Goal: Information Seeking & Learning: Understand process/instructions

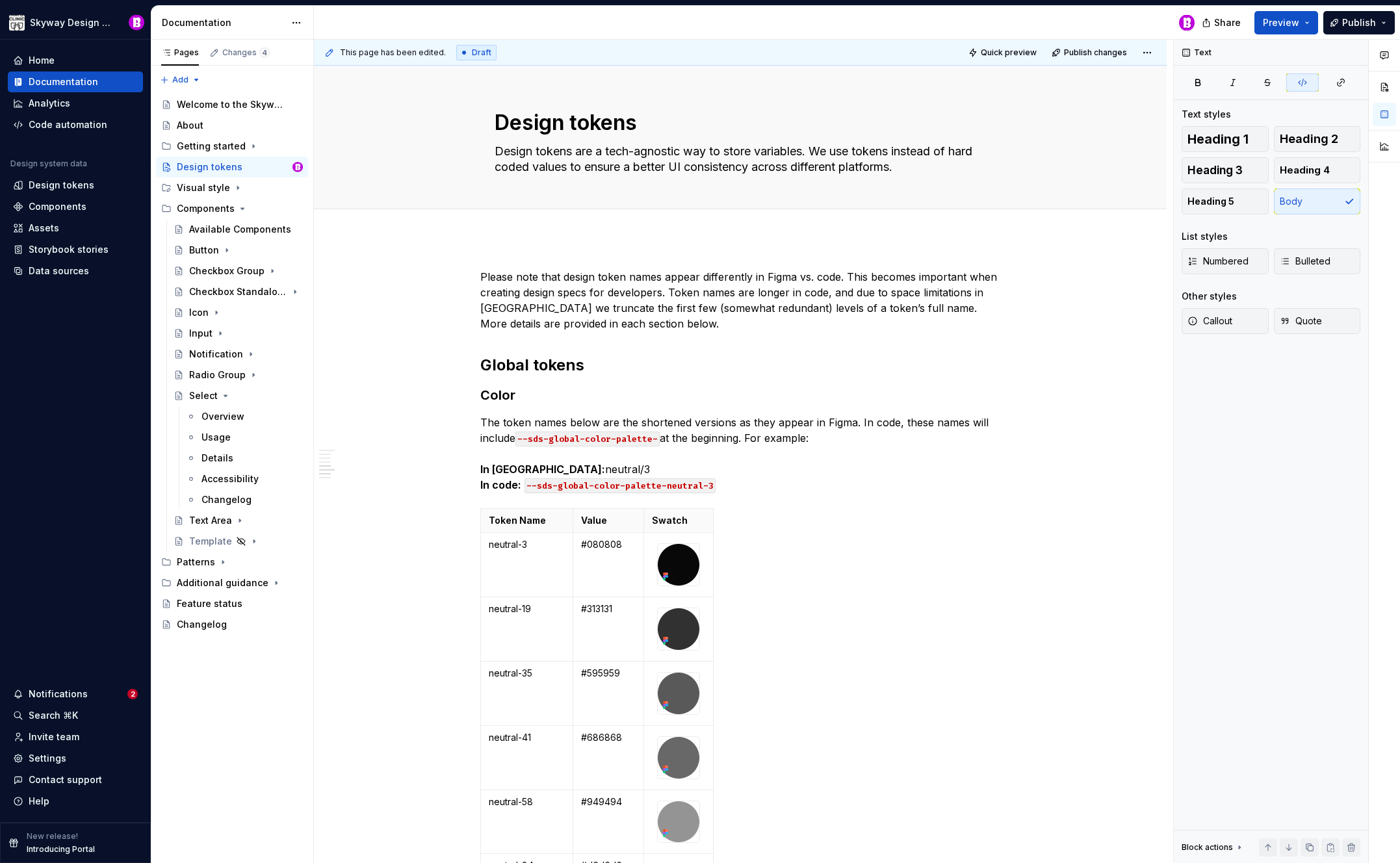
scroll to position [3037, 0]
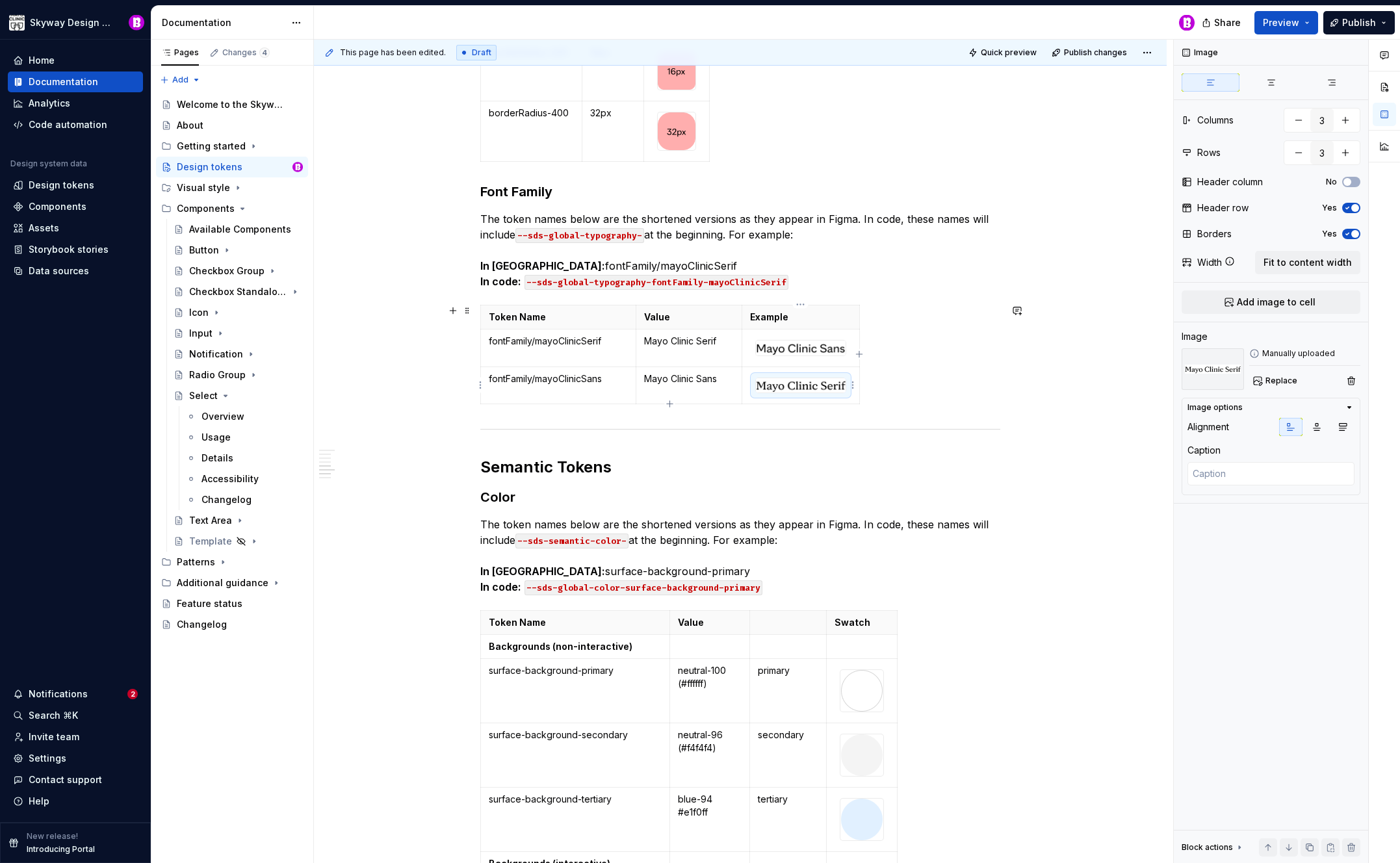
click at [813, 384] on img at bounding box center [801, 385] width 90 height 14
click at [1317, 427] on icon "button" at bounding box center [1317, 427] width 10 height 10
click at [1344, 427] on icon "button" at bounding box center [1343, 427] width 10 height 10
click at [1287, 429] on icon "button" at bounding box center [1291, 427] width 10 height 10
click at [898, 393] on div "Token Name Value Example fontFamily/mayoClinicSerif Mayo Clinic Serif fontFamil…" at bounding box center [740, 357] width 520 height 105
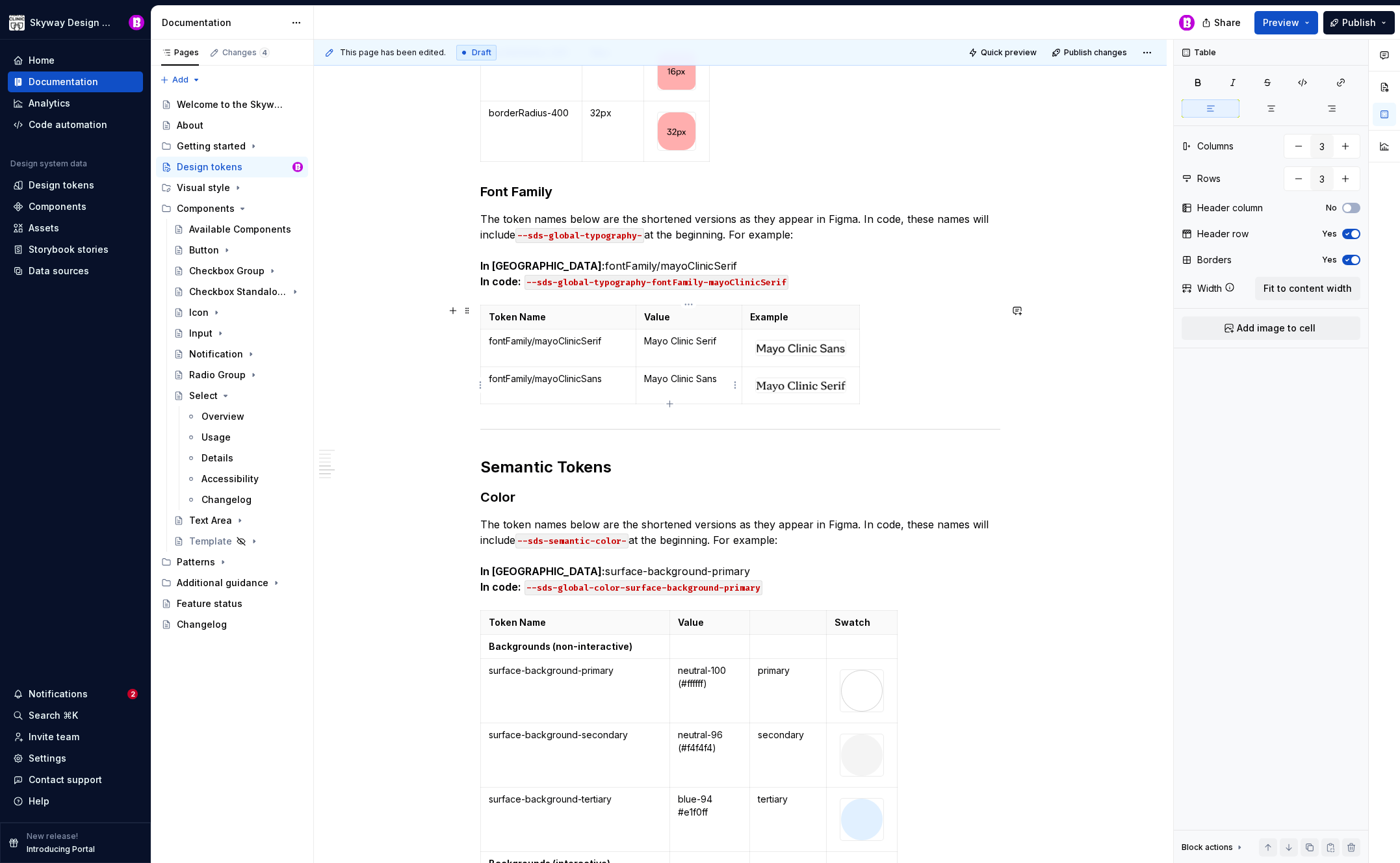
click at [702, 379] on p "Mayo Clinic Sans" at bounding box center [689, 379] width 90 height 13
click at [755, 381] on div at bounding box center [800, 385] width 91 height 15
click at [899, 396] on div "Token Name Value Example fontFamily/mayoClinicSerif Mayo Clinic Serif fontFamil…" at bounding box center [740, 357] width 520 height 105
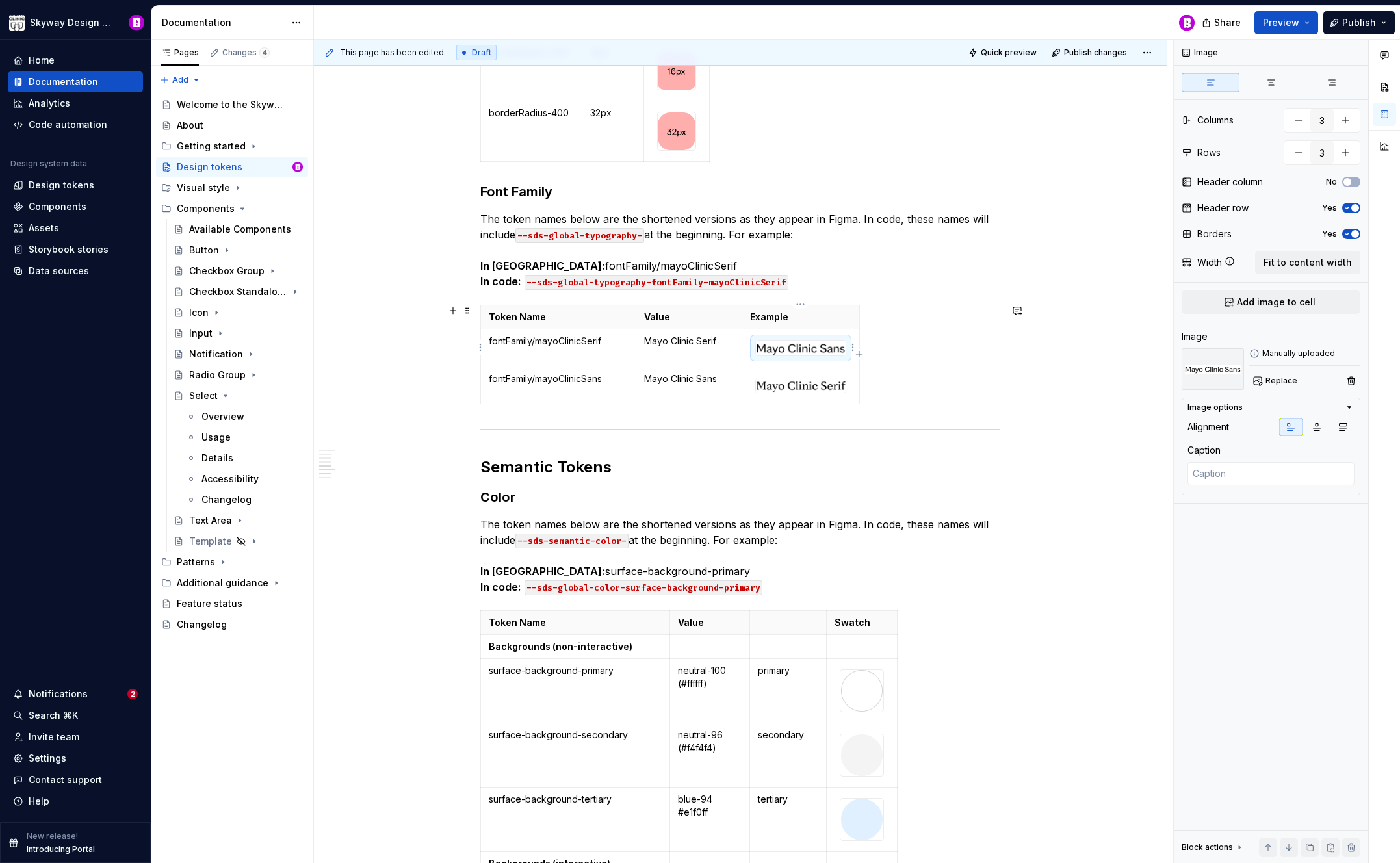
click at [812, 347] on img at bounding box center [801, 348] width 90 height 15
click at [828, 347] on img at bounding box center [801, 348] width 90 height 15
click at [1286, 377] on span "Replace" at bounding box center [1281, 381] width 32 height 10
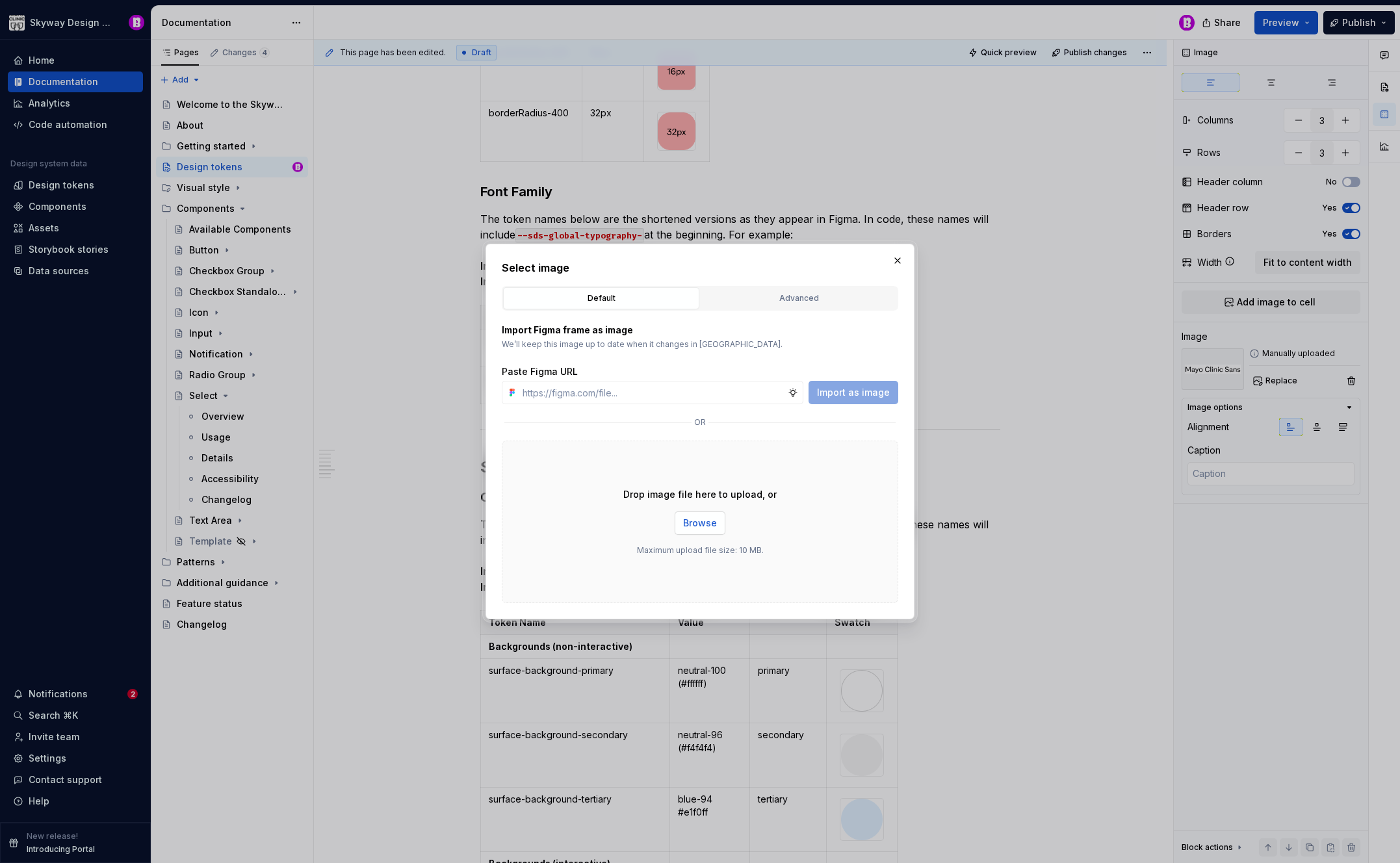
click at [708, 530] on button "Browse" at bounding box center [700, 524] width 51 height 24
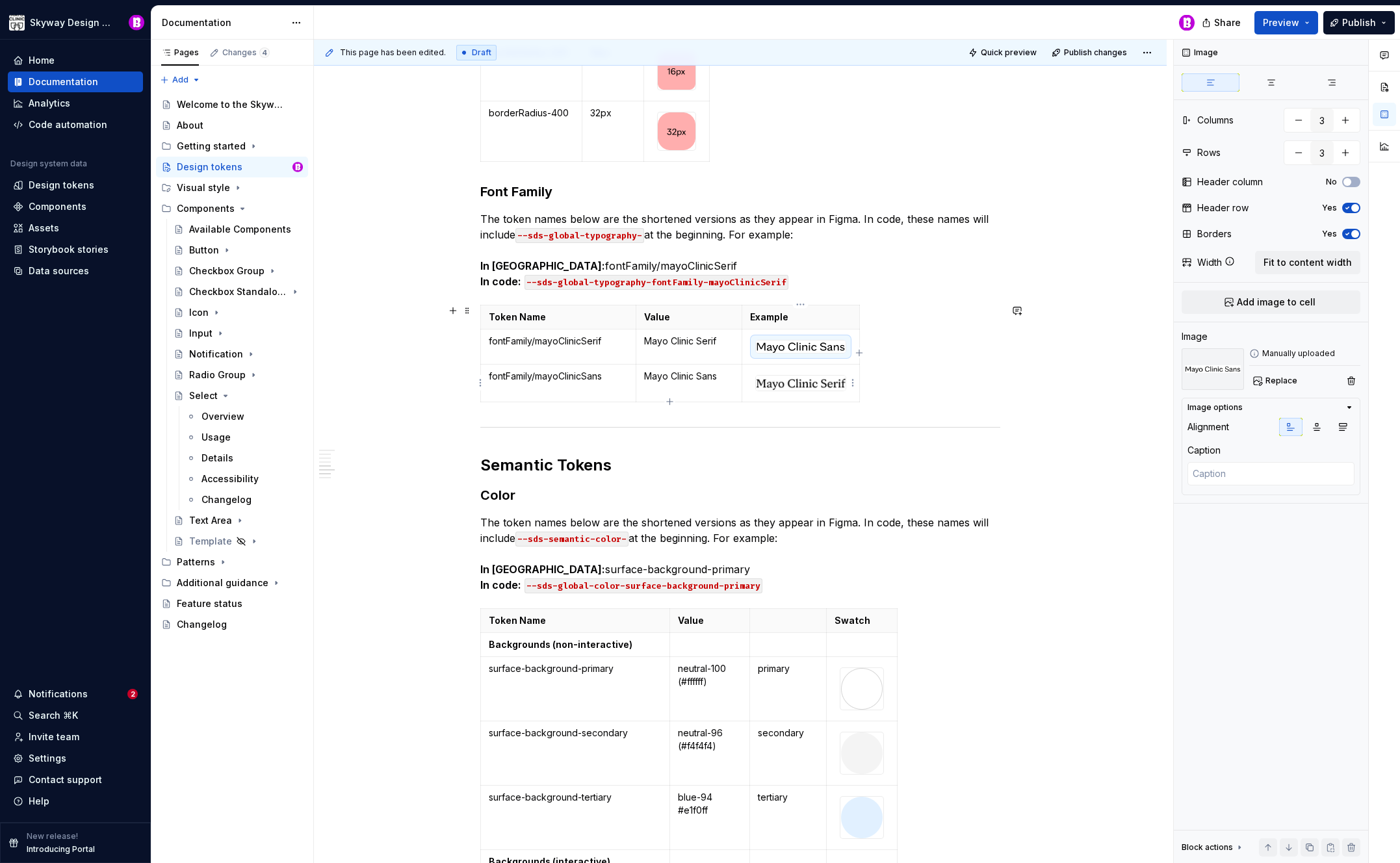
click at [818, 383] on img at bounding box center [801, 382] width 90 height 14
click at [1286, 381] on span "Replace" at bounding box center [1281, 381] width 32 height 10
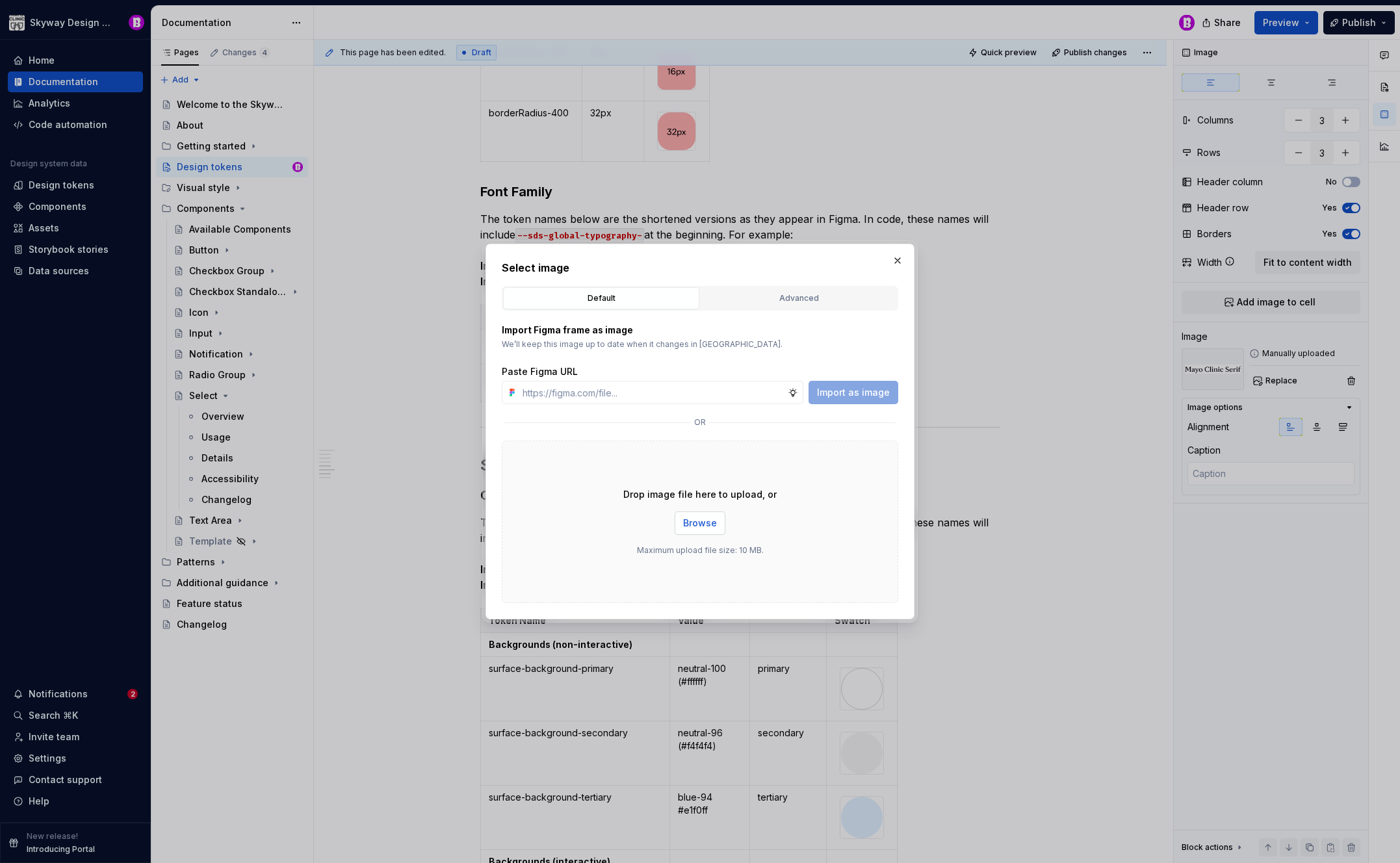
click at [714, 514] on button "Browse" at bounding box center [700, 524] width 51 height 24
click at [708, 523] on span "Browse" at bounding box center [700, 524] width 34 height 13
click at [904, 262] on button "button" at bounding box center [898, 260] width 18 height 18
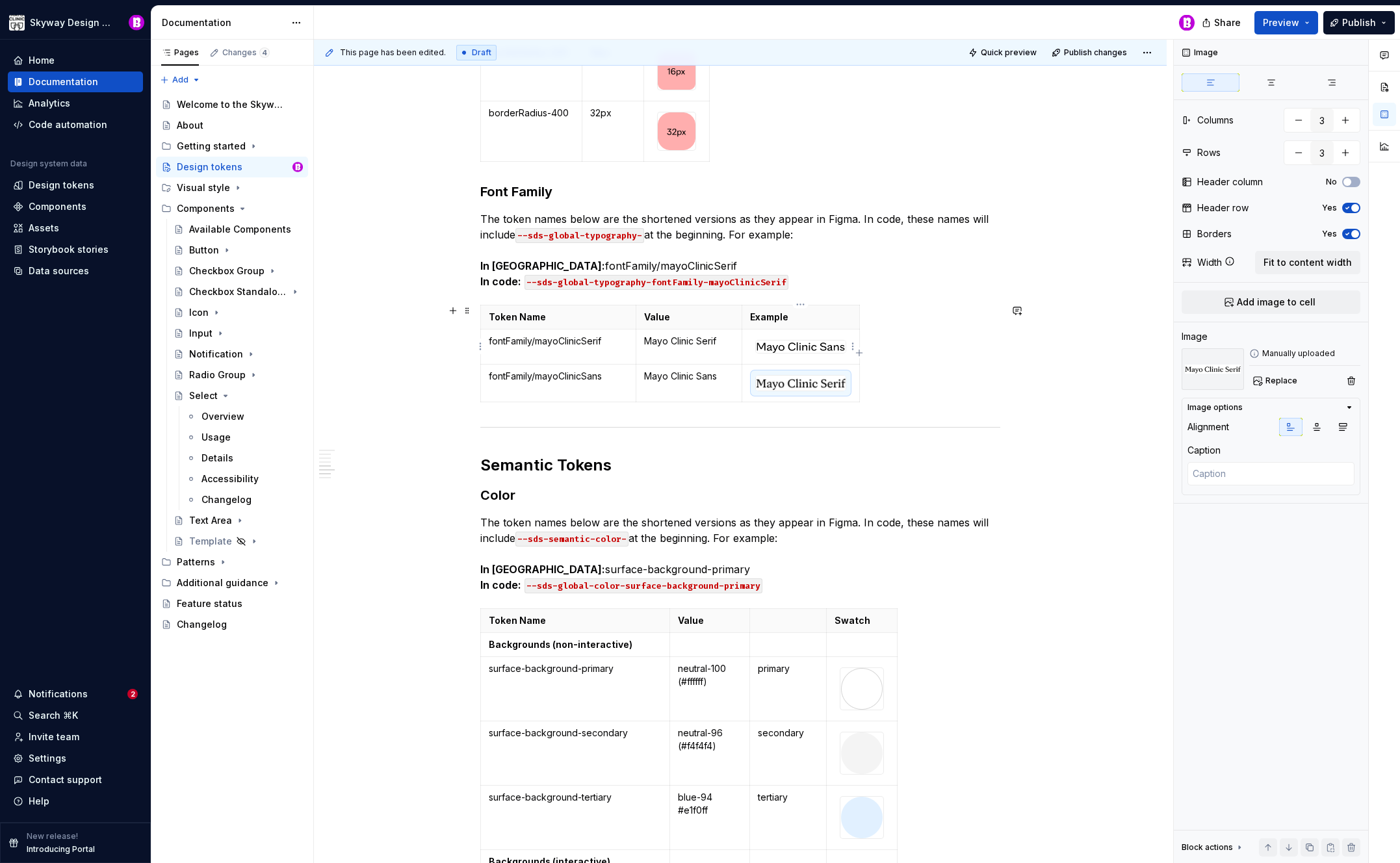
click at [814, 342] on img at bounding box center [801, 347] width 90 height 13
click at [1354, 381] on button "button" at bounding box center [1351, 381] width 18 height 18
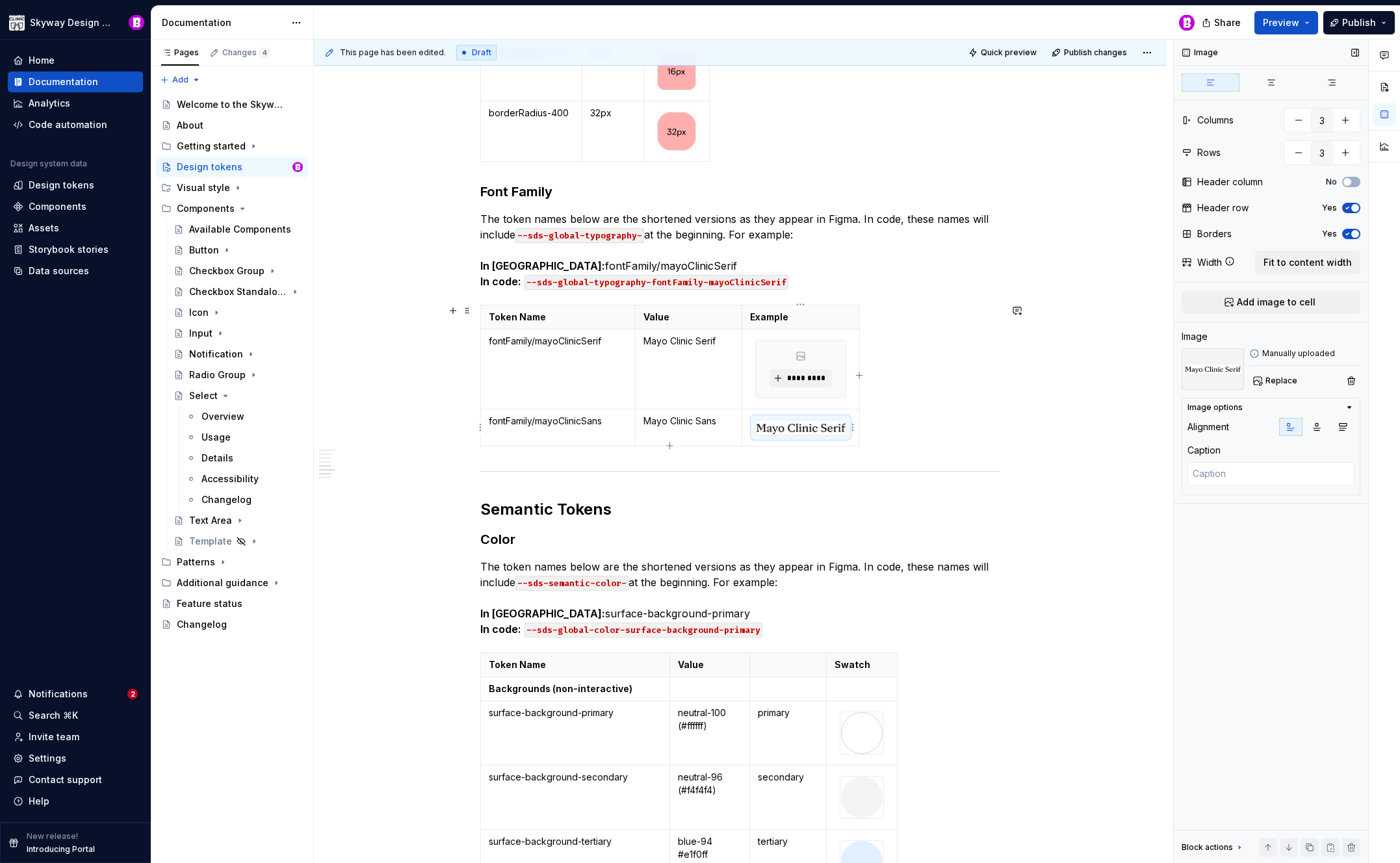
click at [804, 423] on img at bounding box center [801, 428] width 90 height 15
click at [1351, 383] on button "button" at bounding box center [1351, 381] width 18 height 18
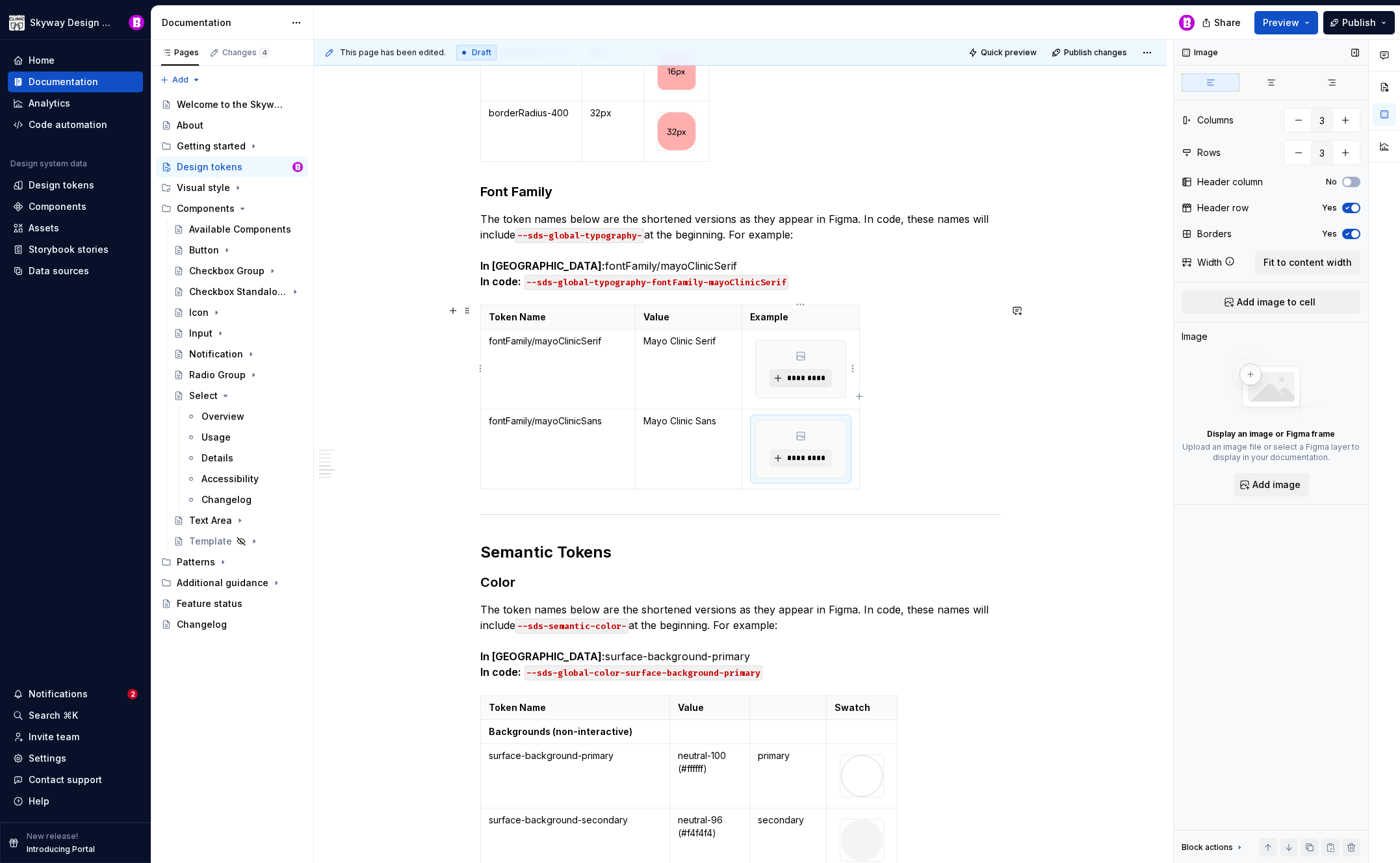
click at [803, 381] on span "*********" at bounding box center [805, 378] width 40 height 10
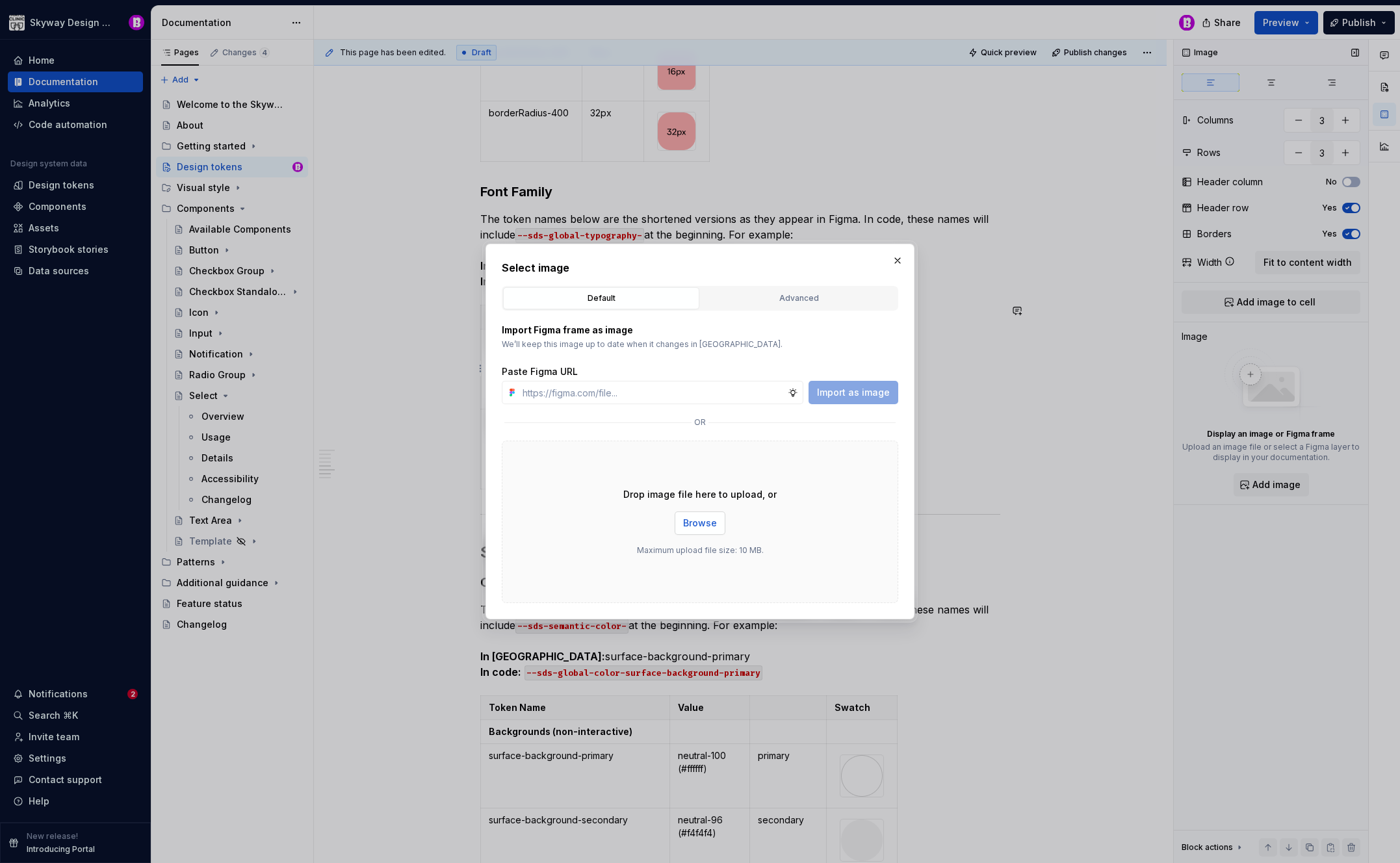
click at [715, 526] on span "Browse" at bounding box center [700, 524] width 34 height 13
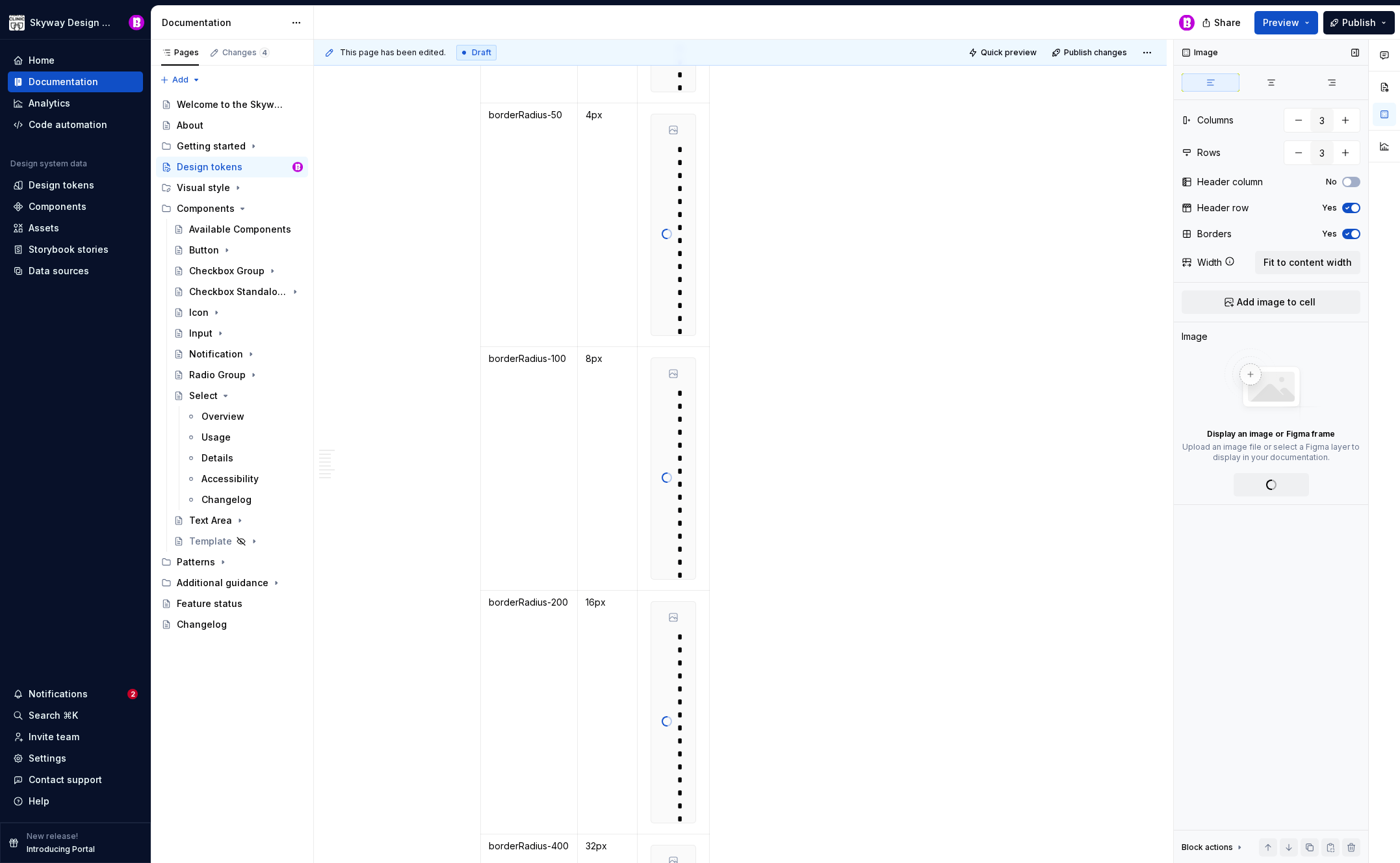
scroll to position [3167, 0]
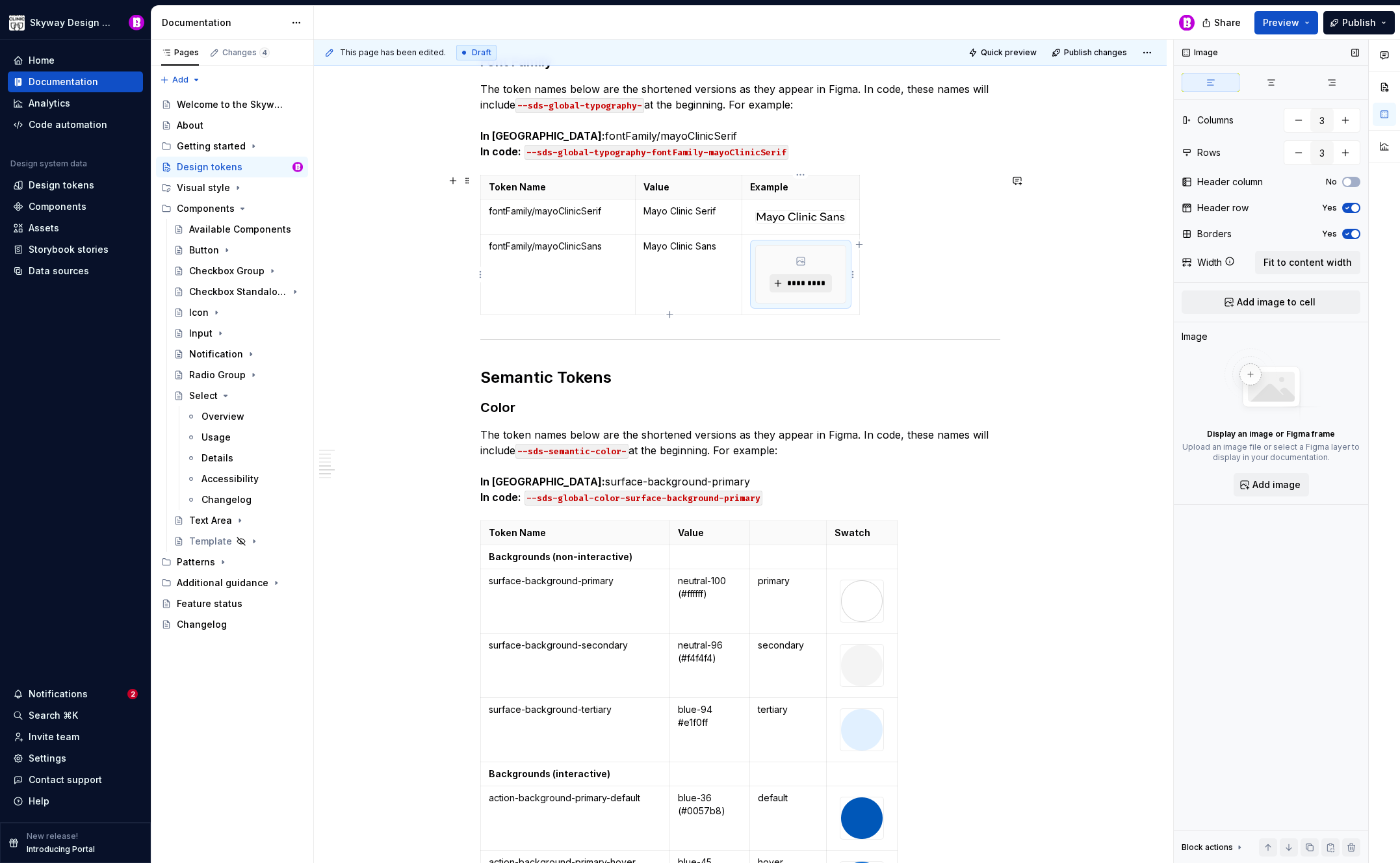
click at [819, 284] on span "*********" at bounding box center [805, 283] width 40 height 10
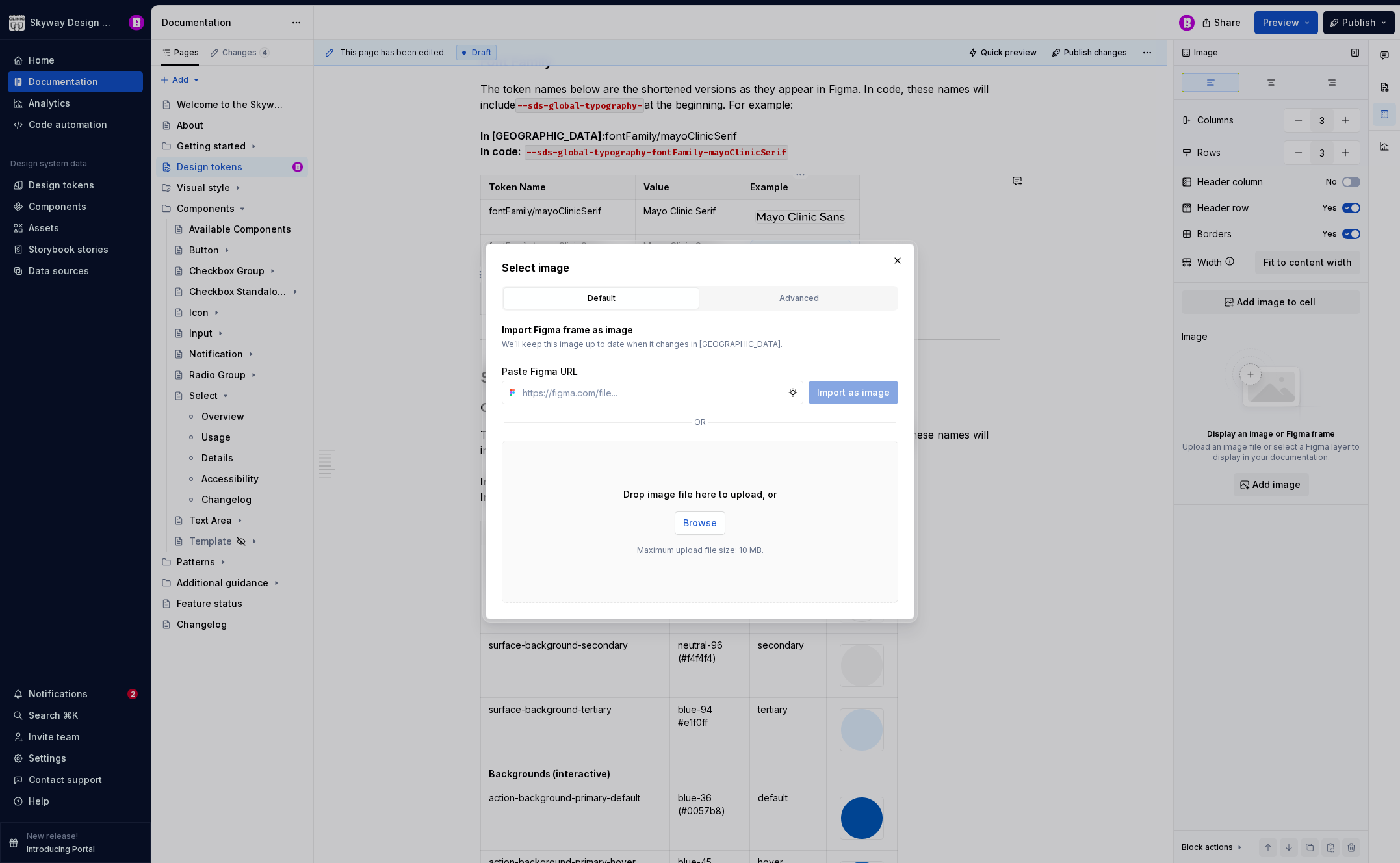
click at [710, 523] on span "Browse" at bounding box center [700, 524] width 34 height 13
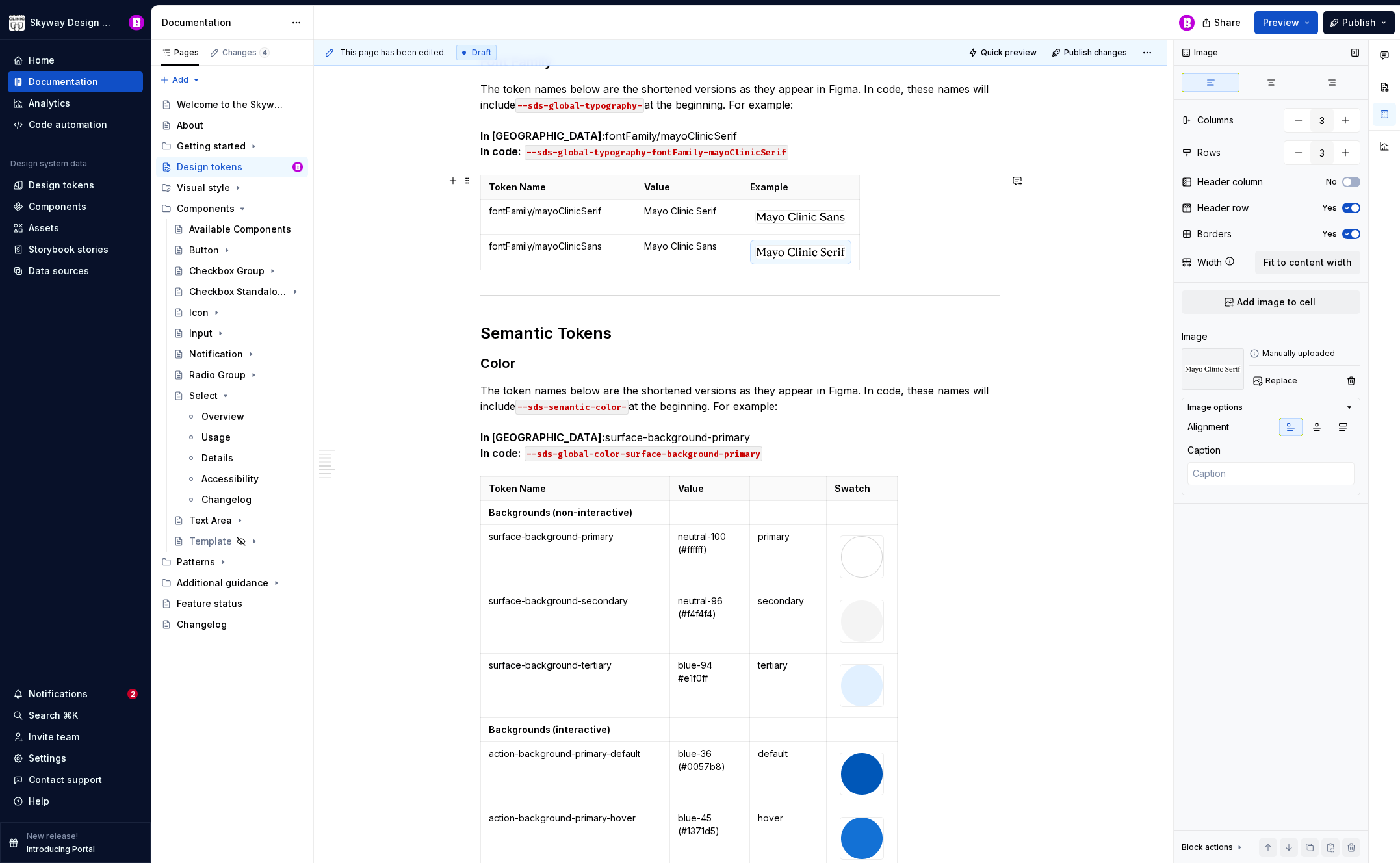
click at [879, 220] on div "Token Name Value Example fontFamily/mayoClinicSerif Mayo Clinic Serif fontFamil…" at bounding box center [740, 225] width 520 height 101
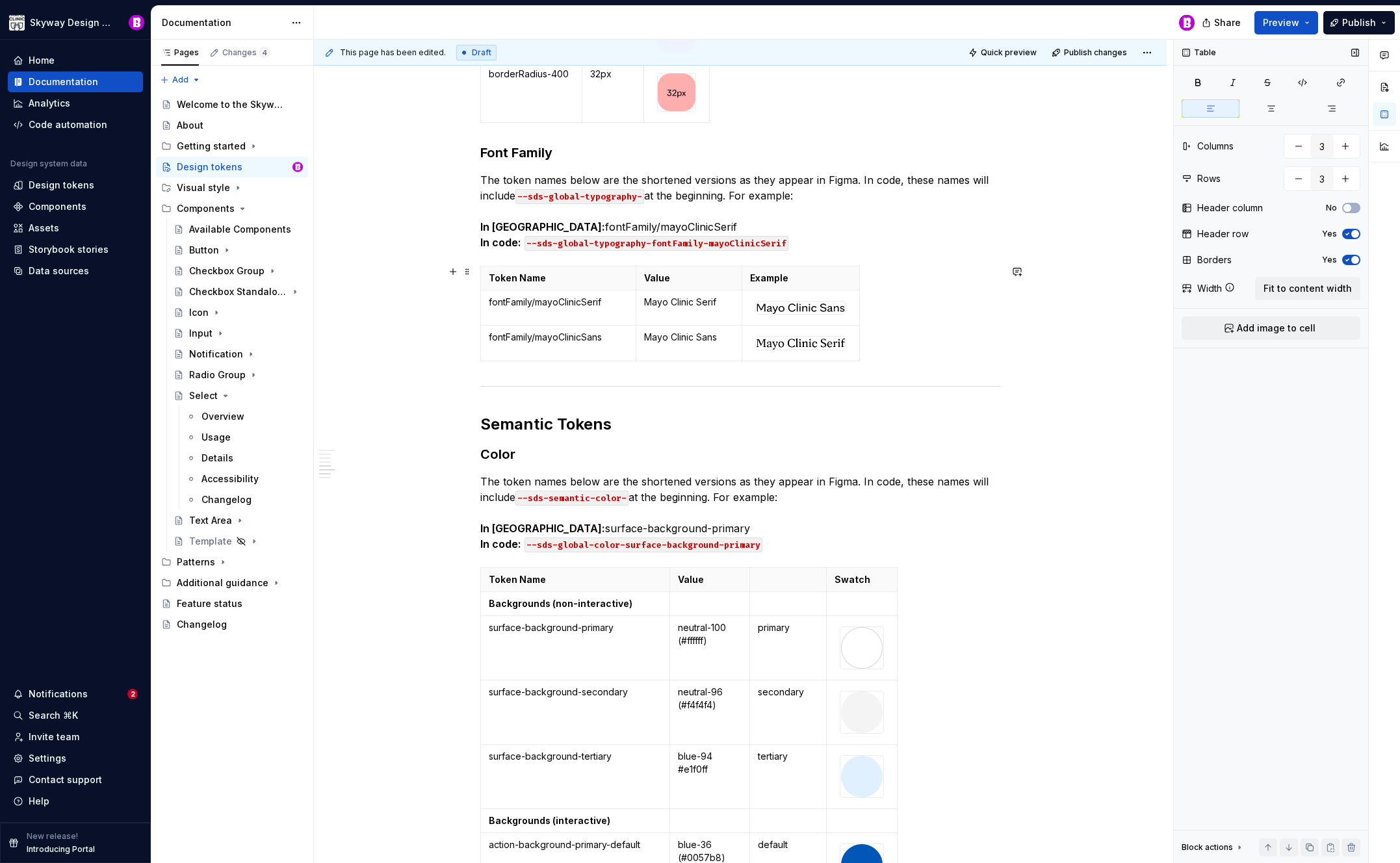
scroll to position [3026, 0]
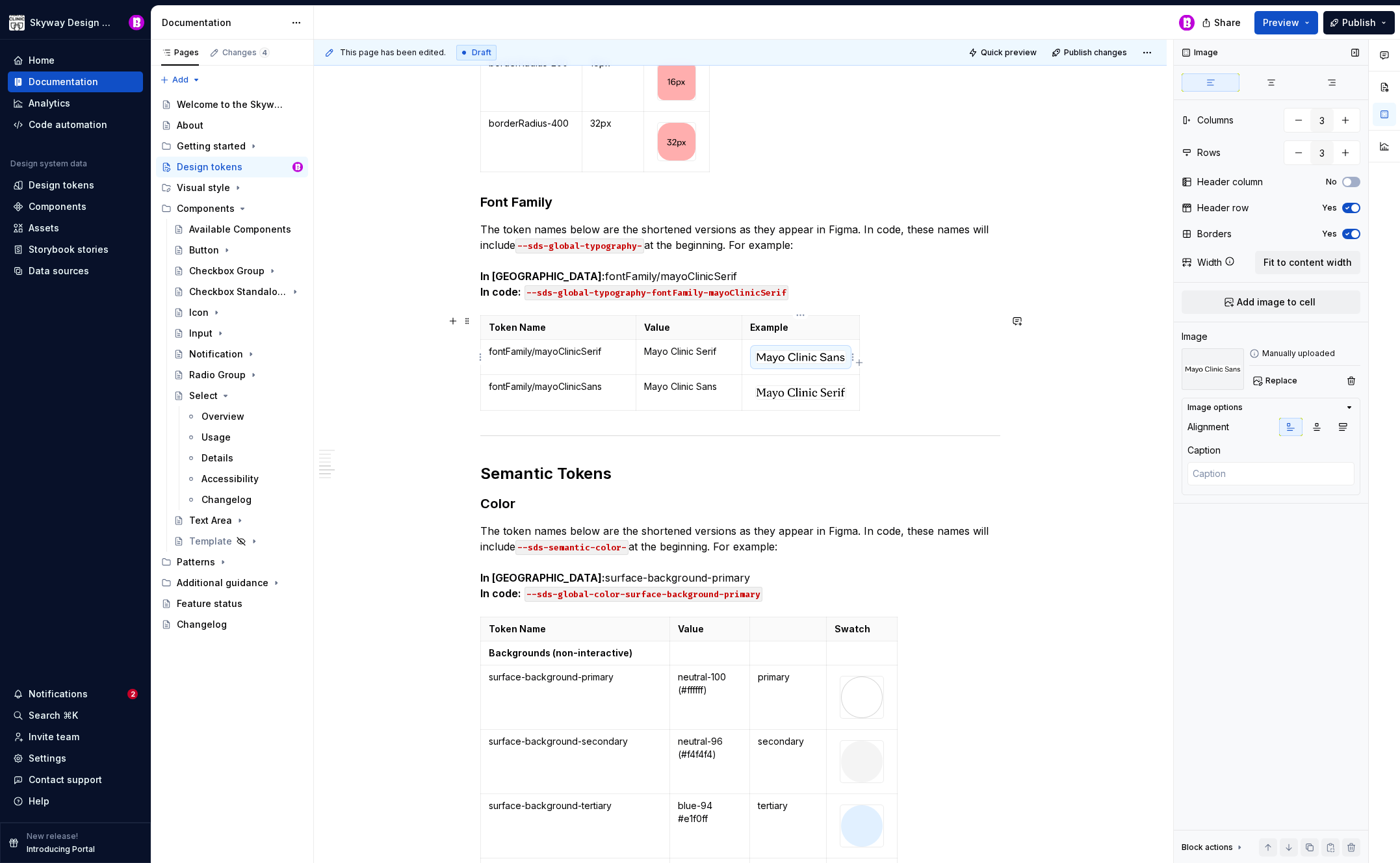
click at [805, 356] on img at bounding box center [801, 358] width 90 height 13
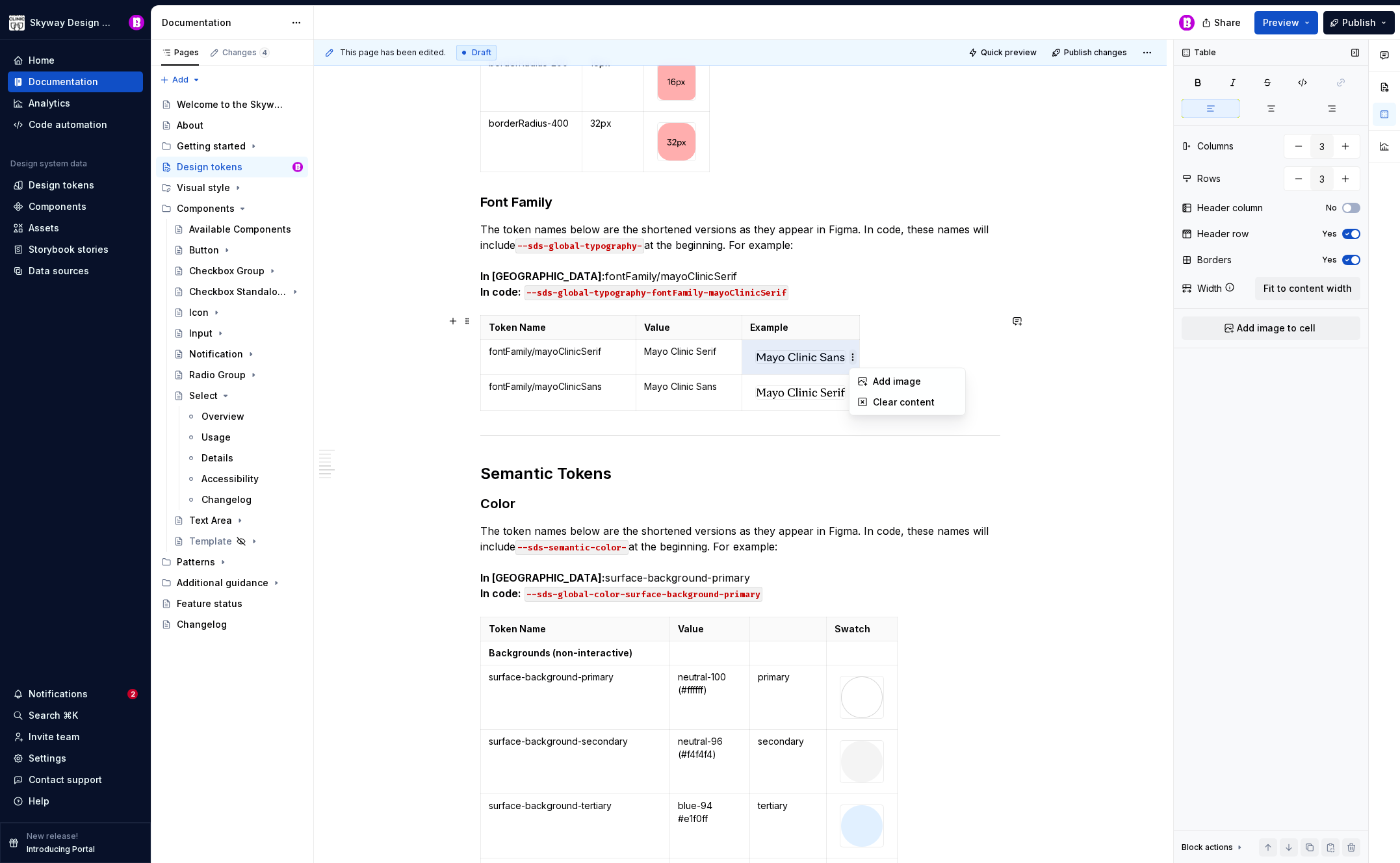
click at [855, 354] on html "Skyway Design System Home Documentation Analytics Code automation Design system…" at bounding box center [700, 432] width 1400 height 863
click at [1045, 375] on html "Skyway Design System Home Documentation Analytics Code automation Design system…" at bounding box center [700, 432] width 1400 height 863
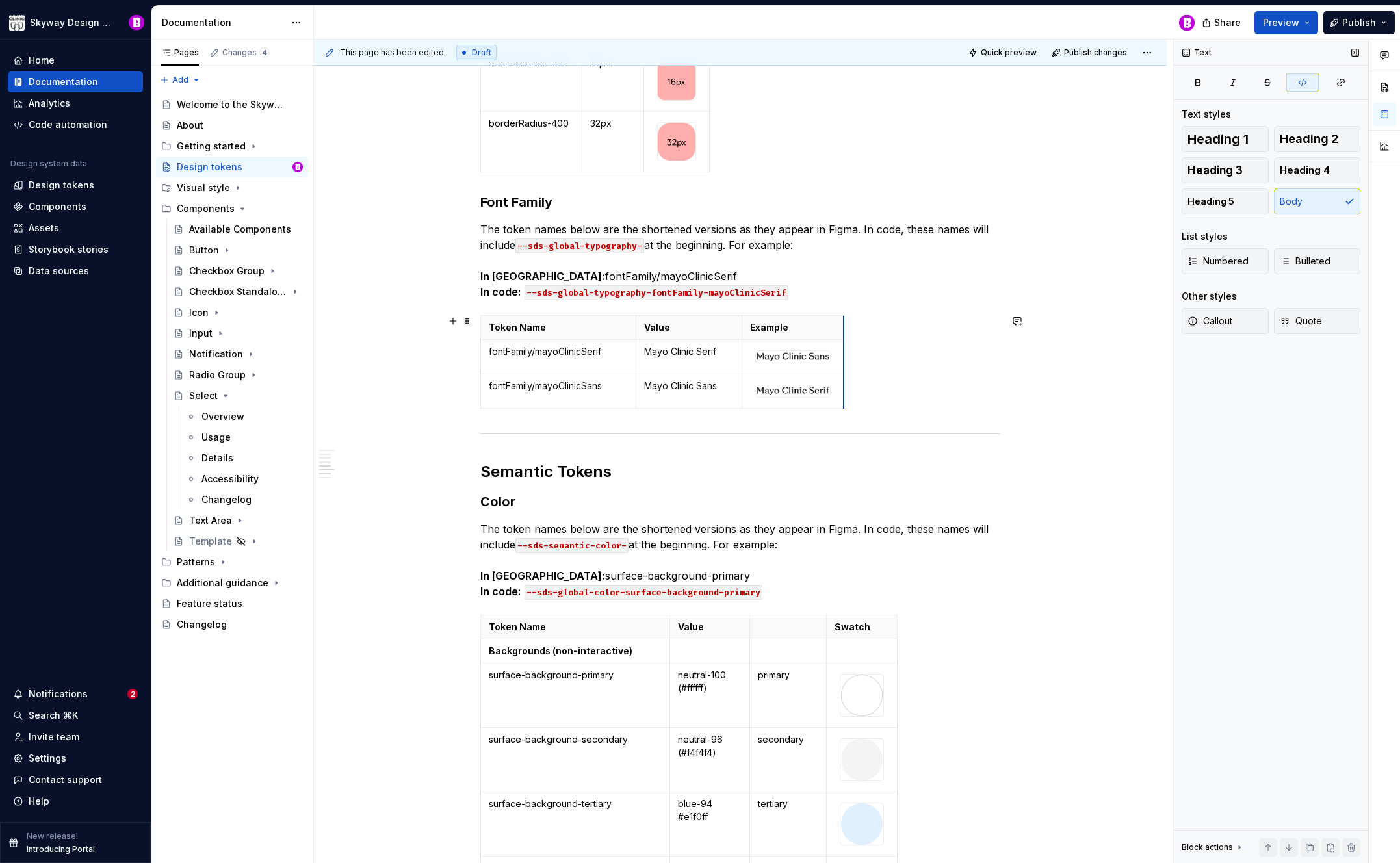
drag, startPoint x: 859, startPoint y: 372, endPoint x: 843, endPoint y: 356, distance: 22.6
click at [631, 329] on th "Value" at bounding box center [684, 327] width 107 height 24
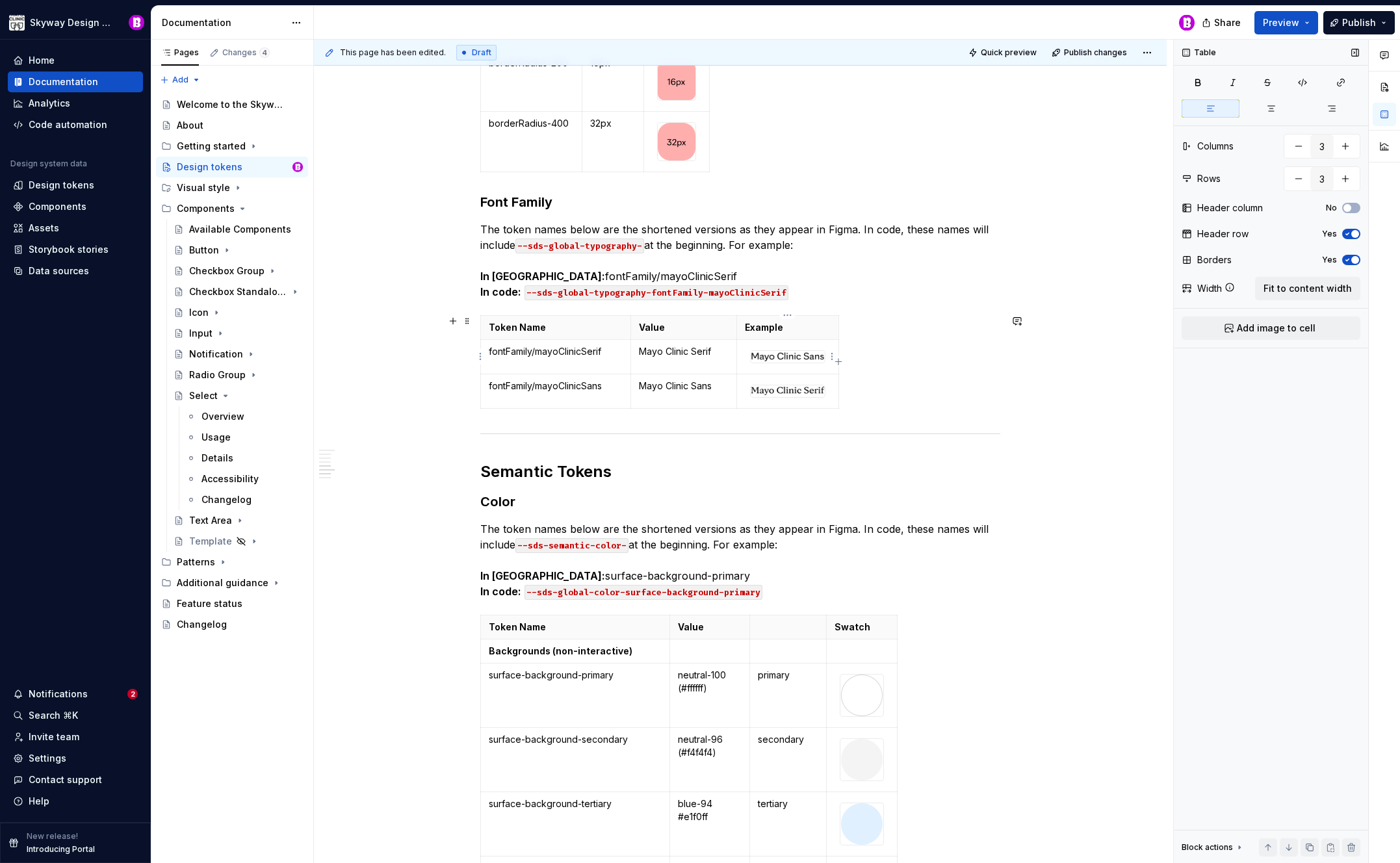
click at [814, 343] on td at bounding box center [788, 356] width 102 height 35
click at [763, 354] on img at bounding box center [788, 356] width 74 height 10
drag, startPoint x: 909, startPoint y: 377, endPoint x: 856, endPoint y: 363, distance: 54.8
click at [910, 375] on div "Token Name Value Example fontFamily/mayoClinicSerif Mayo Clinic Serif fontFamil…" at bounding box center [740, 364] width 520 height 99
drag, startPoint x: 838, startPoint y: 367, endPoint x: 850, endPoint y: 367, distance: 12.0
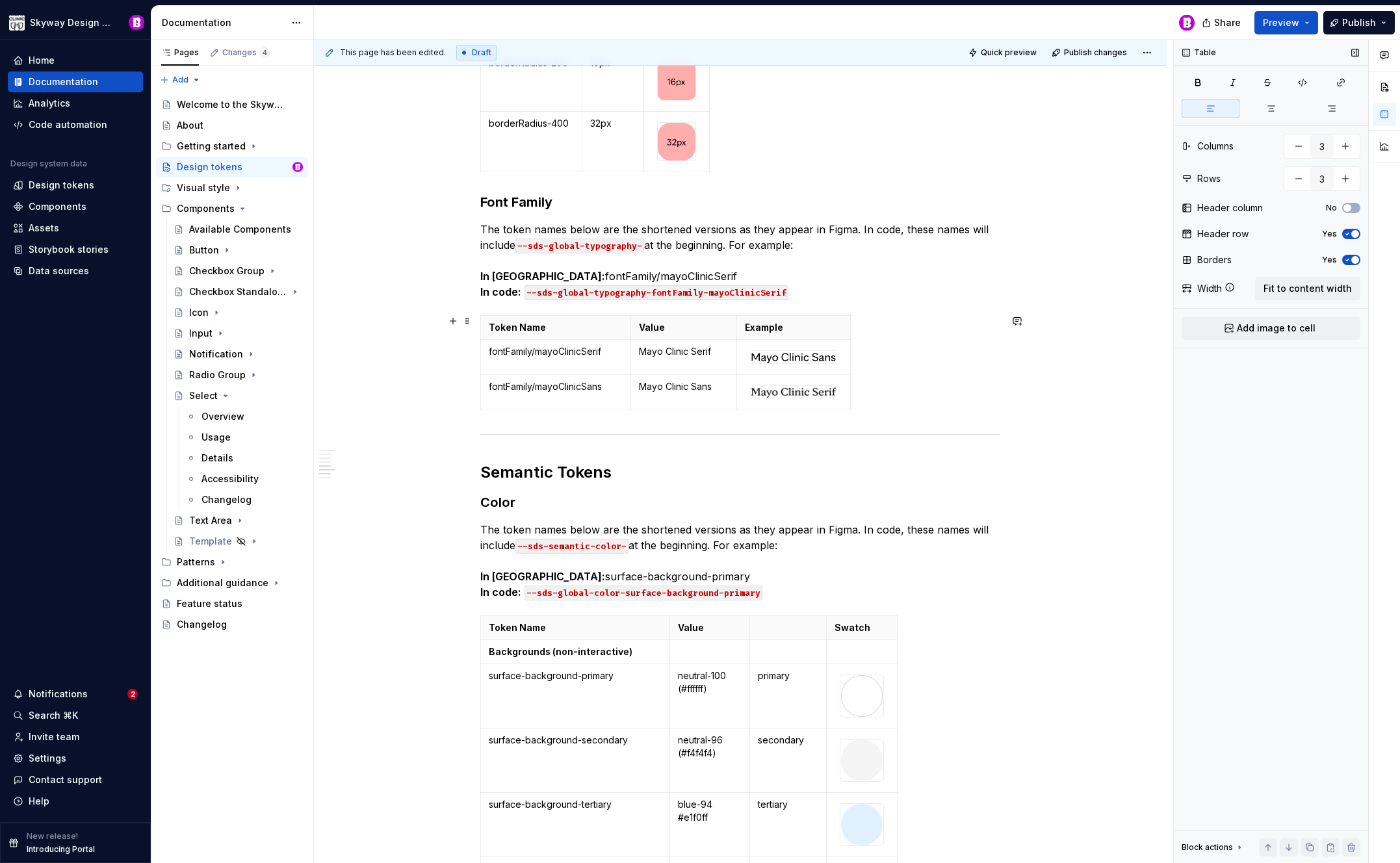
click at [909, 370] on div "Token Name Value Example fontFamily/mayoClinicSerif Mayo Clinic Serif fontFamil…" at bounding box center [740, 364] width 520 height 100
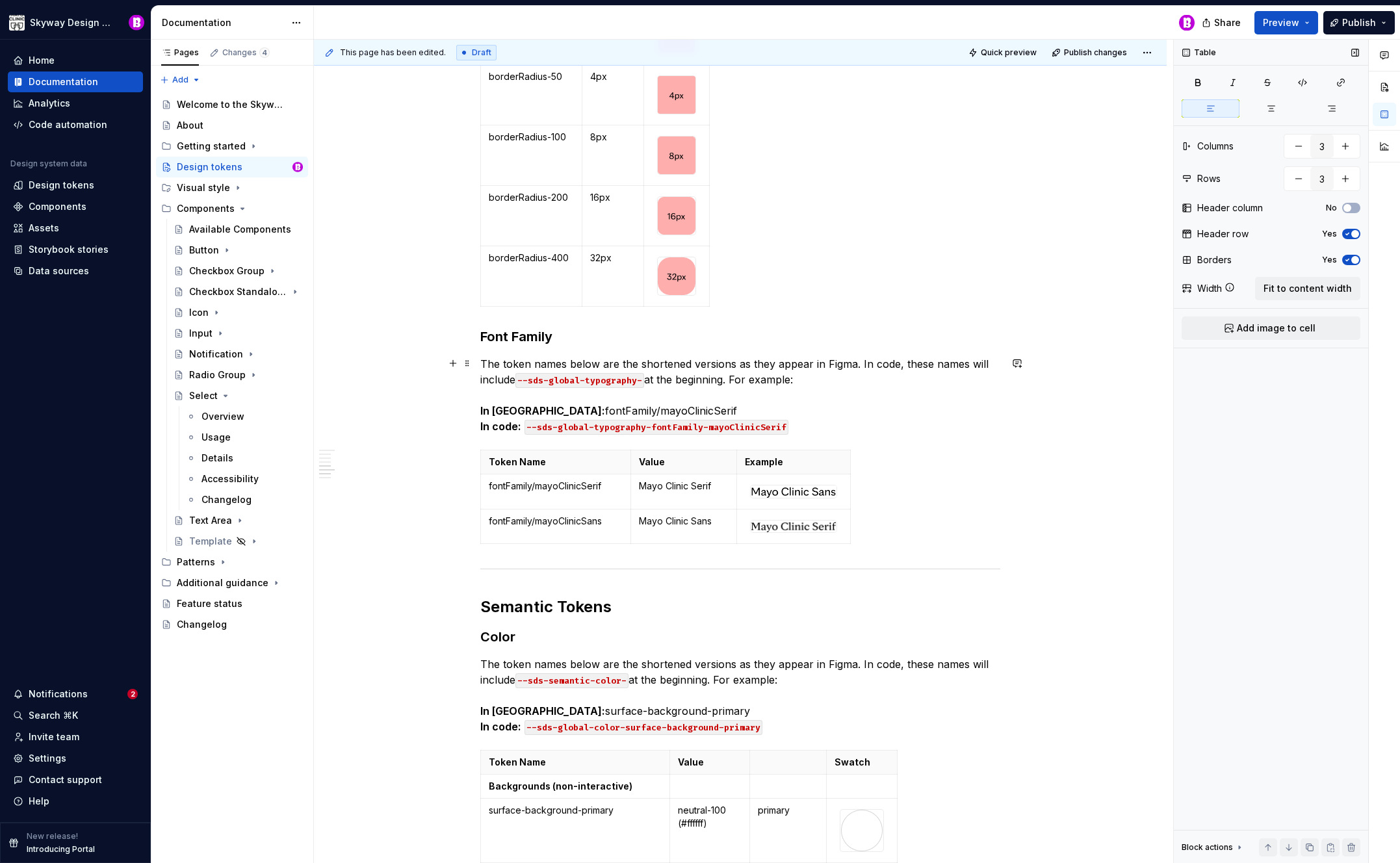
scroll to position [2902, 0]
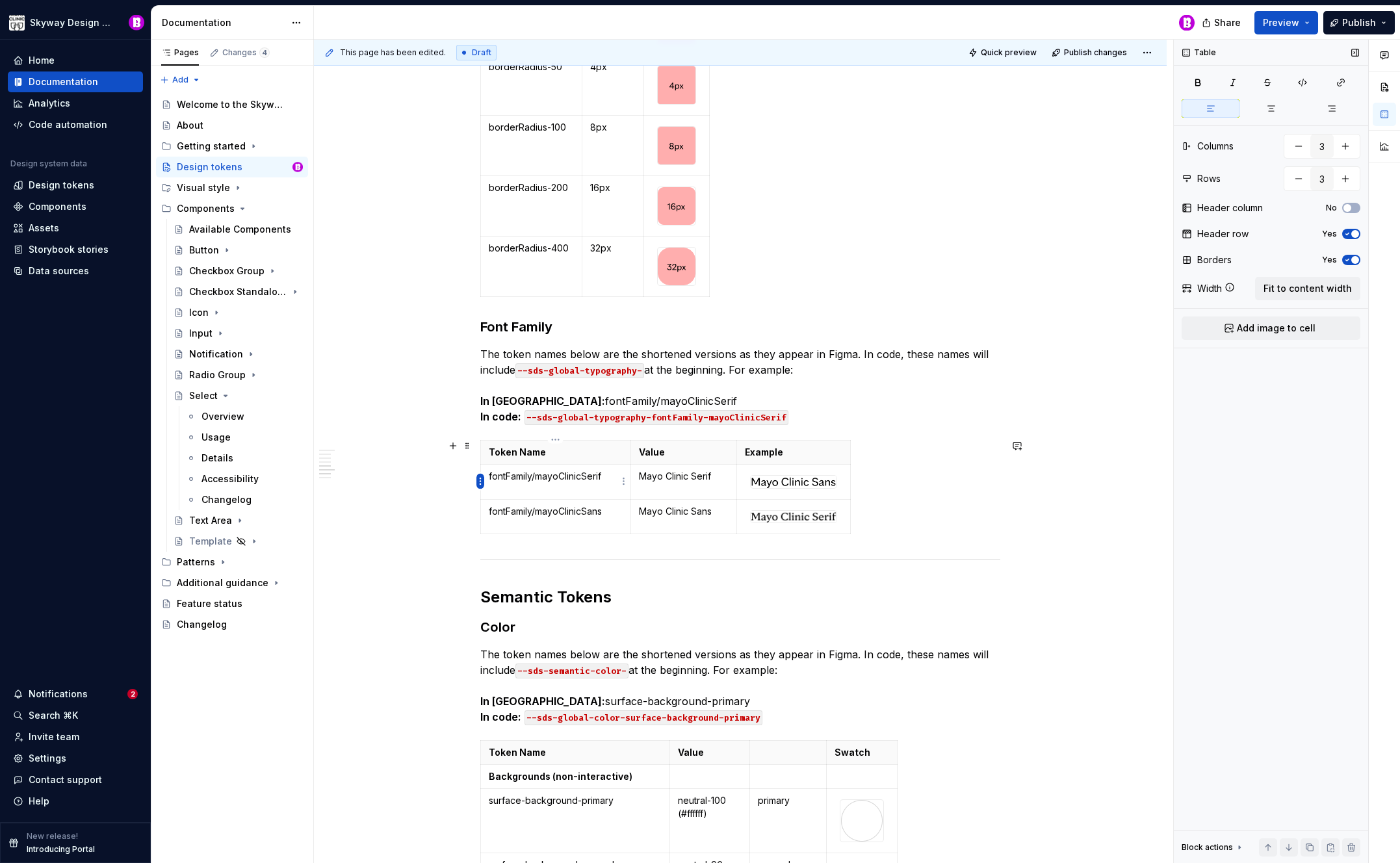
click at [478, 481] on html "Skyway Design System Home Documentation Analytics Code automation Design system…" at bounding box center [700, 432] width 1400 height 863
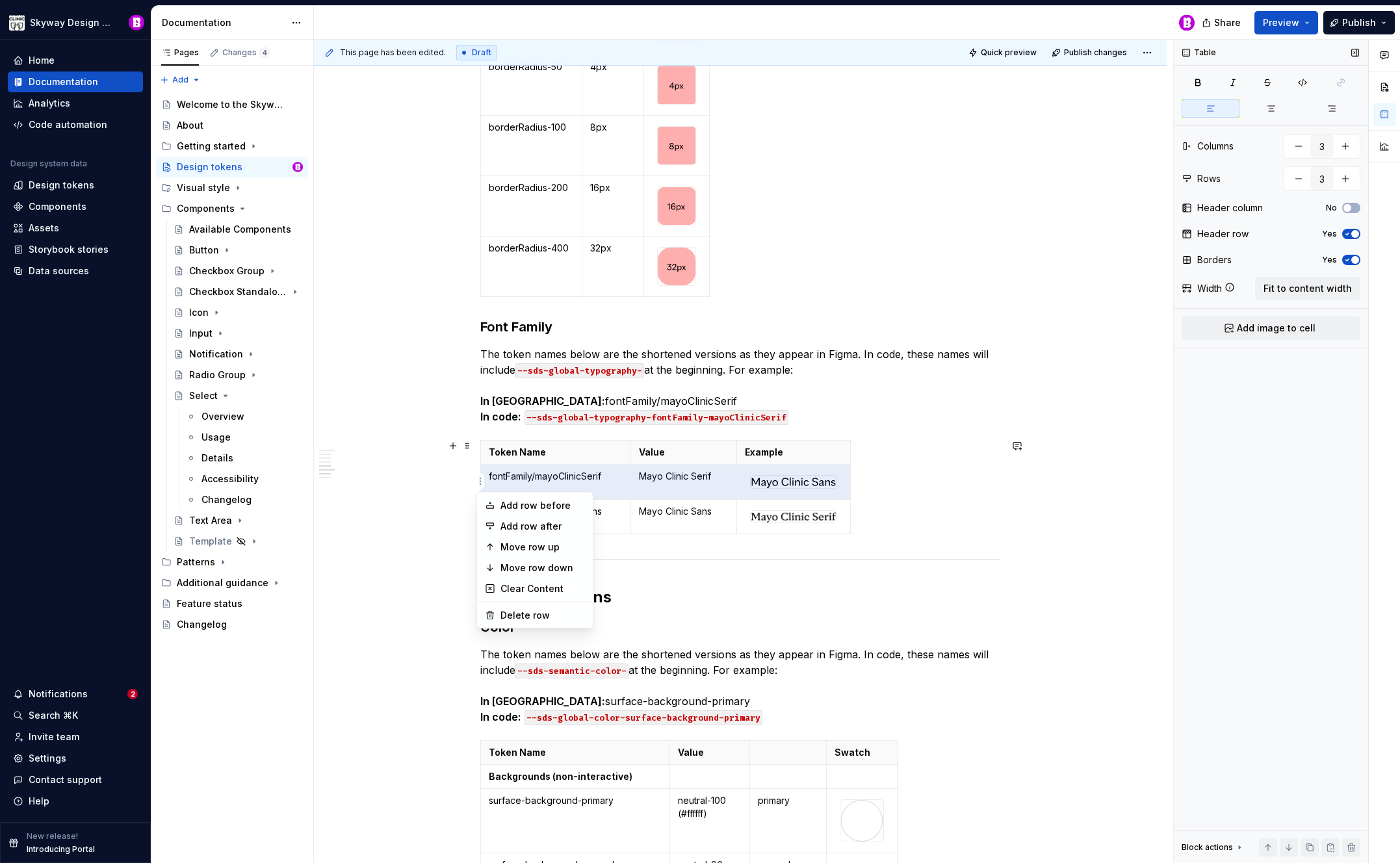
click at [606, 472] on html "Skyway Design System Home Documentation Analytics Code automation Design system…" at bounding box center [700, 432] width 1400 height 863
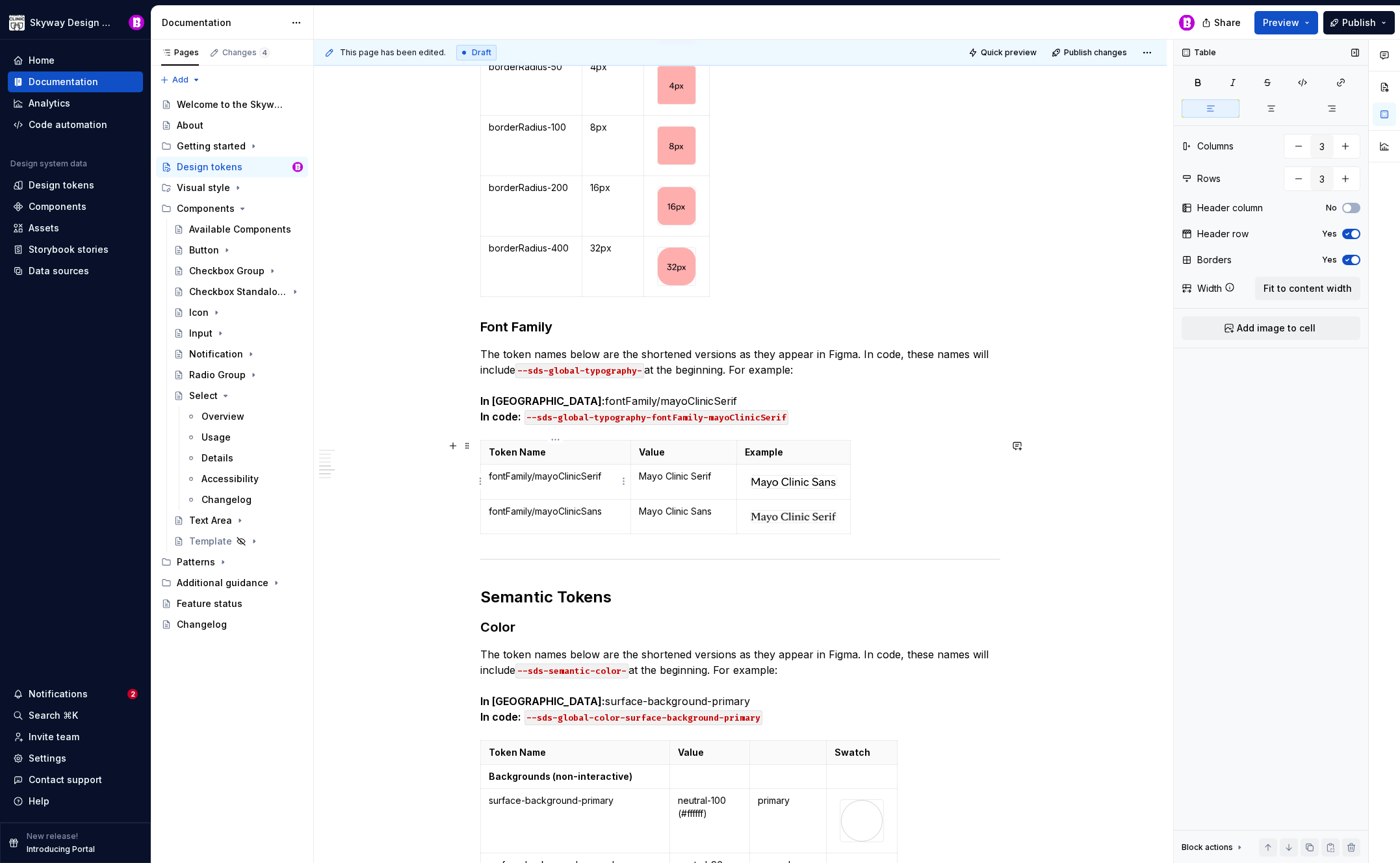
click at [622, 479] on html "Skyway Design System Home Documentation Analytics Code automation Design system…" at bounding box center [700, 432] width 1400 height 863
click at [602, 479] on html "Skyway Design System Home Documentation Analytics Code automation Design system…" at bounding box center [700, 432] width 1400 height 863
click at [744, 475] on td at bounding box center [794, 482] width 114 height 35
click at [750, 478] on div at bounding box center [794, 482] width 87 height 14
type textarea "*"
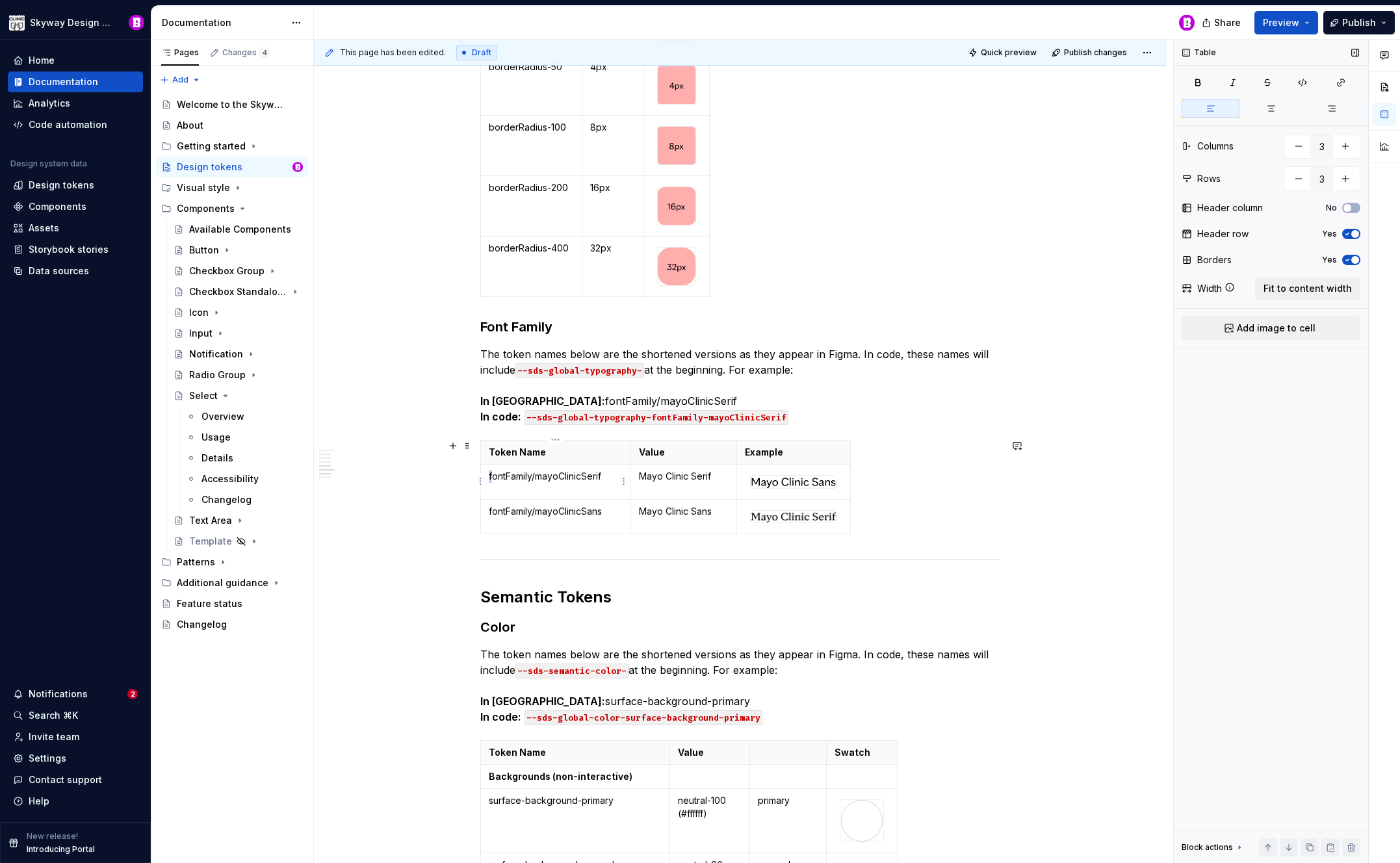
click at [490, 475] on p "fontFamily/mayoClinicSerif" at bounding box center [556, 476] width 134 height 13
drag, startPoint x: 518, startPoint y: 477, endPoint x: 496, endPoint y: 478, distance: 22.0
click at [518, 477] on p "fontFamily/mayoClinicSerif" at bounding box center [556, 476] width 134 height 13
click at [489, 476] on p "fontFamily/mayoClinicSerif" at bounding box center [556, 476] width 134 height 13
click at [469, 327] on span at bounding box center [468, 326] width 10 height 18
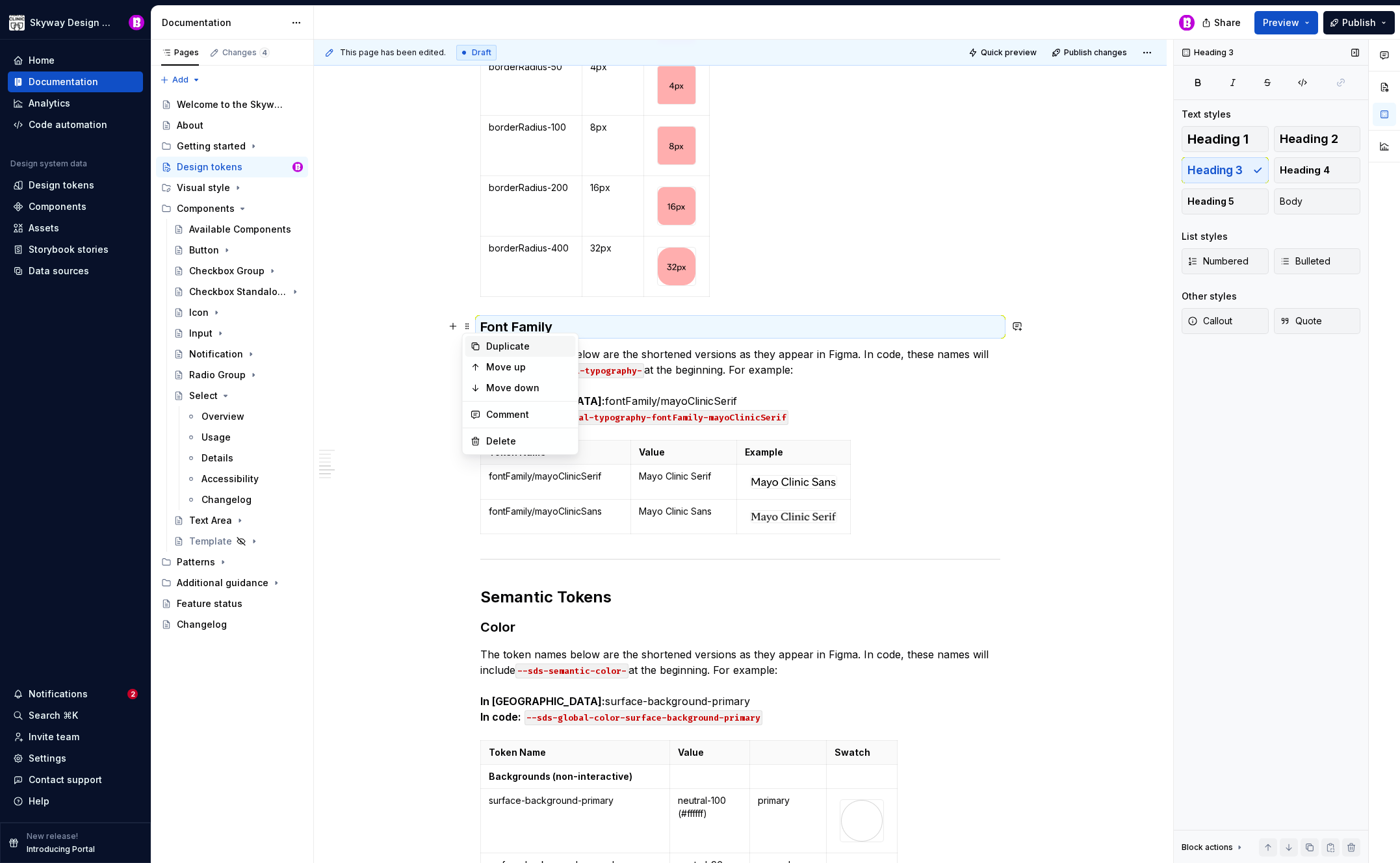
click at [486, 347] on div "Duplicate" at bounding box center [528, 347] width 85 height 13
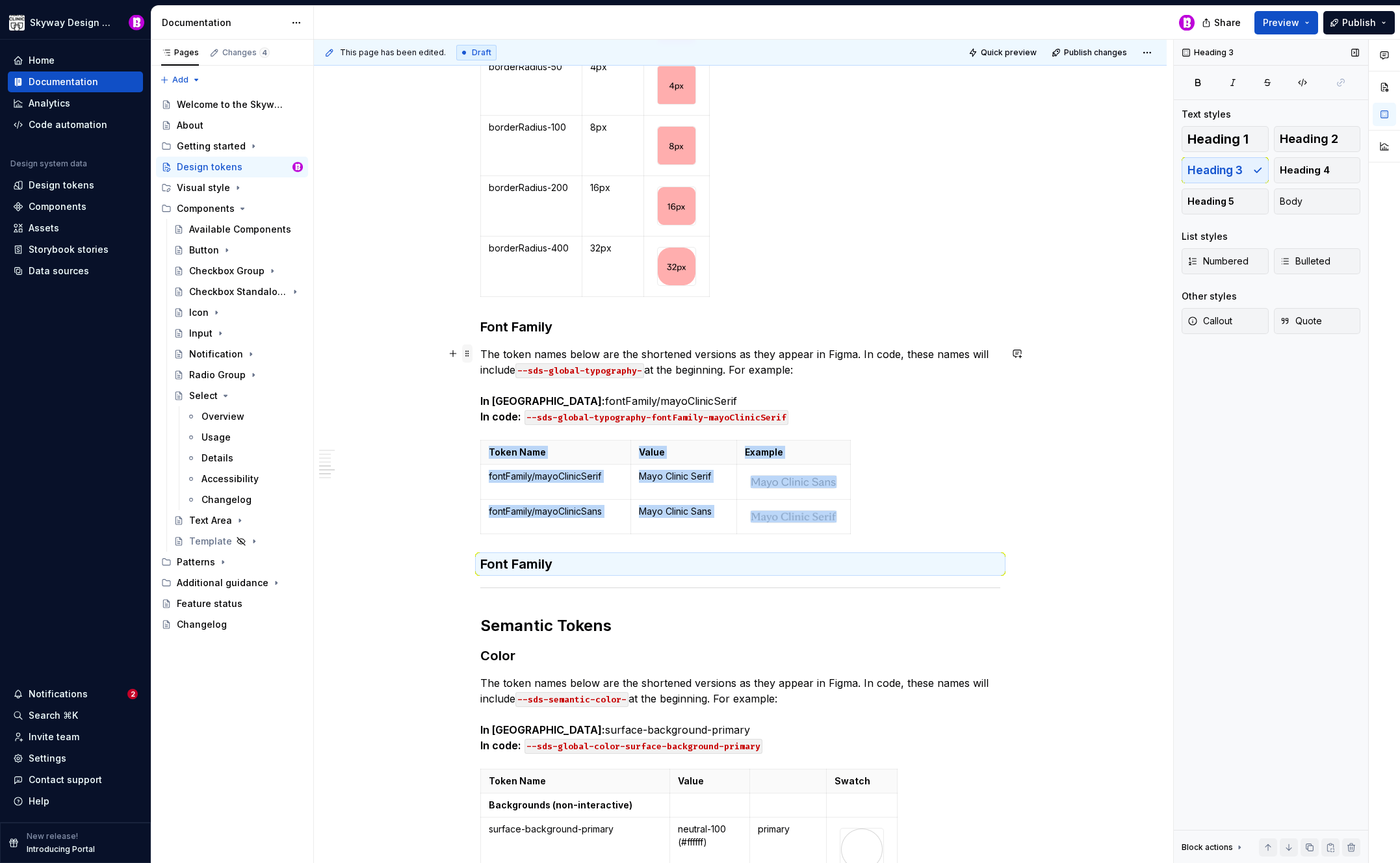
click at [468, 355] on span at bounding box center [468, 353] width 10 height 18
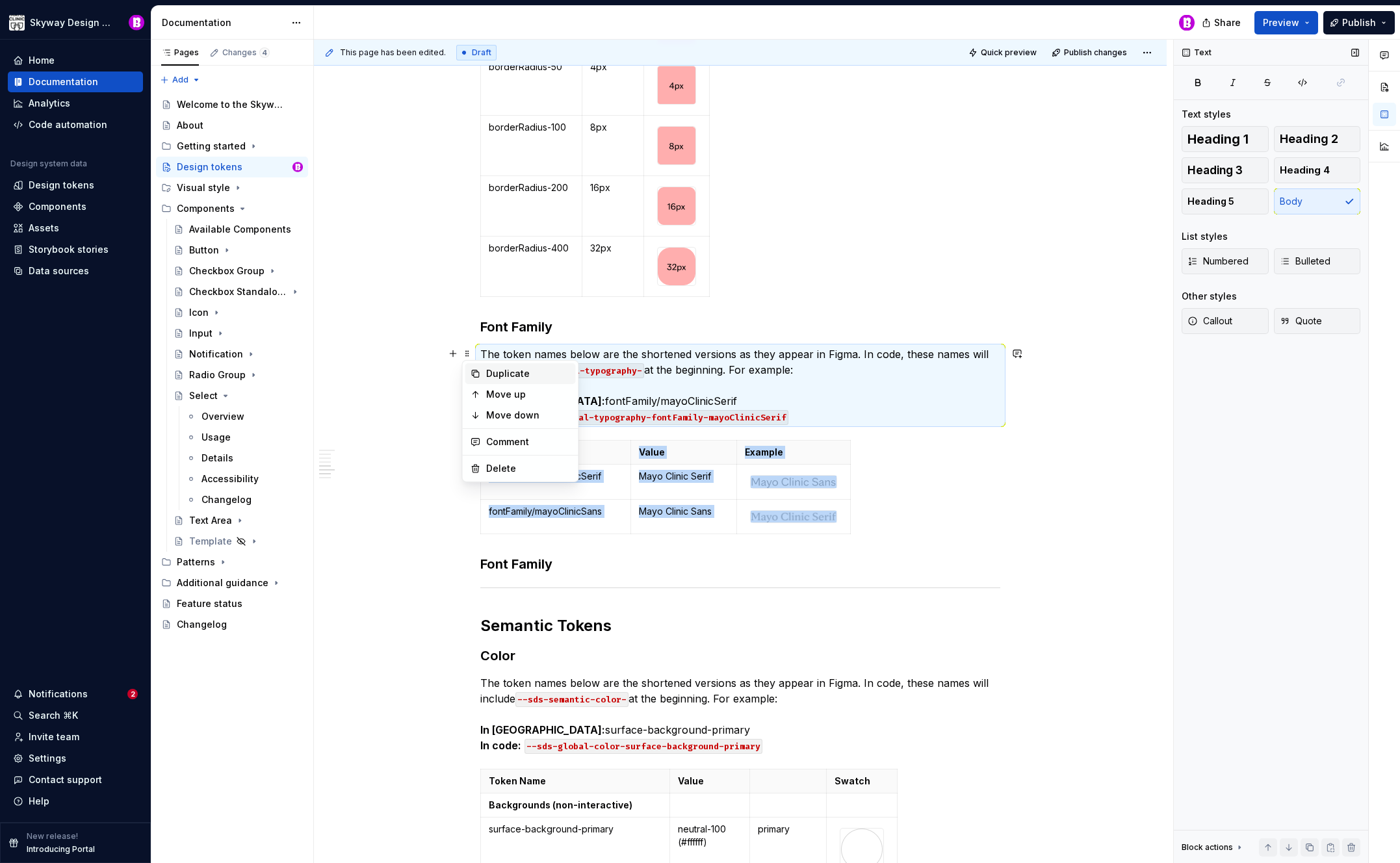
click at [488, 376] on div "Duplicate" at bounding box center [528, 374] width 85 height 13
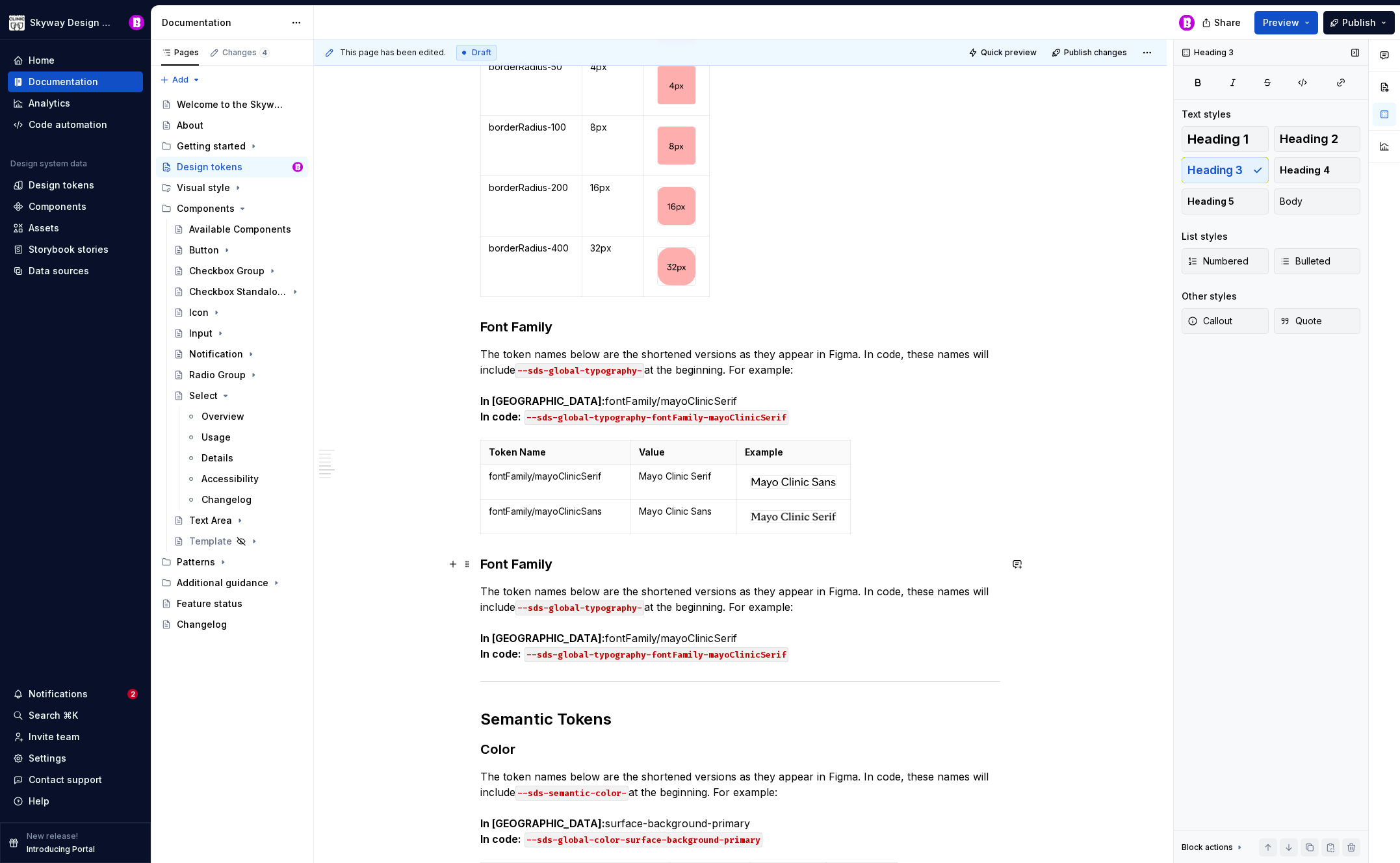
drag, startPoint x: 554, startPoint y: 559, endPoint x: 638, endPoint y: 590, distance: 89.5
click at [555, 559] on h3 "Font Family" at bounding box center [740, 564] width 520 height 18
click at [654, 603] on p "The token names below are the shortened versions as they appear in Figma. In co…" at bounding box center [740, 623] width 520 height 78
click at [781, 654] on code "--sds-global-typography-fontFamily-mayoClinicSerif" at bounding box center [656, 655] width 264 height 15
click at [878, 655] on p "The token names below are the shortened versions as they appear in Figma. In co…" at bounding box center [740, 623] width 520 height 78
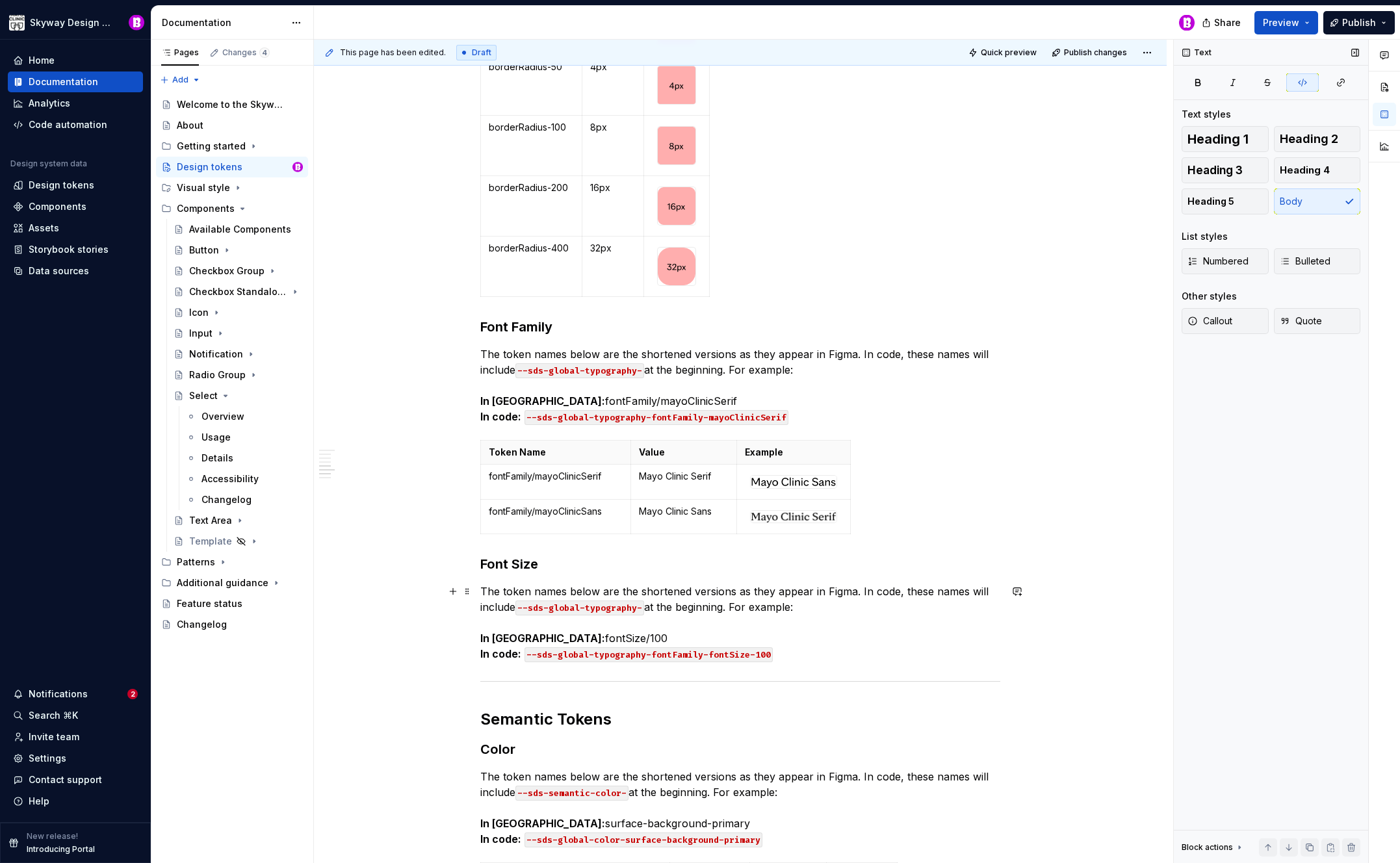
click at [703, 652] on code "--sds-global-typography-fontFamily-fontSize-100" at bounding box center [648, 655] width 249 height 15
click at [749, 662] on div "Please note that design token names appear differently in Figma vs. code. This …" at bounding box center [740, 552] width 520 height 6369
click at [467, 450] on span at bounding box center [468, 446] width 10 height 18
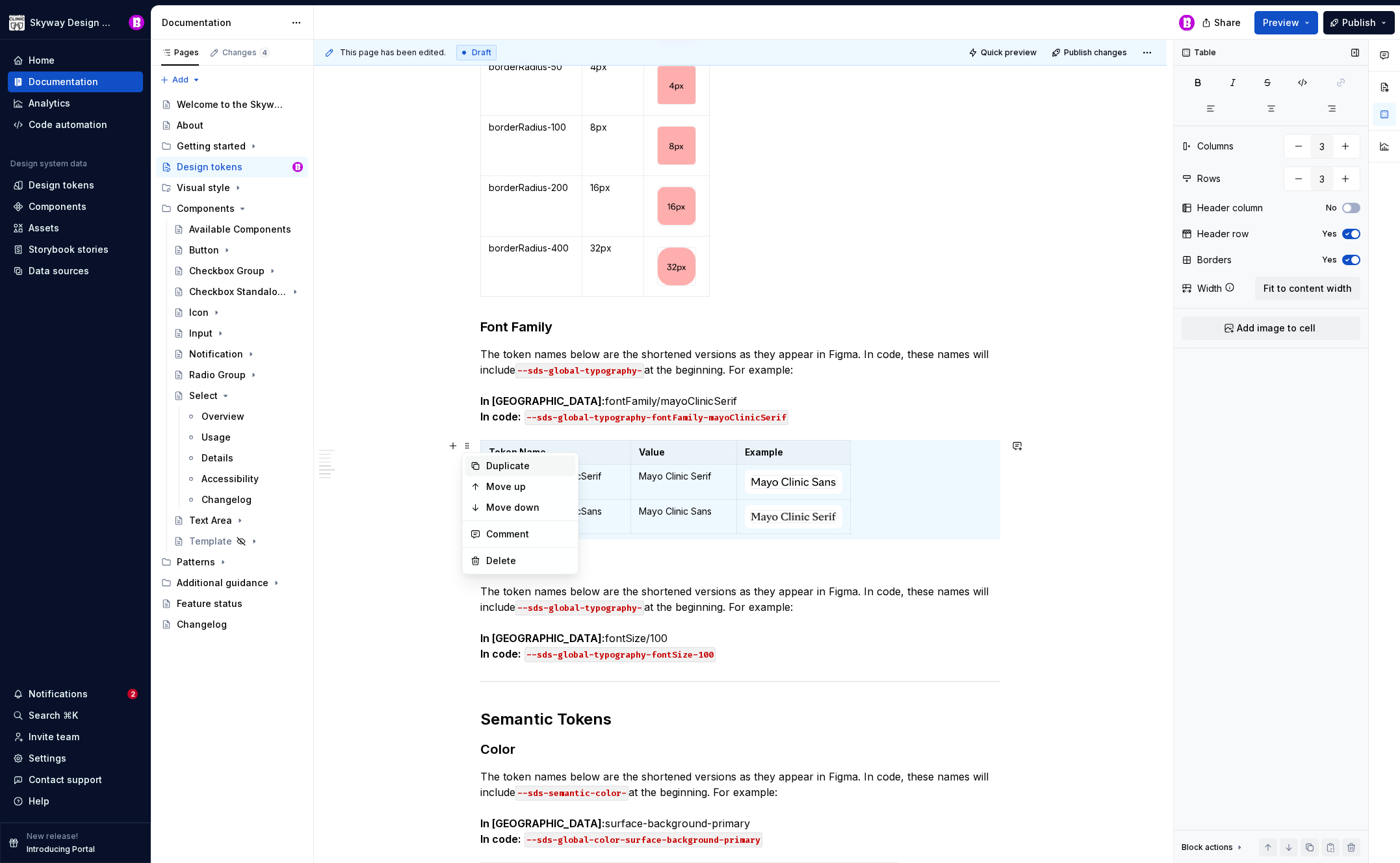
click at [511, 468] on div "Duplicate" at bounding box center [528, 466] width 85 height 13
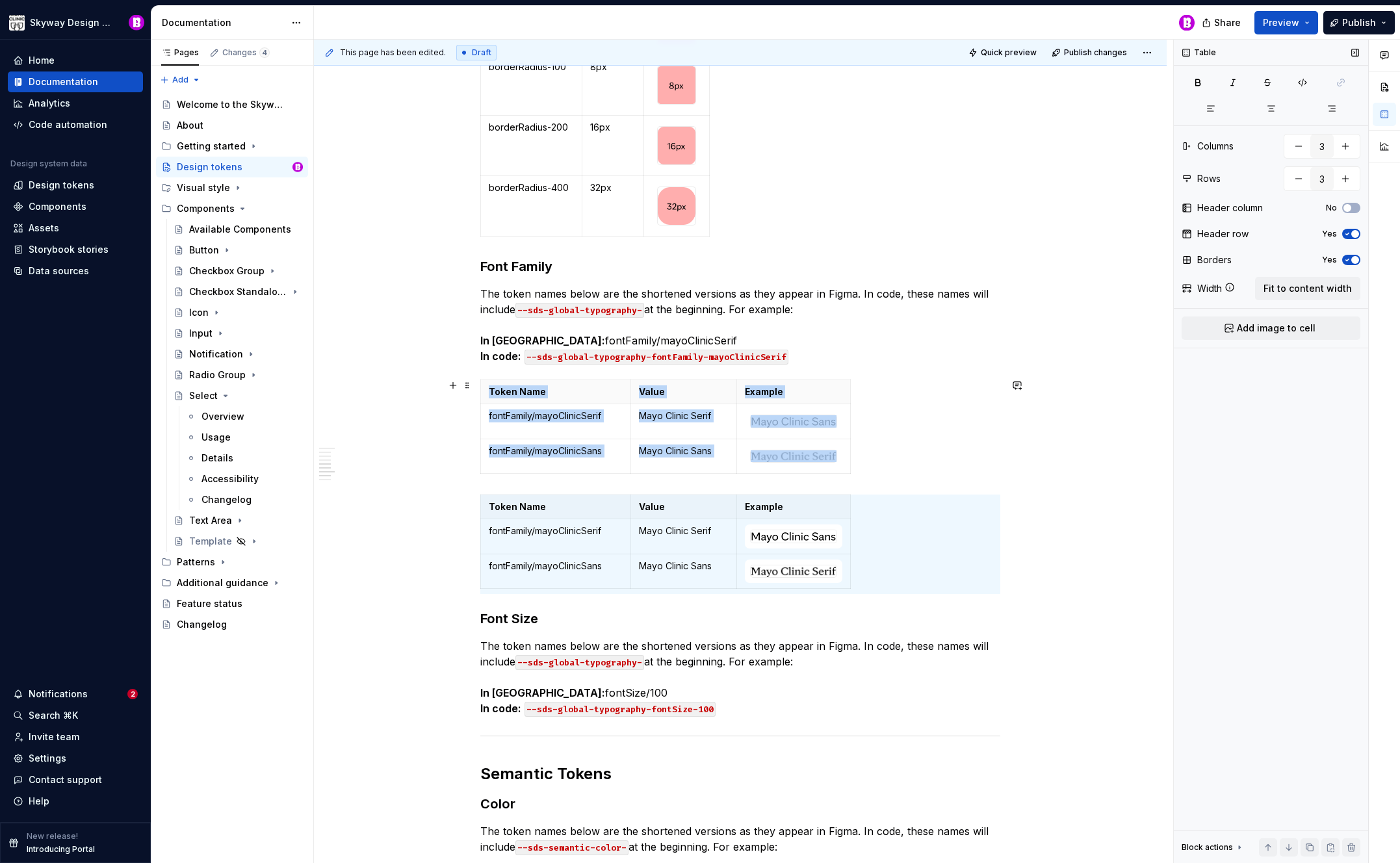
scroll to position [2975, 0]
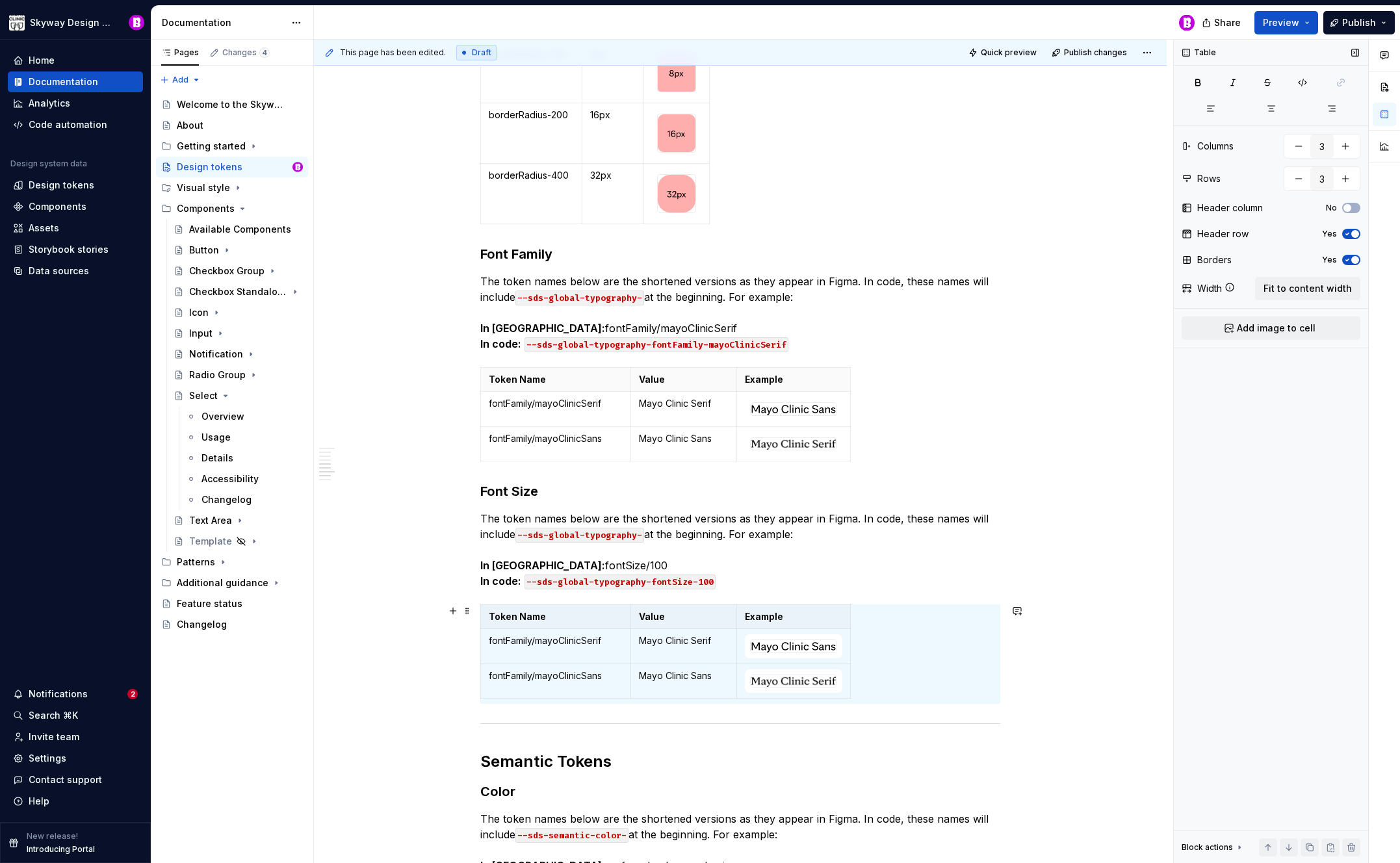
click at [1037, 665] on div "Please note that design token names appear differently in Figma vs. code. This …" at bounding box center [741, 659] width 853 height 6790
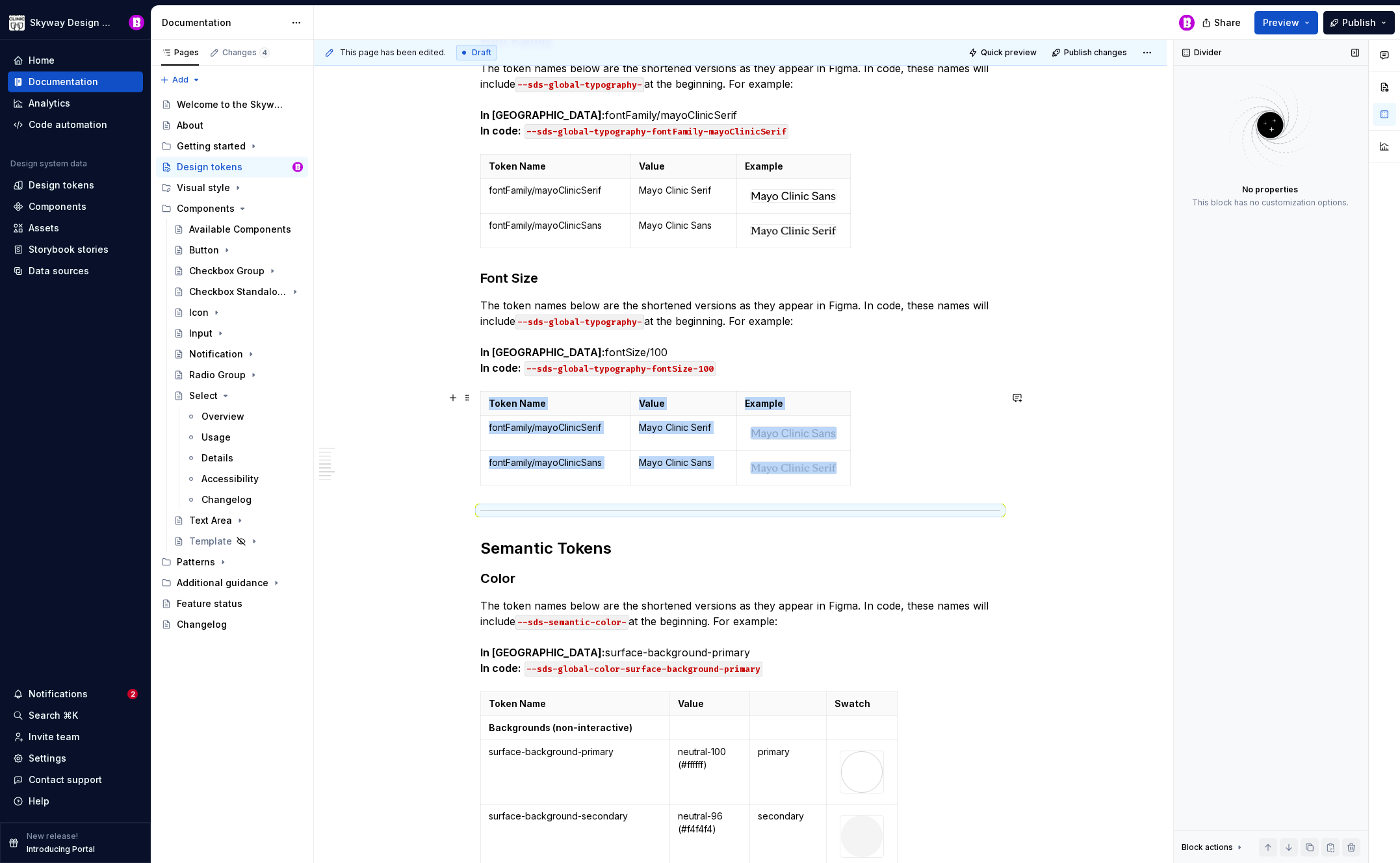
scroll to position [3189, 0]
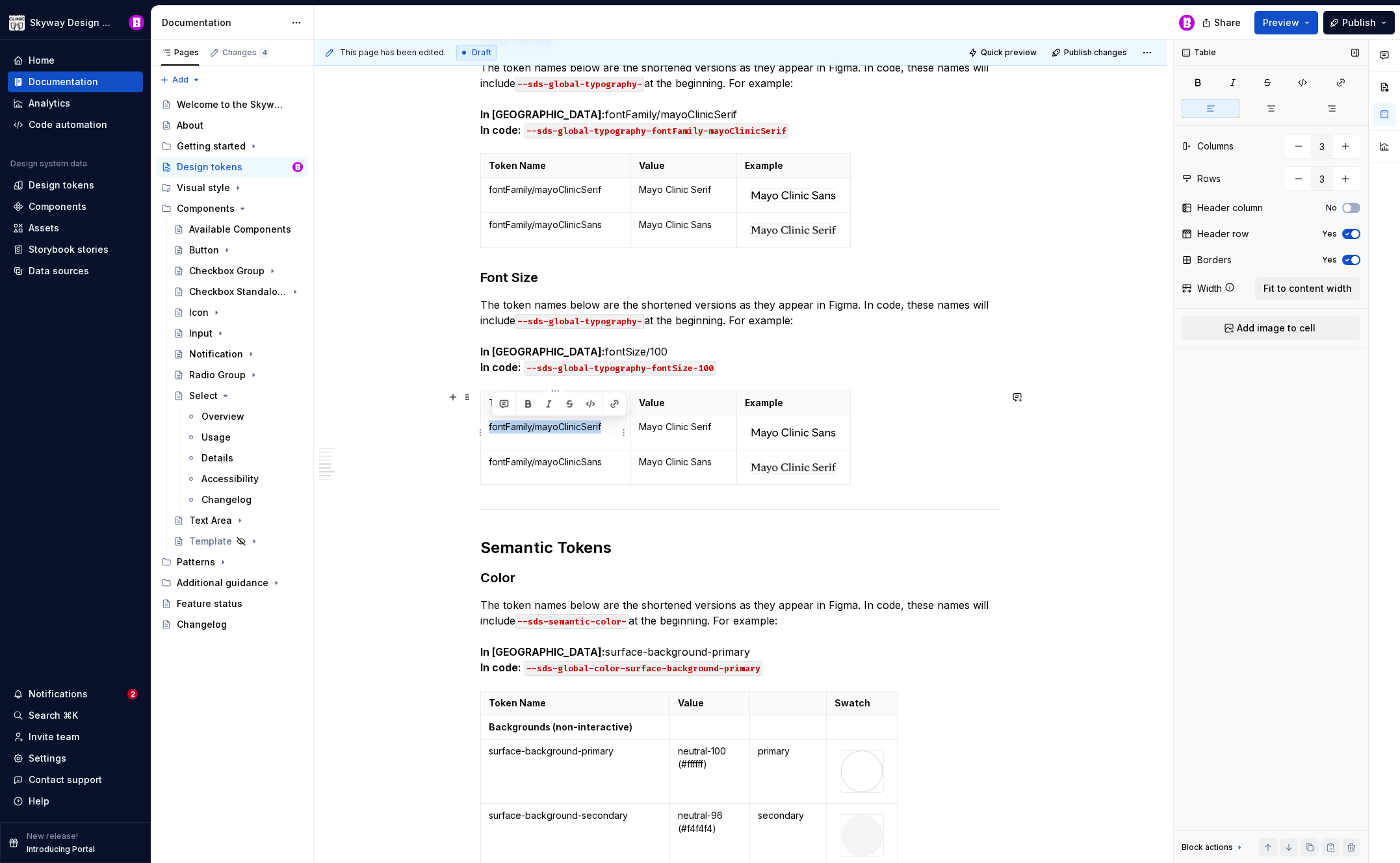
drag, startPoint x: 606, startPoint y: 427, endPoint x: 489, endPoint y: 427, distance: 117.0
click at [489, 427] on p "fontFamily/mayoClinicSerif" at bounding box center [556, 427] width 134 height 13
drag, startPoint x: 716, startPoint y: 426, endPoint x: 636, endPoint y: 429, distance: 80.1
click at [636, 429] on td "Mayo Clinic Serif" at bounding box center [684, 432] width 107 height 35
click at [841, 432] on html "Skyway Design System Home Documentation Analytics Code automation Design system…" at bounding box center [700, 432] width 1400 height 863
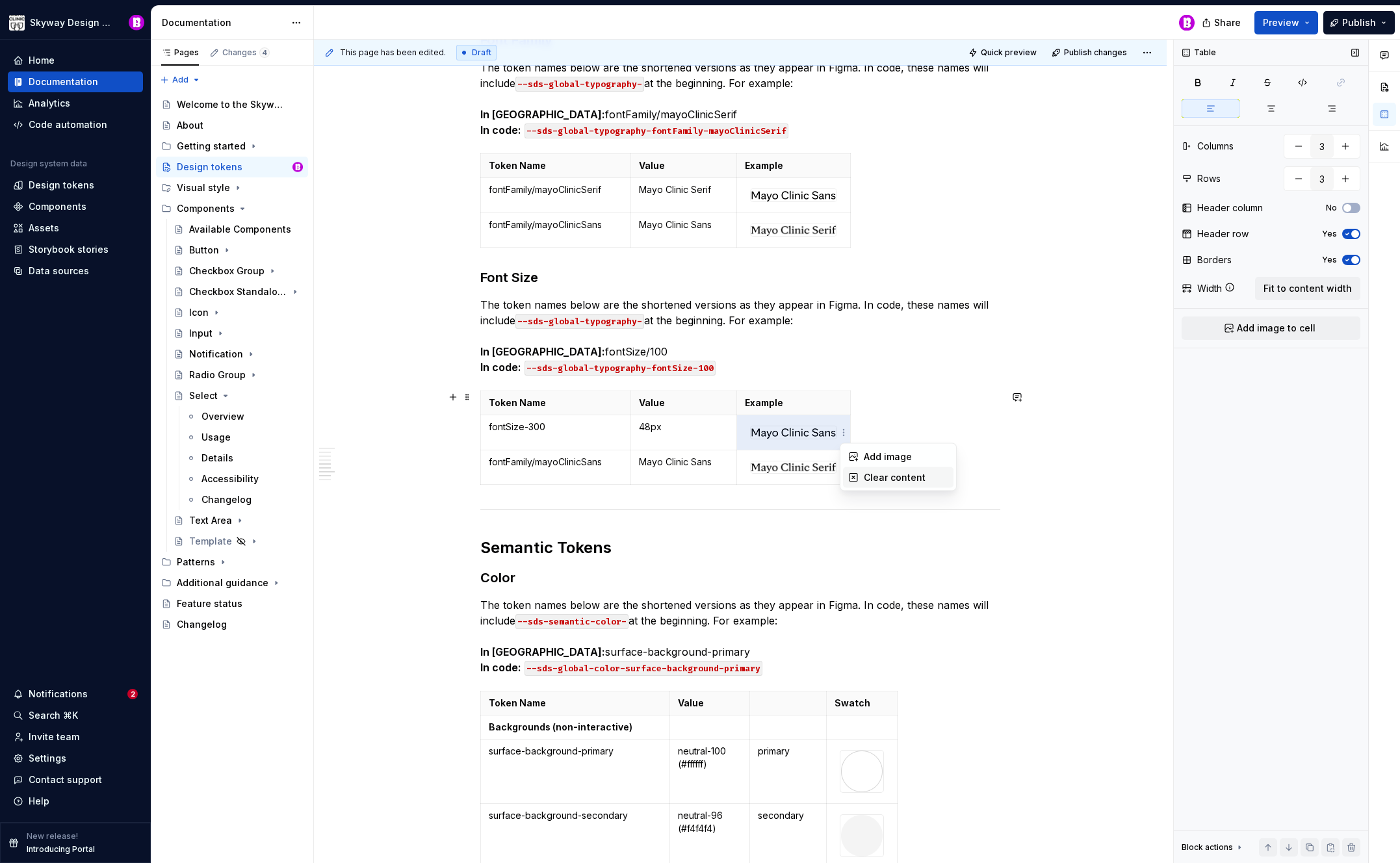
click at [863, 471] on div "Clear content" at bounding box center [898, 478] width 111 height 21
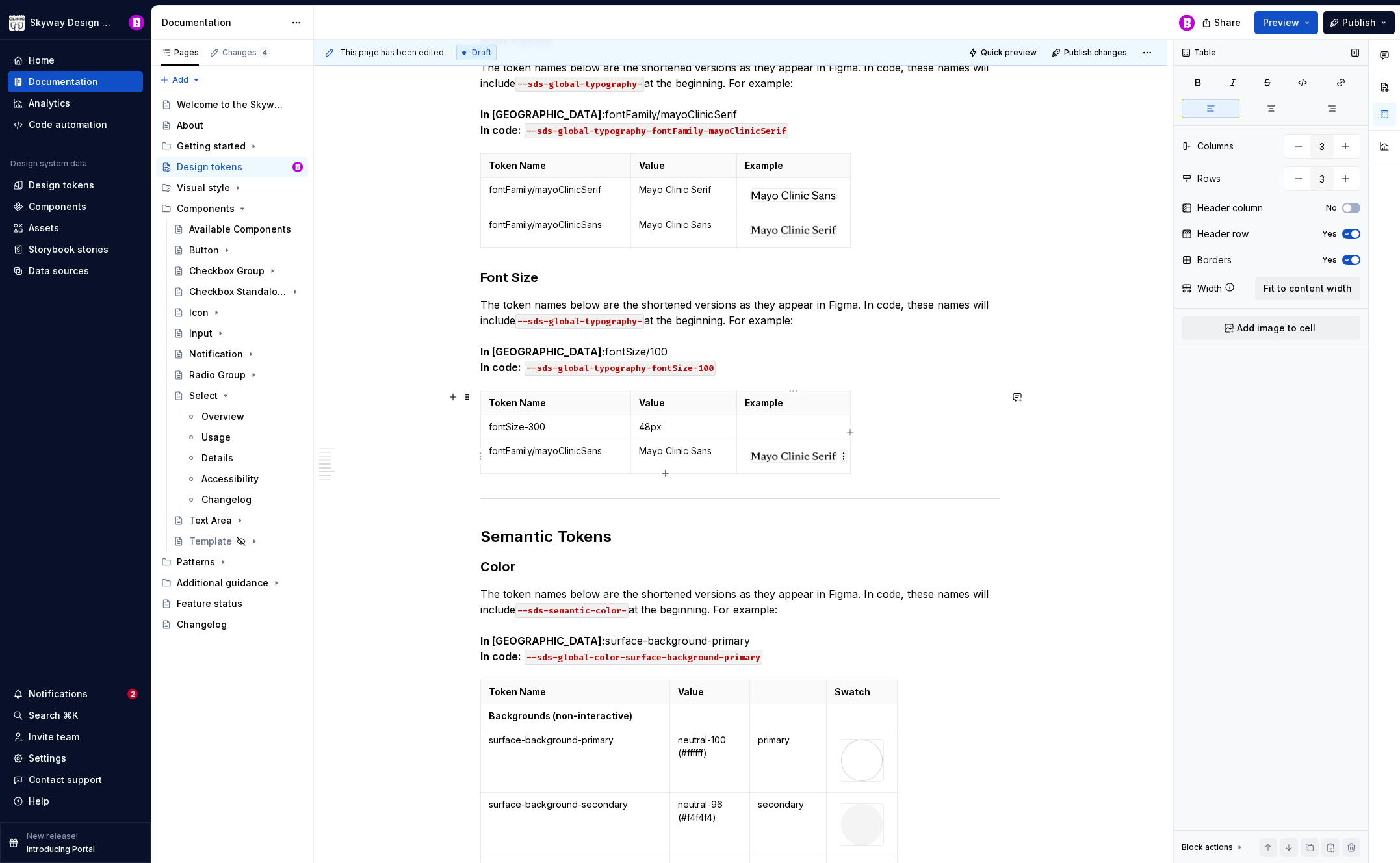
click at [844, 459] on html "Skyway Design System Home Documentation Analytics Code automation Design system…" at bounding box center [700, 432] width 1400 height 863
click at [873, 501] on div "Clear content" at bounding box center [906, 502] width 85 height 13
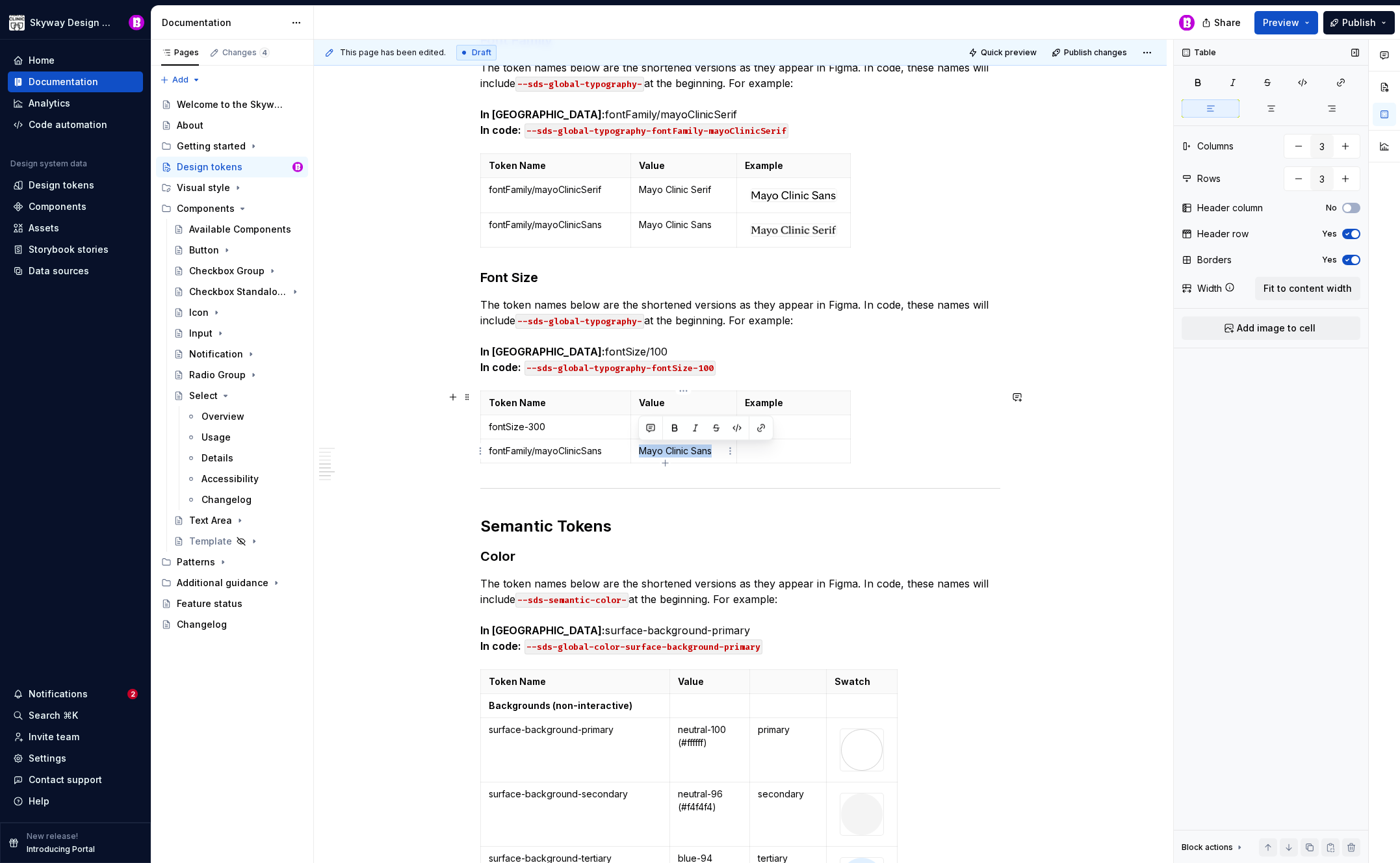
drag, startPoint x: 716, startPoint y: 451, endPoint x: 641, endPoint y: 453, distance: 75.0
click at [641, 453] on p "Mayo Clinic Sans" at bounding box center [684, 451] width 90 height 13
click at [666, 465] on div "Token Name Value Example fontSize-300 48px fontFamily/mayoClinicSans Mayo Clini…" at bounding box center [740, 430] width 520 height 78
click at [665, 463] on div "Token Name Value Example fontSize-300 48px fontFamily/mayoClinicSans Mayo Clini…" at bounding box center [740, 430] width 520 height 78
click at [667, 462] on icon "button" at bounding box center [665, 463] width 10 height 10
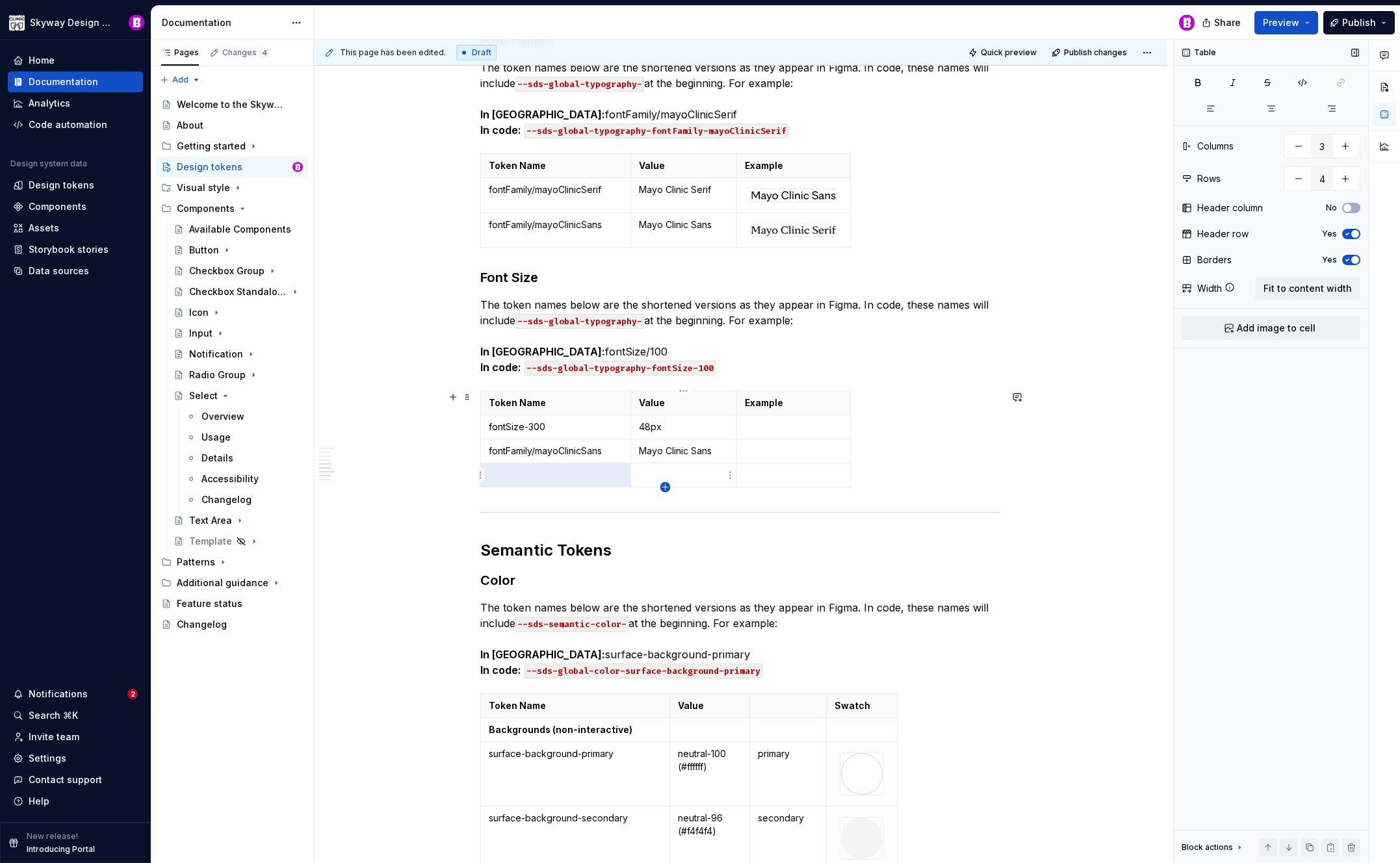
click at [667, 485] on icon "button" at bounding box center [665, 488] width 10 height 10
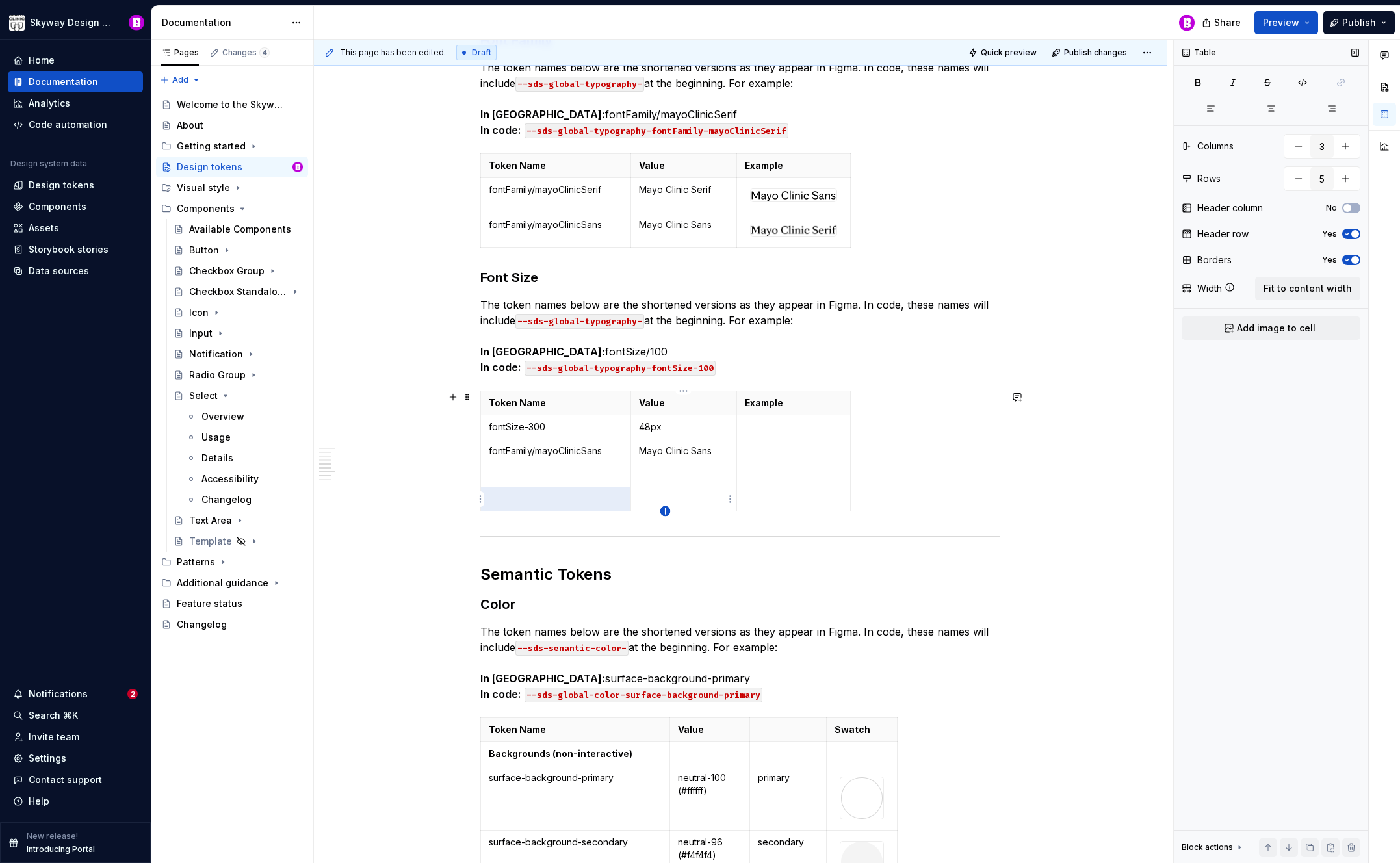
click at [666, 510] on icon "button" at bounding box center [665, 511] width 10 height 10
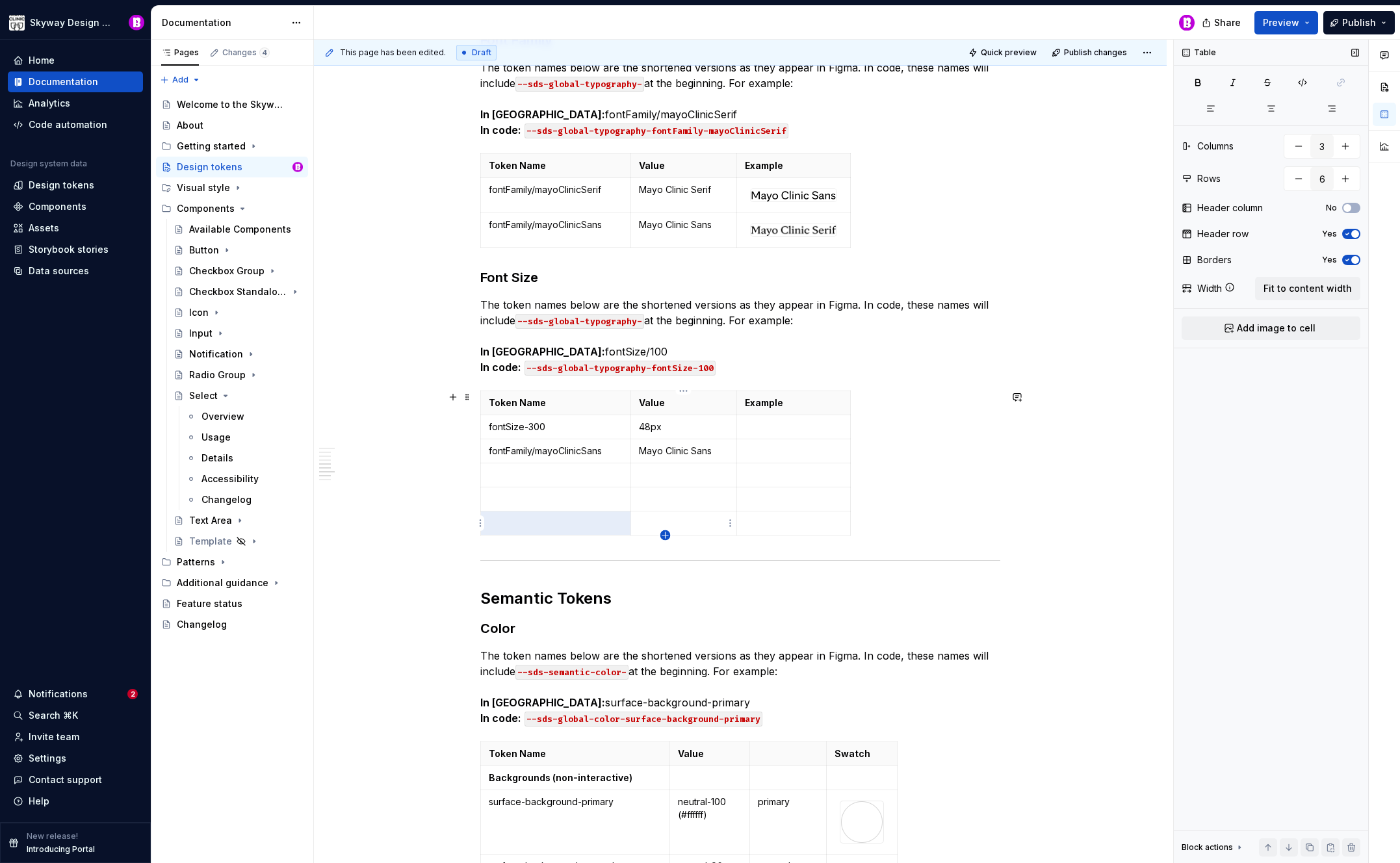
click at [665, 537] on icon "button" at bounding box center [665, 536] width 6 height 6
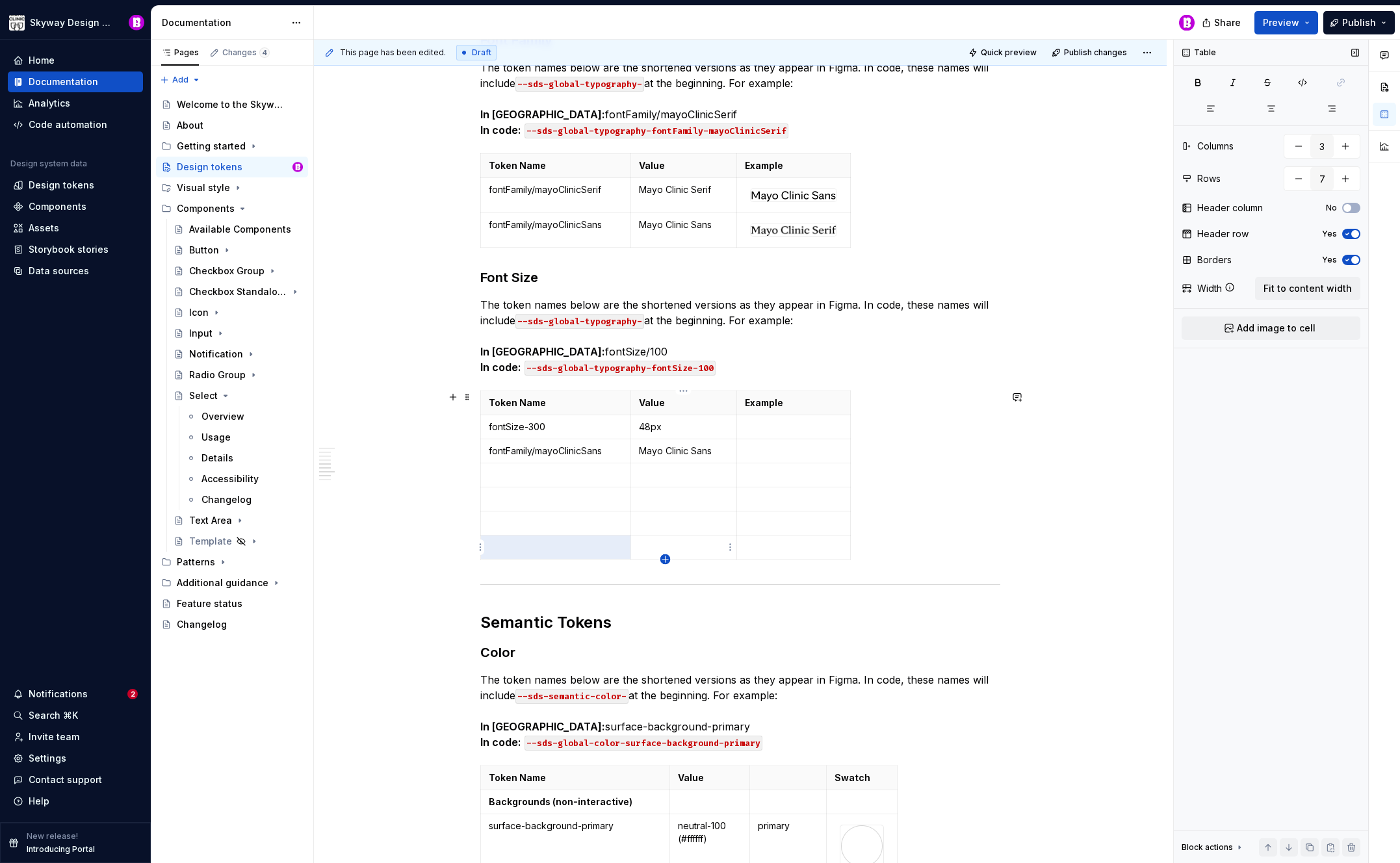
click at [665, 561] on icon "button" at bounding box center [665, 559] width 6 height 6
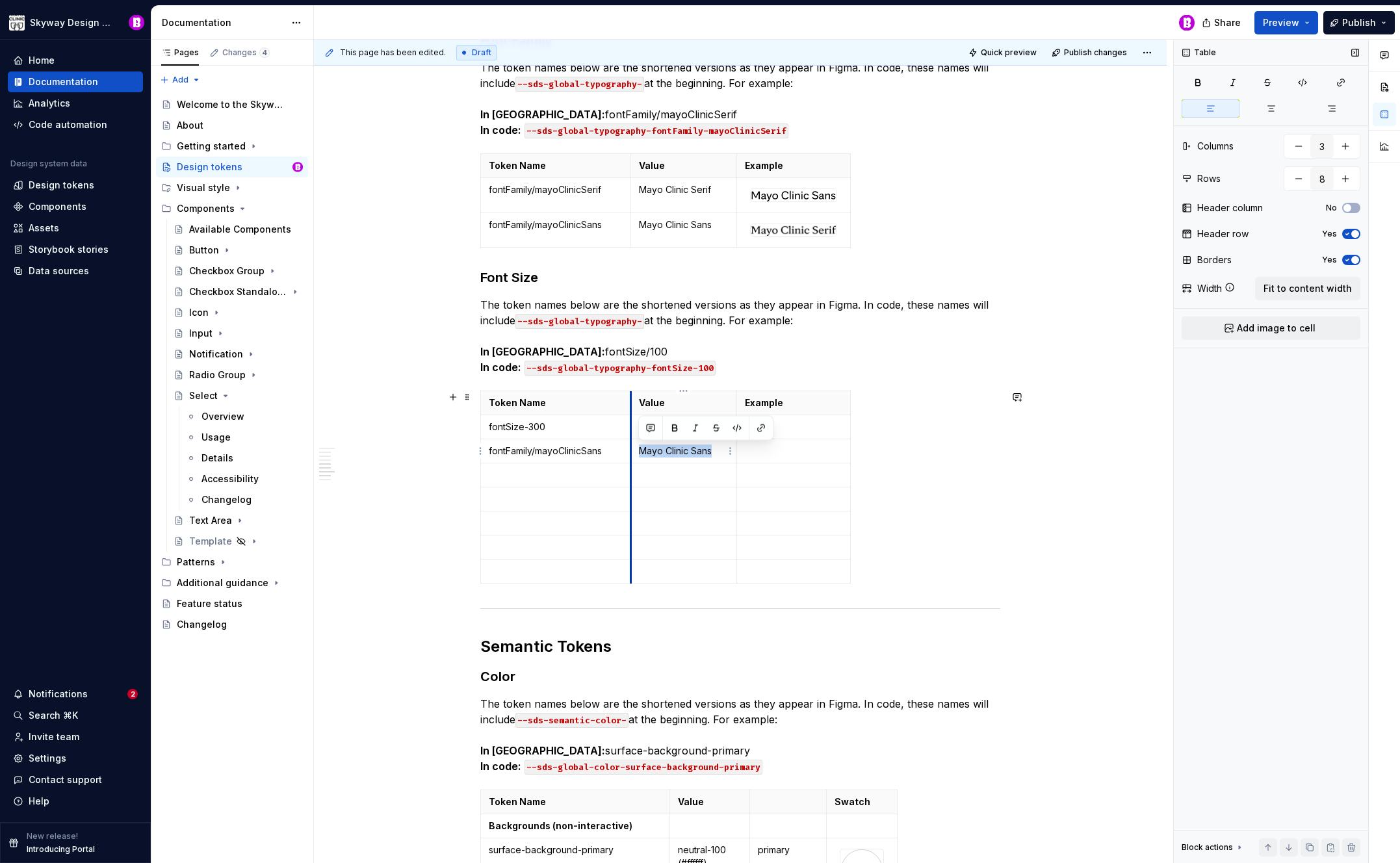
drag, startPoint x: 713, startPoint y: 452, endPoint x: 632, endPoint y: 449, distance: 81.1
click at [632, 449] on td "Mayo Clinic Sans" at bounding box center [684, 451] width 107 height 24
click at [681, 479] on p at bounding box center [684, 475] width 90 height 13
click at [645, 494] on p at bounding box center [684, 499] width 90 height 13
click at [670, 524] on p at bounding box center [684, 524] width 90 height 13
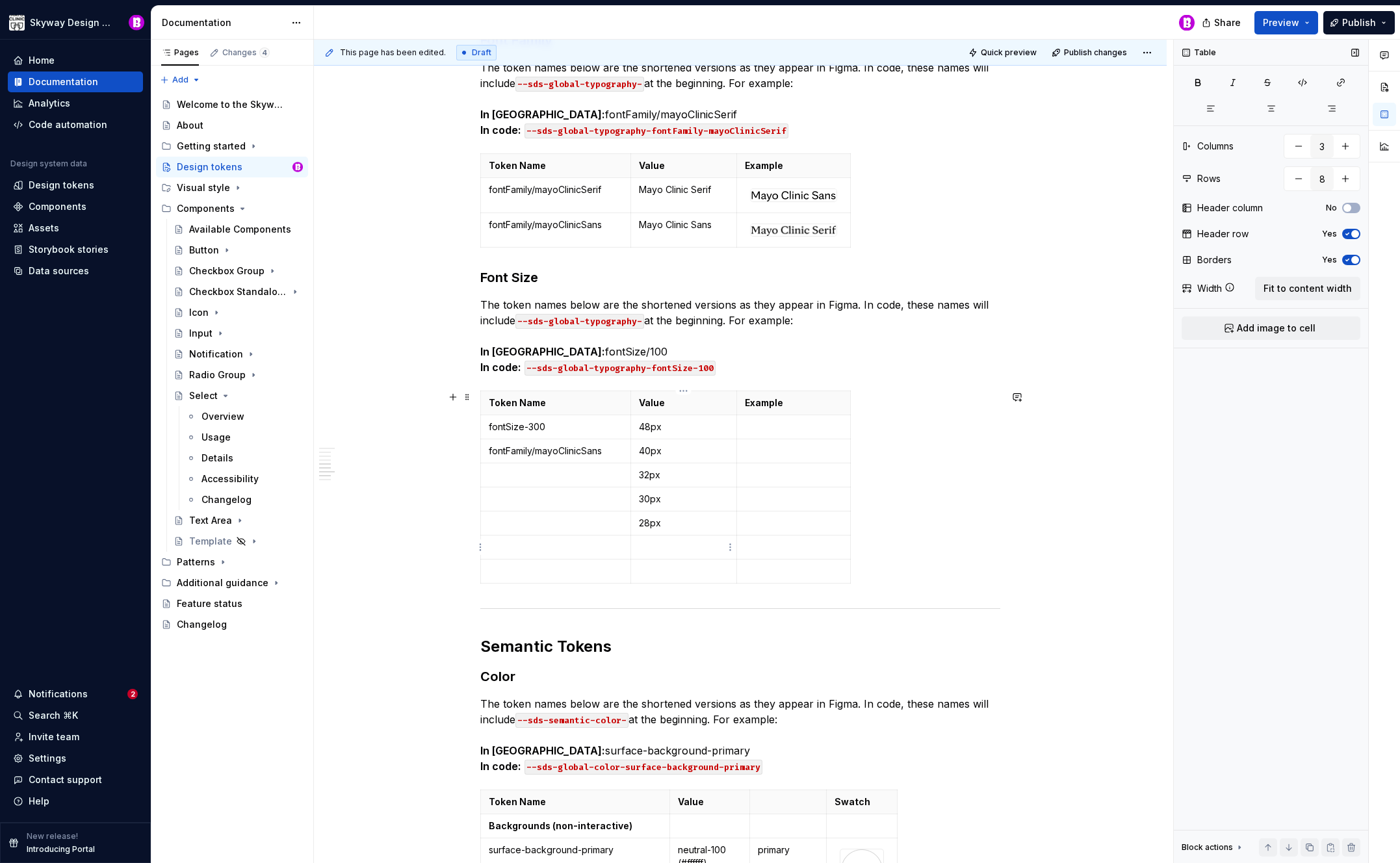
click at [670, 546] on p at bounding box center [684, 547] width 90 height 13
click at [686, 566] on p at bounding box center [684, 572] width 90 height 13
type input "9"
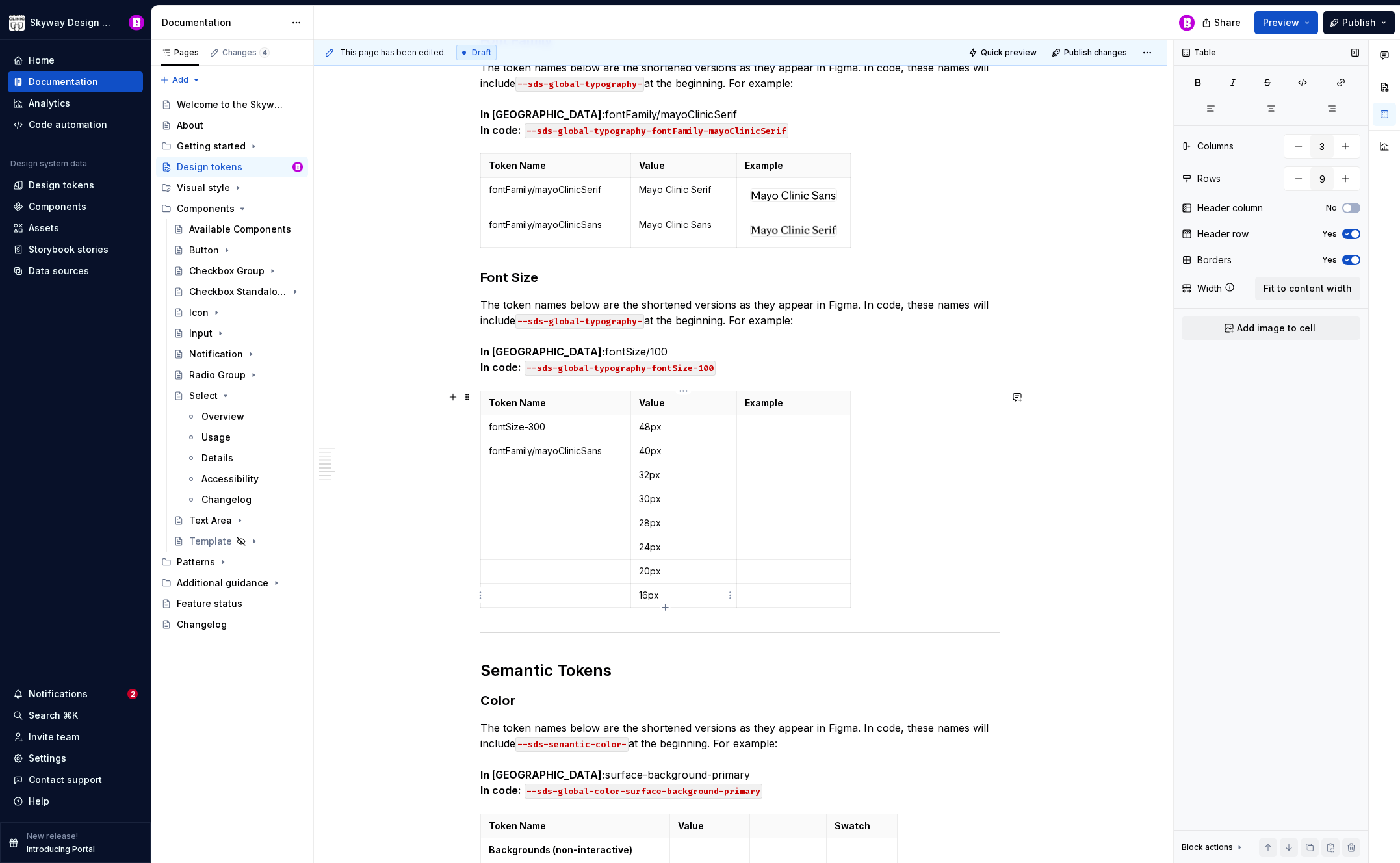
click at [637, 595] on td "16px" at bounding box center [684, 595] width 107 height 24
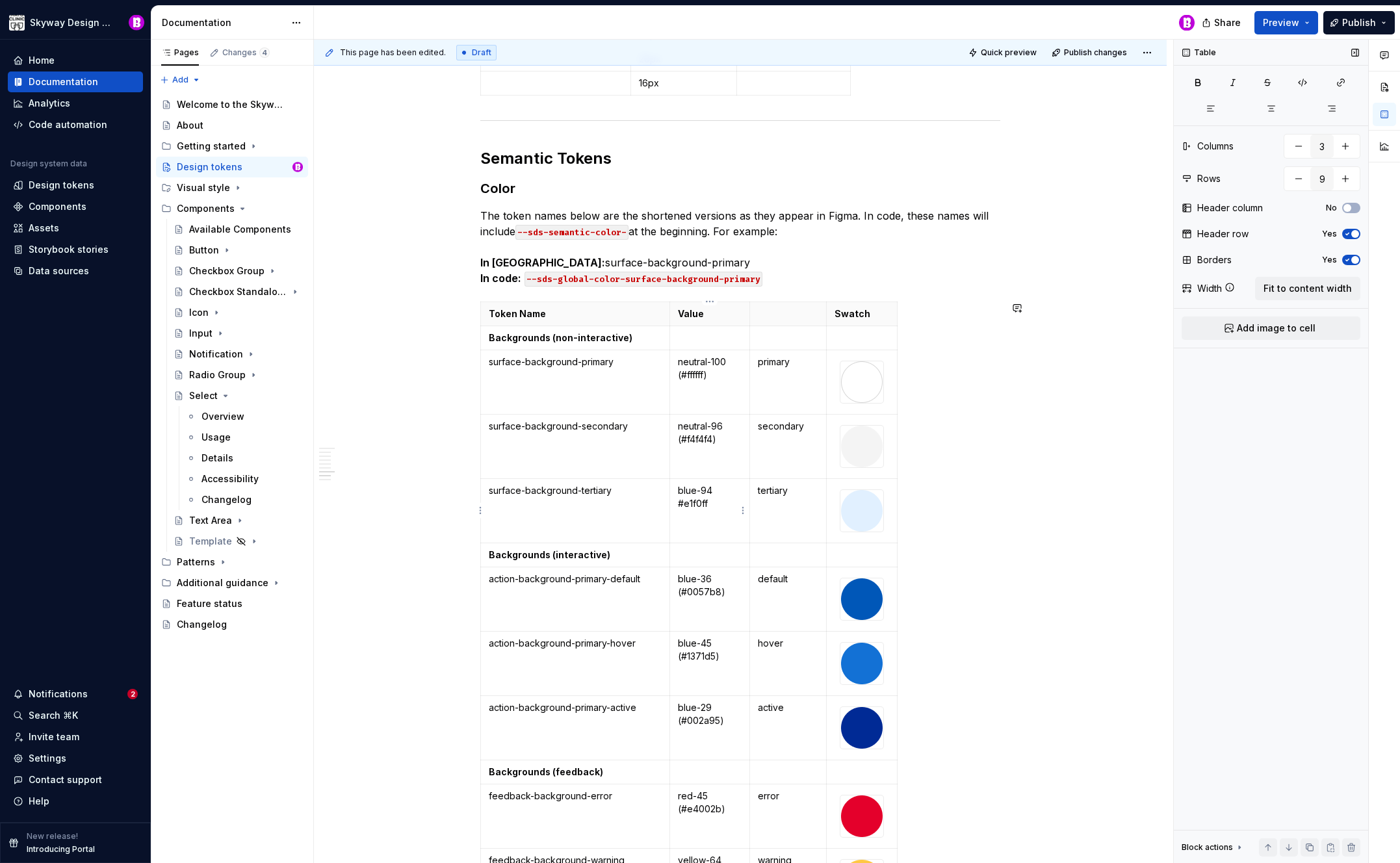
type input "4"
type input "32"
click at [717, 506] on p "blue-94 #e1f0ff" at bounding box center [710, 497] width 63 height 26
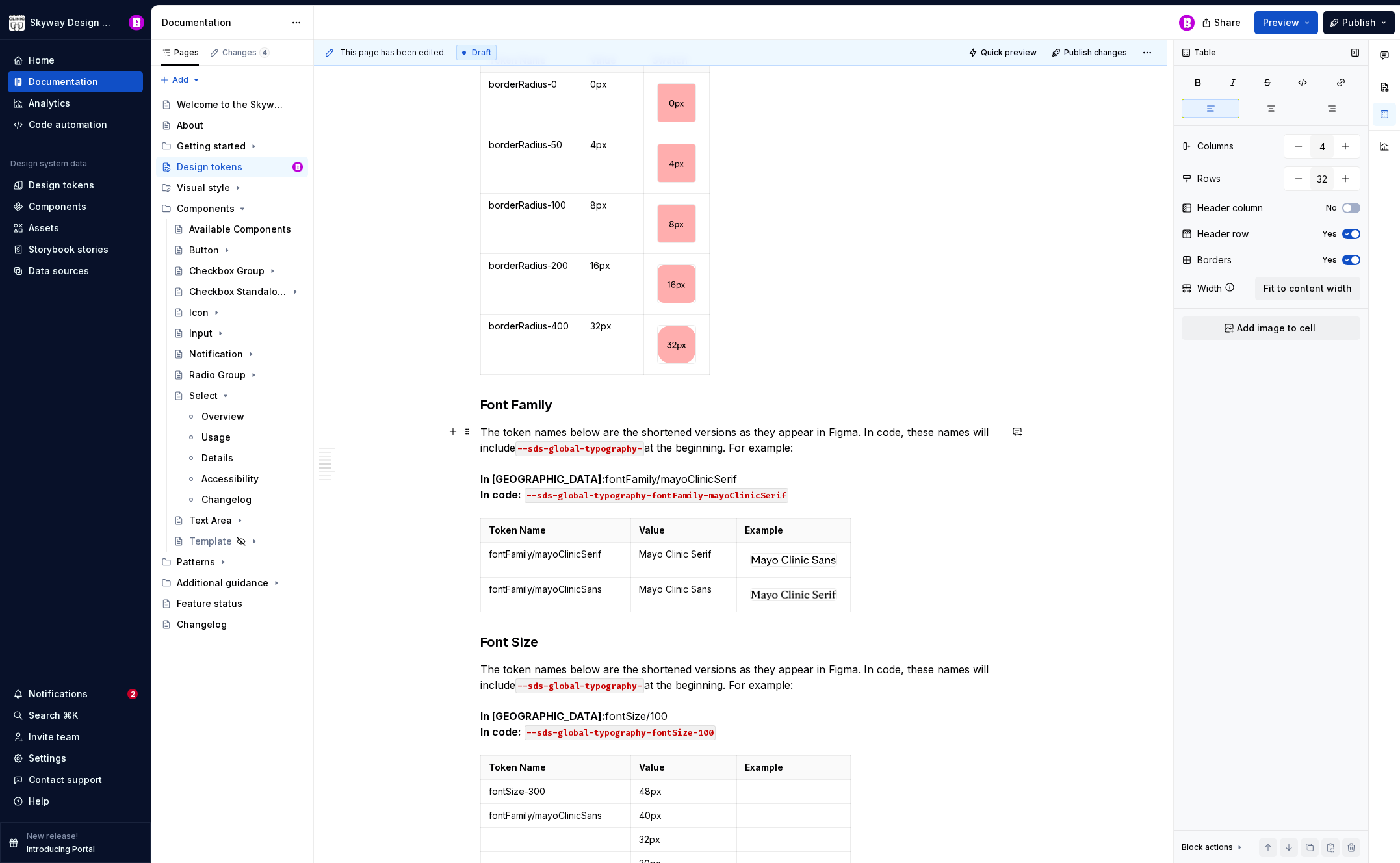
scroll to position [3237, 0]
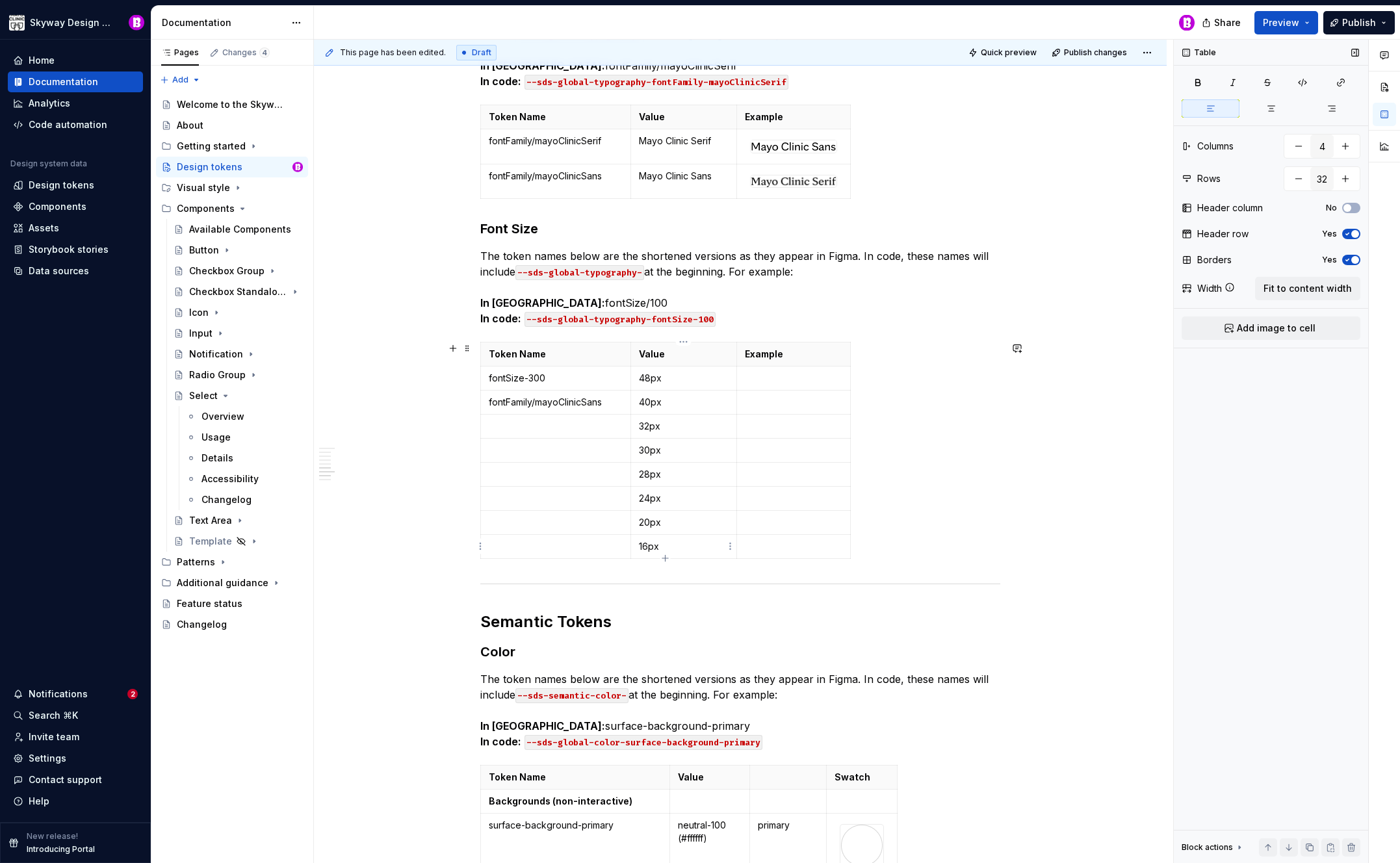
type input "3"
type input "9"
click at [638, 546] on td "16px" at bounding box center [684, 546] width 107 height 24
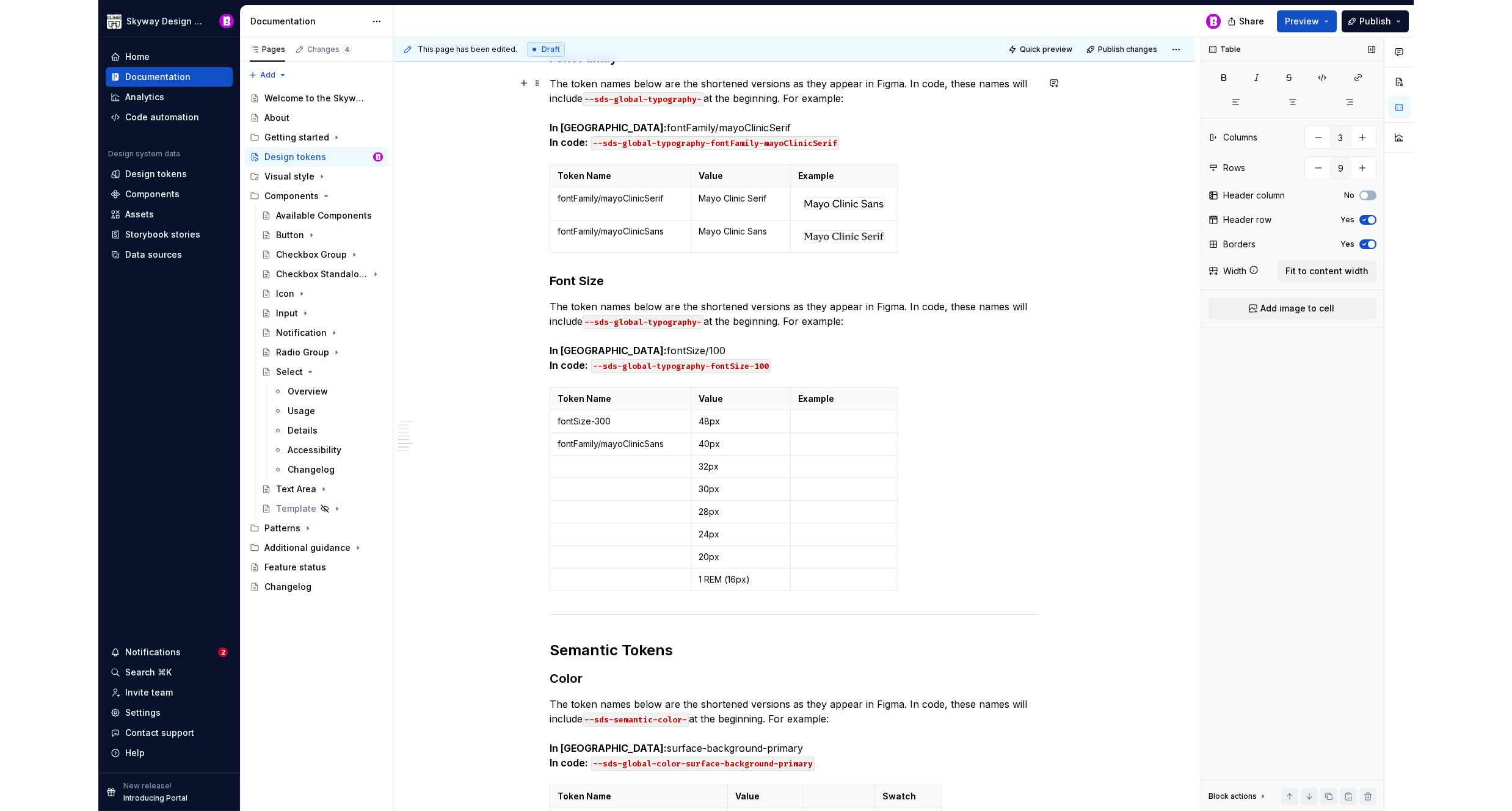
scroll to position [3042, 0]
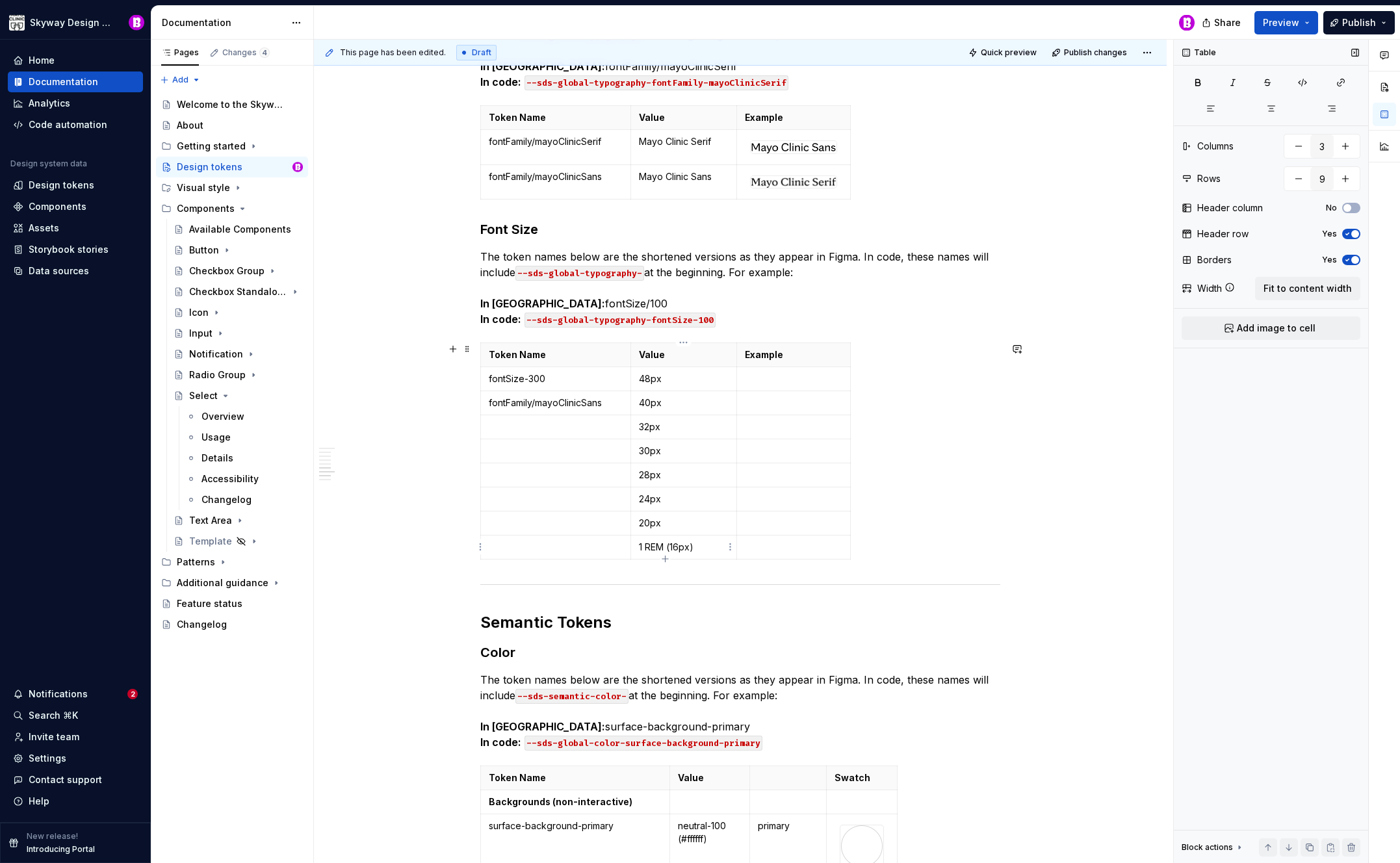
click at [663, 547] on p "1 REM (16px)" at bounding box center [684, 547] width 90 height 13
click at [637, 523] on td "20px" at bounding box center [684, 523] width 107 height 24
click at [637, 501] on td "24px" at bounding box center [684, 499] width 107 height 24
click at [541, 376] on p "fontSize-300" at bounding box center [556, 379] width 134 height 13
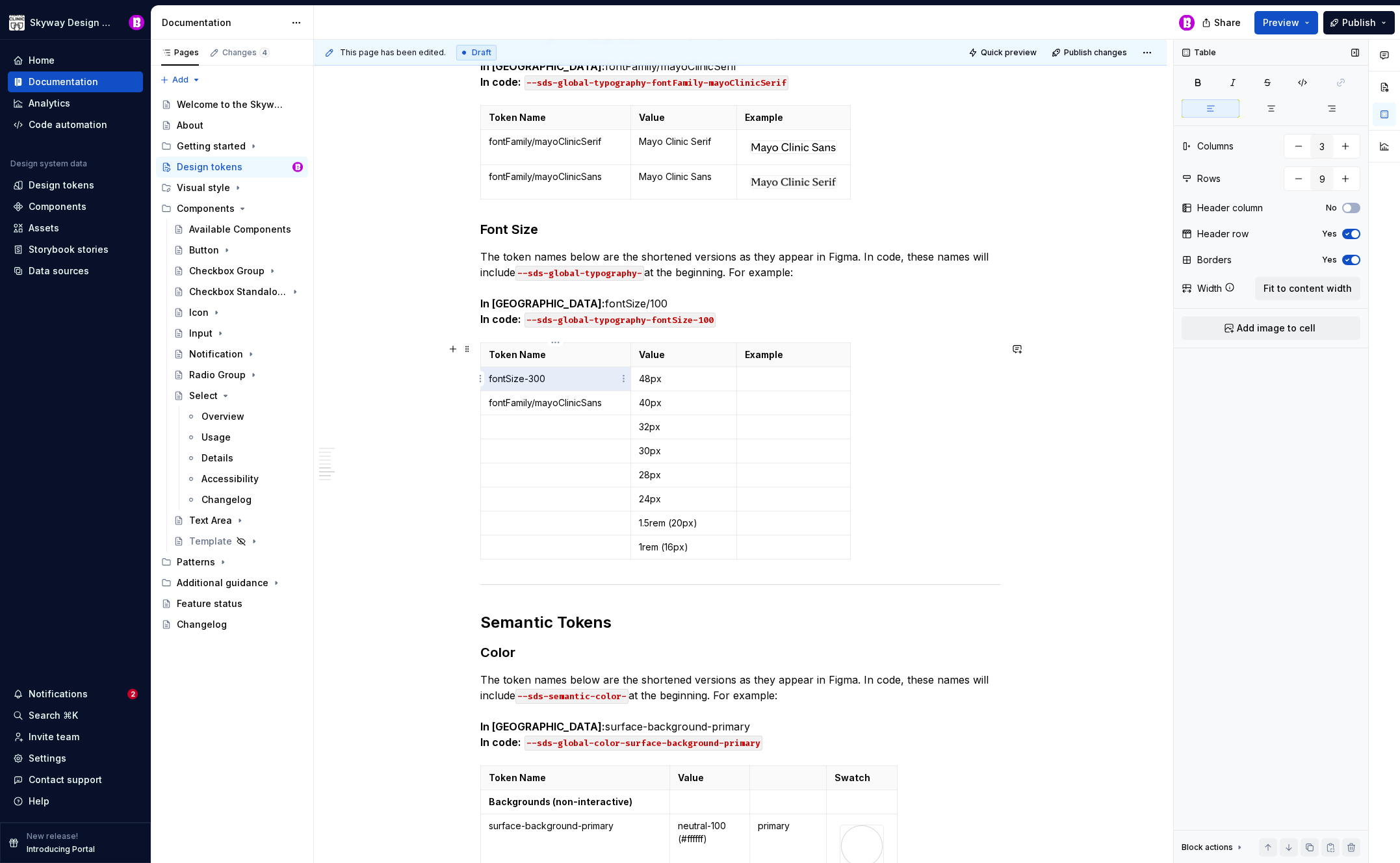
click at [541, 376] on p "fontSize-300" at bounding box center [556, 379] width 134 height 13
drag, startPoint x: 544, startPoint y: 376, endPoint x: 552, endPoint y: 376, distance: 8.0
click at [544, 376] on p "fontSize-300" at bounding box center [556, 379] width 134 height 13
drag, startPoint x: 552, startPoint y: 376, endPoint x: 488, endPoint y: 379, distance: 64.1
click at [488, 379] on td "fontSize-300" at bounding box center [556, 378] width 150 height 24
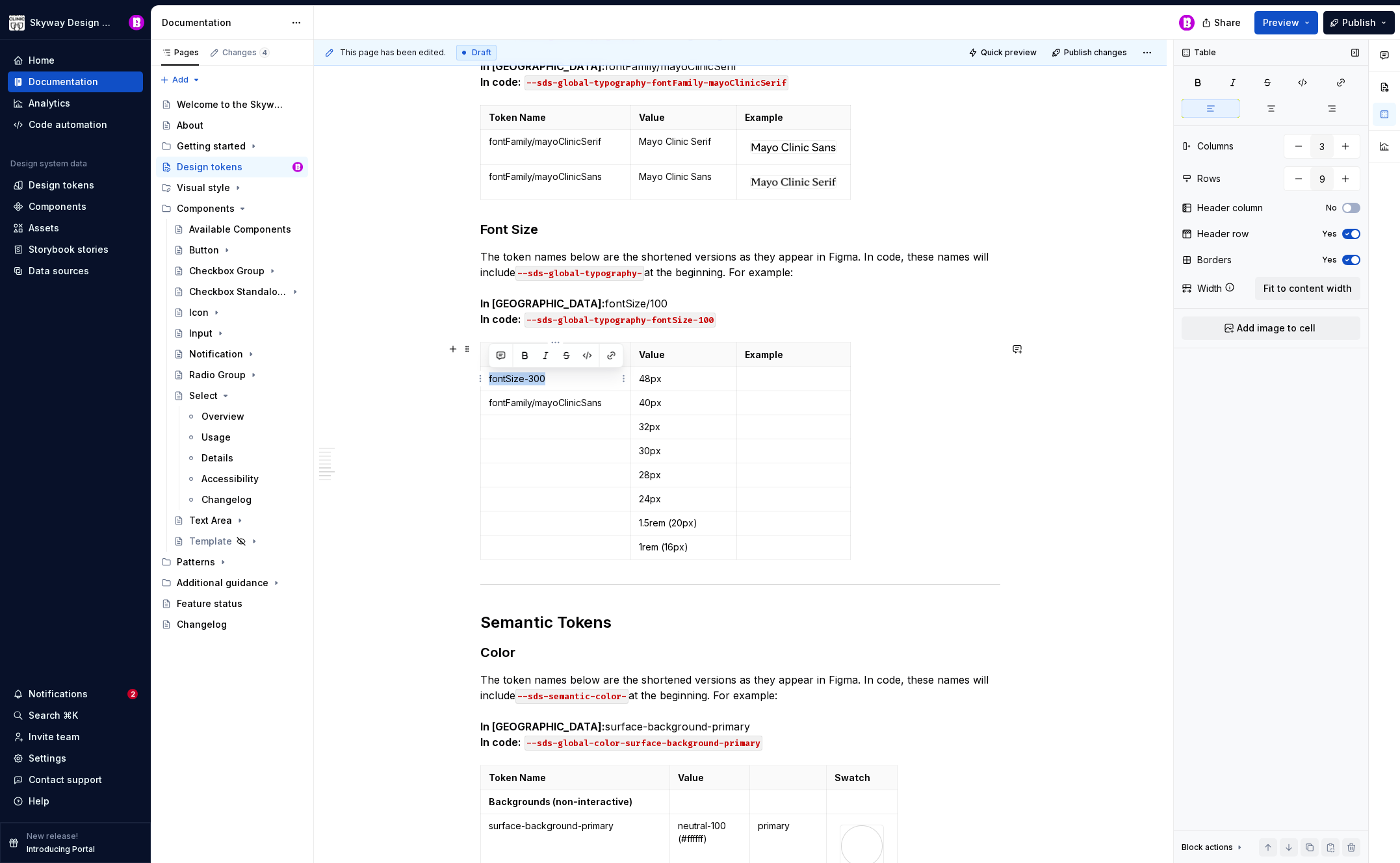
copy p "fontSize-300"
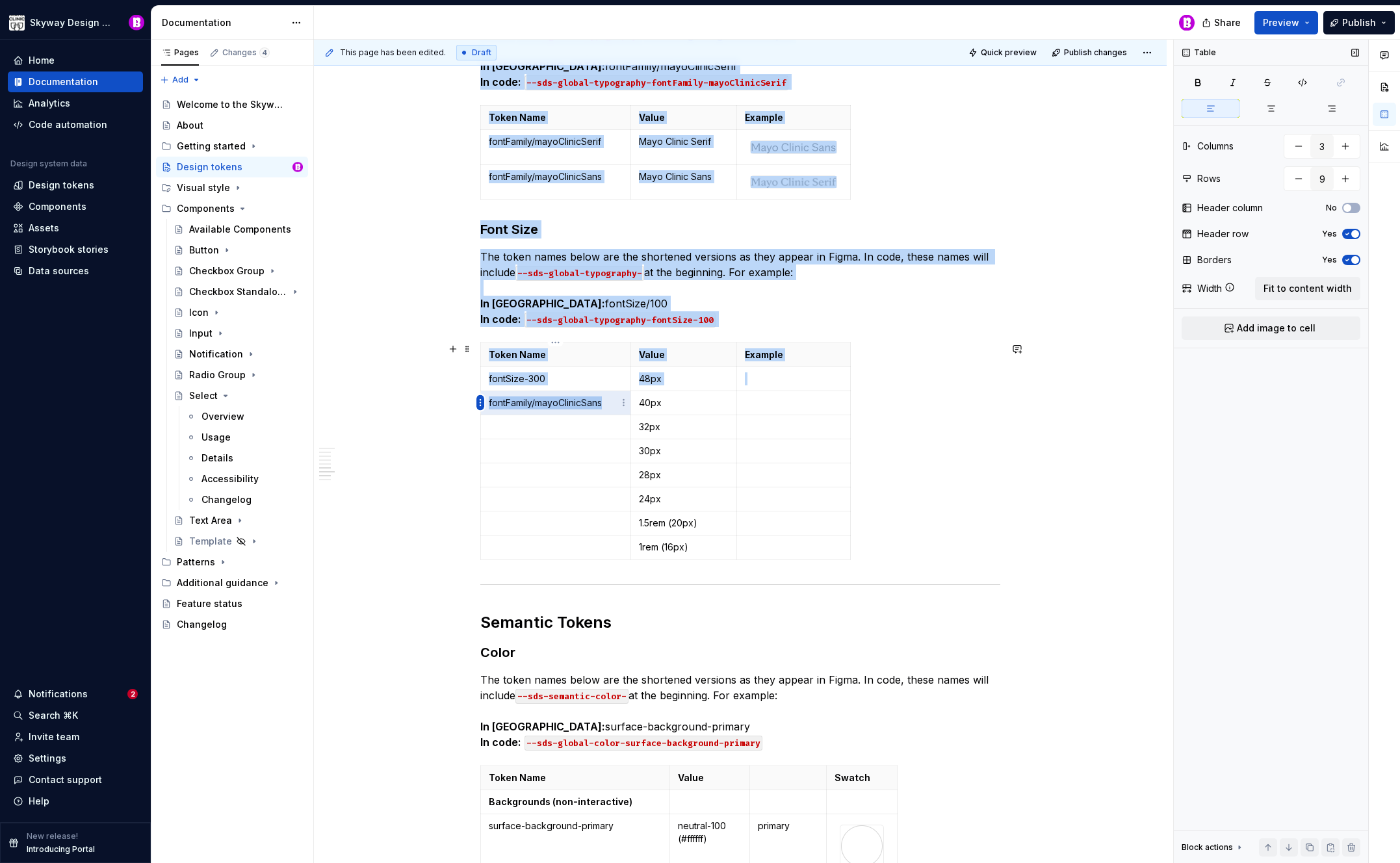
drag, startPoint x: 610, startPoint y: 401, endPoint x: 484, endPoint y: 402, distance: 126.0
click at [484, 406] on body "Skyway Design System Home Documentation Analytics Code automation Design system…" at bounding box center [700, 432] width 1400 height 863
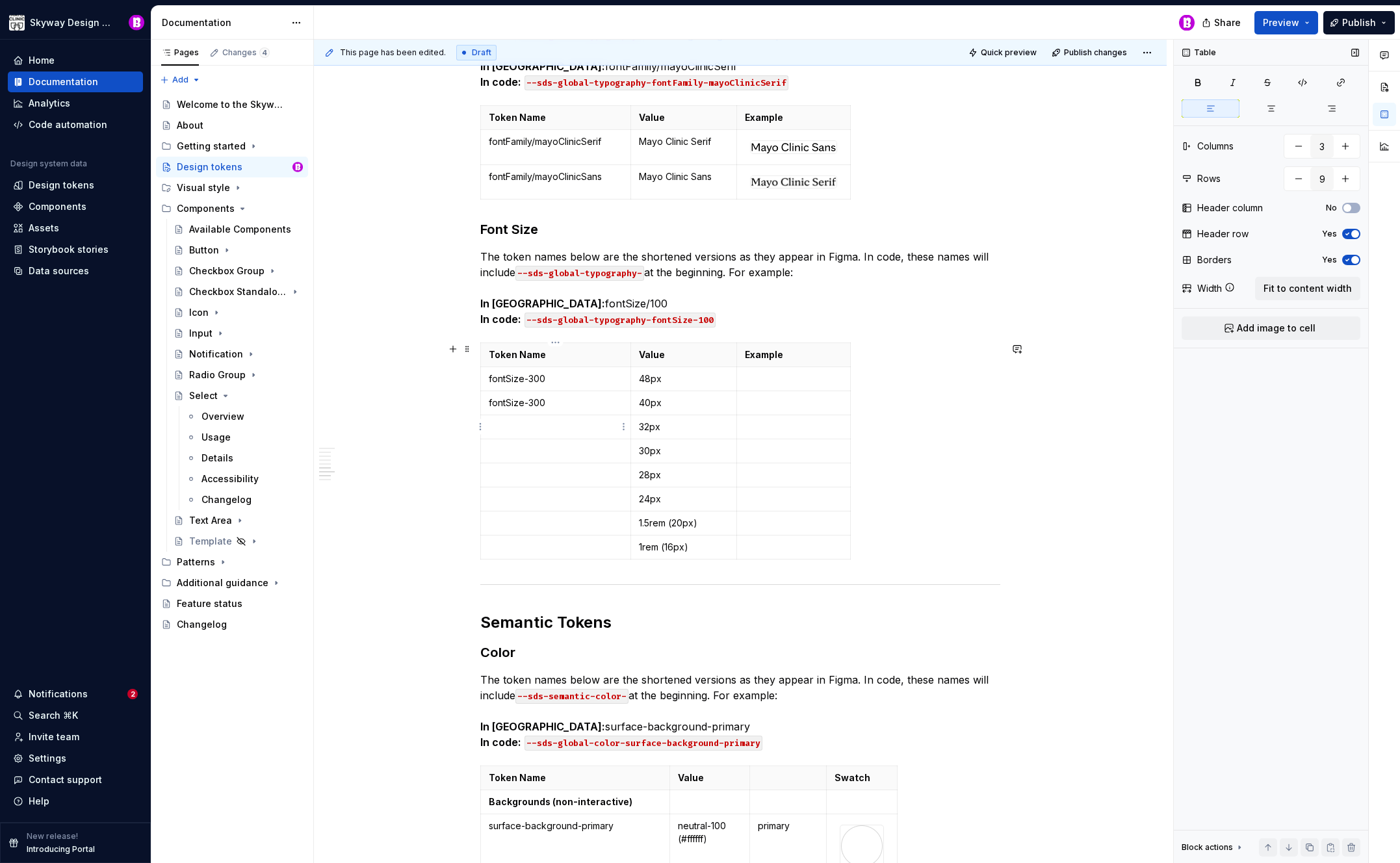
click at [574, 432] on p at bounding box center [556, 427] width 134 height 13
click at [556, 445] on p at bounding box center [556, 451] width 134 height 13
click at [546, 477] on p at bounding box center [556, 475] width 134 height 13
click at [539, 500] on p at bounding box center [556, 499] width 134 height 13
click at [537, 517] on p at bounding box center [556, 524] width 134 height 13
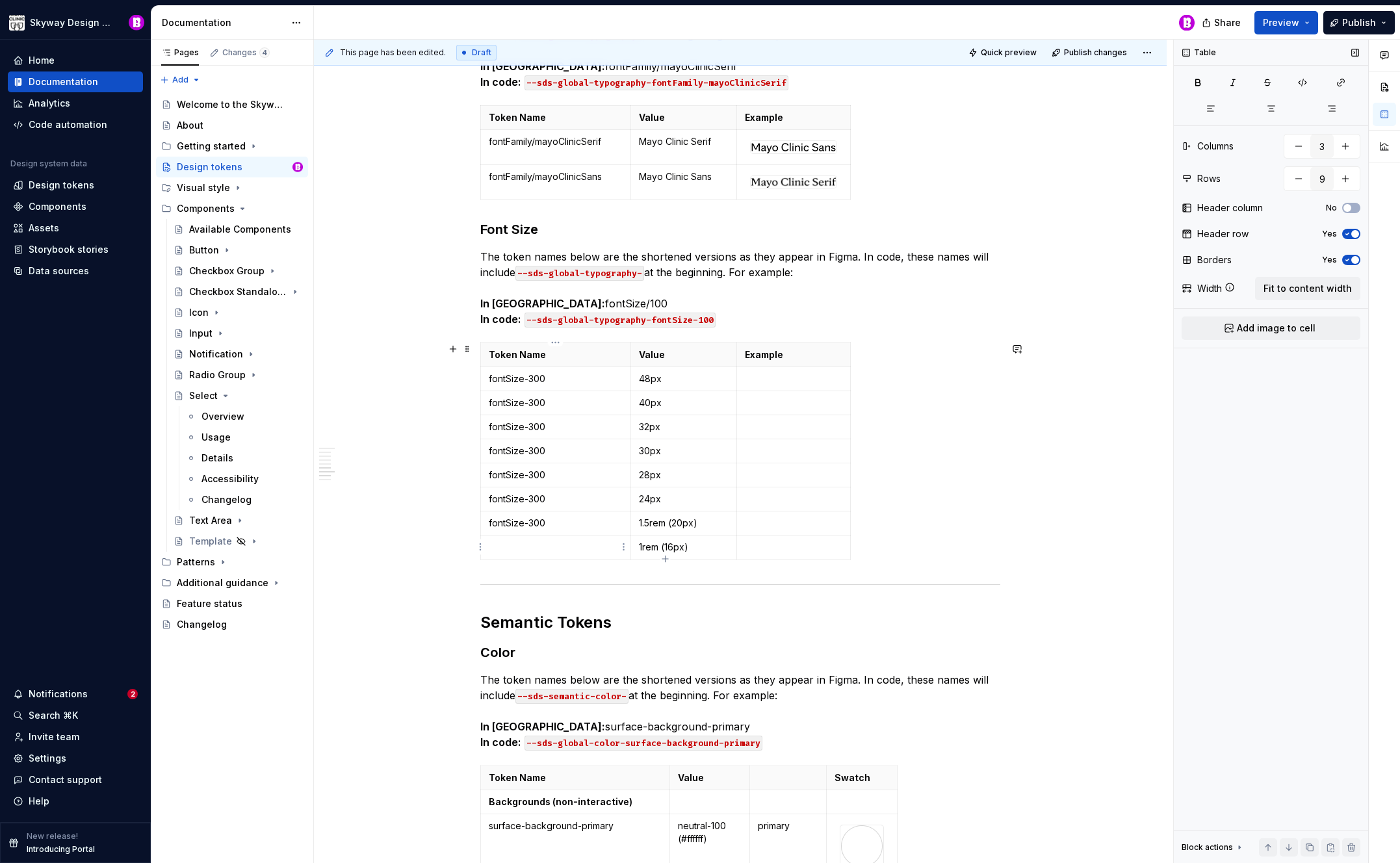
click at [538, 551] on p at bounding box center [556, 547] width 134 height 13
drag, startPoint x: 546, startPoint y: 404, endPoint x: 578, endPoint y: 405, distance: 32.0
click at [547, 404] on p "fontSize-300" at bounding box center [556, 403] width 134 height 13
click at [563, 430] on p "fontSize-300" at bounding box center [556, 427] width 134 height 13
click at [578, 452] on p "fontSize-300" at bounding box center [556, 451] width 134 height 13
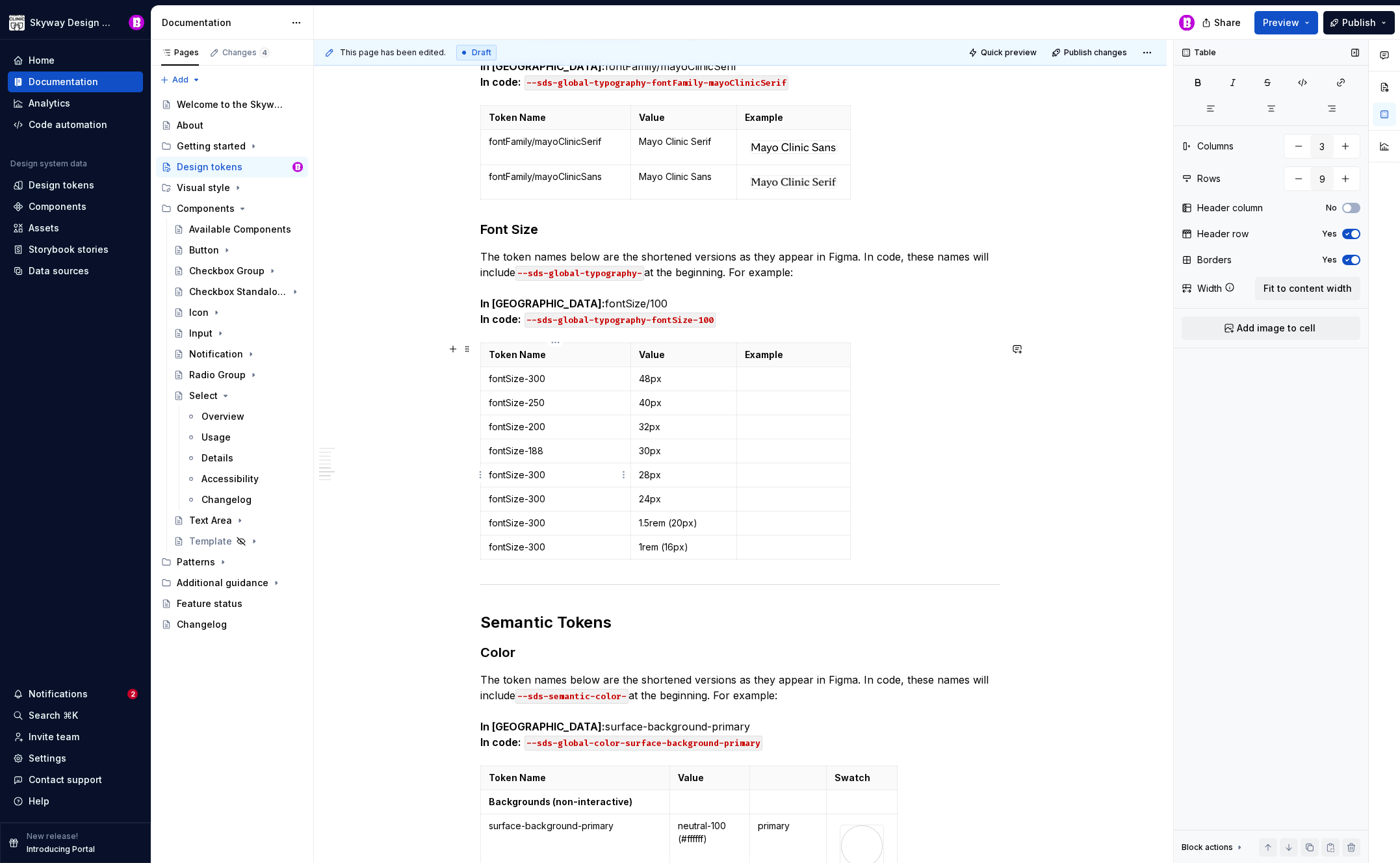
click at [558, 473] on p "fontSize-300" at bounding box center [556, 475] width 134 height 13
click at [562, 496] on p "fontSize-300" at bounding box center [556, 499] width 134 height 13
click at [570, 521] on p "fontSize-300" at bounding box center [556, 524] width 134 height 13
click at [559, 543] on p "fontSize-300" at bounding box center [556, 547] width 134 height 13
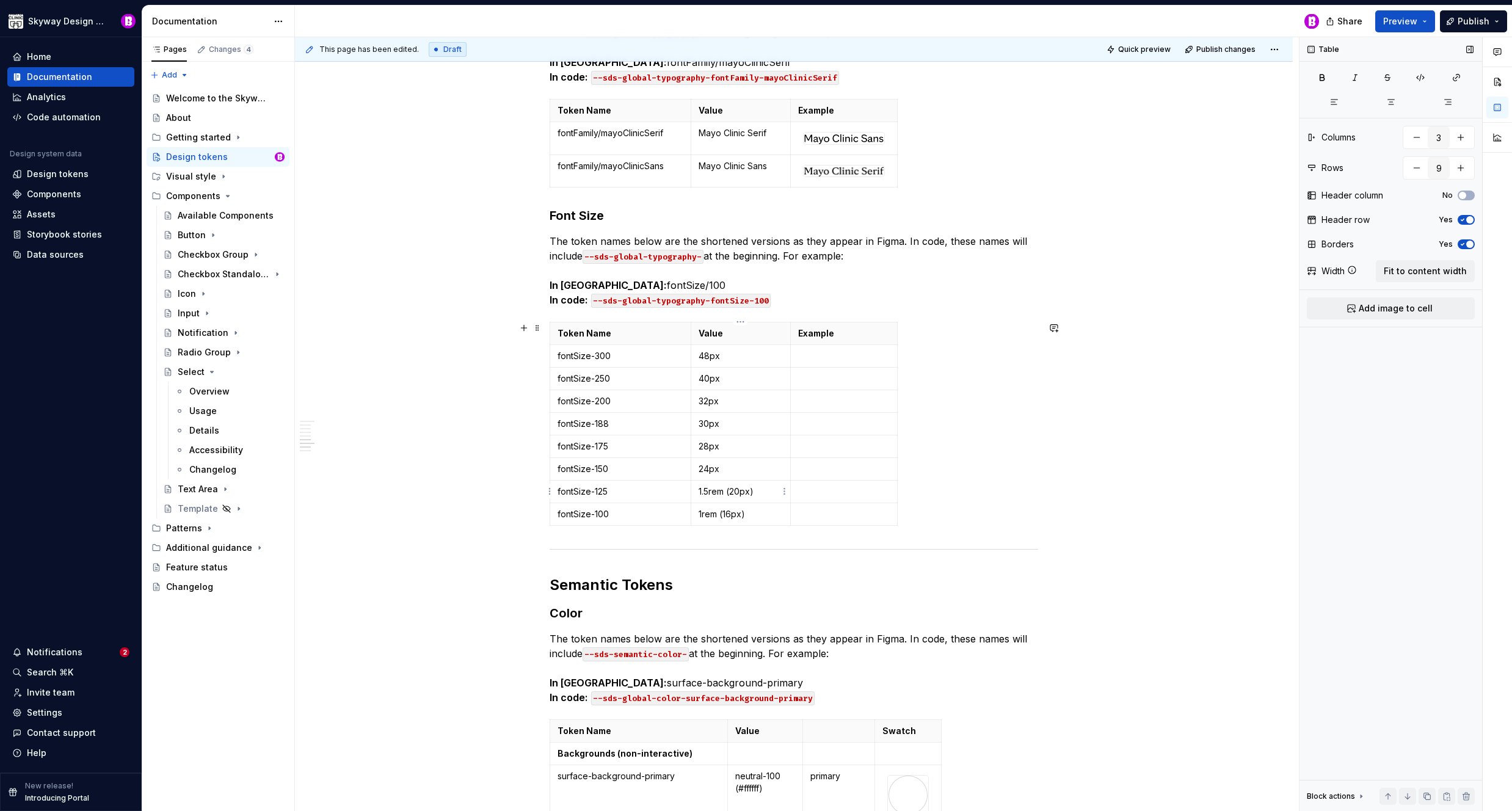
click at [705, 489] on p "1.5rem (20px)" at bounding box center [741, 492] width 85 height 12
click at [699, 469] on p "24px" at bounding box center [741, 469] width 85 height 12
click at [701, 399] on p "32px" at bounding box center [741, 401] width 85 height 12
click at [697, 380] on td "40px" at bounding box center [741, 378] width 100 height 23
click at [698, 353] on p "48px" at bounding box center [741, 356] width 85 height 12
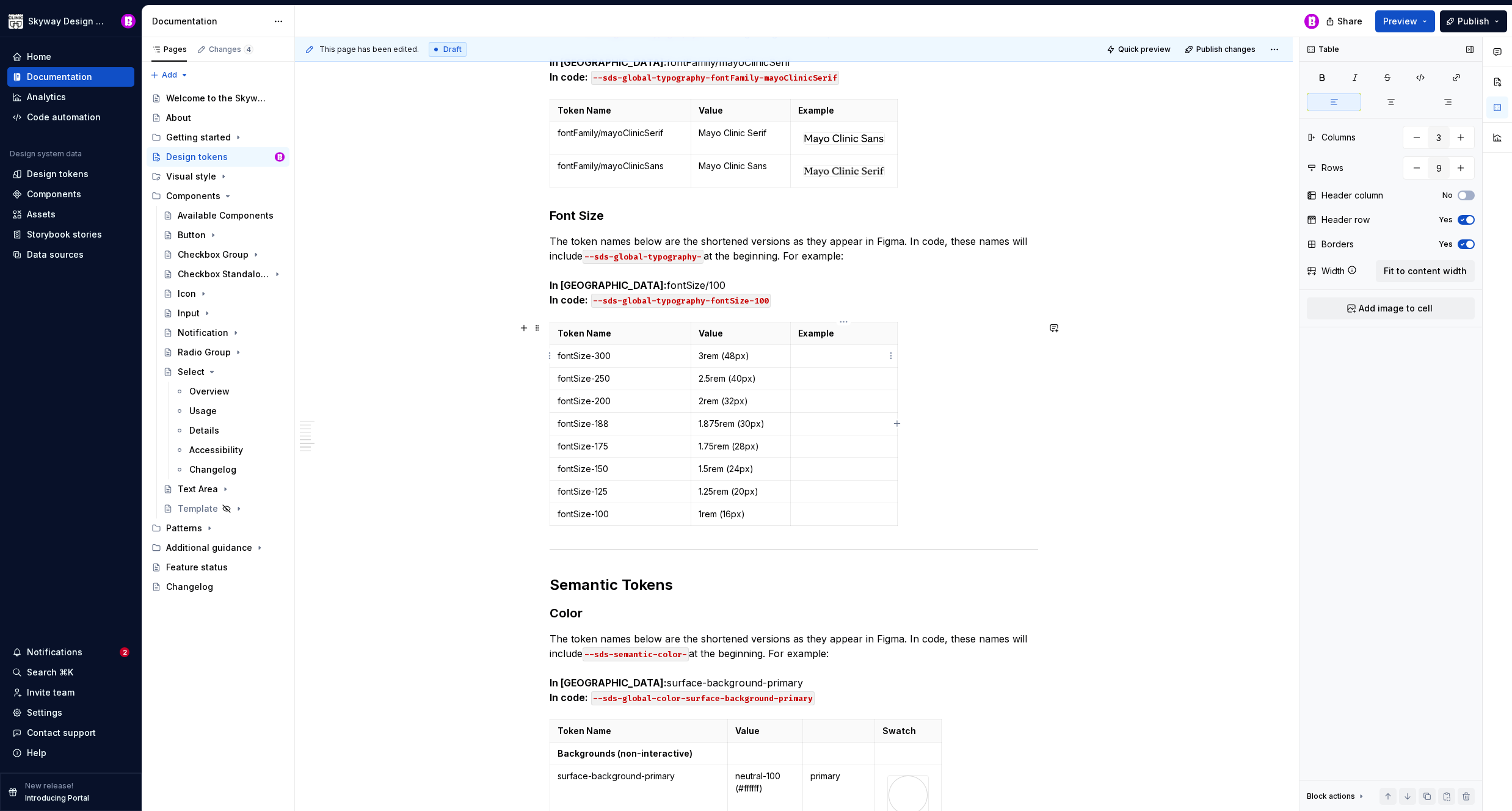
click at [853, 351] on p at bounding box center [844, 356] width 91 height 12
click at [889, 356] on html "Skyway Design System Home Documentation Analytics Code automation Design system…" at bounding box center [756, 406] width 1512 height 811
click at [914, 381] on div "Add image" at bounding box center [949, 379] width 80 height 12
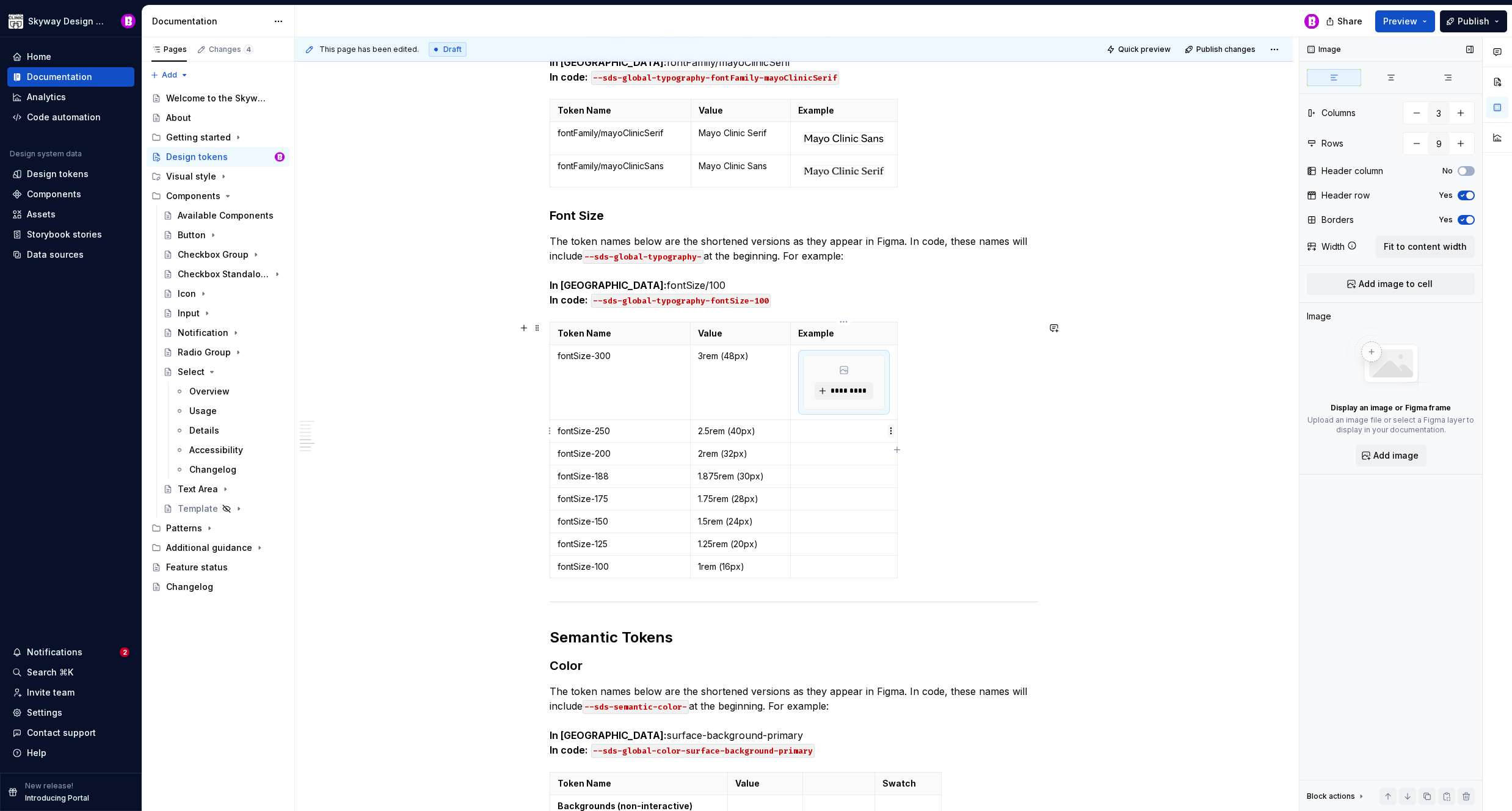
click at [892, 431] on html "Skyway Design System Home Documentation Analytics Code automation Design system…" at bounding box center [756, 406] width 1512 height 811
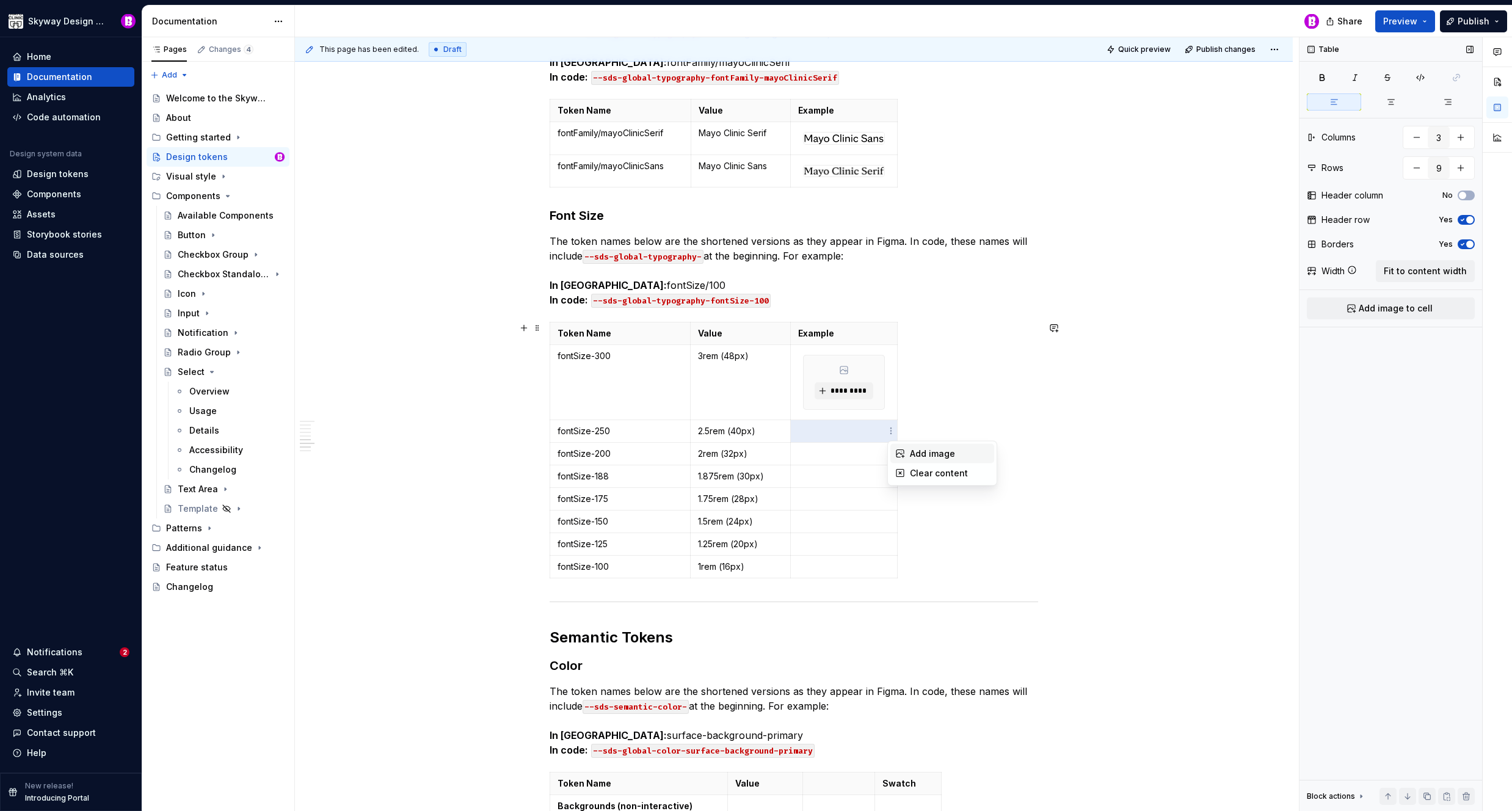
drag, startPoint x: 929, startPoint y: 453, endPoint x: 917, endPoint y: 453, distance: 12.0
click at [929, 453] on div "Add image" at bounding box center [949, 454] width 80 height 12
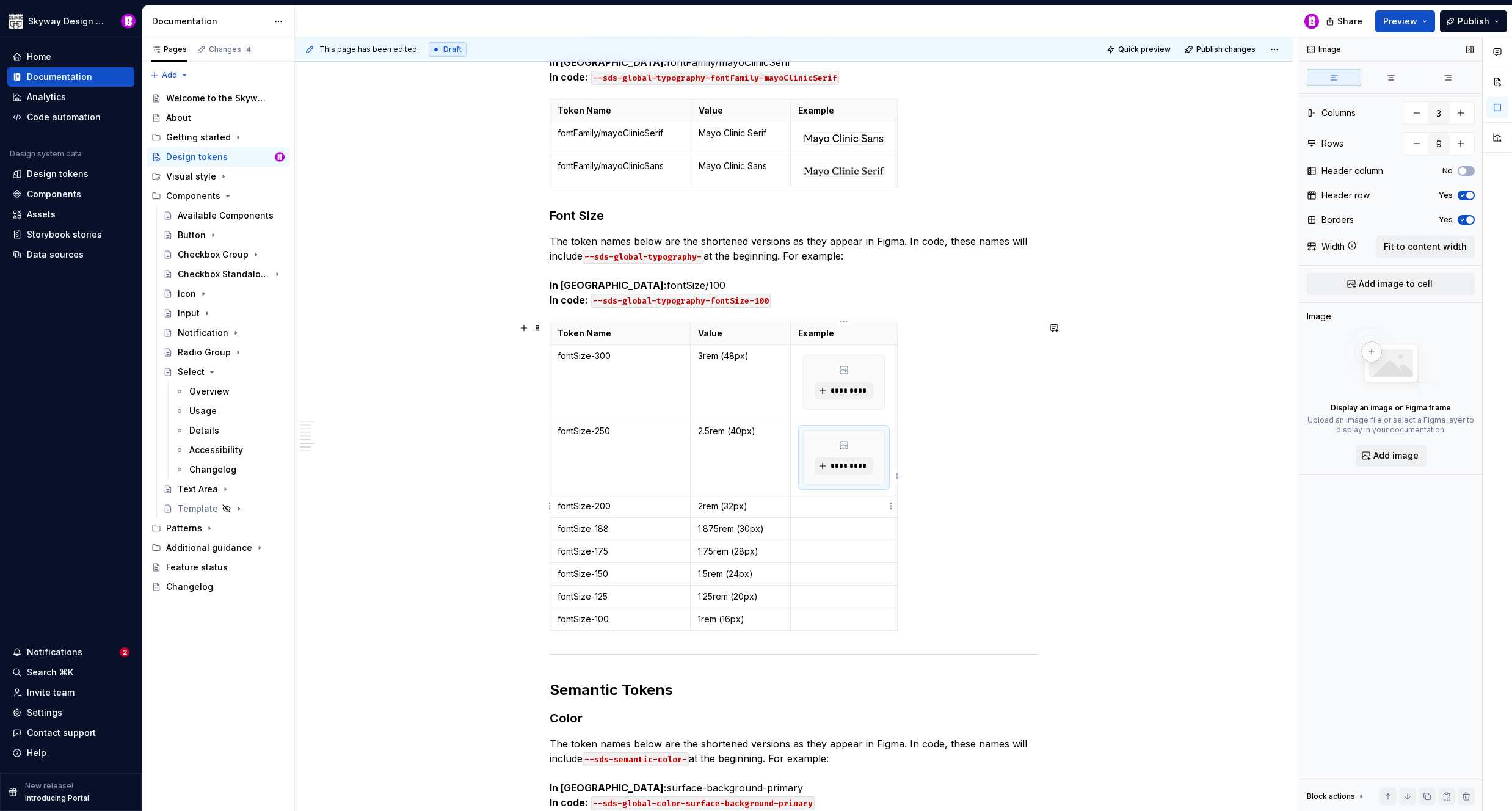
click at [890, 506] on html "Skyway Design System Home Documentation Analytics Code automation Design system…" at bounding box center [756, 406] width 1512 height 811
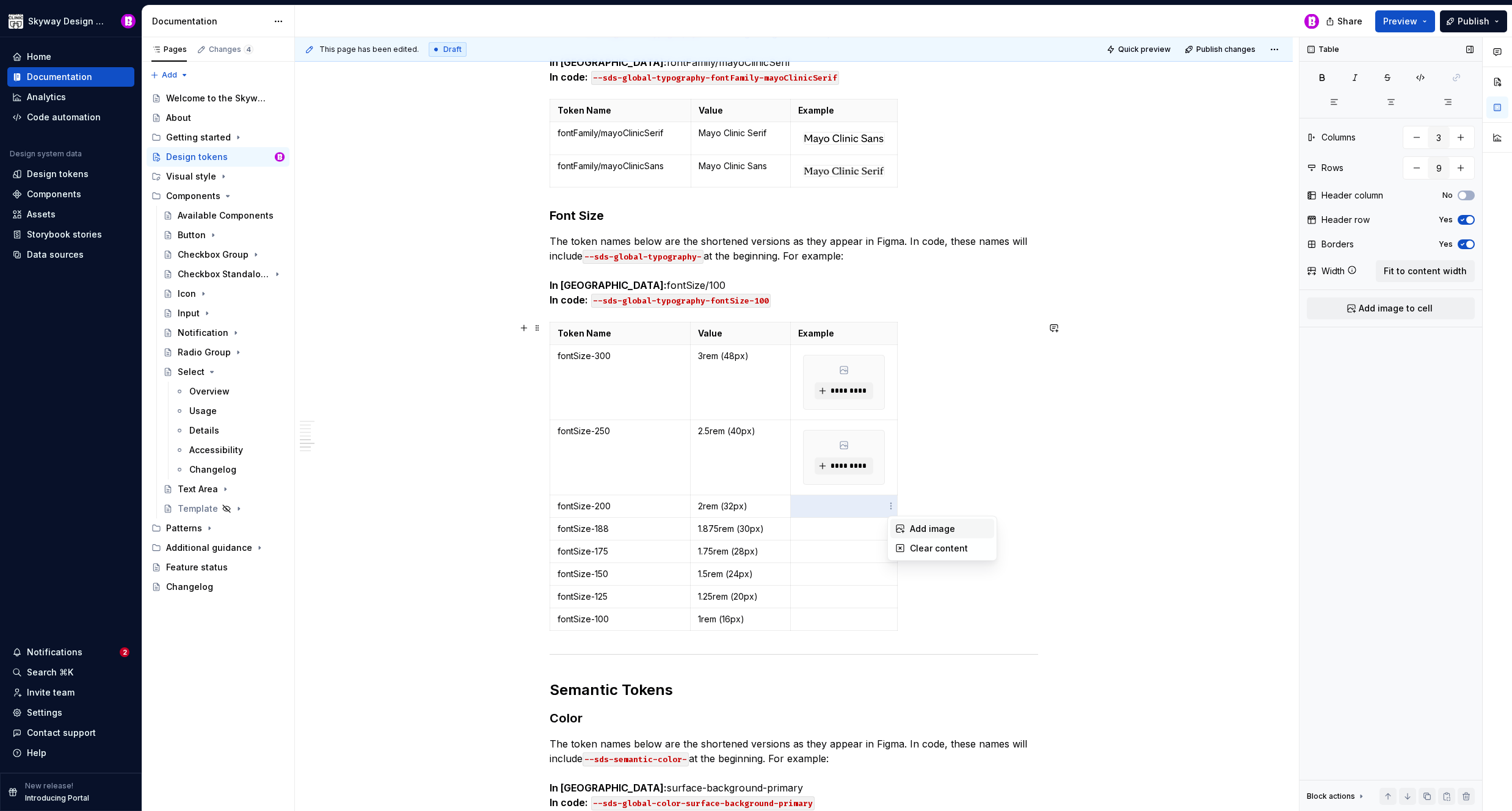
click at [923, 532] on div "Add image" at bounding box center [949, 529] width 80 height 12
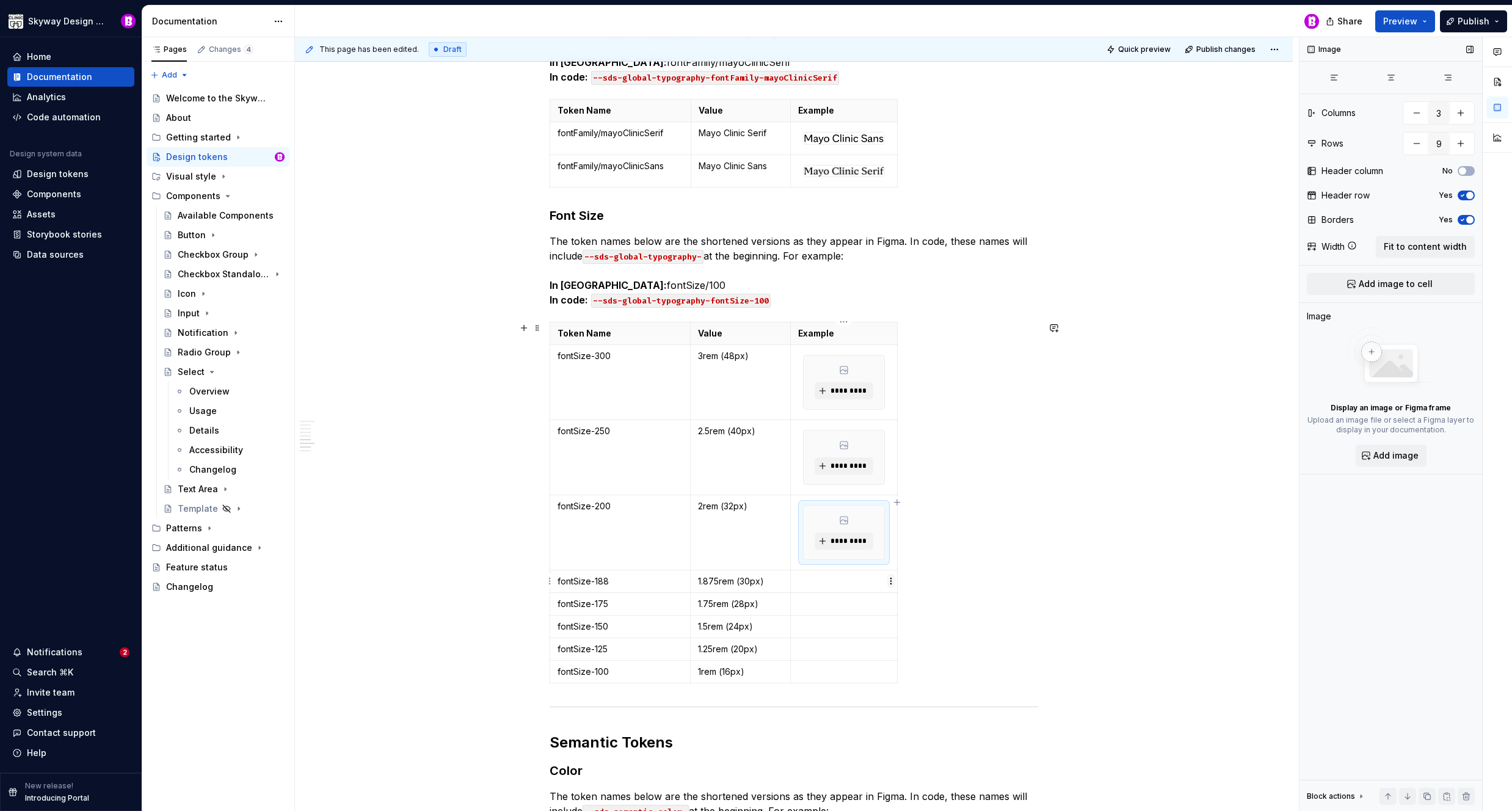
click at [893, 584] on html "Skyway Design System Home Documentation Analytics Code automation Design system…" at bounding box center [756, 406] width 1512 height 811
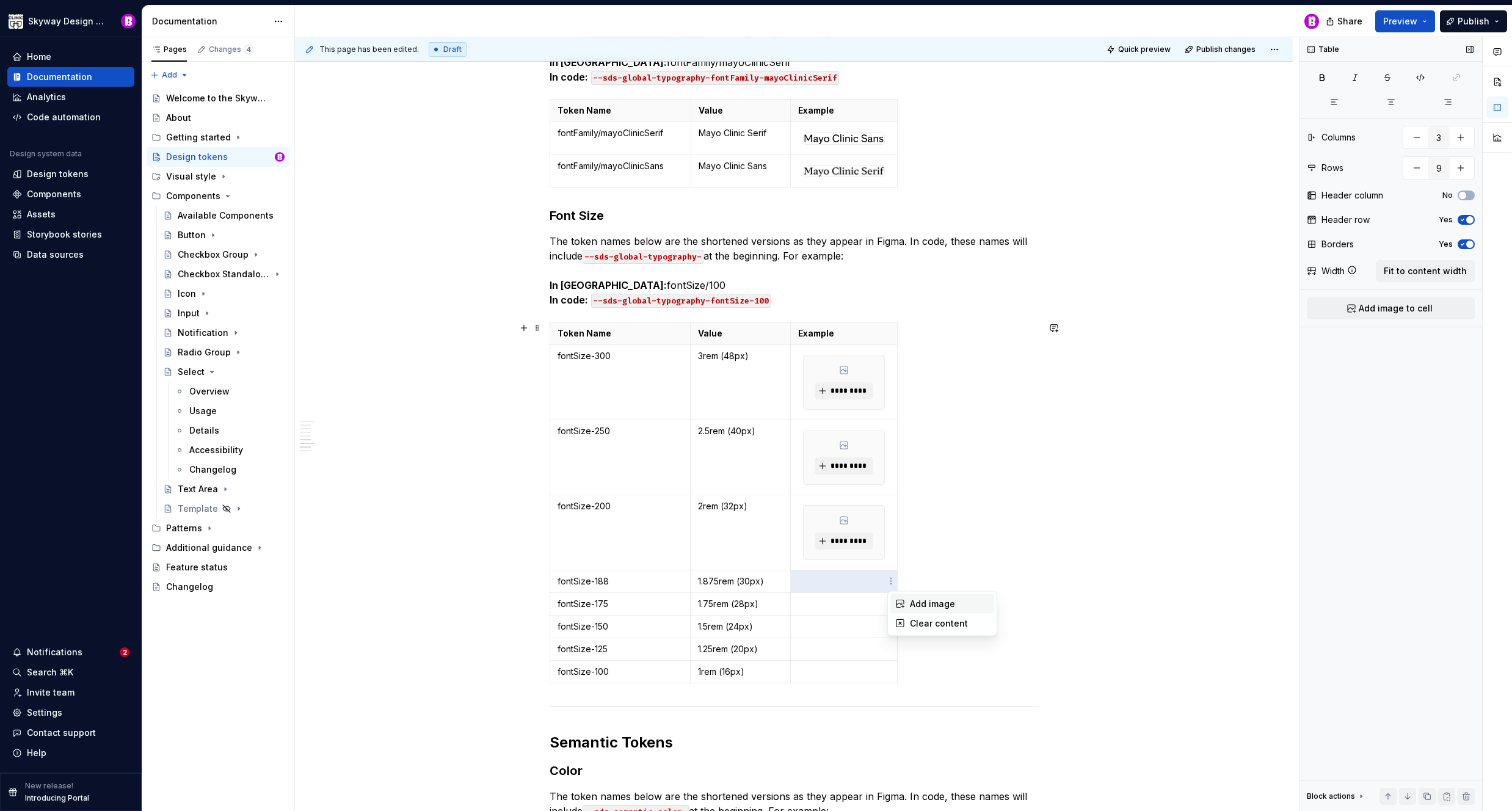
click at [923, 599] on div "Add image" at bounding box center [949, 604] width 80 height 12
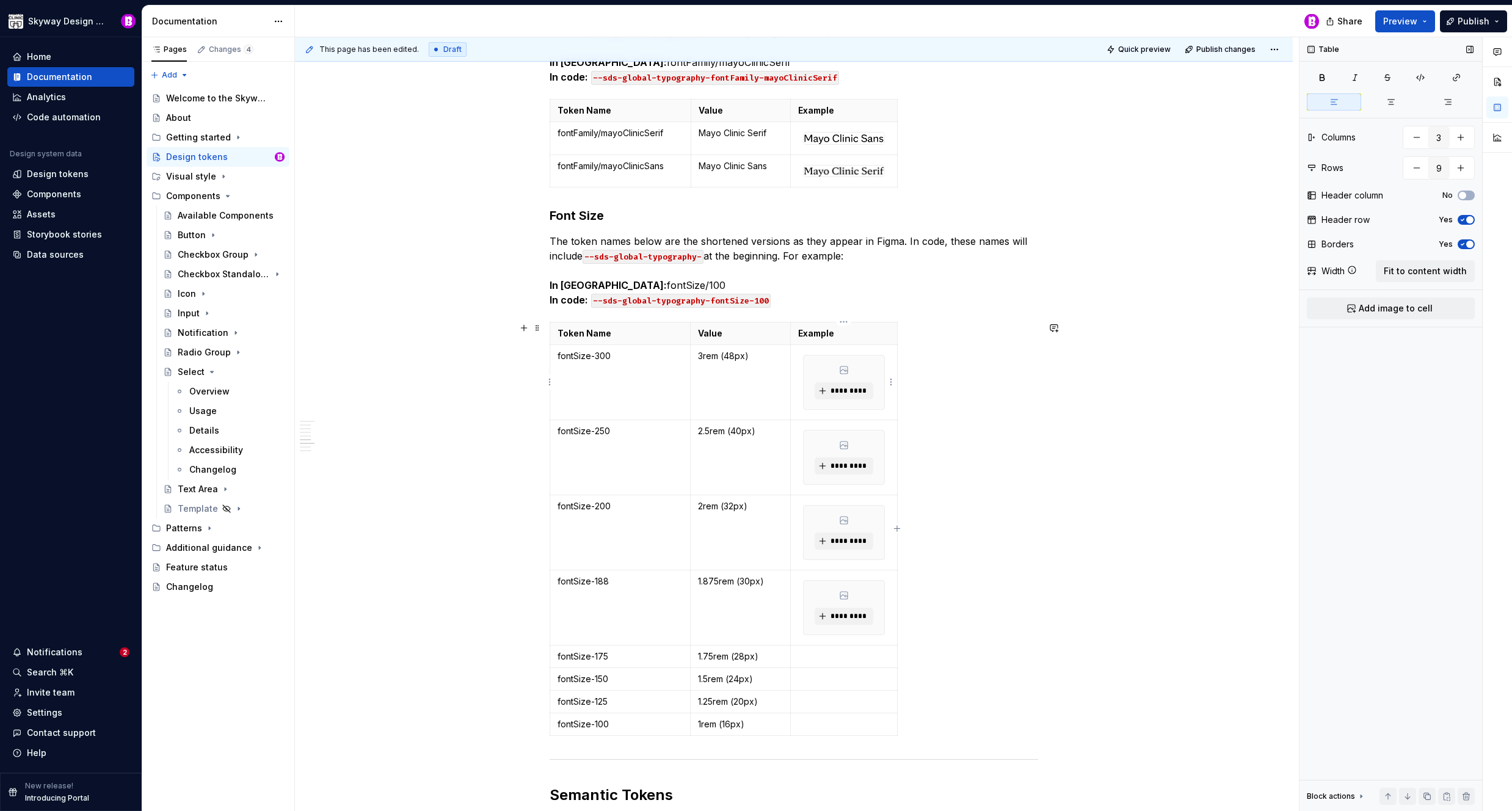
click at [897, 354] on table "Token Name Value Example fontSize-300 3rem (48px) ********* fontSize-250 2.5rem…" at bounding box center [723, 528] width 348 height 414
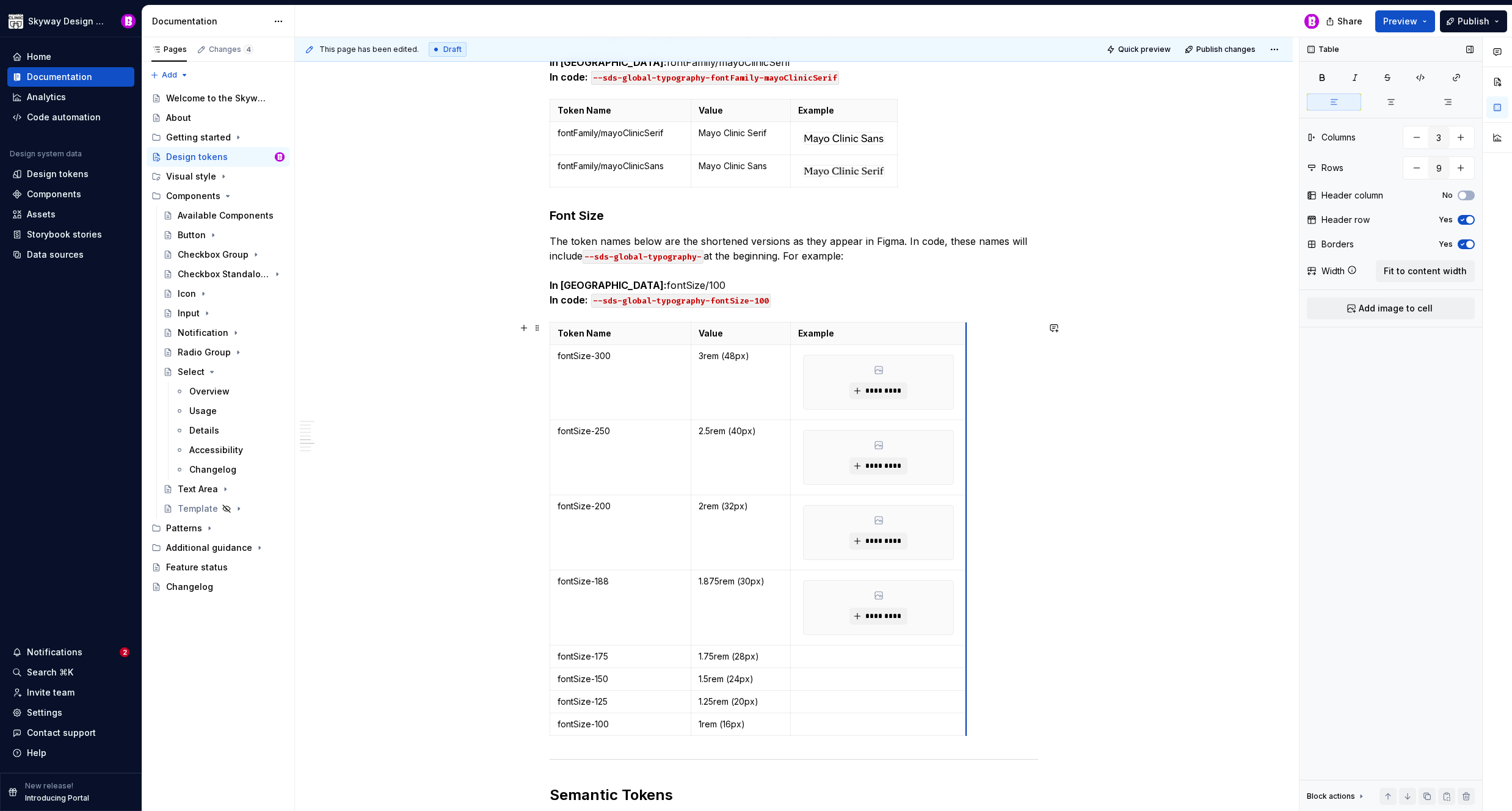
drag, startPoint x: 895, startPoint y: 354, endPoint x: 965, endPoint y: 359, distance: 70.2
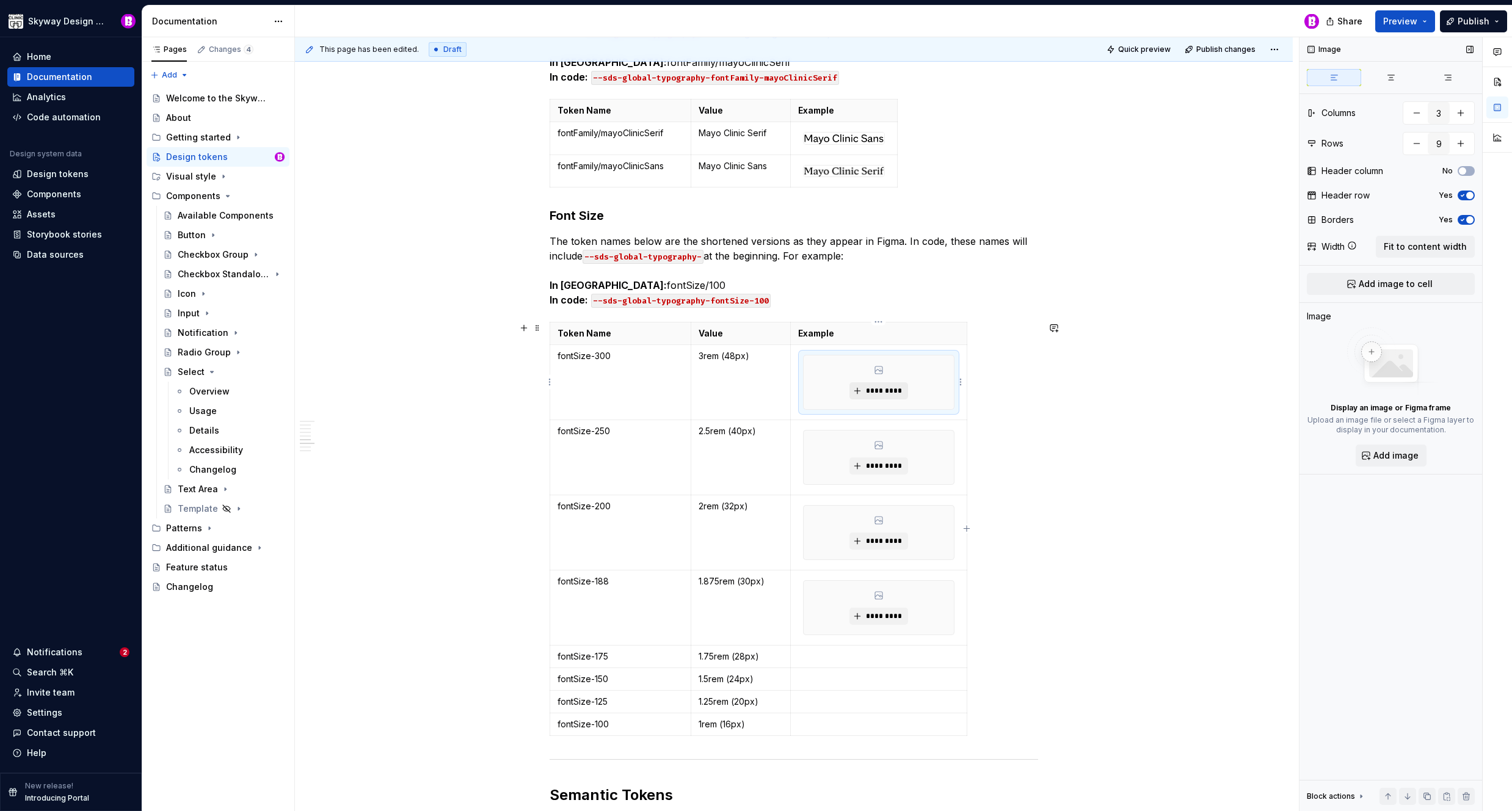
click at [890, 391] on span "*********" at bounding box center [884, 391] width 37 height 10
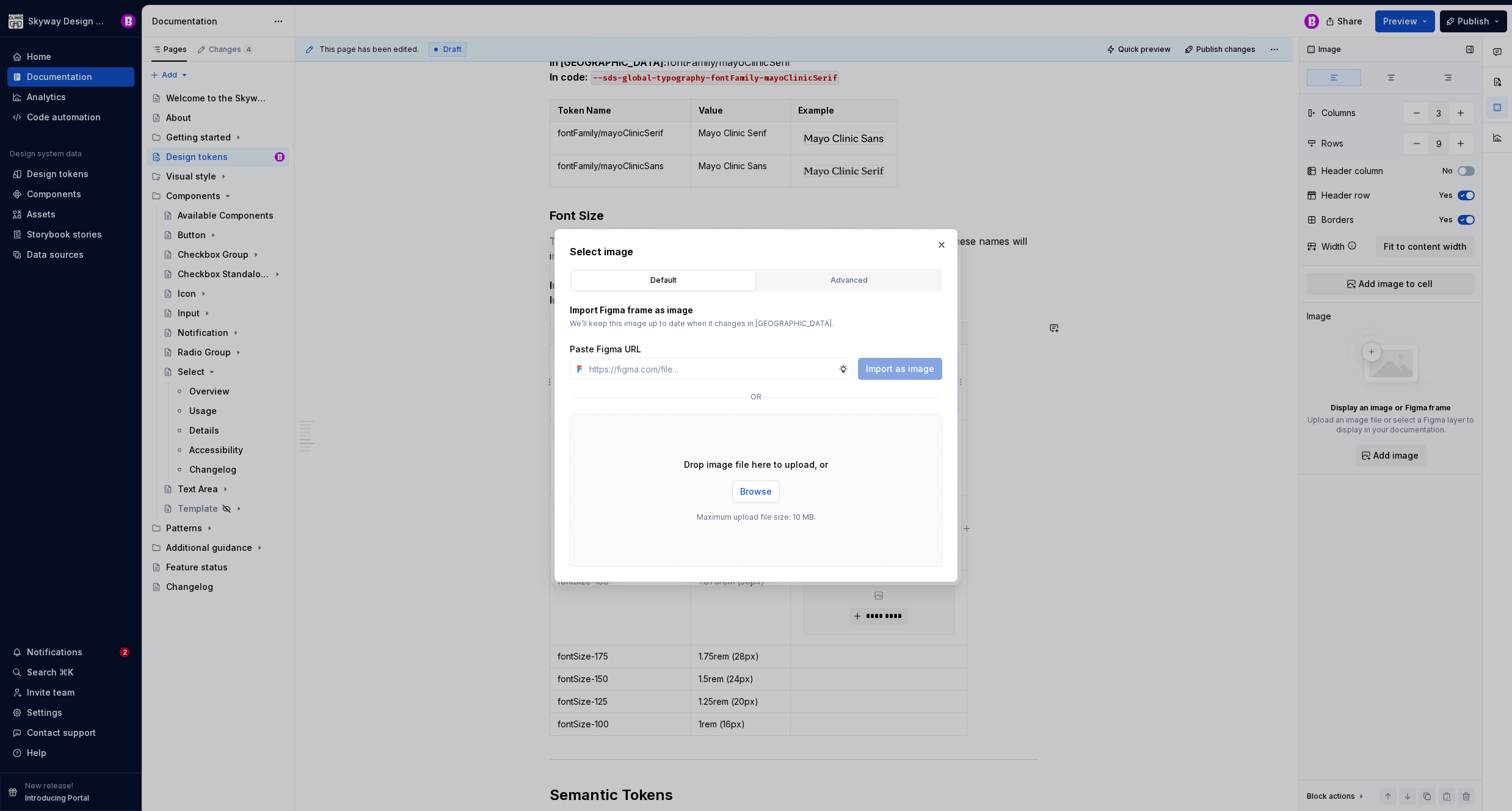
click at [762, 492] on span "Browse" at bounding box center [756, 492] width 32 height 12
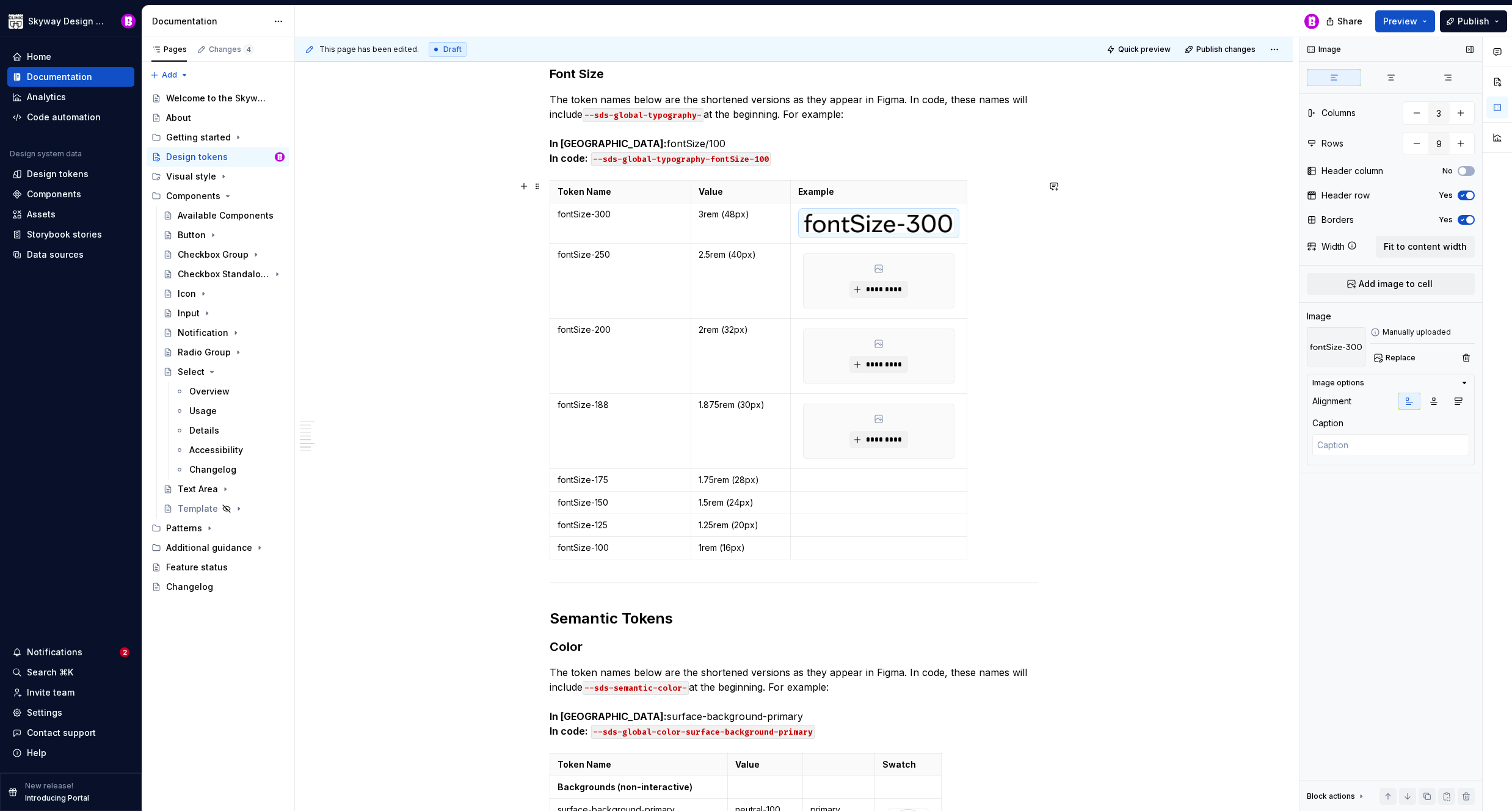
scroll to position [3171, 0]
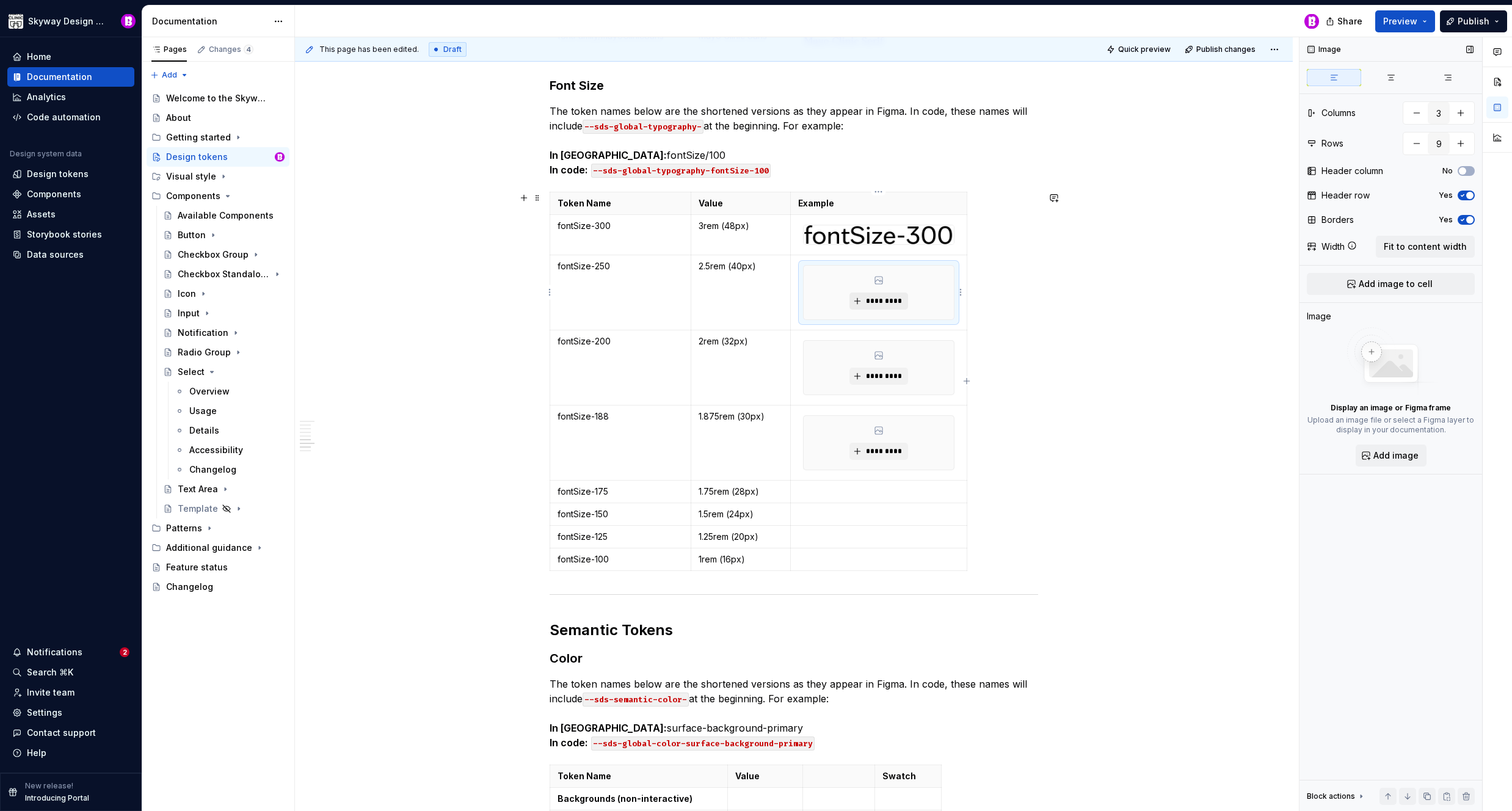
click at [880, 295] on button "*********" at bounding box center [879, 301] width 58 height 17
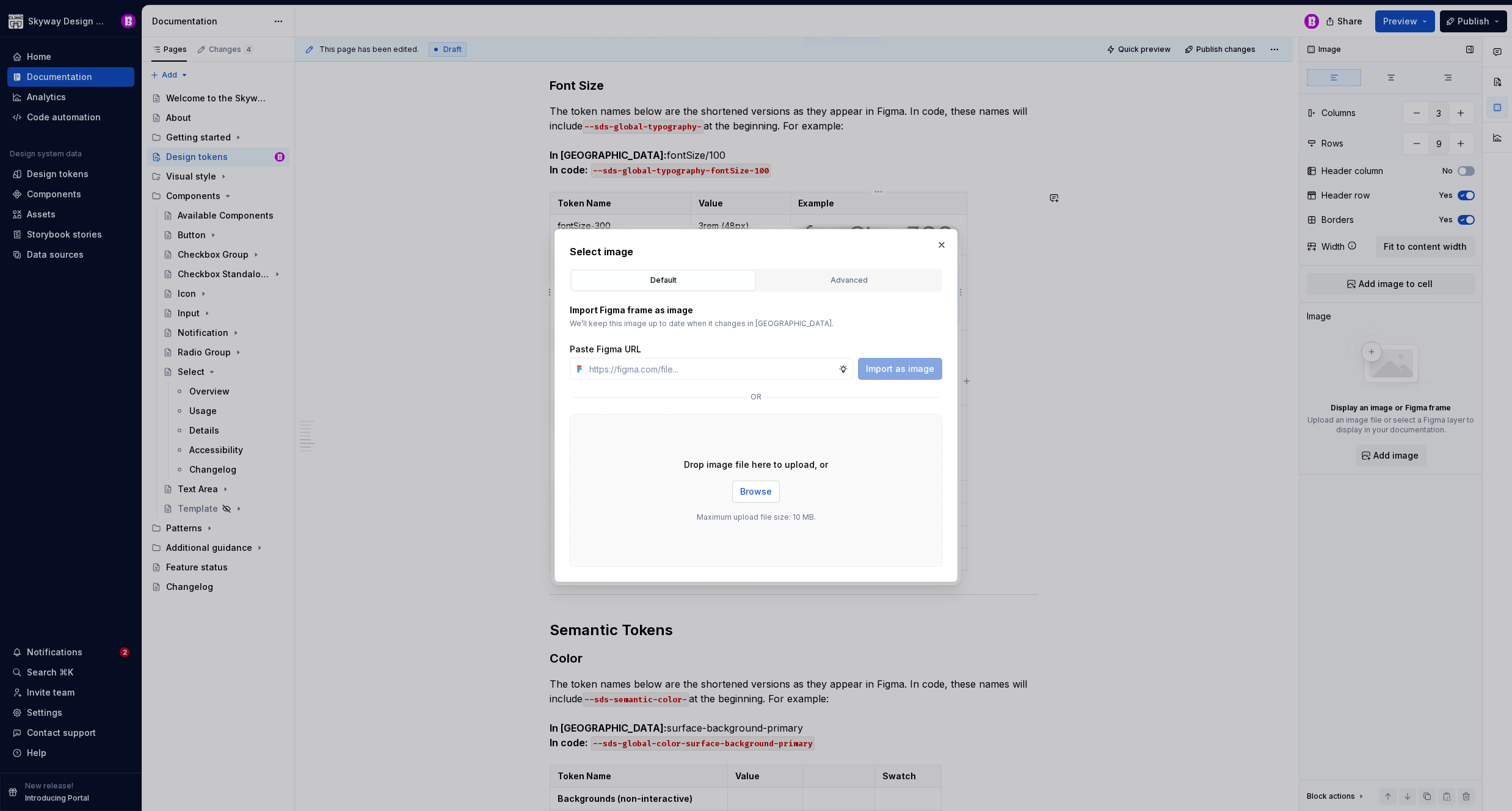
click at [757, 489] on span "Browse" at bounding box center [756, 492] width 32 height 12
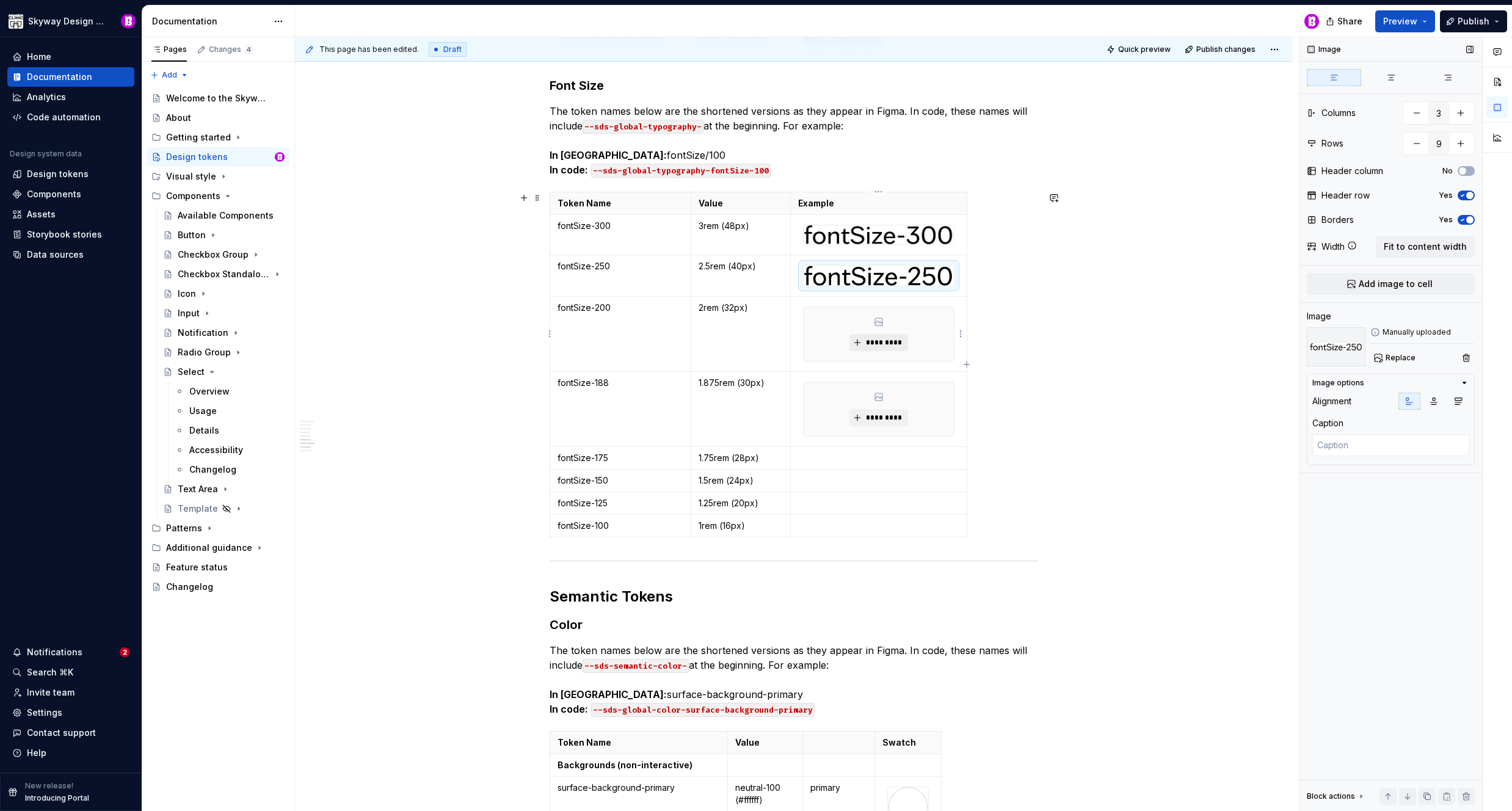
click at [887, 340] on span "*********" at bounding box center [884, 342] width 37 height 10
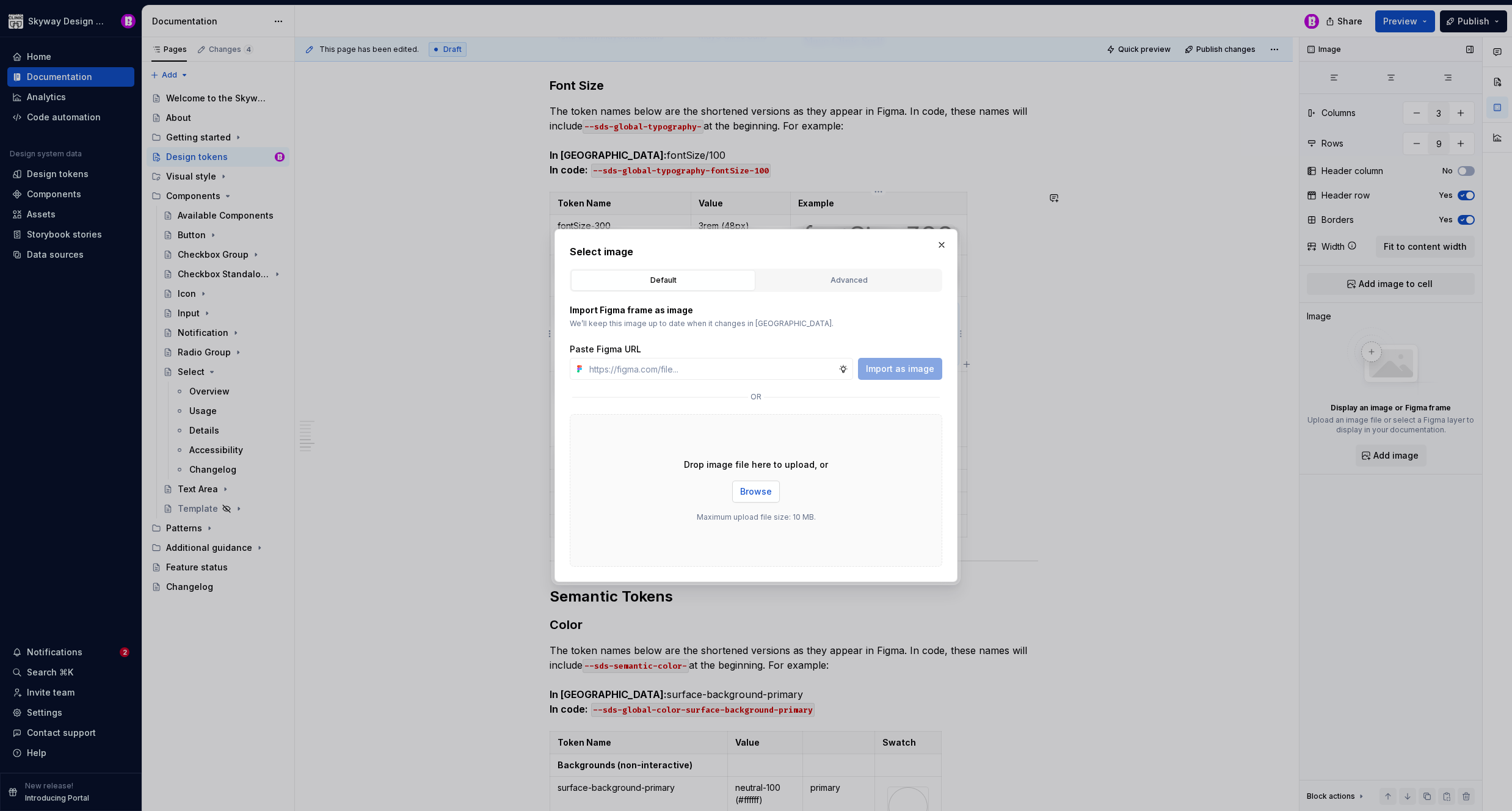
click at [759, 496] on span "Browse" at bounding box center [756, 492] width 32 height 12
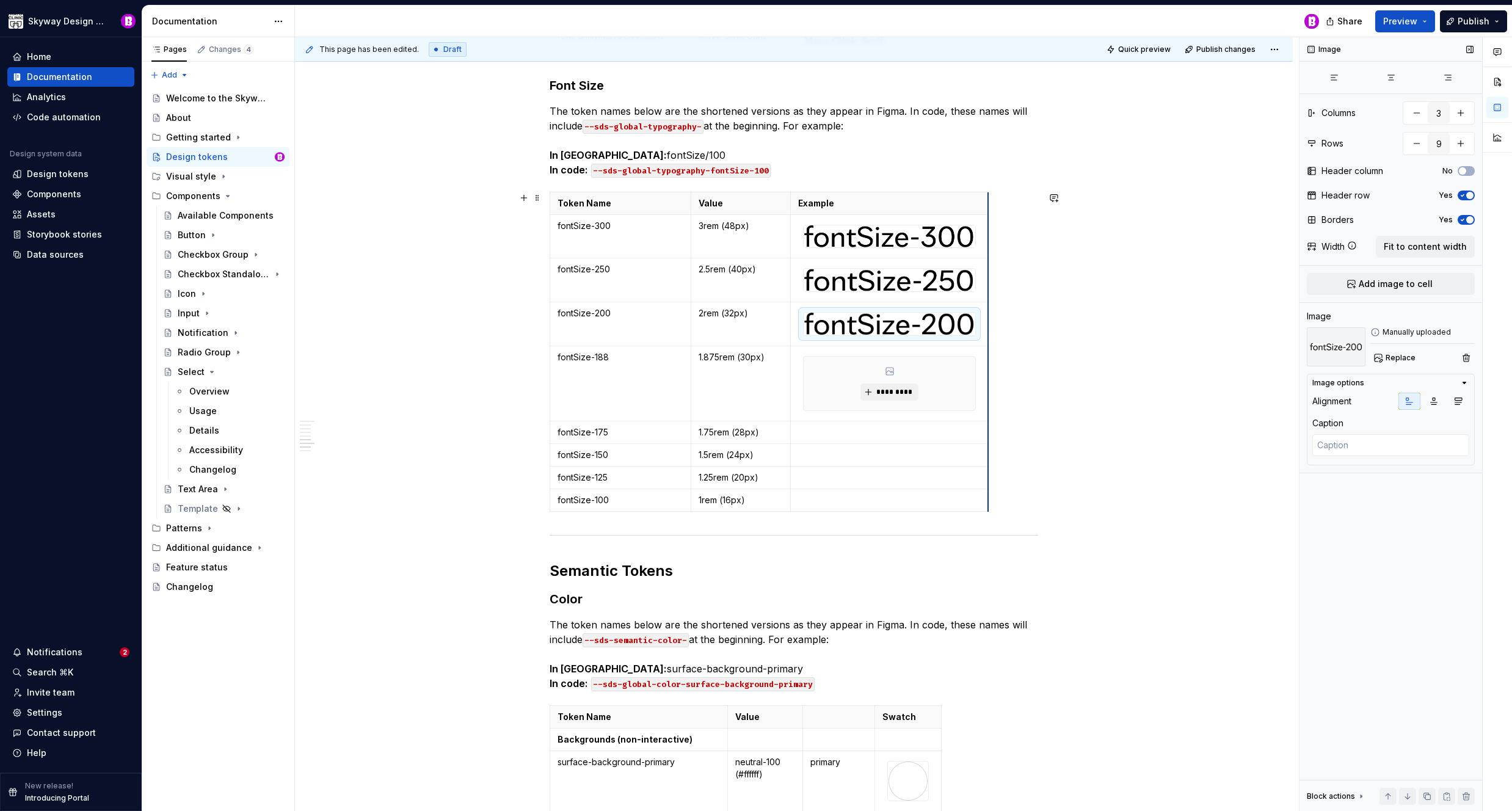
drag, startPoint x: 966, startPoint y: 245, endPoint x: 991, endPoint y: 254, distance: 26.6
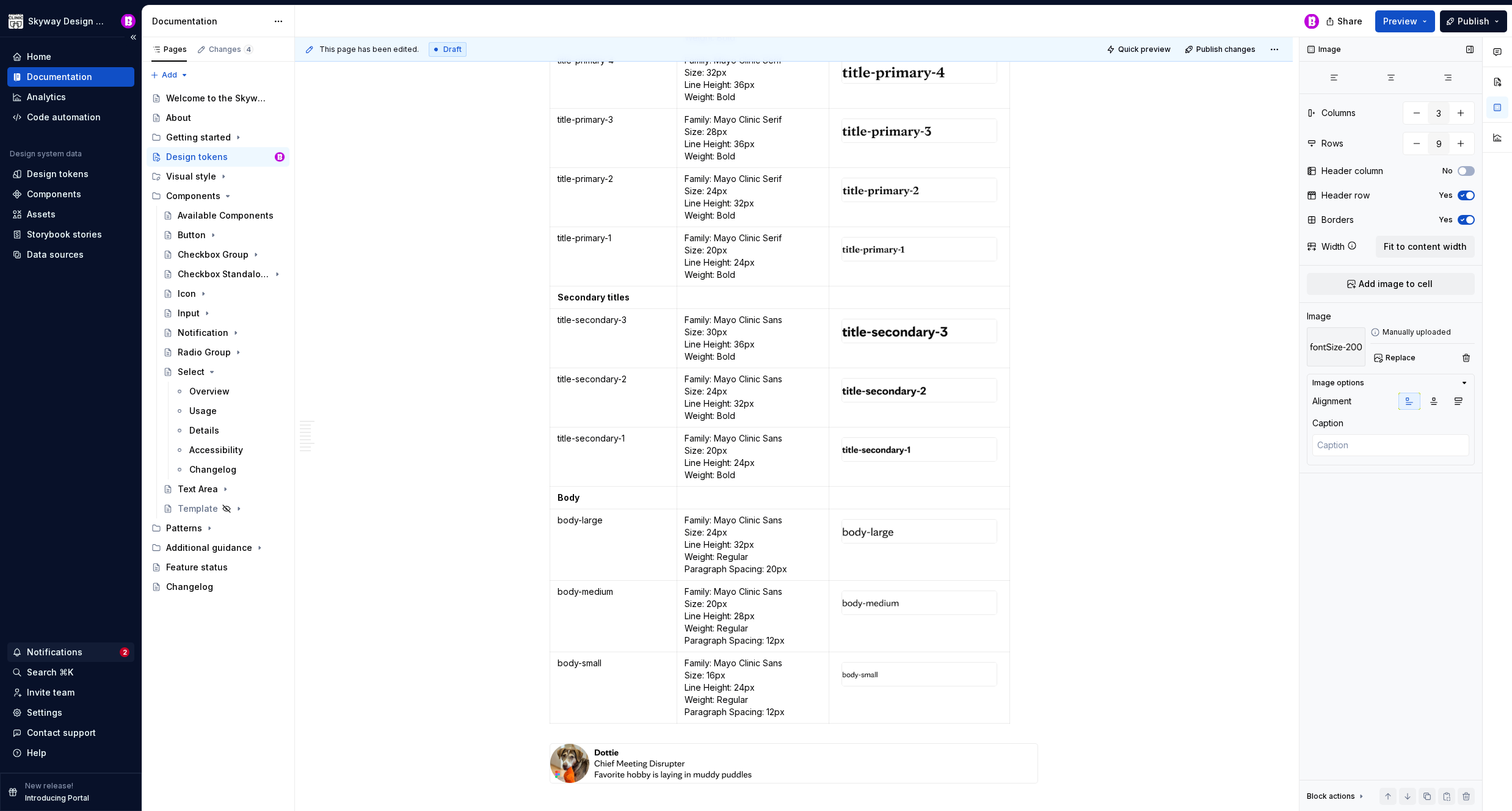
scroll to position [5743, 0]
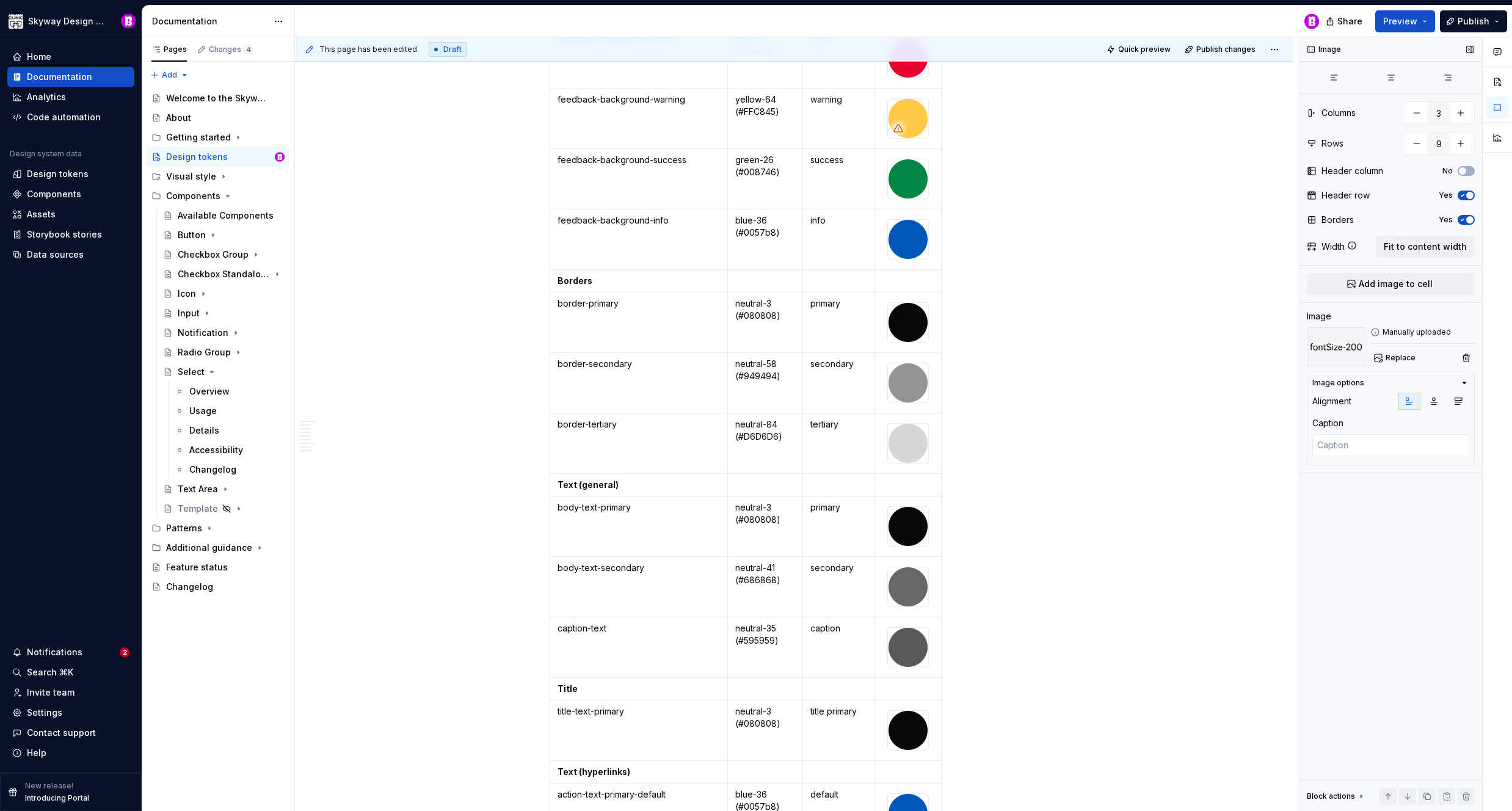
scroll to position [2583, 0]
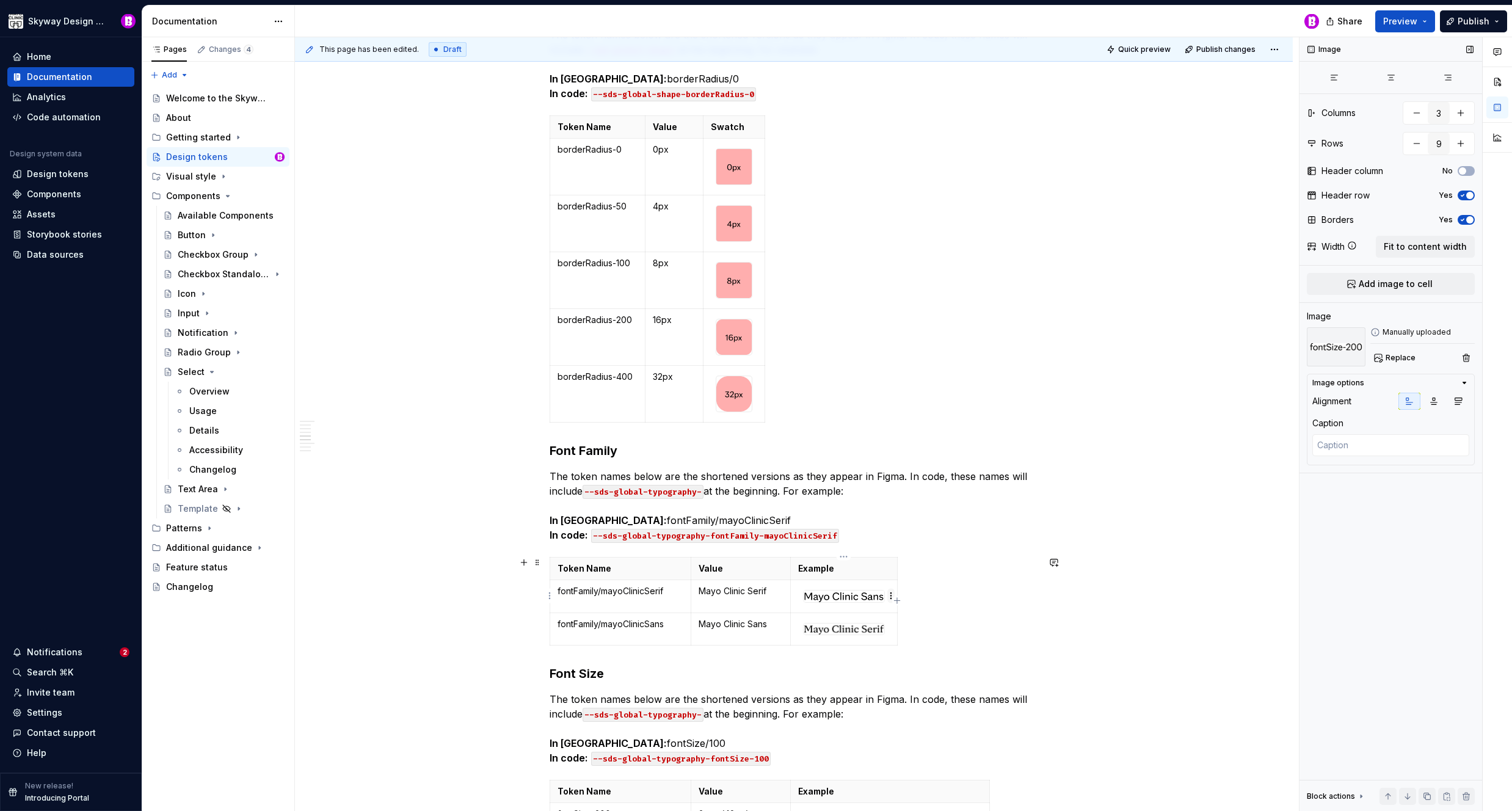
click at [890, 595] on html "Skyway Design System Home Documentation Analytics Code automation Design system…" at bounding box center [756, 406] width 1512 height 811
type textarea "*"
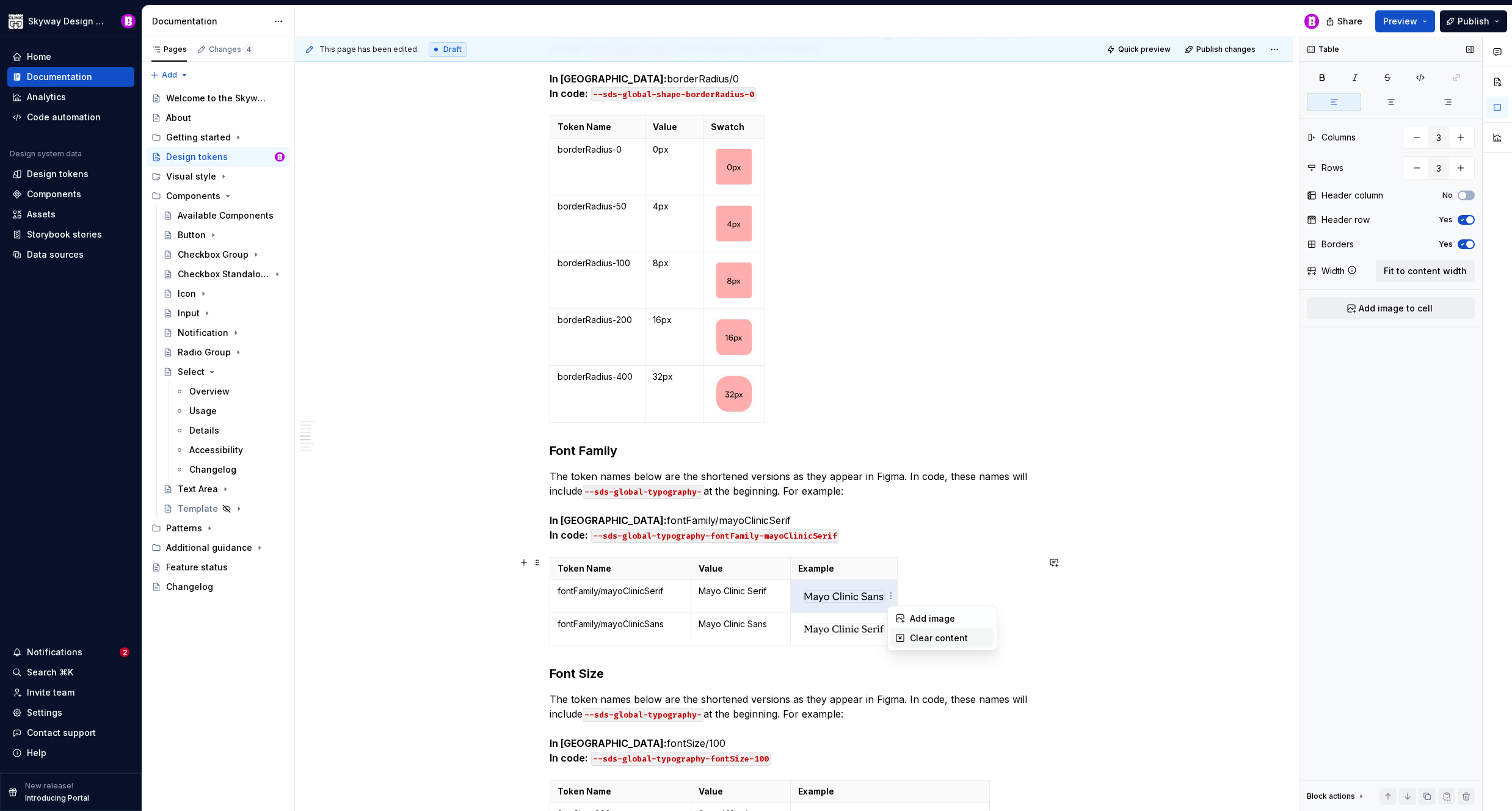
click at [922, 640] on div "Clear content" at bounding box center [949, 638] width 80 height 12
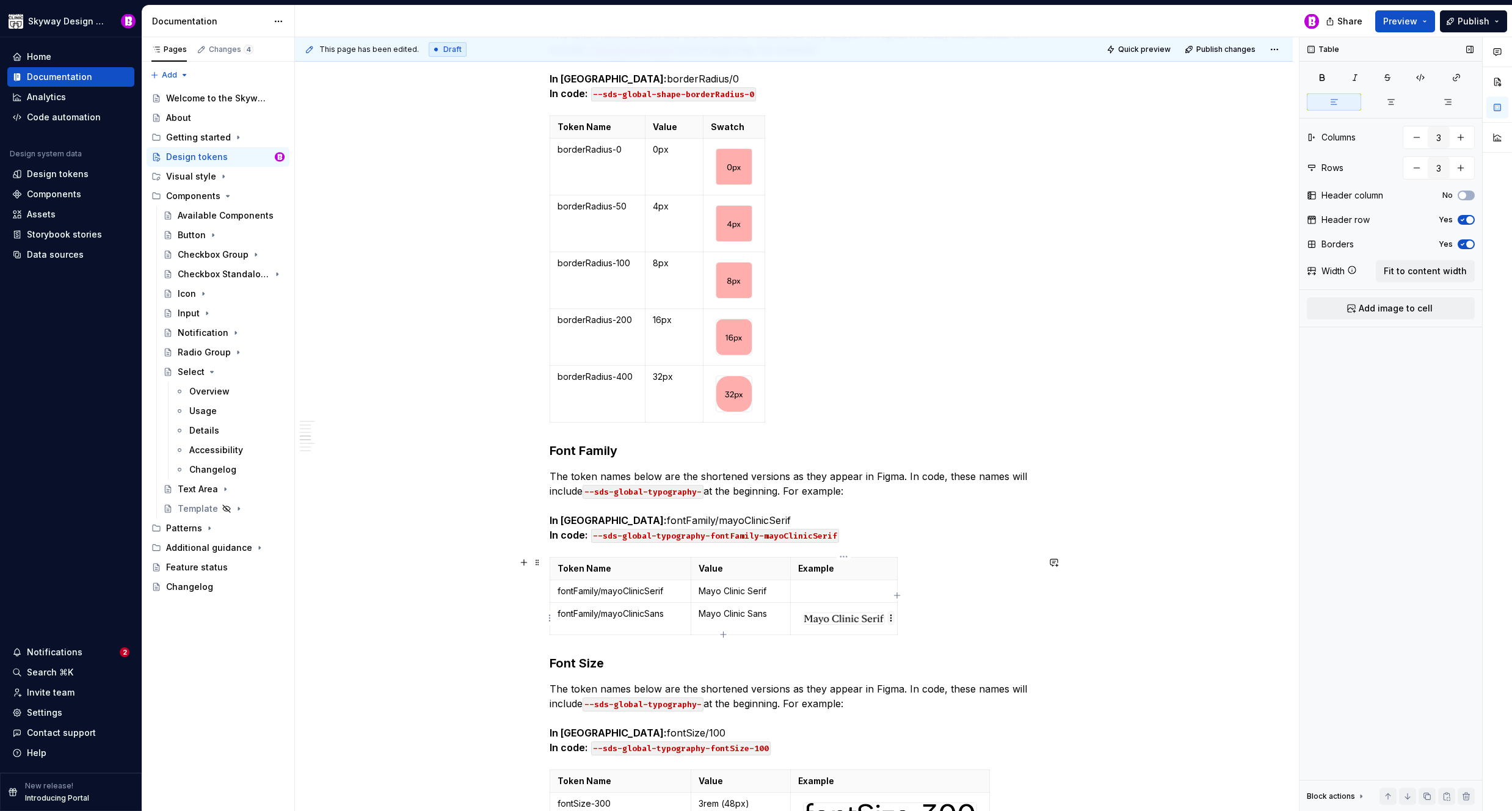
click at [890, 616] on html "Skyway Design System Home Documentation Analytics Code automation Design system…" at bounding box center [756, 406] width 1512 height 811
click at [929, 665] on div "Clear content" at bounding box center [949, 661] width 80 height 12
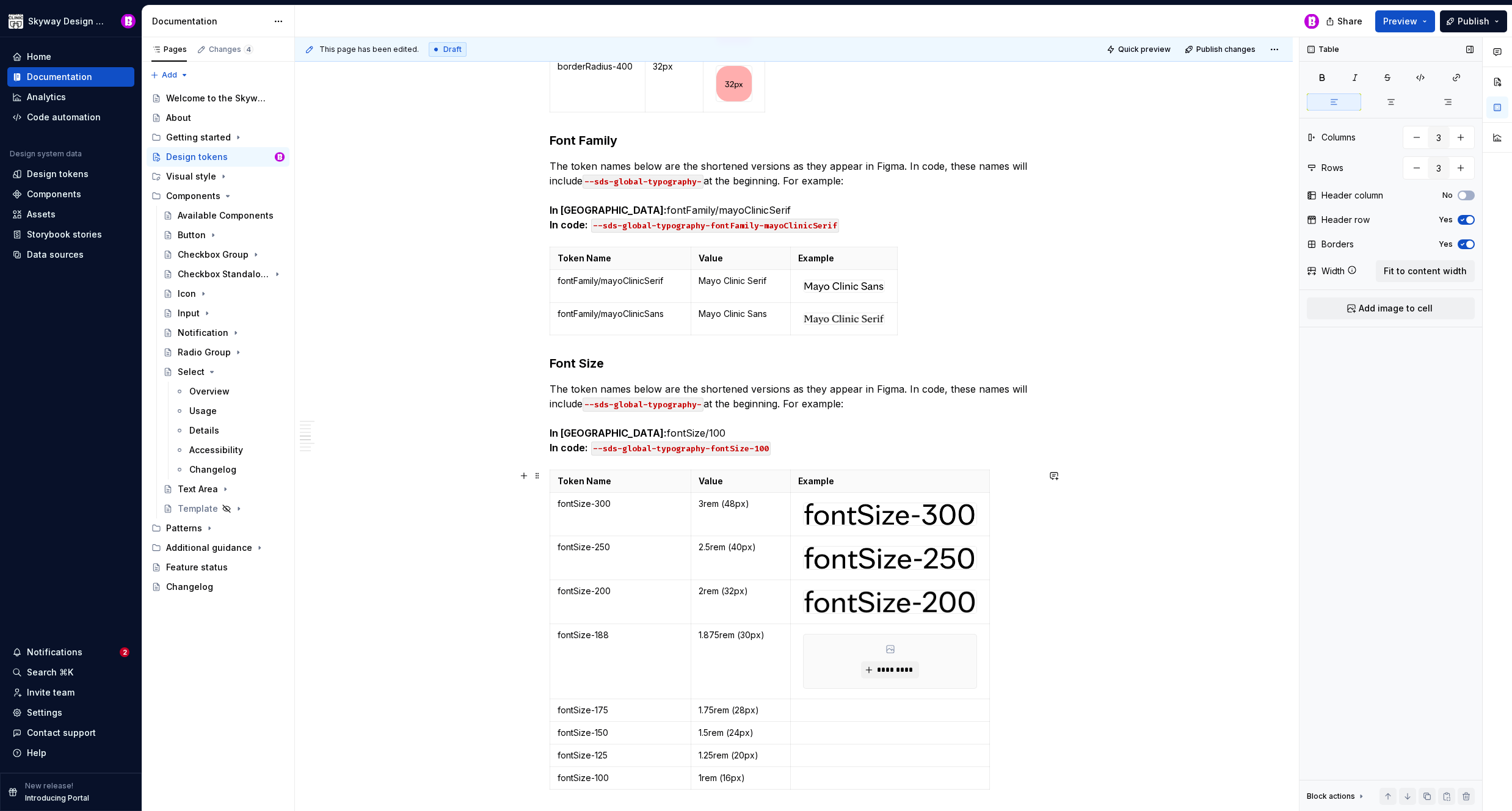
scroll to position [3022, 0]
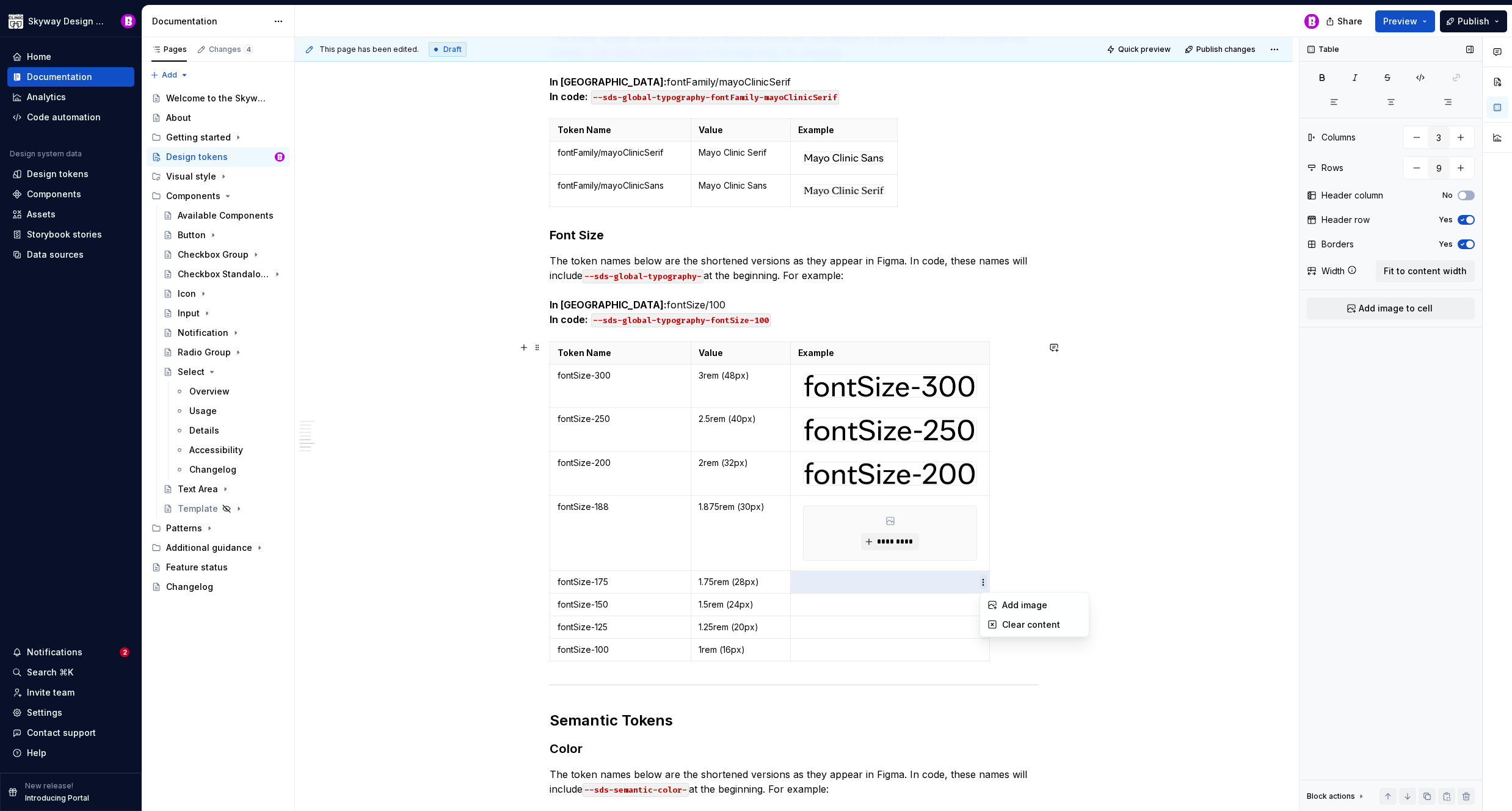
type input "9"
click at [983, 583] on html "Skyway Design System Home Documentation Analytics Code automation Design system…" at bounding box center [756, 406] width 1512 height 811
click at [1005, 609] on div "Add image" at bounding box center [1041, 606] width 80 height 12
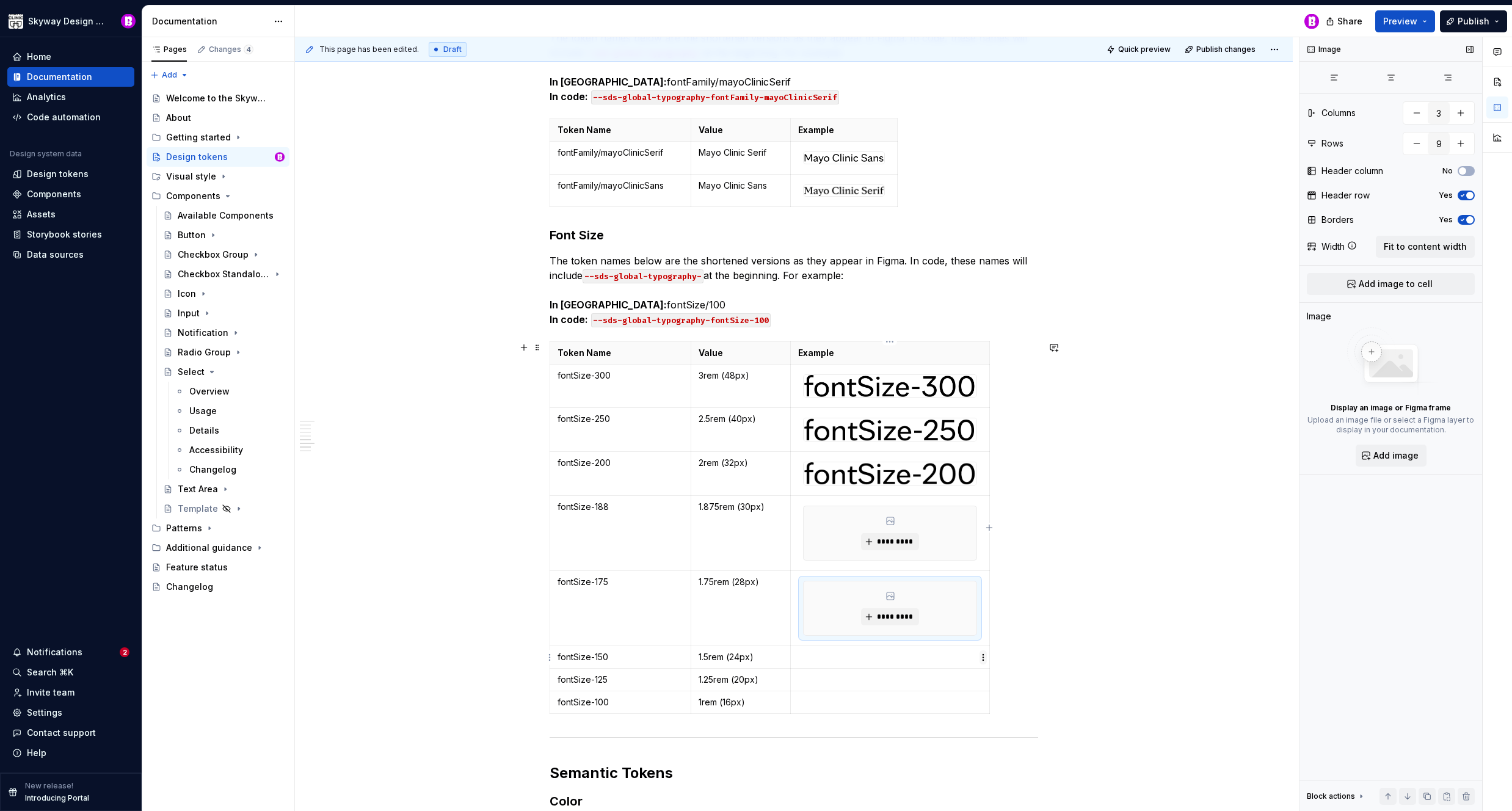
click at [985, 657] on html "Skyway Design System Home Documentation Analytics Code automation Design system…" at bounding box center [756, 406] width 1512 height 811
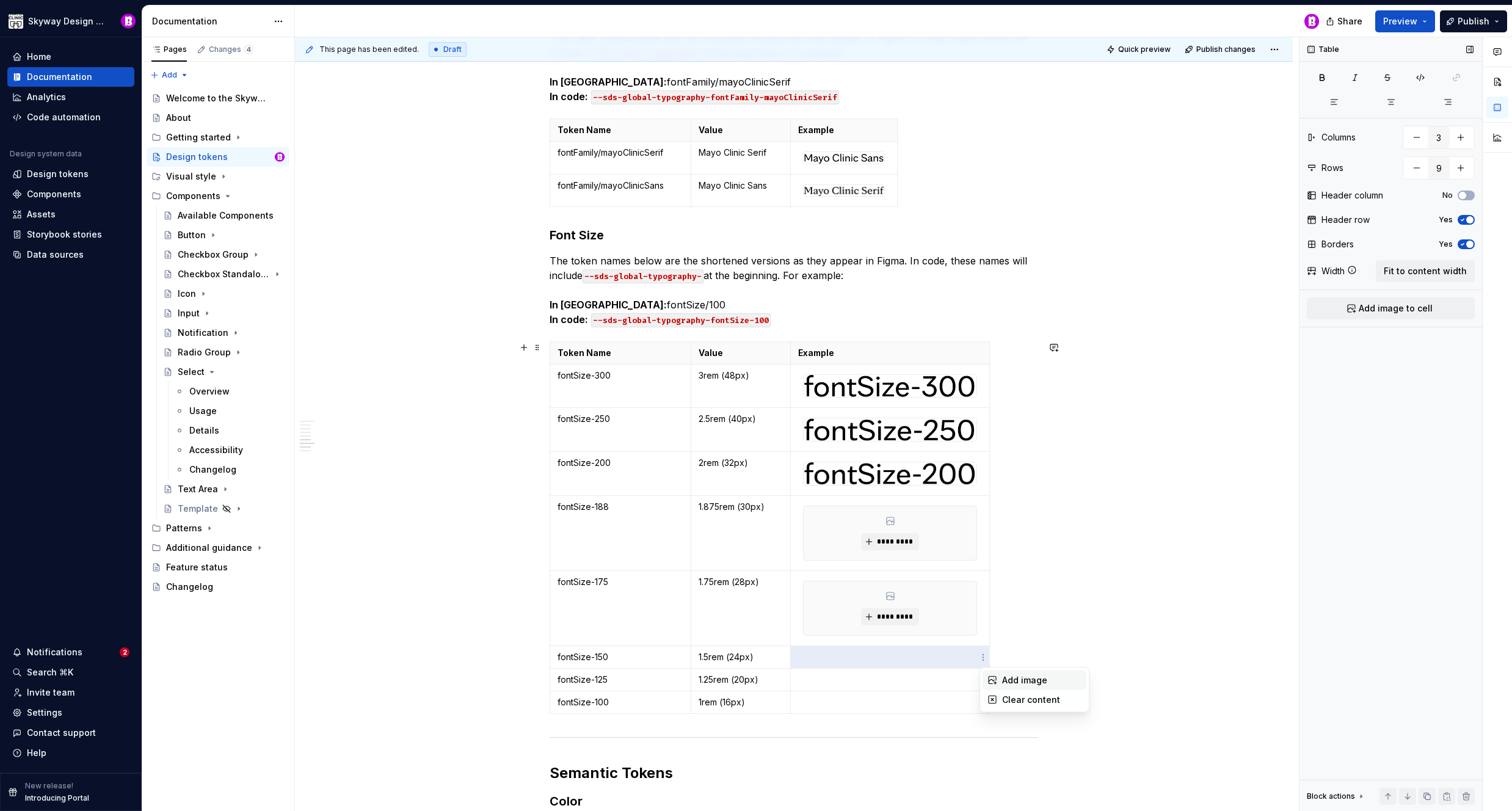
click at [1017, 676] on div "Add image" at bounding box center [1041, 681] width 80 height 12
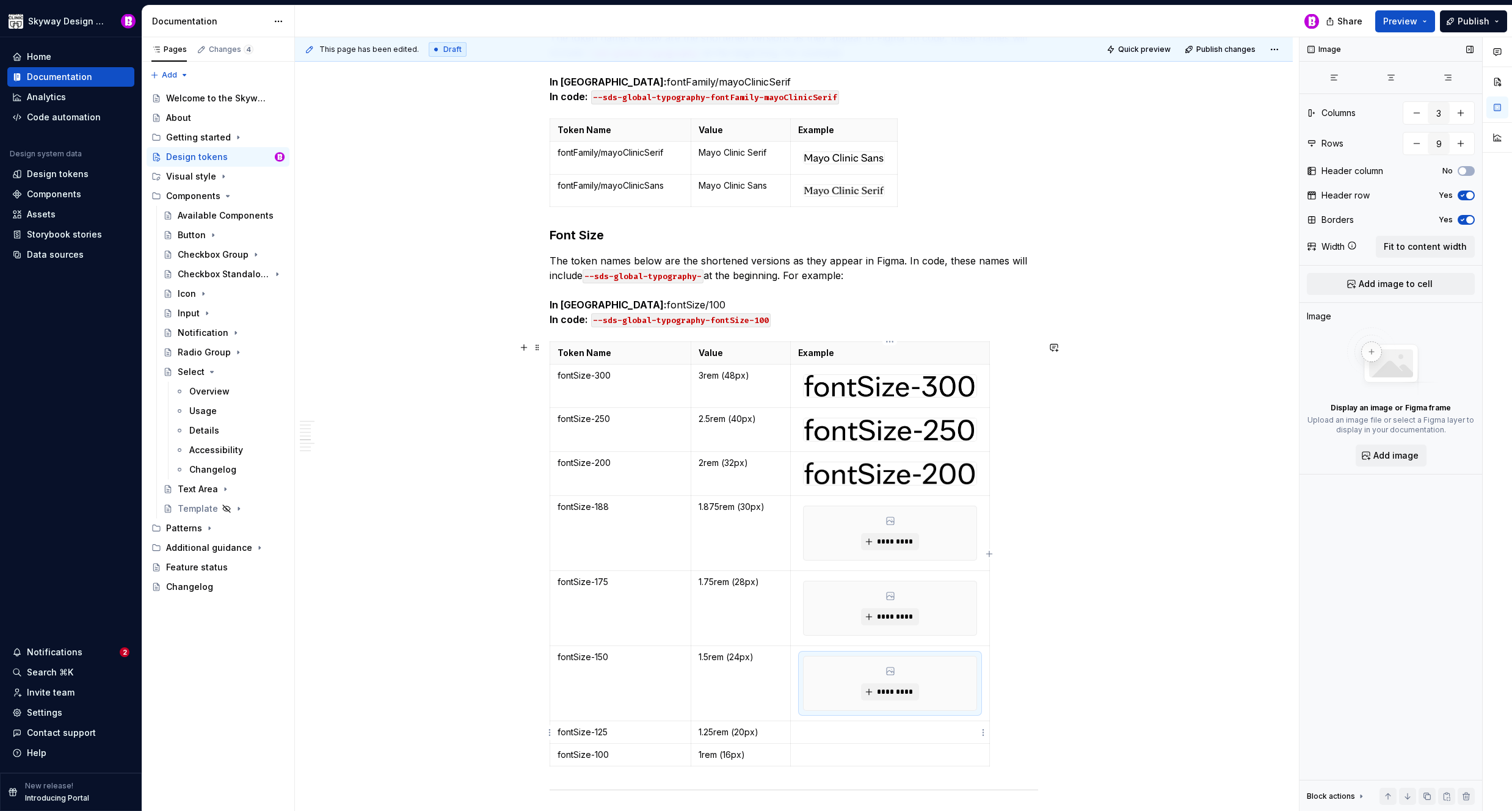
click at [982, 733] on html "Skyway Design System Home Documentation Analytics Code automation Design system…" at bounding box center [756, 406] width 1512 height 811
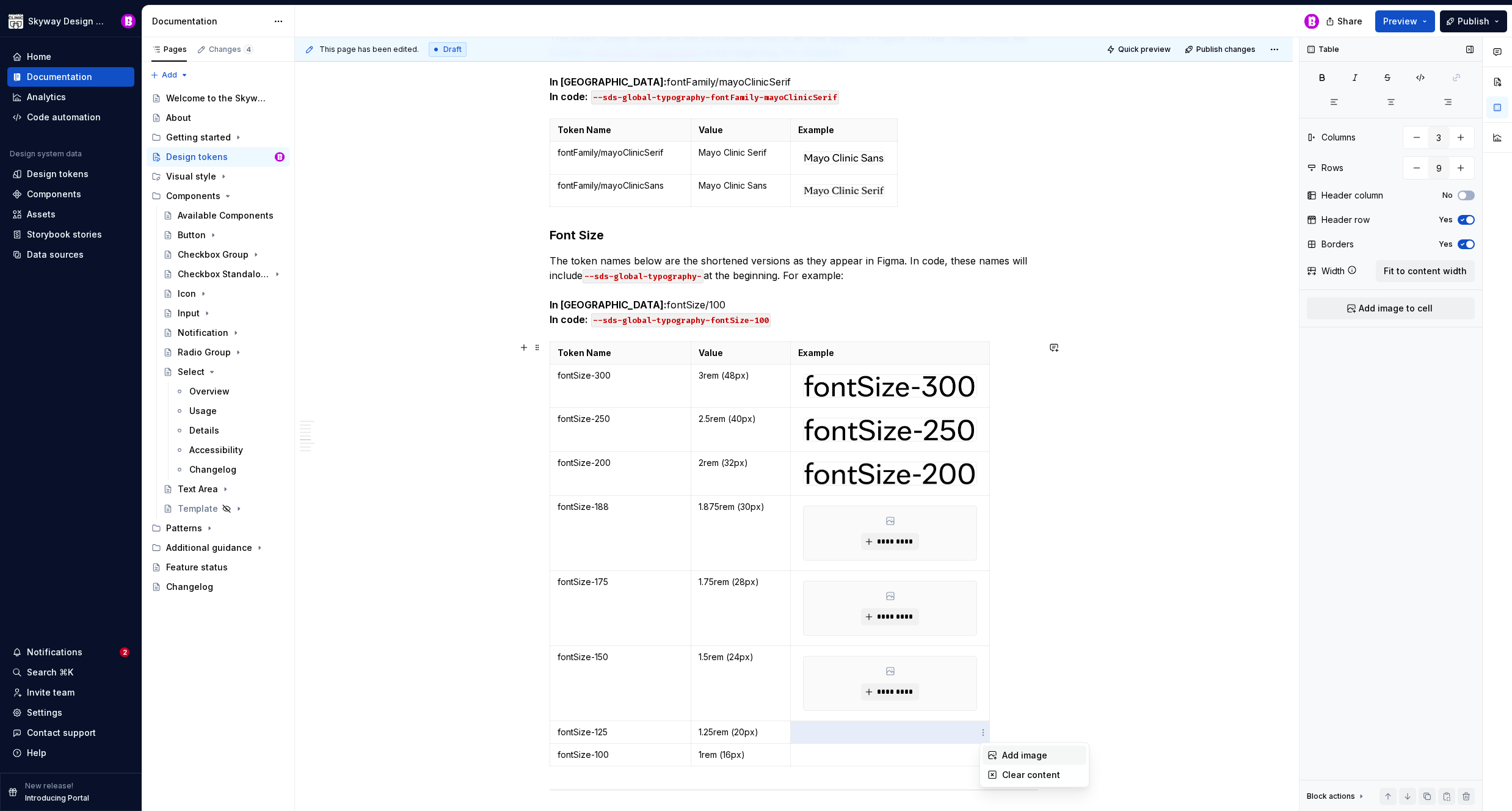
click at [1025, 753] on div "Add image" at bounding box center [1041, 756] width 80 height 12
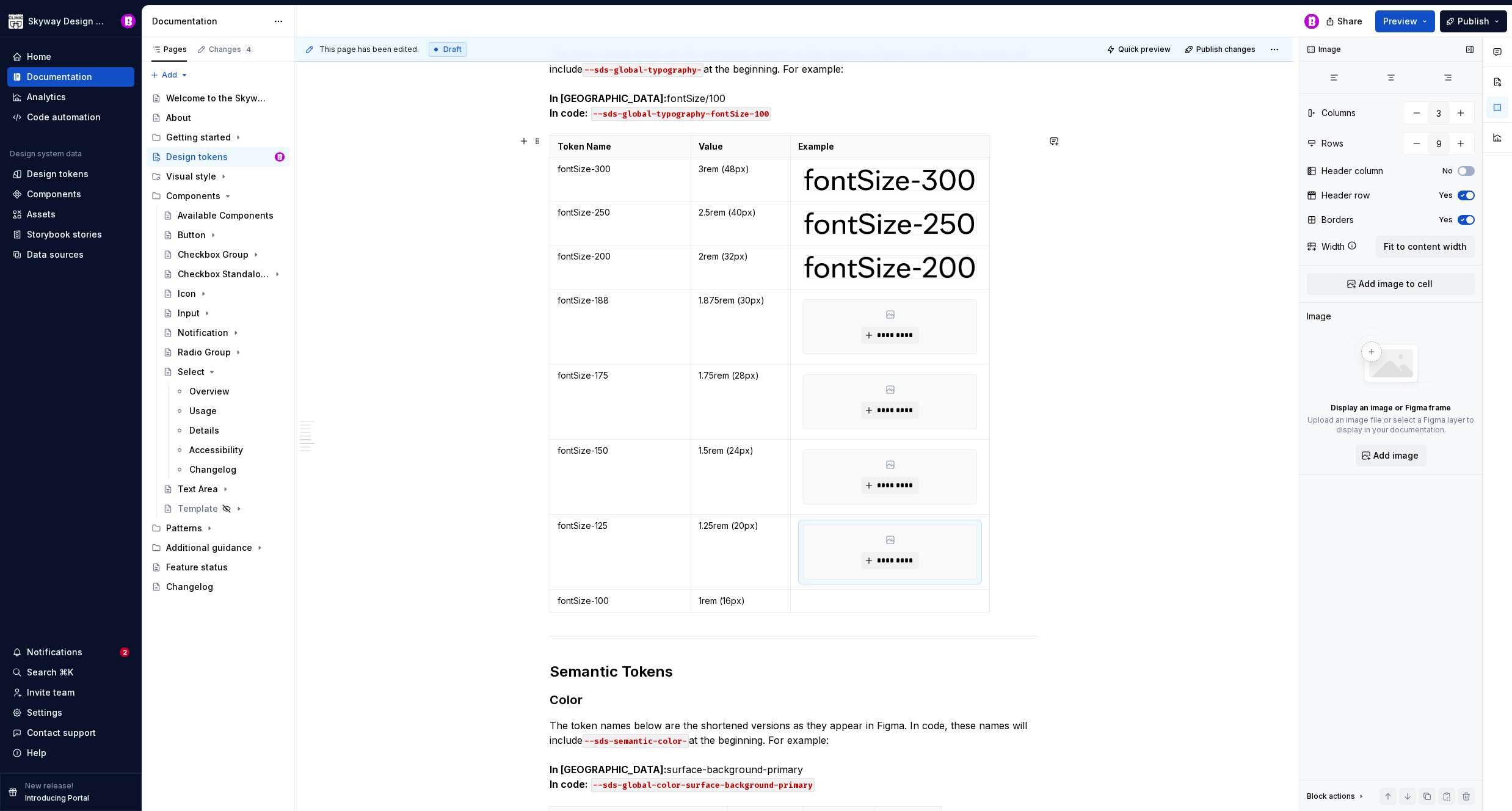
scroll to position [3286, 0]
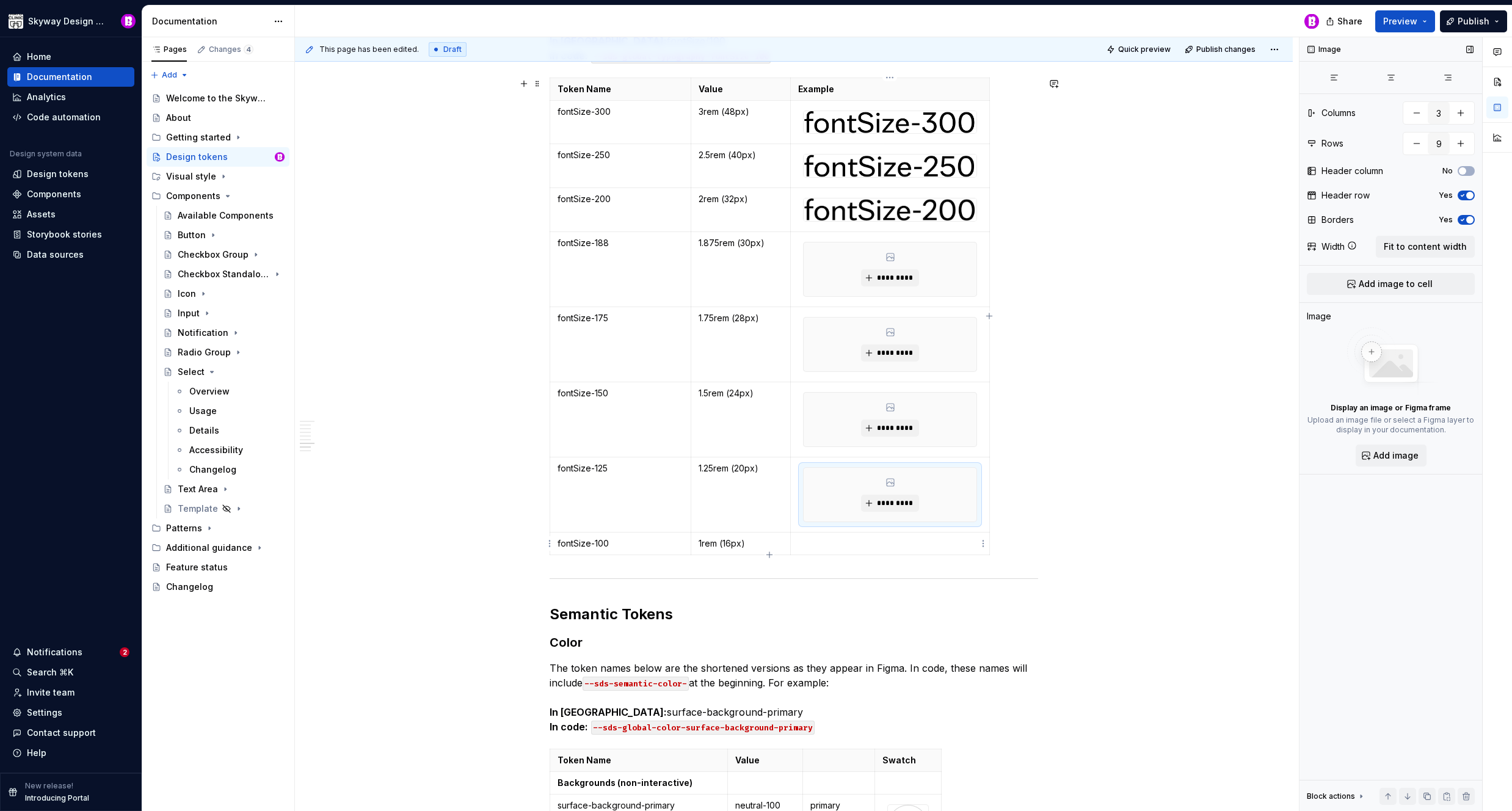
click at [983, 541] on html "Skyway Design System Home Documentation Analytics Code automation Design system…" at bounding box center [756, 406] width 1512 height 811
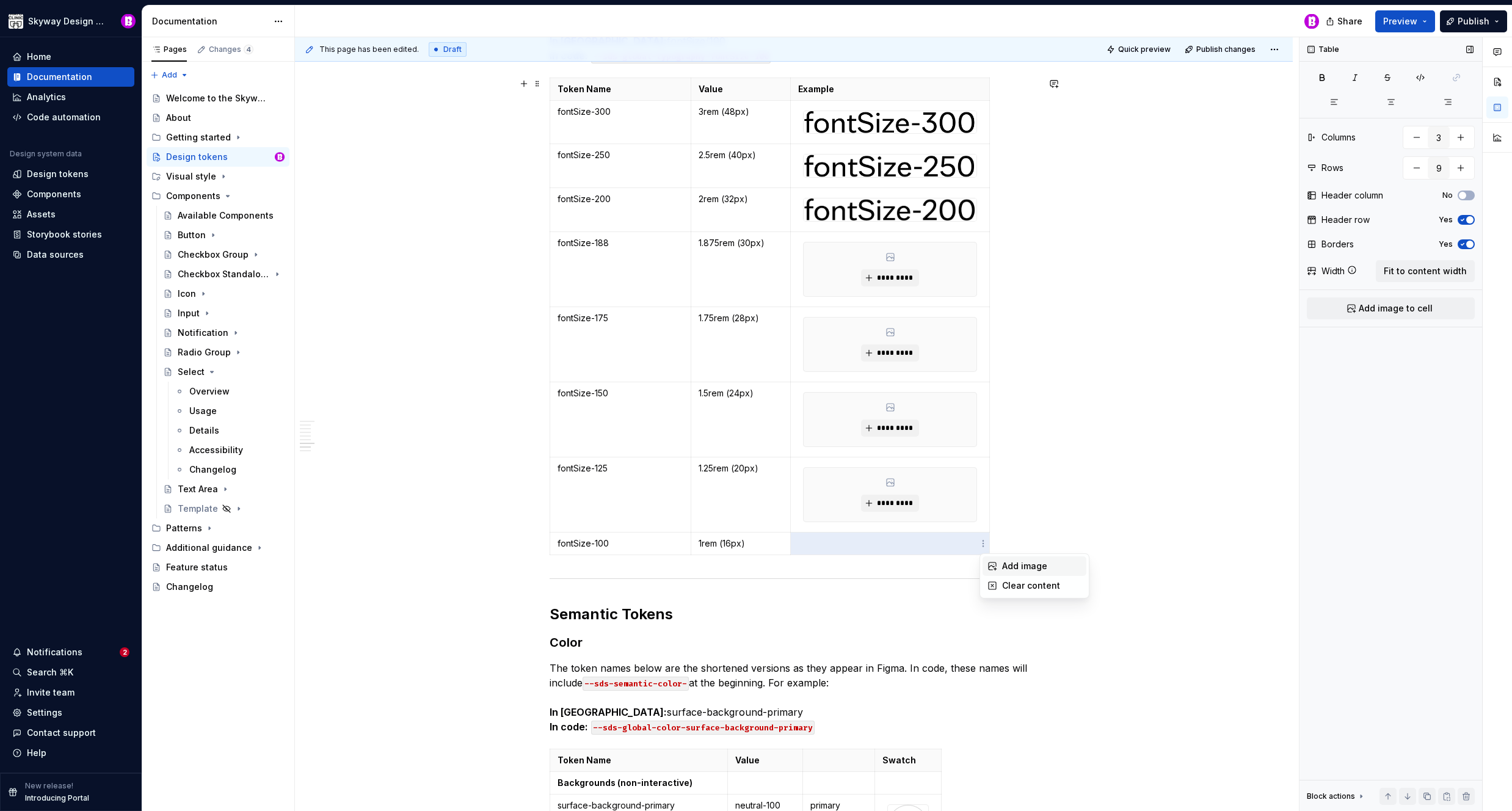
click at [1025, 570] on div "Add image" at bounding box center [1041, 566] width 80 height 12
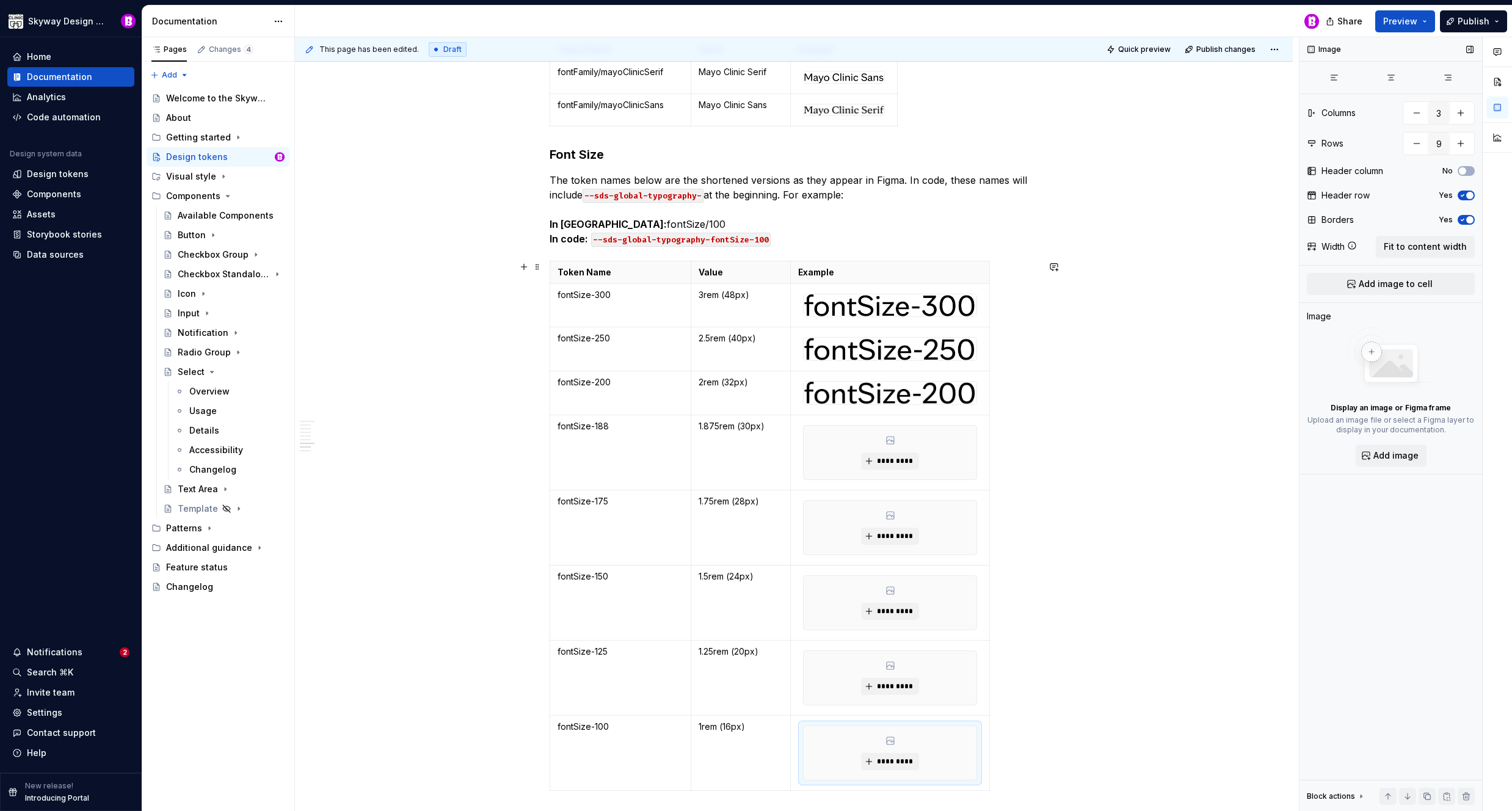
scroll to position [2882, 0]
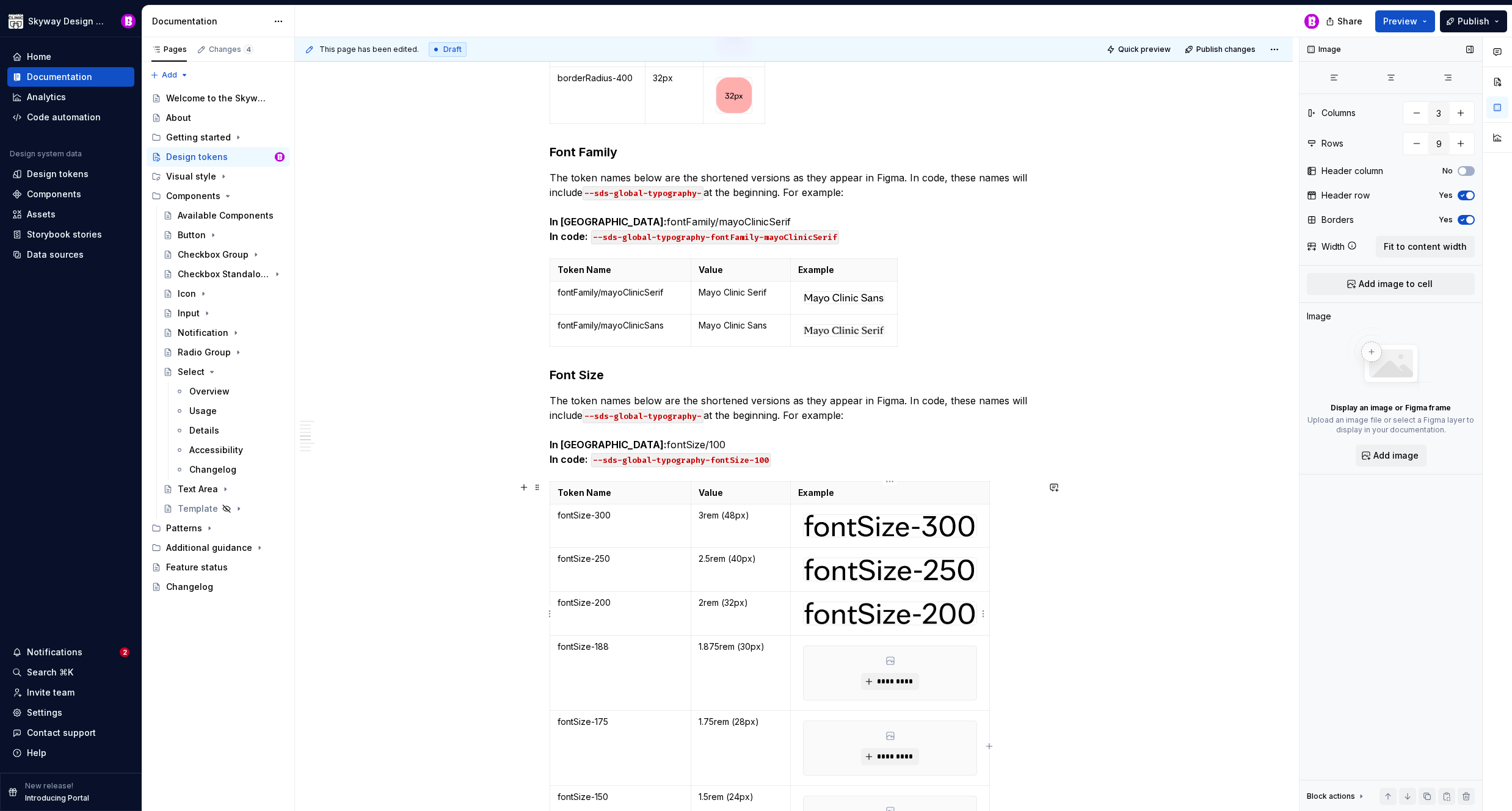
click at [985, 614] on html "Skyway Design System Home Documentation Analytics Code automation Design system…" at bounding box center [756, 406] width 1512 height 811
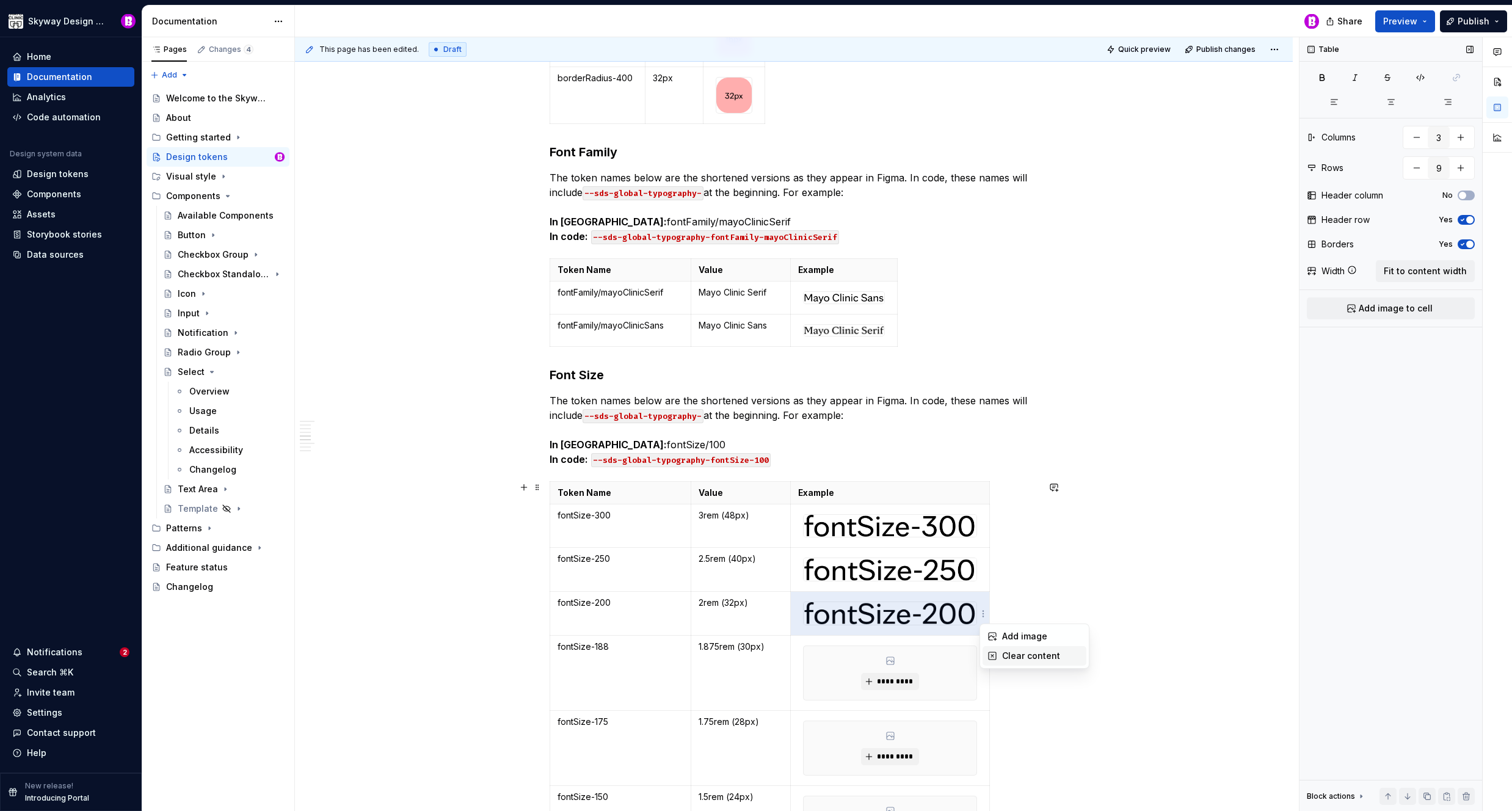
drag, startPoint x: 1023, startPoint y: 657, endPoint x: 975, endPoint y: 576, distance: 94.2
click at [1023, 656] on div "Clear content" at bounding box center [1041, 656] width 80 height 12
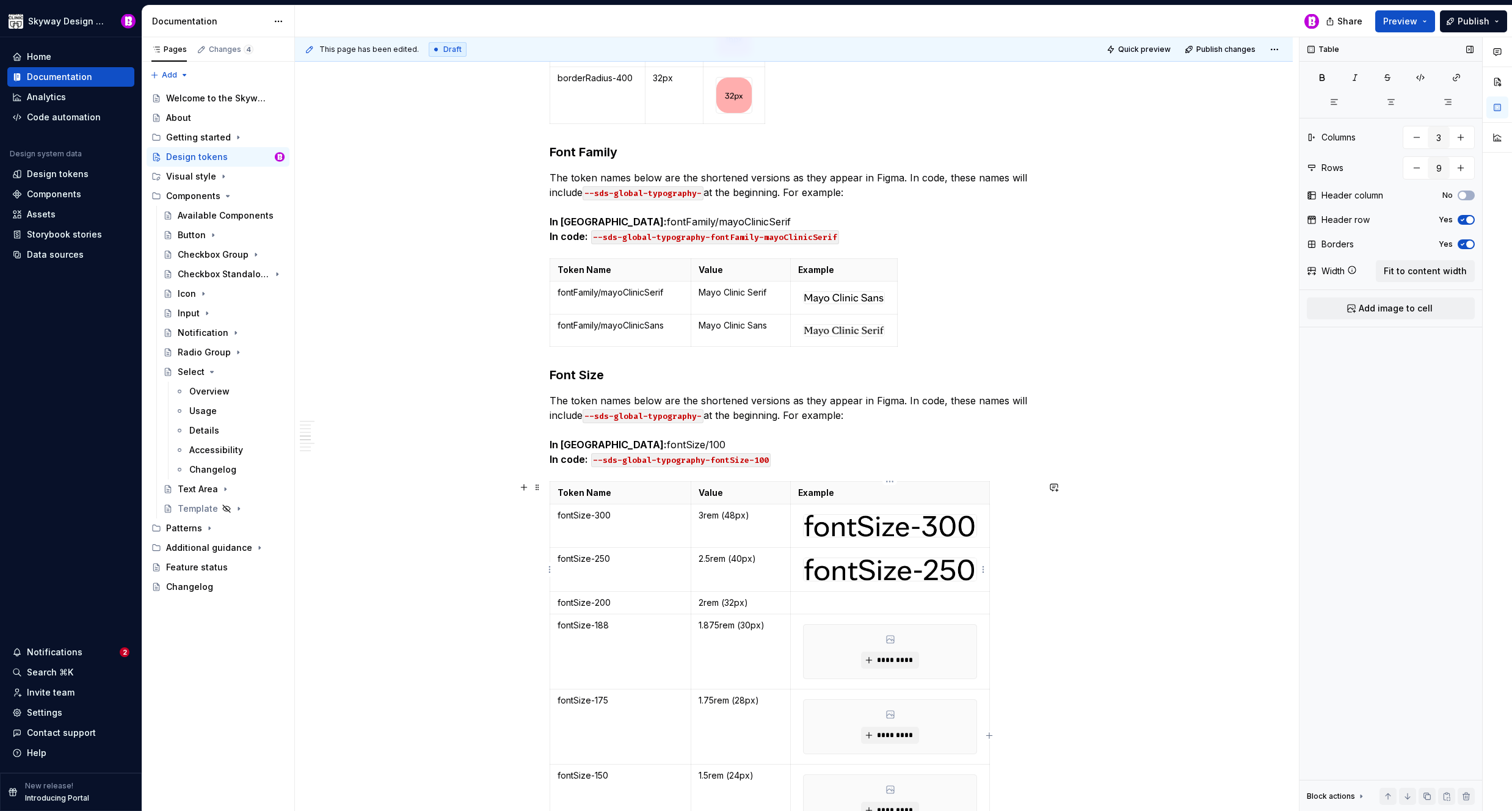
click at [982, 568] on html "Skyway Design System Home Documentation Analytics Code automation Design system…" at bounding box center [756, 406] width 1512 height 811
click at [1031, 609] on div "Clear content" at bounding box center [1041, 612] width 80 height 12
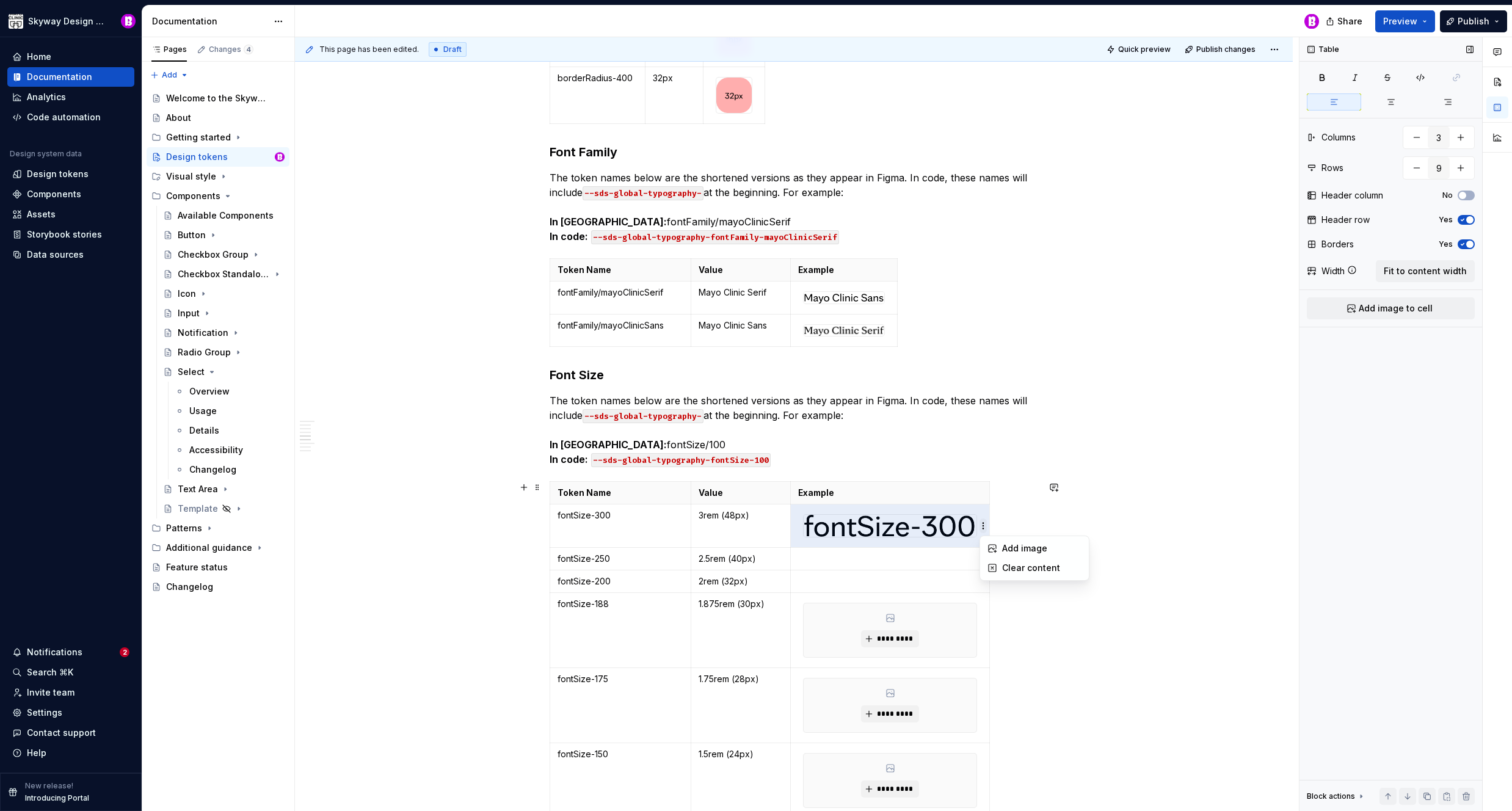
click at [983, 529] on html "Skyway Design System Home Documentation Analytics Code automation Design system…" at bounding box center [756, 406] width 1512 height 811
click at [1051, 573] on div "Clear content" at bounding box center [1041, 568] width 80 height 12
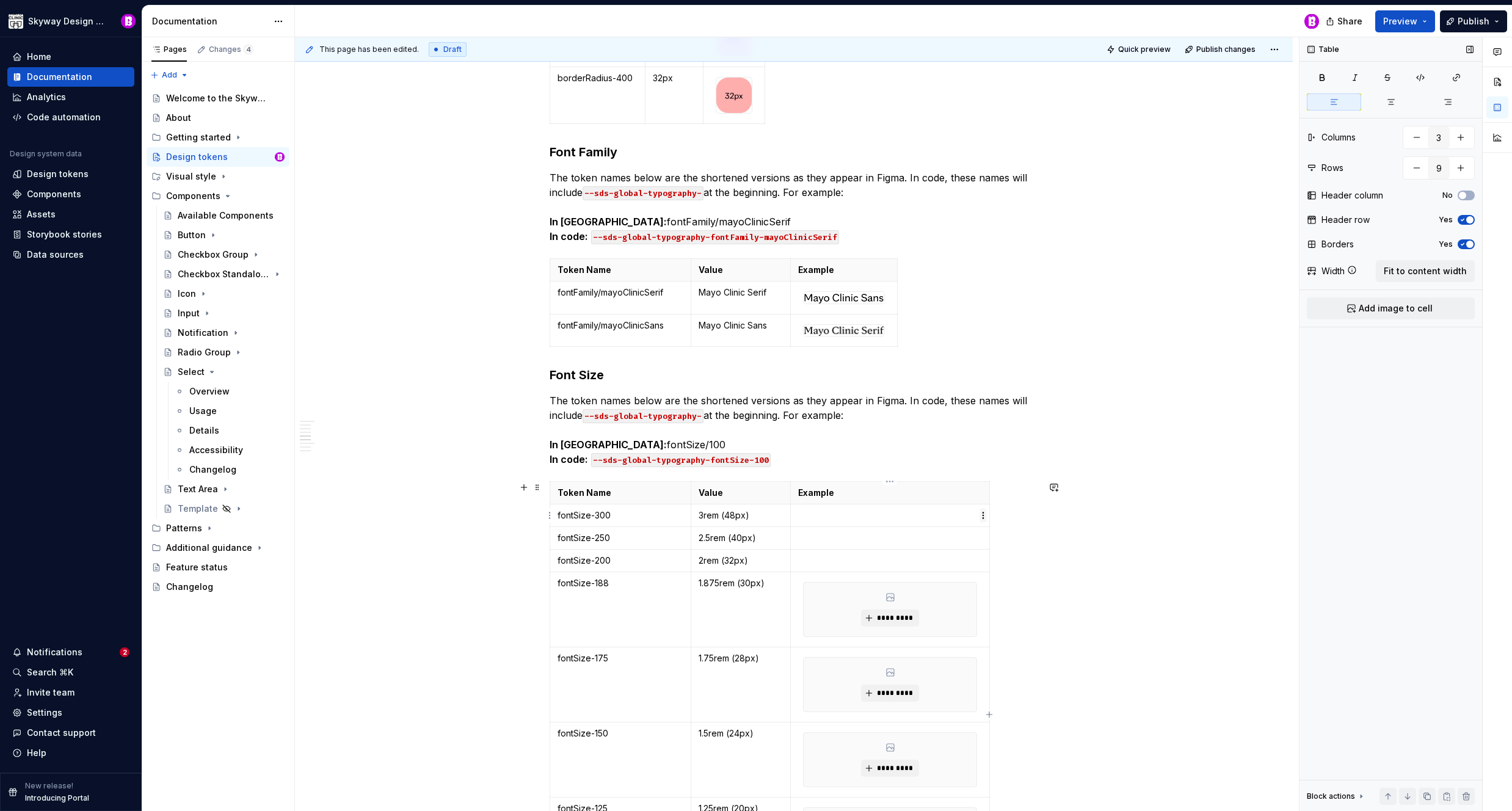
click at [985, 516] on html "Skyway Design System Home Documentation Analytics Code automation Design system…" at bounding box center [756, 406] width 1512 height 811
click at [1003, 532] on div "Add image" at bounding box center [1041, 539] width 80 height 12
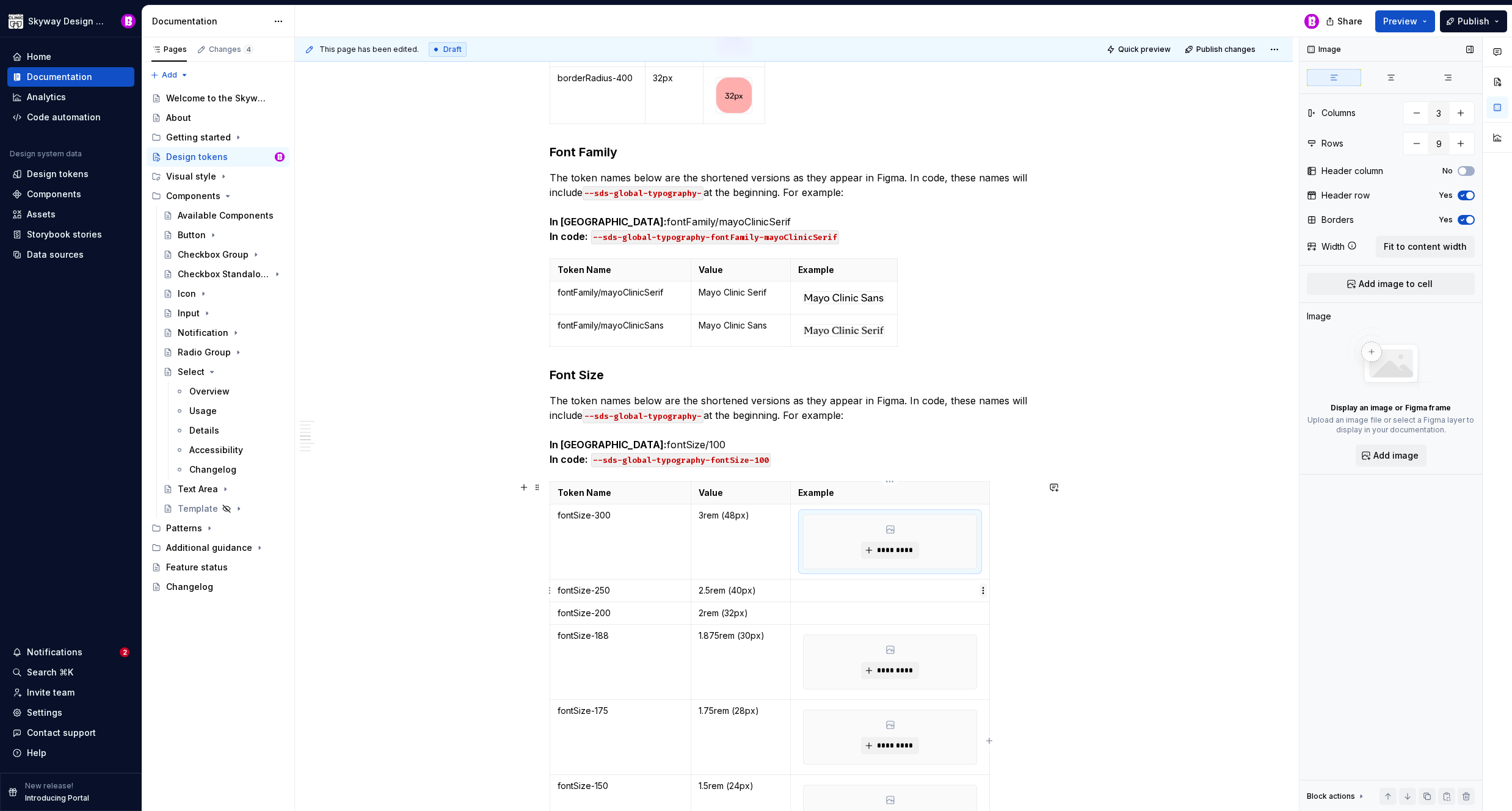
click at [985, 591] on html "Skyway Design System Home Documentation Analytics Code automation Design system…" at bounding box center [756, 406] width 1512 height 811
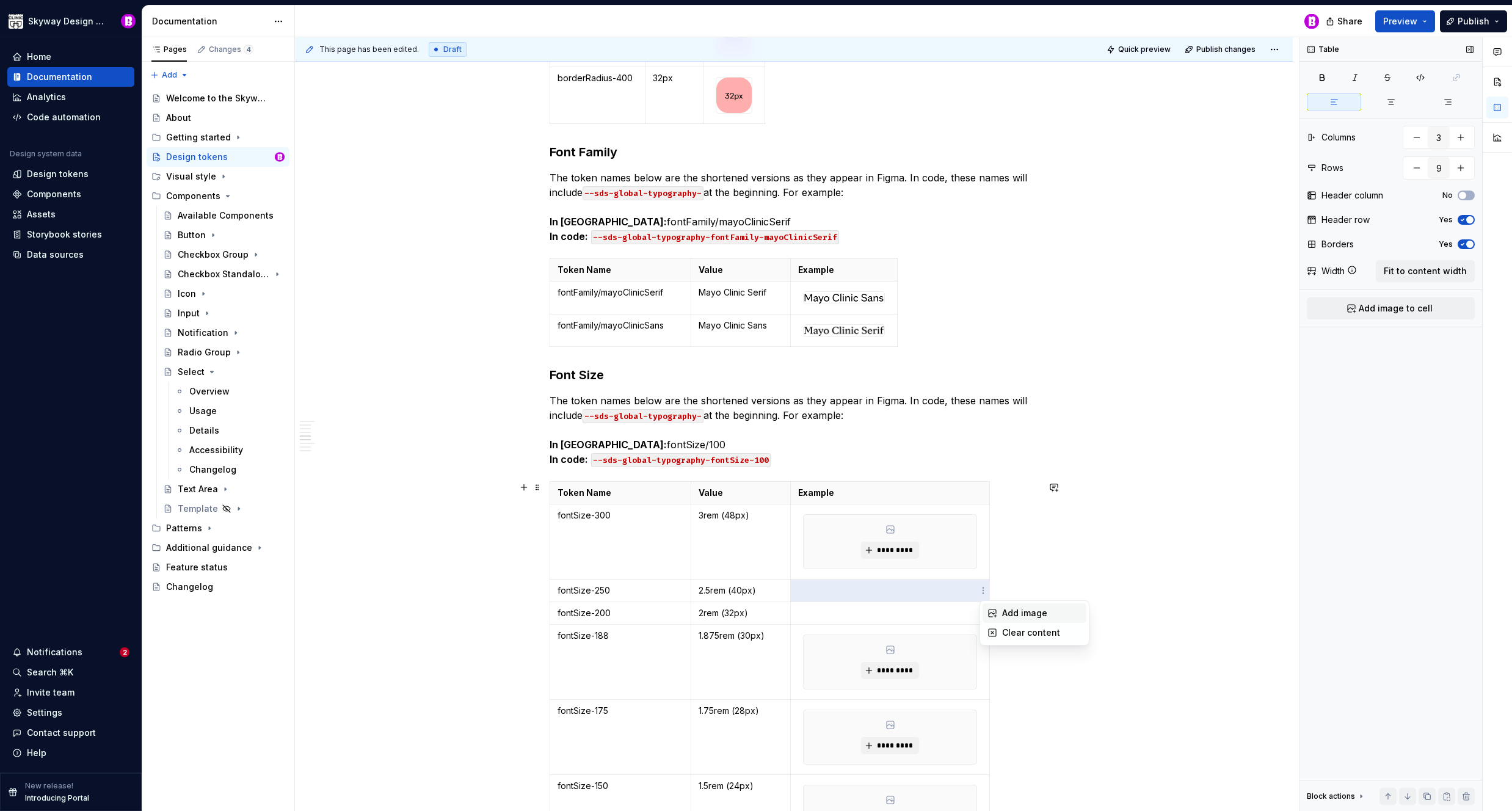
click at [1026, 613] on div "Add image" at bounding box center [1041, 613] width 80 height 12
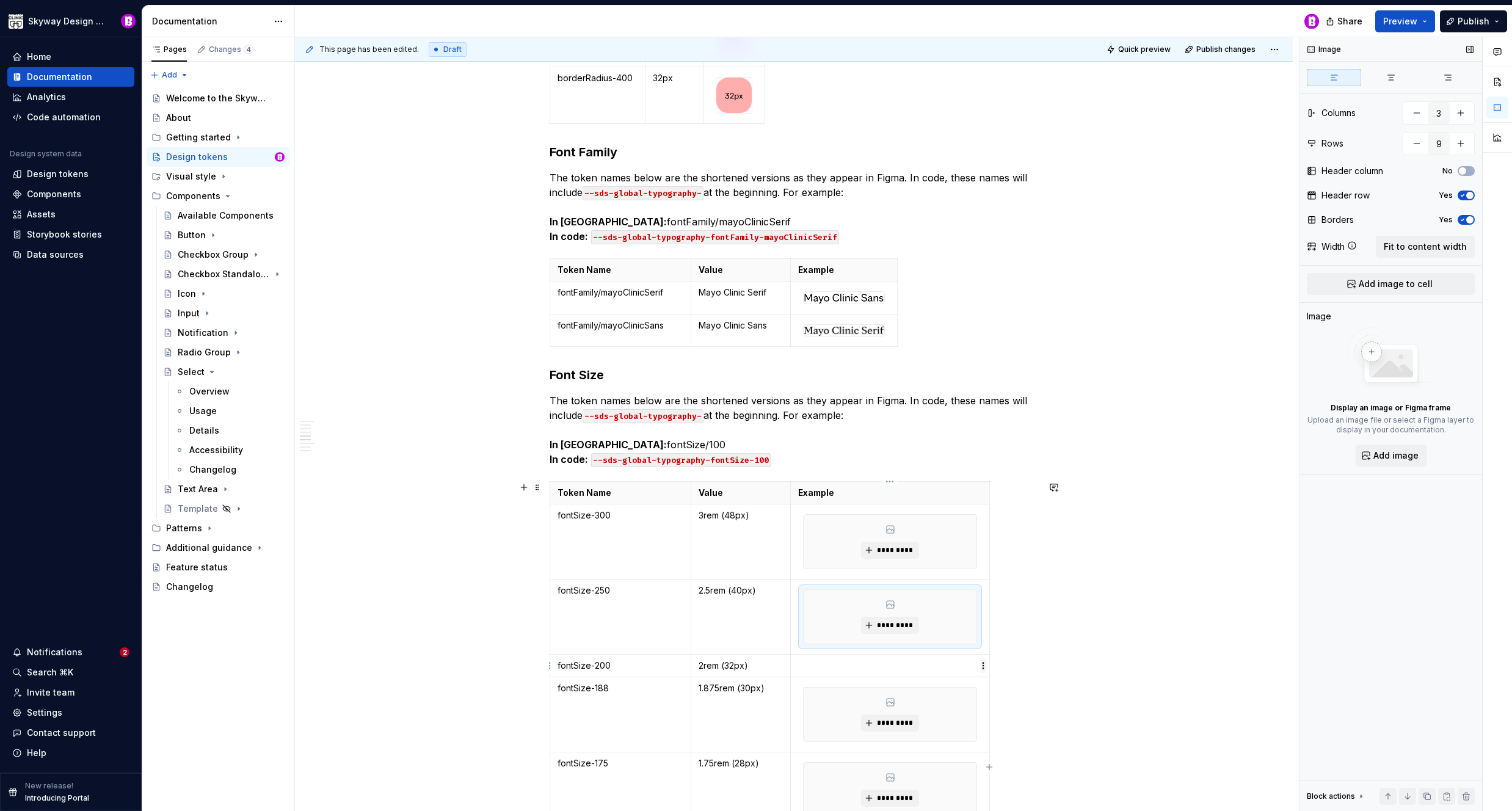
click at [983, 668] on html "Skyway Design System Home Documentation Analytics Code automation Design system…" at bounding box center [756, 406] width 1512 height 811
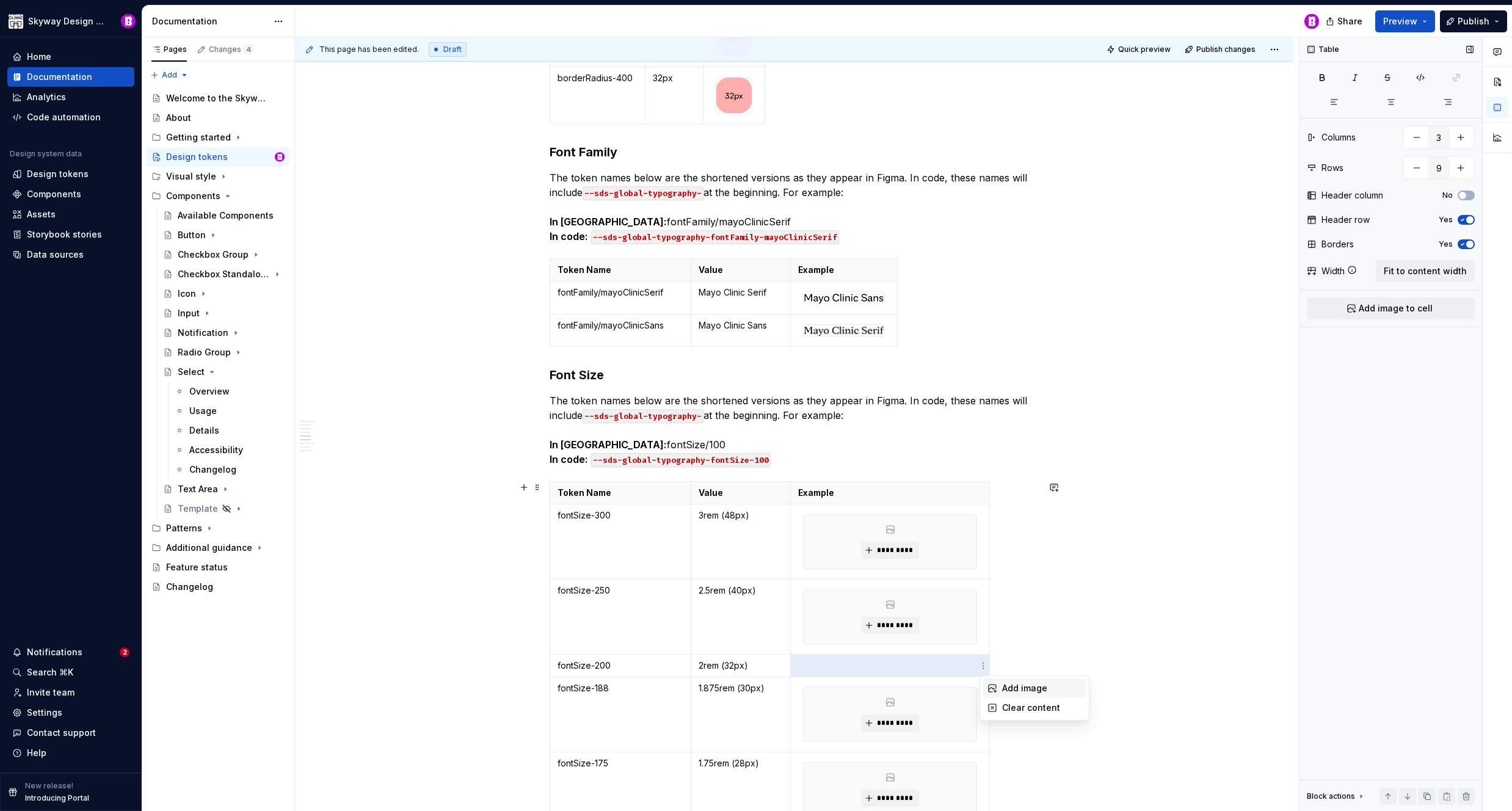
click at [1023, 692] on div "Add image" at bounding box center [1041, 688] width 80 height 12
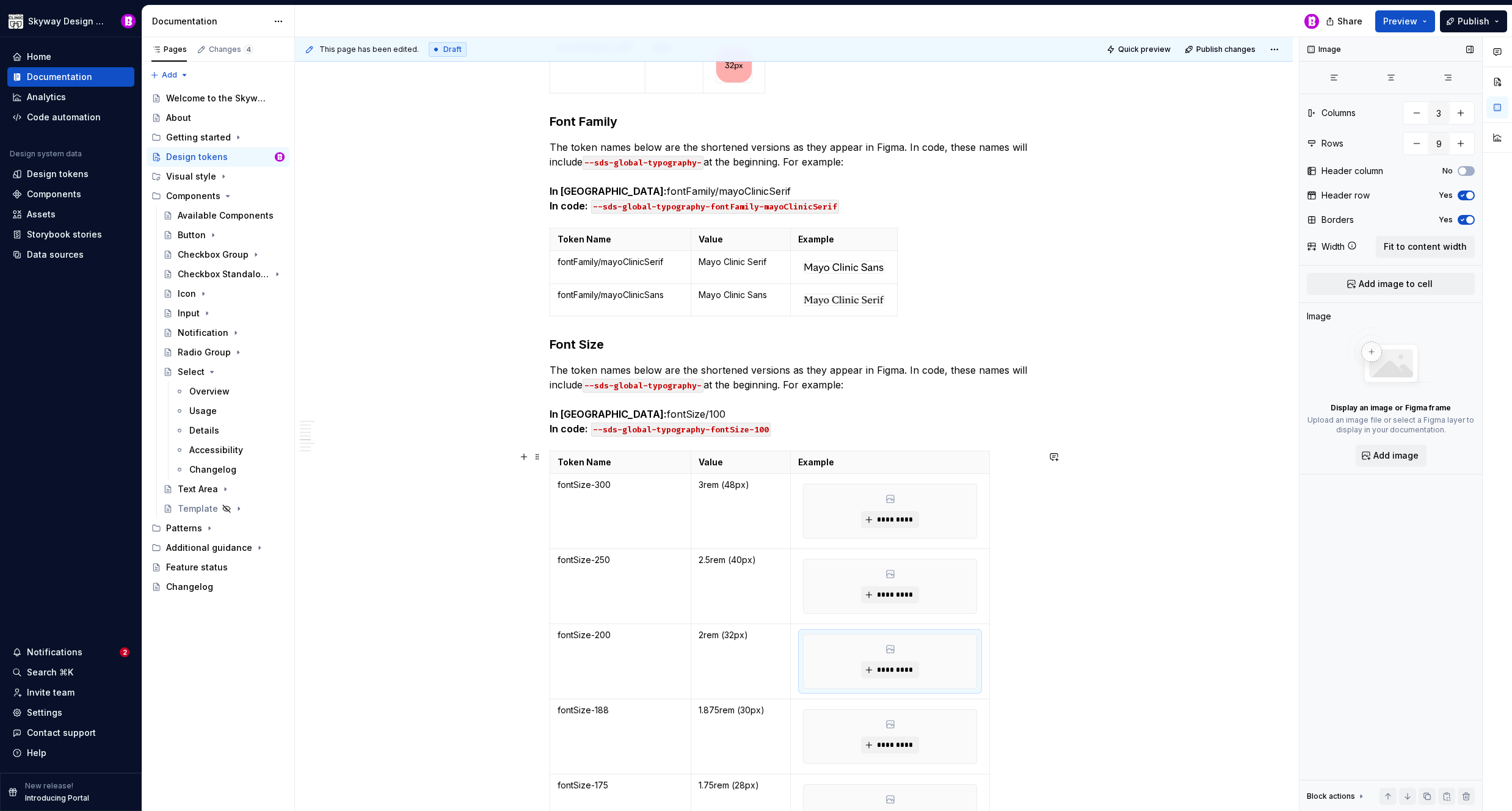
scroll to position [3078, 0]
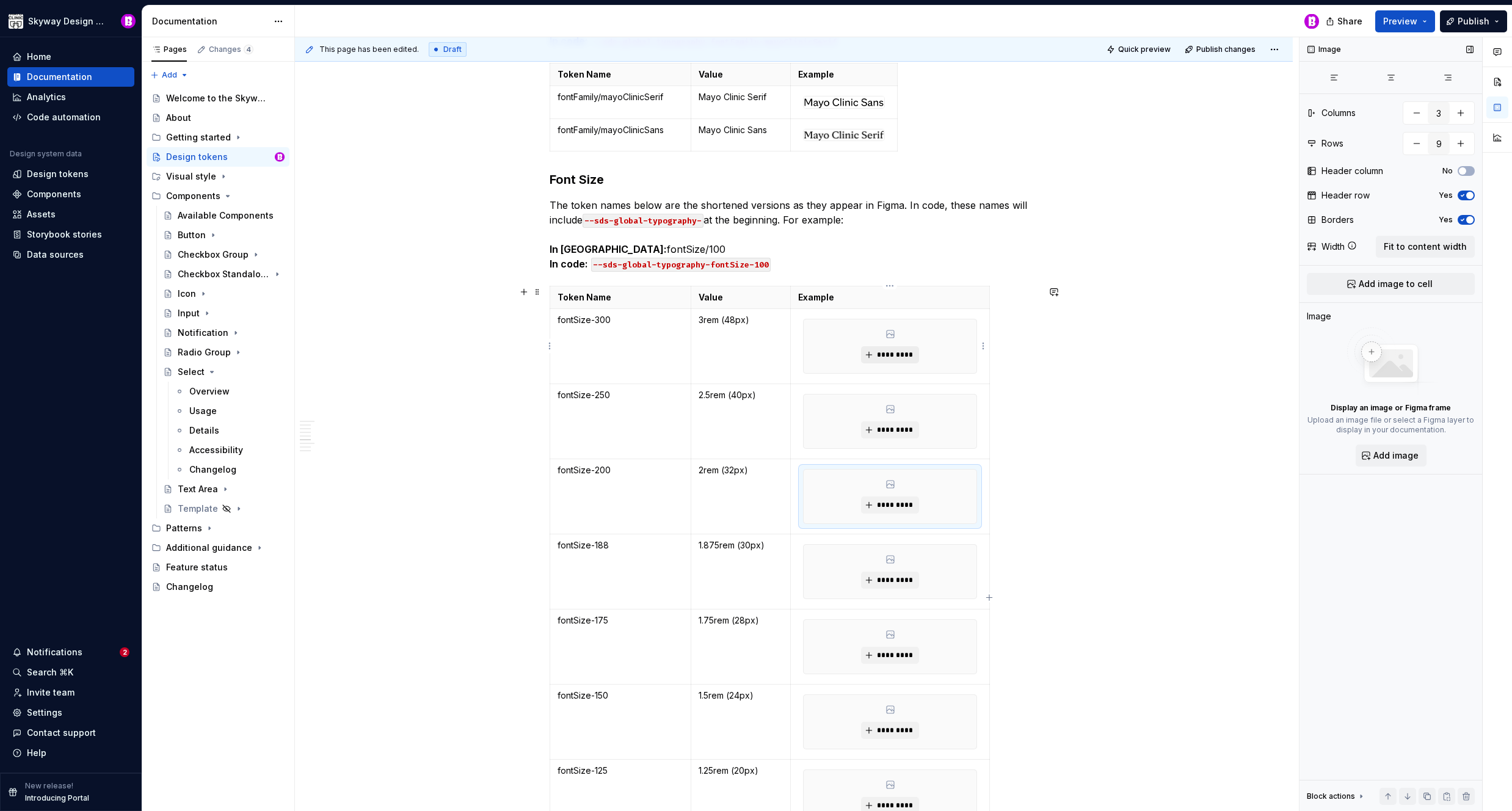
click at [902, 354] on span "*********" at bounding box center [895, 355] width 37 height 10
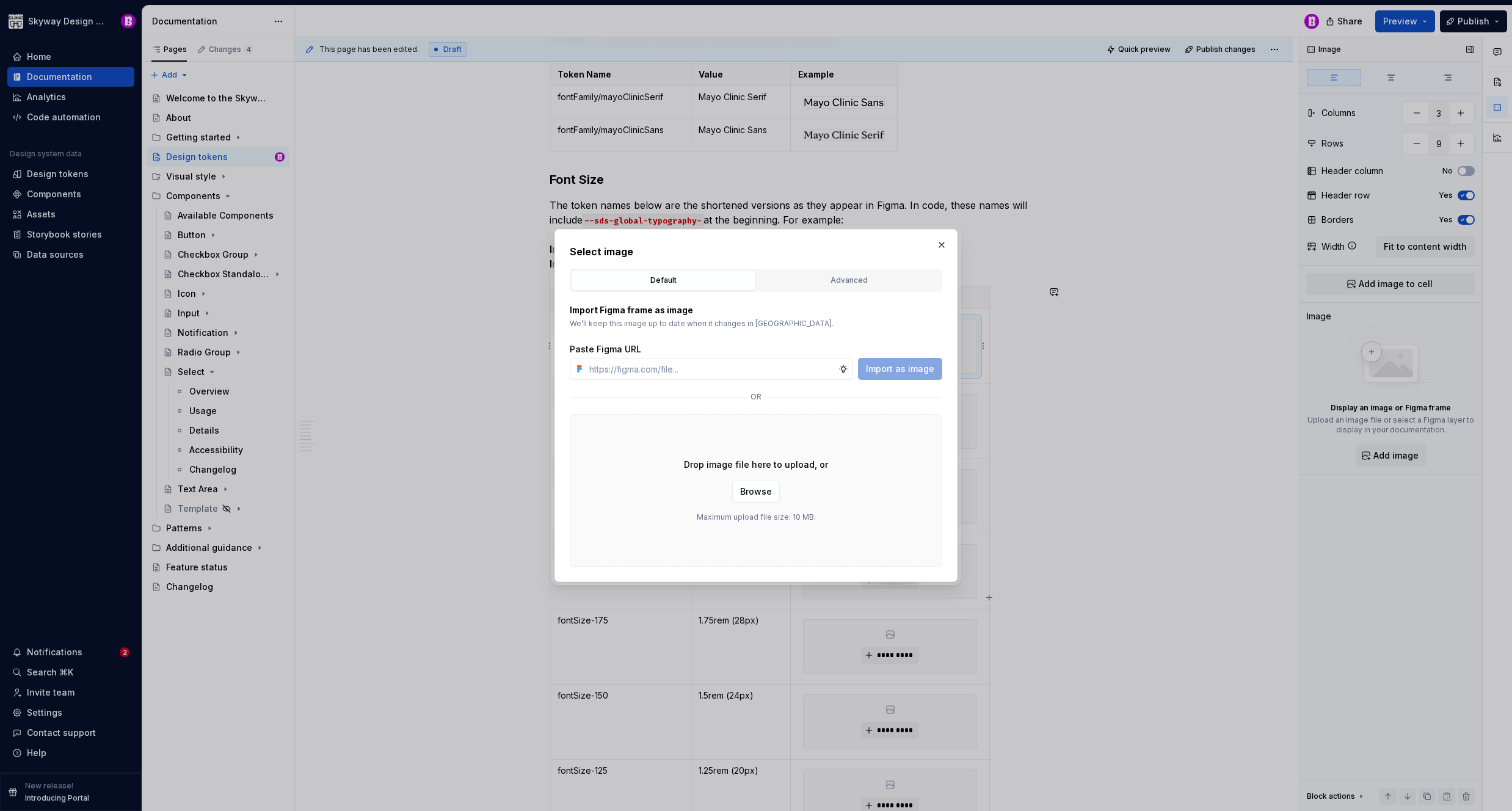
click at [758, 503] on div "Drop image file here to upload, or Browse Maximum upload file size: 10 MB." at bounding box center [756, 490] width 373 height 152
click at [762, 497] on button "Browse" at bounding box center [756, 492] width 48 height 22
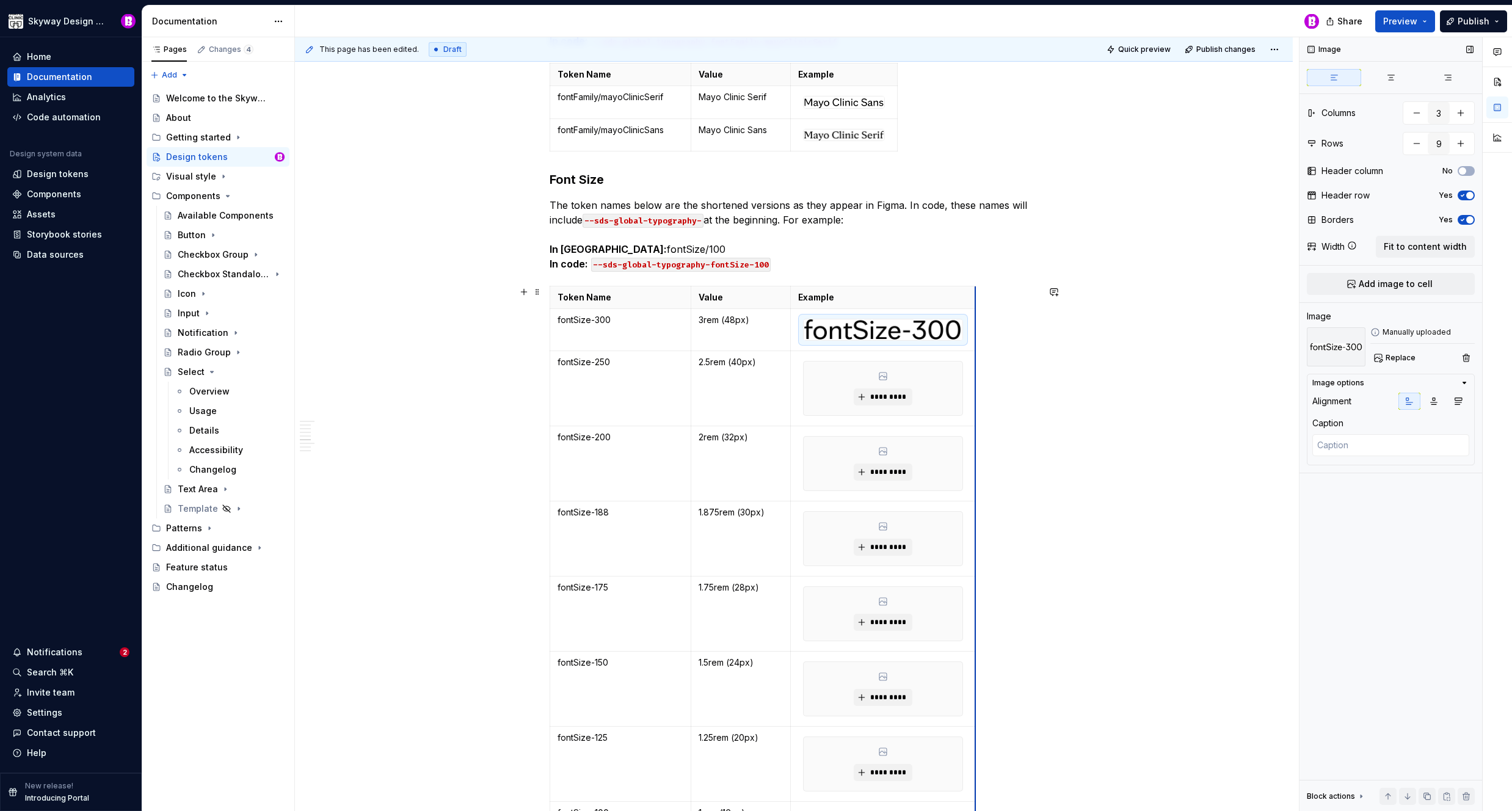
drag, startPoint x: 989, startPoint y: 374, endPoint x: 974, endPoint y: 375, distance: 15.0
click at [888, 394] on span "*********" at bounding box center [888, 397] width 37 height 10
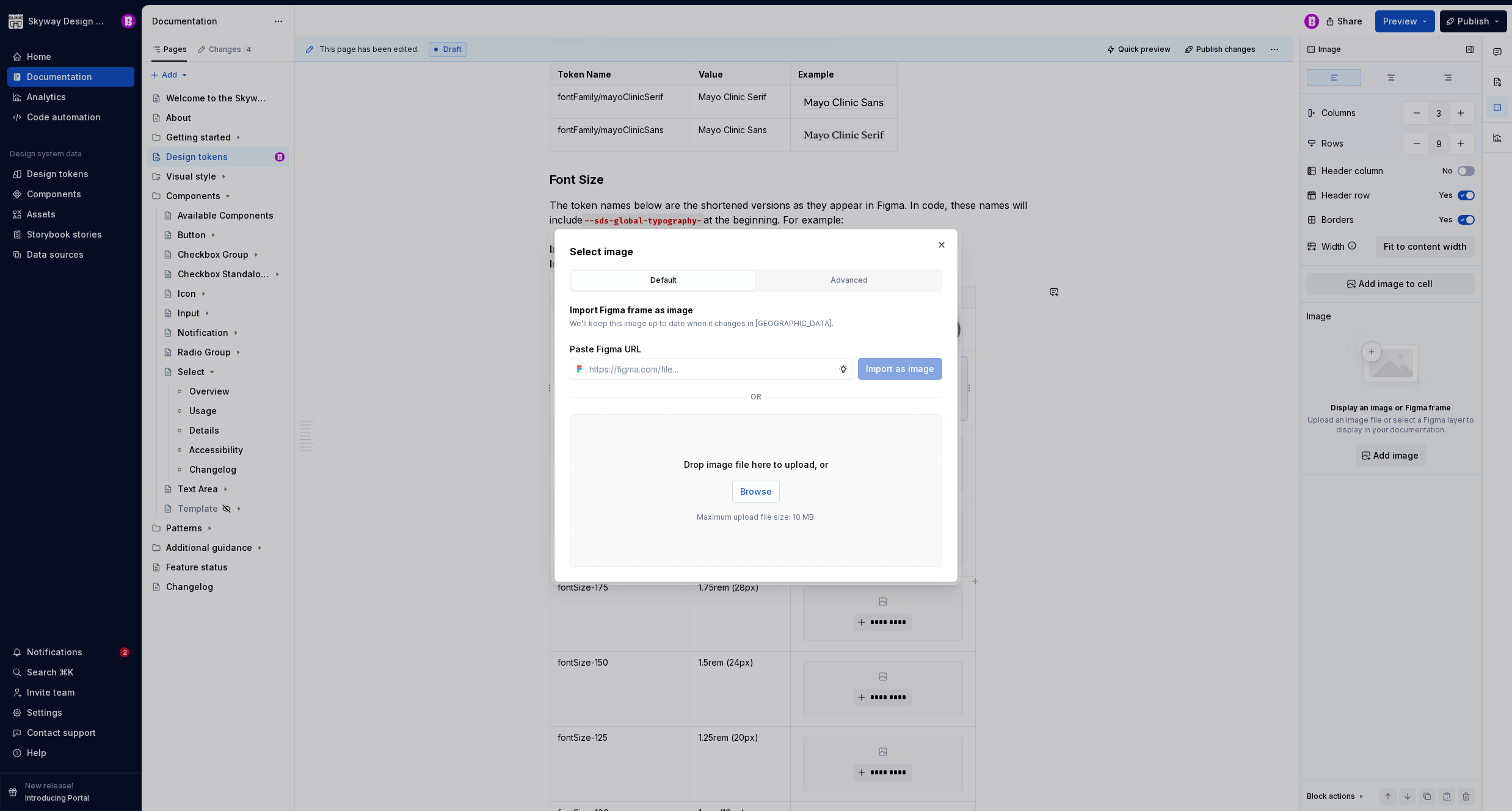
click at [756, 496] on span "Browse" at bounding box center [756, 492] width 32 height 12
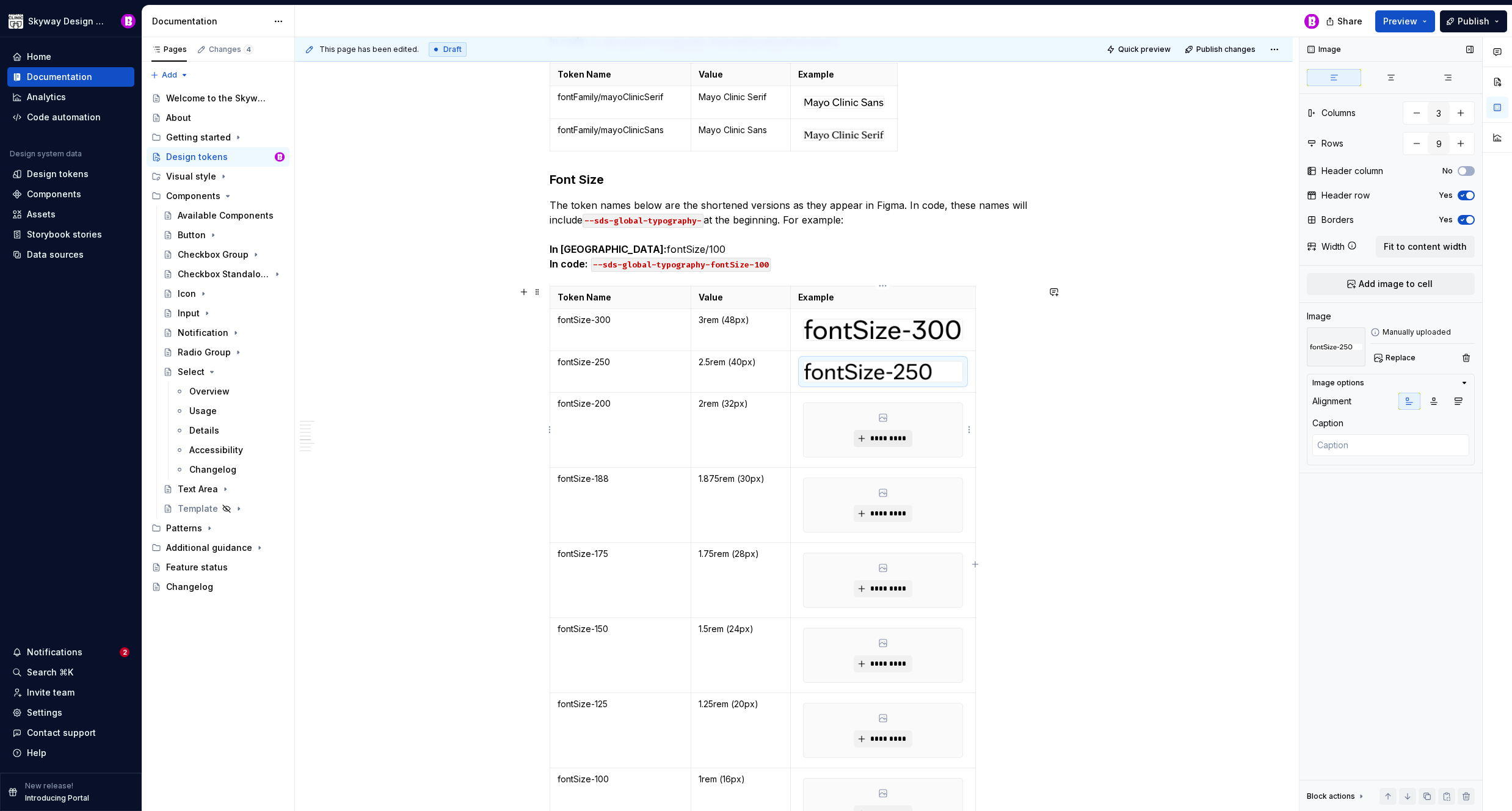
click at [893, 440] on span "*********" at bounding box center [888, 439] width 37 height 10
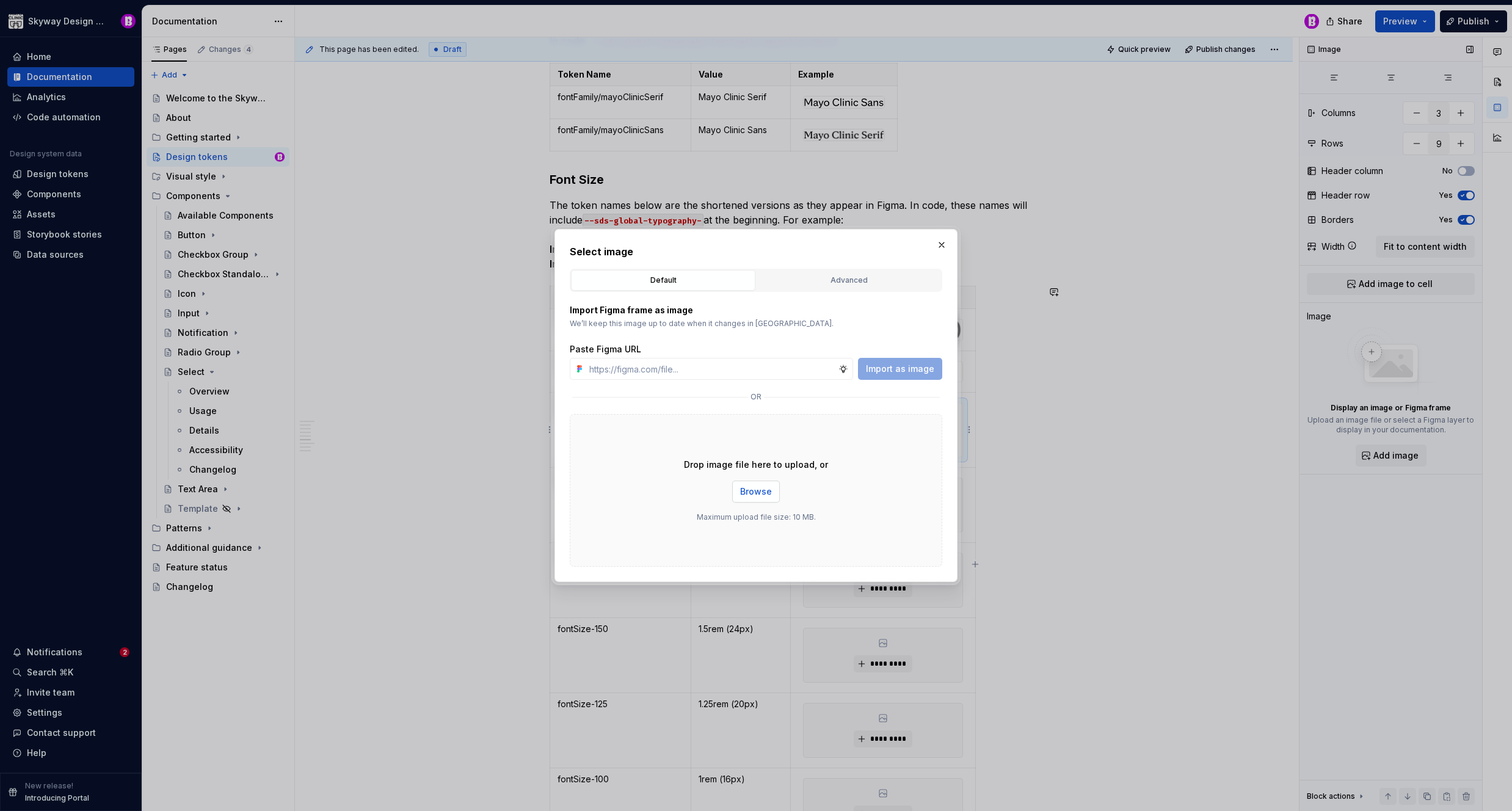
click at [770, 490] on span "Browse" at bounding box center [756, 492] width 32 height 12
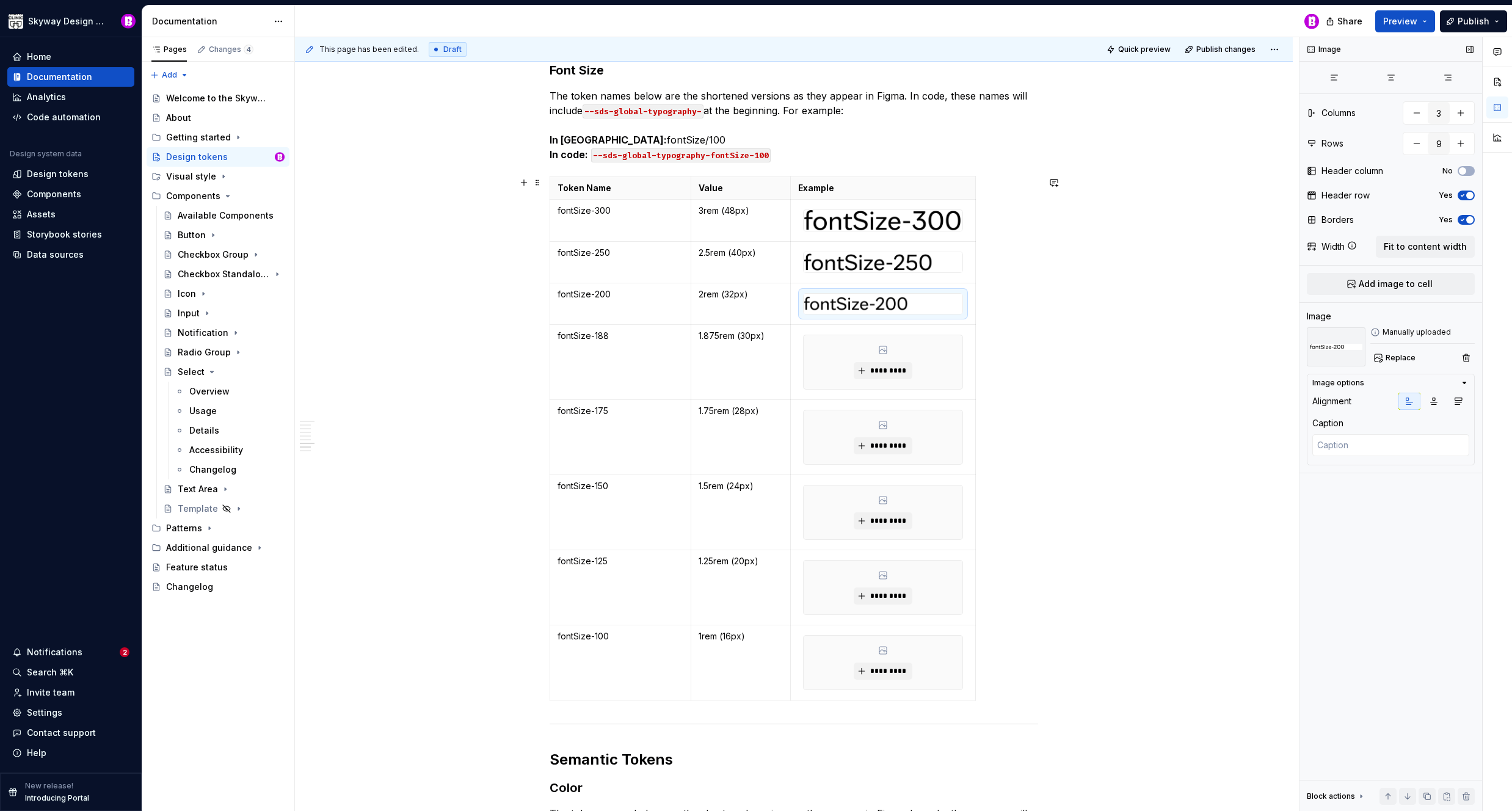
scroll to position [3067, 0]
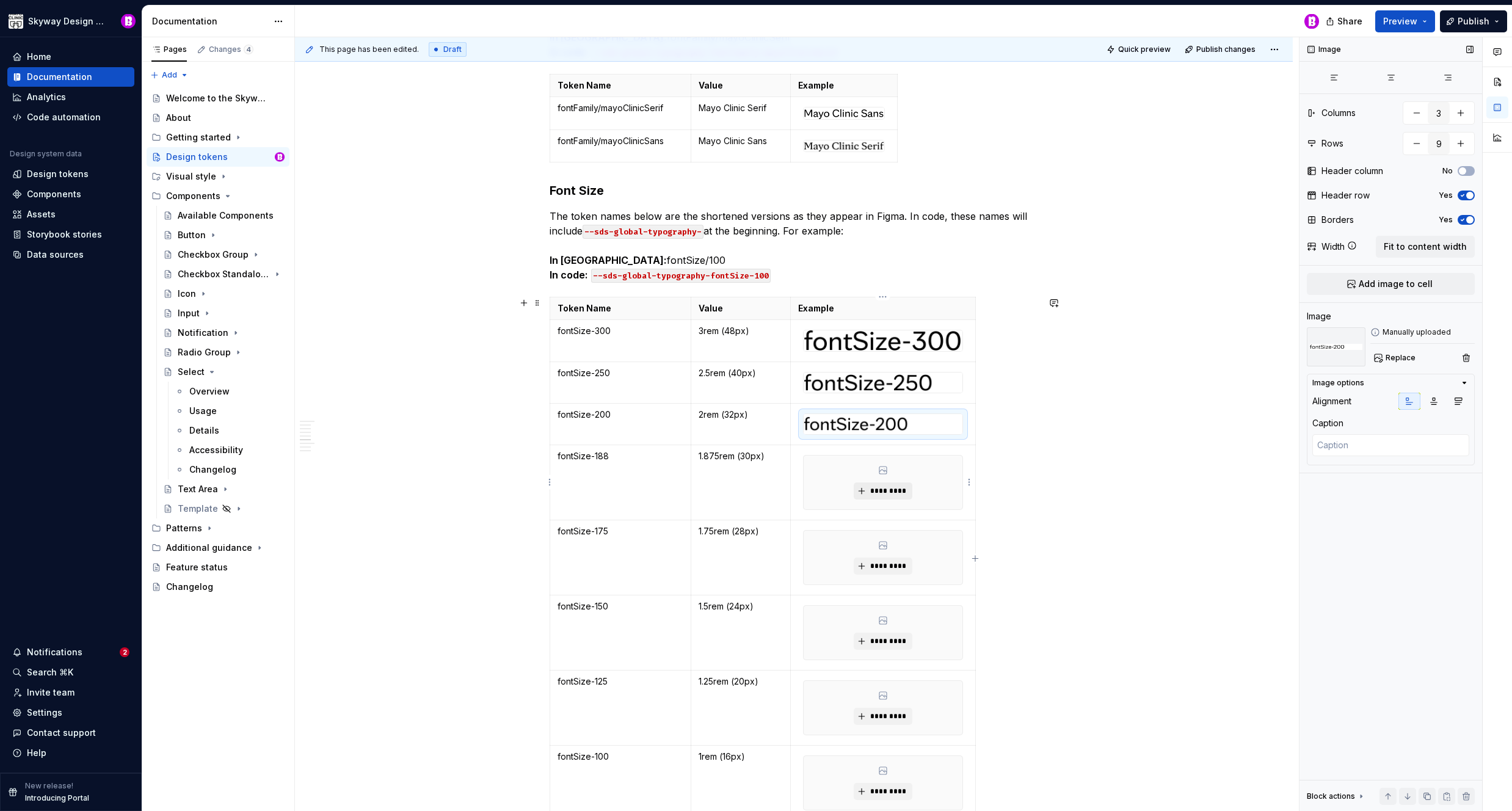
click at [897, 489] on span "*********" at bounding box center [888, 491] width 37 height 10
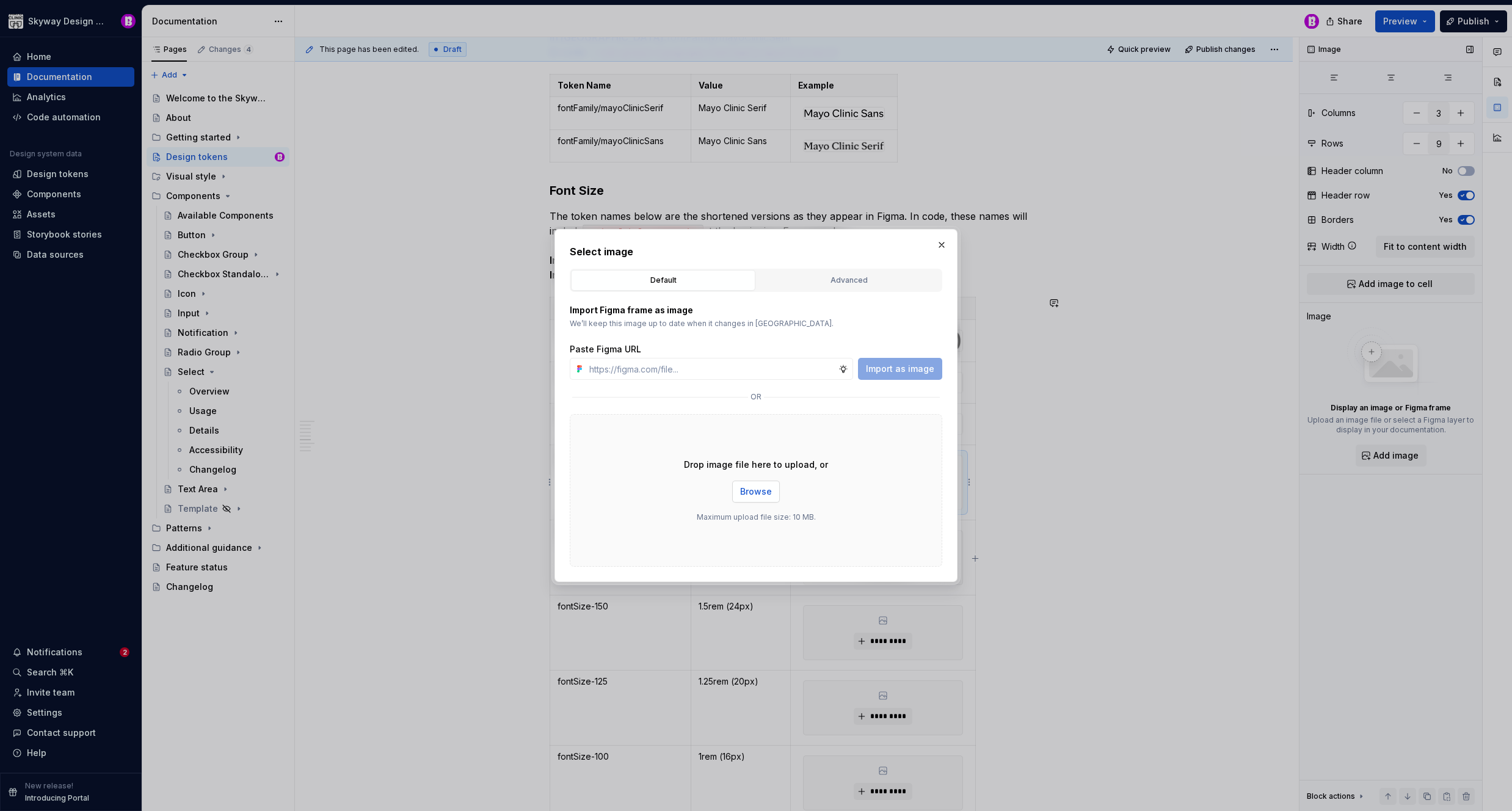
click at [765, 491] on span "Browse" at bounding box center [756, 492] width 32 height 12
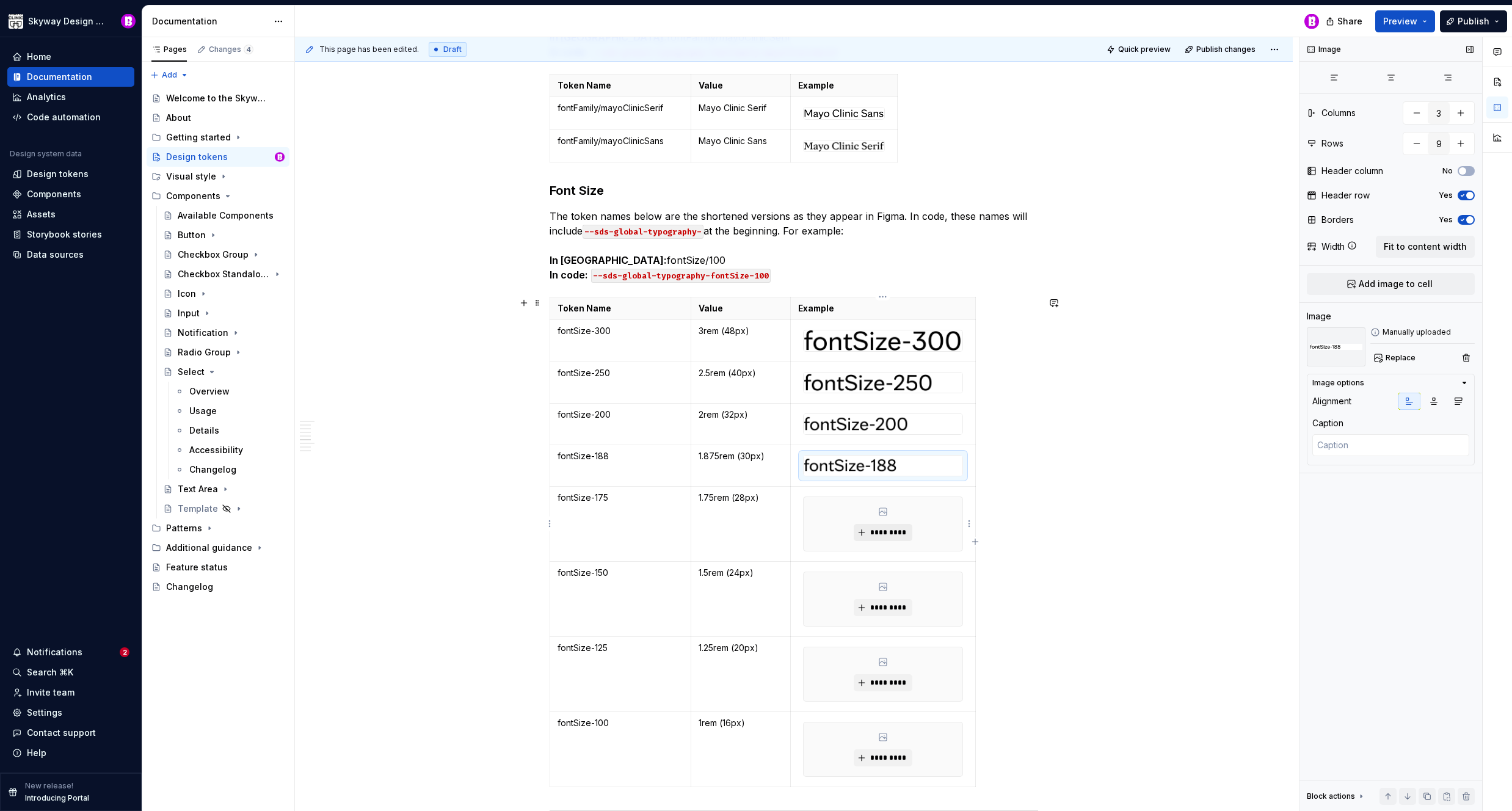
click at [900, 535] on span "*********" at bounding box center [888, 532] width 37 height 10
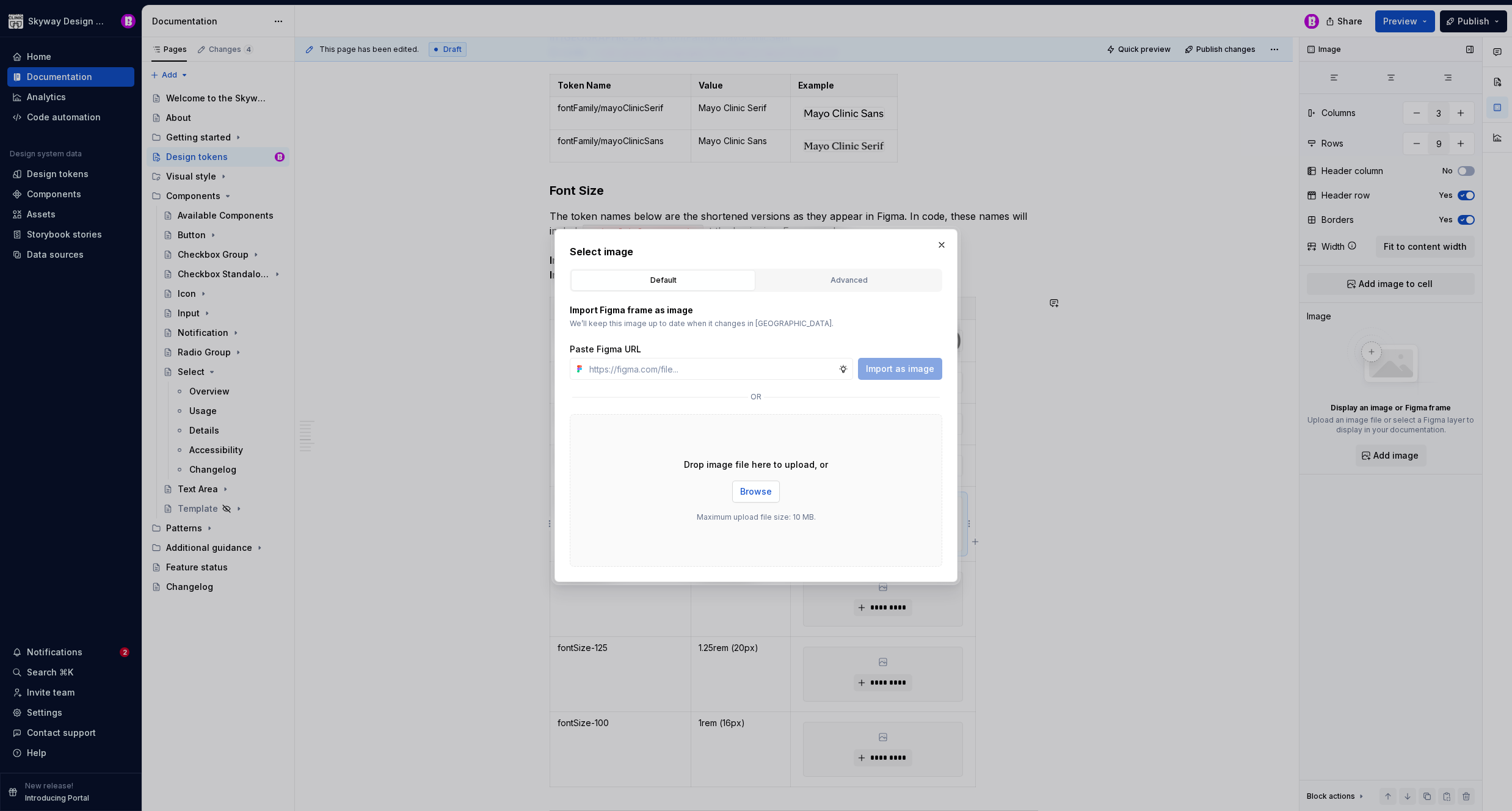
click at [761, 495] on span "Browse" at bounding box center [756, 492] width 32 height 12
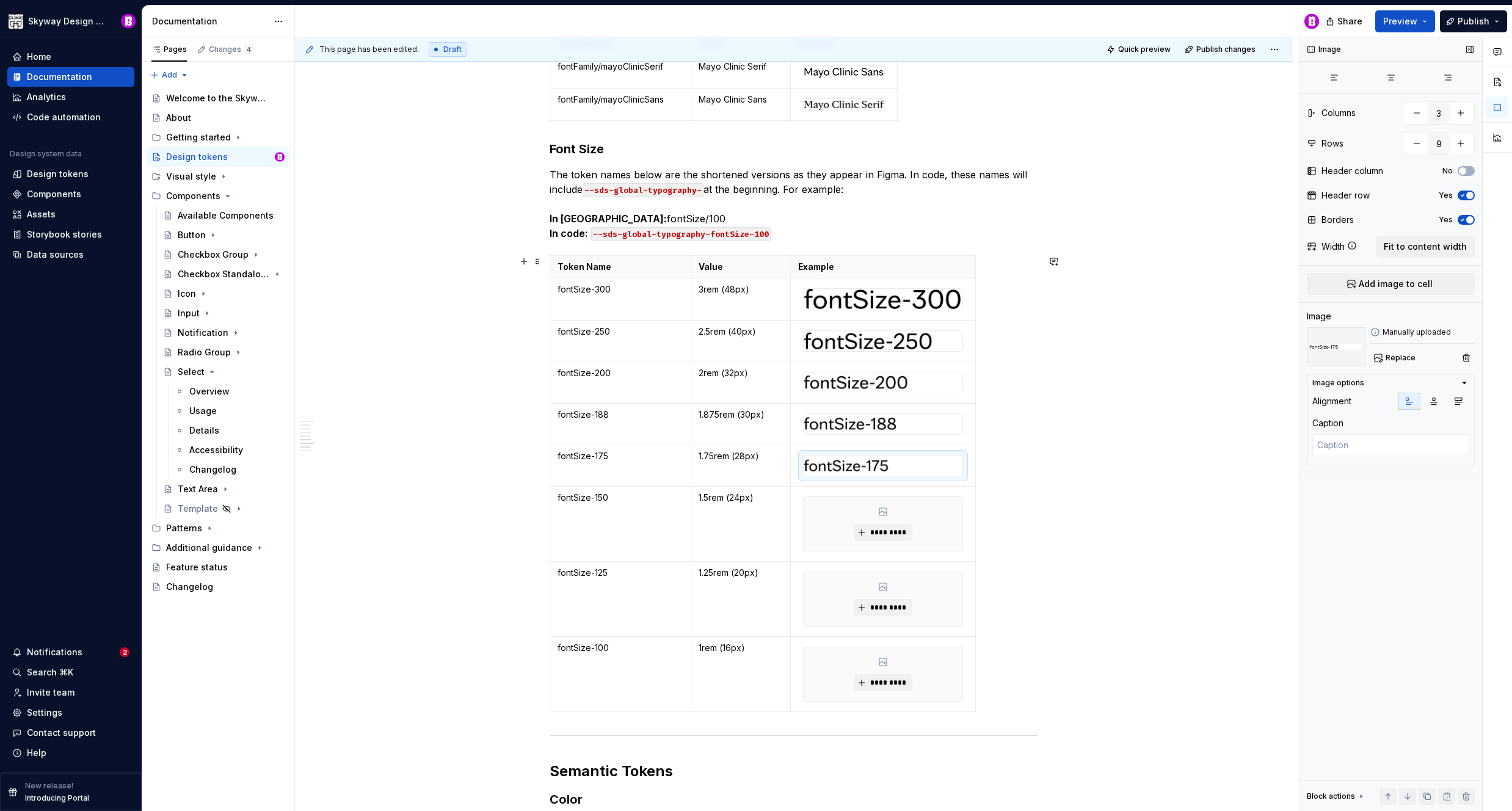
scroll to position [3252, 0]
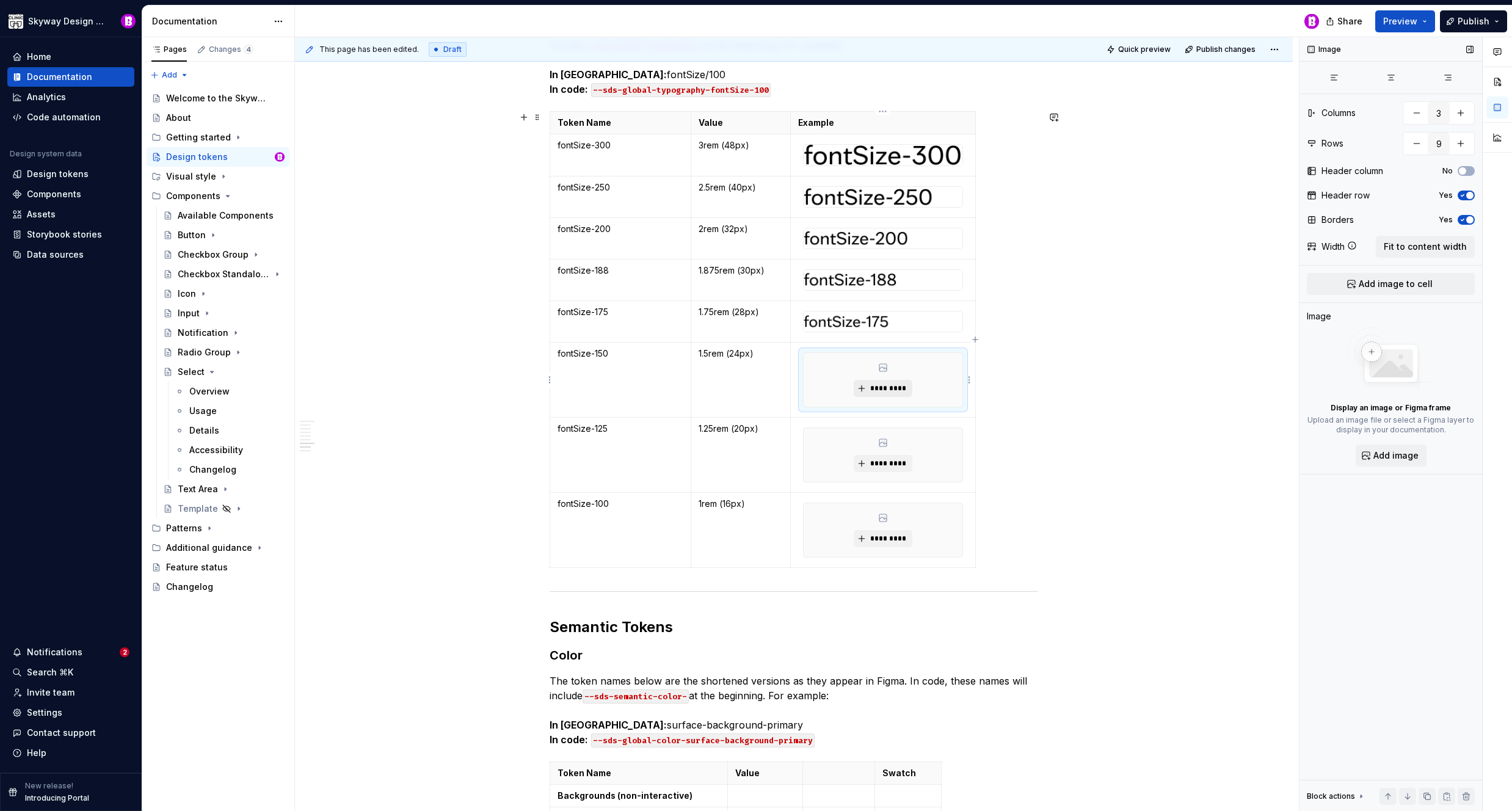
click at [882, 390] on span "*********" at bounding box center [888, 388] width 37 height 10
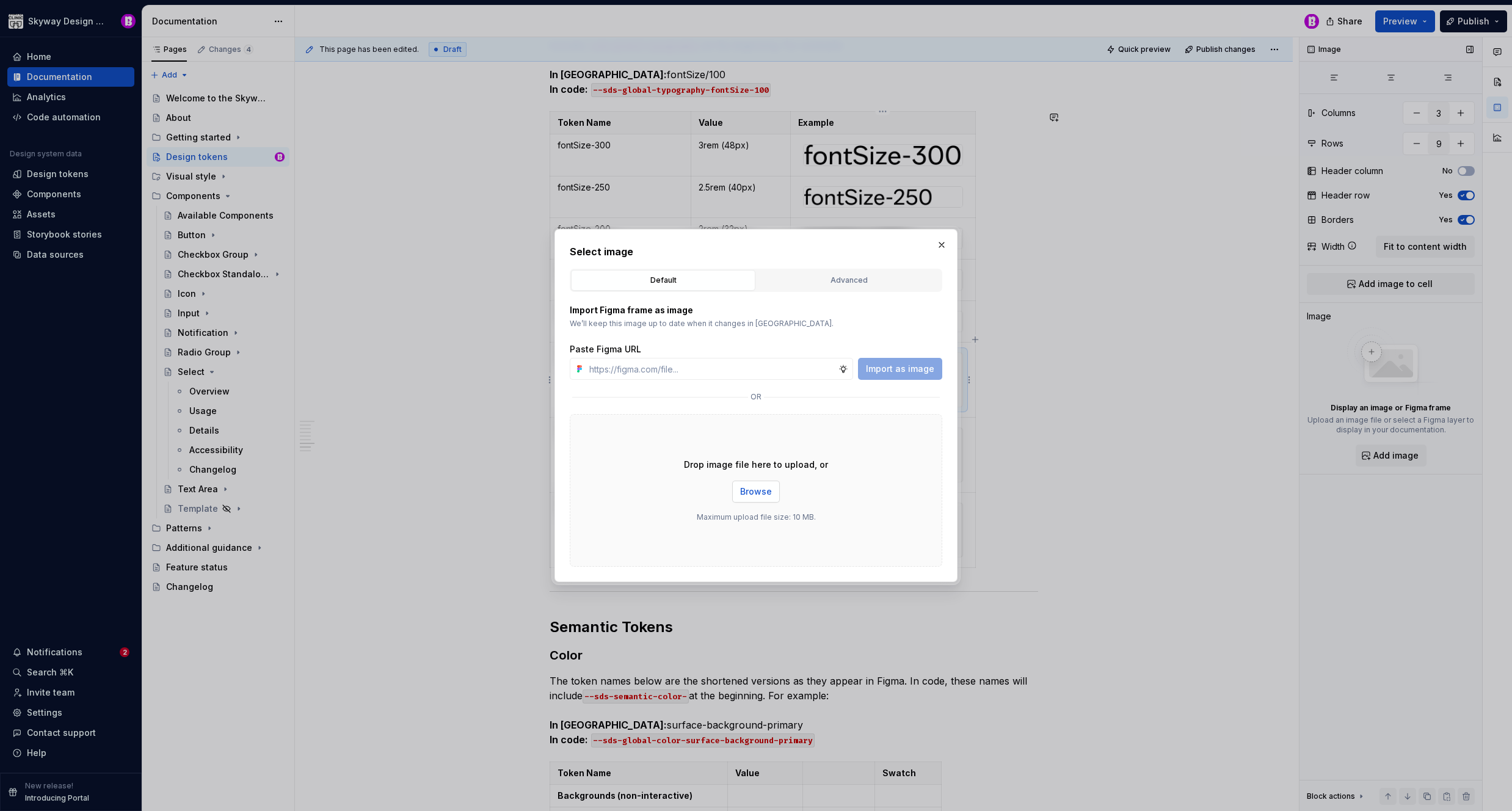
click at [759, 482] on button "Browse" at bounding box center [756, 492] width 48 height 22
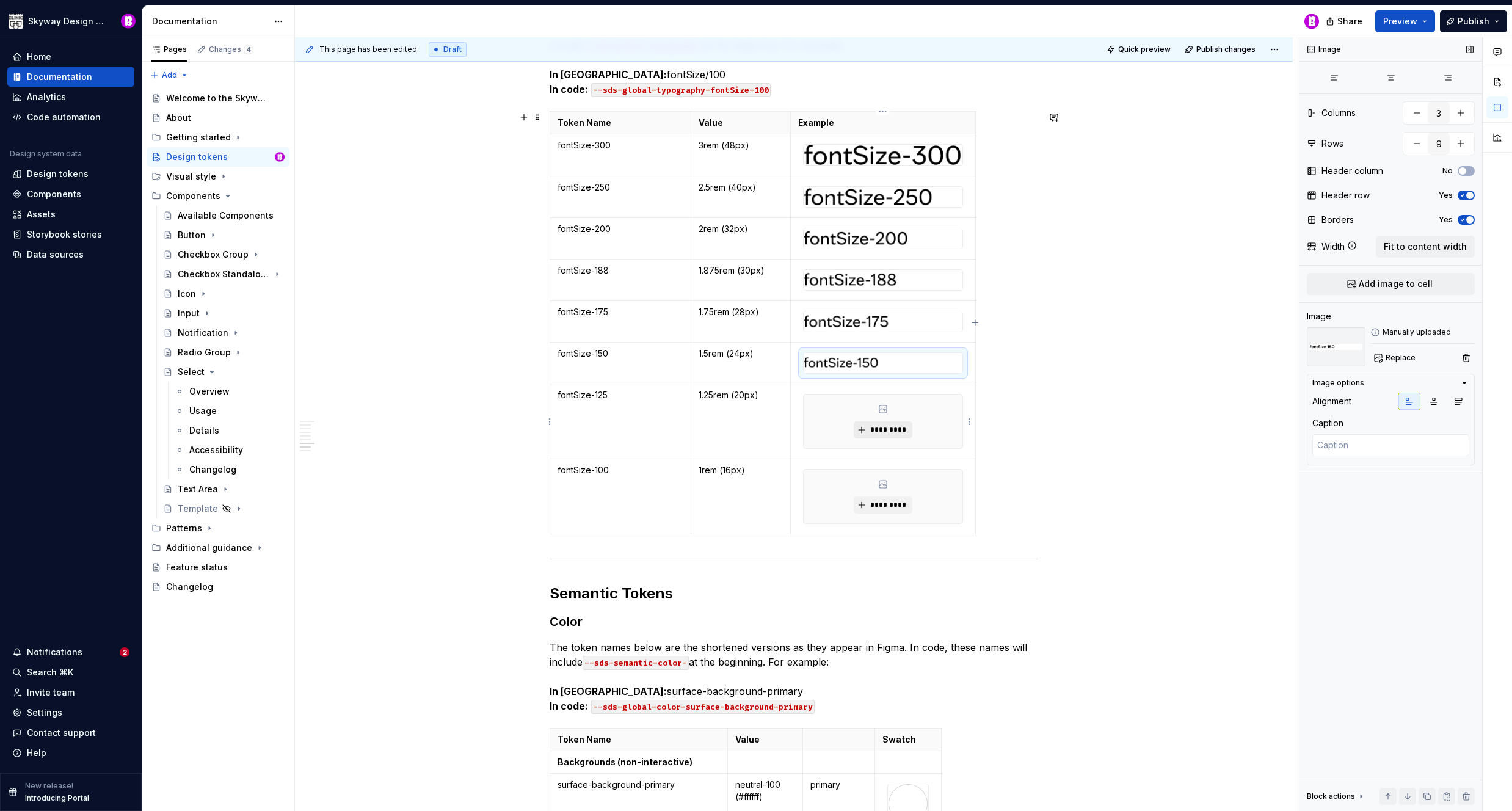
click at [893, 434] on span "*********" at bounding box center [888, 430] width 37 height 10
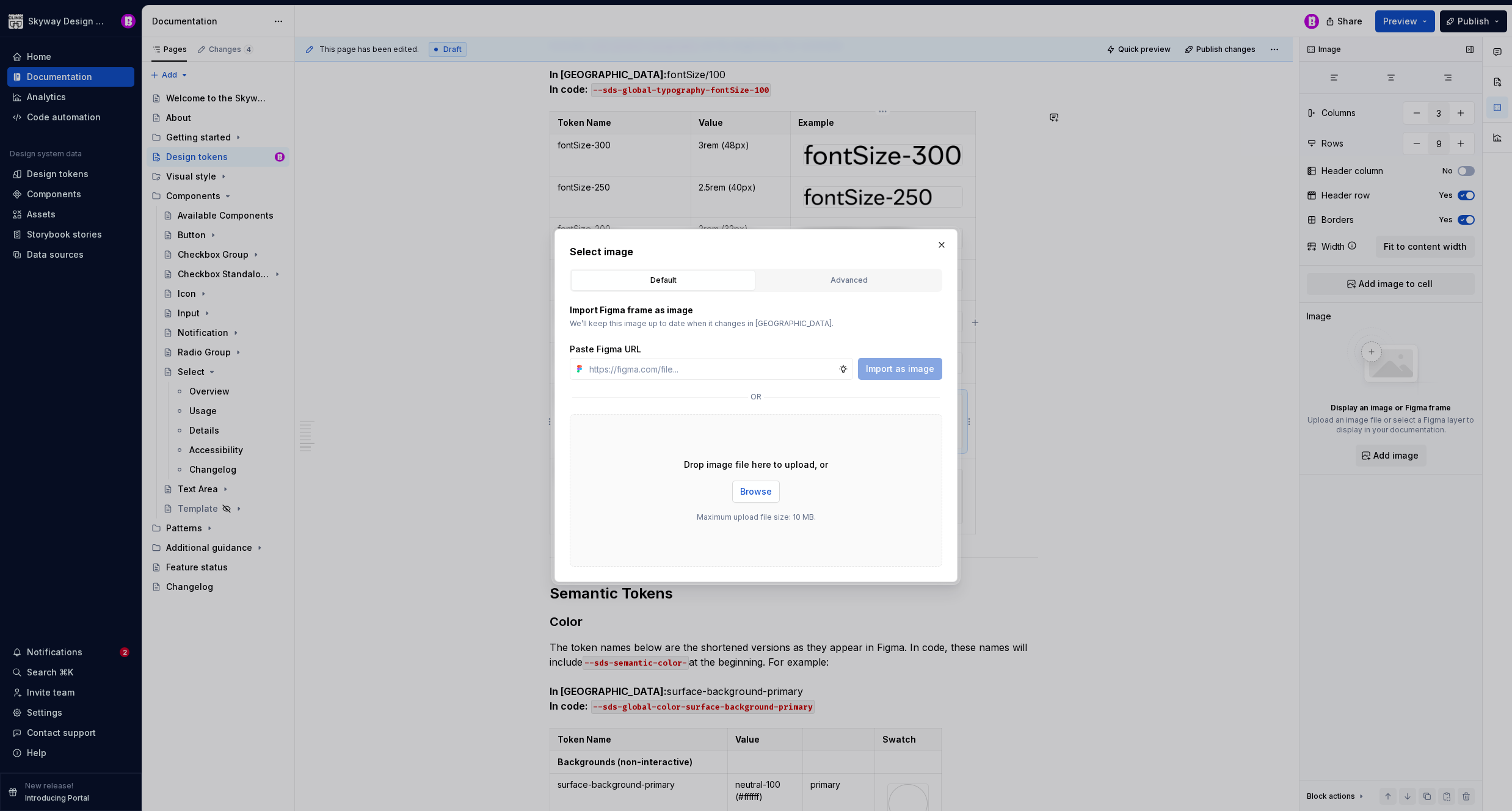
click at [764, 493] on span "Browse" at bounding box center [756, 492] width 32 height 12
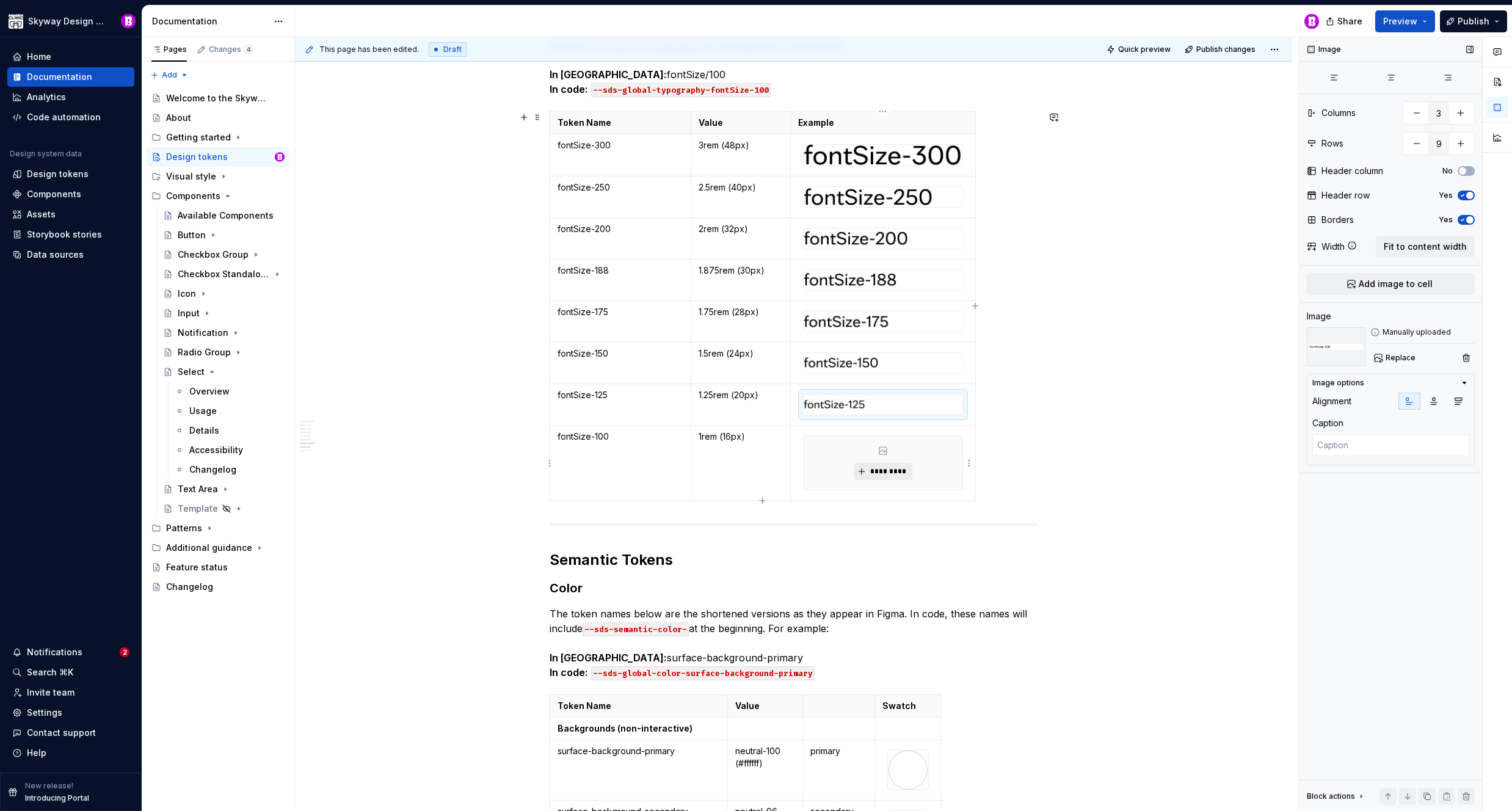
click at [887, 468] on span "*********" at bounding box center [888, 471] width 37 height 10
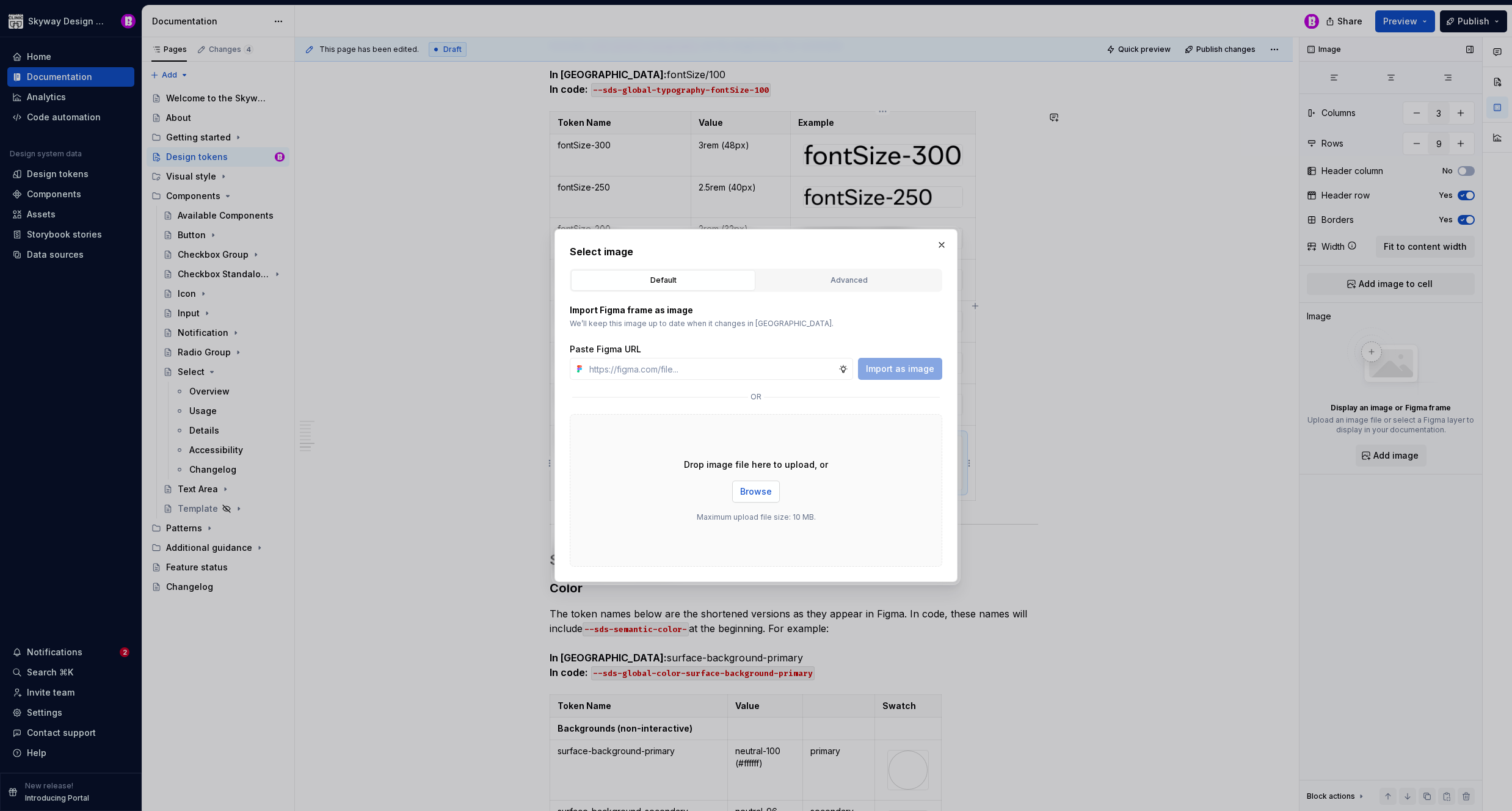
click at [764, 494] on span "Browse" at bounding box center [756, 492] width 32 height 12
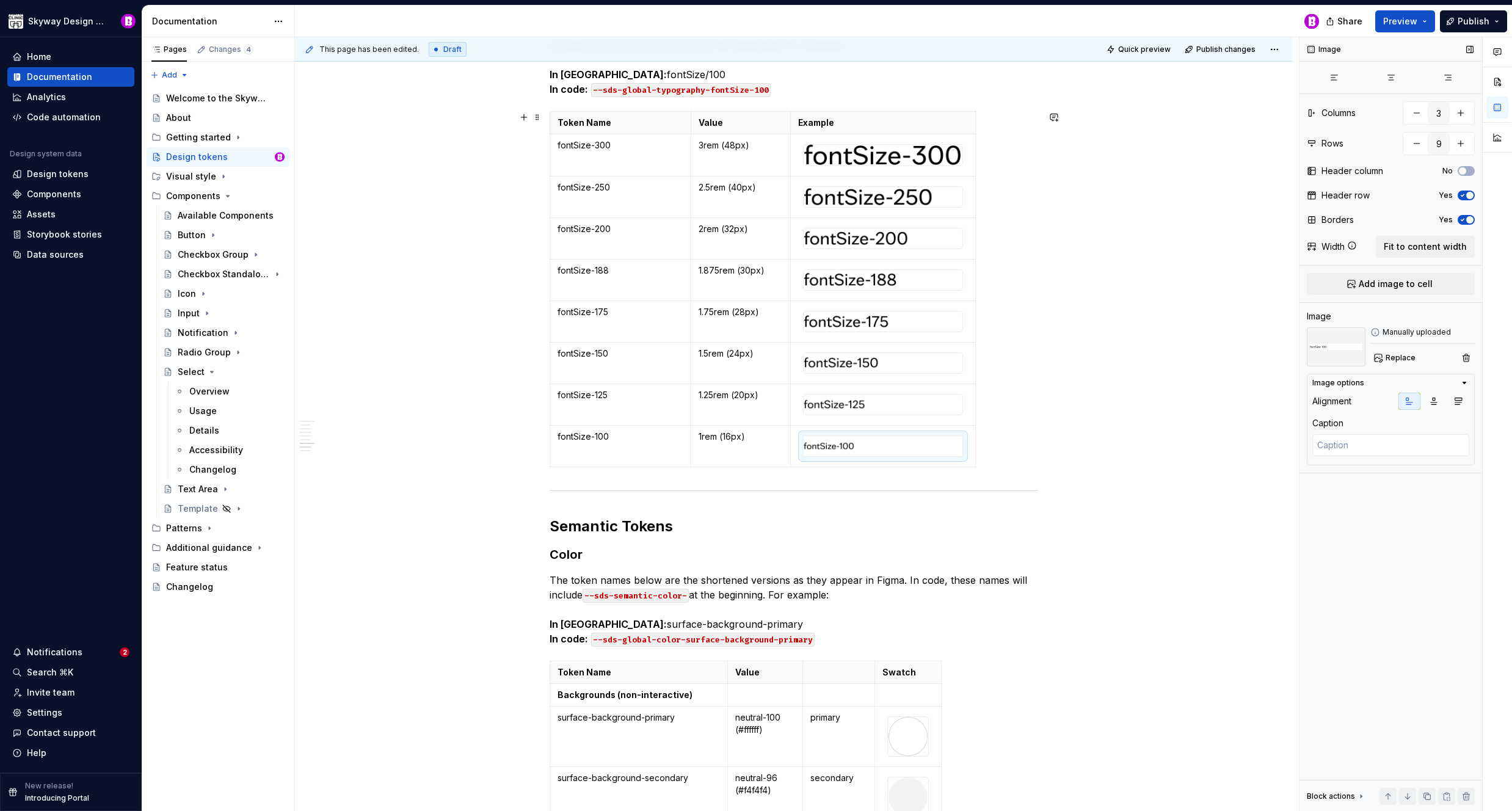
click at [1055, 405] on div "This page has been edited. Draft Quick preview Publish changes Design tokens De…" at bounding box center [797, 424] width 1004 height 774
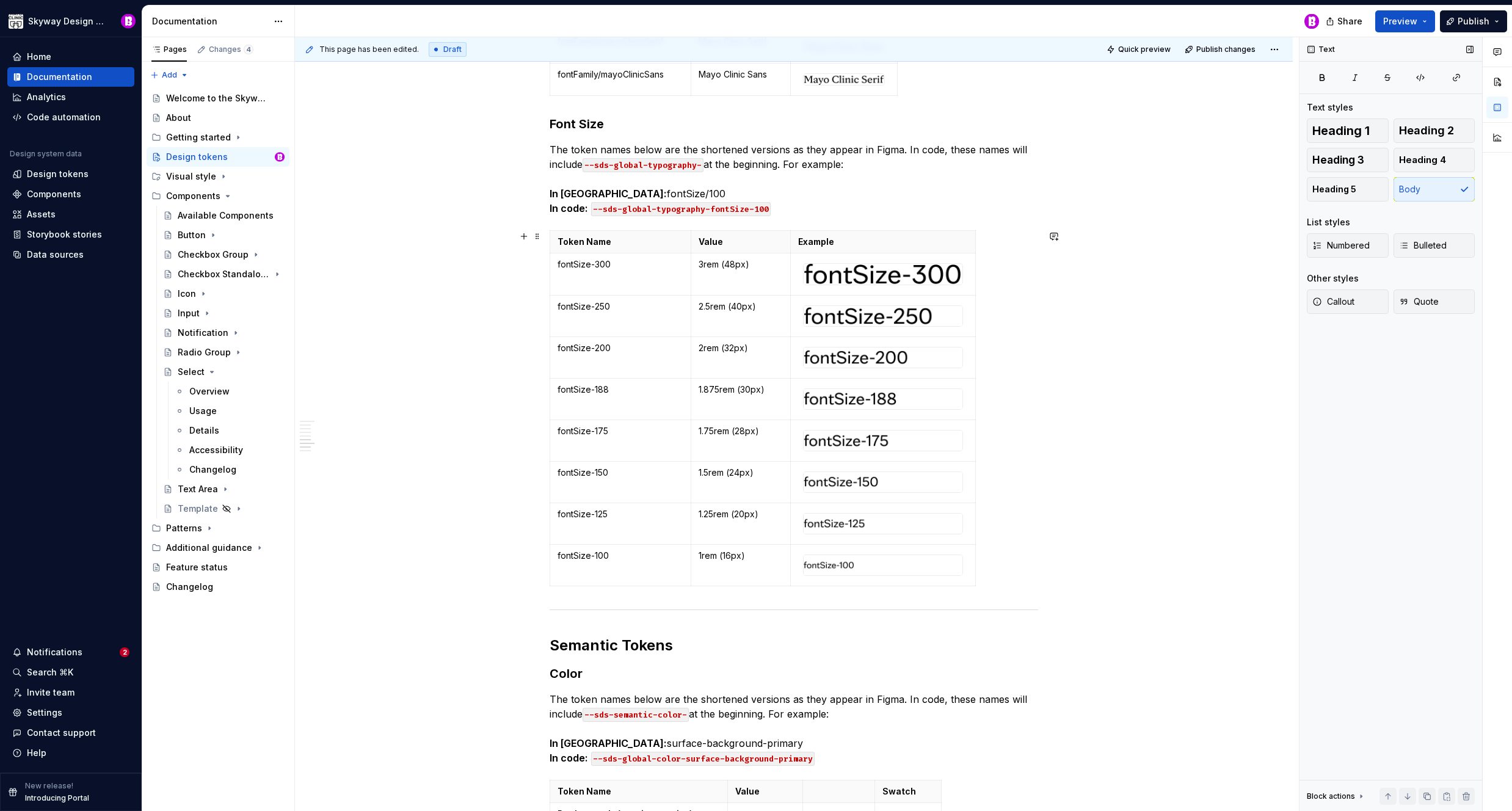
scroll to position [3084, 0]
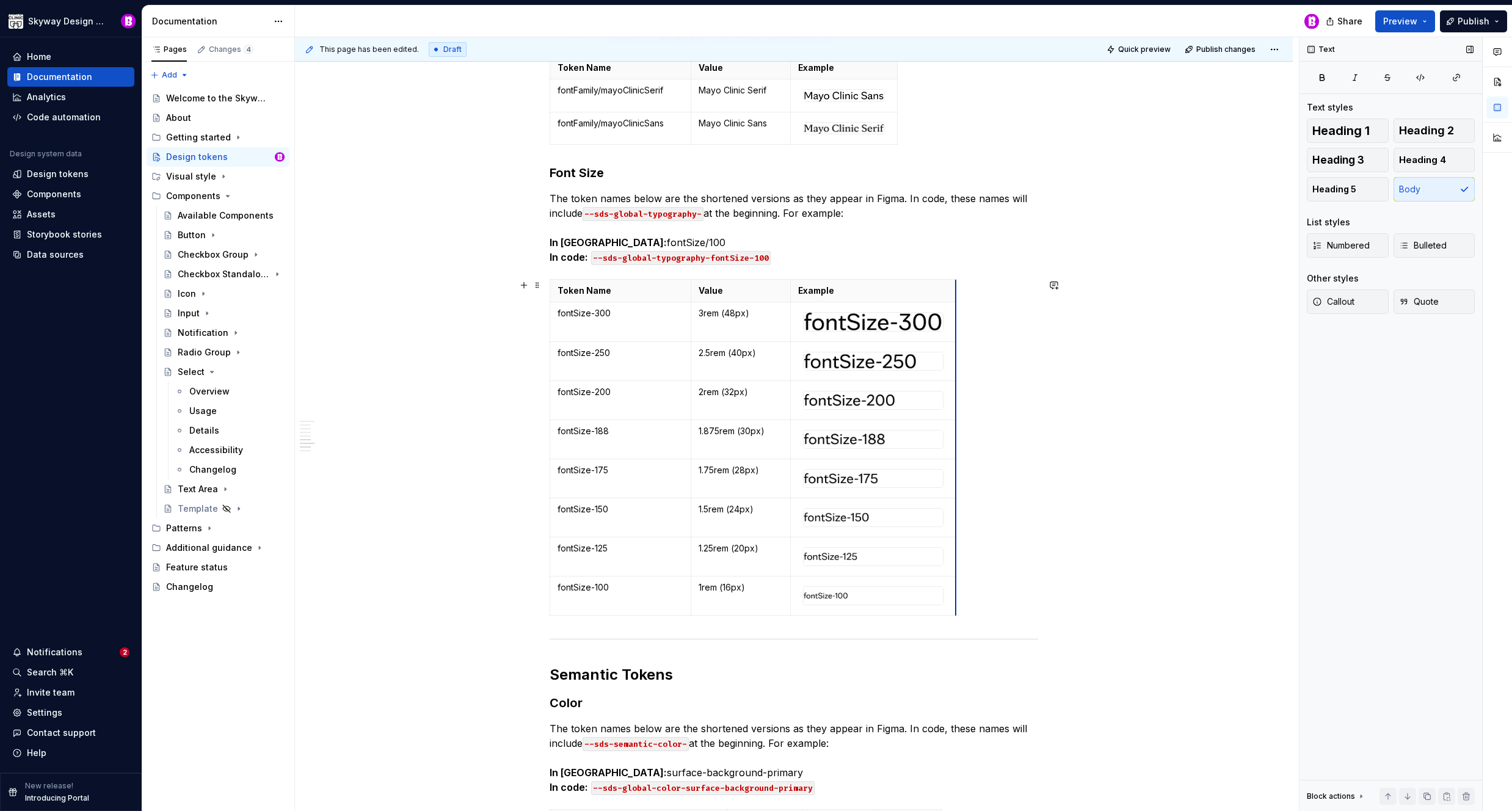
drag, startPoint x: 974, startPoint y: 315, endPoint x: 956, endPoint y: 313, distance: 18.1
click at [1048, 347] on div "Please note that design token names appear differently in Figma vs. code. This …" at bounding box center [794, 453] width 998 height 6629
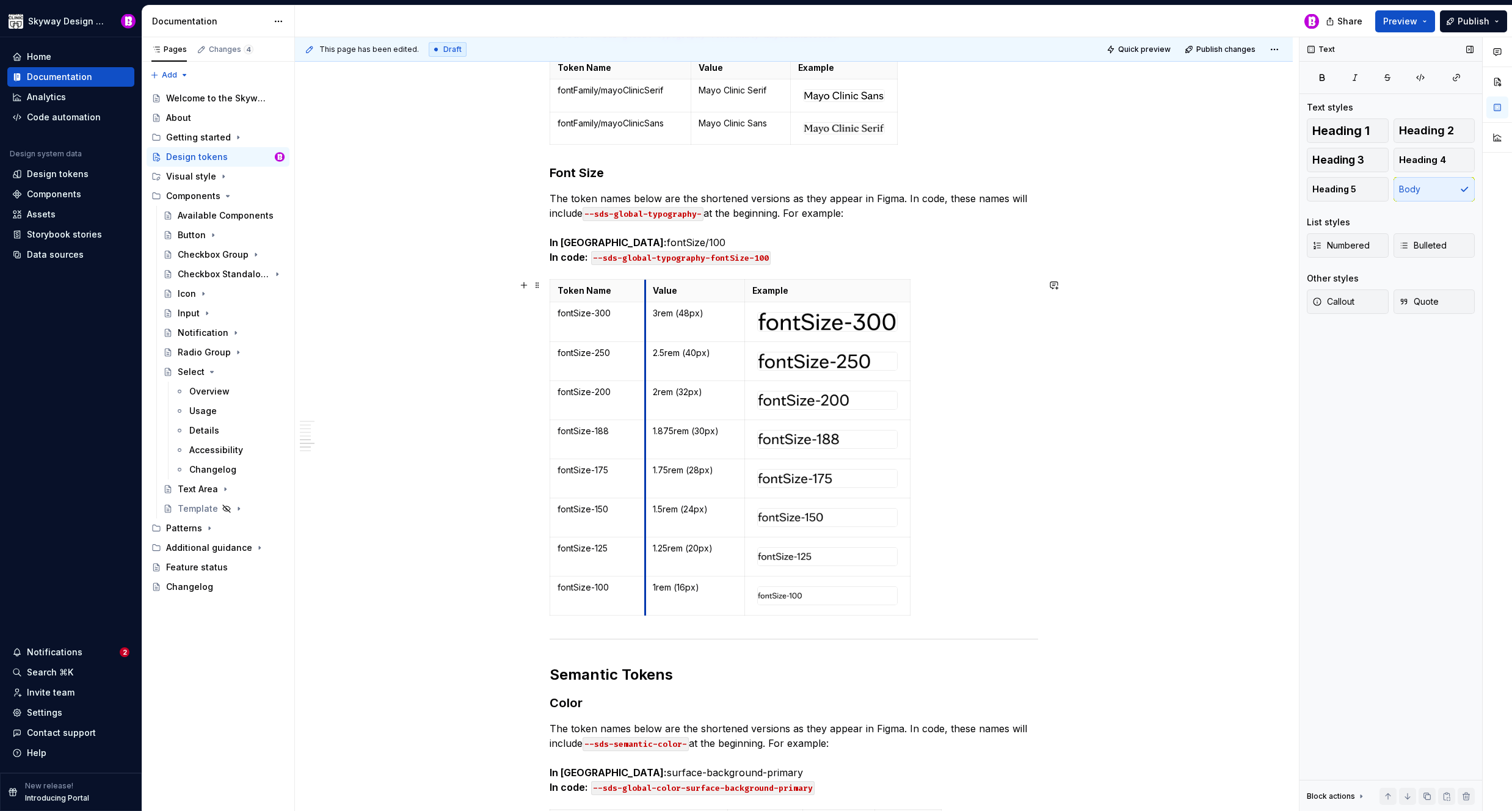
drag, startPoint x: 690, startPoint y: 284, endPoint x: 644, endPoint y: 284, distance: 46.0
click at [991, 371] on div "Token Name Value Example fontSize-300 3rem (48px) fontSize-250 2.5rem (40px) fo…" at bounding box center [793, 450] width 489 height 342
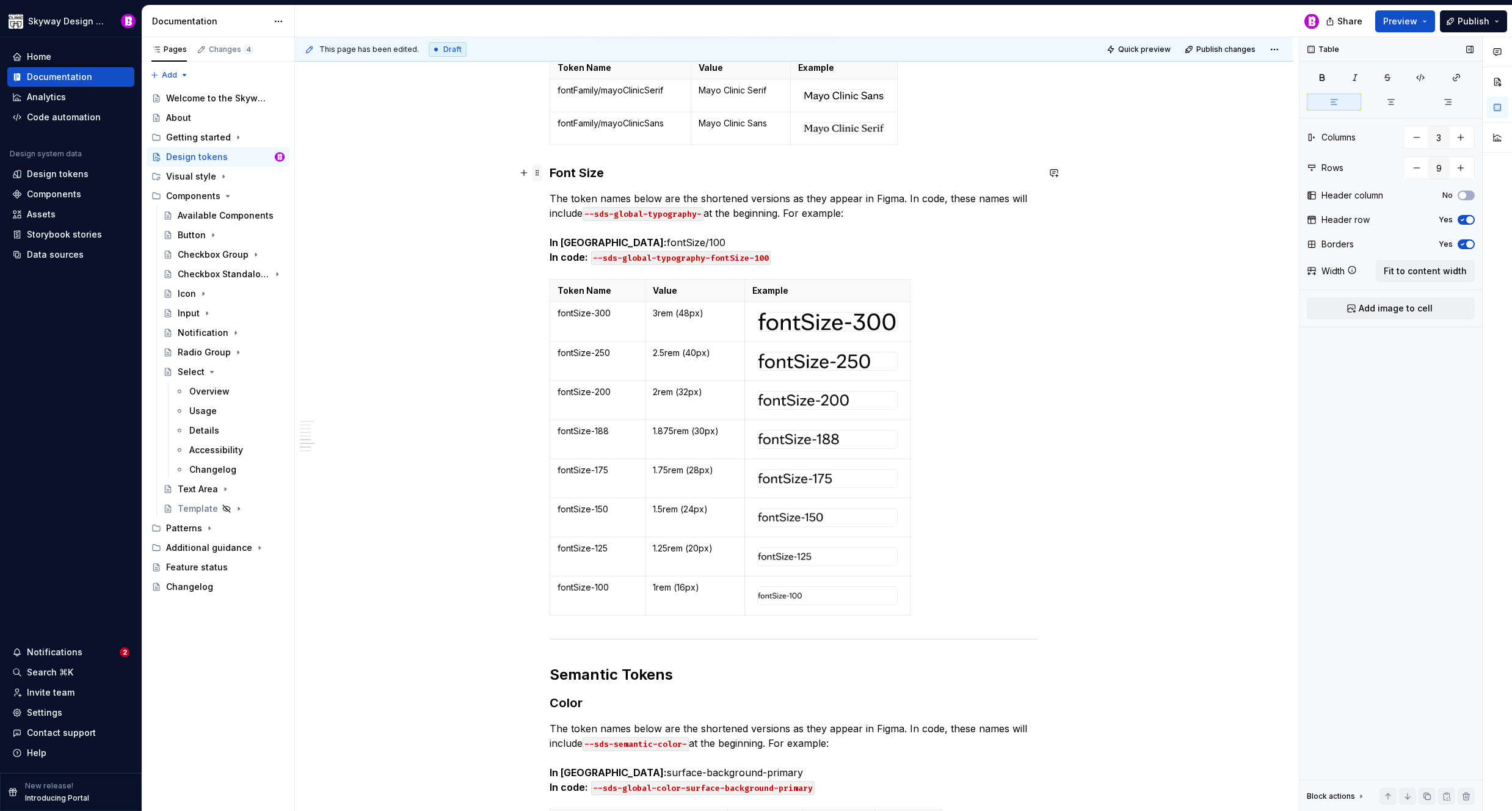
click at [536, 175] on span at bounding box center [537, 173] width 10 height 17
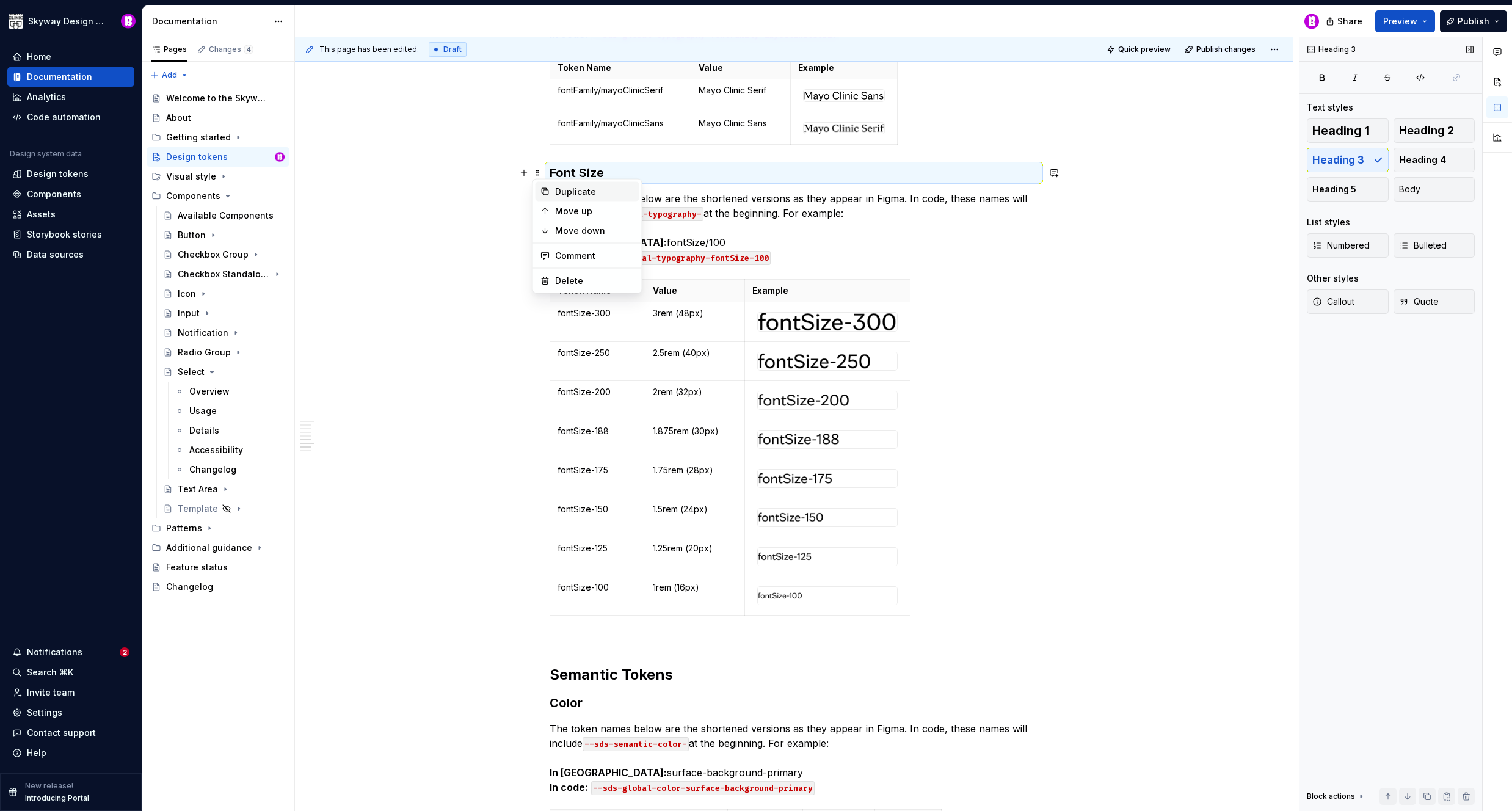
click at [573, 193] on div "Duplicate" at bounding box center [595, 192] width 80 height 12
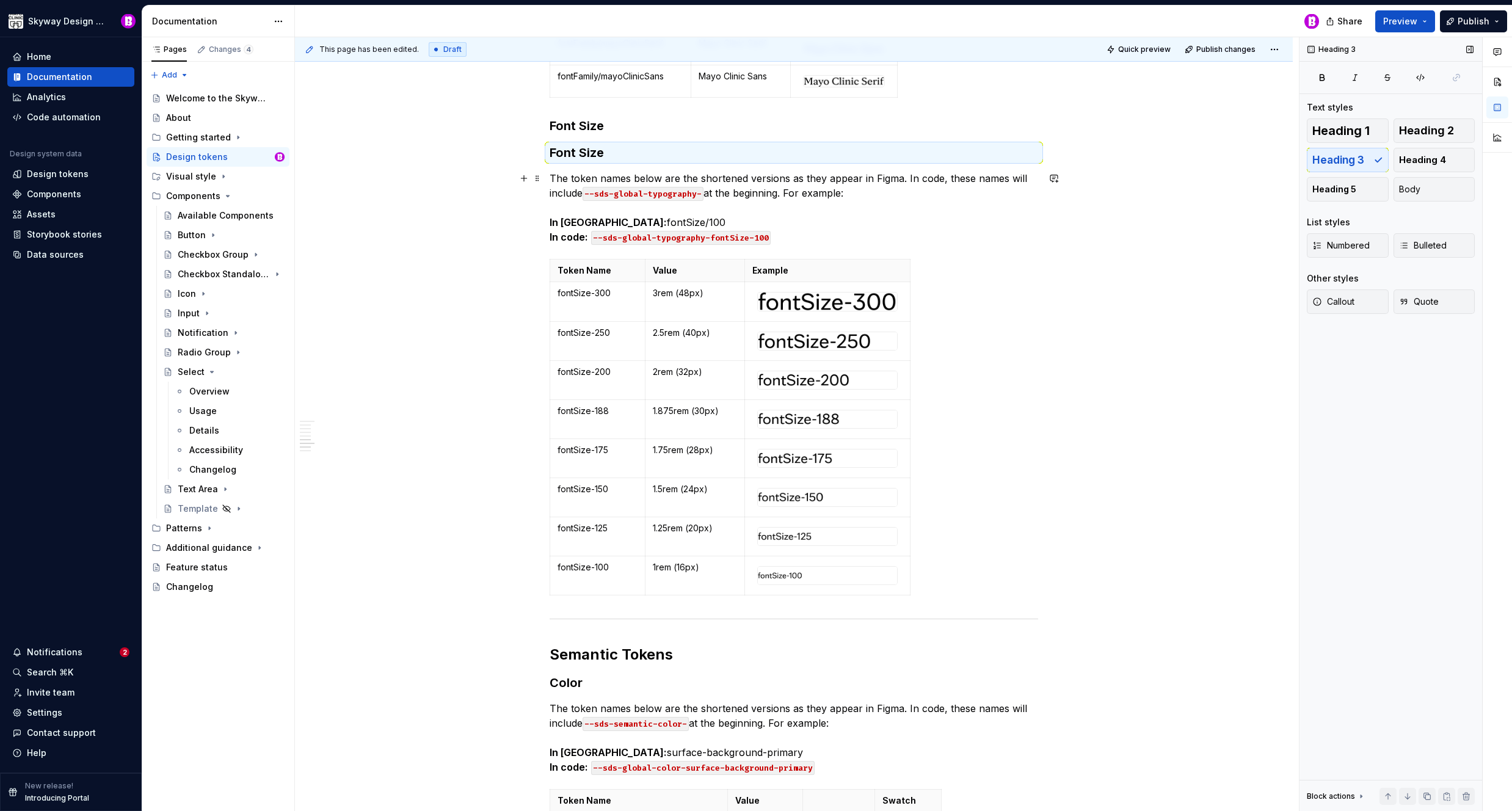
scroll to position [3144, 0]
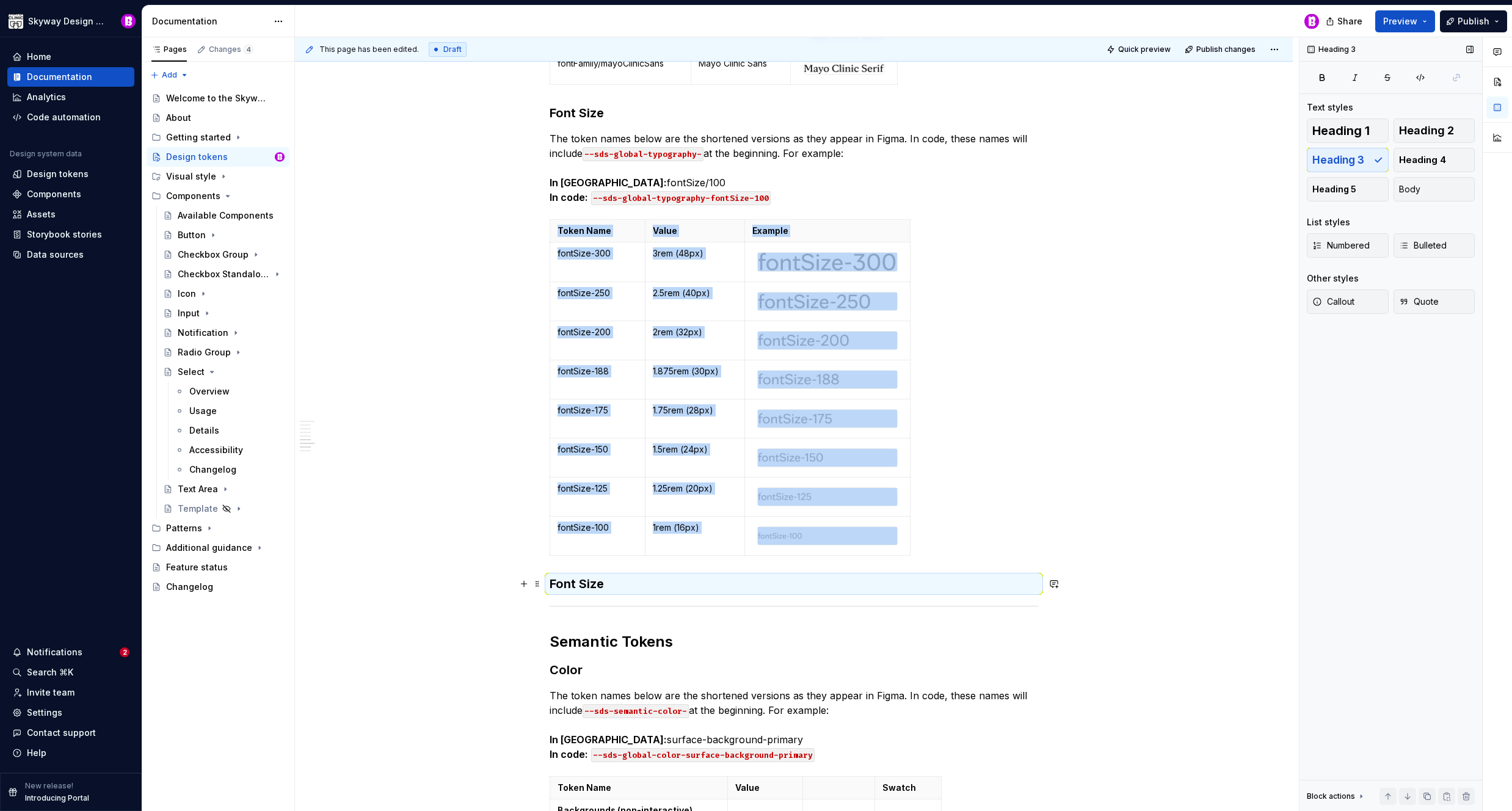
click at [599, 582] on h3 "Font Size" at bounding box center [793, 584] width 489 height 17
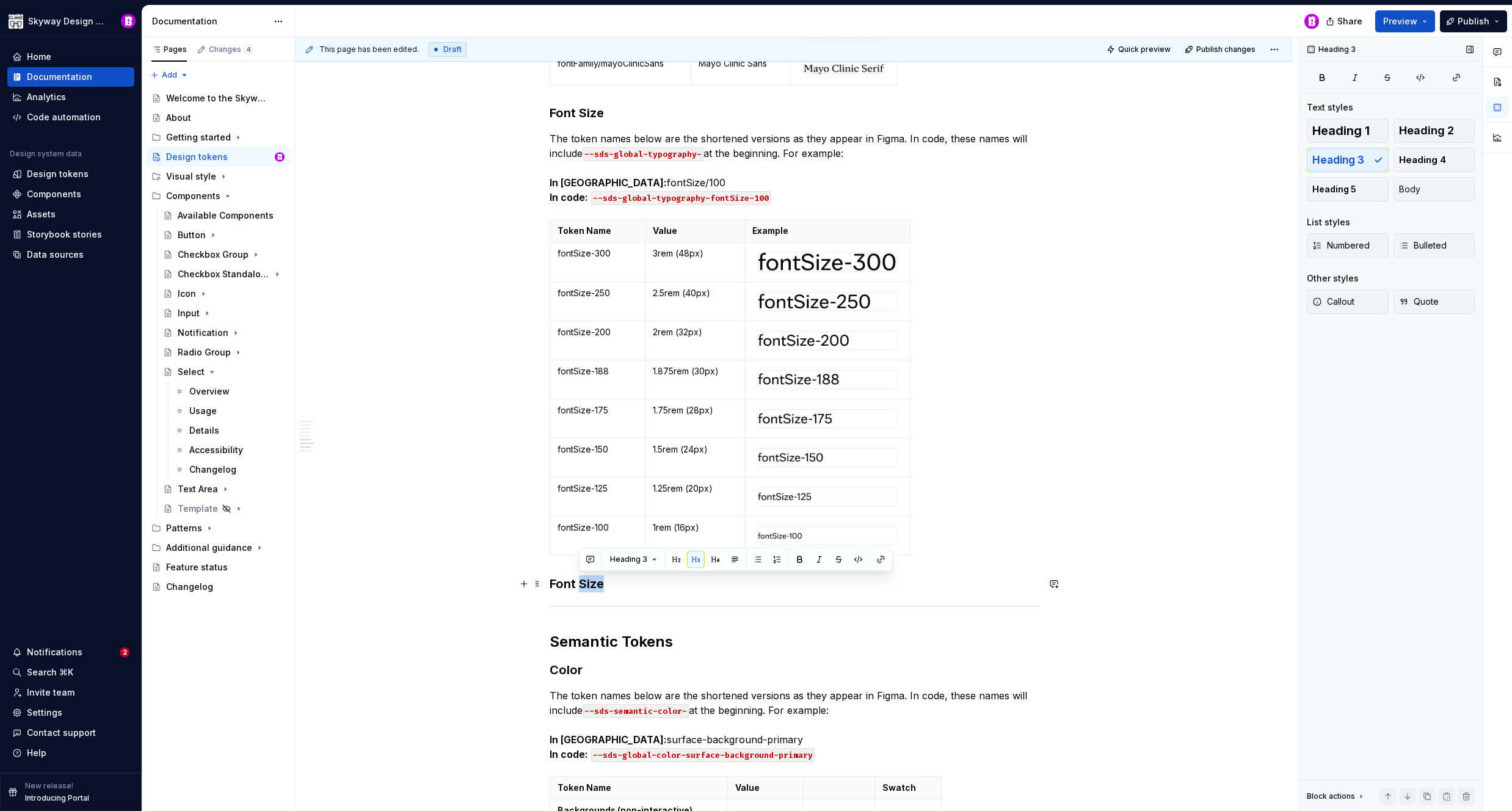
click at [599, 581] on h3 "Font Size" at bounding box center [793, 584] width 489 height 17
click at [525, 157] on div "This page has been edited. Draft Quick preview Publish changes Design tokens De…" at bounding box center [797, 424] width 1004 height 774
click at [537, 137] on span at bounding box center [537, 139] width 10 height 17
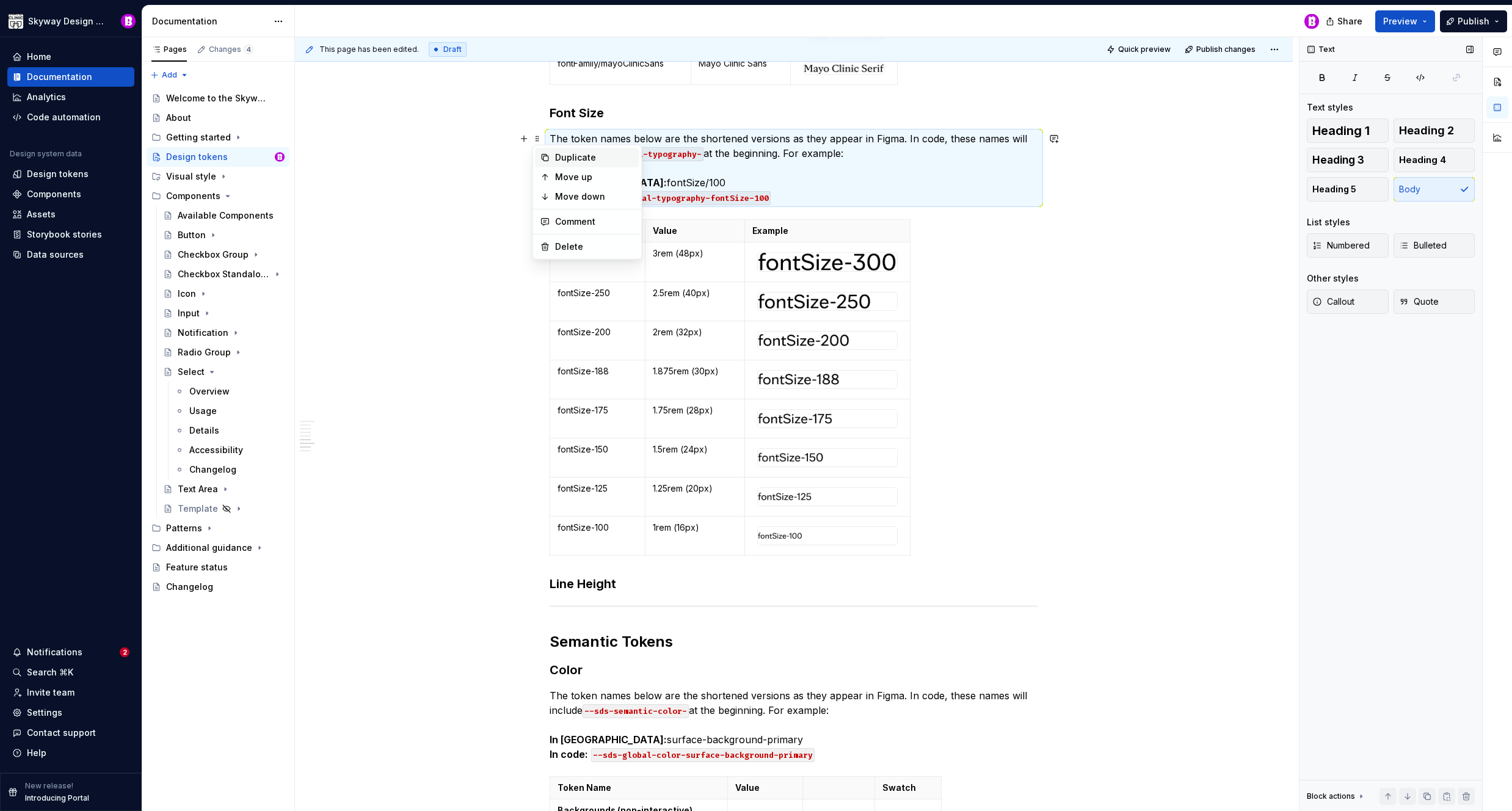
click at [584, 153] on div "Duplicate" at bounding box center [595, 158] width 80 height 12
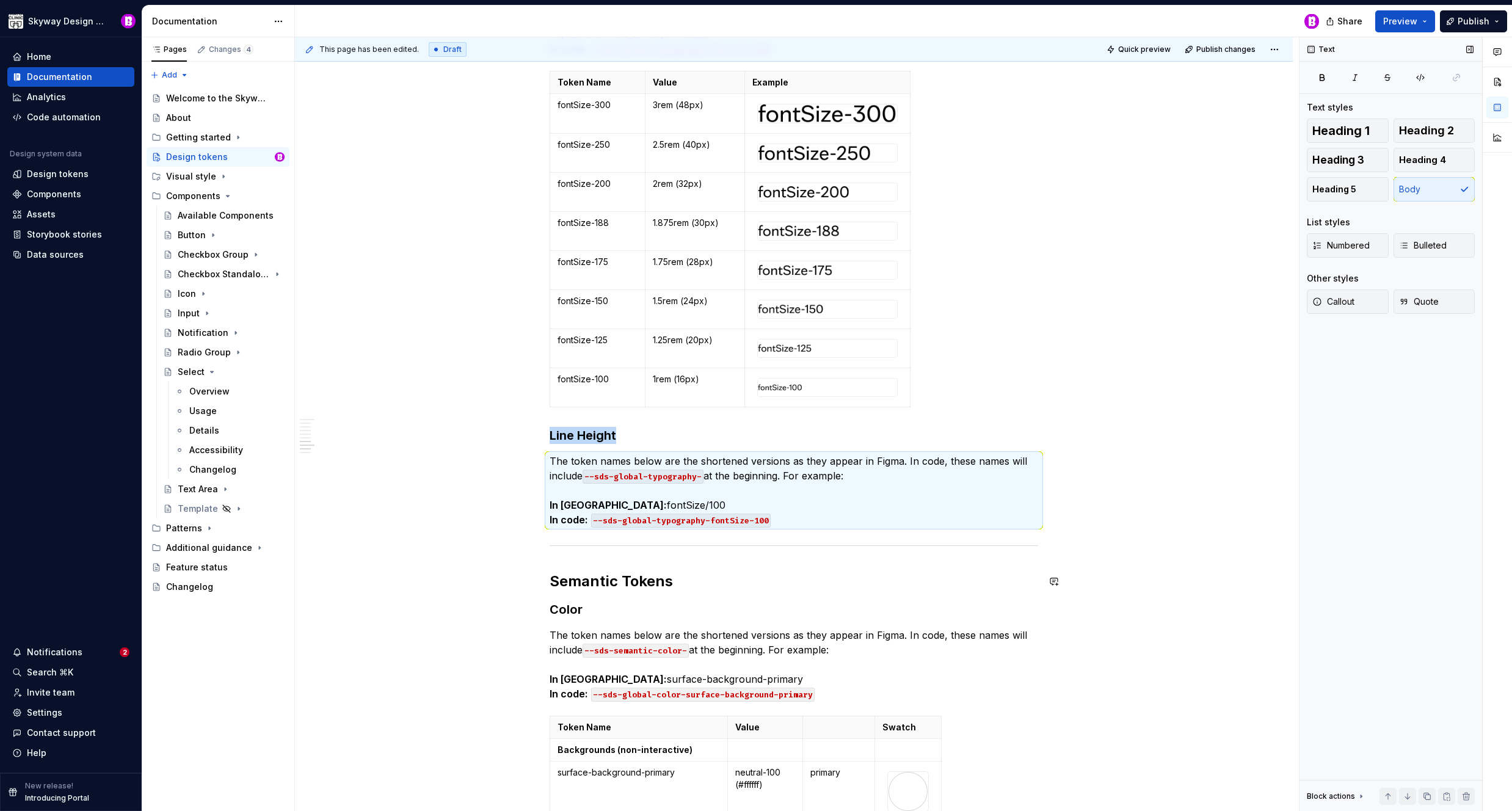
scroll to position [3202, 0]
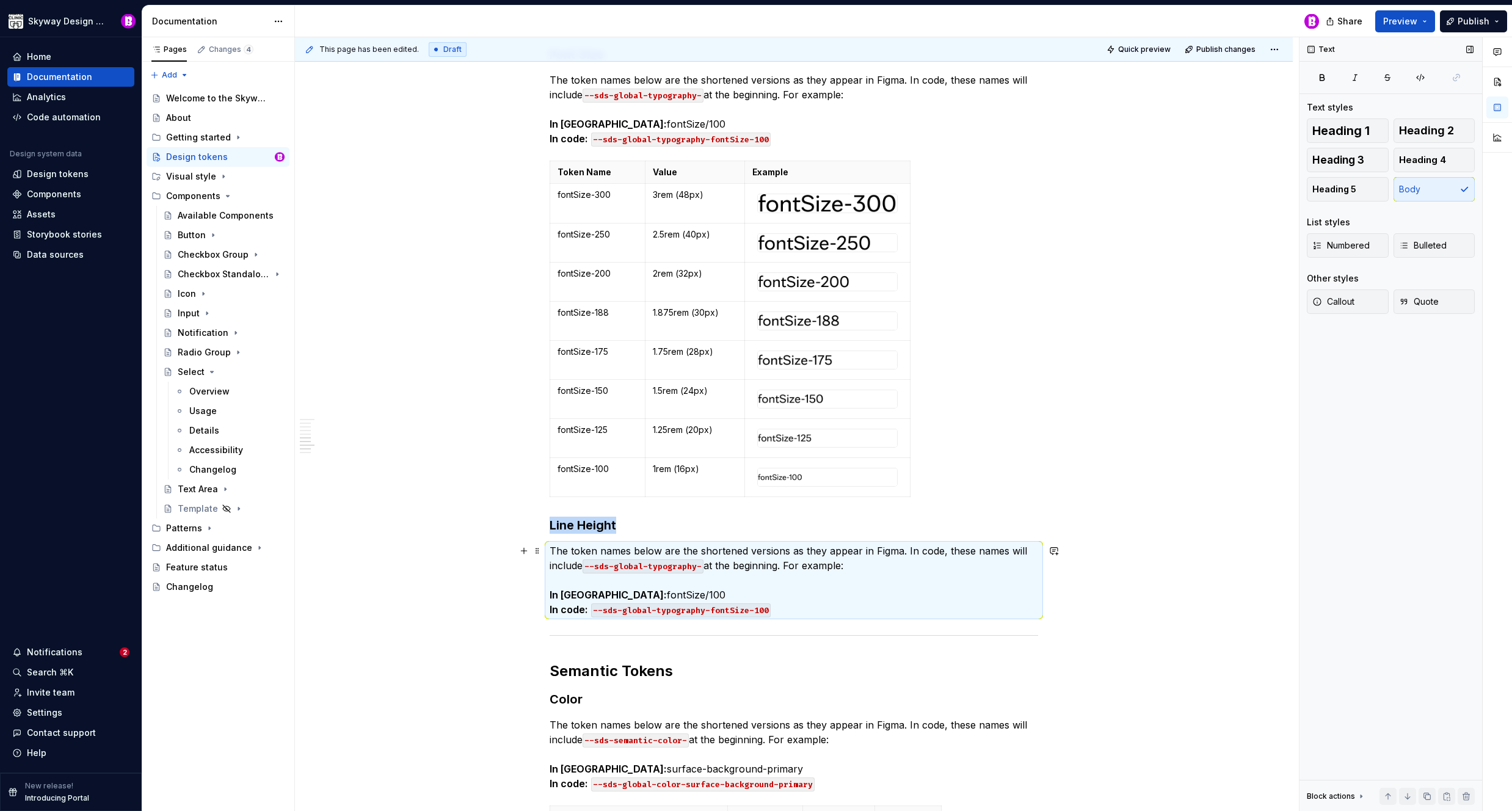
click at [747, 609] on code "--sds-global-typography-fontSize-100" at bounding box center [680, 611] width 179 height 14
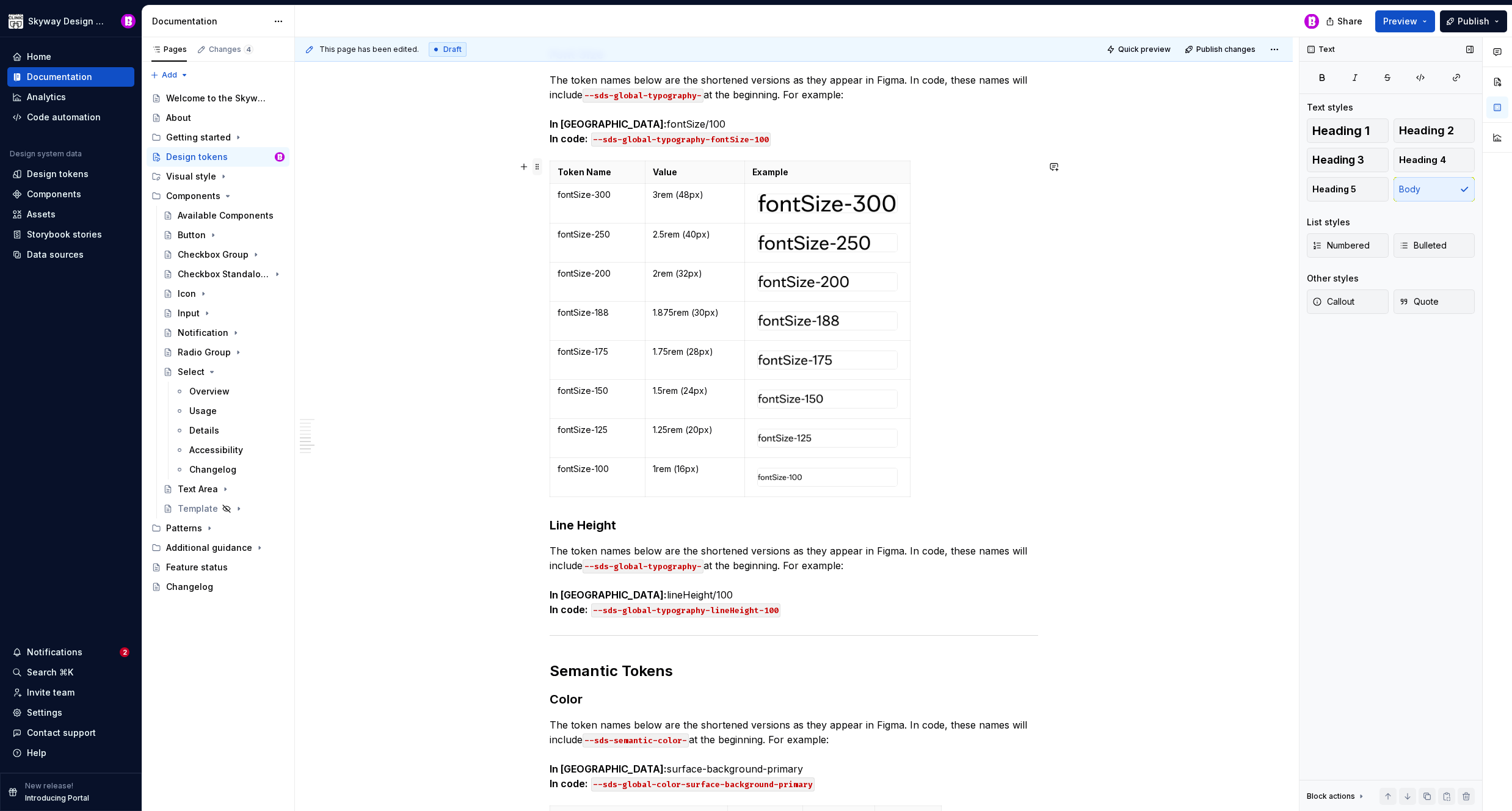
click at [540, 168] on span at bounding box center [537, 166] width 10 height 17
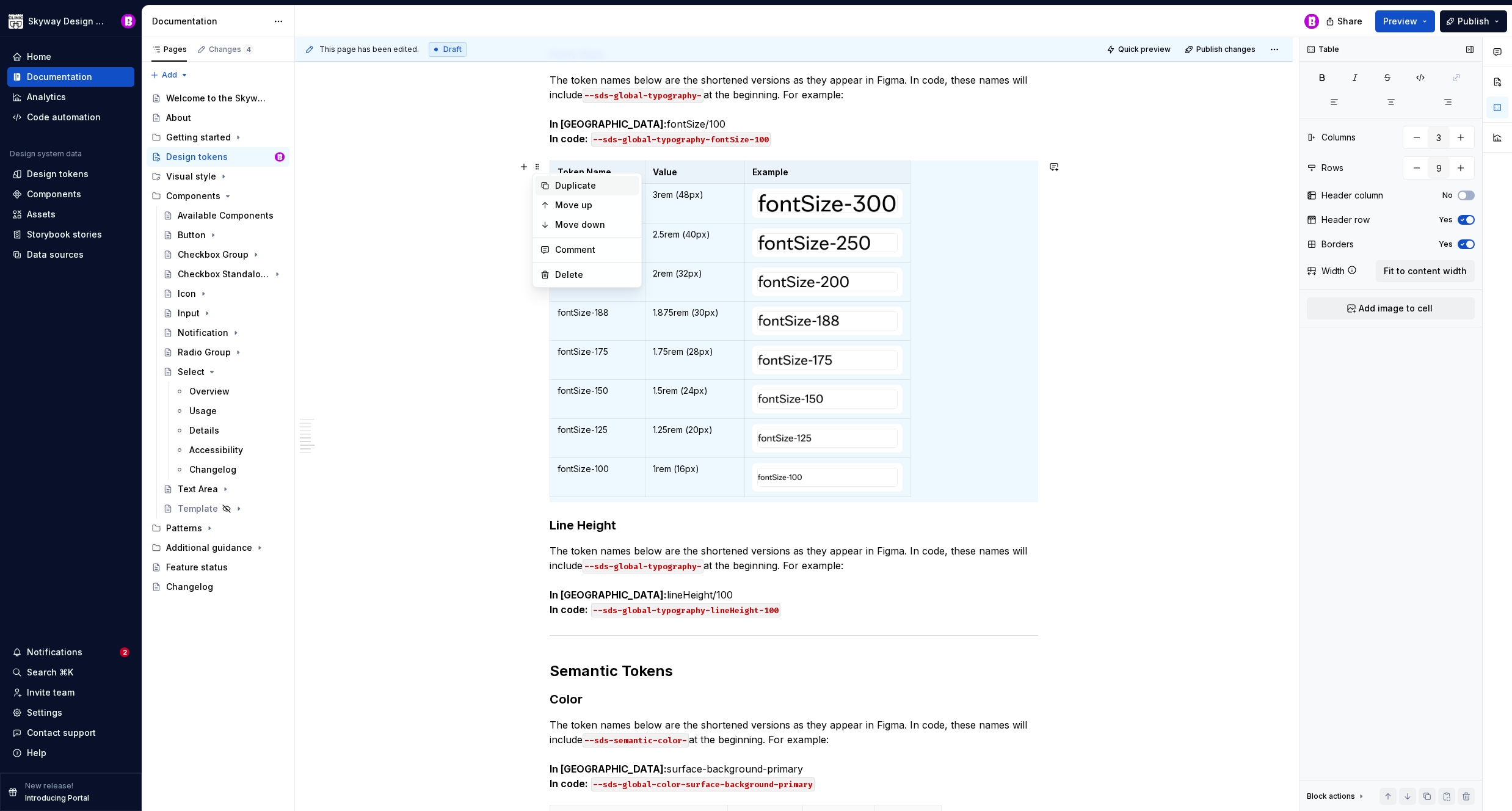
click at [572, 190] on div "Duplicate" at bounding box center [595, 186] width 80 height 12
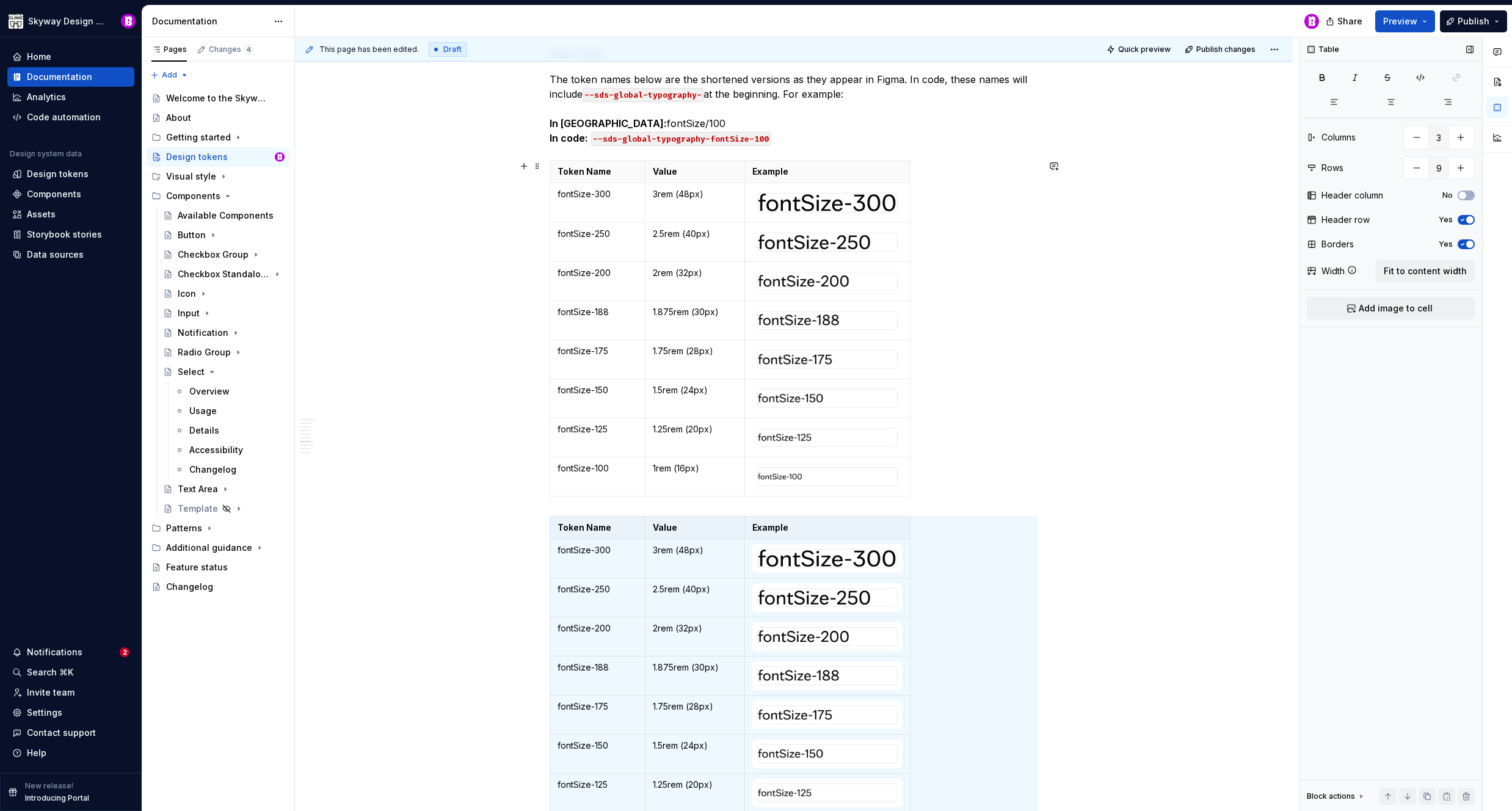
scroll to position [3599, 0]
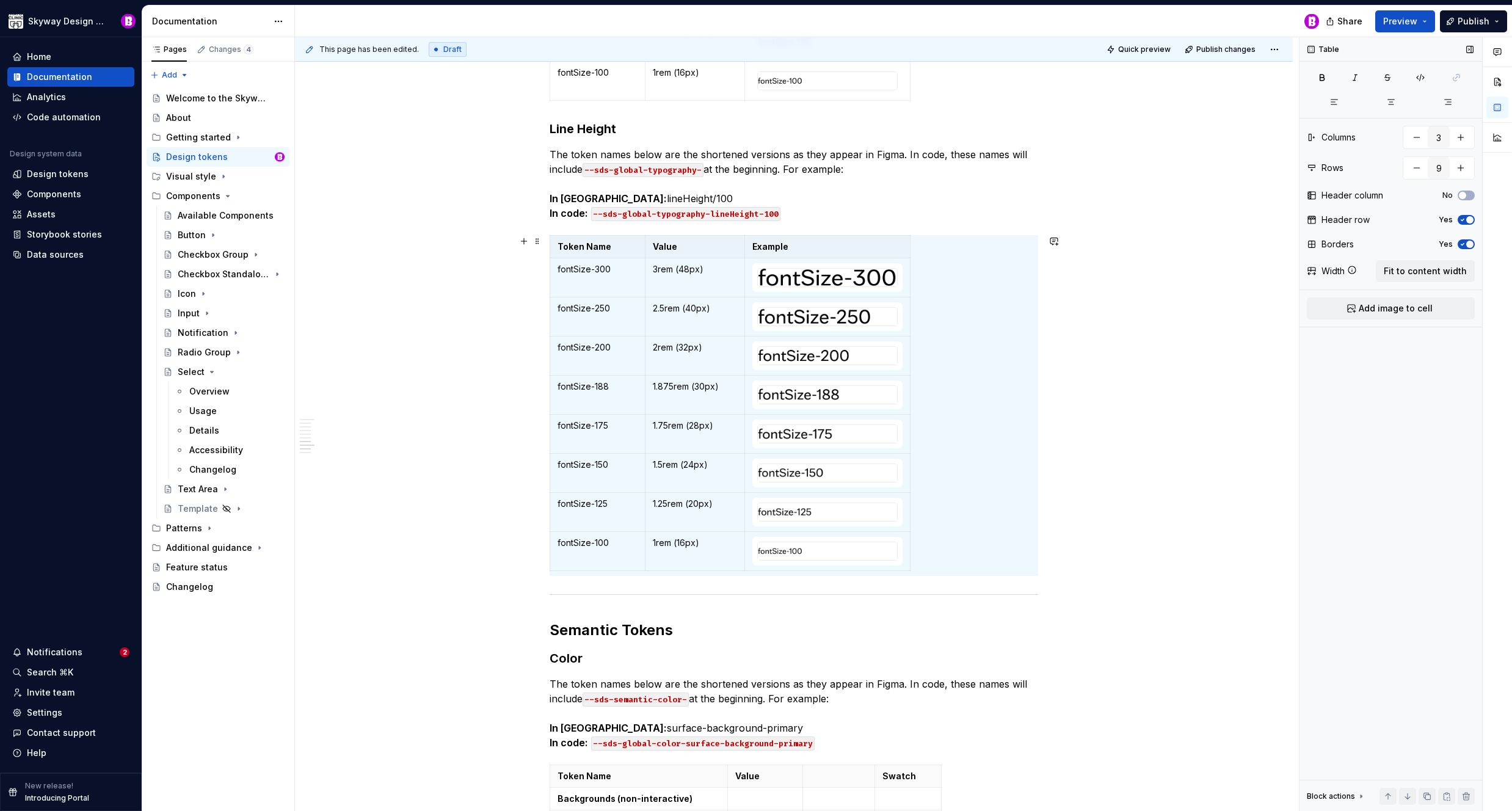
drag, startPoint x: 1085, startPoint y: 441, endPoint x: 1076, endPoint y: 435, distance: 10.8
click at [1085, 440] on div "This page has been edited. Draft Quick preview Publish changes Design tokens De…" at bounding box center [797, 424] width 1004 height 774
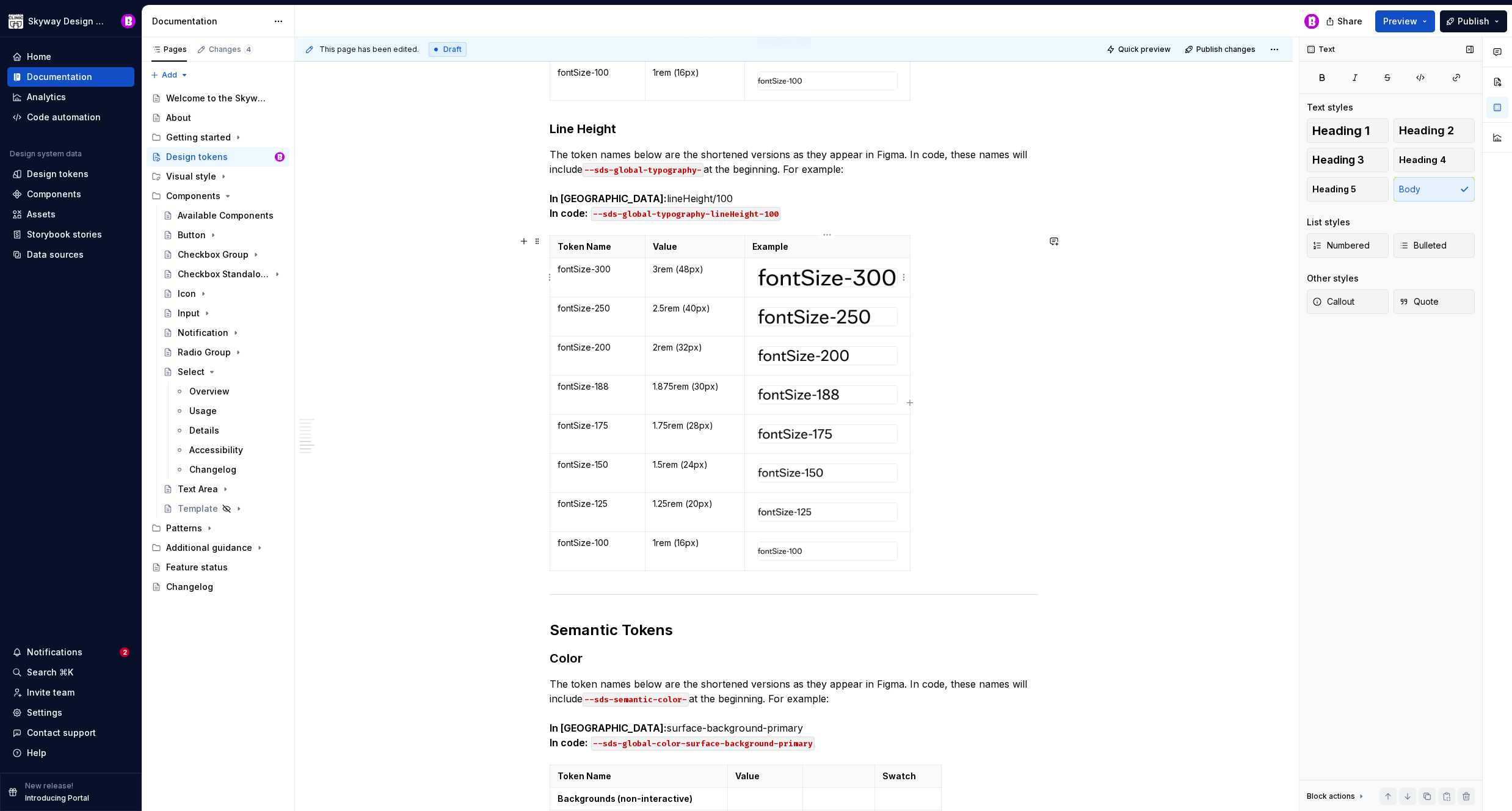
click at [904, 276] on html "Skyway Design System Home Documentation Analytics Code automation Design system…" at bounding box center [756, 406] width 1512 height 811
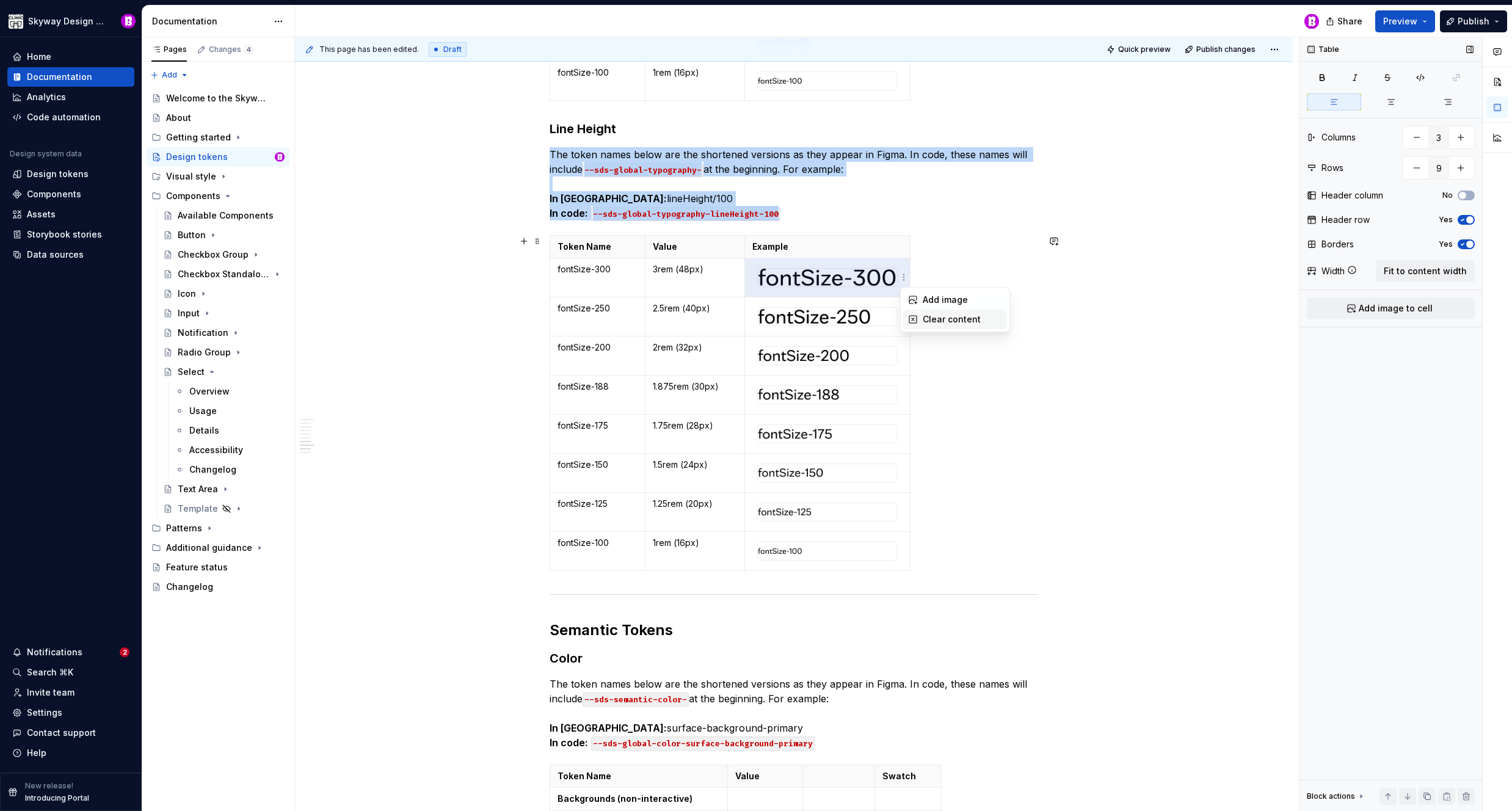
click at [947, 314] on div "Clear content" at bounding box center [962, 320] width 80 height 12
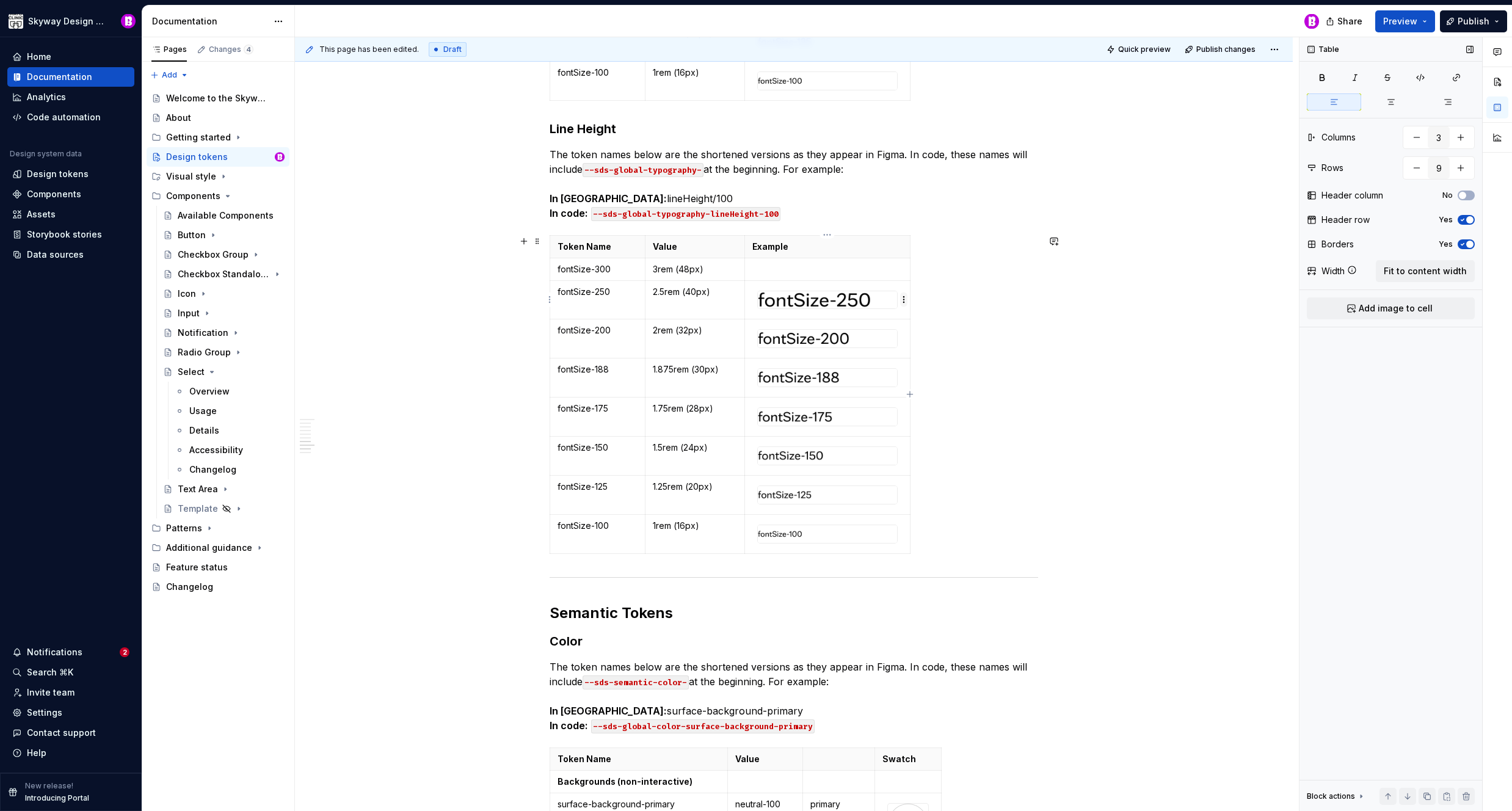
click at [903, 299] on html "Skyway Design System Home Documentation Analytics Code automation Design system…" at bounding box center [756, 406] width 1512 height 811
click at [935, 346] on div "Clear content" at bounding box center [962, 342] width 80 height 12
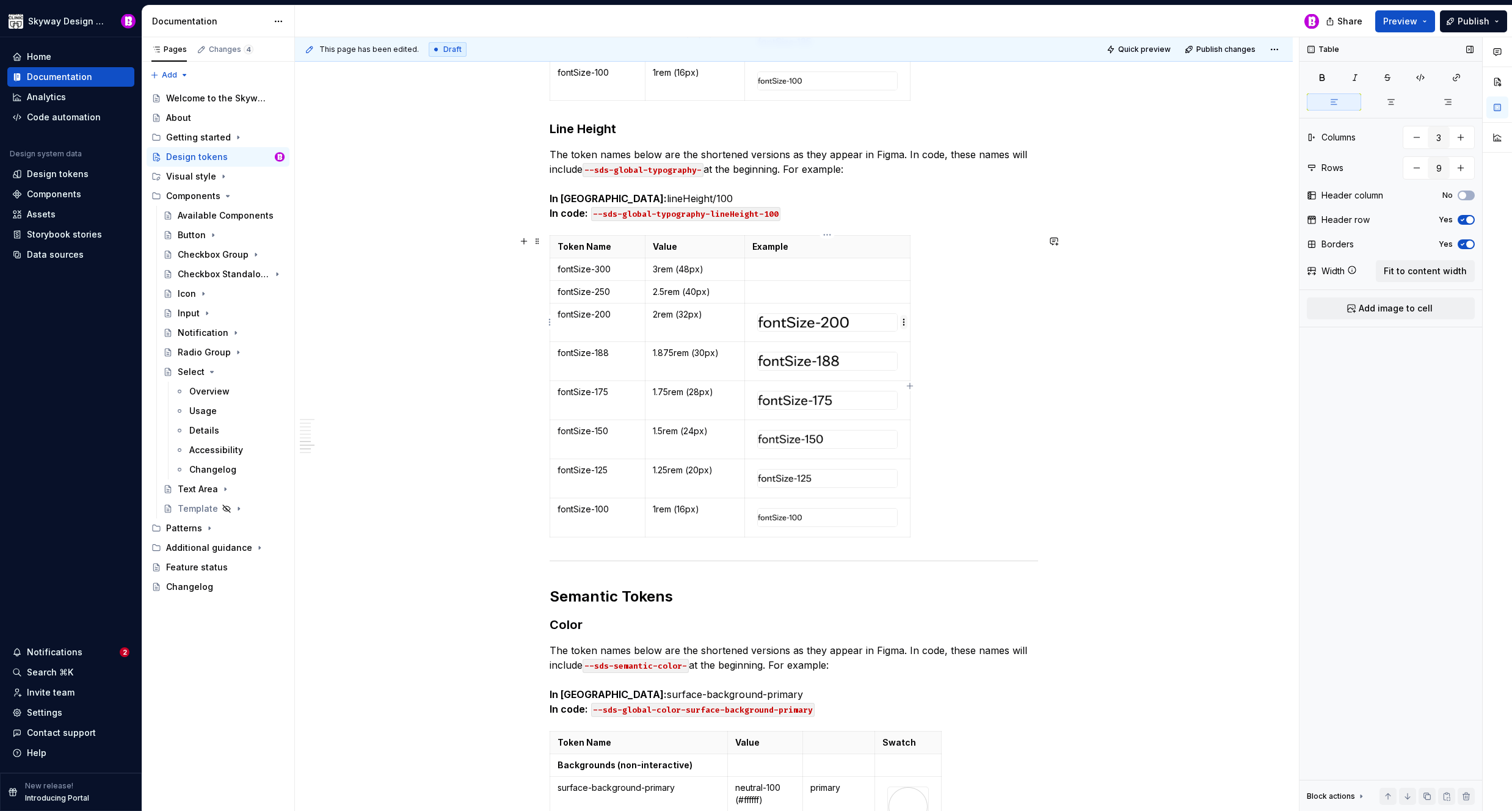
click at [902, 322] on html "Skyway Design System Home Documentation Analytics Code automation Design system…" at bounding box center [756, 406] width 1512 height 811
click at [935, 360] on div "Clear content" at bounding box center [962, 365] width 80 height 12
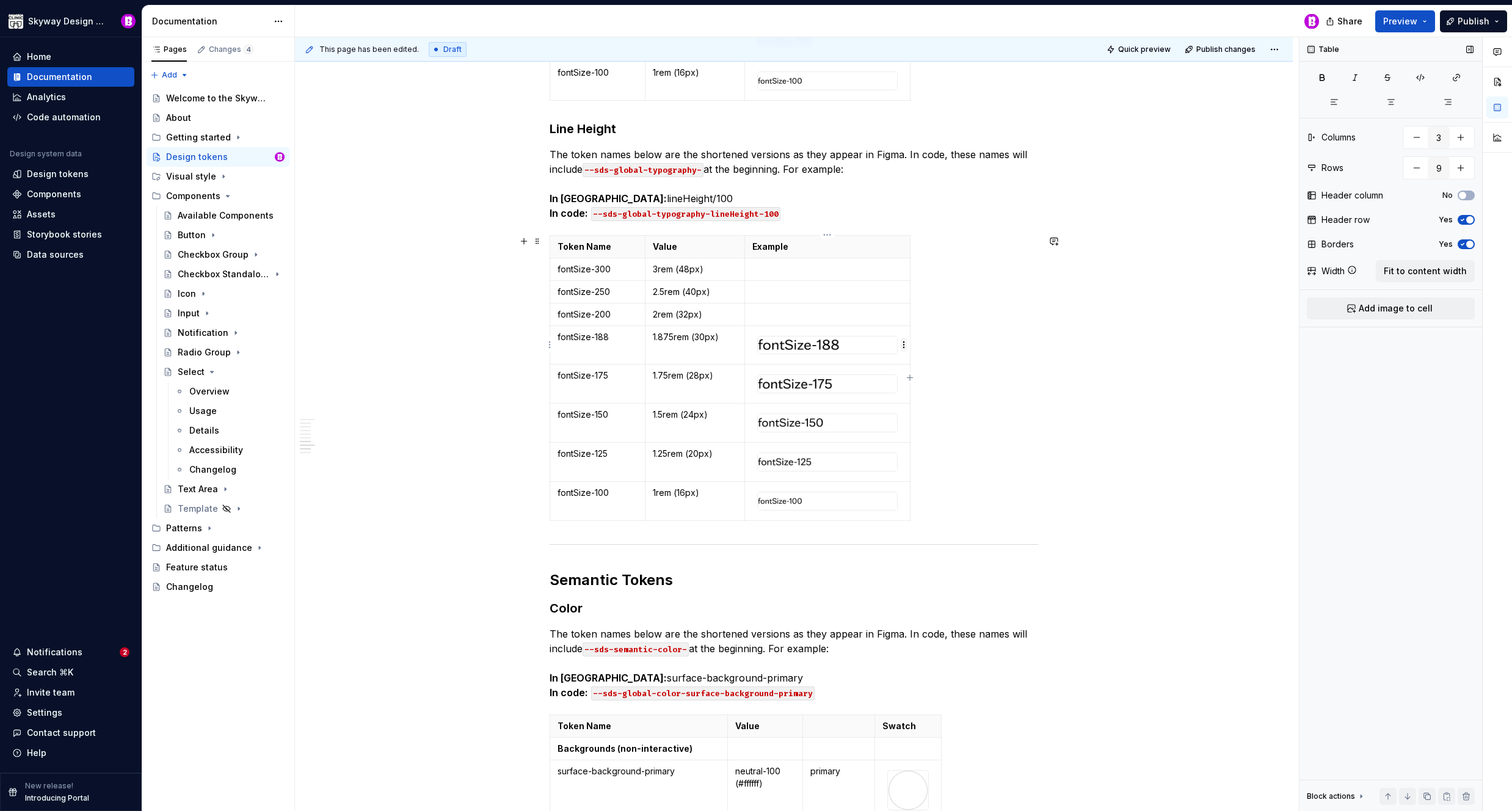
click at [904, 344] on html "Skyway Design System Home Documentation Analytics Code automation Design system…" at bounding box center [756, 406] width 1512 height 811
click at [935, 381] on div "Clear content" at bounding box center [962, 387] width 80 height 12
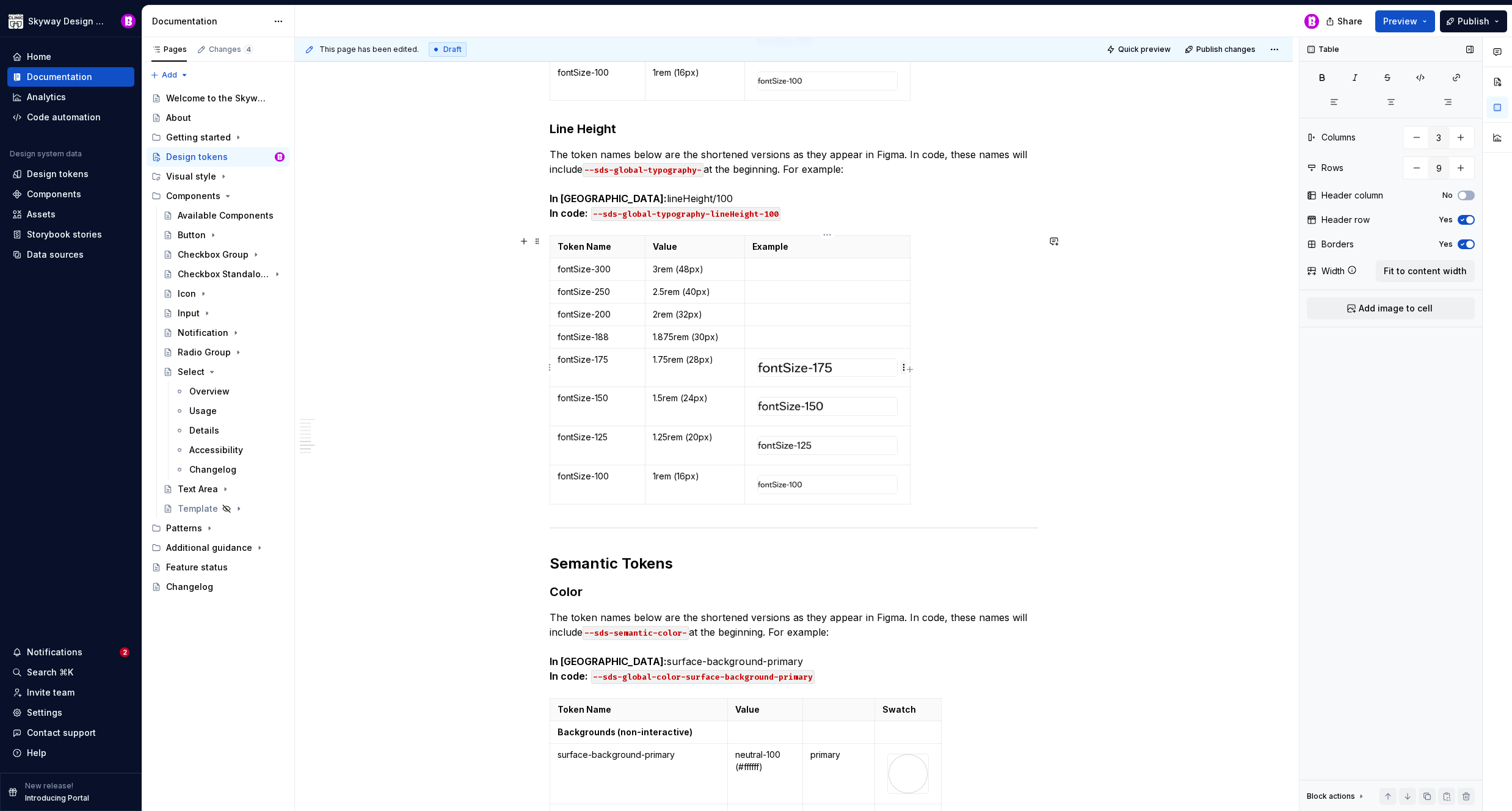
click at [902, 365] on html "Skyway Design System Home Documentation Analytics Code automation Design system…" at bounding box center [756, 406] width 1512 height 811
click at [938, 406] on div "Clear content" at bounding box center [962, 410] width 80 height 12
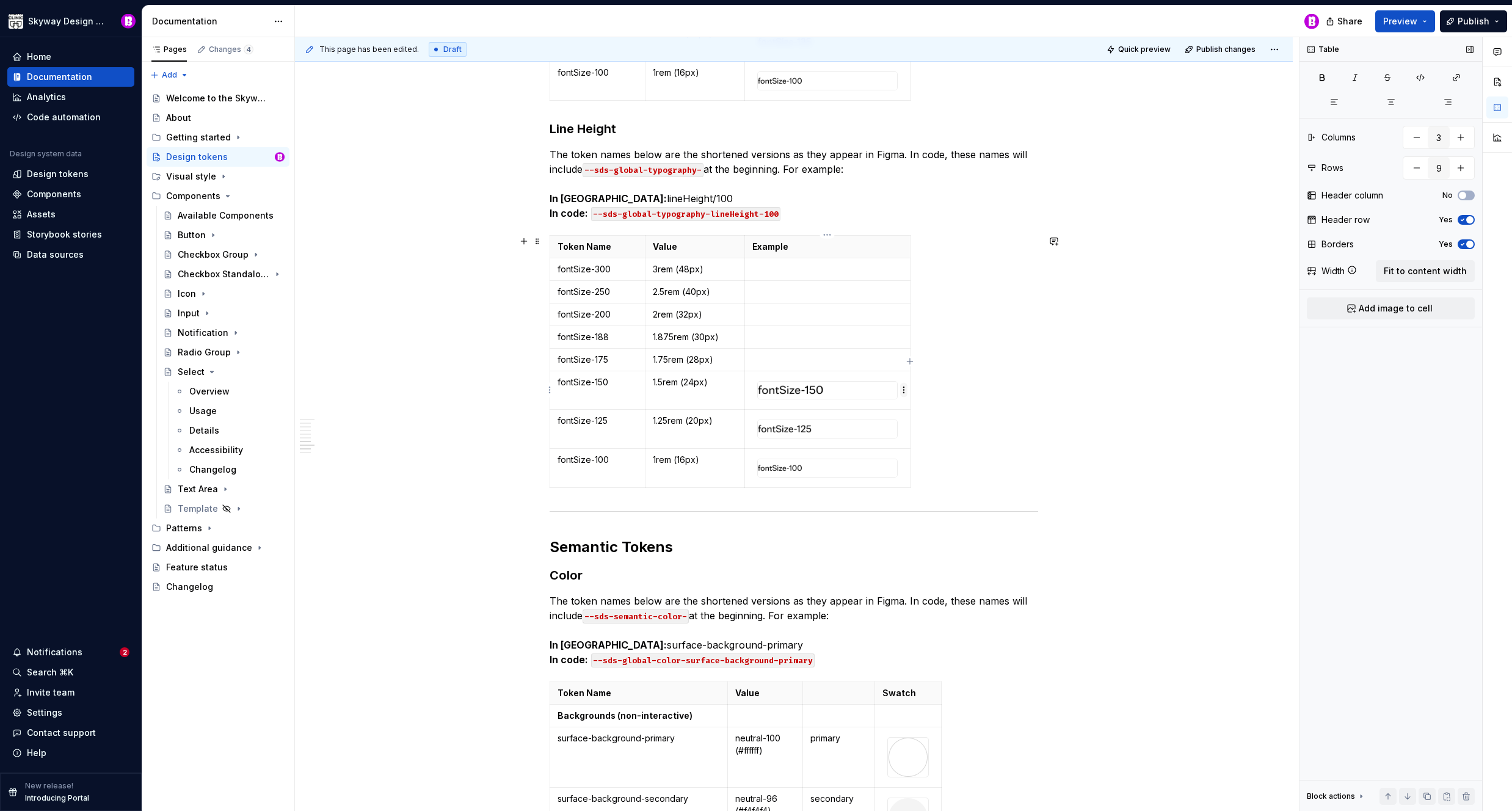
click at [902, 390] on html "Skyway Design System Home Documentation Analytics Code automation Design system…" at bounding box center [756, 406] width 1512 height 811
click at [933, 430] on div "Clear content" at bounding box center [962, 433] width 80 height 12
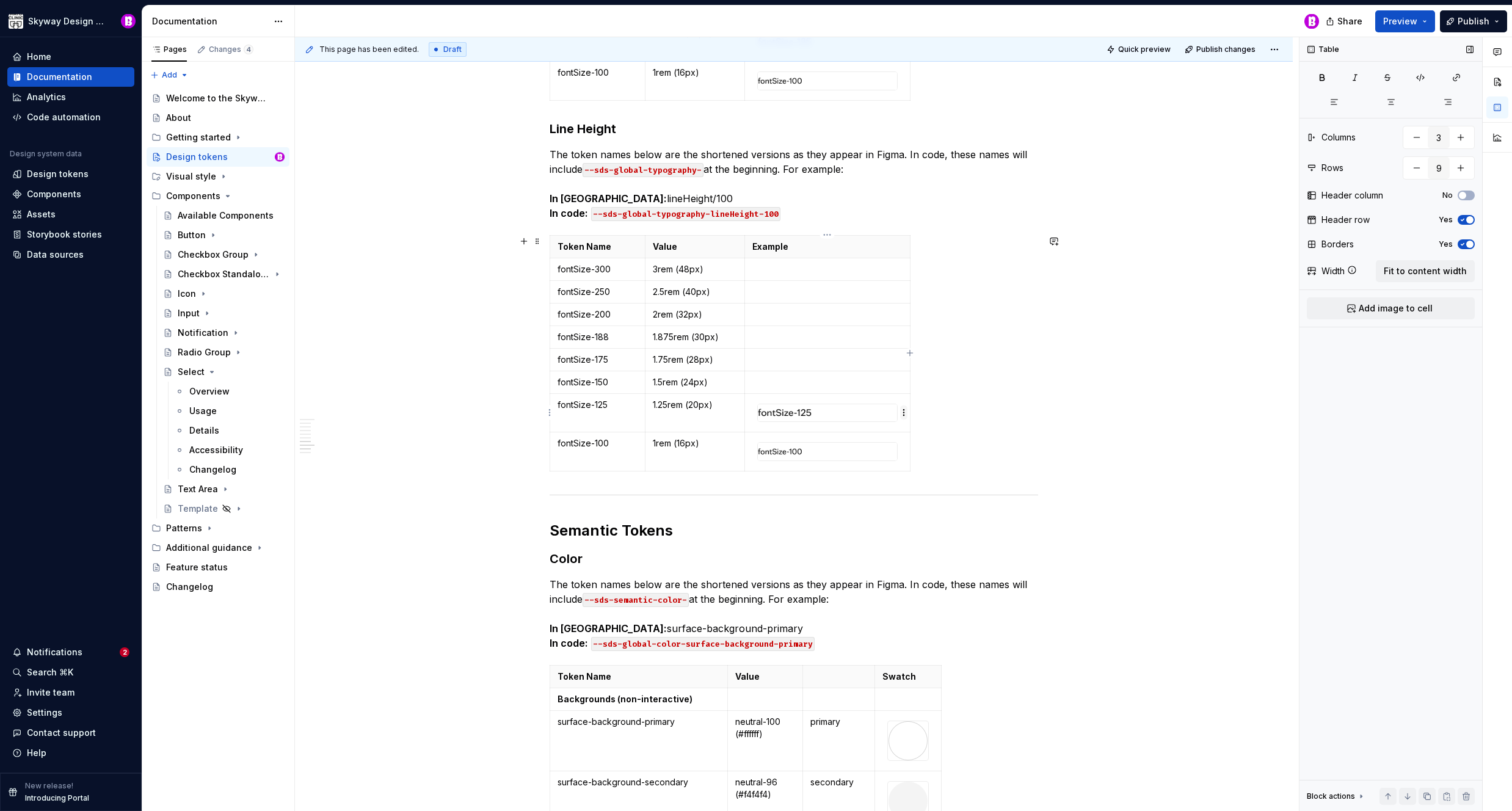
click at [902, 412] on html "Skyway Design System Home Documentation Analytics Code automation Design system…" at bounding box center [756, 406] width 1512 height 811
click at [936, 453] on div "Clear content" at bounding box center [962, 455] width 80 height 12
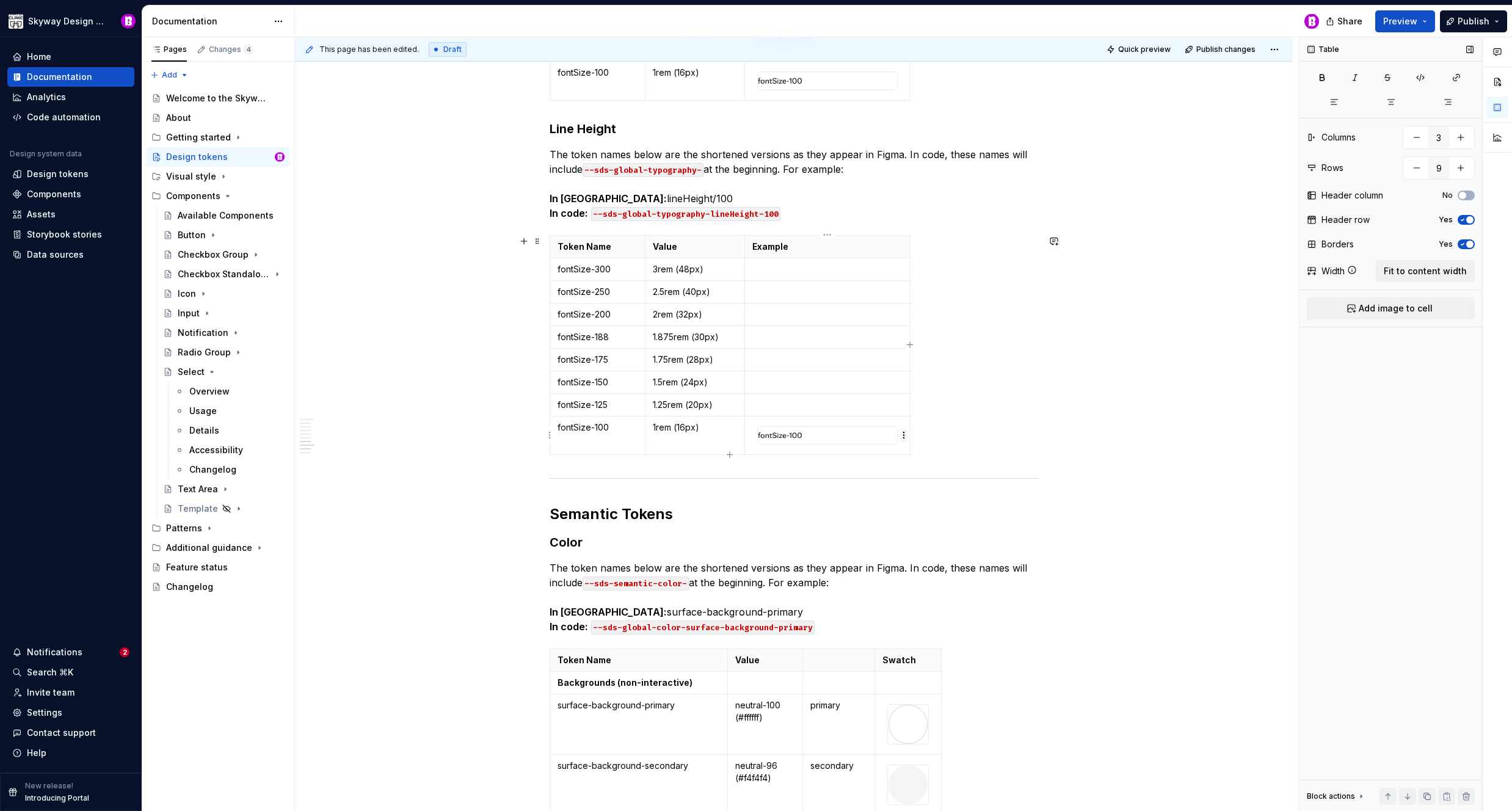
click at [902, 437] on html "Skyway Design System Home Documentation Analytics Code automation Design system…" at bounding box center [756, 406] width 1512 height 811
drag, startPoint x: 938, startPoint y: 471, endPoint x: 934, endPoint y: 466, distance: 6.4
click at [938, 471] on div "Clear content" at bounding box center [962, 478] width 80 height 12
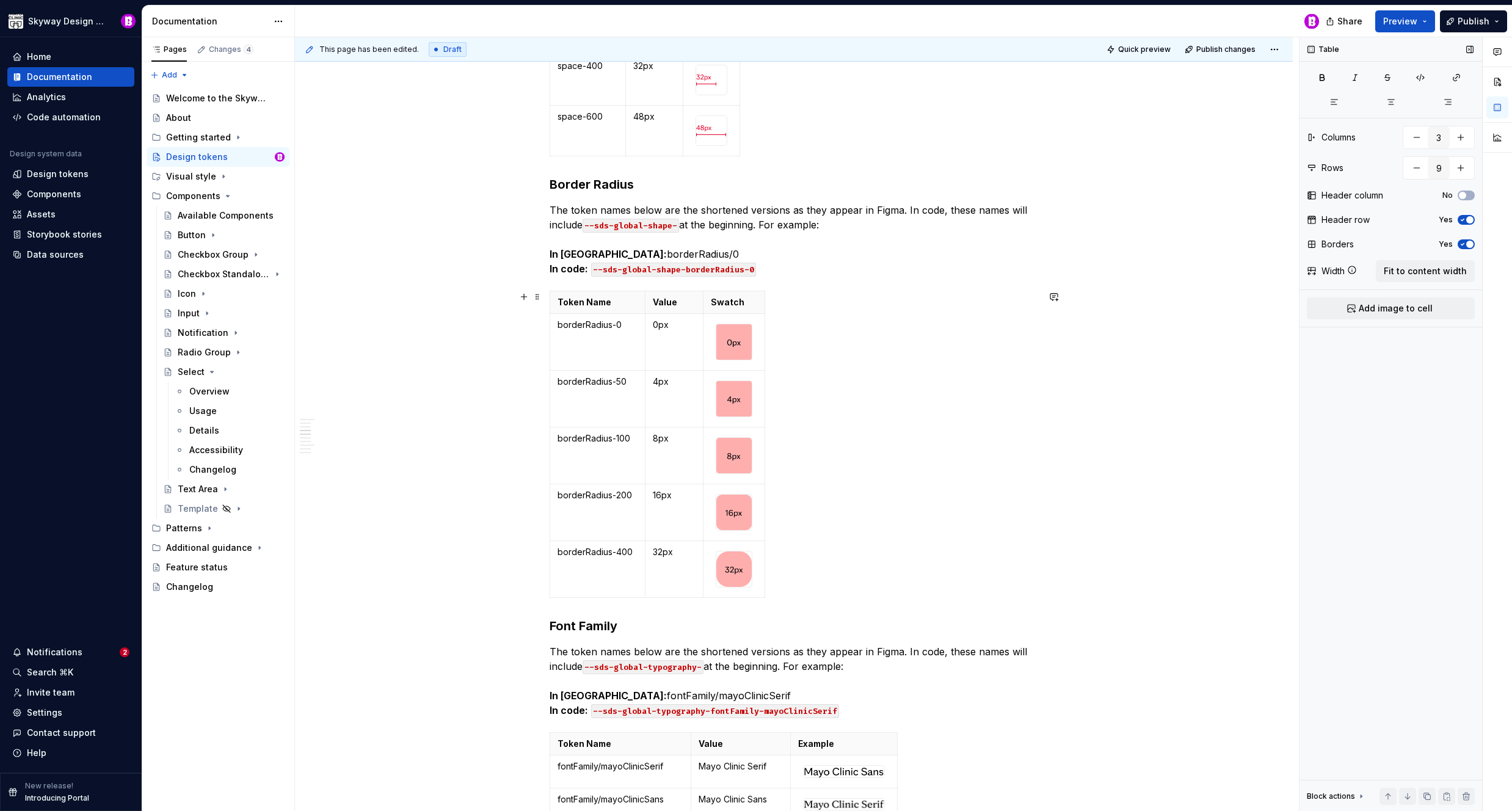
scroll to position [2409, 0]
click at [733, 561] on img at bounding box center [734, 568] width 35 height 35
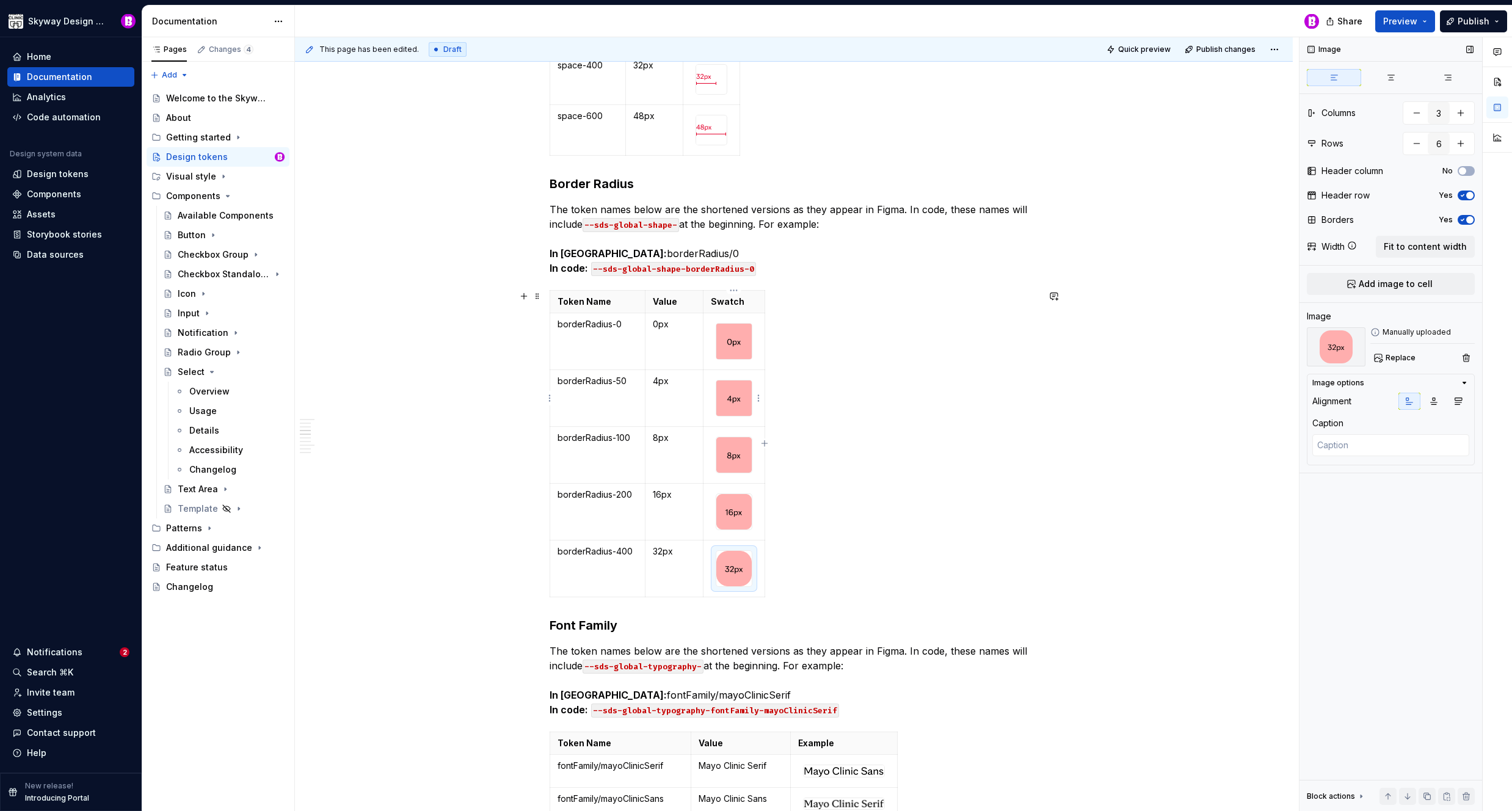
type textarea "*"
click at [730, 393] on img at bounding box center [734, 398] width 35 height 35
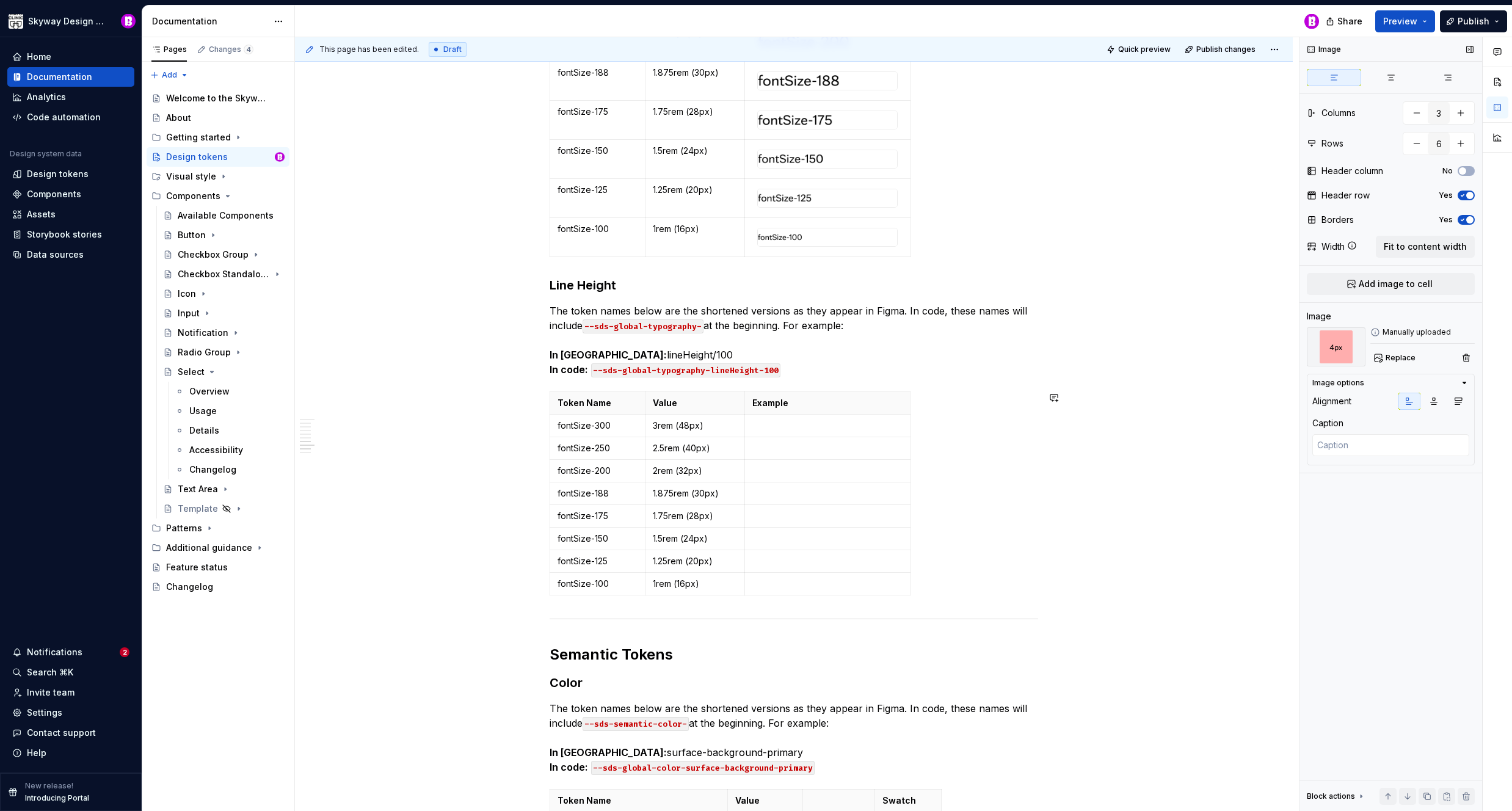
scroll to position [3434, 0]
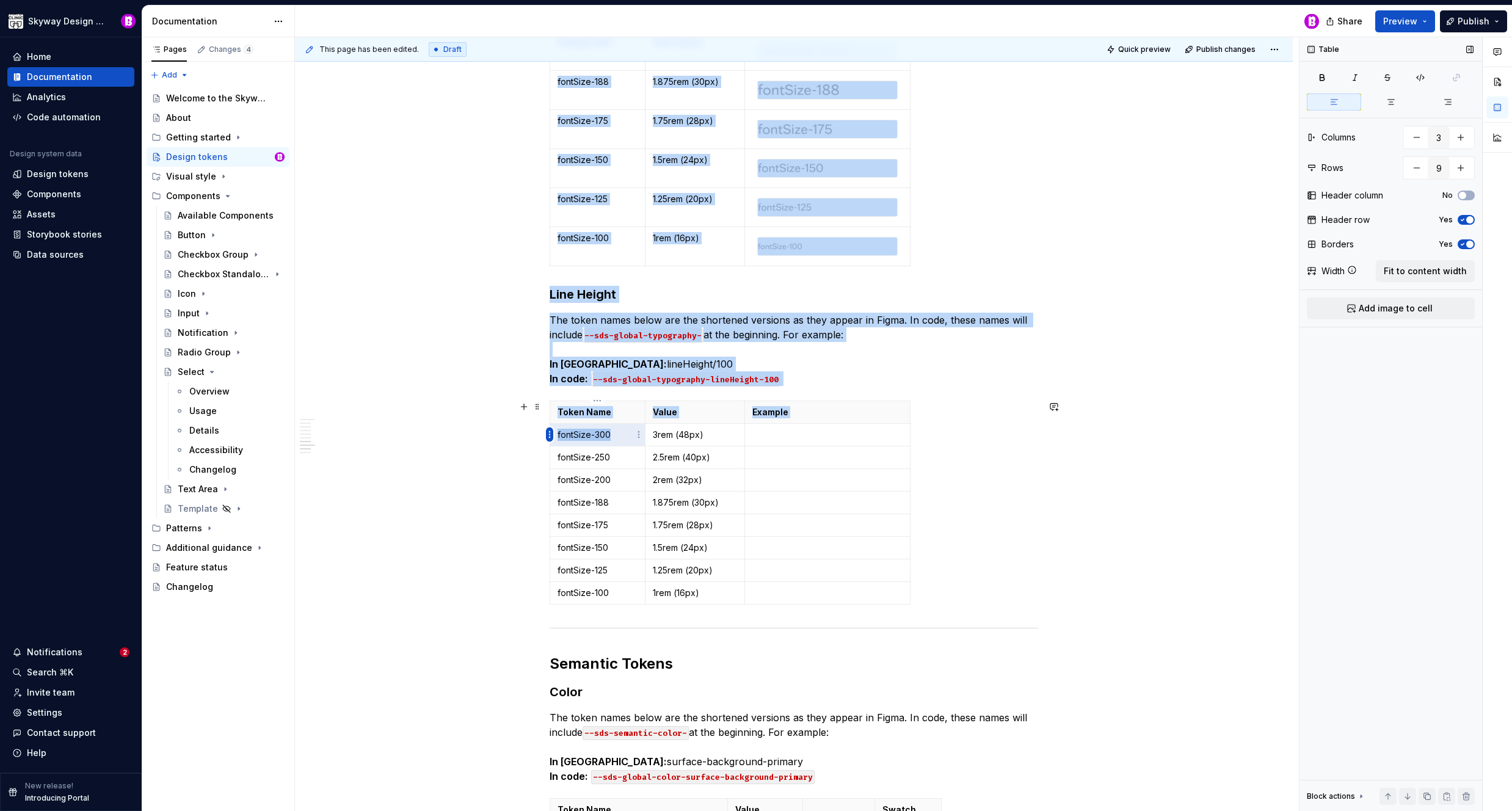
drag, startPoint x: 614, startPoint y: 433, endPoint x: 551, endPoint y: 435, distance: 63.0
click at [551, 435] on body "Skyway Design System Home Documentation Analytics Code automation Design system…" at bounding box center [756, 406] width 1512 height 811
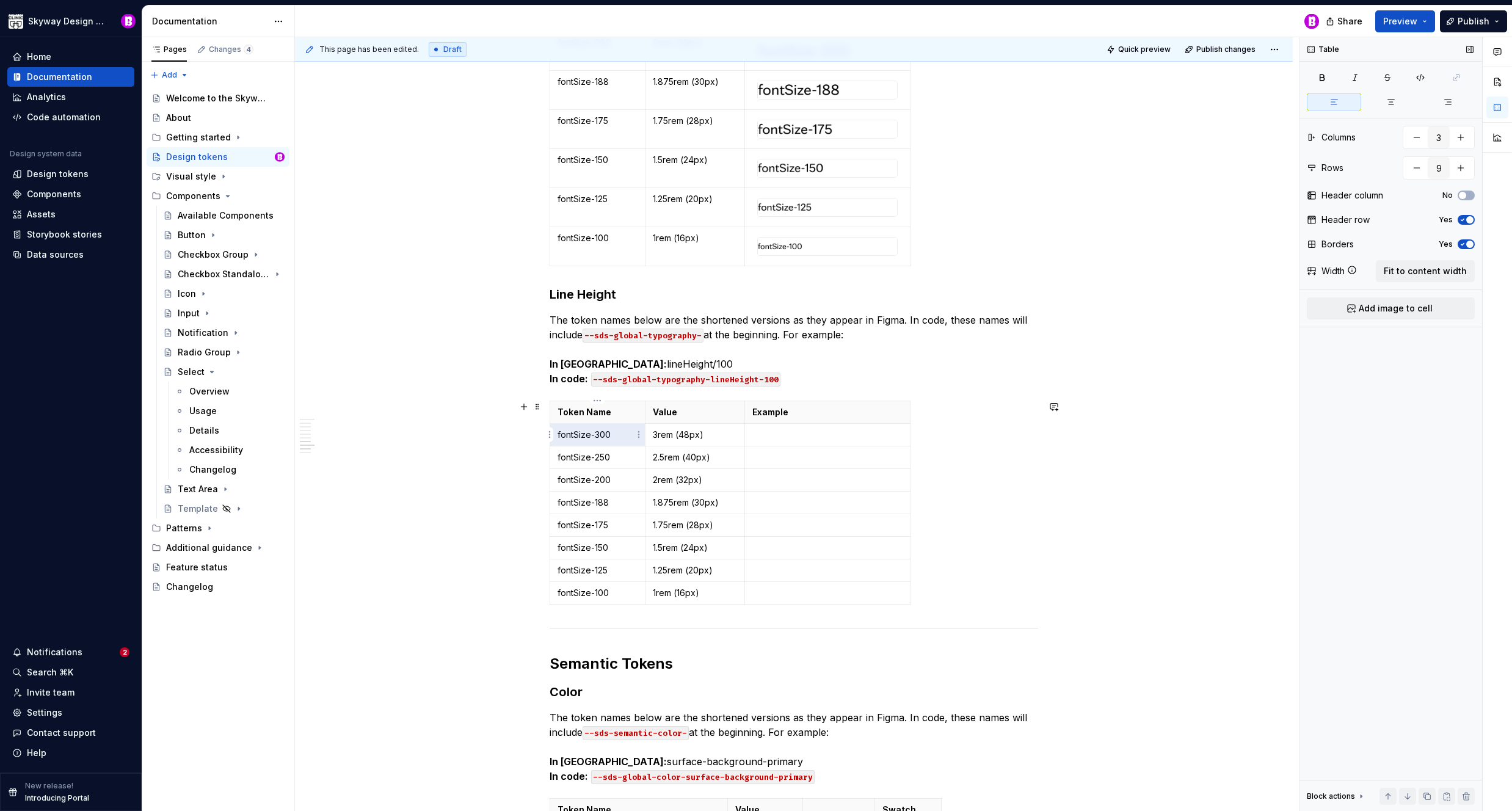
click at [604, 433] on p "fontSize-300" at bounding box center [597, 435] width 80 height 12
click at [624, 435] on p "fontSize-300" at bounding box center [597, 435] width 80 height 12
drag, startPoint x: 610, startPoint y: 436, endPoint x: 557, endPoint y: 439, distance: 53.1
click at [558, 439] on p "fontSize-300" at bounding box center [597, 435] width 80 height 12
drag, startPoint x: 617, startPoint y: 435, endPoint x: 557, endPoint y: 435, distance: 60.0
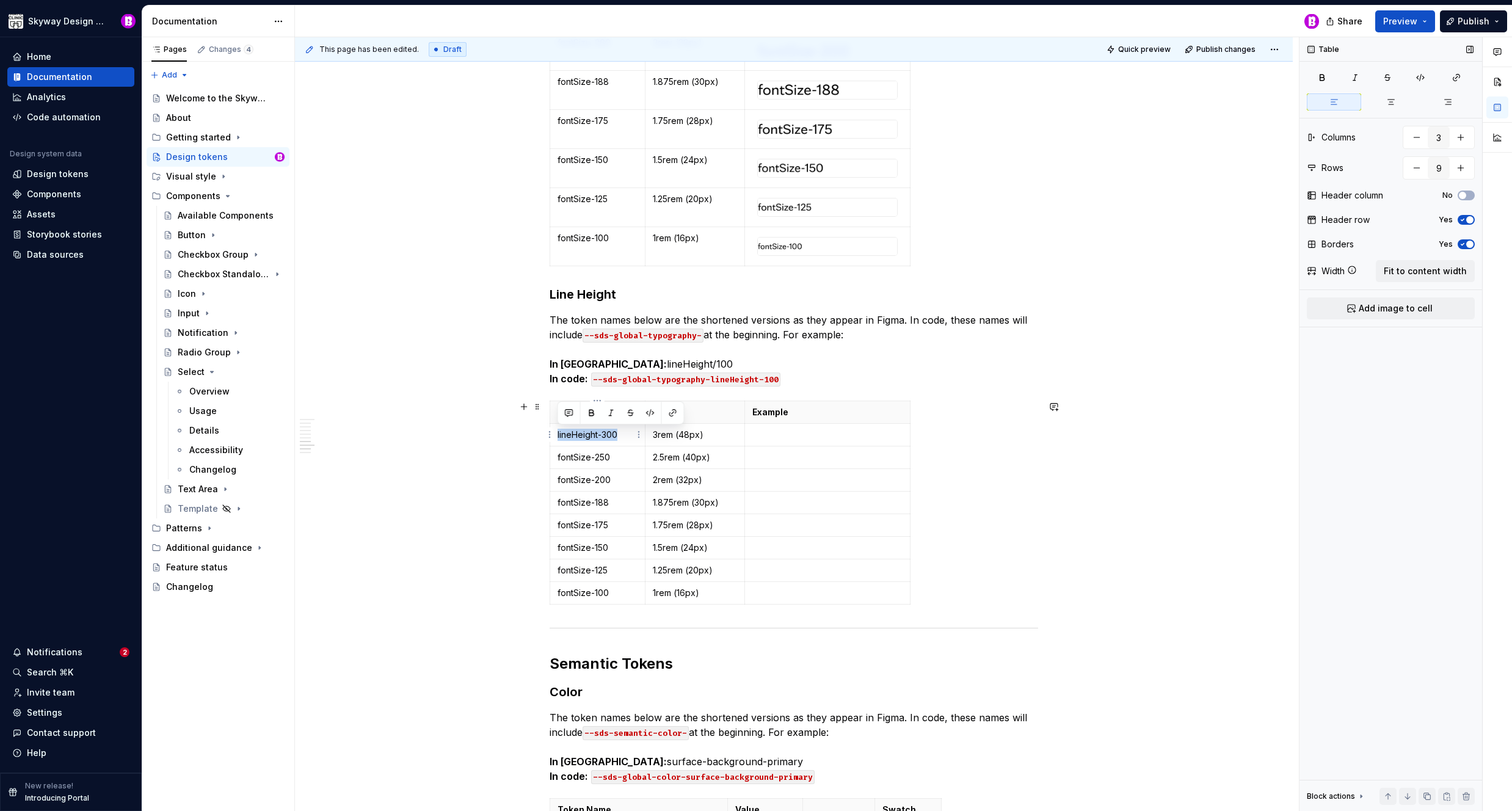
click at [558, 435] on p "lineHeight-300" at bounding box center [597, 435] width 80 height 12
copy p "lineHeight-300"
click at [764, 589] on p at bounding box center [827, 593] width 150 height 12
type input "10"
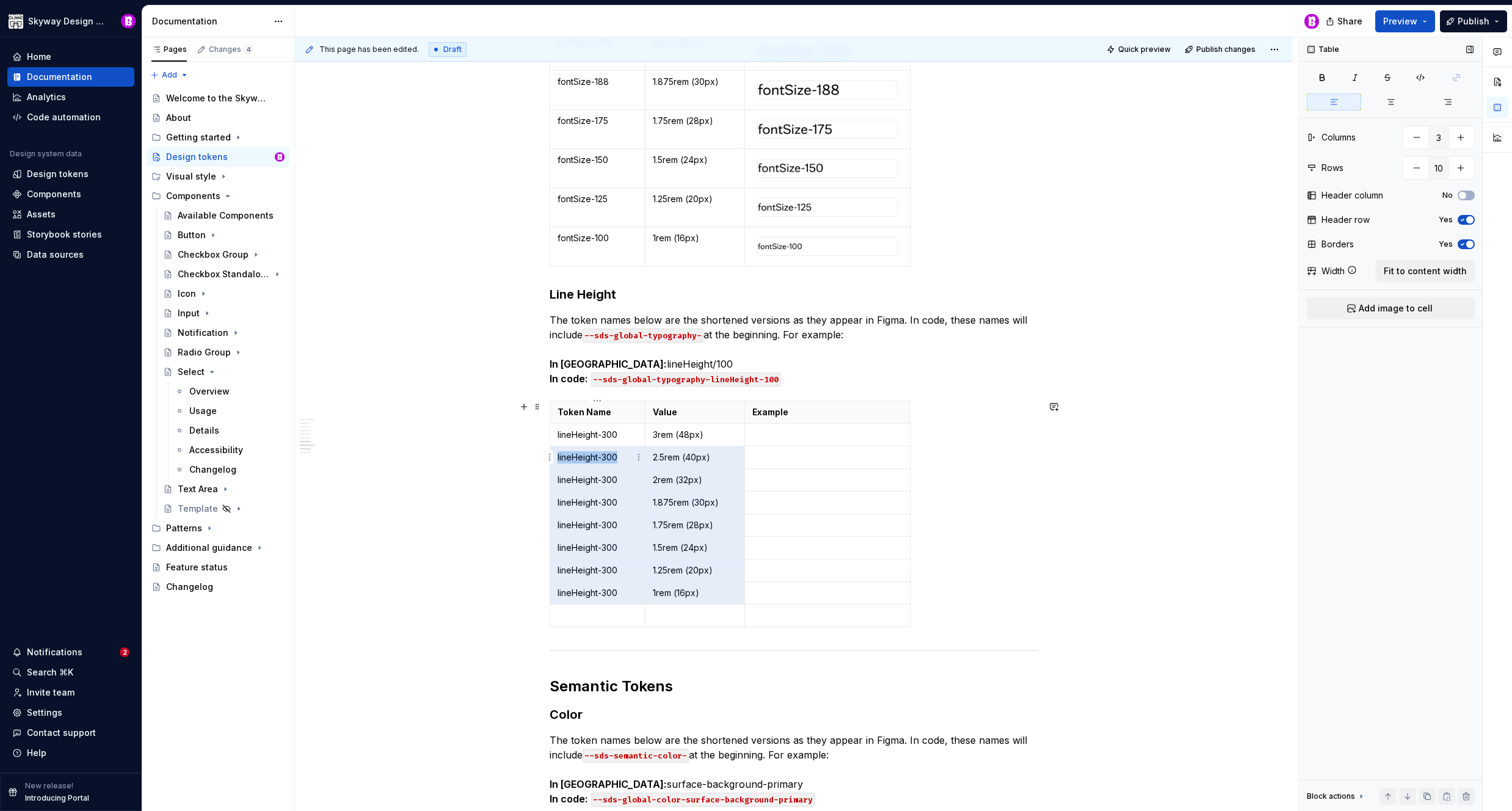
drag, startPoint x: 717, startPoint y: 593, endPoint x: 594, endPoint y: 464, distance: 178.2
click at [594, 464] on tbody "Token Name Value Example lineHeight-300 3rem (48px) lineHeight-300 2.5rem (40px…" at bounding box center [730, 514] width 360 height 226
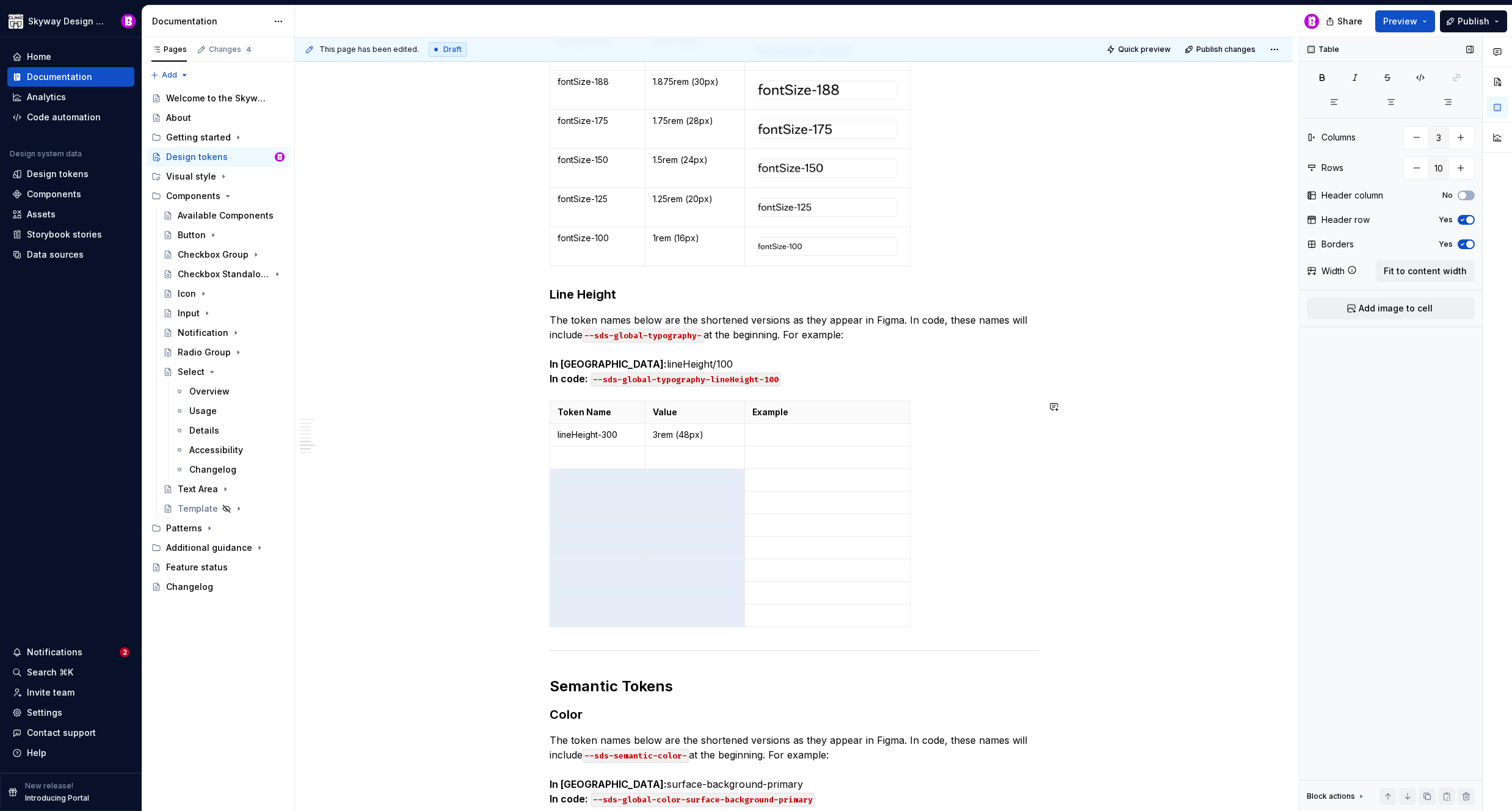
drag, startPoint x: 590, startPoint y: 478, endPoint x: 708, endPoint y: 638, distance: 198.8
click at [708, 639] on div "Please note that design token names appear differently in Figma vs. code. This …" at bounding box center [793, 171] width 489 height 6703
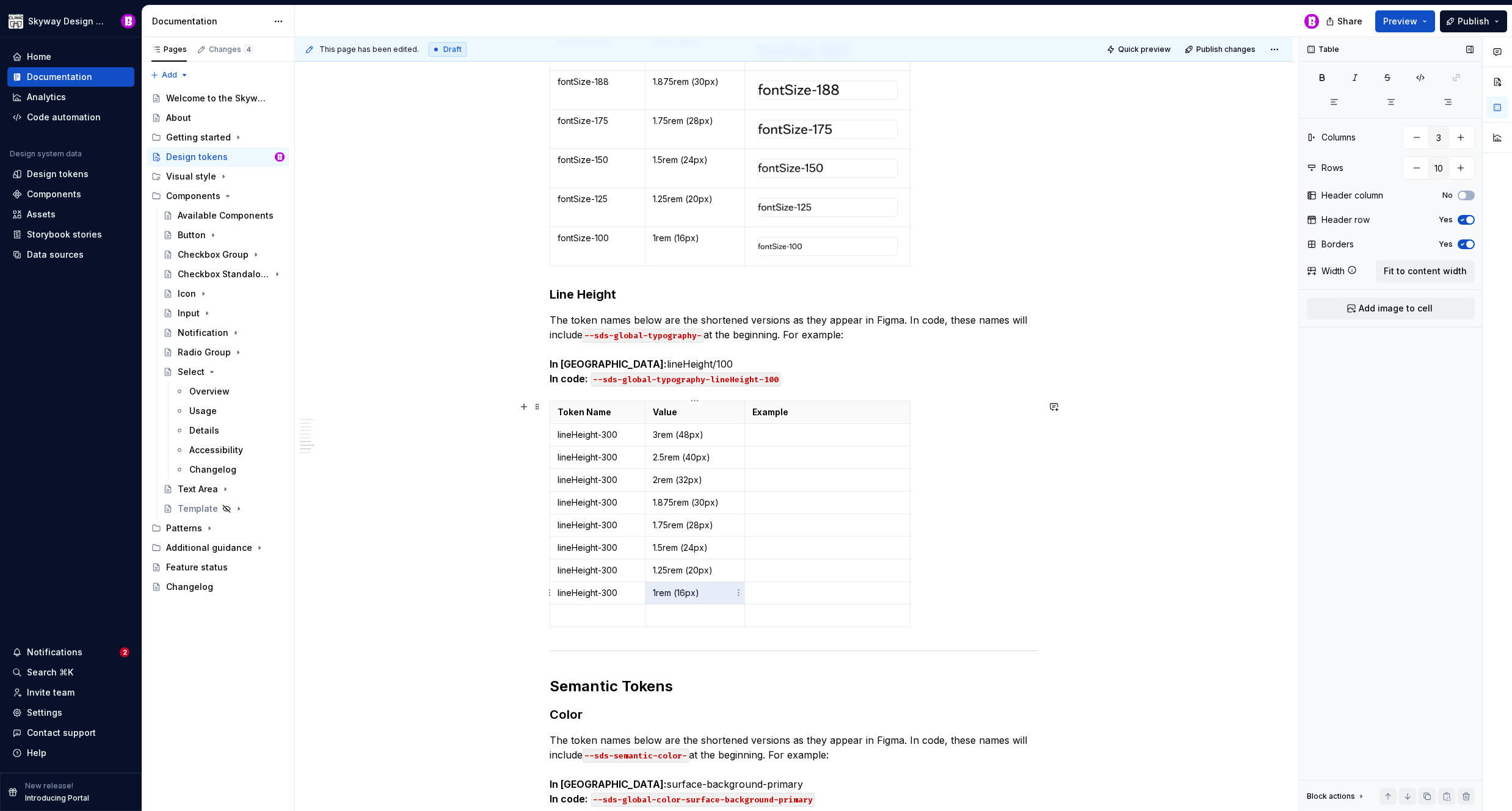
drag, startPoint x: 659, startPoint y: 593, endPoint x: 651, endPoint y: 588, distance: 9.4
click at [651, 589] on td "1rem (16px)" at bounding box center [695, 593] width 100 height 23
click at [694, 618] on p at bounding box center [695, 616] width 85 height 12
click at [698, 591] on p "1rem (16px)" at bounding box center [695, 593] width 85 height 12
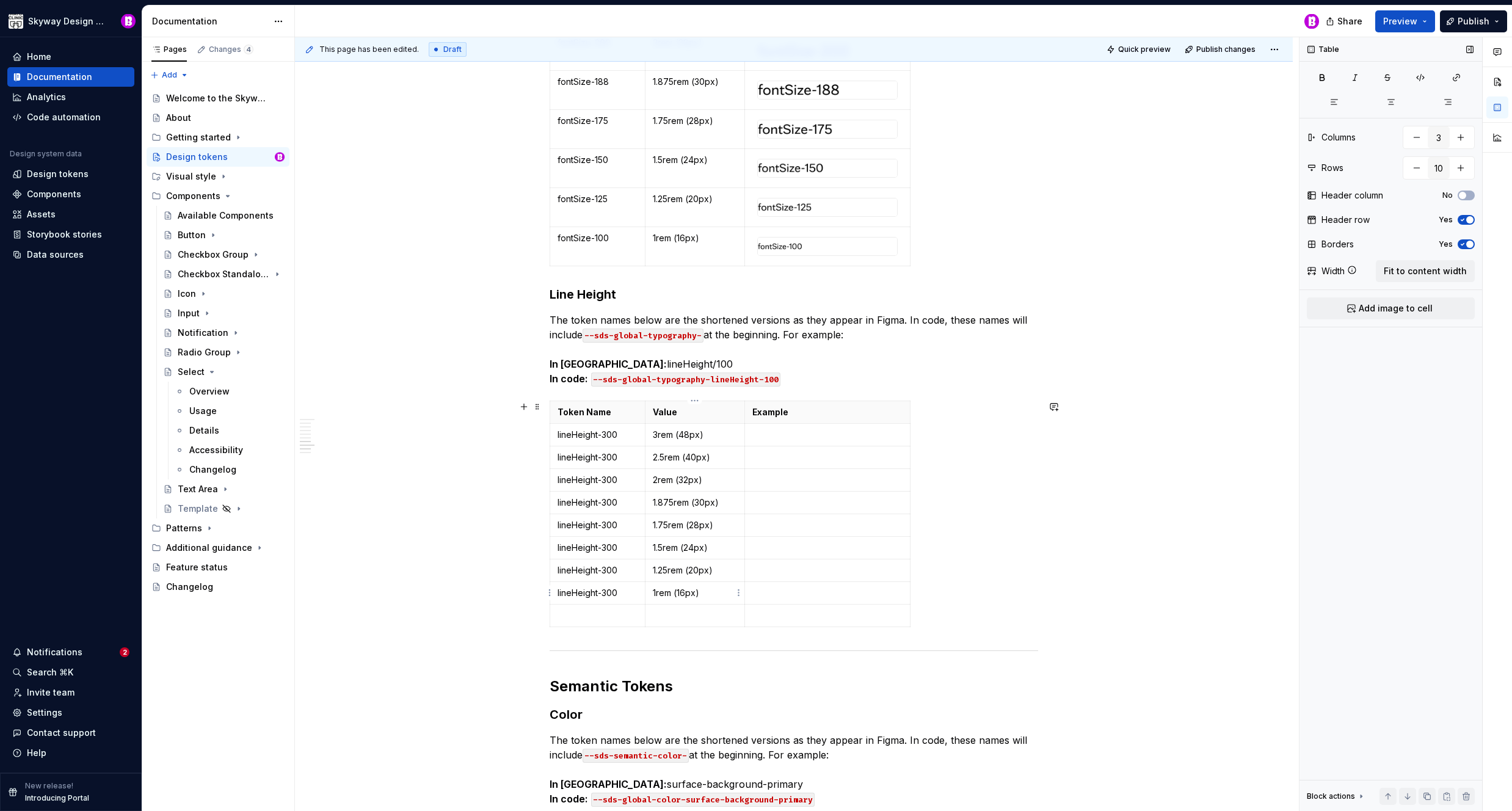
click at [699, 591] on p "1rem (16px)" at bounding box center [695, 593] width 85 height 12
click at [695, 617] on p at bounding box center [695, 616] width 85 height 12
click at [717, 573] on p "1.25rem (20px)" at bounding box center [695, 570] width 85 height 12
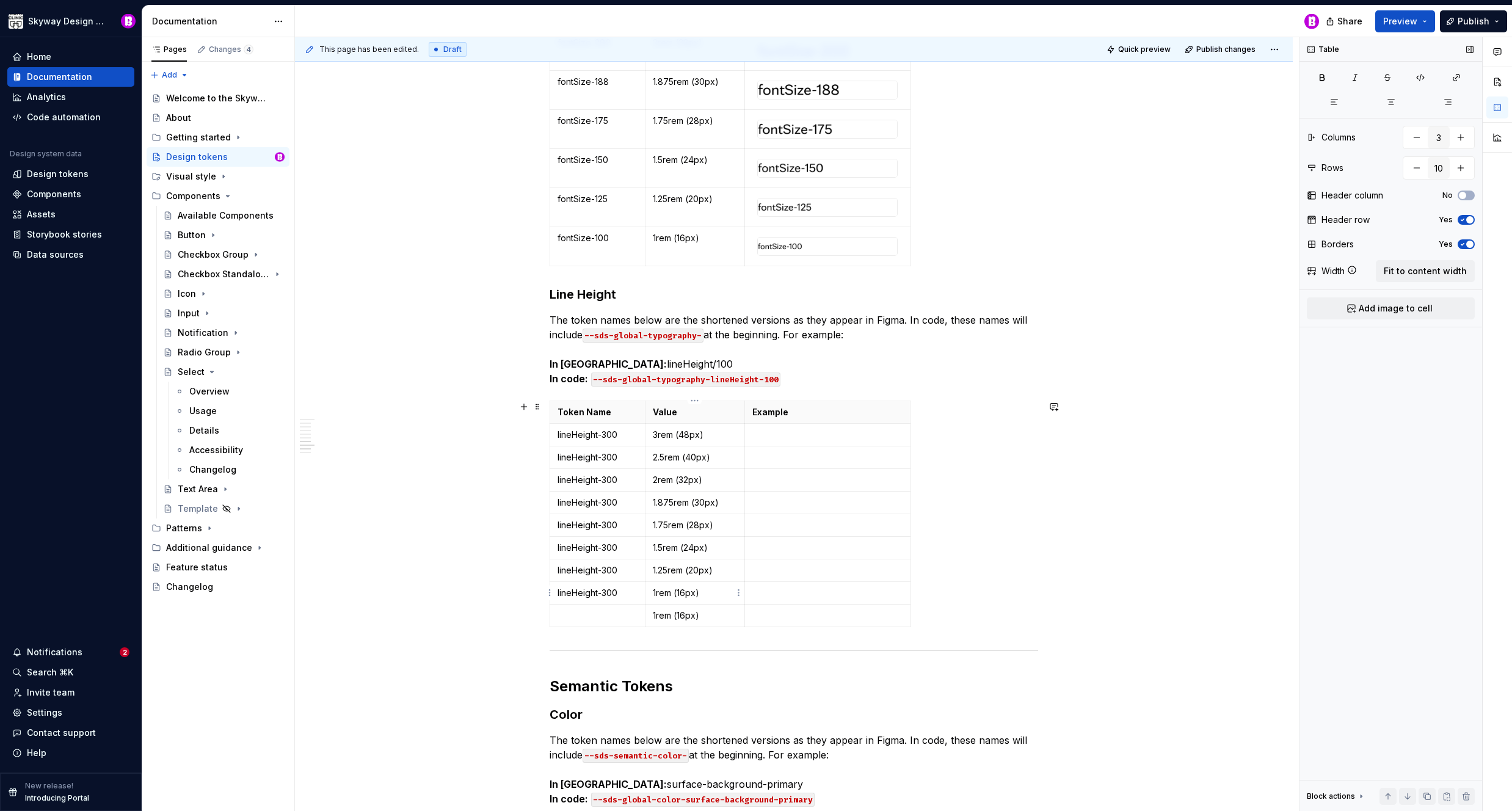
click at [706, 591] on p "1rem (16px)" at bounding box center [695, 593] width 85 height 12
click at [707, 591] on p "1rem (16px)" at bounding box center [695, 593] width 85 height 12
click at [707, 590] on p "1rem (16px)" at bounding box center [695, 593] width 85 height 12
click at [714, 550] on p "1.5rem (24px)" at bounding box center [695, 548] width 85 height 12
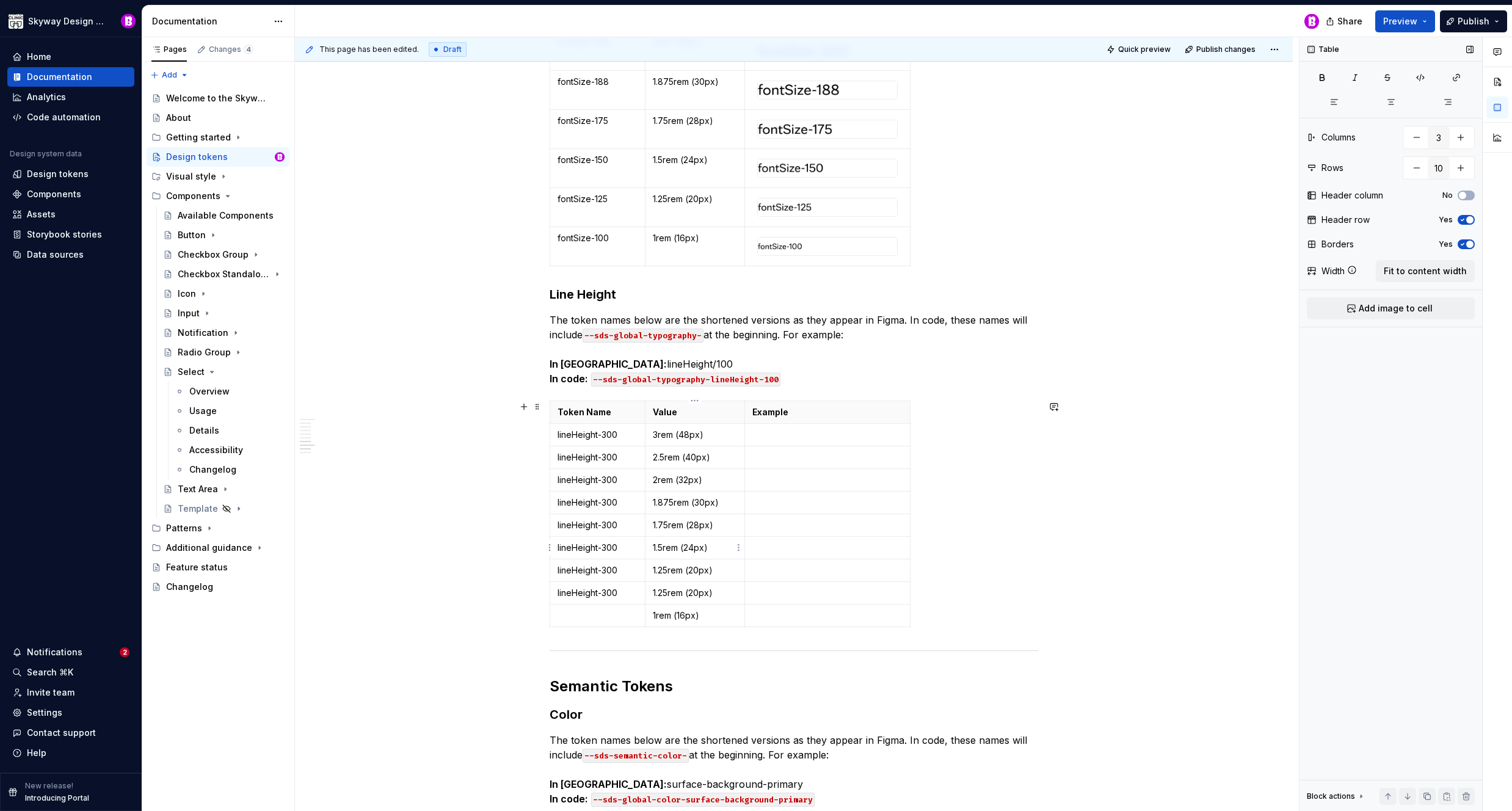
click at [714, 550] on p "1.5rem (24px)" at bounding box center [695, 548] width 85 height 12
click at [719, 569] on p "1.25rem (20px)" at bounding box center [695, 570] width 85 height 12
click at [717, 530] on p "1.75rem (28px)" at bounding box center [695, 525] width 85 height 12
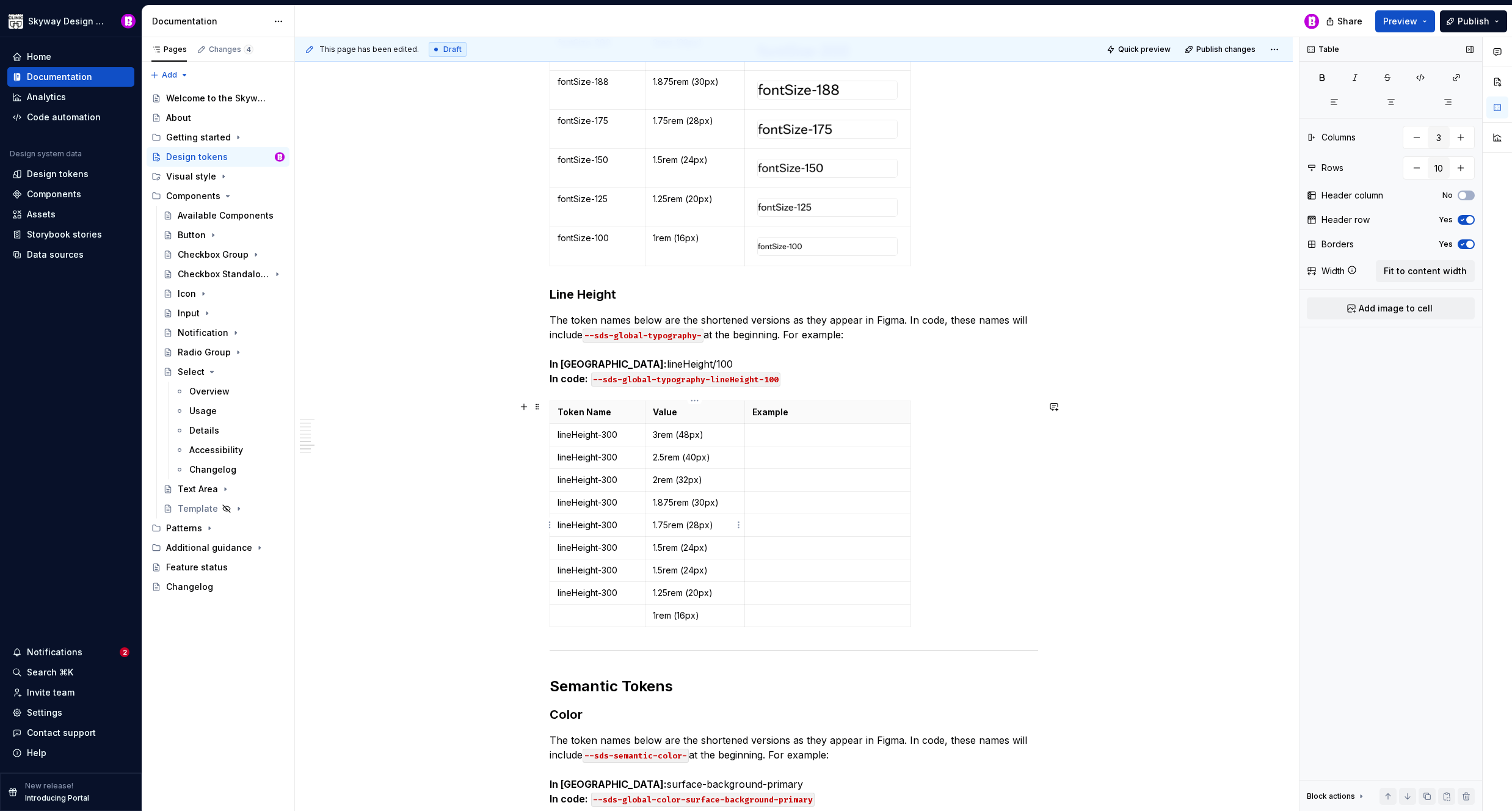
click at [717, 530] on p "1.75rem (28px)" at bounding box center [695, 525] width 85 height 12
click at [712, 543] on p "1.5rem (24px)" at bounding box center [695, 548] width 85 height 12
click at [713, 543] on p "1.5rem (24px)" at bounding box center [695, 548] width 85 height 12
click at [712, 545] on p "1.5rem (24px)" at bounding box center [695, 548] width 85 height 12
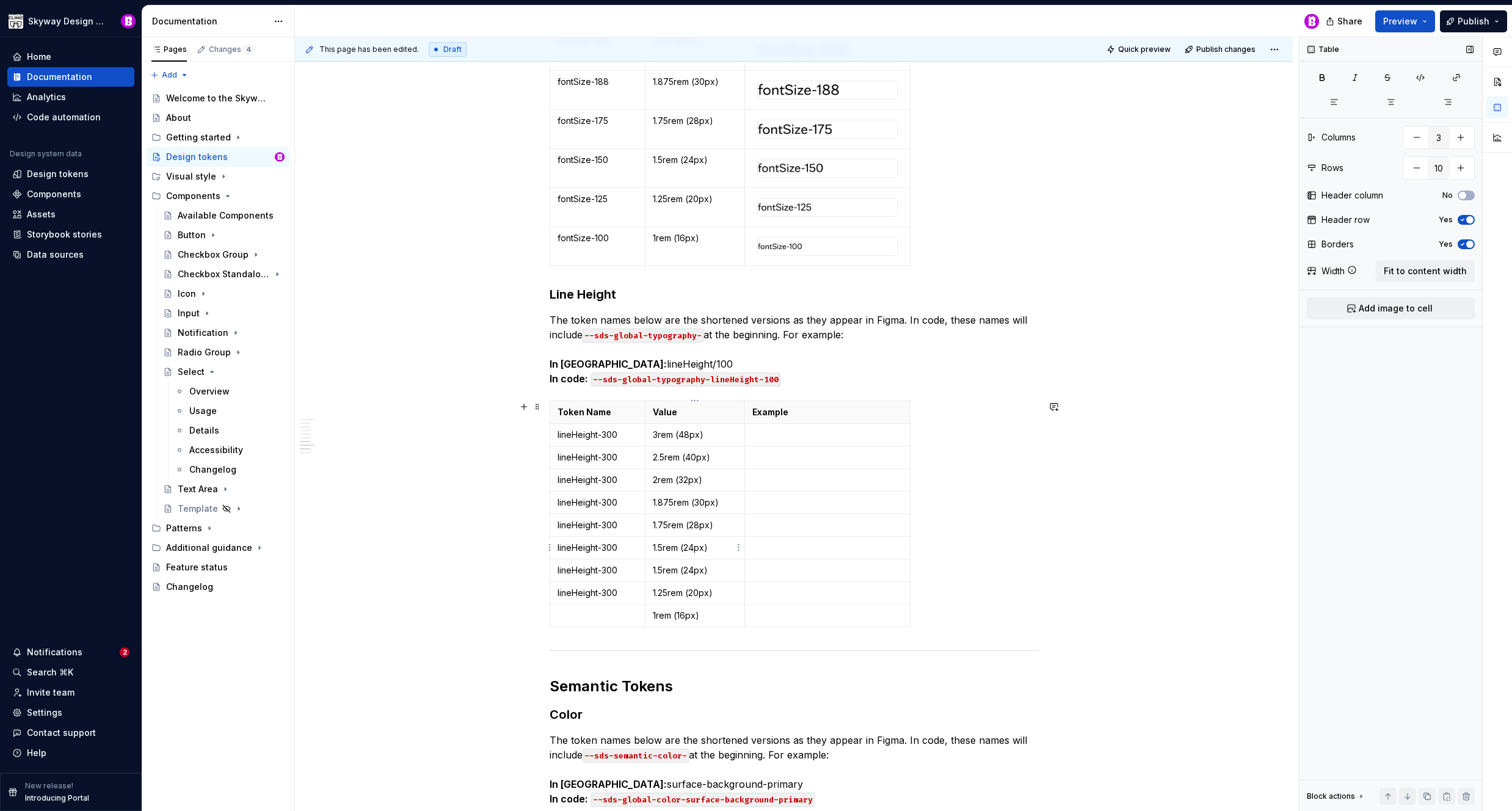
click at [712, 545] on p "1.5rem (24px)" at bounding box center [695, 548] width 85 height 12
click at [717, 510] on td "1.875rem (30px)" at bounding box center [695, 503] width 100 height 23
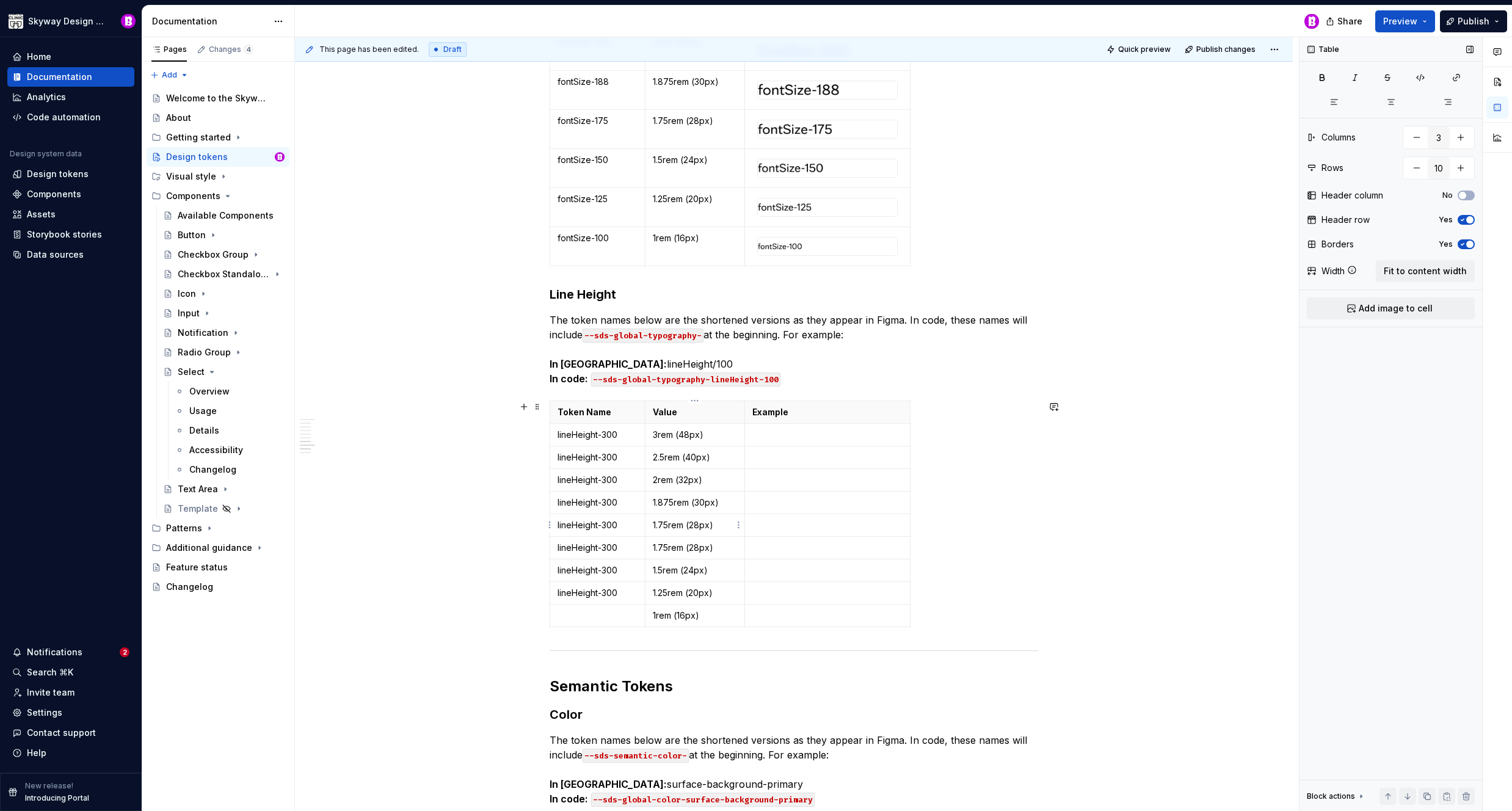
click at [719, 527] on p "1.75rem (28px)" at bounding box center [695, 525] width 85 height 12
click at [712, 481] on p "2rem (32px)" at bounding box center [695, 480] width 85 height 12
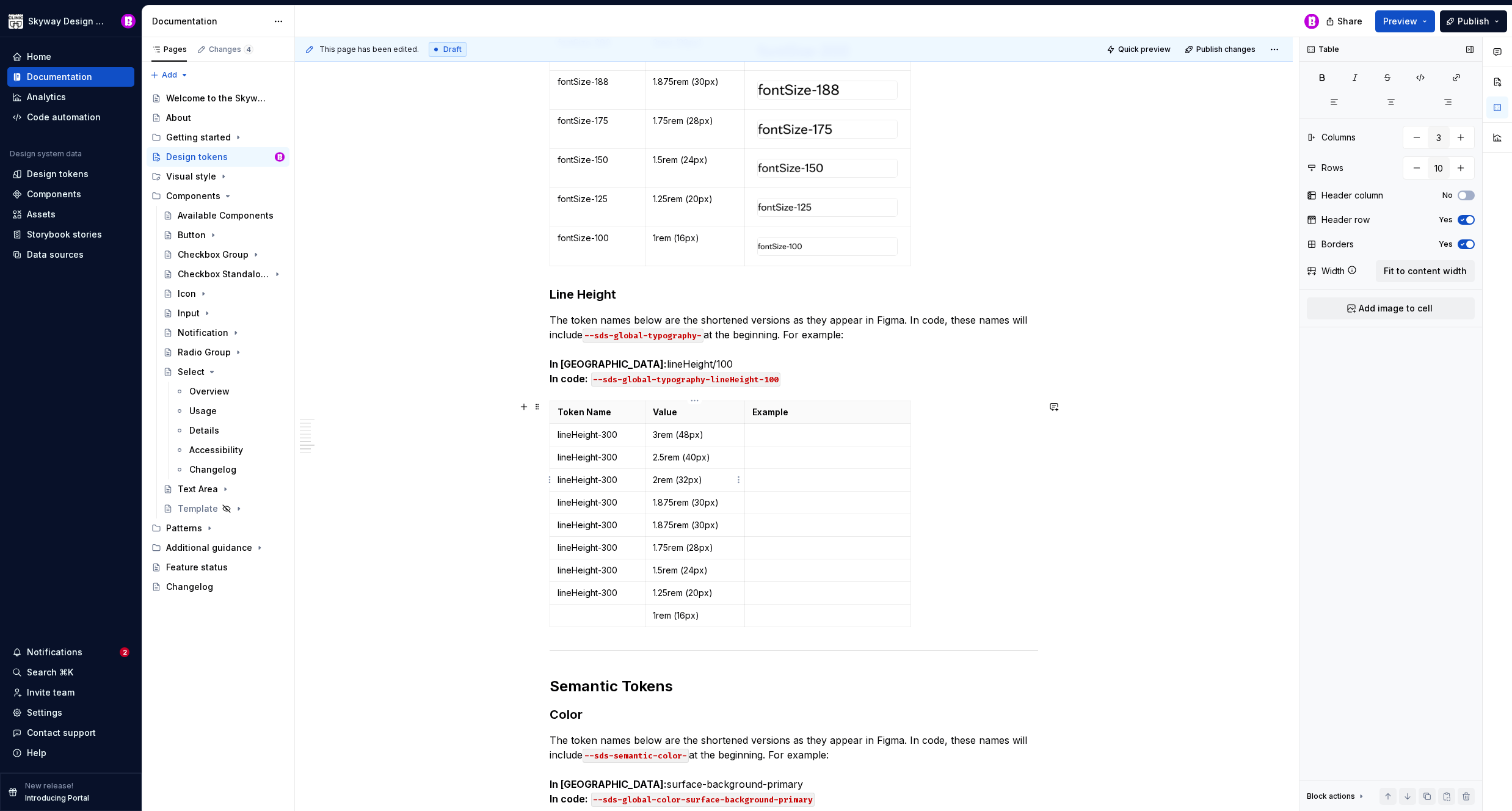
click at [712, 481] on p "2rem (32px)" at bounding box center [695, 480] width 85 height 12
click at [723, 523] on p "1.875rem (30px)" at bounding box center [695, 525] width 85 height 12
click at [714, 505] on p "1.875rem (30px)" at bounding box center [695, 503] width 85 height 12
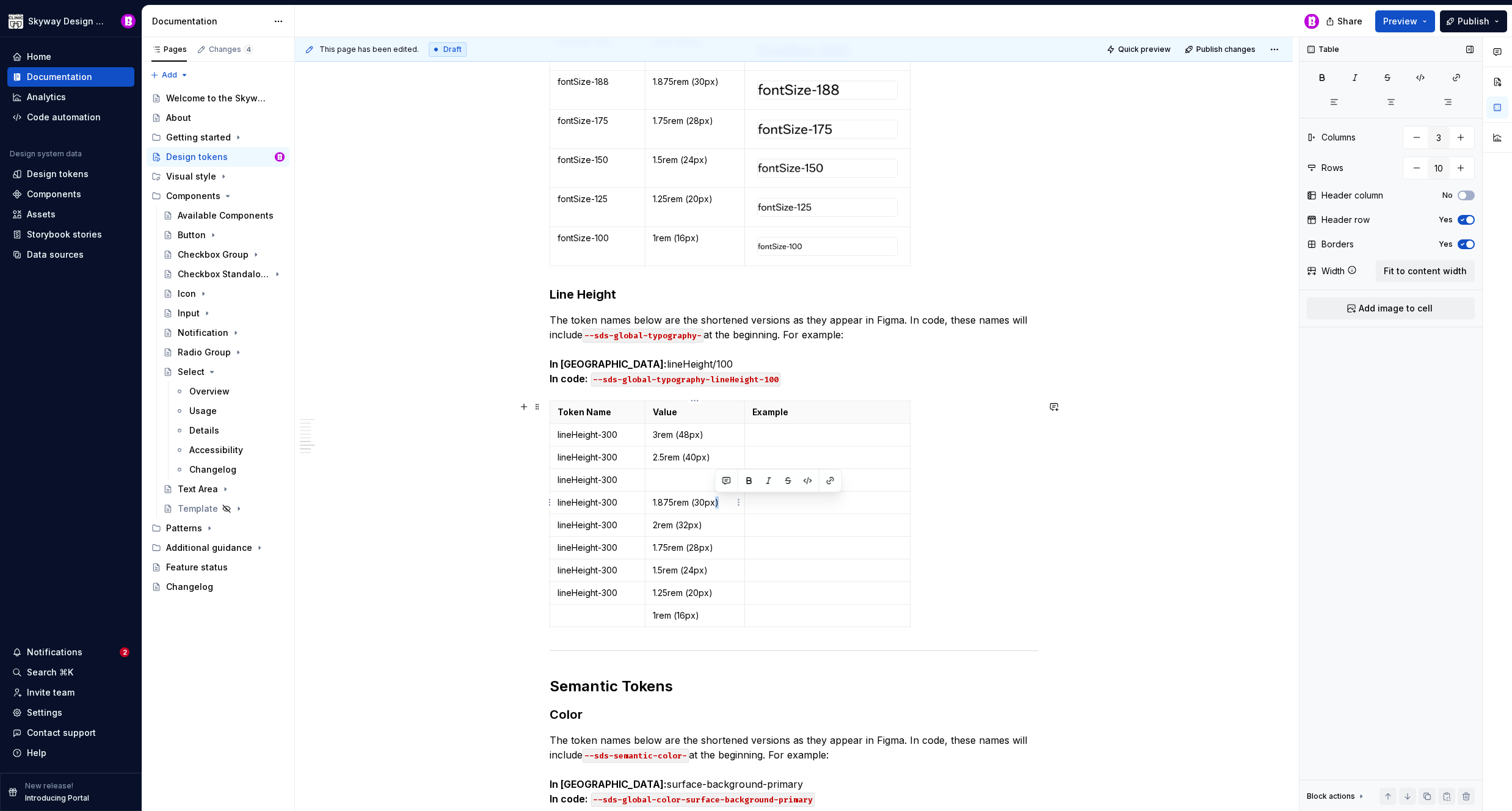
click at [714, 505] on p "1.875rem (30px)" at bounding box center [695, 503] width 85 height 12
click at [714, 505] on p "1.875rem (30px)" at bounding box center [695, 503] width 85 height 12
click at [713, 505] on p "1.875rem (30px)" at bounding box center [695, 503] width 85 height 12
click at [714, 462] on p "2.5rem (40px)" at bounding box center [695, 457] width 85 height 12
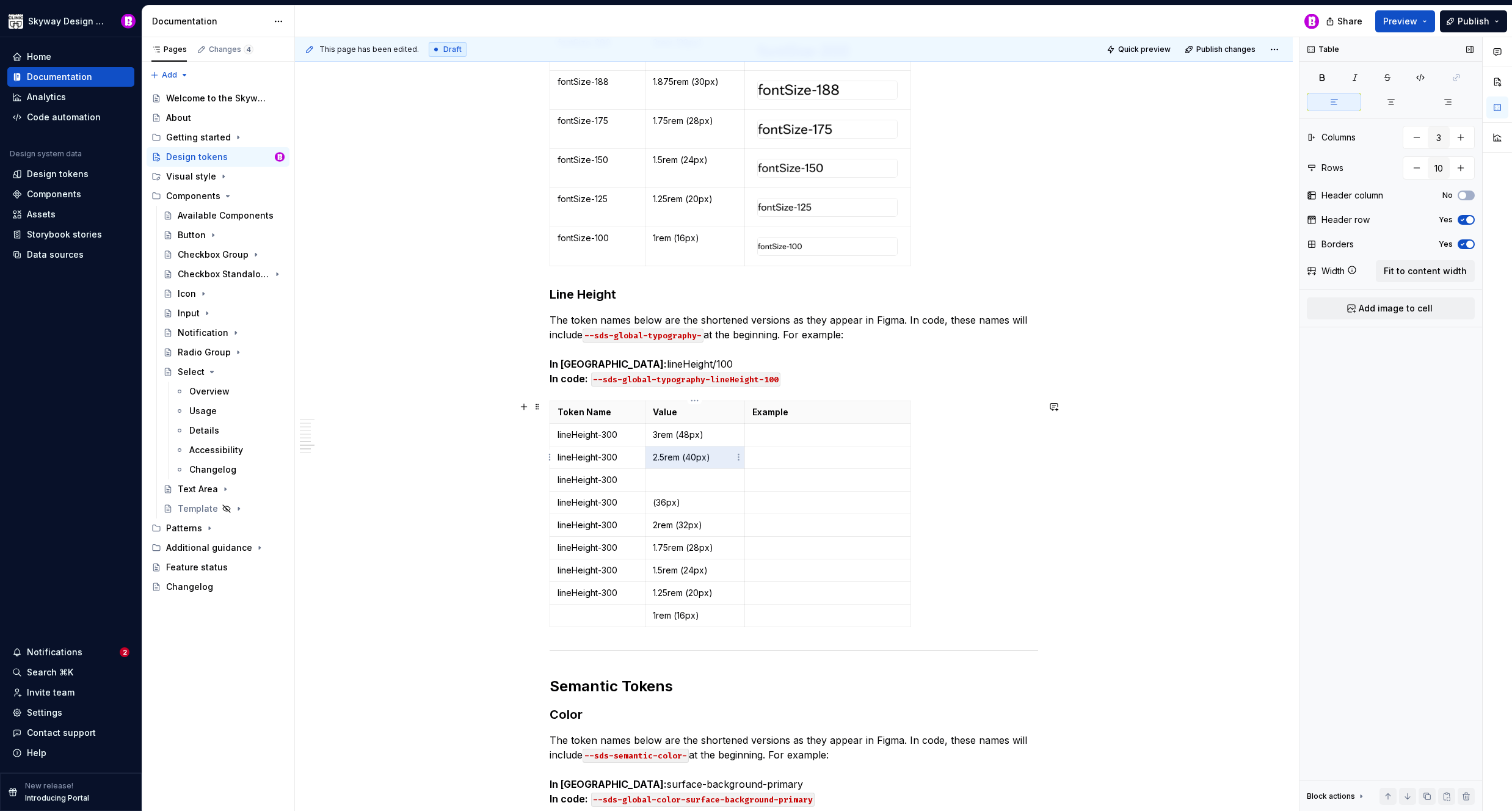
click at [714, 462] on p "2.5rem (40px)" at bounding box center [695, 457] width 85 height 12
click at [701, 481] on p at bounding box center [695, 480] width 85 height 12
click at [687, 455] on p at bounding box center [695, 457] width 85 height 12
drag, startPoint x: 712, startPoint y: 457, endPoint x: 703, endPoint y: 499, distance: 43.0
click at [653, 457] on p "2.5rem (40px)" at bounding box center [695, 457] width 85 height 12
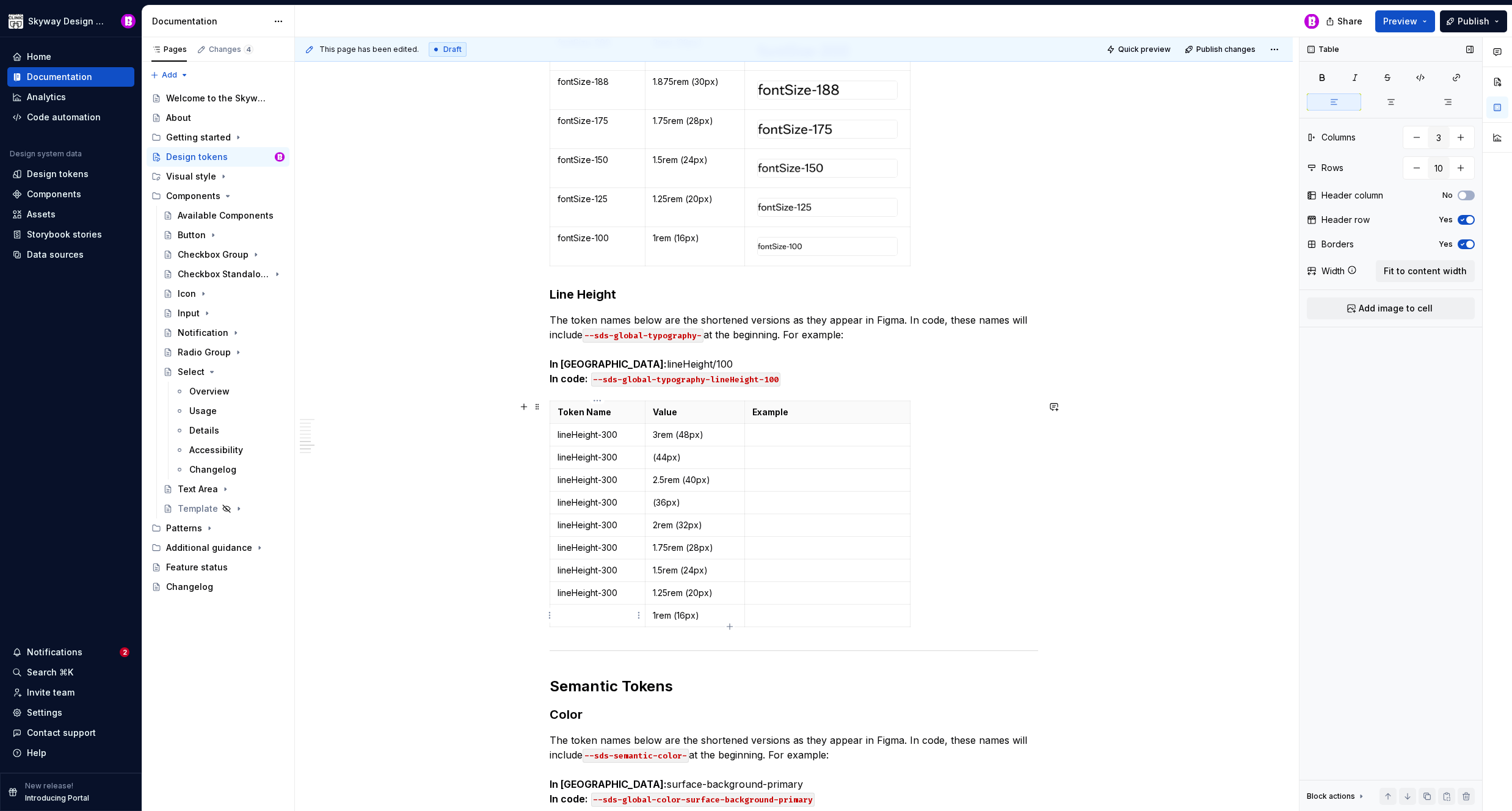
click at [612, 617] on p at bounding box center [597, 616] width 80 height 12
click at [612, 588] on p "lineHeight-300" at bounding box center [597, 593] width 80 height 12
click at [608, 613] on p at bounding box center [597, 616] width 80 height 12
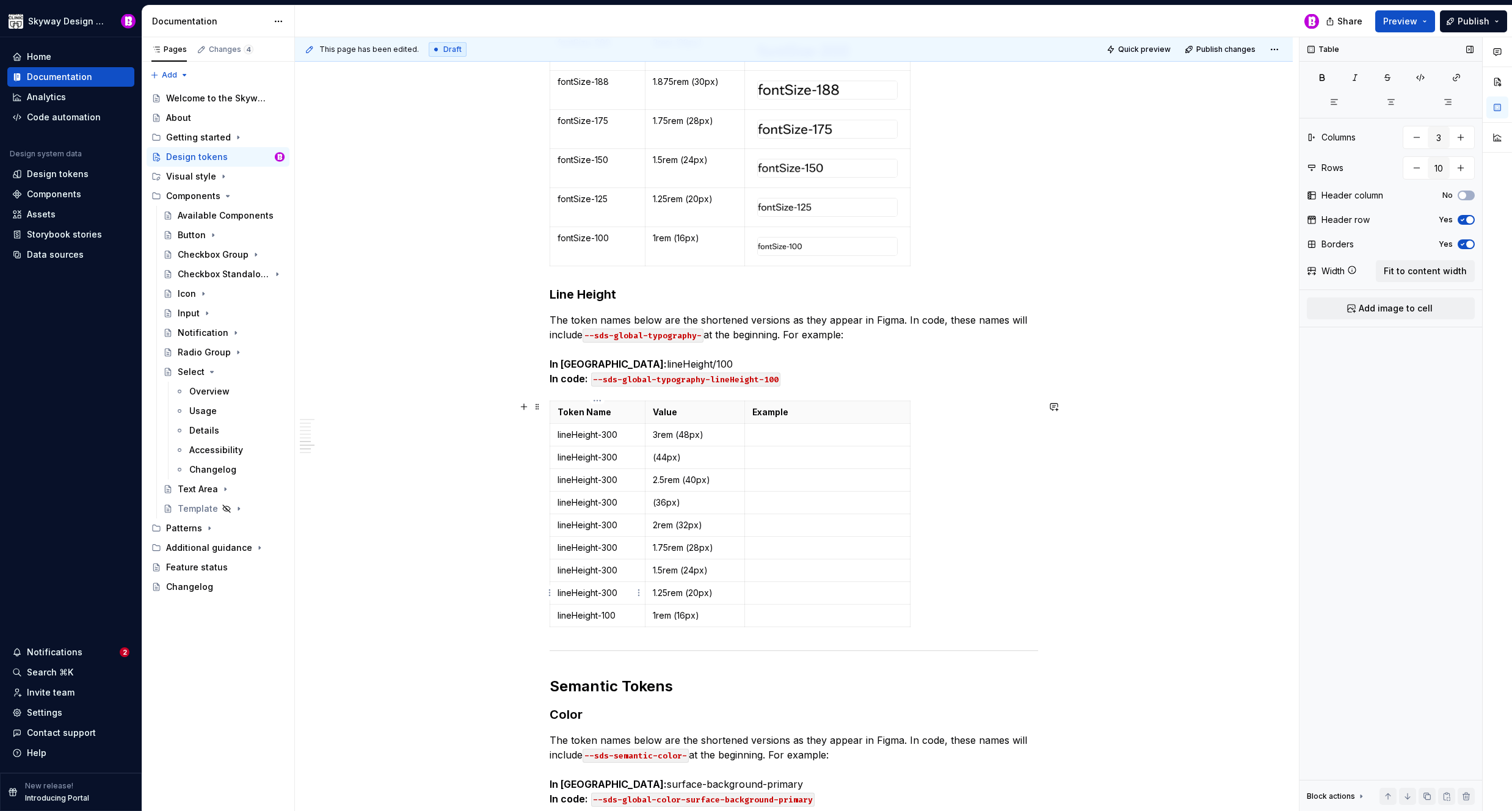
click at [626, 593] on p "lineHeight-300" at bounding box center [597, 593] width 80 height 12
click at [622, 570] on p "lineHeight-300" at bounding box center [597, 570] width 80 height 12
click at [624, 551] on p "lineHeight-300" at bounding box center [597, 548] width 80 height 12
click at [626, 524] on p "lineHeight-300" at bounding box center [597, 525] width 80 height 12
click at [626, 503] on p "lineHeight-300" at bounding box center [597, 503] width 80 height 12
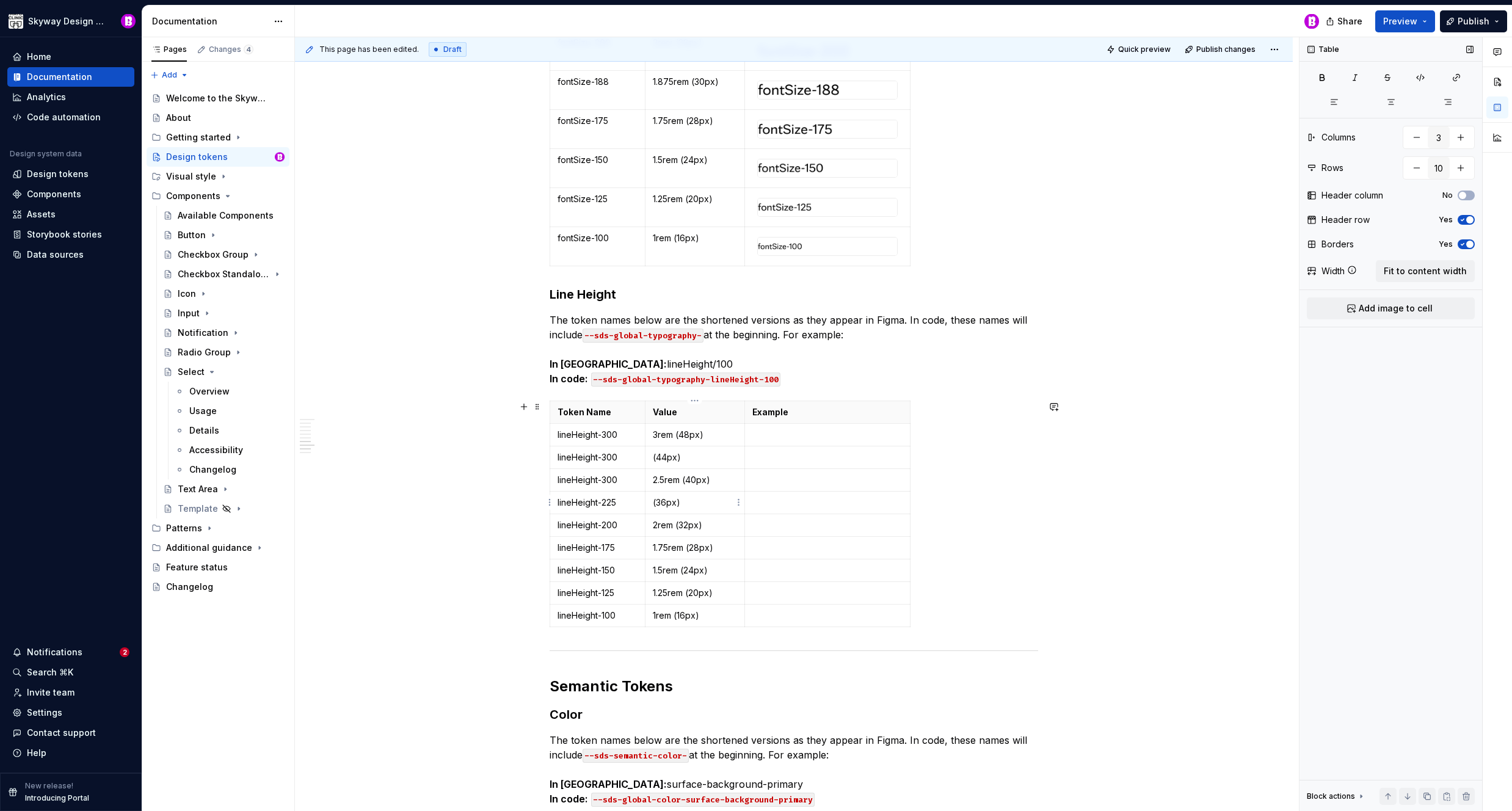
click at [653, 502] on p "(36px)" at bounding box center [695, 503] width 85 height 12
click at [619, 478] on p "lineHeight-300" at bounding box center [597, 480] width 80 height 12
click at [622, 456] on p "lineHeight-300" at bounding box center [597, 457] width 80 height 12
click at [651, 457] on td "(44px)" at bounding box center [695, 457] width 100 height 23
click at [820, 435] on p at bounding box center [827, 435] width 150 height 12
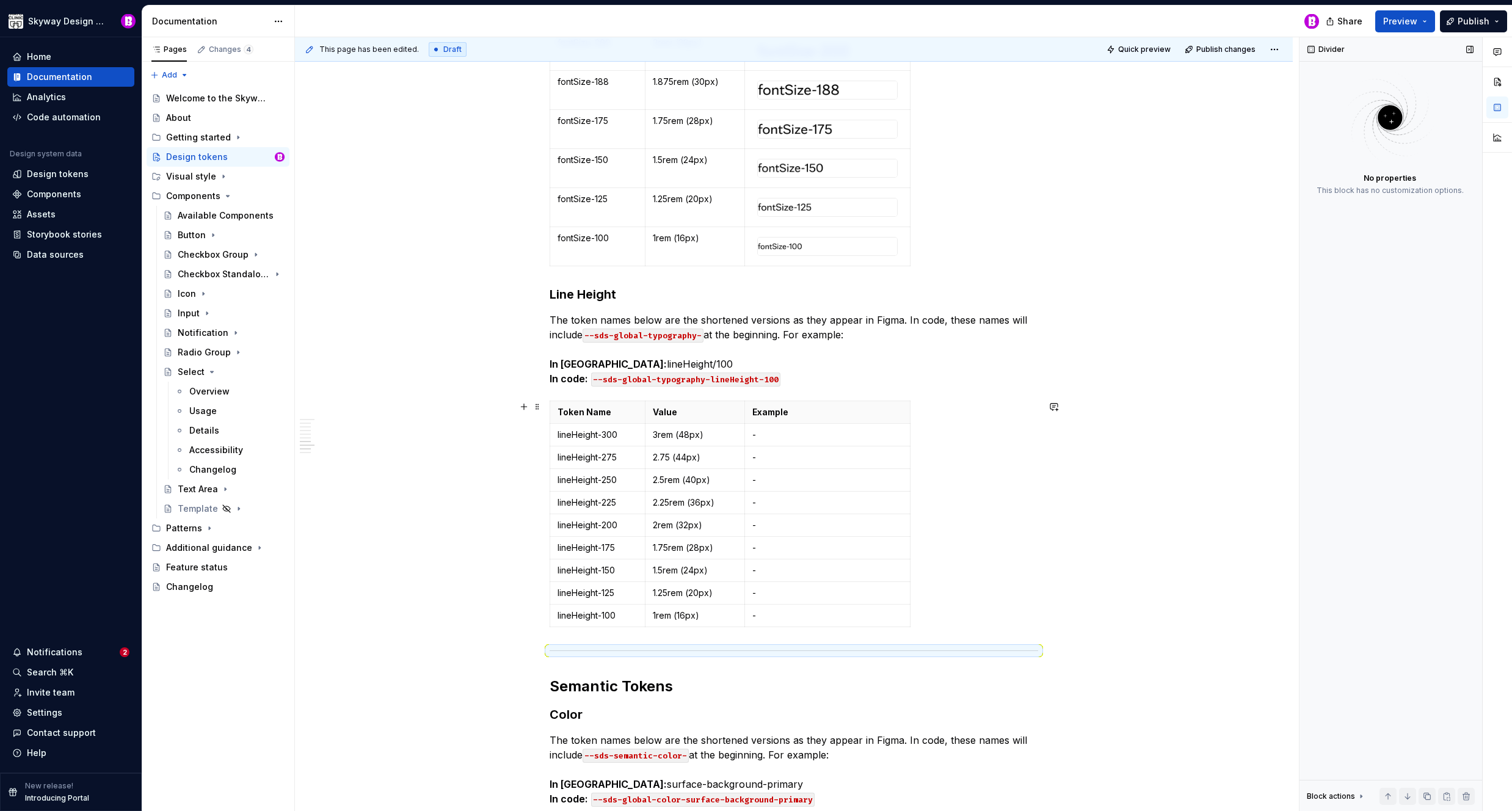
click at [954, 427] on div "Token Name Value Example lineHeight-300 3rem (48px) - lineHeight-275 2.75 (44px…" at bounding box center [793, 516] width 489 height 232
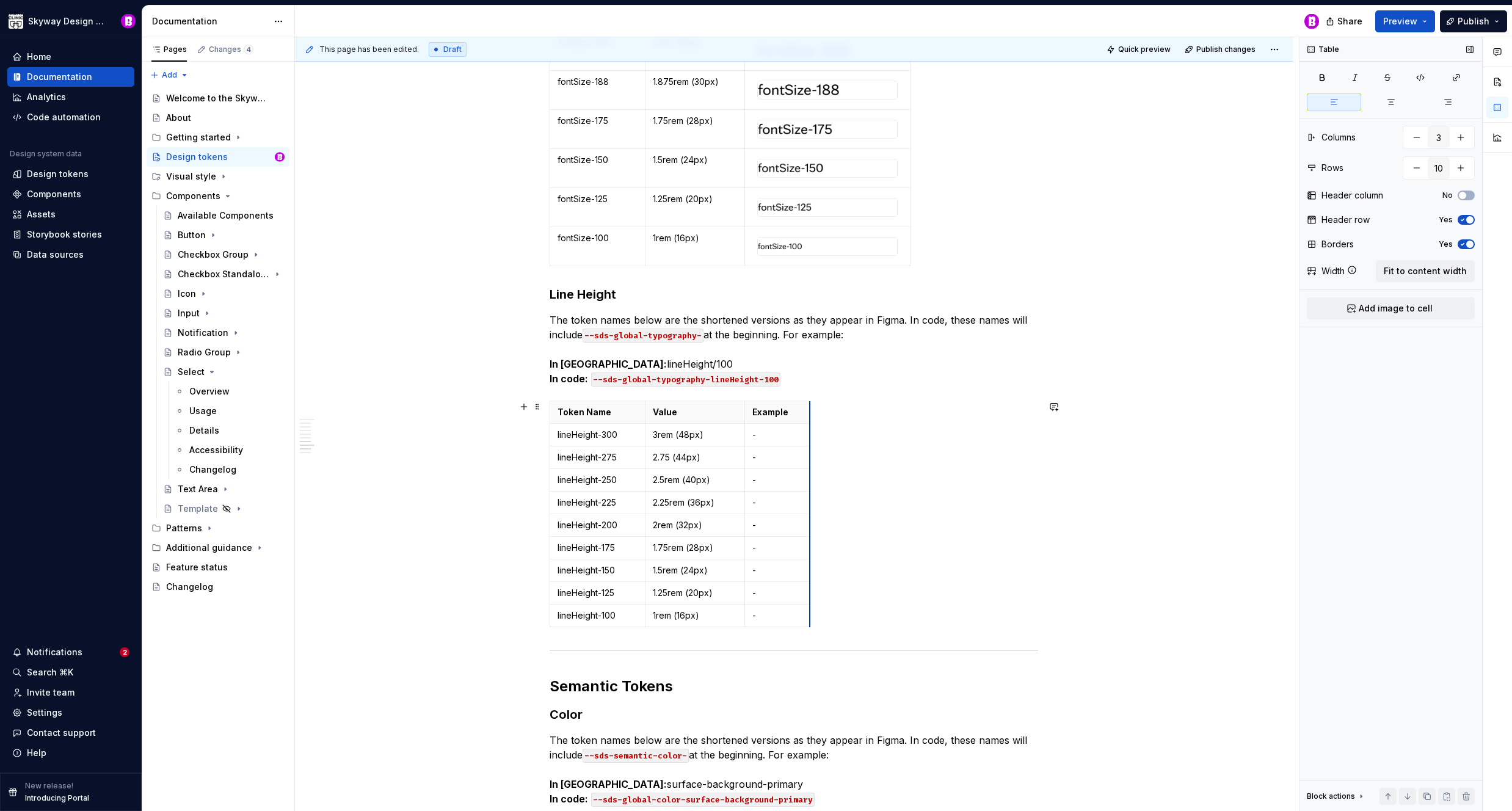
drag, startPoint x: 909, startPoint y: 437, endPoint x: 809, endPoint y: 430, distance: 100.2
click at [908, 467] on div "Token Name Value Example lineHeight-300 3rem (48px) - lineHeight-275 2.75 (44px…" at bounding box center [793, 516] width 489 height 232
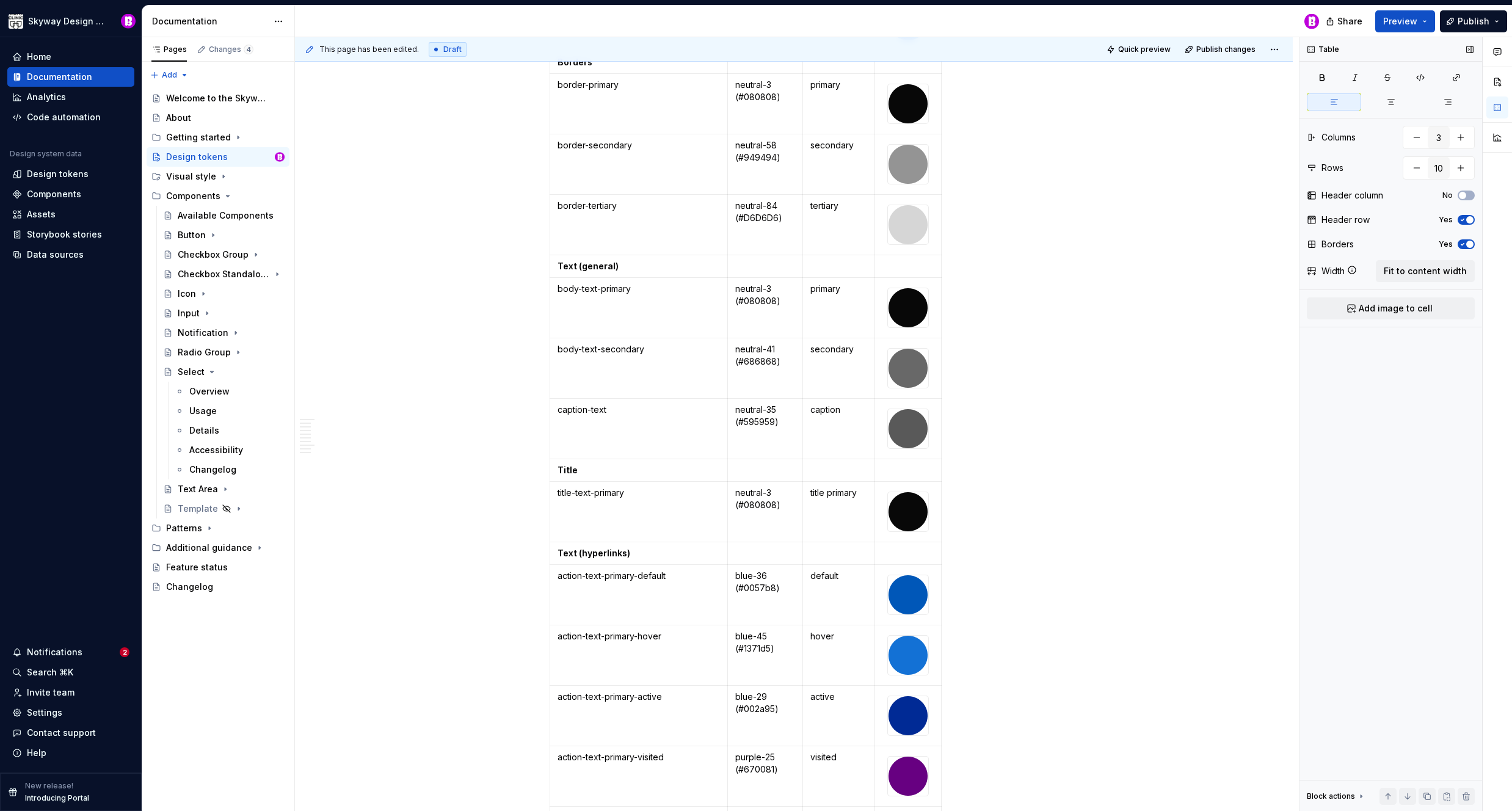
scroll to position [5030, 0]
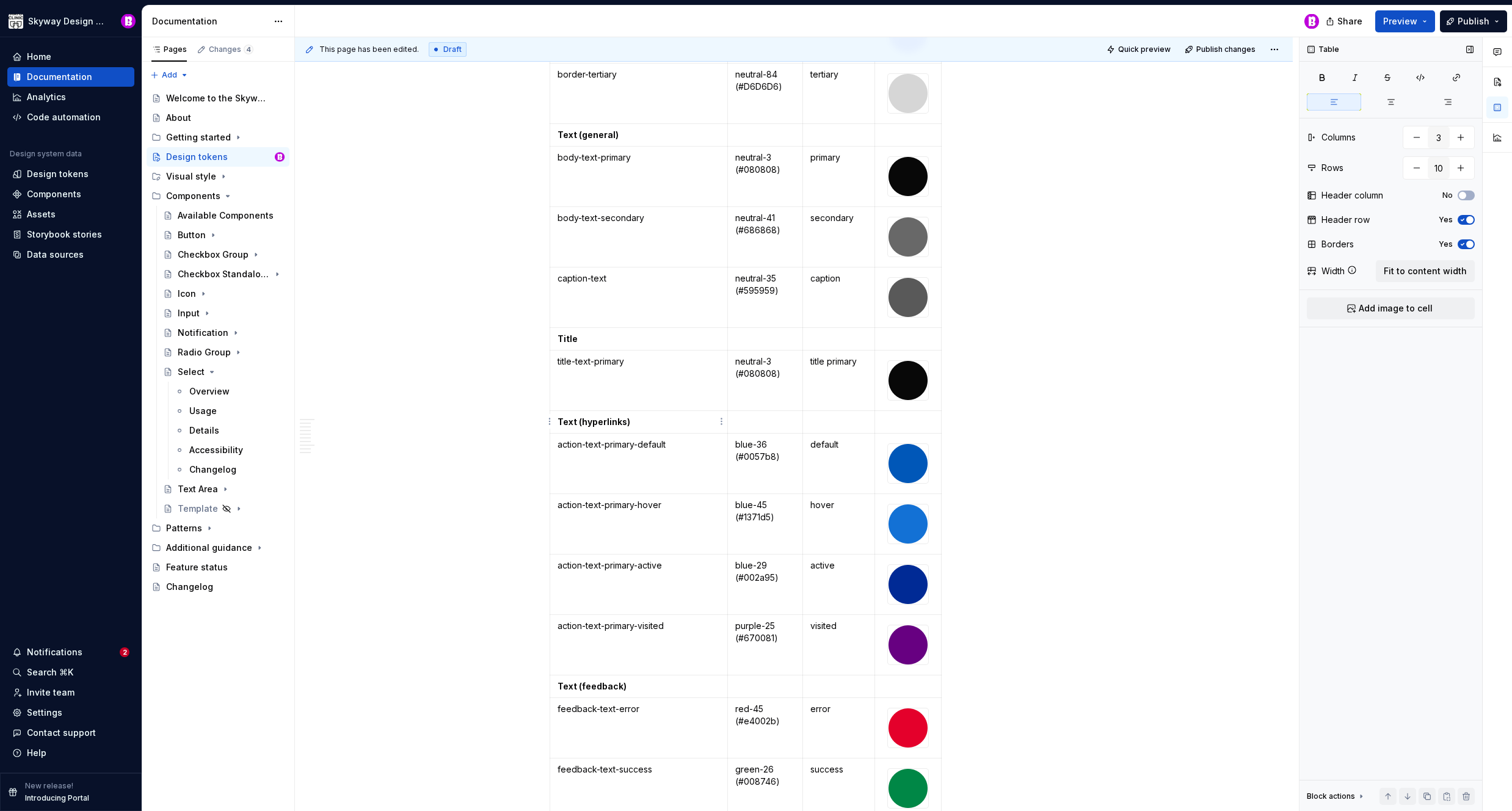
type input "4"
type input "32"
drag, startPoint x: 624, startPoint y: 420, endPoint x: 583, endPoint y: 424, distance: 41.2
click at [582, 422] on strong "Text (hyperlinks)" at bounding box center [594, 421] width 73 height 10
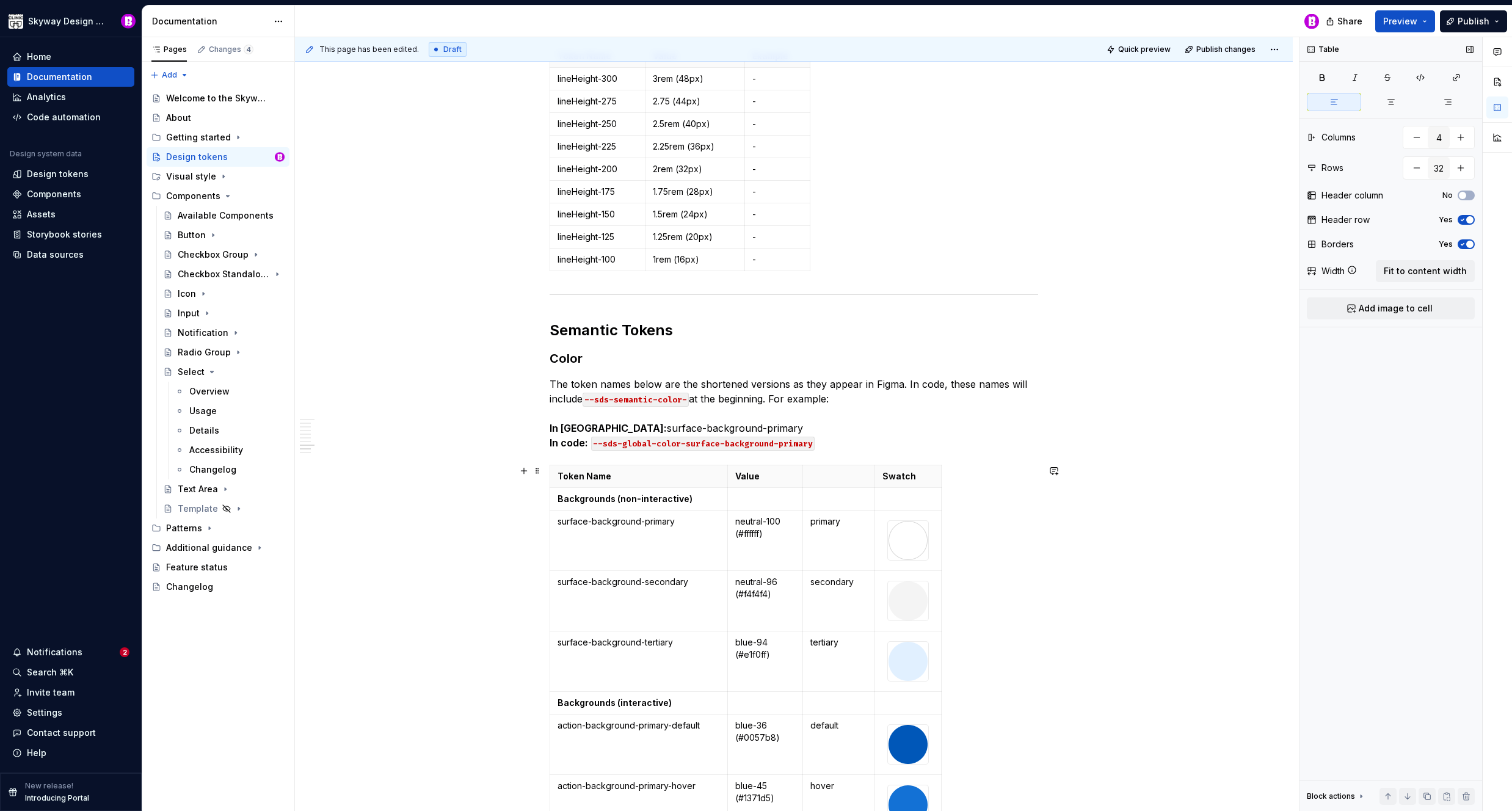
scroll to position [3464, 0]
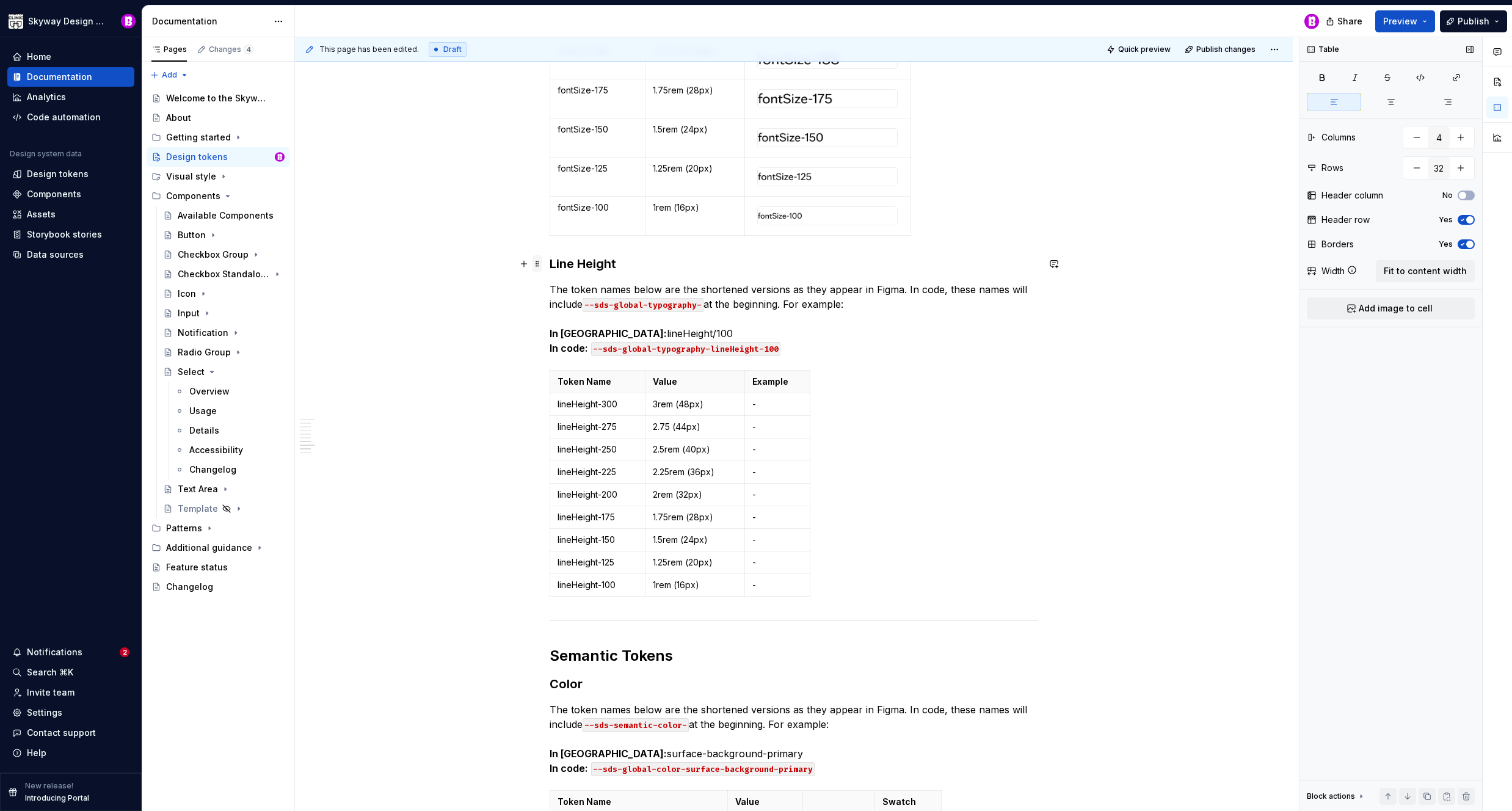
click at [538, 268] on span at bounding box center [537, 263] width 10 height 17
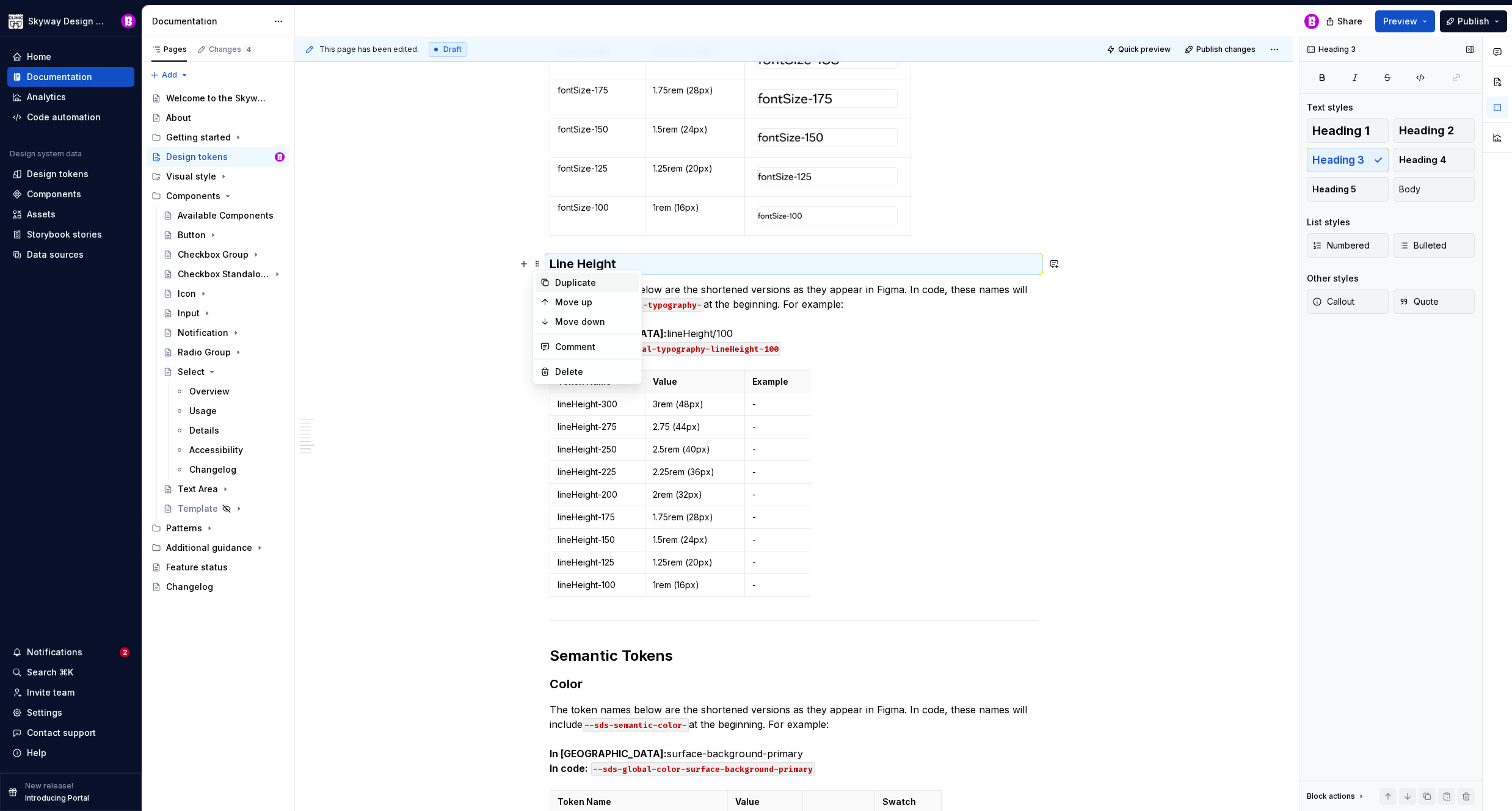
click at [555, 285] on div "Duplicate" at bounding box center [595, 283] width 80 height 12
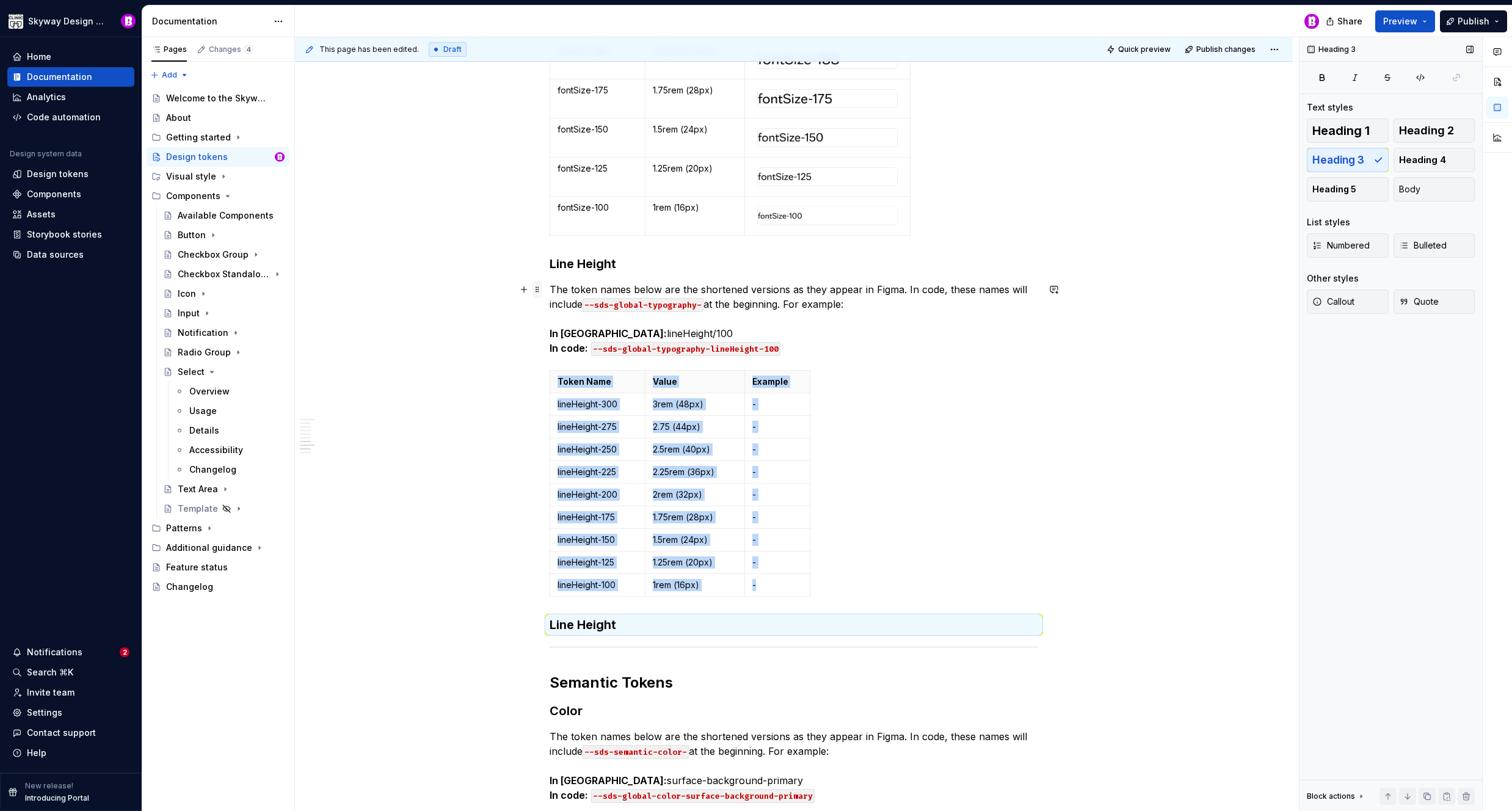
click at [538, 287] on span at bounding box center [537, 289] width 10 height 17
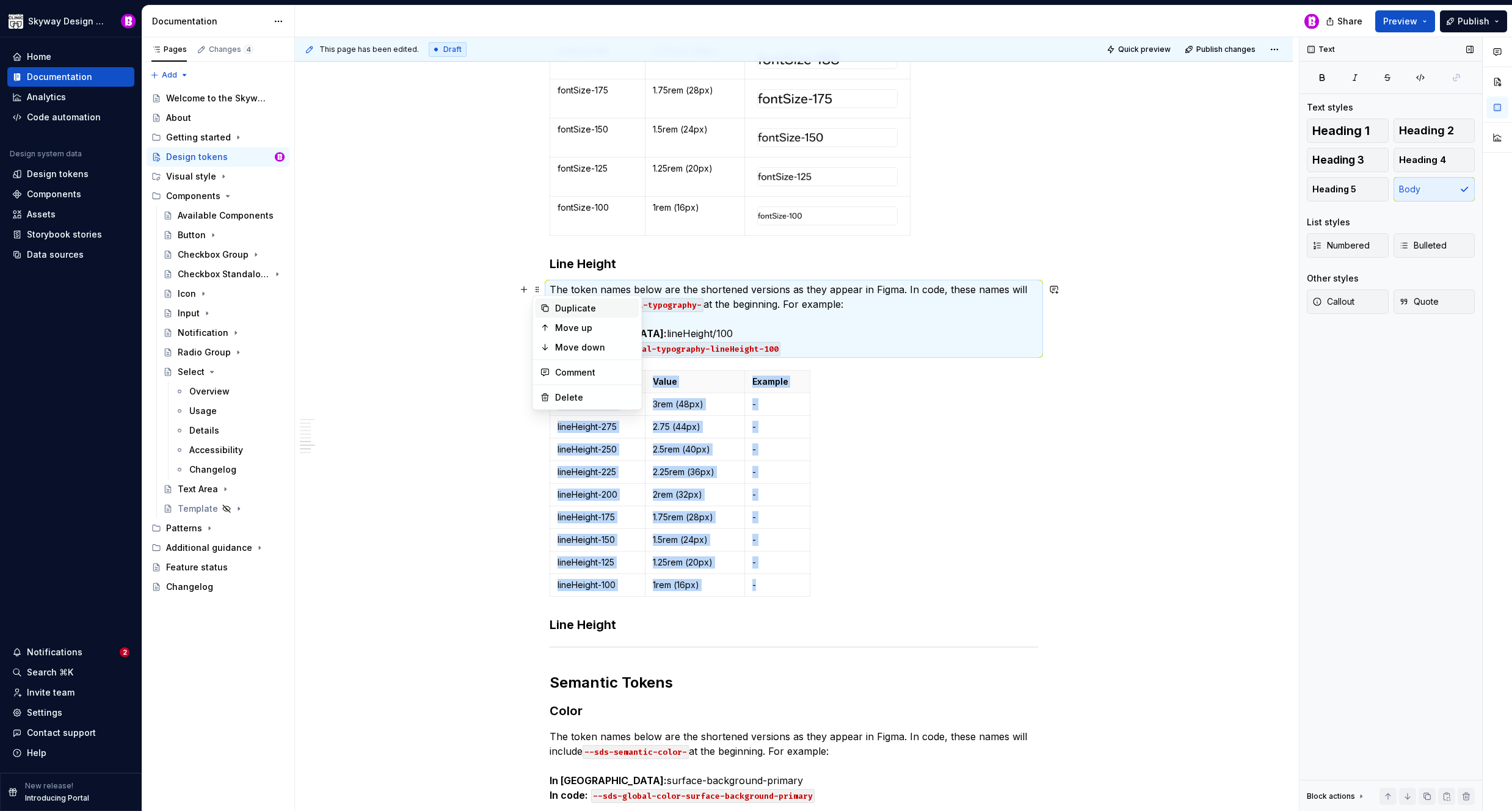
click at [552, 311] on div "Duplicate" at bounding box center [588, 308] width 104 height 19
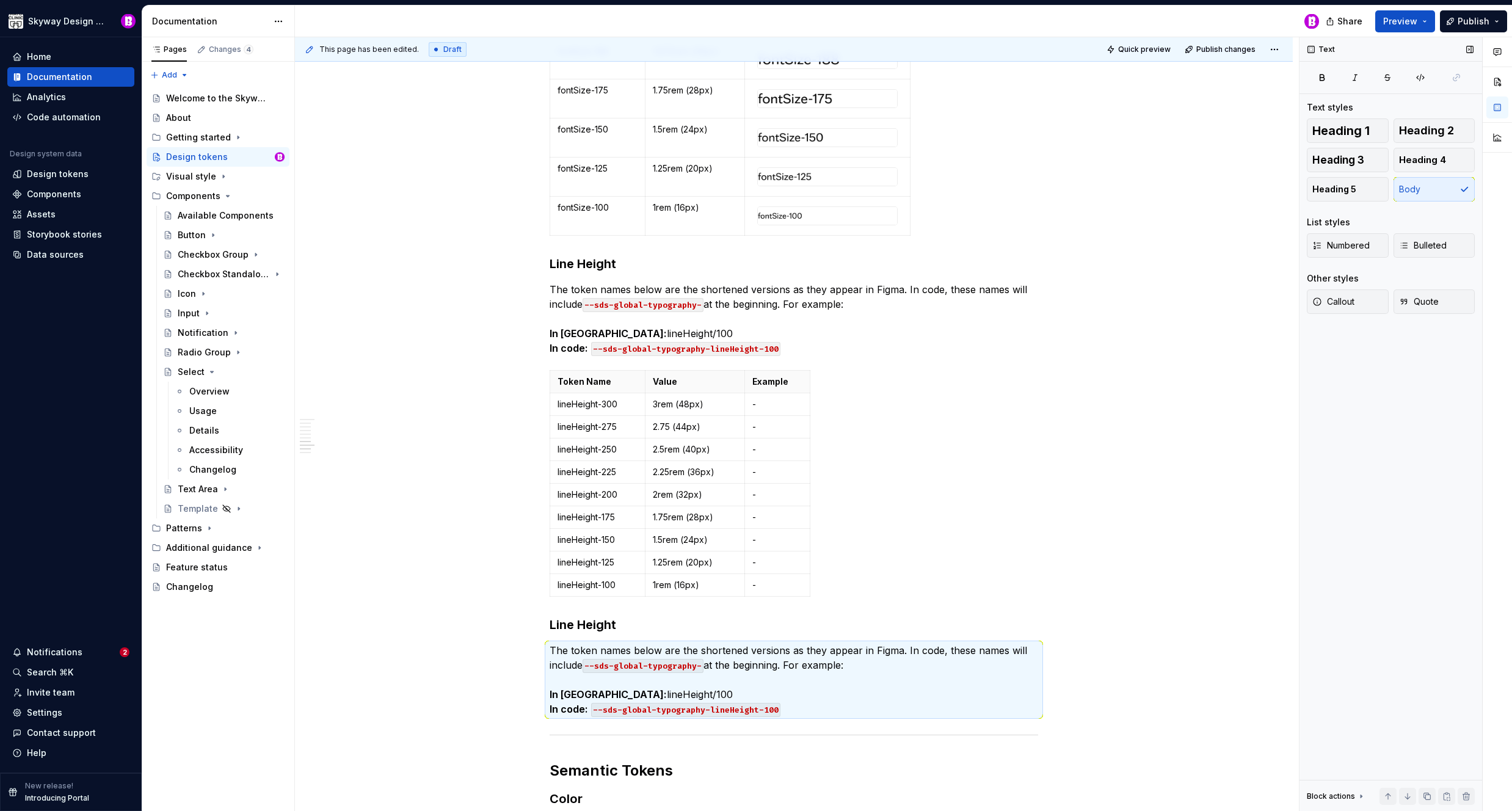
click at [613, 624] on h3 "Line Height" at bounding box center [793, 625] width 489 height 17
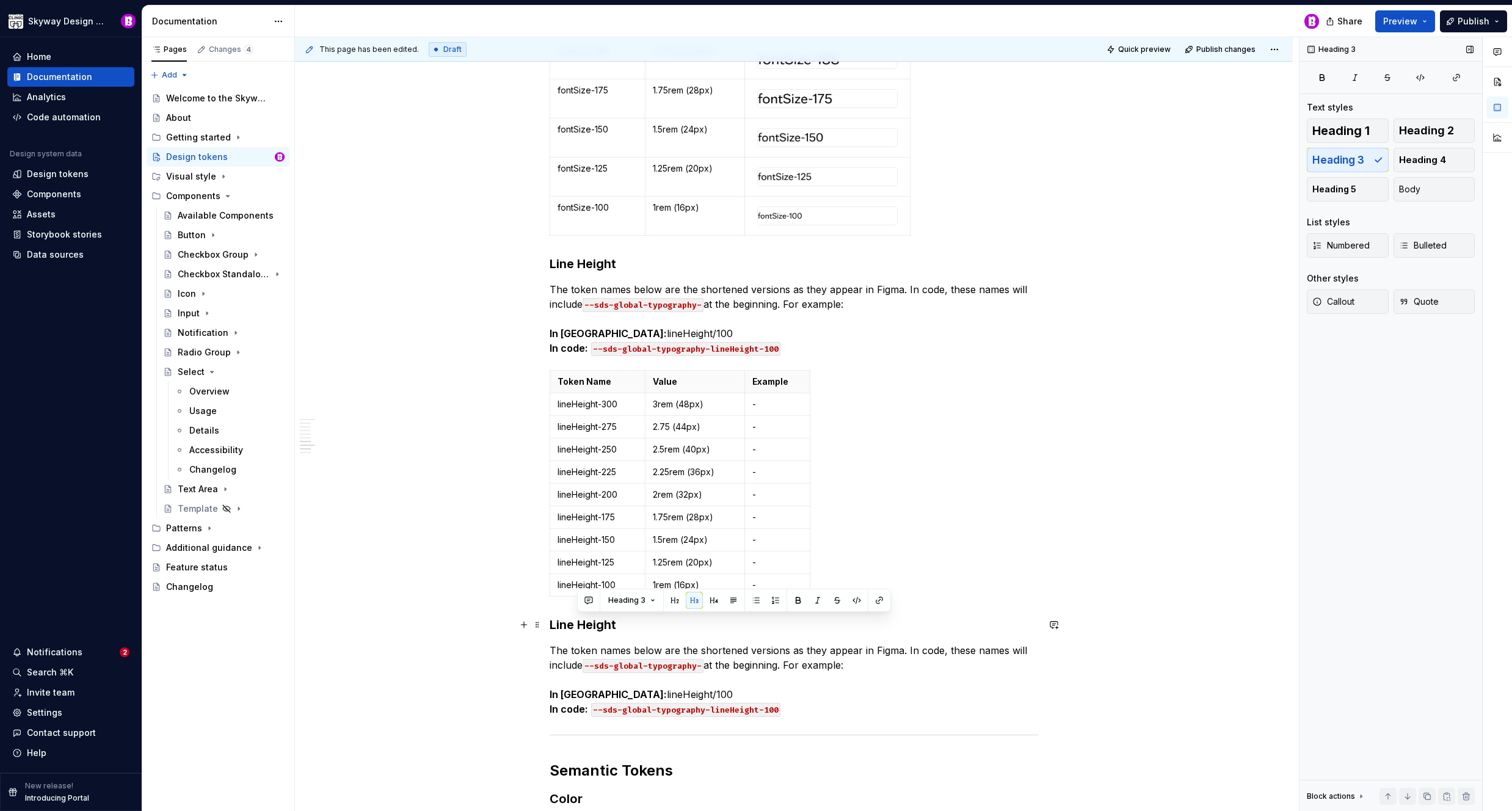
click at [613, 624] on h3 "Line Height" at bounding box center [793, 625] width 489 height 17
drag, startPoint x: 577, startPoint y: 626, endPoint x: 570, endPoint y: 626, distance: 7.0
click at [570, 626] on h3 "Paregraph Spacing" at bounding box center [793, 625] width 489 height 17
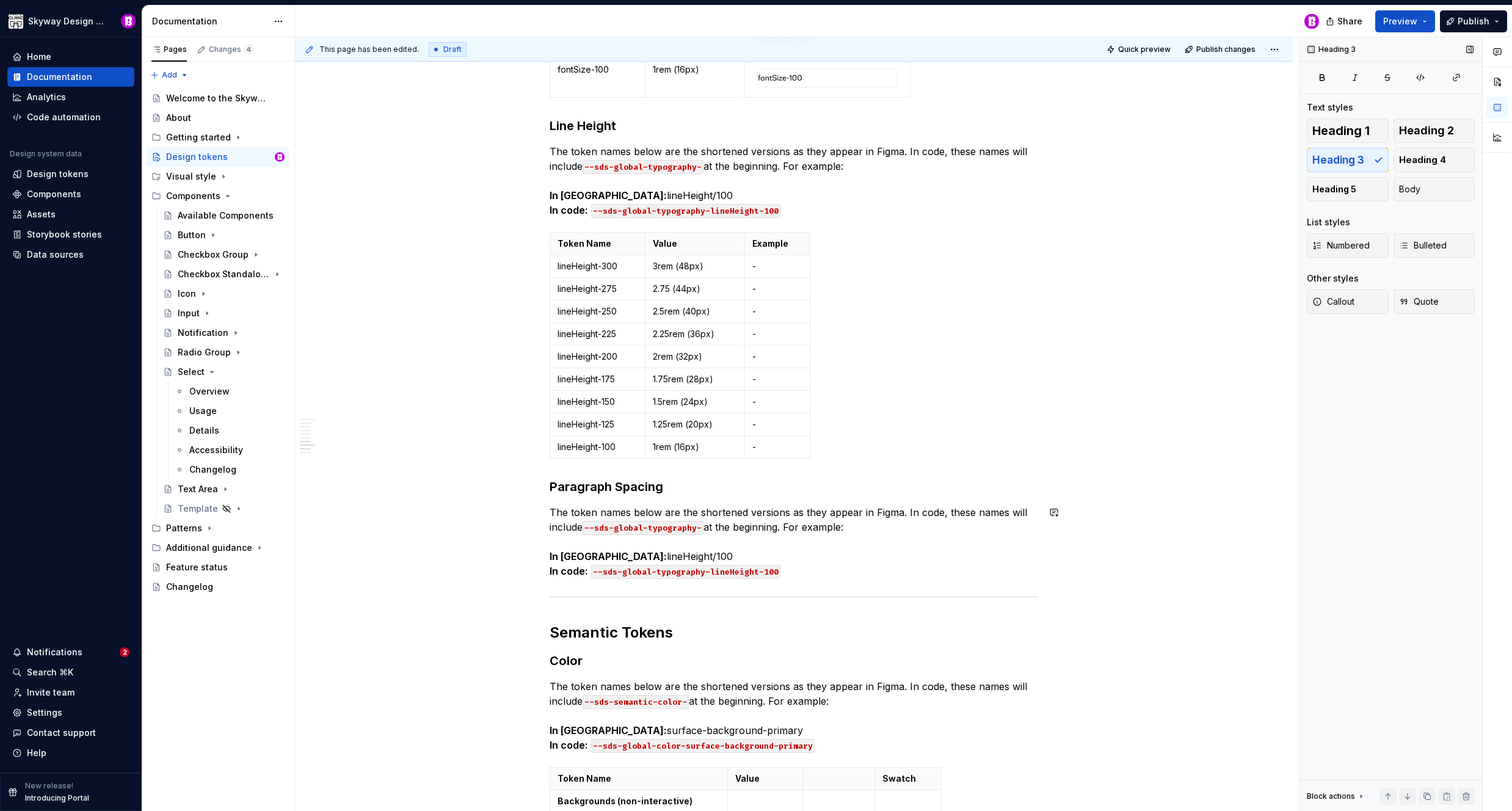
scroll to position [3613, 0]
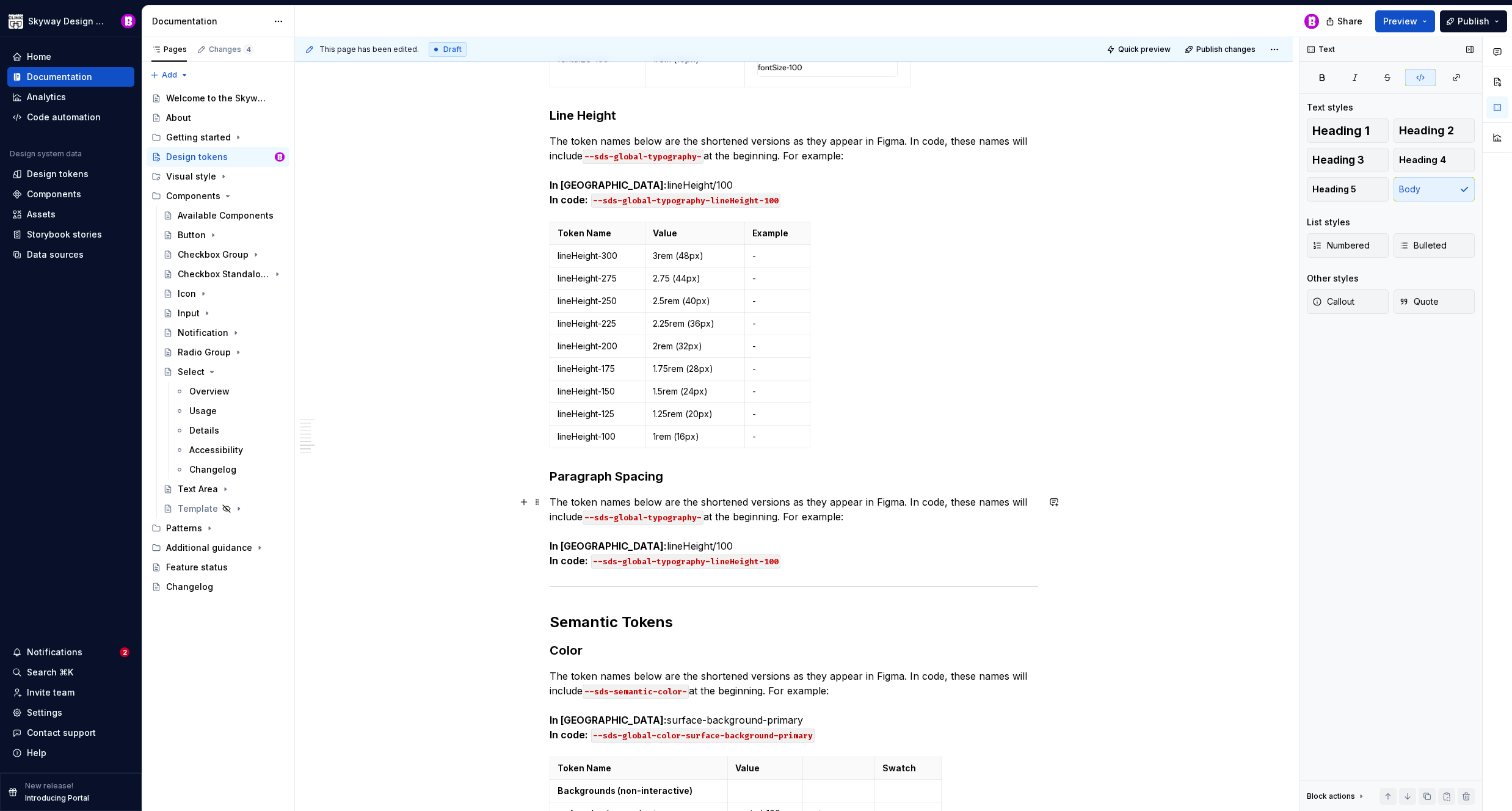
click at [758, 558] on code "--sds-global-typography-lineHeight-100" at bounding box center [685, 561] width 189 height 14
click at [799, 558] on code "--sds-global-typography-paragraphSpacing-100" at bounding box center [700, 561] width 218 height 14
drag, startPoint x: 661, startPoint y: 543, endPoint x: 595, endPoint y: 546, distance: 66.1
click at [595, 546] on p "The token names below are the shortened versions as they appear in Figma. In co…" at bounding box center [793, 532] width 489 height 73
click at [840, 561] on p "The token names below are the shortened versions as they appear in Figma. In co…" at bounding box center [793, 532] width 489 height 73
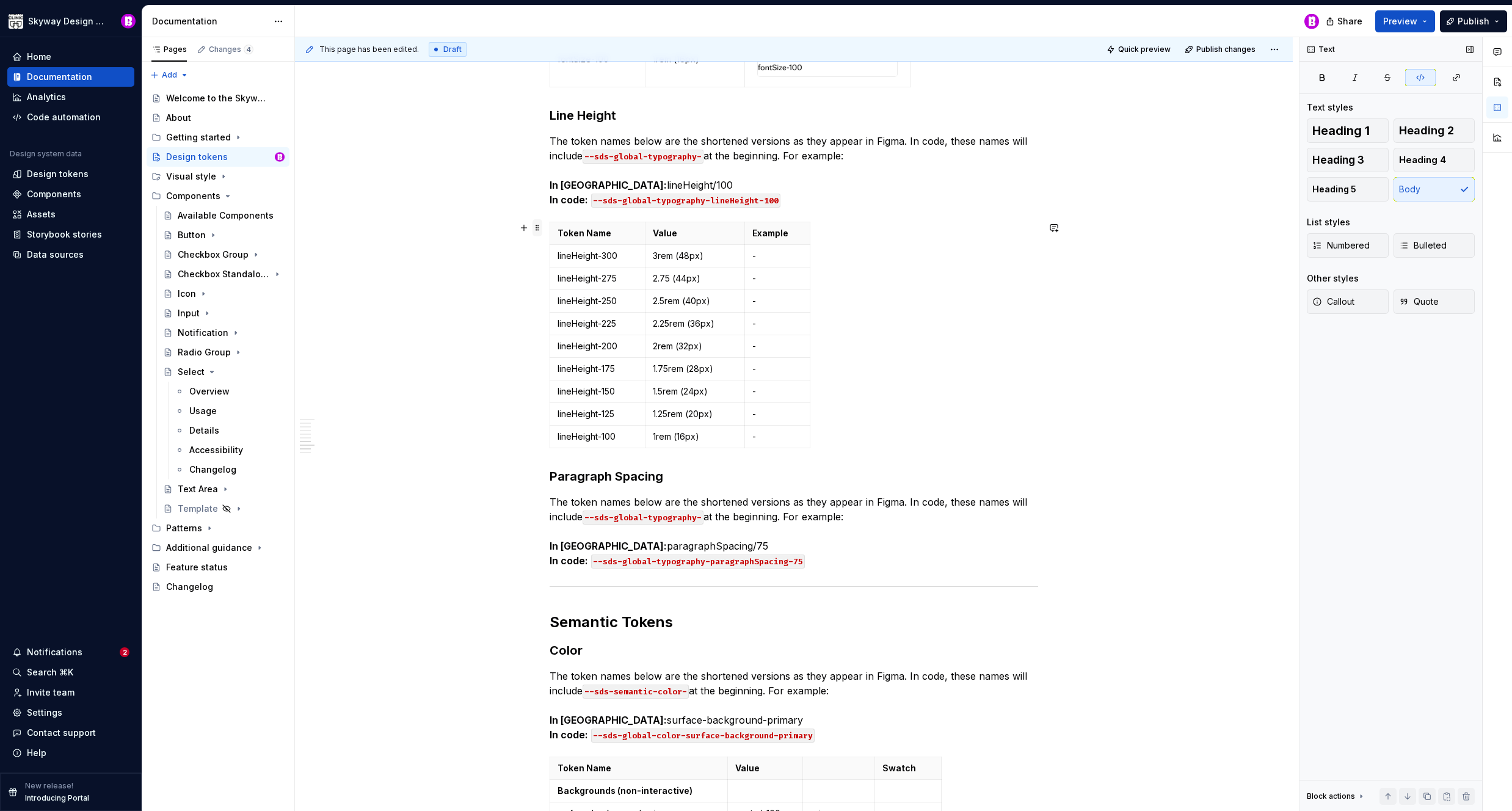
click at [538, 227] on span at bounding box center [537, 227] width 10 height 17
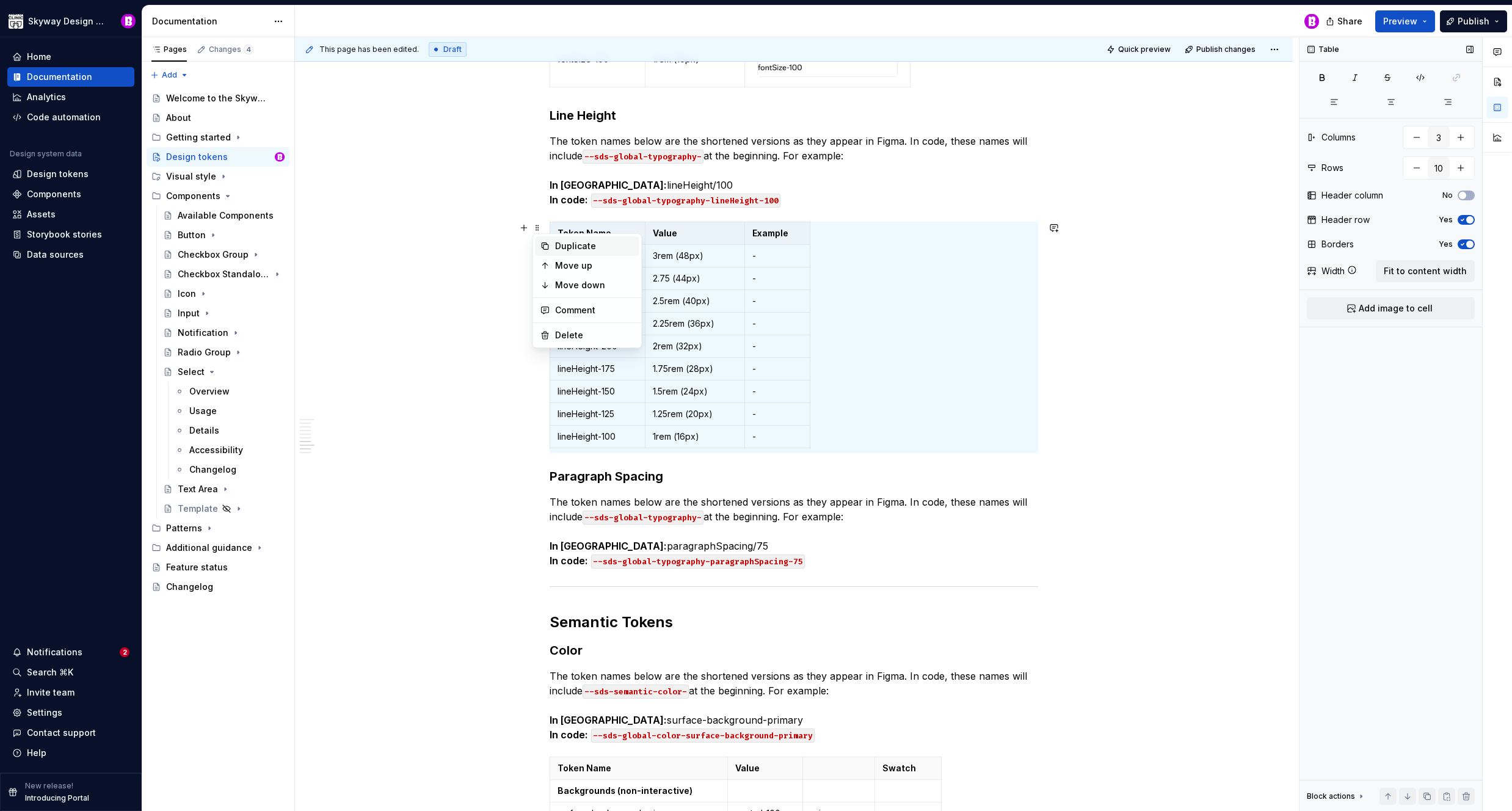
click at [577, 250] on div "Duplicate" at bounding box center [595, 246] width 80 height 12
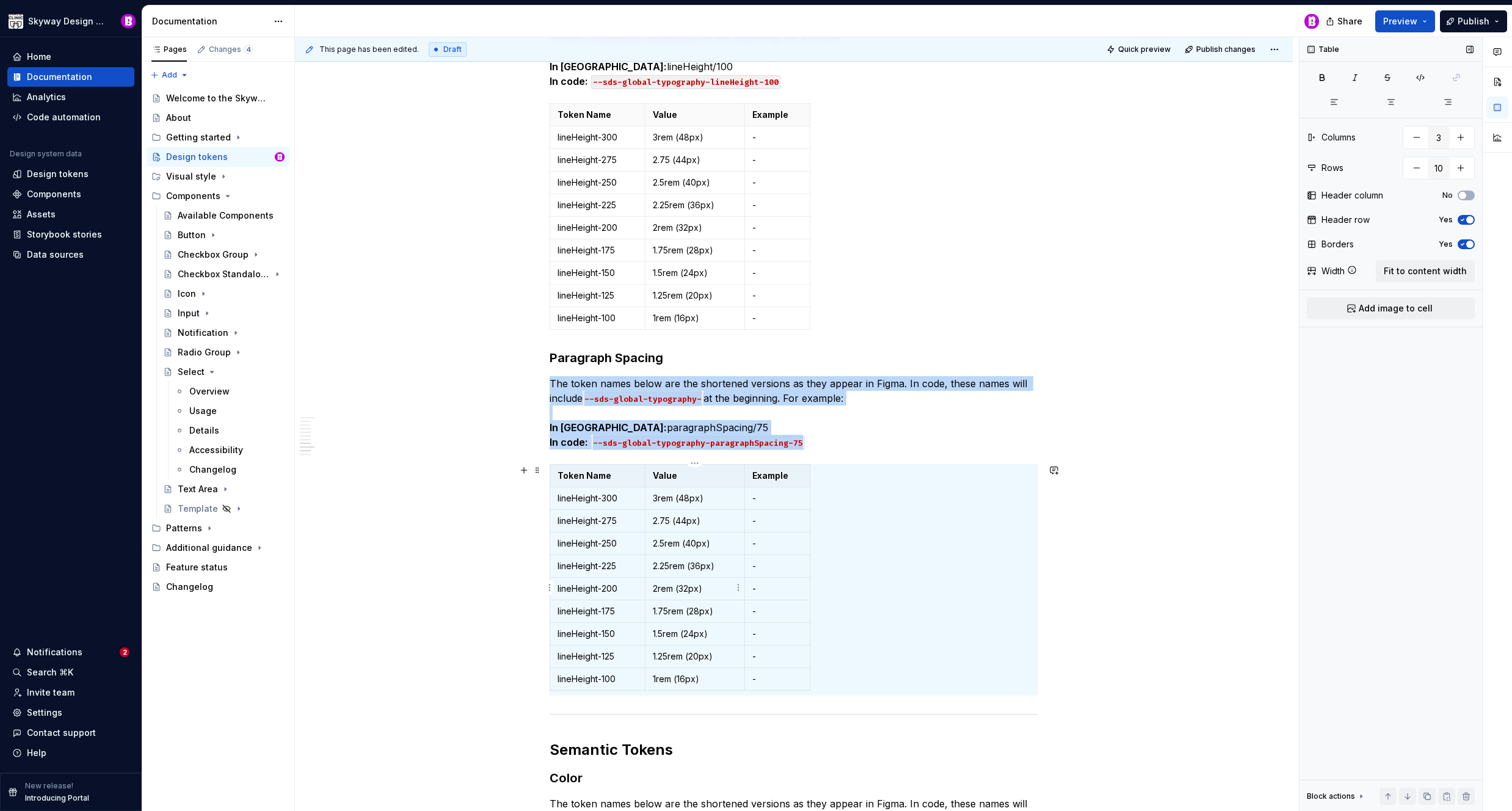
scroll to position [5, 0]
click at [1110, 684] on div "Please note that design token names appear differently in Figma vs. code. This …" at bounding box center [794, 168] width 998 height 7351
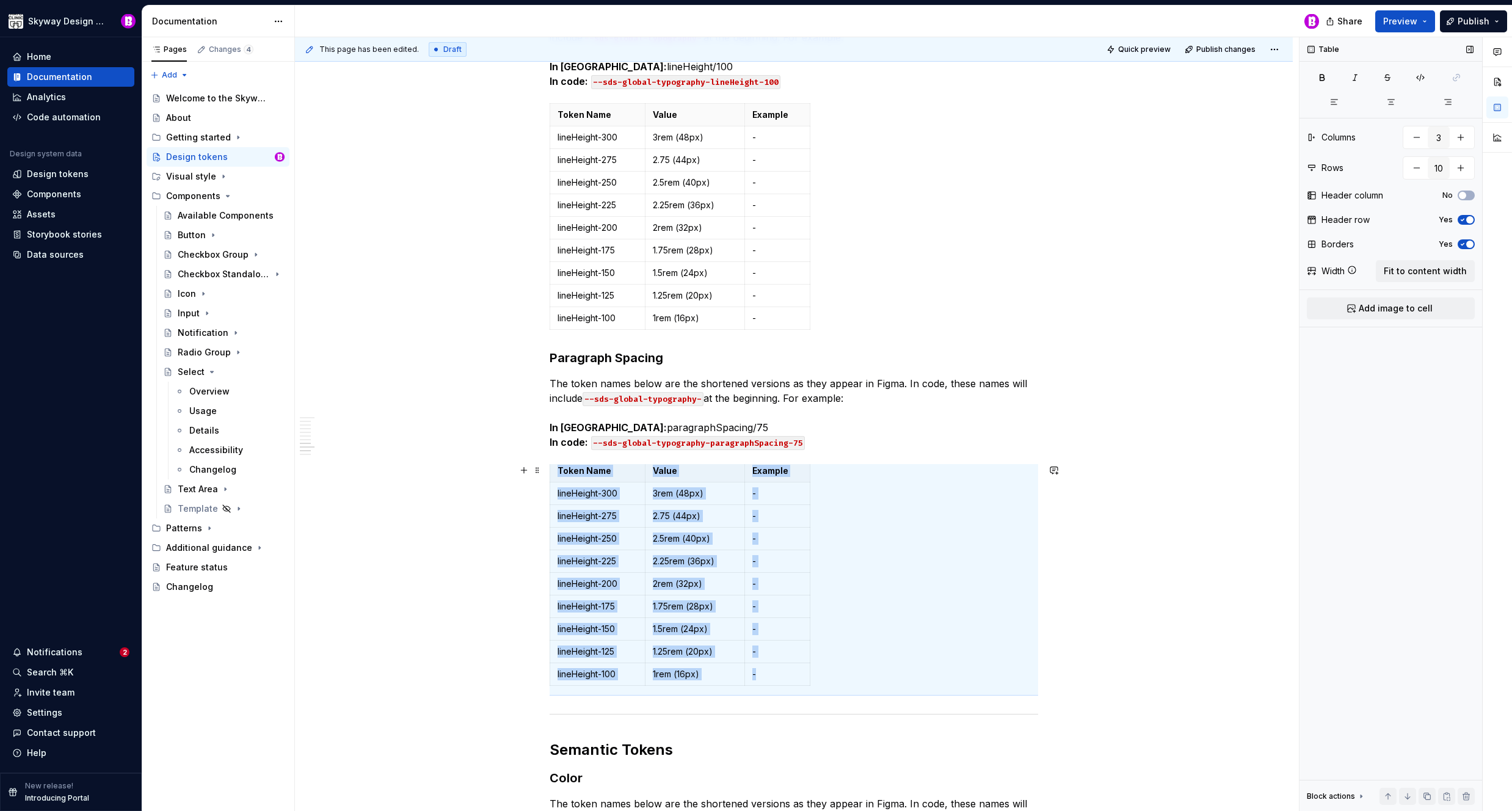
scroll to position [0, 0]
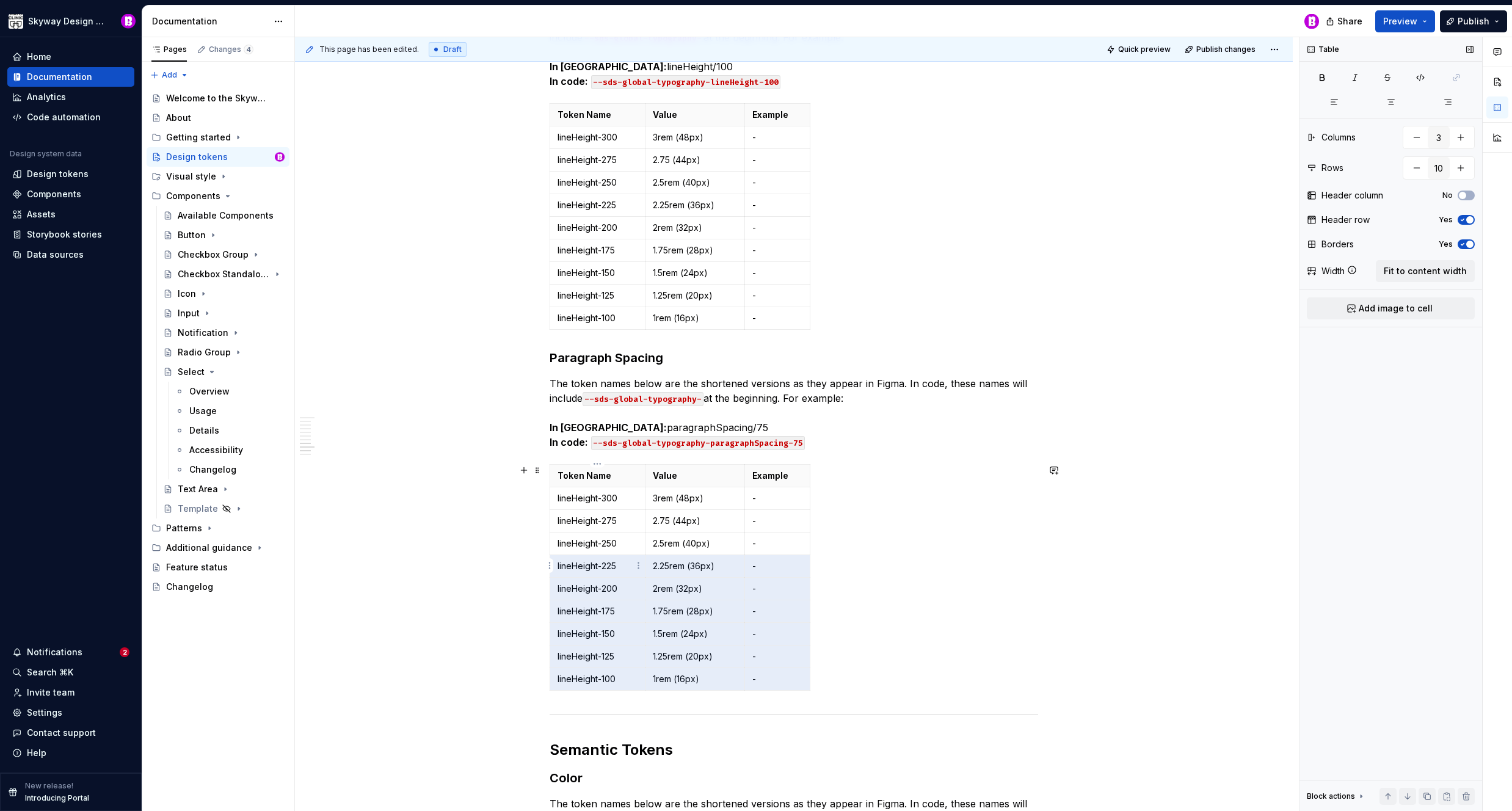
drag, startPoint x: 774, startPoint y: 679, endPoint x: 583, endPoint y: 574, distance: 218.0
click at [583, 574] on tbody "Token Name Value Example lineHeight-300 3rem (48px) - lineHeight-275 2.75 (44px…" at bounding box center [680, 577] width 260 height 226
click at [482, 579] on div "Please note that design token names appear differently in Figma vs. code. This …" at bounding box center [794, 168] width 998 height 7351
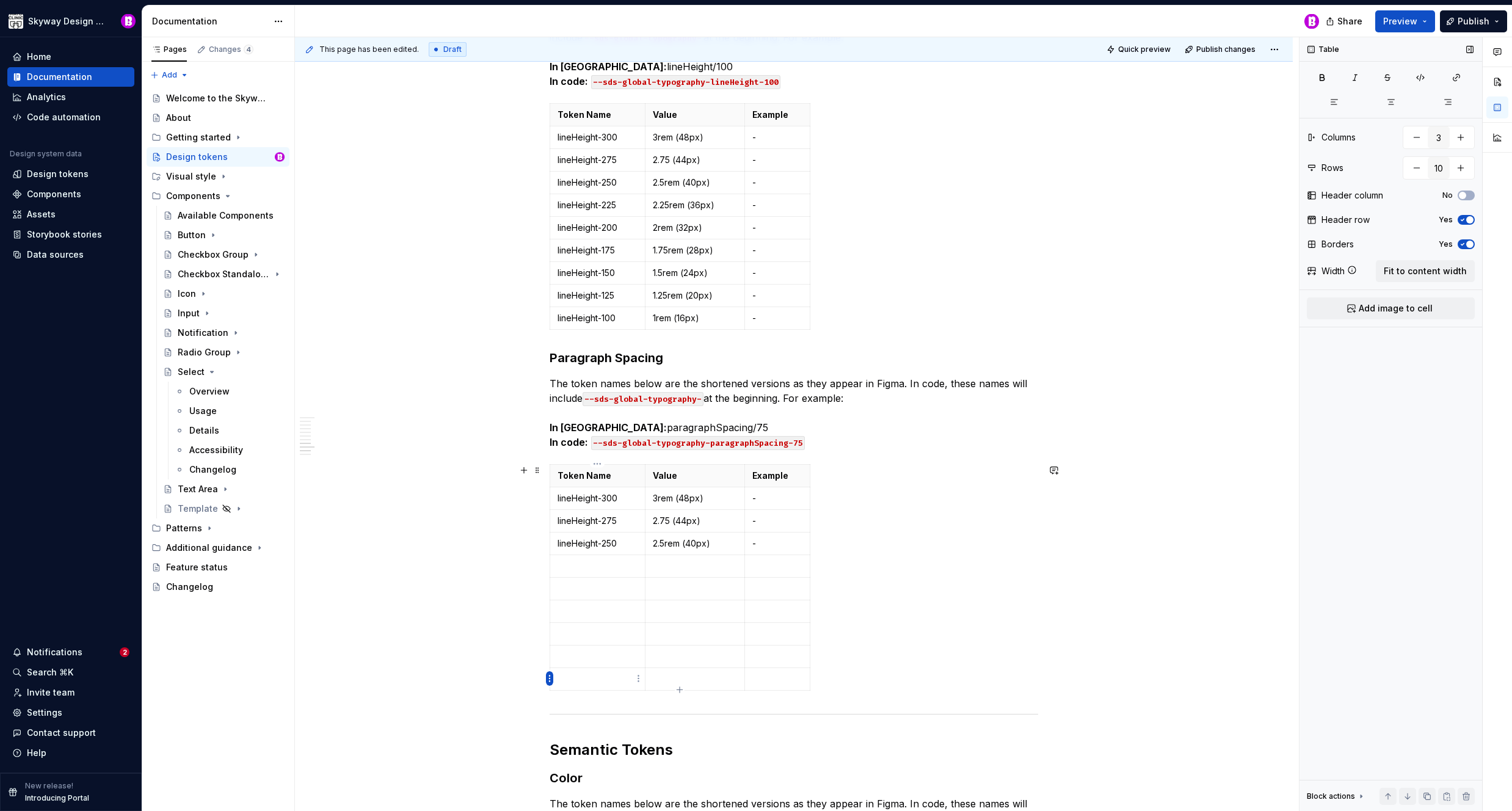
click at [548, 677] on html "Skyway Design System Home Documentation Analytics Code automation Design system…" at bounding box center [756, 406] width 1512 height 811
drag, startPoint x: 599, startPoint y: 790, endPoint x: 597, endPoint y: 759, distance: 31.1
click at [599, 790] on div "Delete row" at bounding box center [608, 785] width 80 height 12
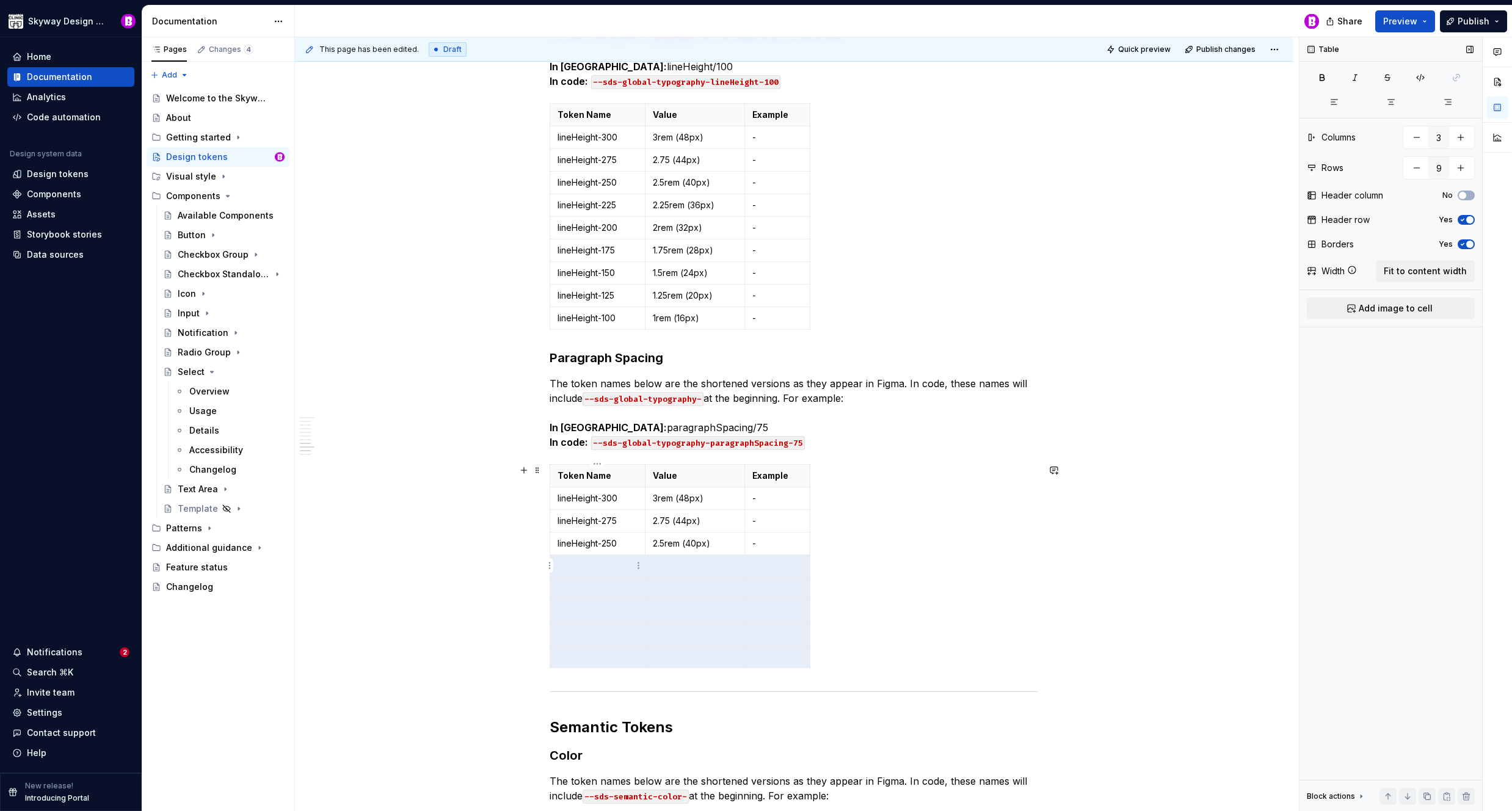
drag, startPoint x: 691, startPoint y: 634, endPoint x: 590, endPoint y: 573, distance: 118.0
click at [590, 573] on tbody "Token Name Value Example lineHeight-300 3rem (48px) - lineHeight-275 2.75 (44px…" at bounding box center [680, 566] width 260 height 203
click at [550, 568] on html "Skyway Design System Home Documentation Analytics Code automation Design system…" at bounding box center [756, 406] width 1512 height 811
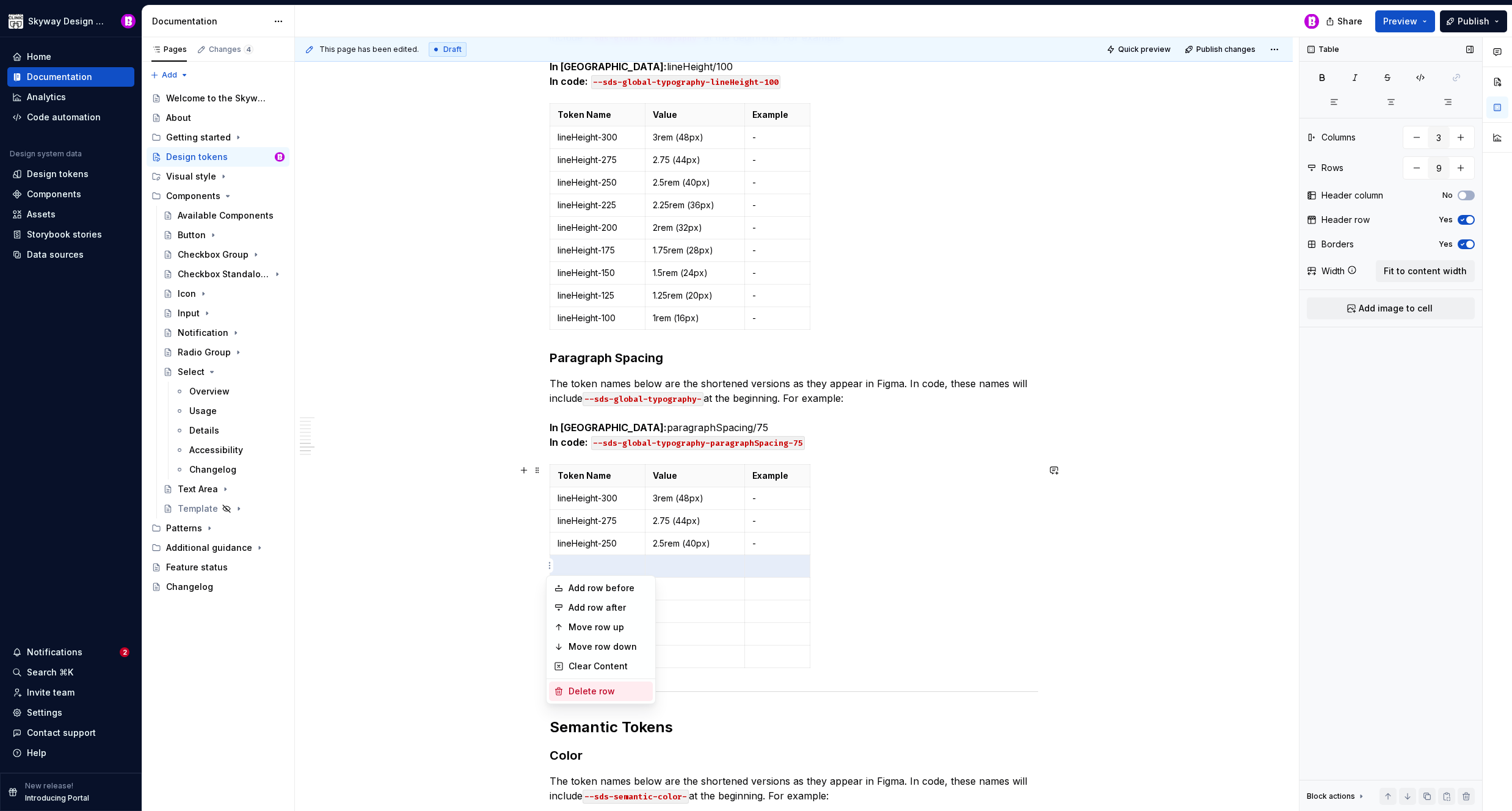
click at [590, 689] on div "Delete row" at bounding box center [608, 692] width 80 height 12
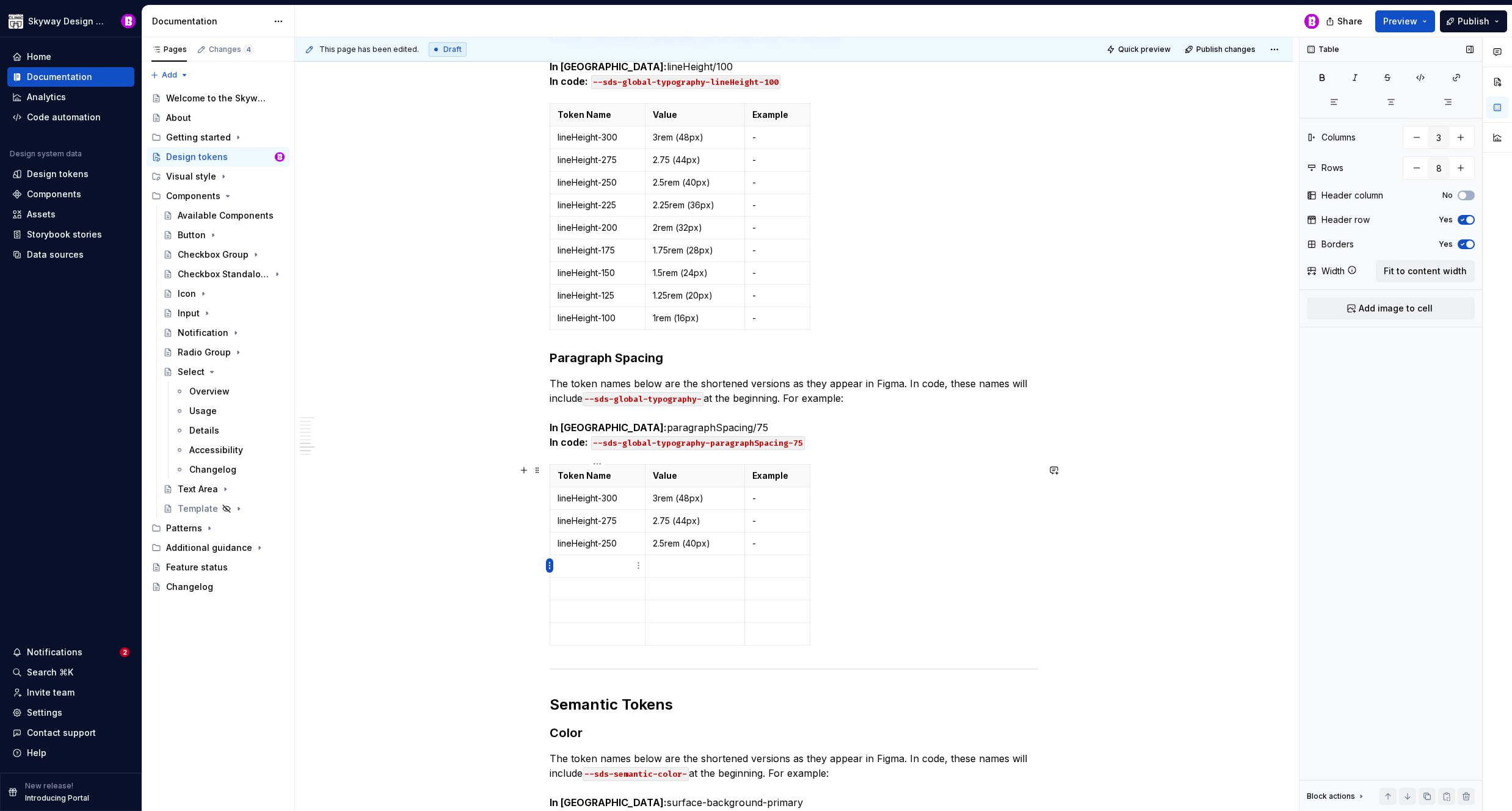
click at [551, 566] on html "Skyway Design System Home Documentation Analytics Code automation Design system…" at bounding box center [756, 406] width 1512 height 811
drag, startPoint x: 587, startPoint y: 686, endPoint x: 590, endPoint y: 638, distance: 48.1
click at [587, 686] on div "Delete row" at bounding box center [608, 692] width 80 height 12
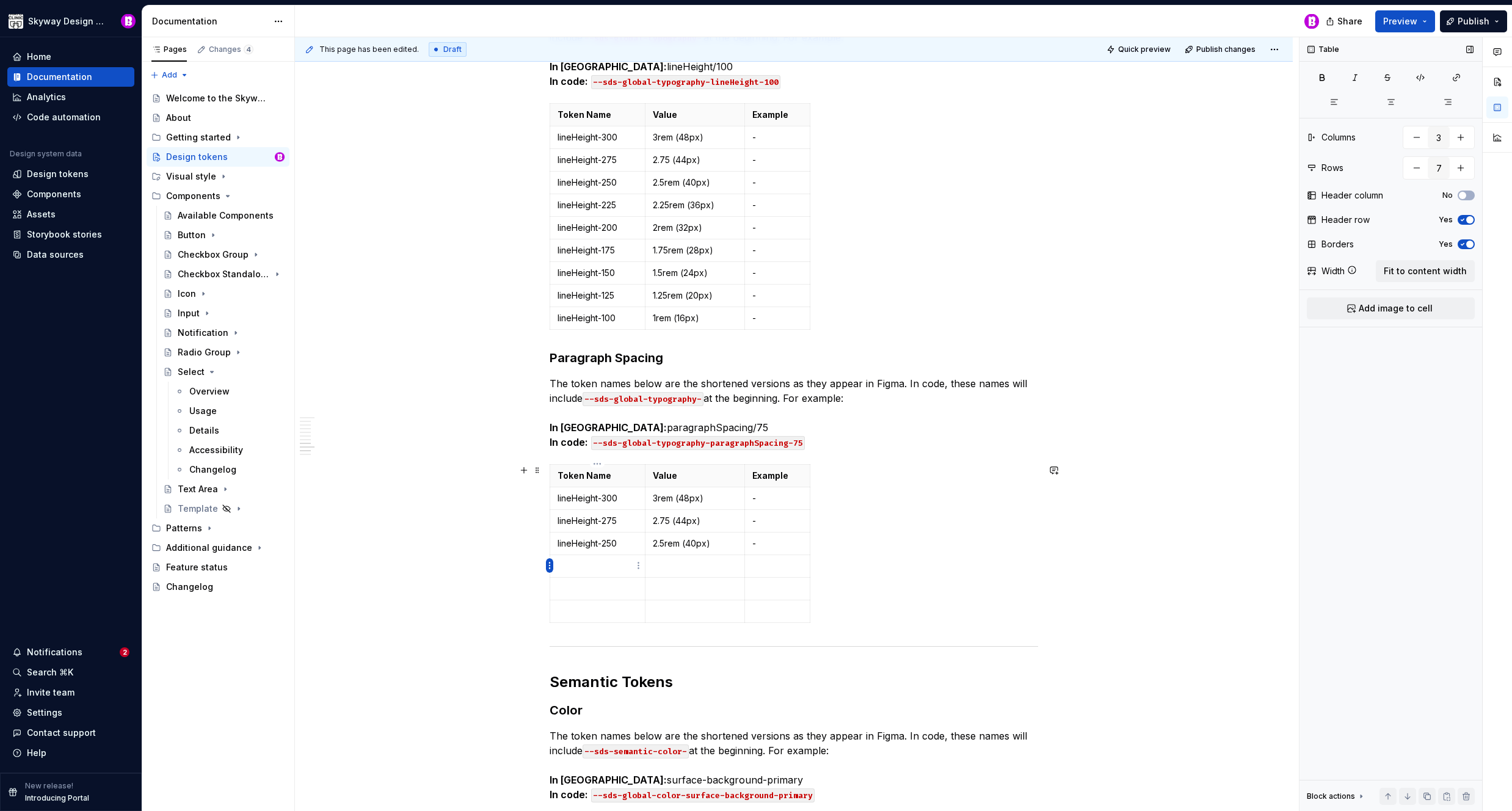
click at [551, 568] on html "Skyway Design System Home Documentation Analytics Code automation Design system…" at bounding box center [756, 406] width 1512 height 811
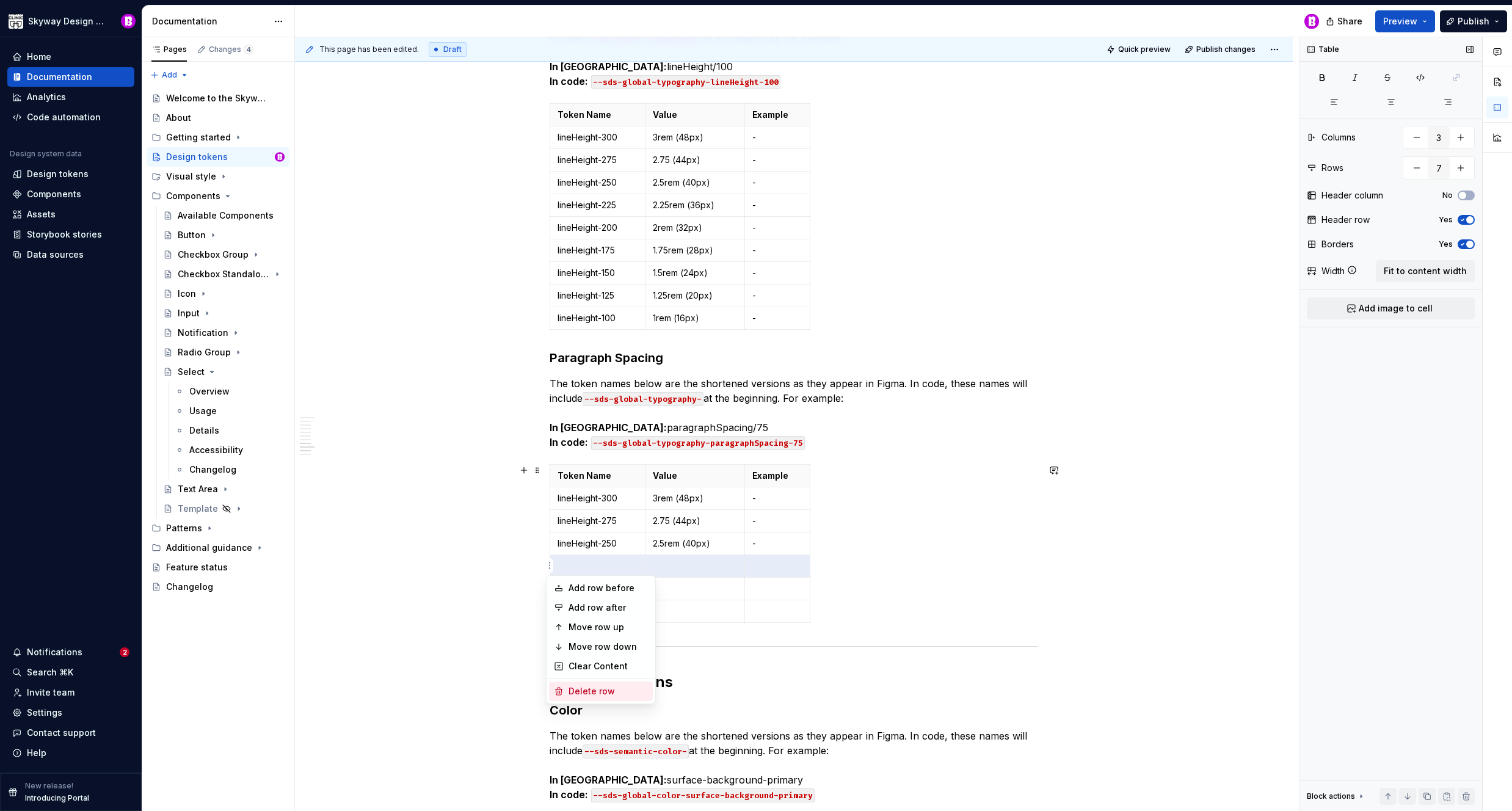
click at [583, 688] on div "Delete row" at bounding box center [608, 692] width 80 height 12
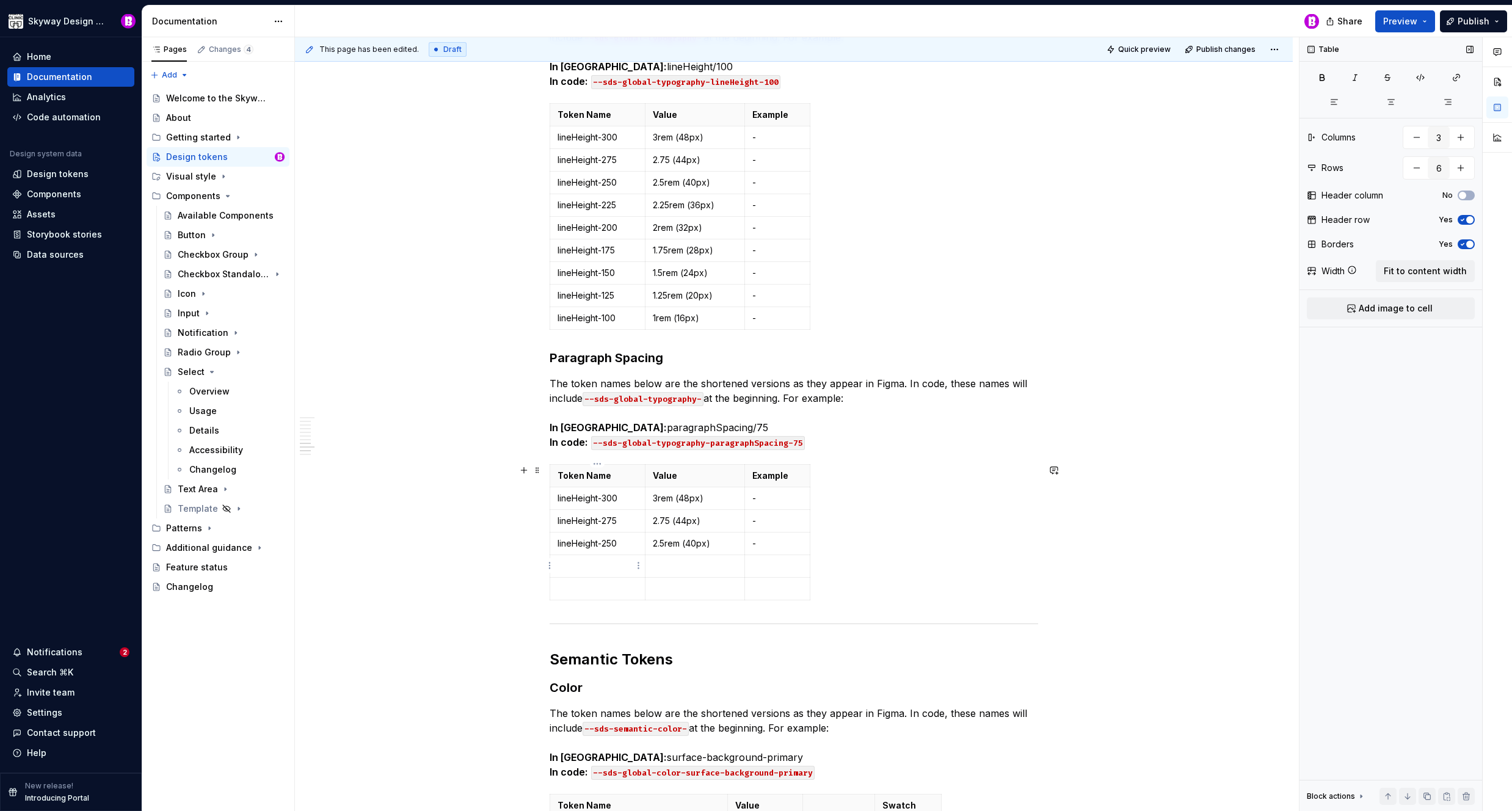
click at [547, 567] on html "Skyway Design System Home Documentation Analytics Code automation Design system…" at bounding box center [756, 406] width 1512 height 811
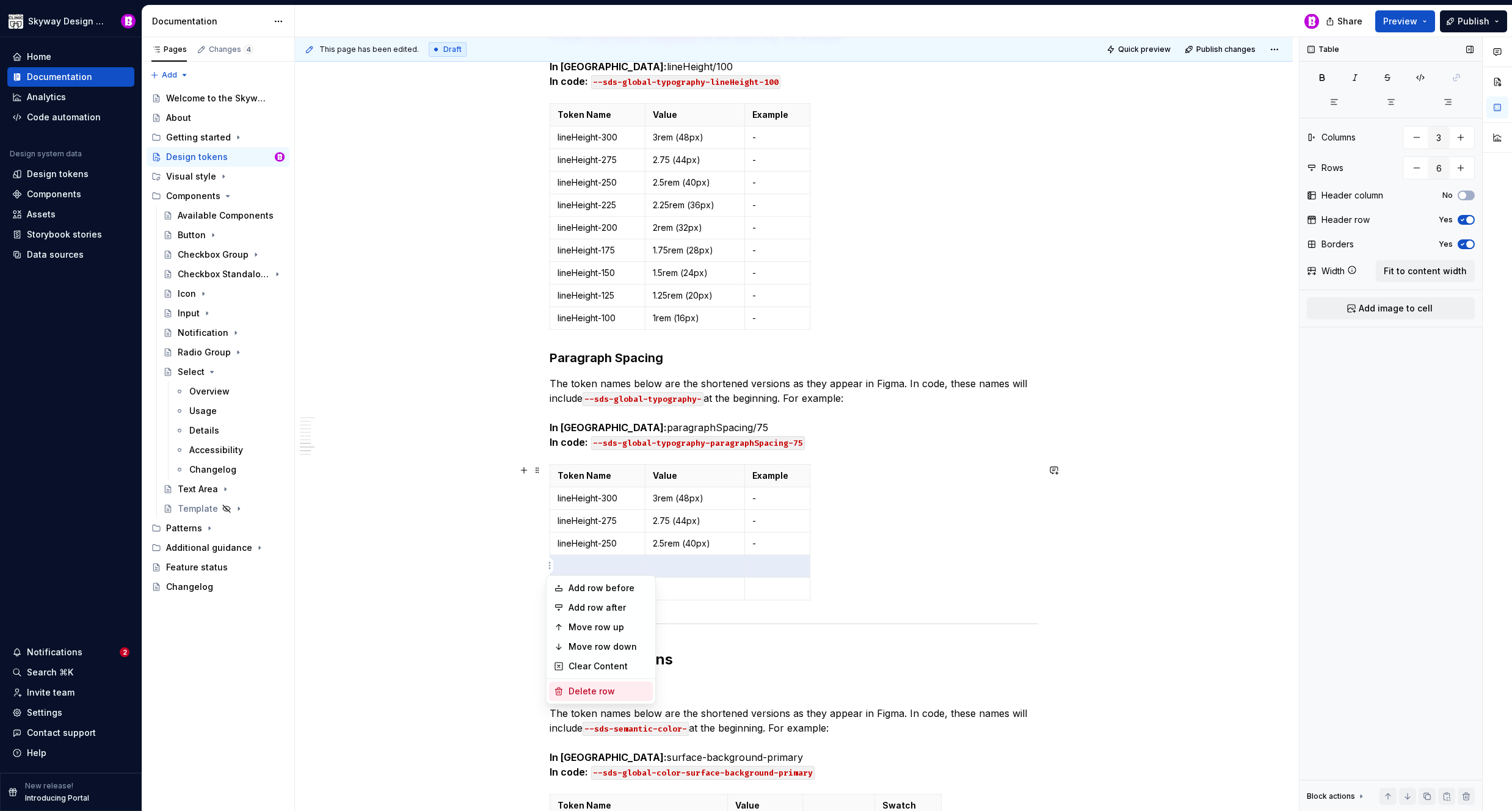
click at [599, 681] on div "Delete row" at bounding box center [601, 691] width 104 height 19
type input "5"
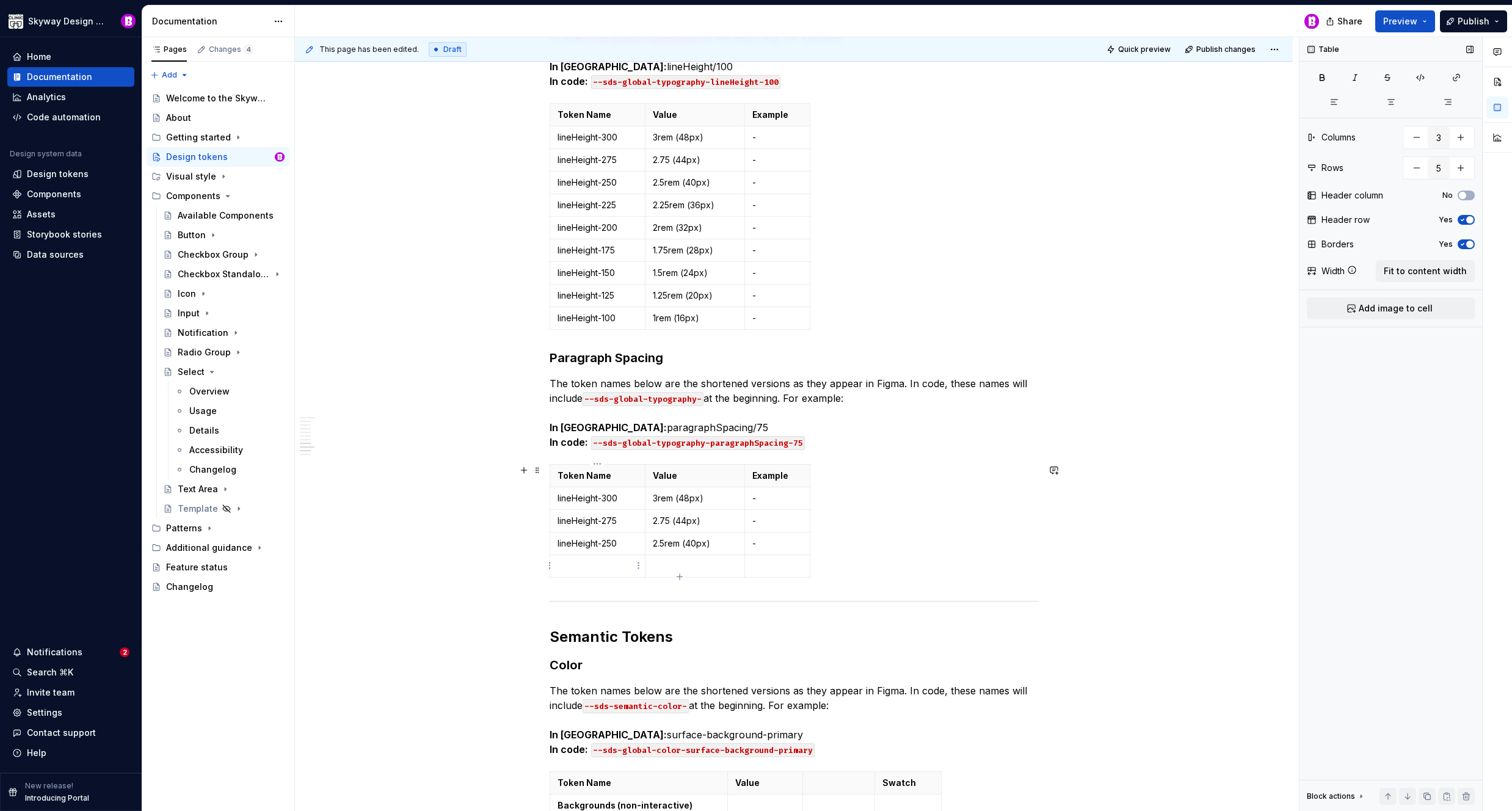
click at [547, 564] on html "Skyway Design System Home Documentation Analytics Code automation Design system…" at bounding box center [756, 406] width 1512 height 811
click at [604, 666] on div "Delete row" at bounding box center [608, 672] width 80 height 12
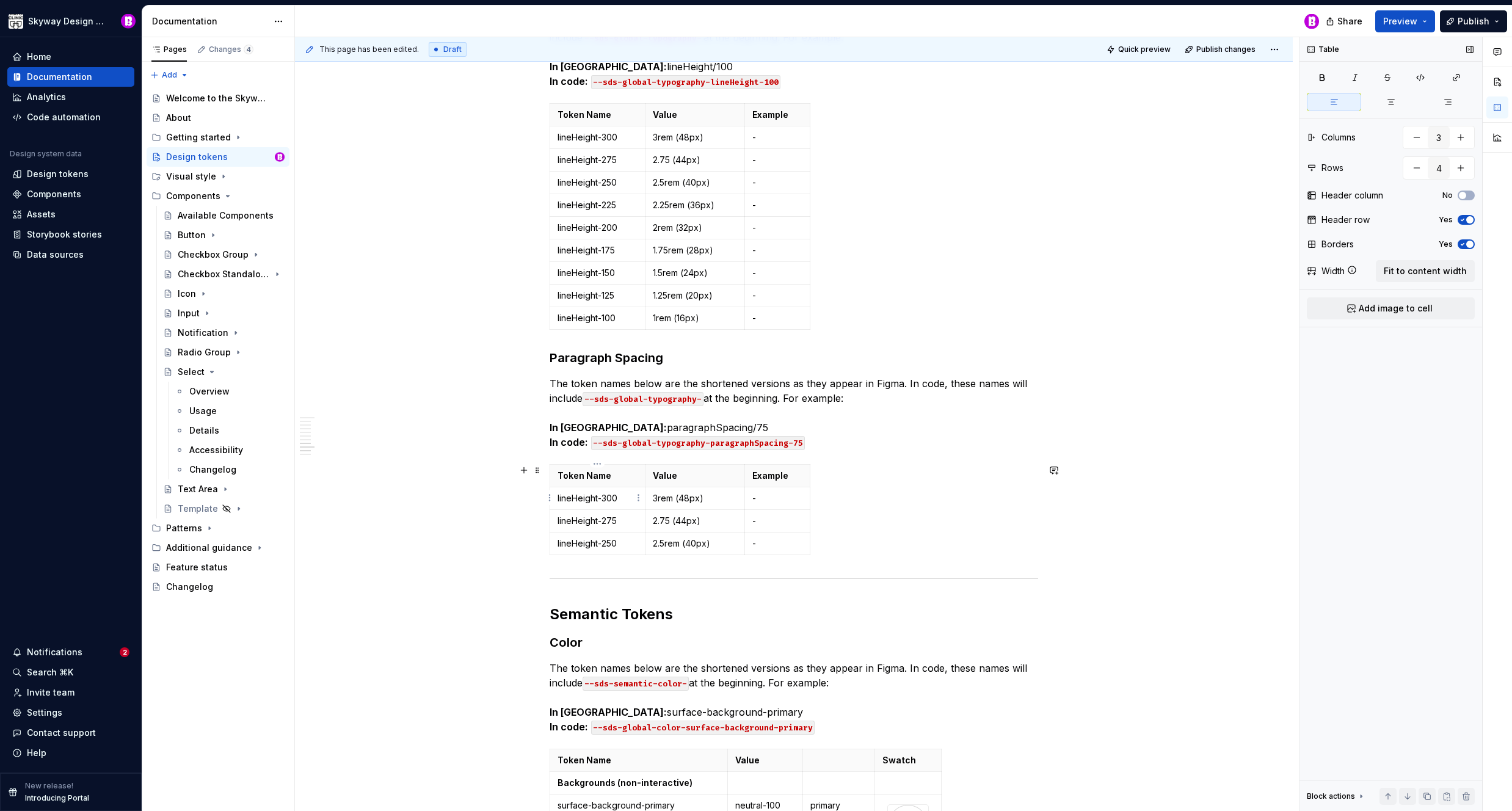
click at [622, 496] on p "lineHeight-300" at bounding box center [597, 498] width 80 height 12
drag, startPoint x: 645, startPoint y: 473, endPoint x: 679, endPoint y: 476, distance: 34.1
click at [679, 476] on th "Value" at bounding box center [729, 476] width 100 height 23
click at [641, 497] on p "paragraphSpacing-125" at bounding box center [615, 498] width 114 height 12
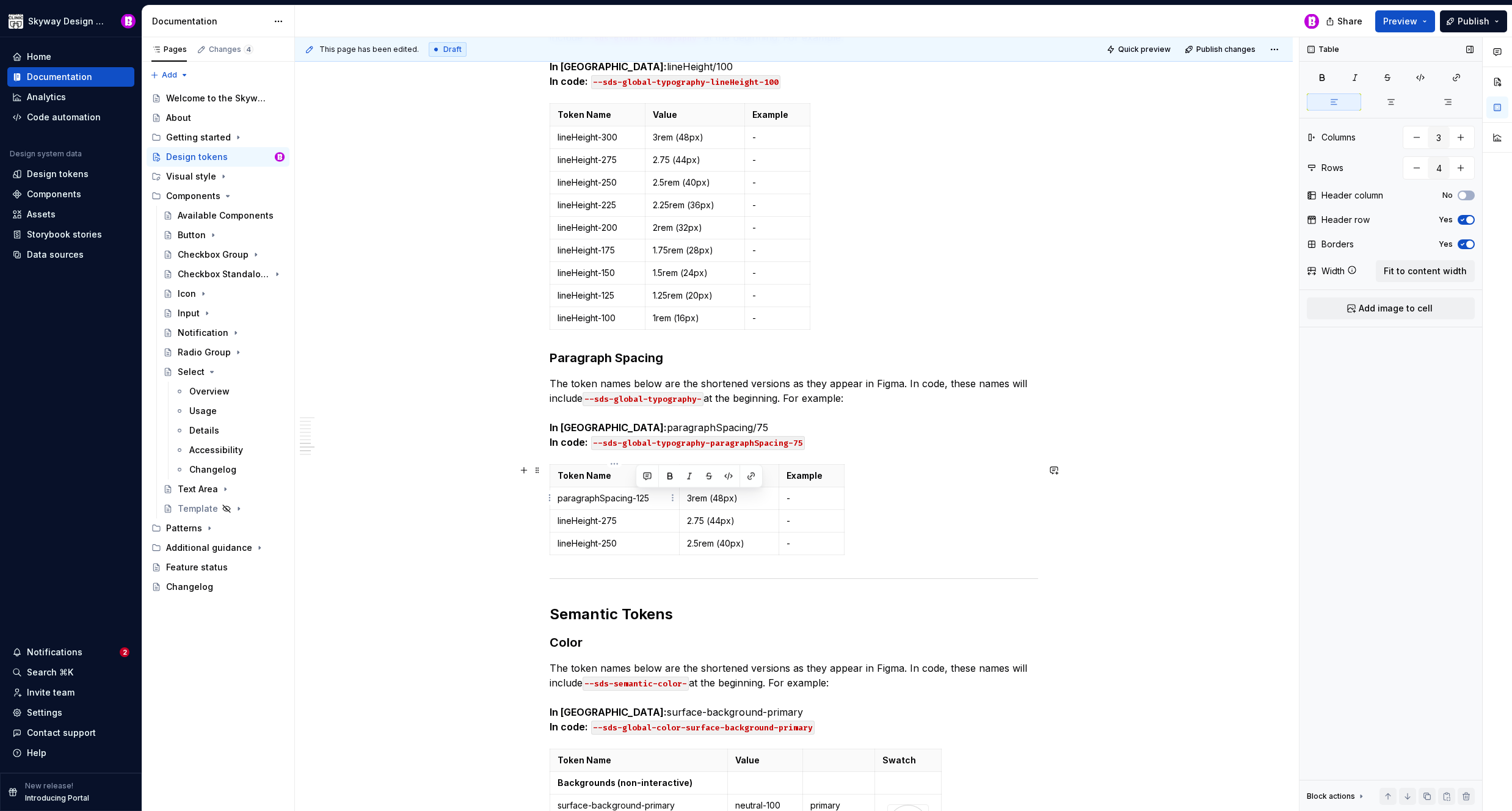
click at [641, 497] on p "paragraphSpacing-125" at bounding box center [615, 498] width 114 height 12
click at [632, 521] on p "lineHeight-275" at bounding box center [615, 521] width 114 height 12
click at [628, 544] on p "lineHeight-250" at bounding box center [615, 544] width 114 height 12
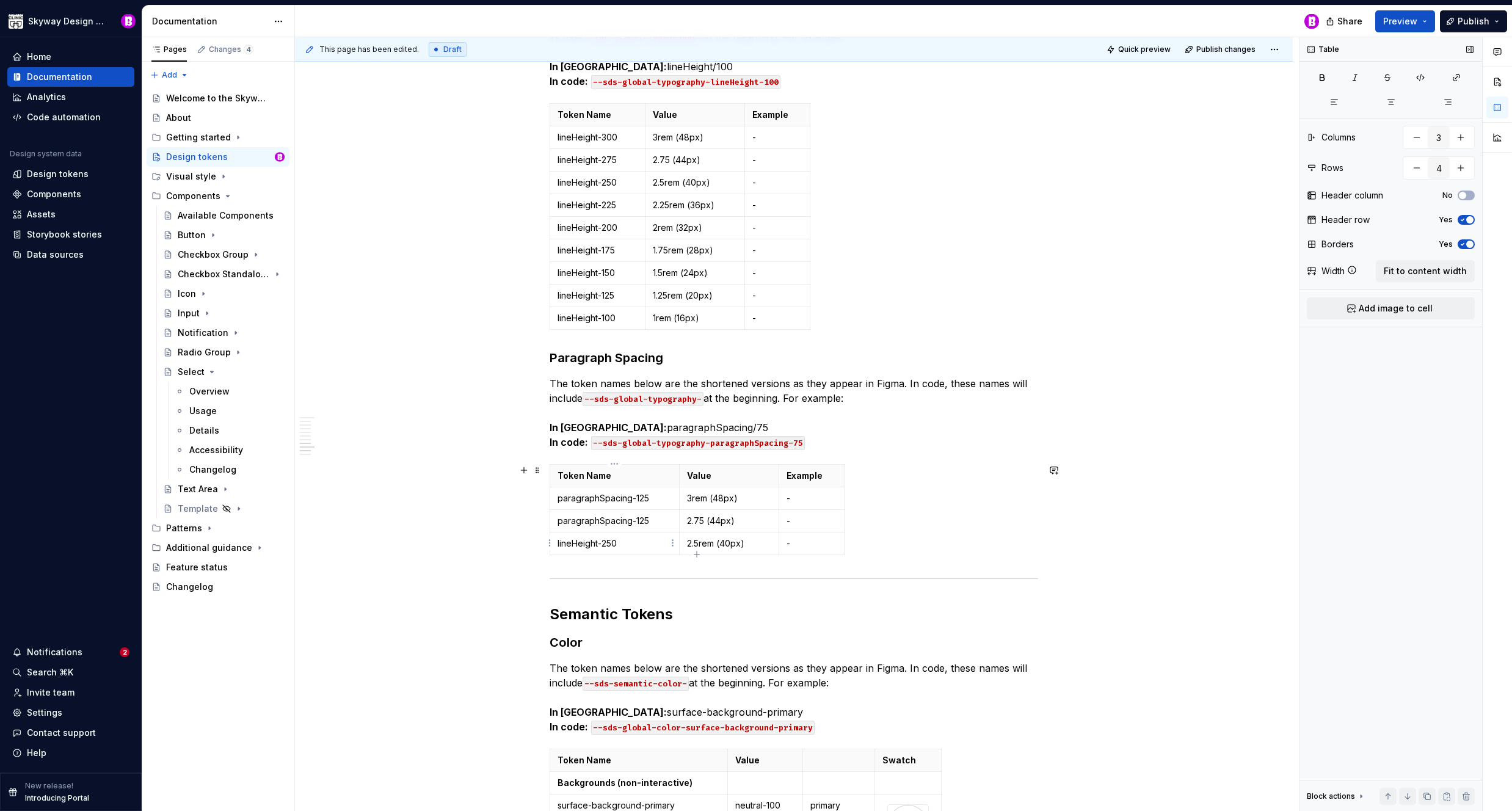
click at [628, 544] on p "lineHeight-250" at bounding box center [615, 544] width 114 height 12
click at [655, 520] on p "paragraphSpacing-125" at bounding box center [615, 521] width 114 height 12
click at [656, 543] on p "paragraphSpacing-125" at bounding box center [615, 544] width 114 height 12
click at [737, 496] on p "3rem (48px)" at bounding box center [729, 498] width 85 height 12
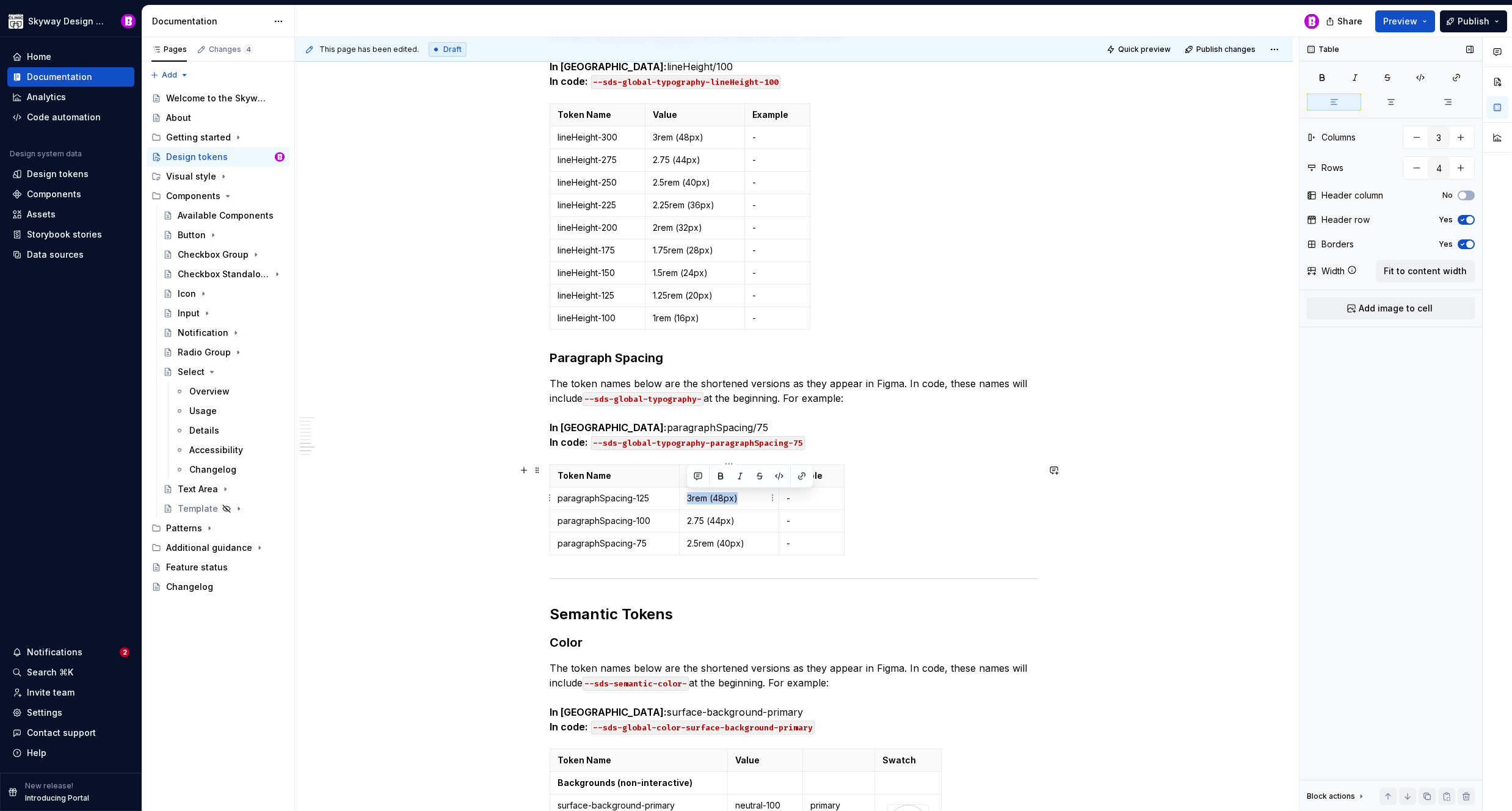
drag, startPoint x: 747, startPoint y: 496, endPoint x: 684, endPoint y: 496, distance: 63.0
click at [684, 496] on td "3rem (48px)" at bounding box center [729, 498] width 100 height 23
drag, startPoint x: 737, startPoint y: 520, endPoint x: 687, endPoint y: 521, distance: 50.0
click at [687, 521] on p "2.75 (44px)" at bounding box center [729, 521] width 85 height 12
drag, startPoint x: 752, startPoint y: 543, endPoint x: 687, endPoint y: 547, distance: 65.1
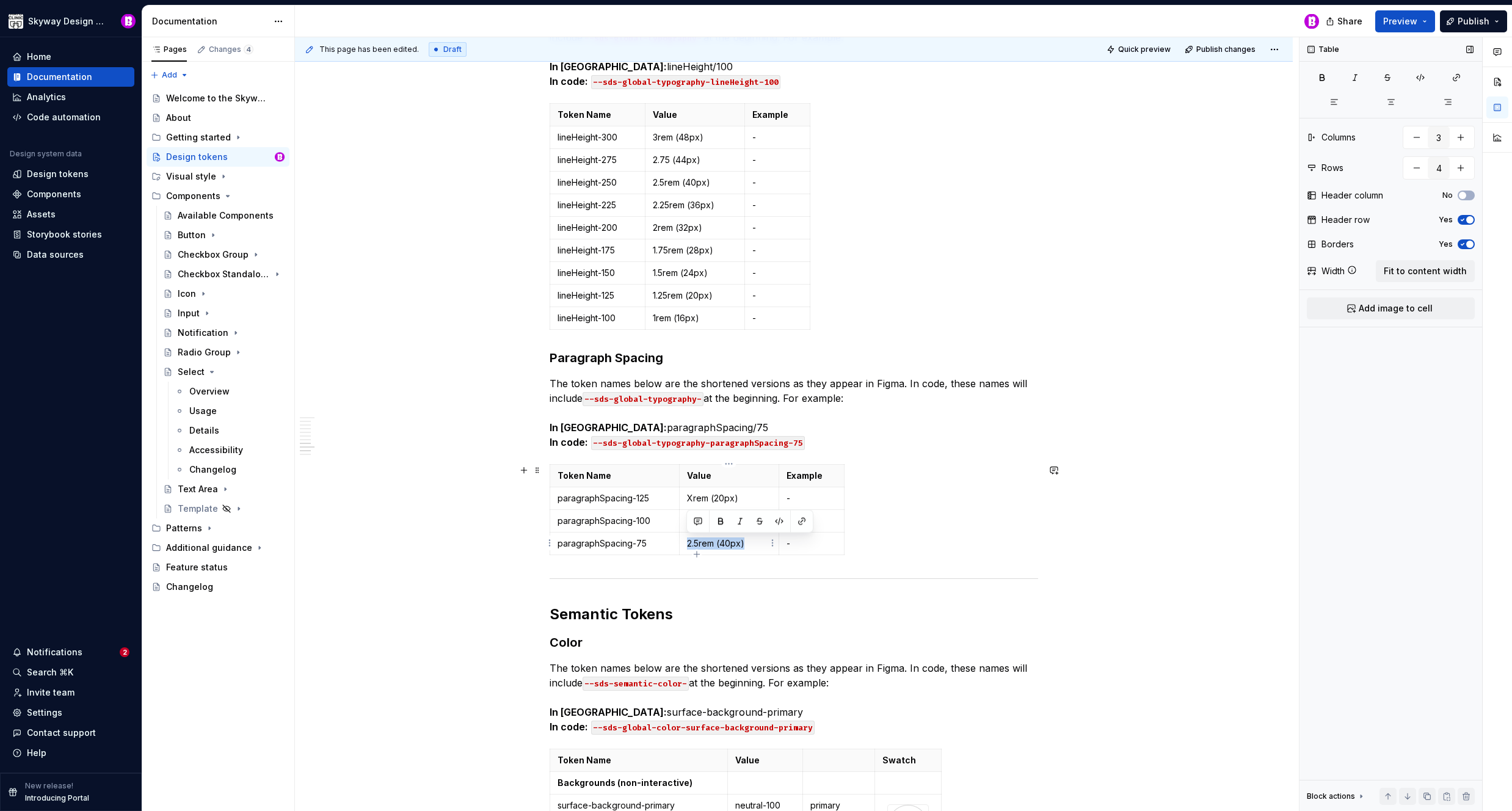
click at [687, 547] on p "2.5rem (40px)" at bounding box center [729, 544] width 85 height 12
drag, startPoint x: 843, startPoint y: 494, endPoint x: 849, endPoint y: 493, distance: 6.1
drag, startPoint x: 780, startPoint y: 471, endPoint x: 770, endPoint y: 471, distance: 10.0
click at [770, 471] on th "Example" at bounding box center [804, 476] width 71 height 23
click at [714, 496] on p "Xrem (20px)" at bounding box center [724, 498] width 75 height 12
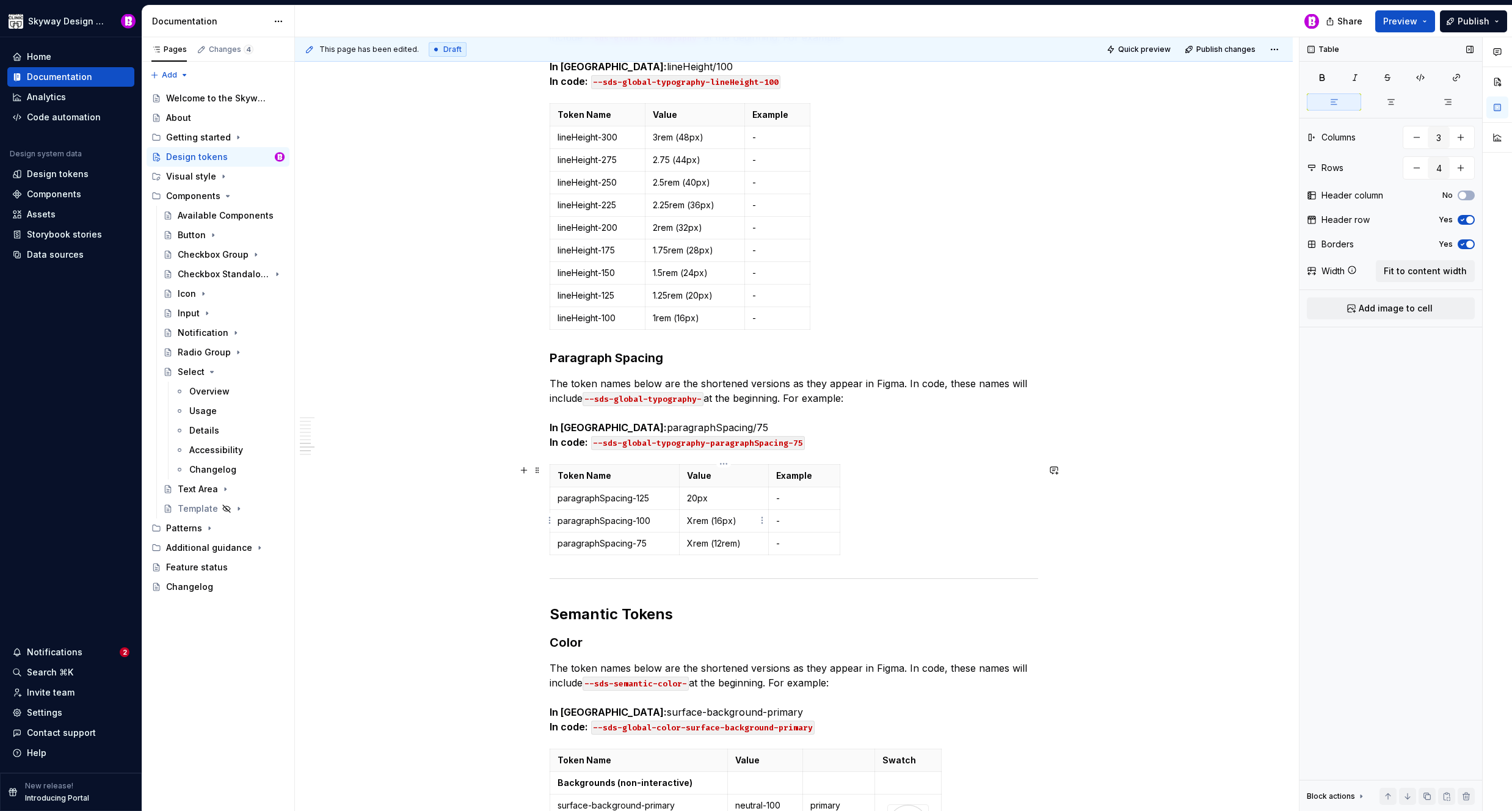
click at [746, 519] on p "Xrem (16px)" at bounding box center [724, 521] width 75 height 12
click at [715, 522] on p "Xrem (16px" at bounding box center [724, 521] width 75 height 12
drag, startPoint x: 744, startPoint y: 543, endPoint x: 775, endPoint y: 543, distance: 31.0
click at [744, 543] on p "Xrem (12rem)" at bounding box center [724, 544] width 75 height 12
type textarea "*"
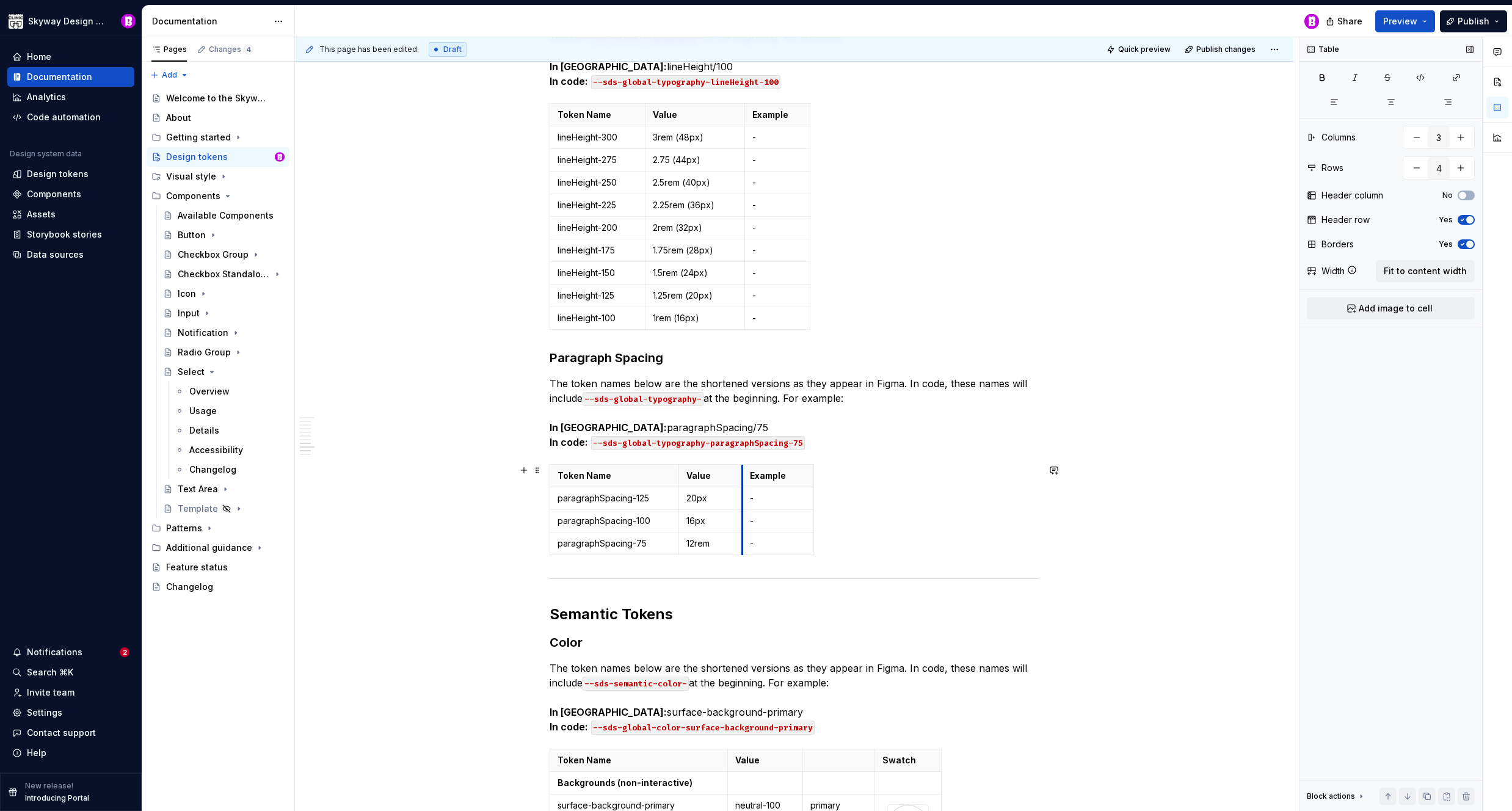
drag, startPoint x: 769, startPoint y: 476, endPoint x: 747, endPoint y: 475, distance: 22.0
click at [743, 476] on th "Example" at bounding box center [778, 476] width 71 height 23
click at [775, 466] on html "Skyway Design System Home Documentation Analytics Code automation Design system…" at bounding box center [756, 406] width 1512 height 811
click at [820, 567] on div "Delete column" at bounding box center [828, 567] width 80 height 12
click at [779, 103] on html "Skyway Design System Home Documentation Analytics Code automation Design system…" at bounding box center [756, 406] width 1512 height 811
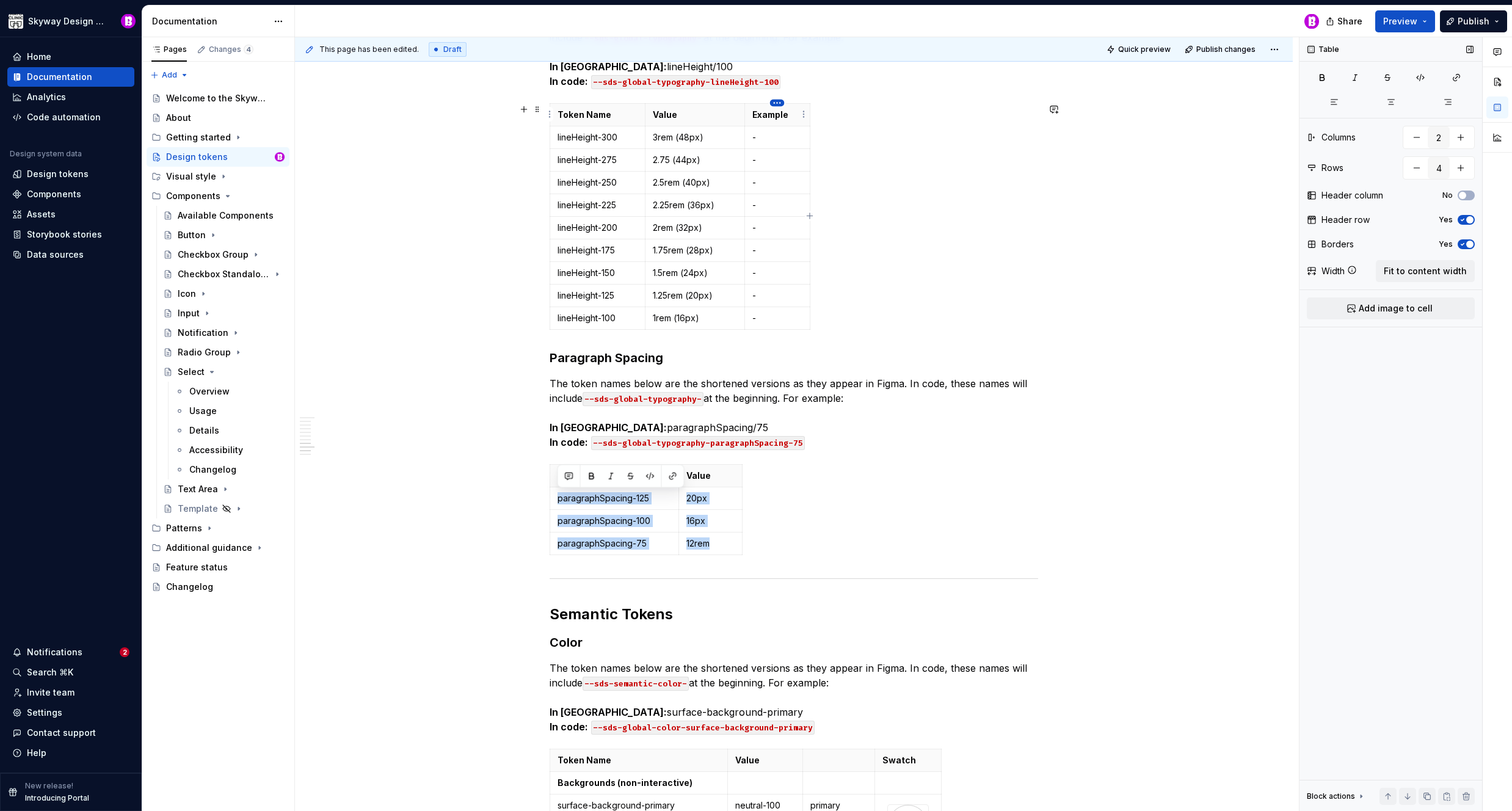
type input "3"
type input "10"
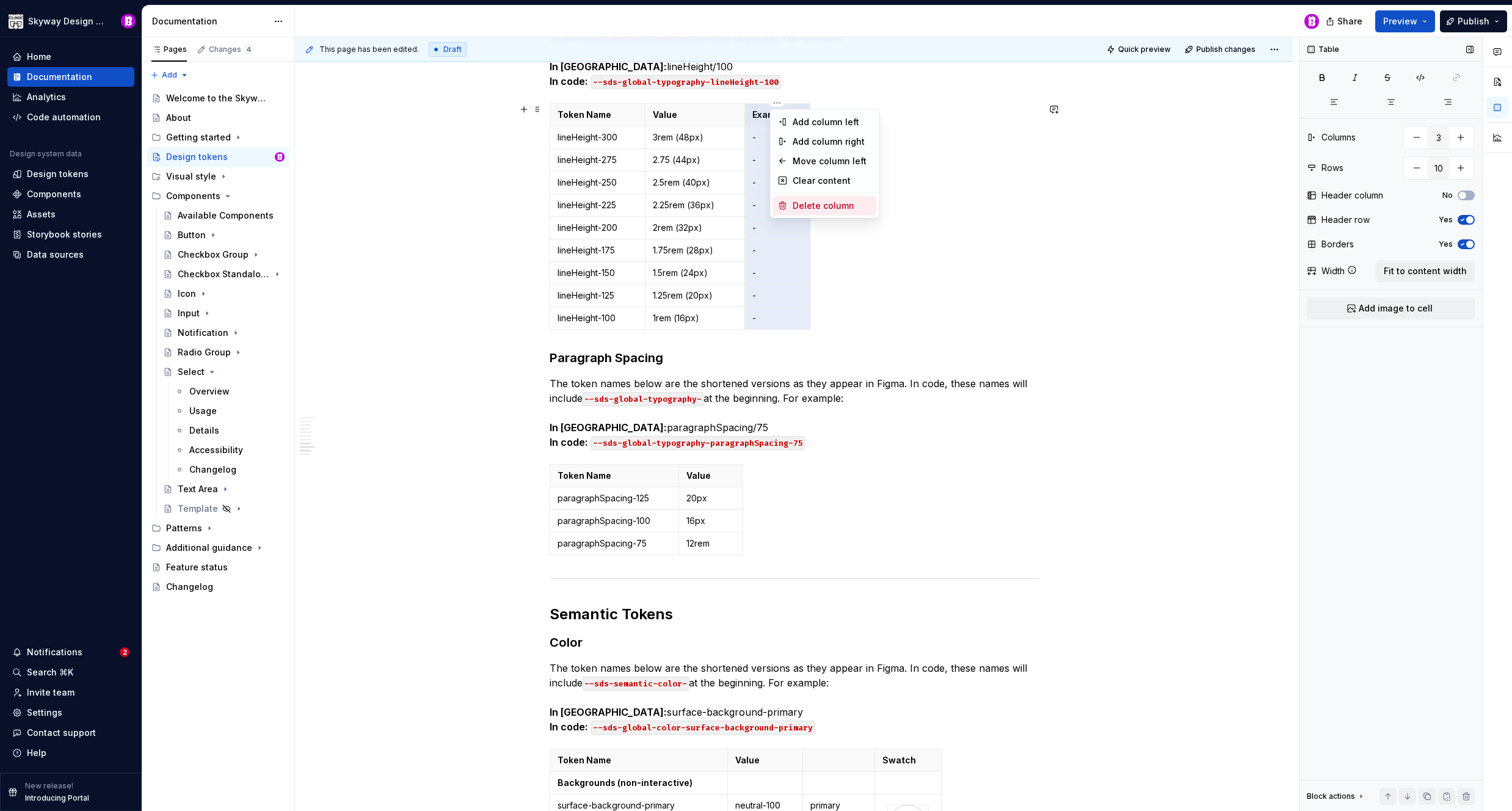
drag, startPoint x: 802, startPoint y: 200, endPoint x: 847, endPoint y: 205, distance: 45.3
click at [802, 200] on div "Delete column" at bounding box center [832, 206] width 80 height 12
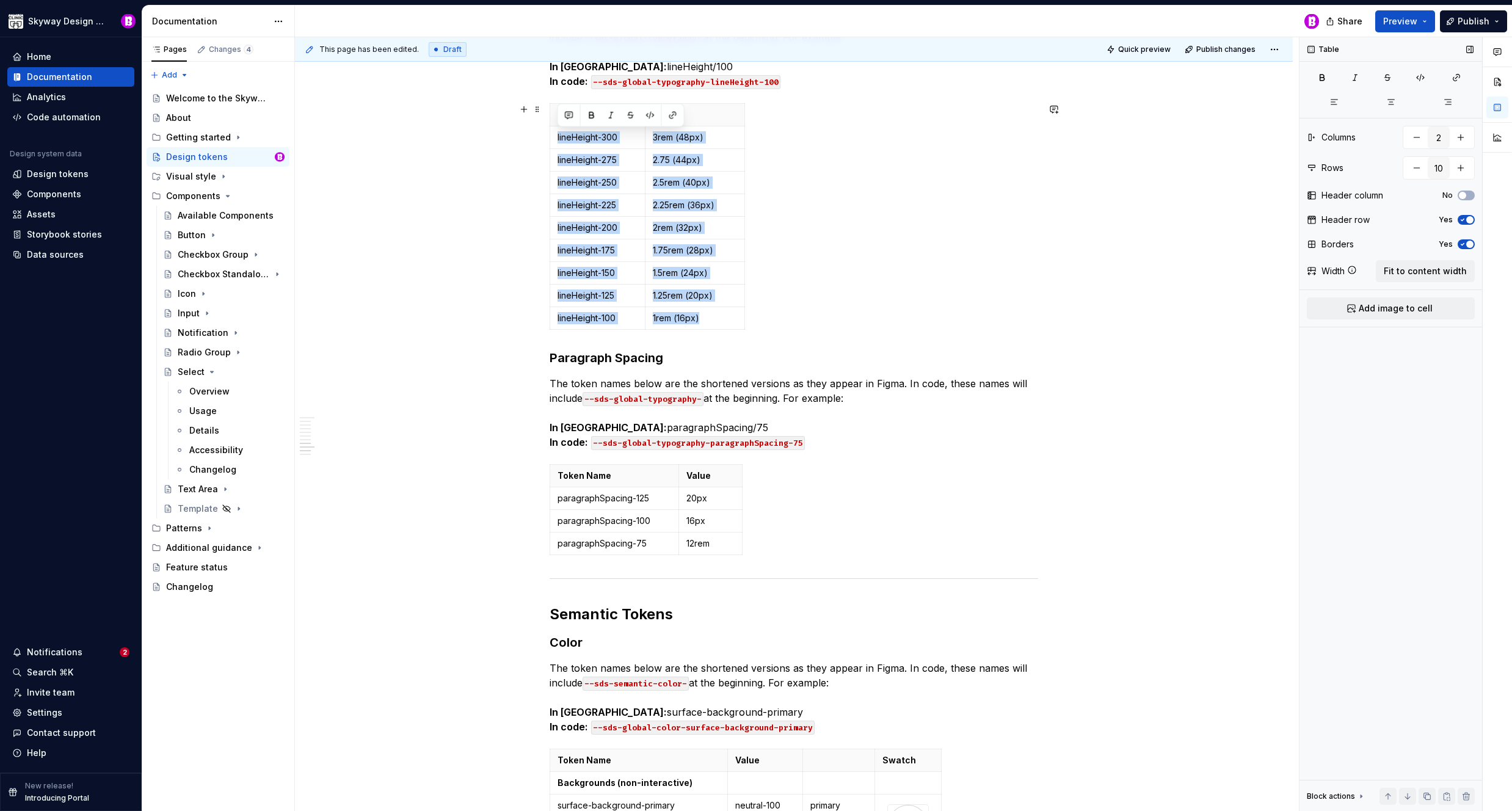
click at [899, 269] on div "Token Name Value lineHeight-300 3rem (48px) lineHeight-275 2.75 (44px) lineHeig…" at bounding box center [793, 219] width 489 height 232
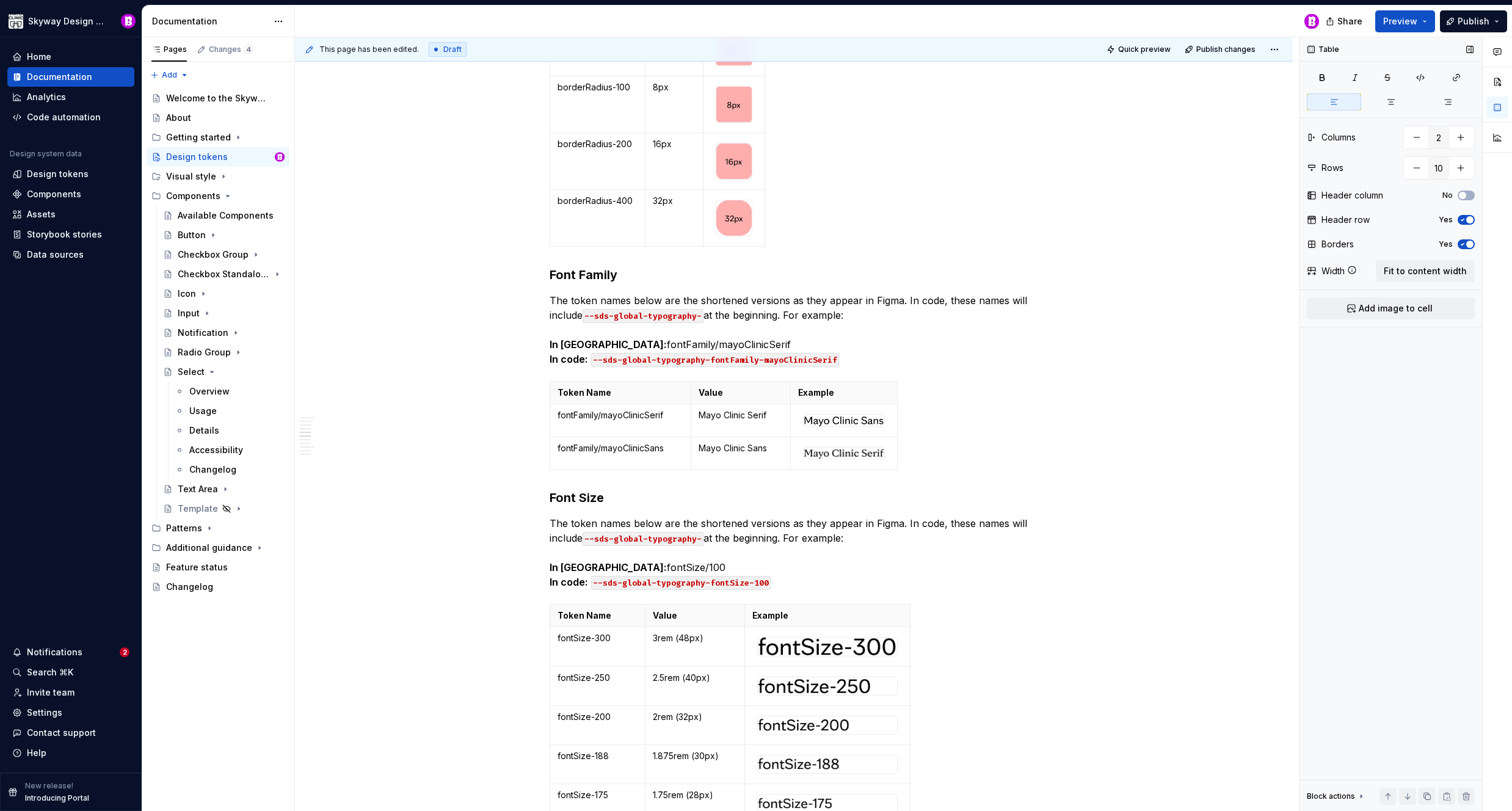
scroll to position [2610, 0]
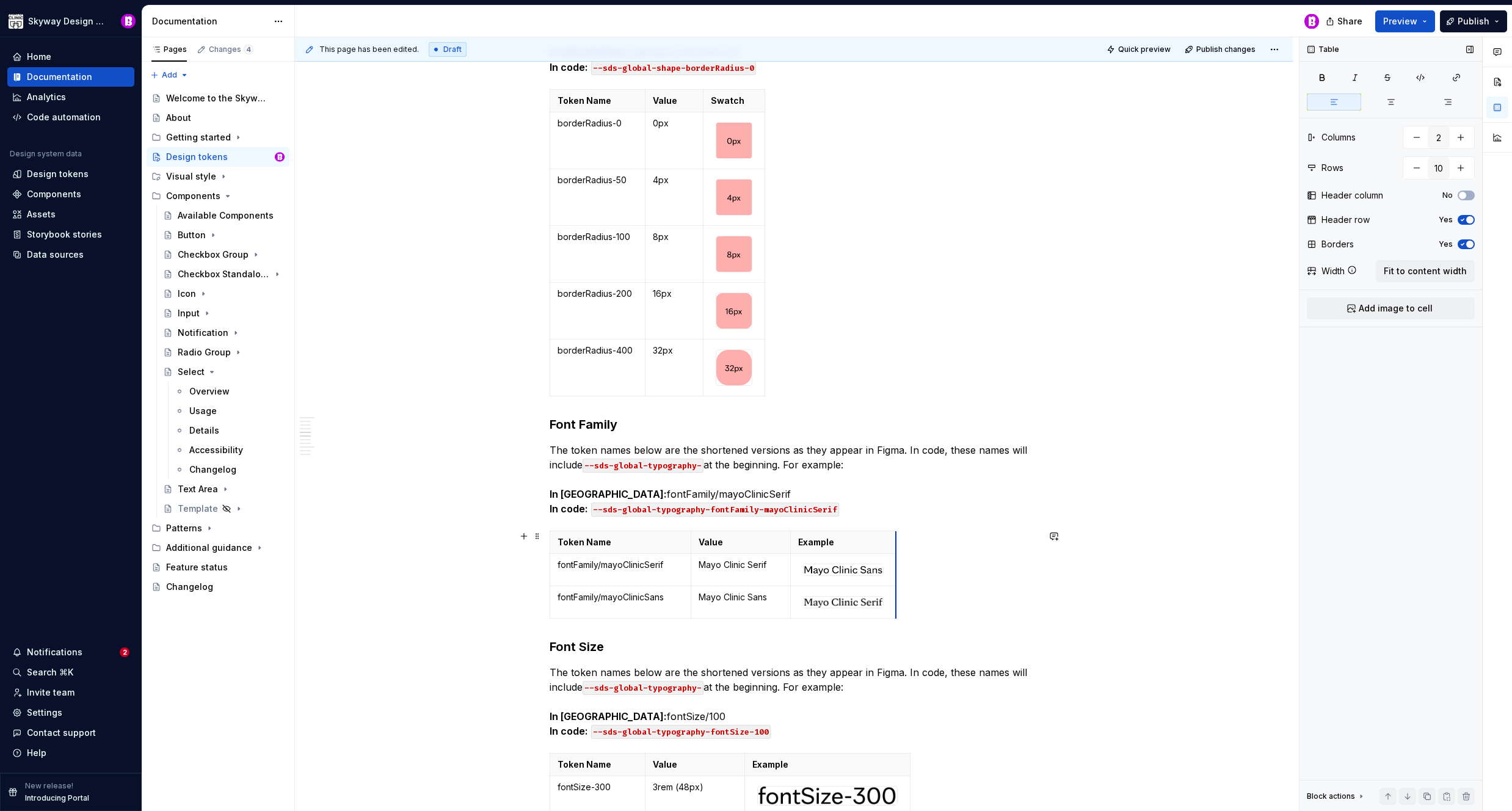
drag, startPoint x: 890, startPoint y: 559, endPoint x: 897, endPoint y: 553, distance: 9.2
type input "3"
click at [944, 534] on div "Token Name Value Example fontFamily/mayoClinicSerif Mayo Clinic Serif fontFamil…" at bounding box center [793, 577] width 489 height 94
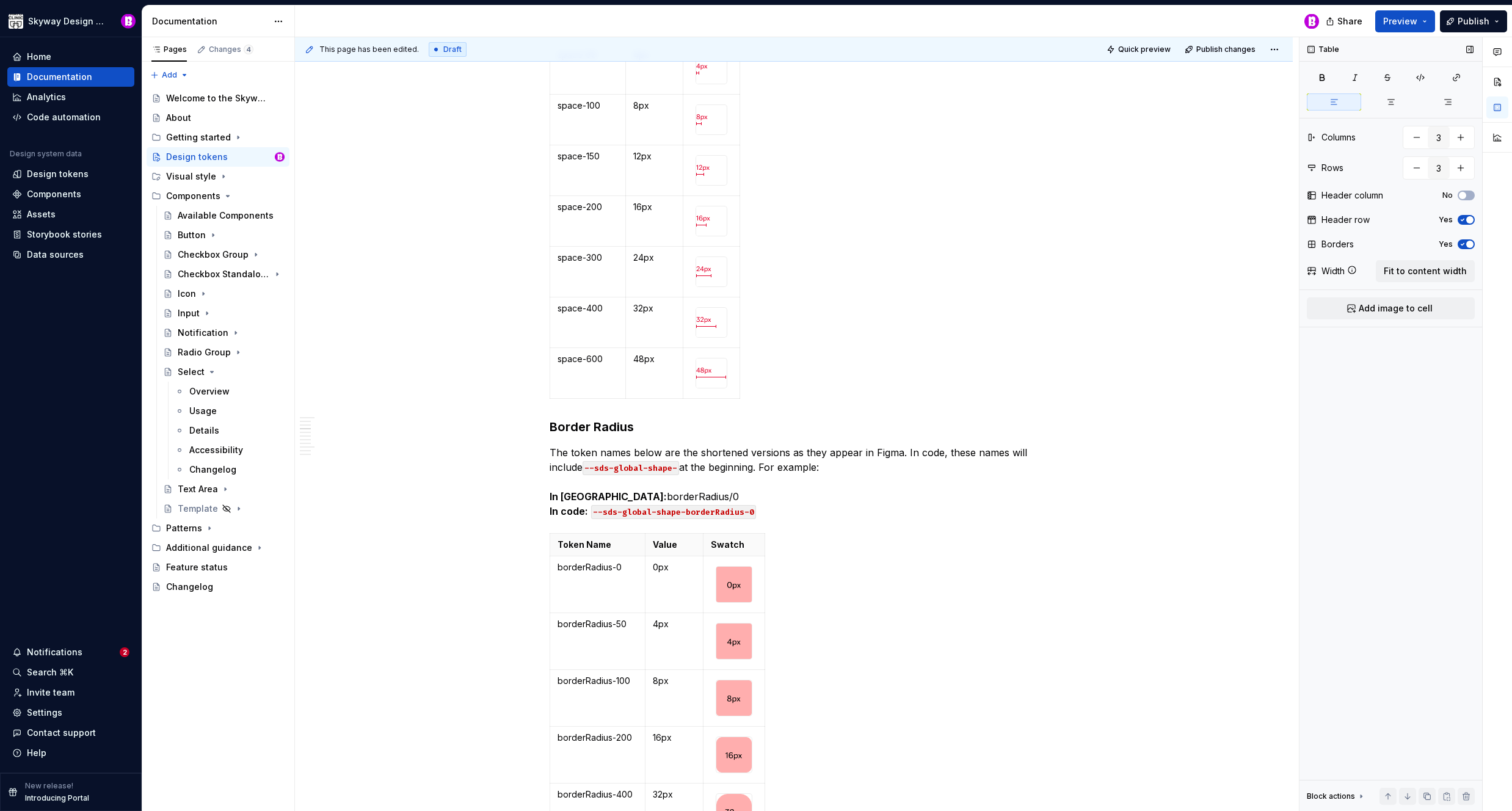
scroll to position [2475, 0]
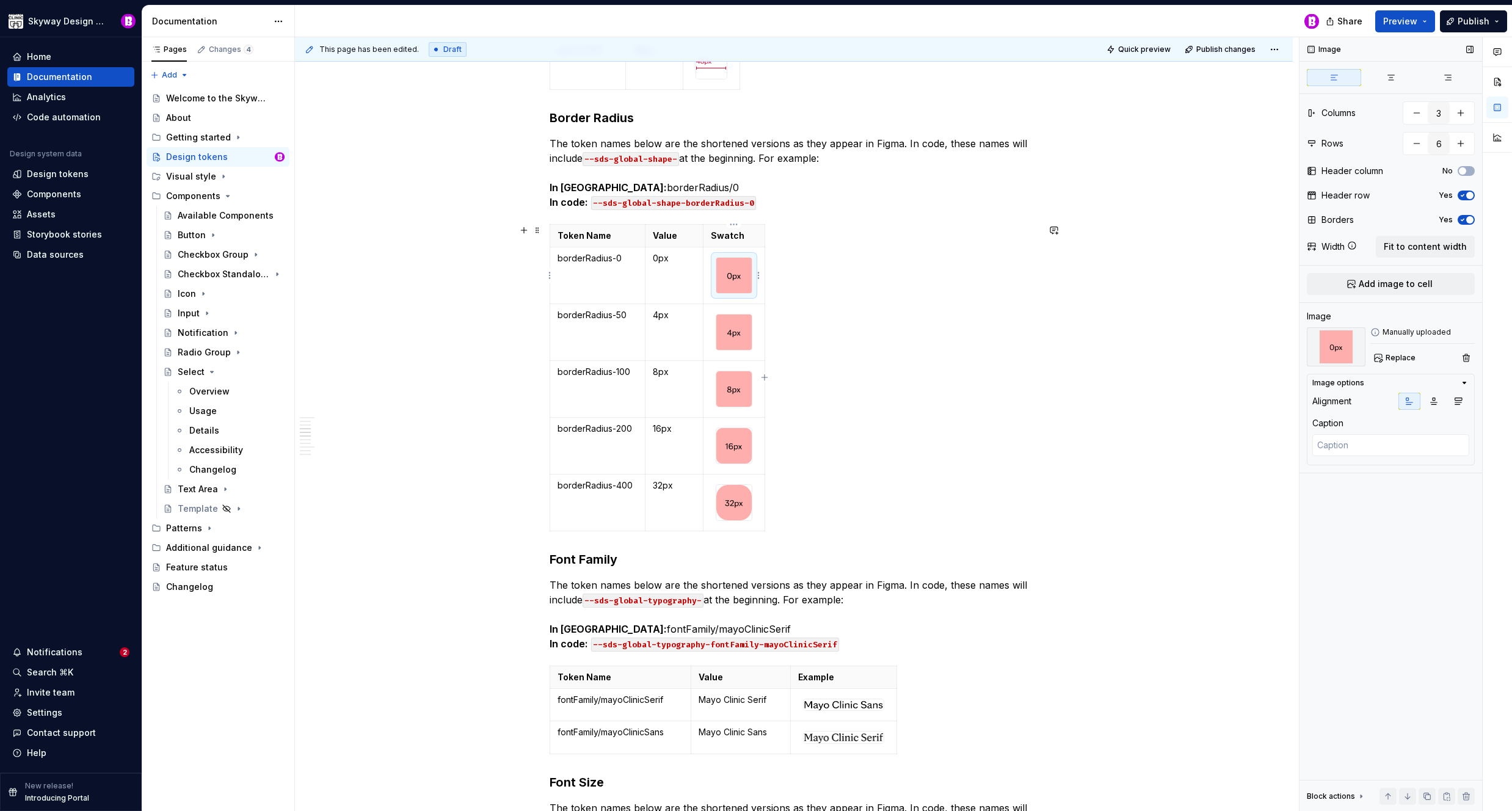
click at [746, 270] on img at bounding box center [734, 275] width 35 height 35
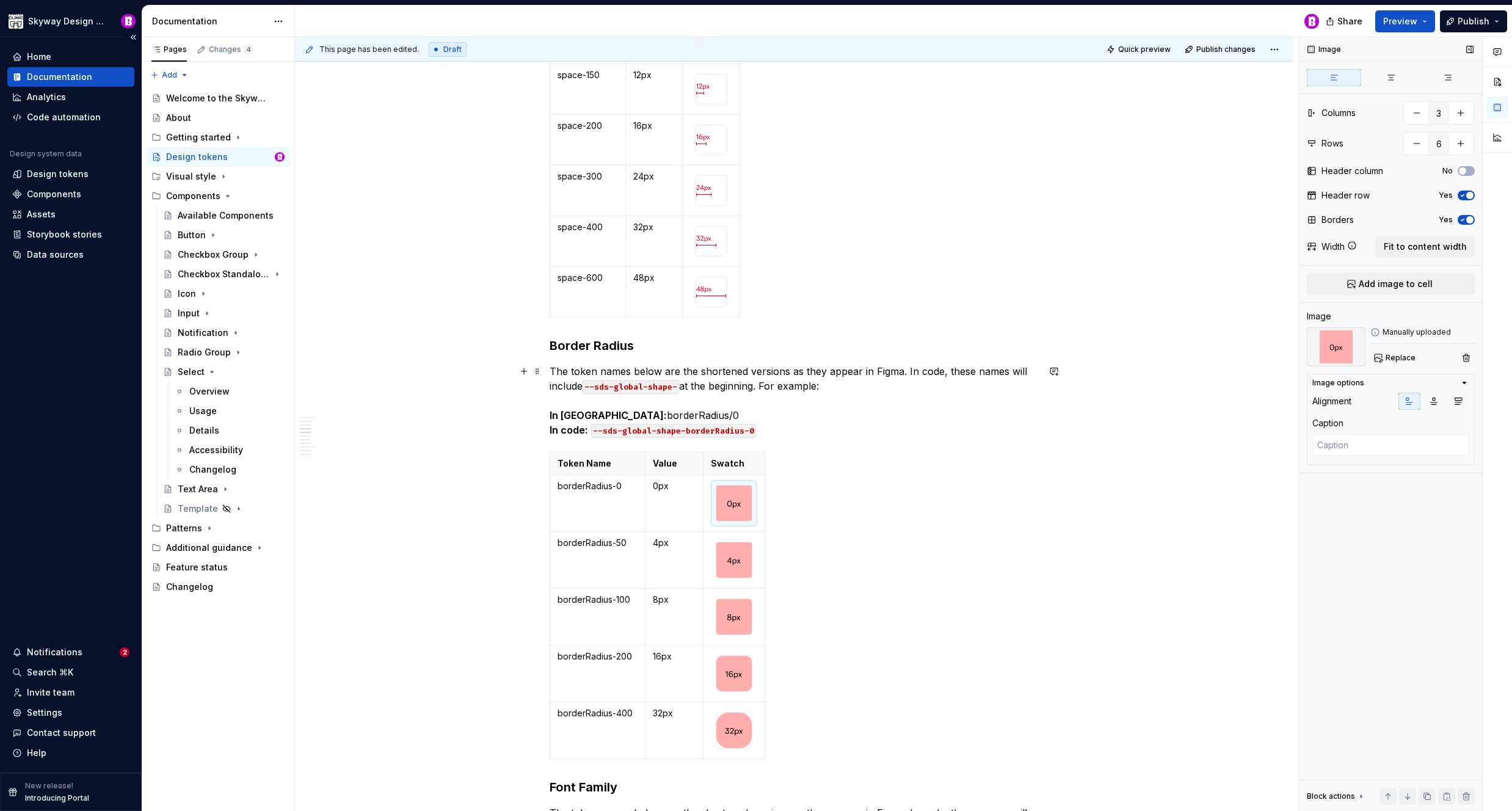
scroll to position [2418, 0]
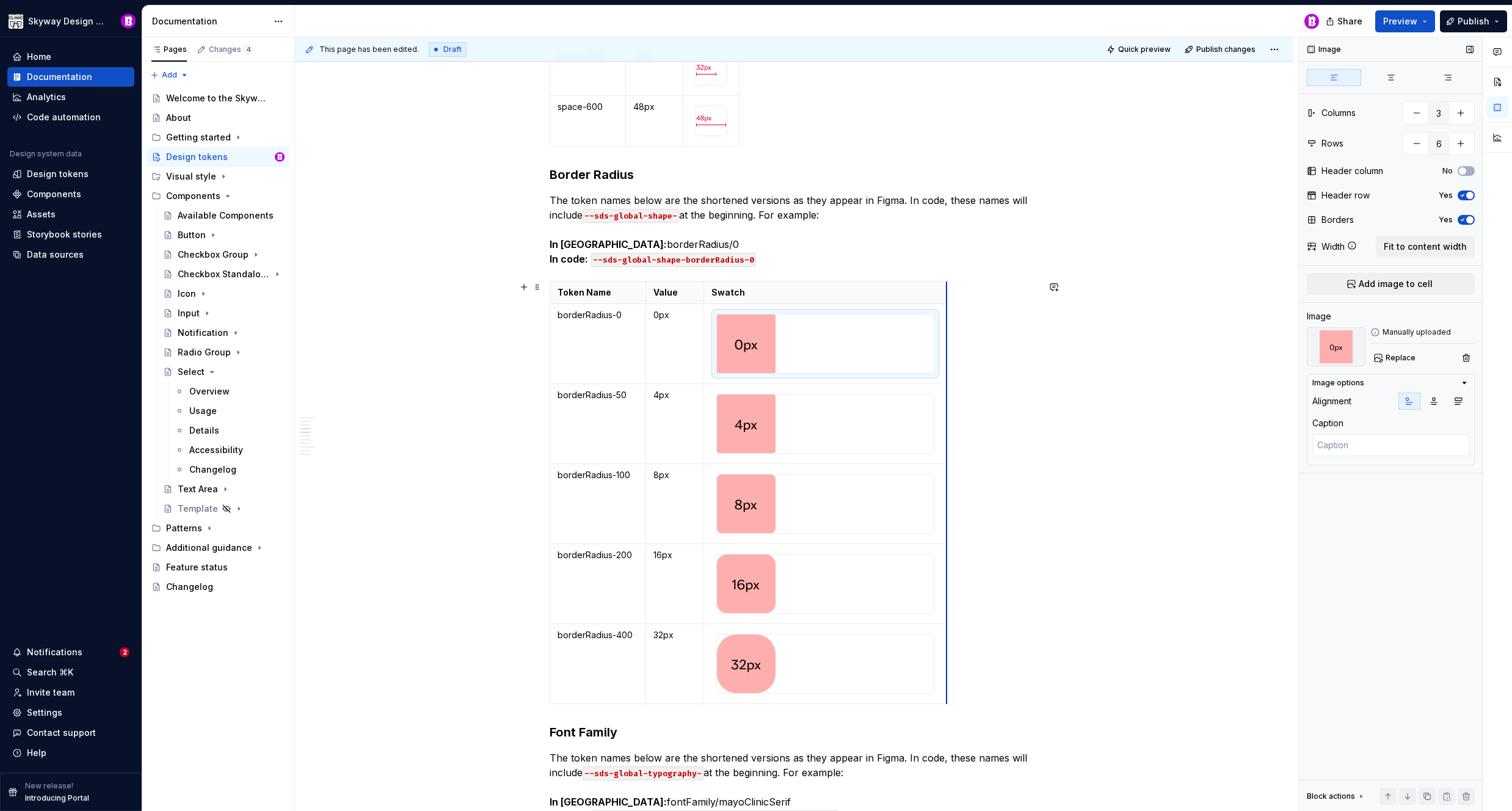
drag, startPoint x: 764, startPoint y: 358, endPoint x: 945, endPoint y: 392, distance: 184.2
click at [1032, 390] on div "Token Name Value Swatch borderRadius-0 0px borderRadius-50 4px borderRadius-100…" at bounding box center [793, 495] width 489 height 428
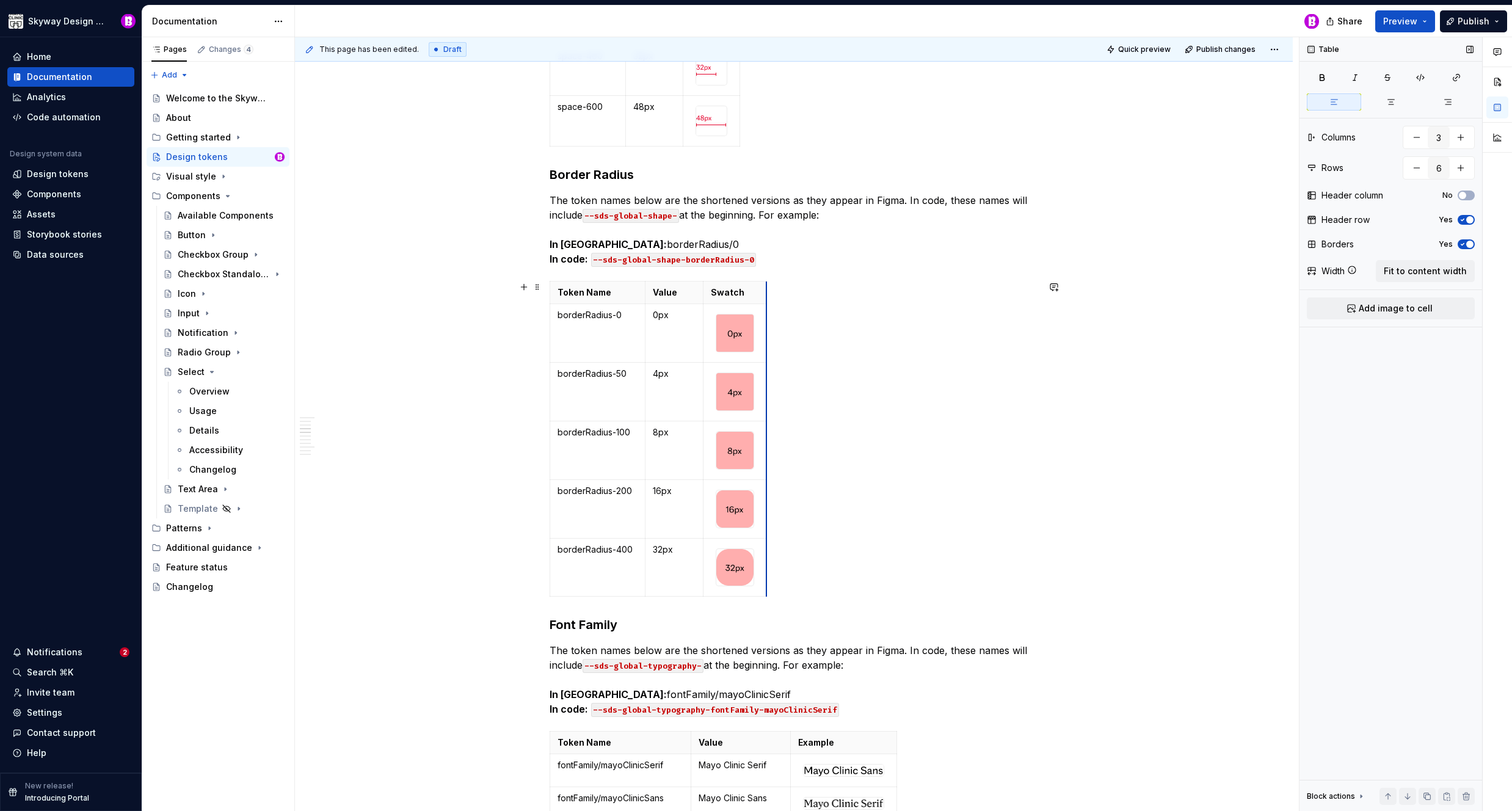
drag, startPoint x: 944, startPoint y: 465, endPoint x: 764, endPoint y: 435, distance: 182.5
drag, startPoint x: 627, startPoint y: 317, endPoint x: 631, endPoint y: 325, distance: 8.9
click at [627, 317] on p "borderRadius-0" at bounding box center [597, 315] width 80 height 12
click at [733, 332] on img at bounding box center [735, 333] width 37 height 37
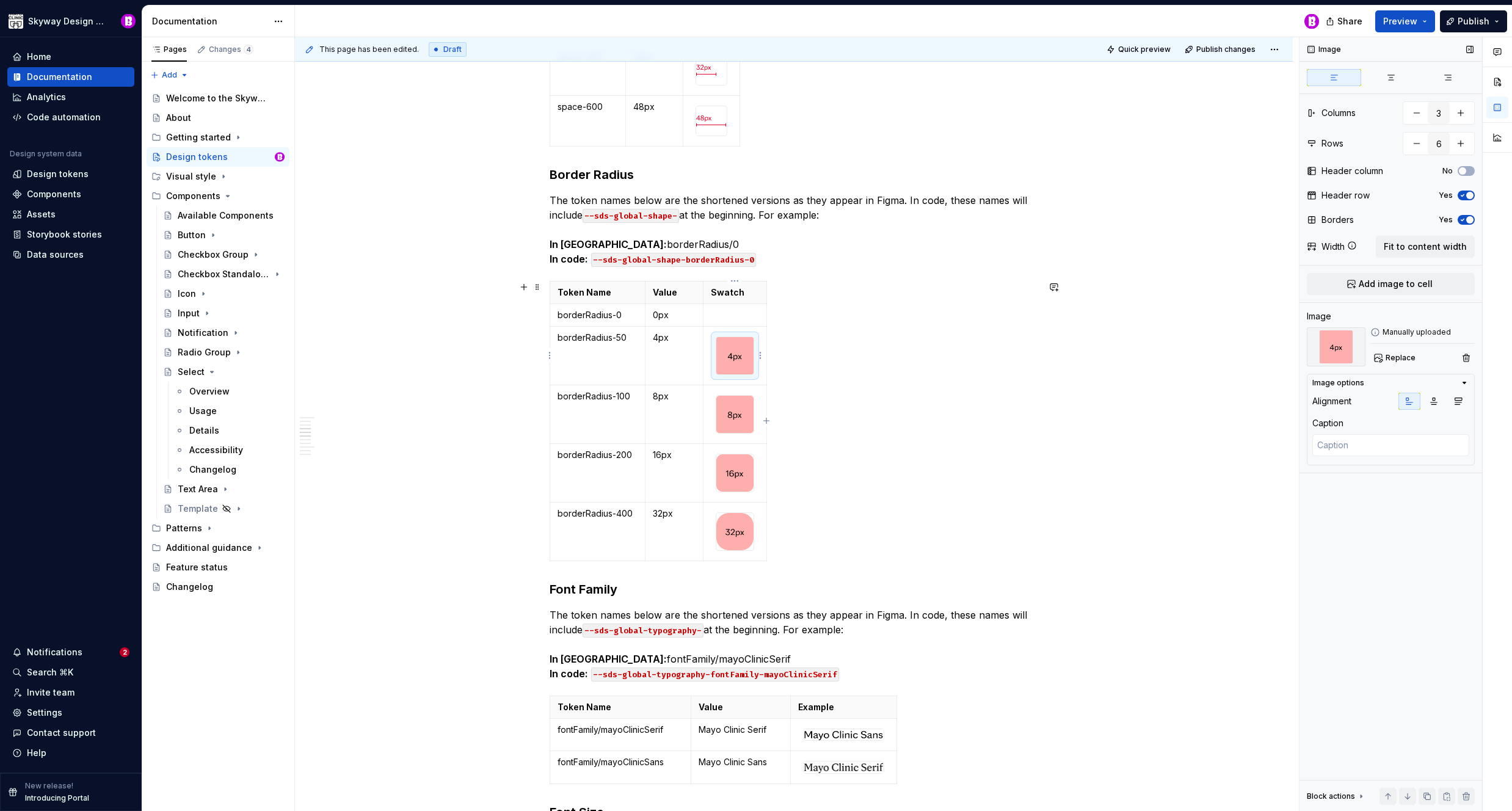
click at [732, 361] on img at bounding box center [735, 356] width 37 height 37
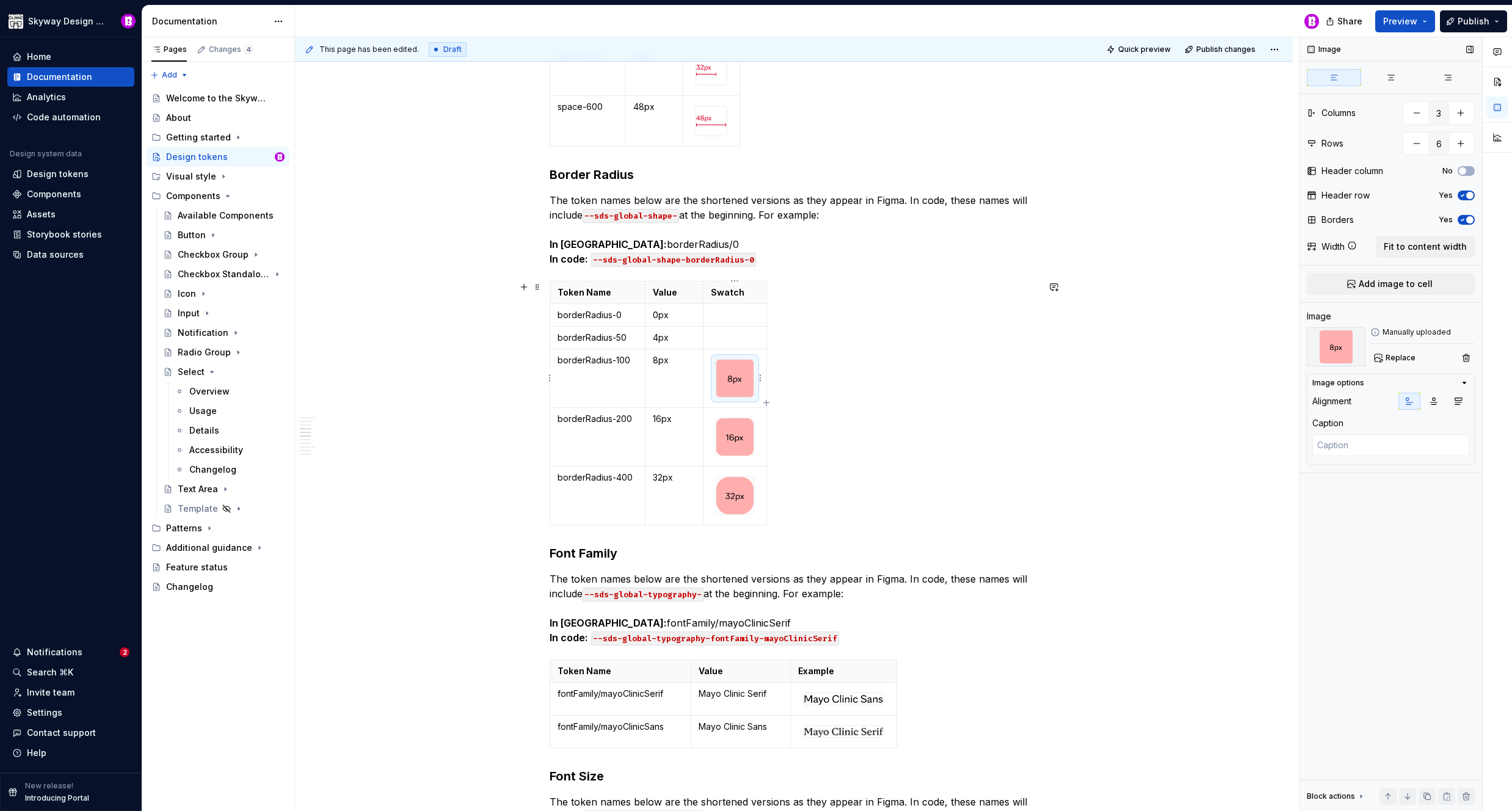
drag, startPoint x: 735, startPoint y: 378, endPoint x: 736, endPoint y: 385, distance: 7.1
click at [735, 378] on img at bounding box center [735, 378] width 37 height 37
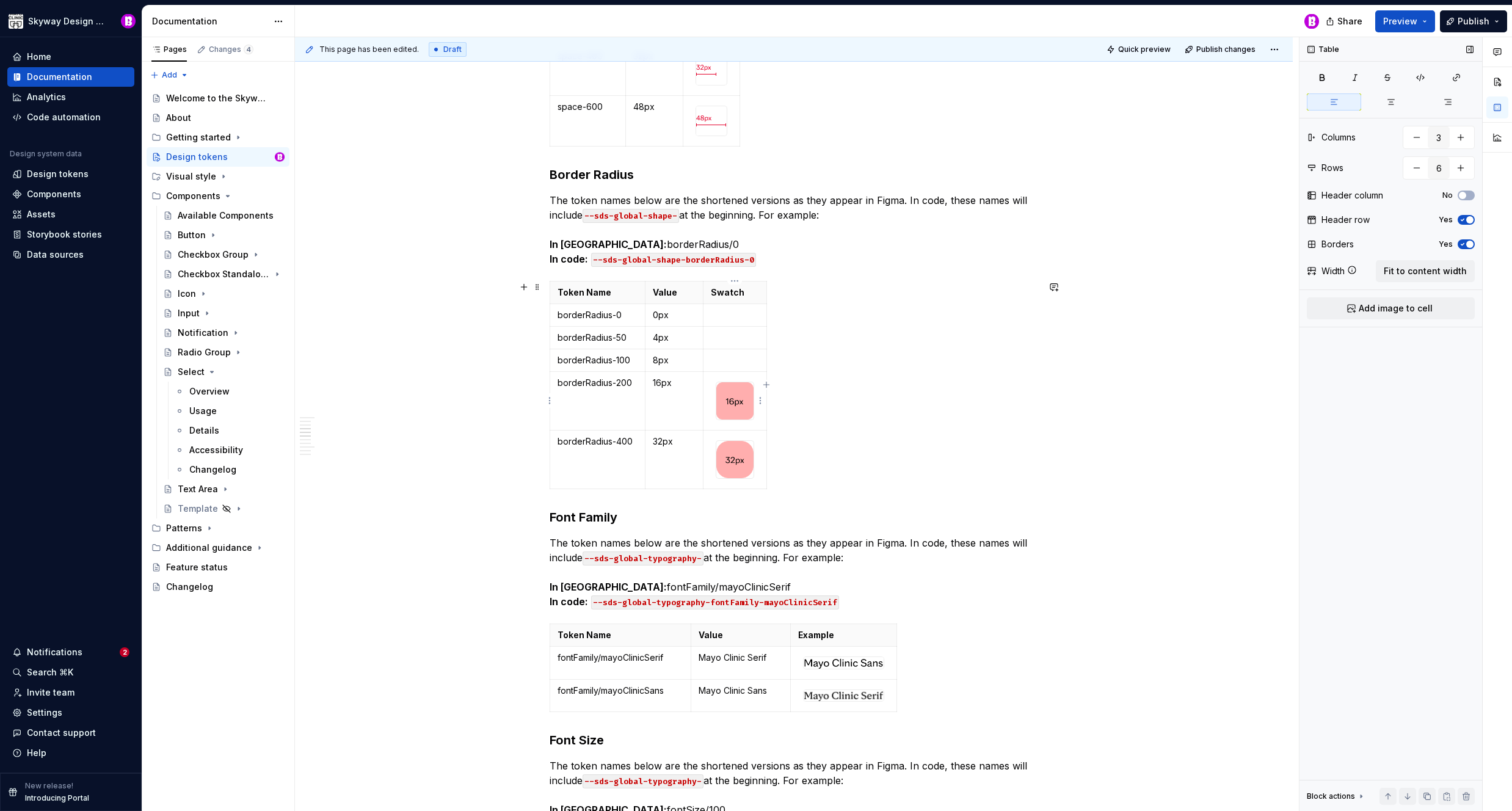
click at [736, 405] on img at bounding box center [735, 401] width 37 height 37
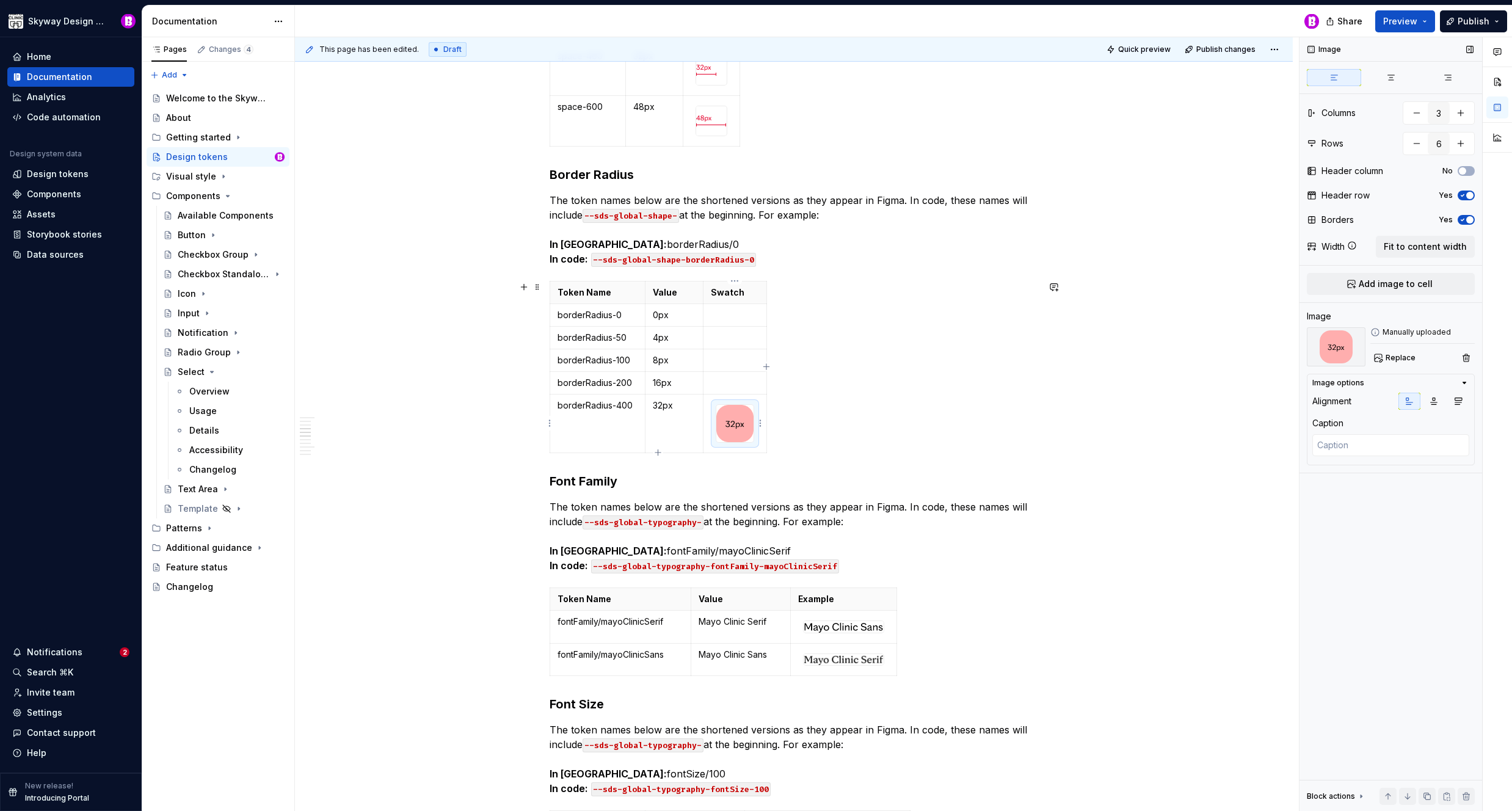
click at [738, 422] on img at bounding box center [735, 424] width 37 height 37
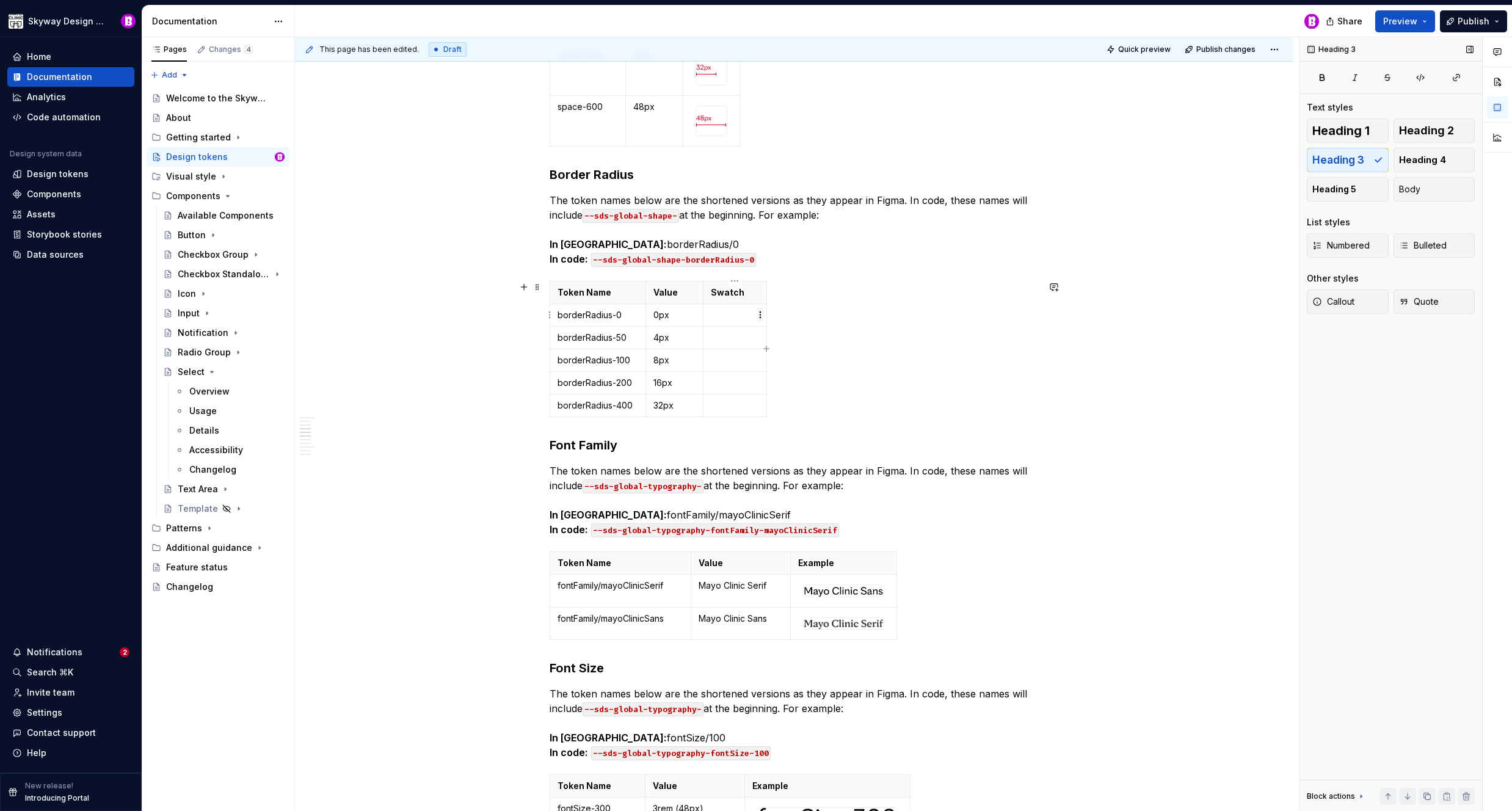
click at [762, 315] on html "Skyway Design System Home Documentation Analytics Code automation Design system…" at bounding box center [756, 406] width 1512 height 811
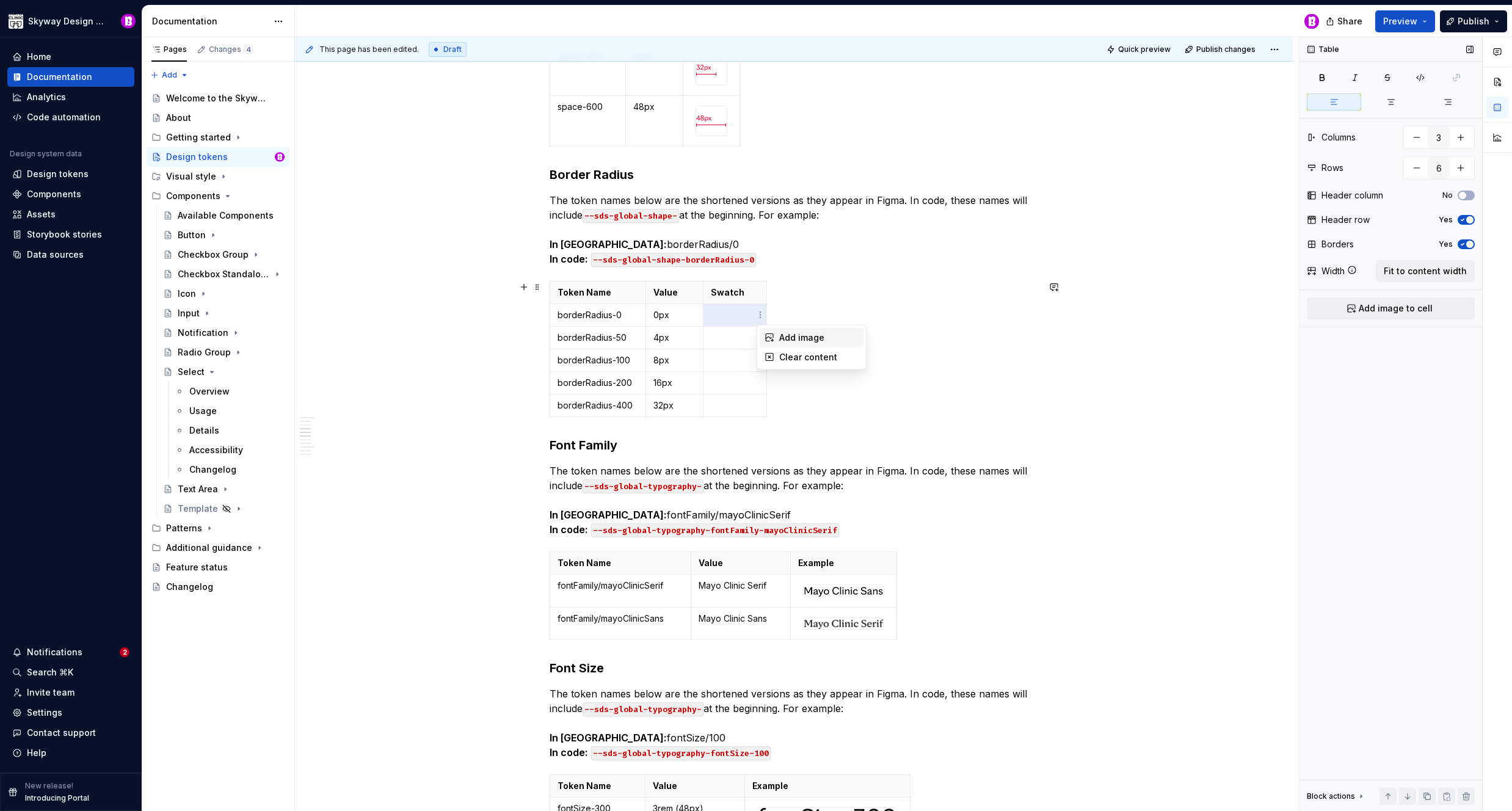
click at [782, 333] on div "Add image" at bounding box center [818, 338] width 80 height 12
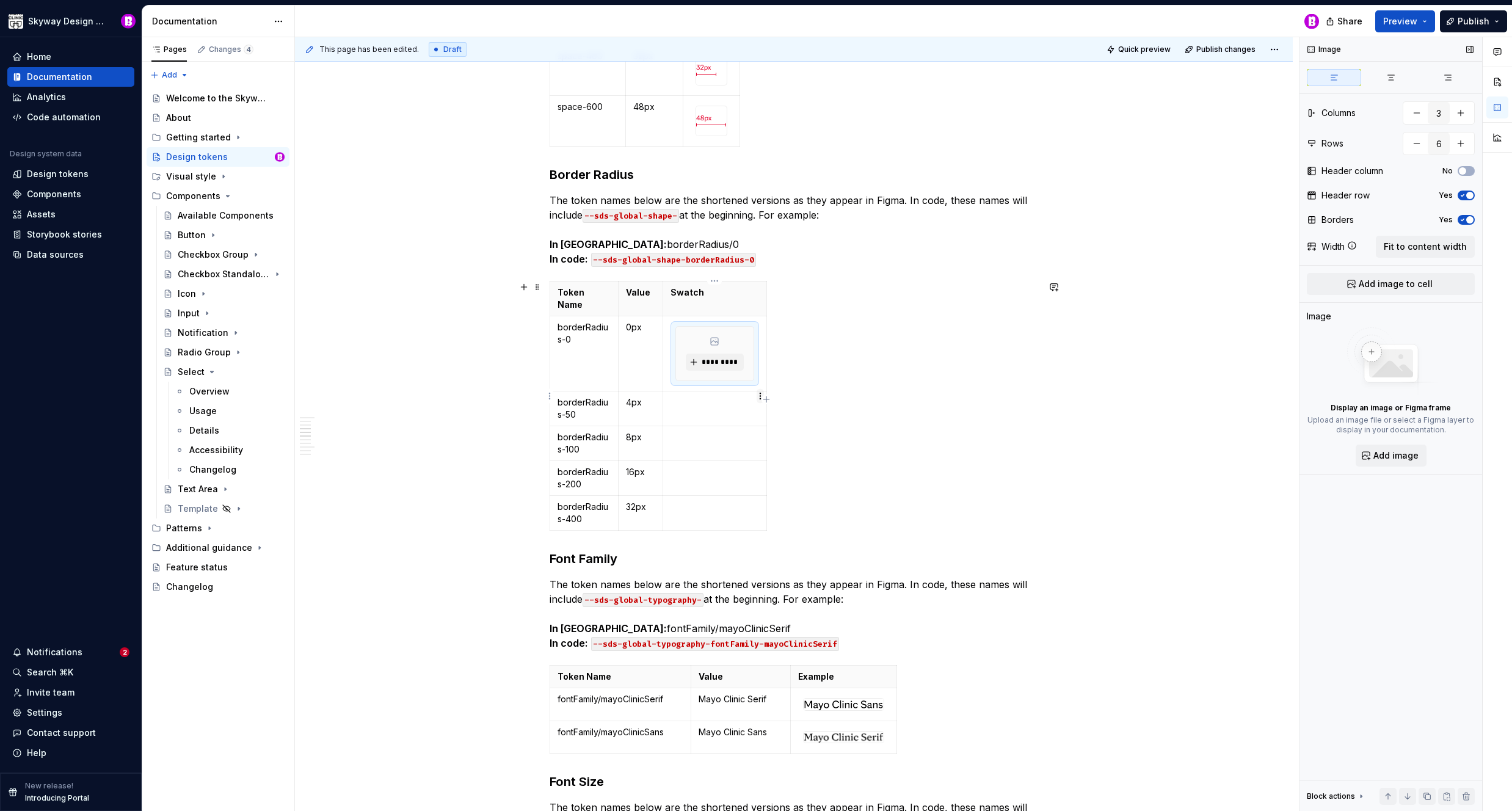
click at [759, 396] on html "Skyway Design System Home Documentation Analytics Code automation Design system…" at bounding box center [756, 406] width 1512 height 811
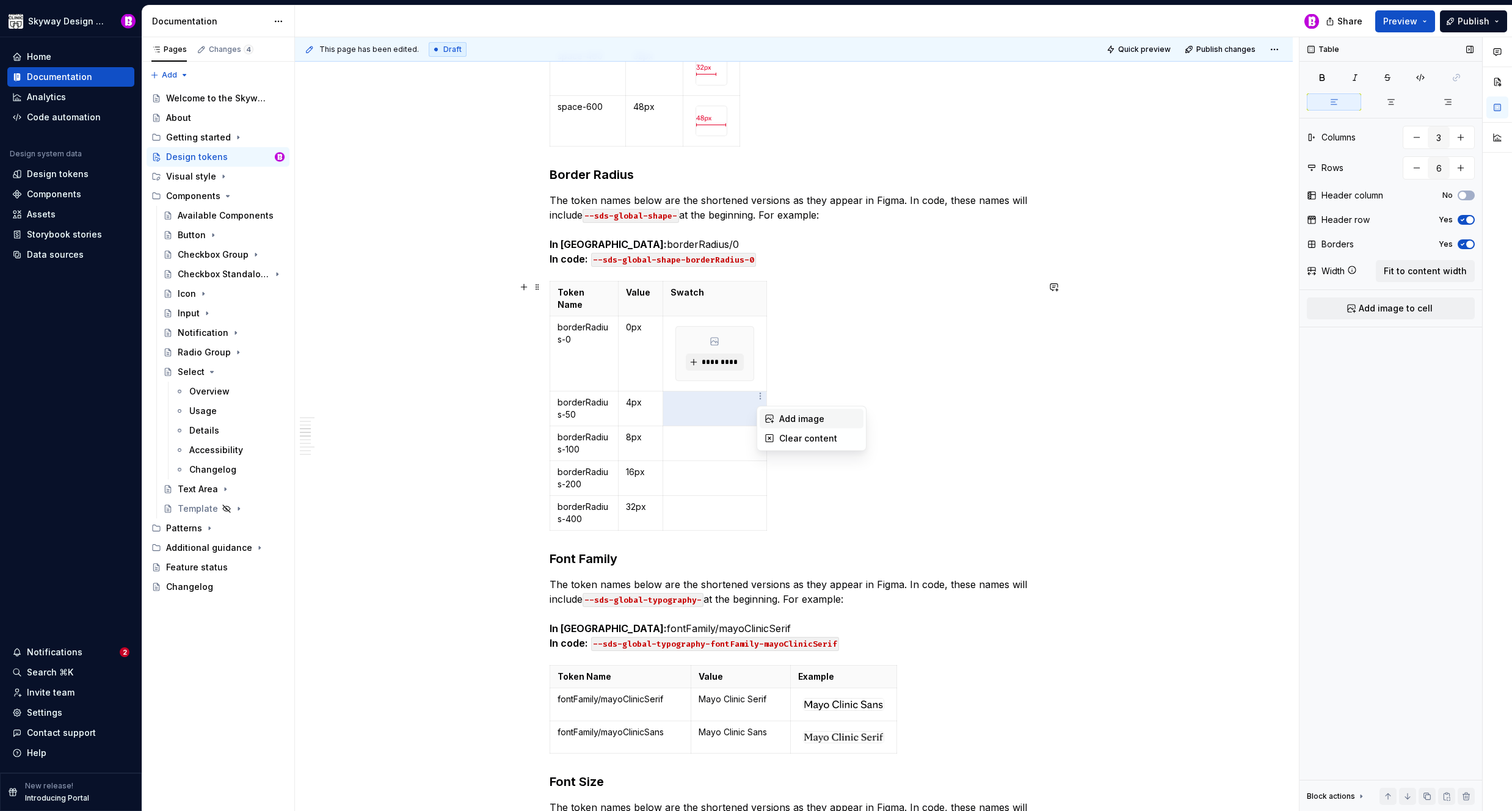
click at [807, 419] on div "Add image" at bounding box center [818, 419] width 80 height 12
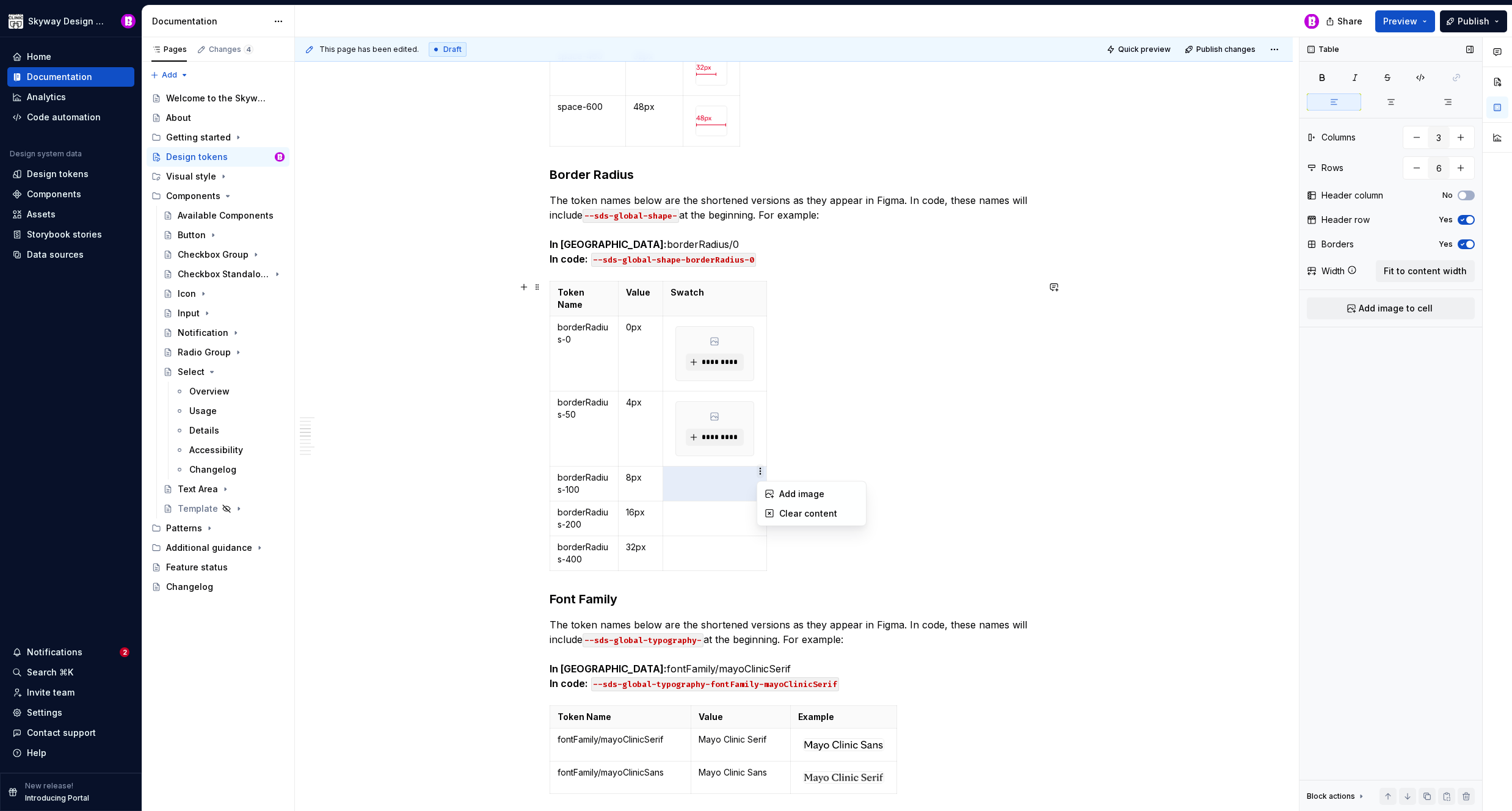
click at [759, 475] on html "Skyway Design System Home Documentation Analytics Code automation Design system…" at bounding box center [756, 406] width 1512 height 811
click at [790, 497] on div "Add image" at bounding box center [818, 494] width 80 height 12
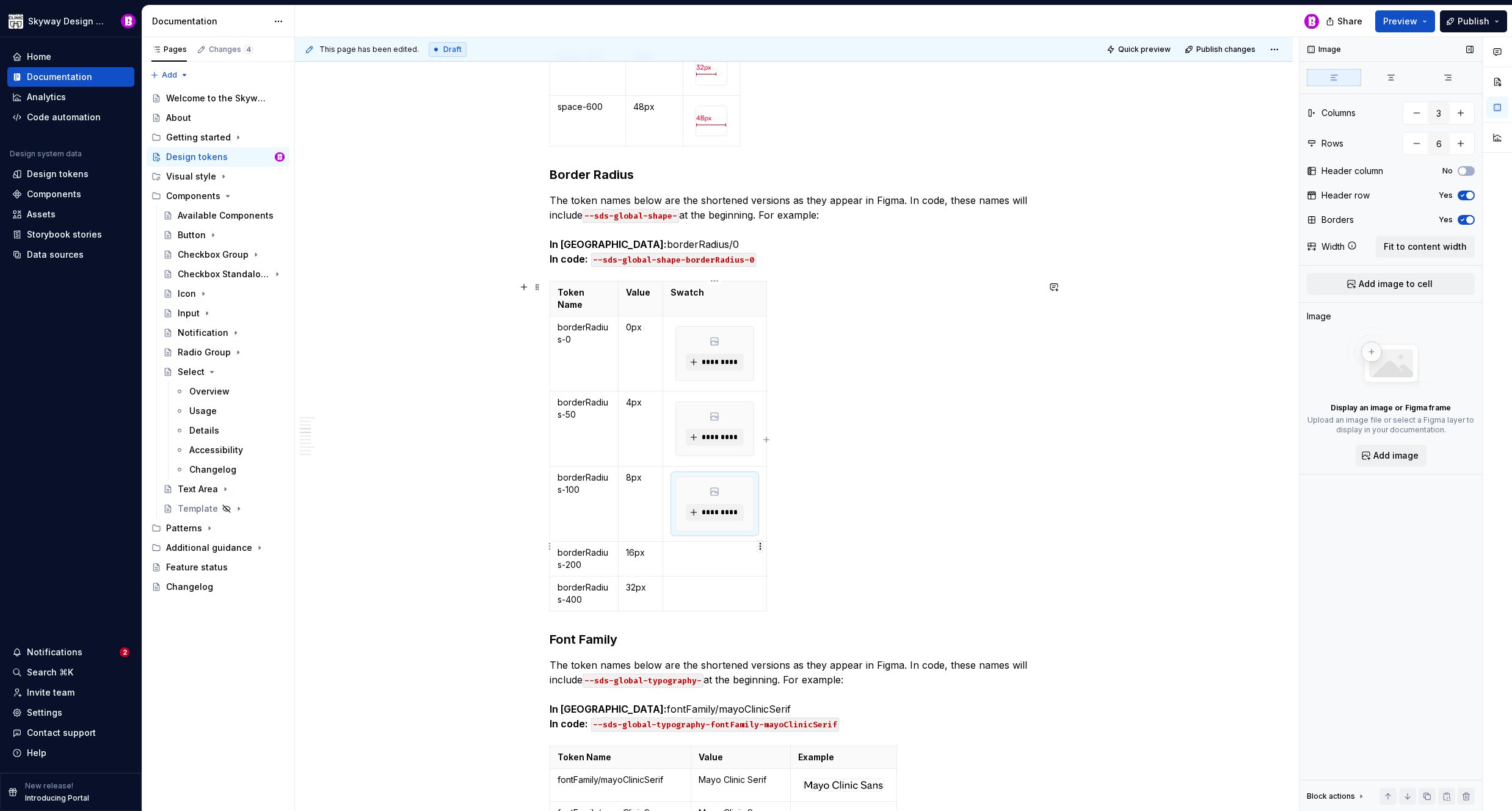
click at [762, 548] on html "Skyway Design System Home Documentation Analytics Code automation Design system…" at bounding box center [756, 406] width 1512 height 811
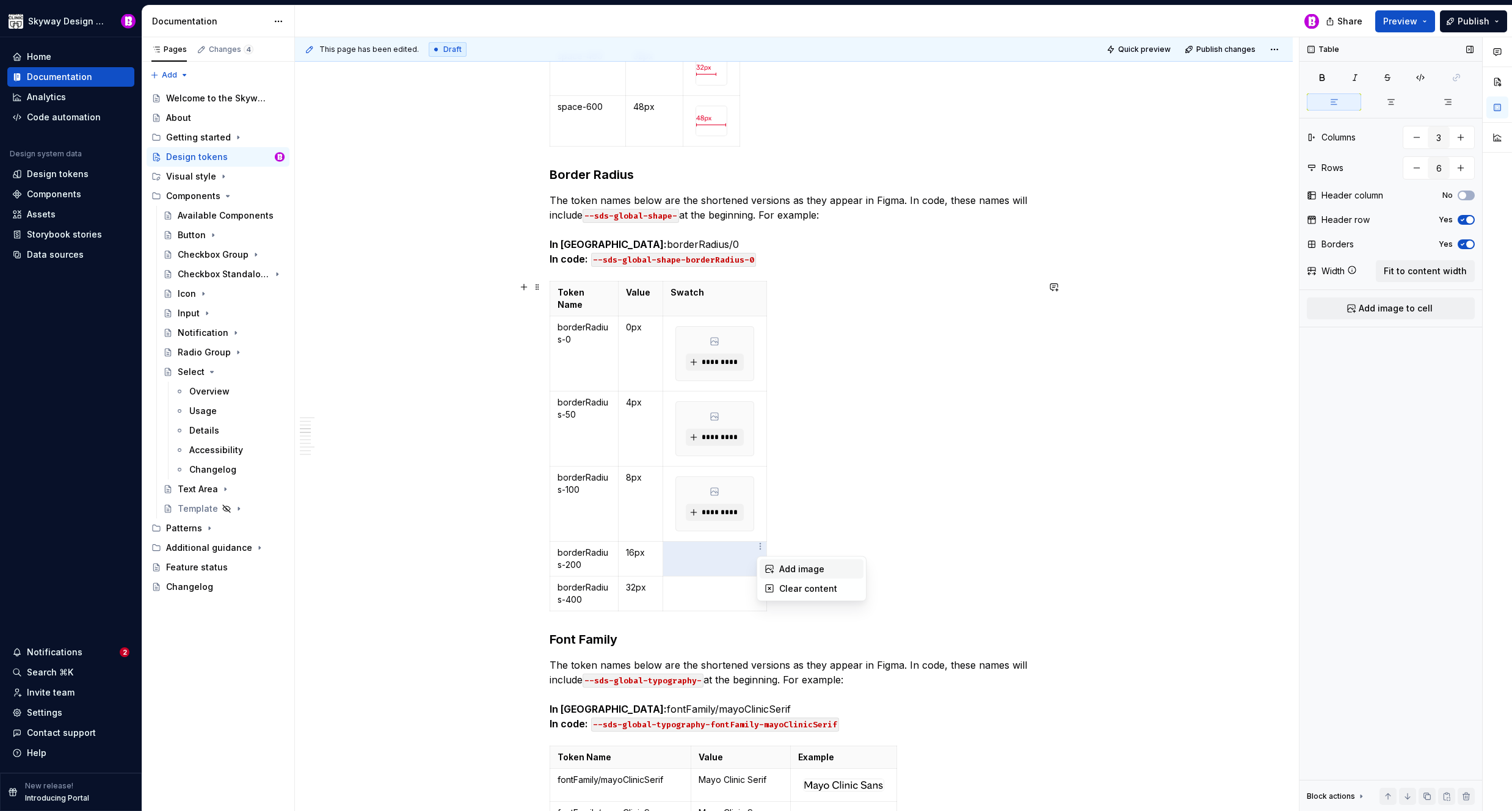
click at [802, 574] on div "Add image" at bounding box center [818, 570] width 80 height 12
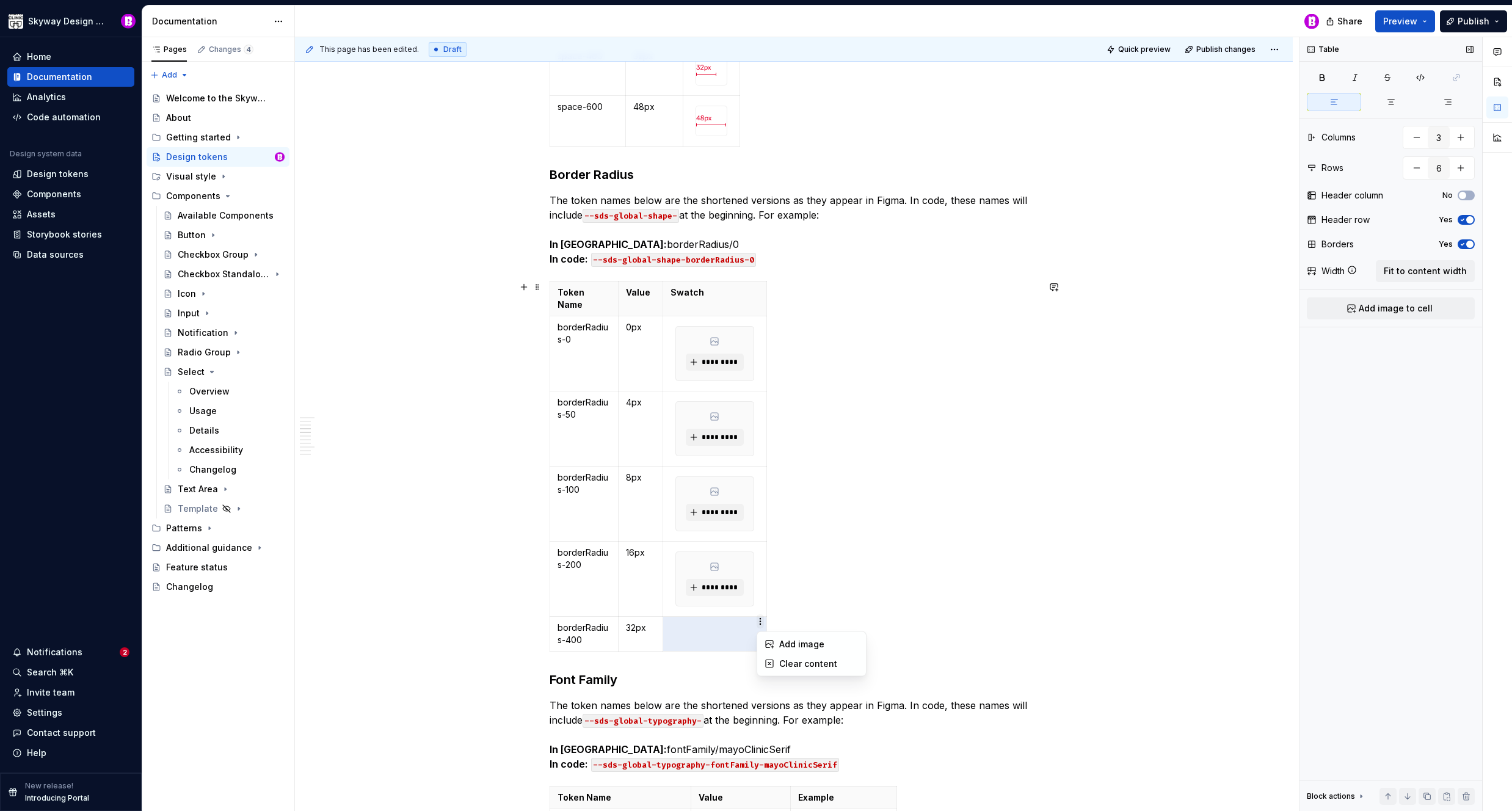
click at [762, 620] on html "Skyway Design System Home Documentation Analytics Code automation Design system…" at bounding box center [756, 406] width 1512 height 811
drag, startPoint x: 816, startPoint y: 638, endPoint x: 820, endPoint y: 608, distance: 30.3
click at [816, 638] on div "Add image" at bounding box center [818, 645] width 80 height 12
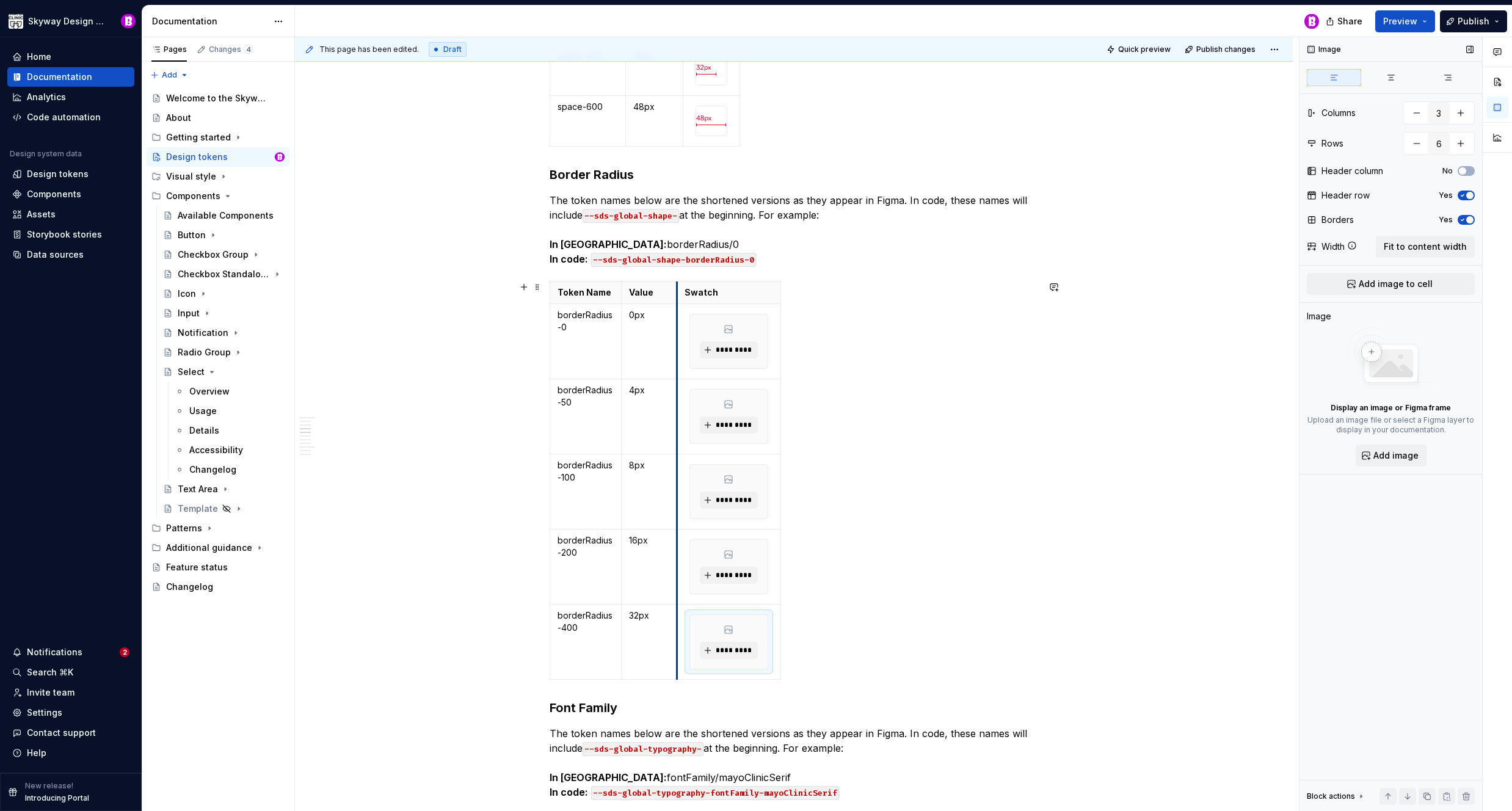
drag, startPoint x: 662, startPoint y: 298, endPoint x: 676, endPoint y: 298, distance: 14.0
click at [676, 299] on th "Swatch" at bounding box center [728, 293] width 104 height 23
click at [739, 347] on span "*********" at bounding box center [734, 350] width 37 height 10
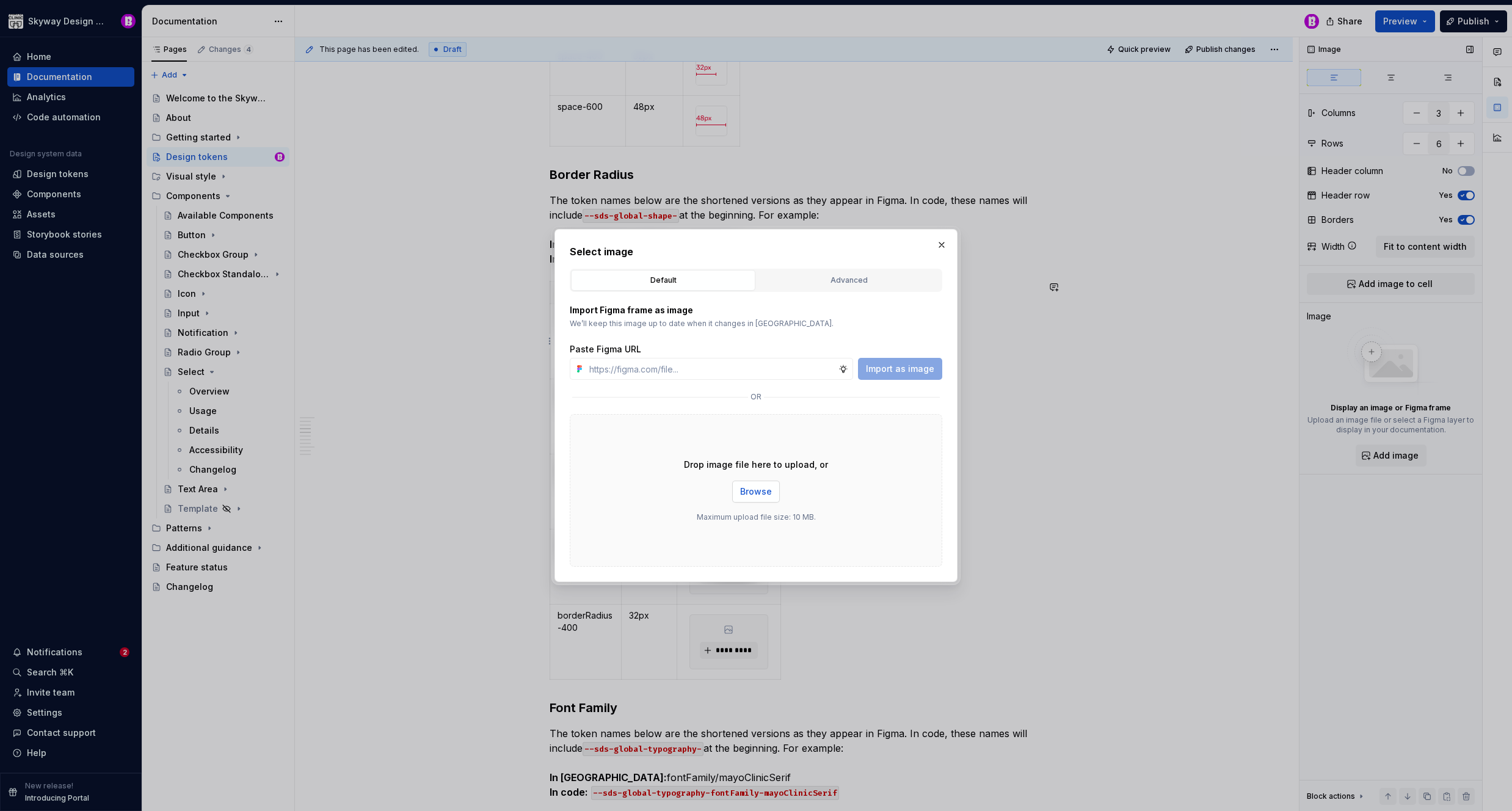
click at [767, 495] on span "Browse" at bounding box center [756, 492] width 32 height 12
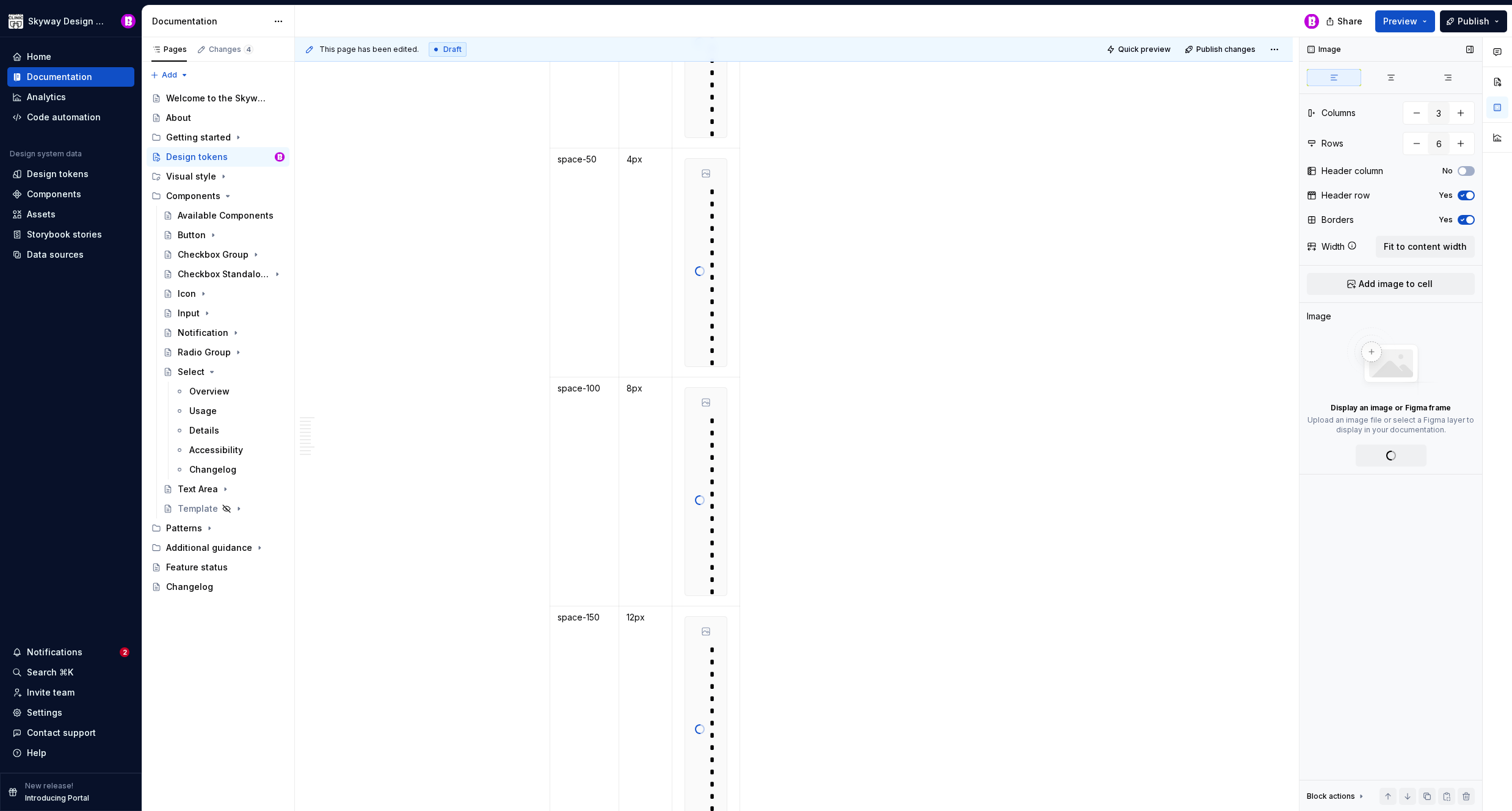
scroll to position [2583, 0]
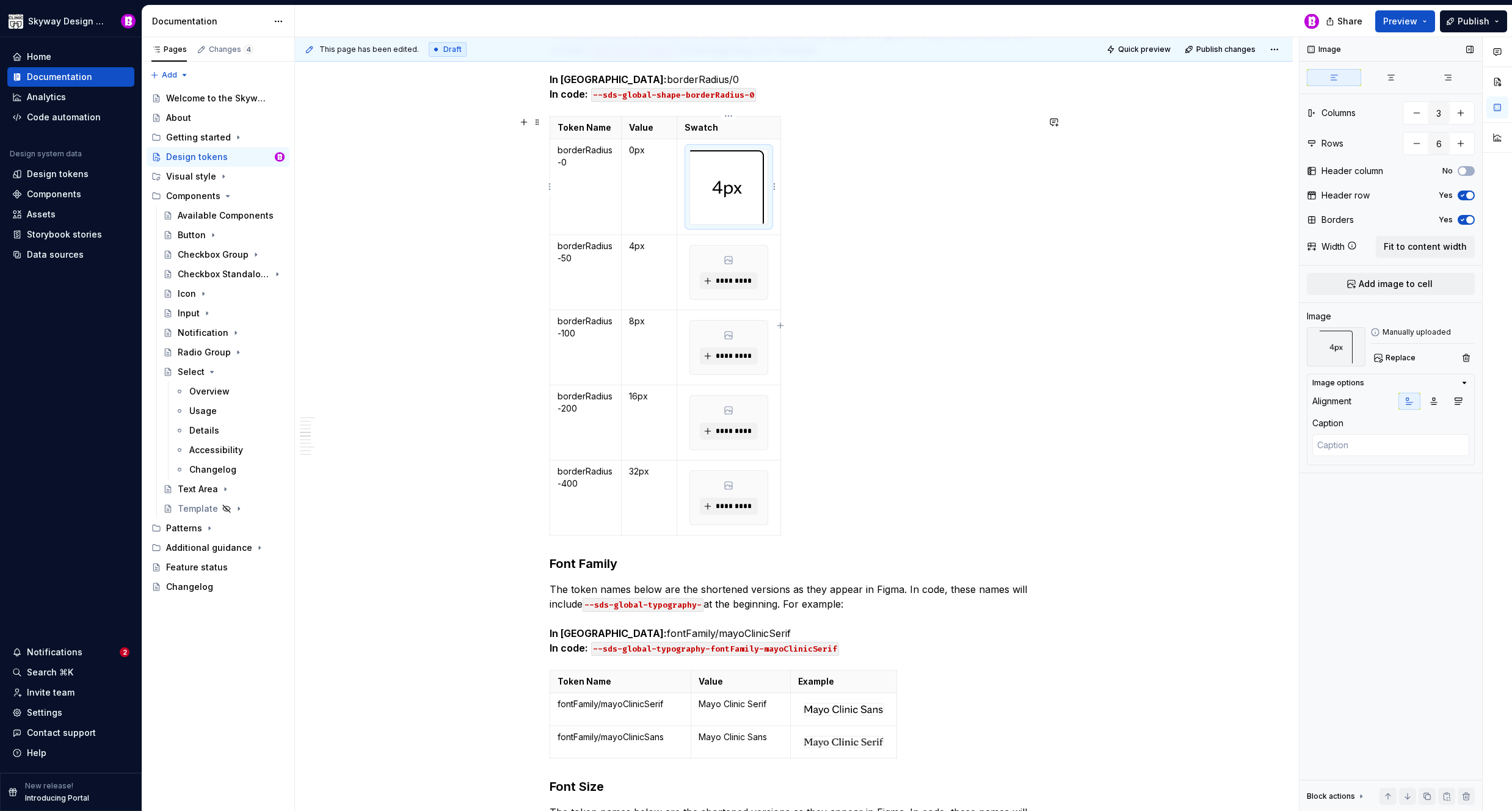
click at [722, 180] on img at bounding box center [727, 187] width 74 height 75
click at [775, 184] on html "Skyway Design System Home Documentation Analytics Code automation Design system…" at bounding box center [756, 406] width 1512 height 811
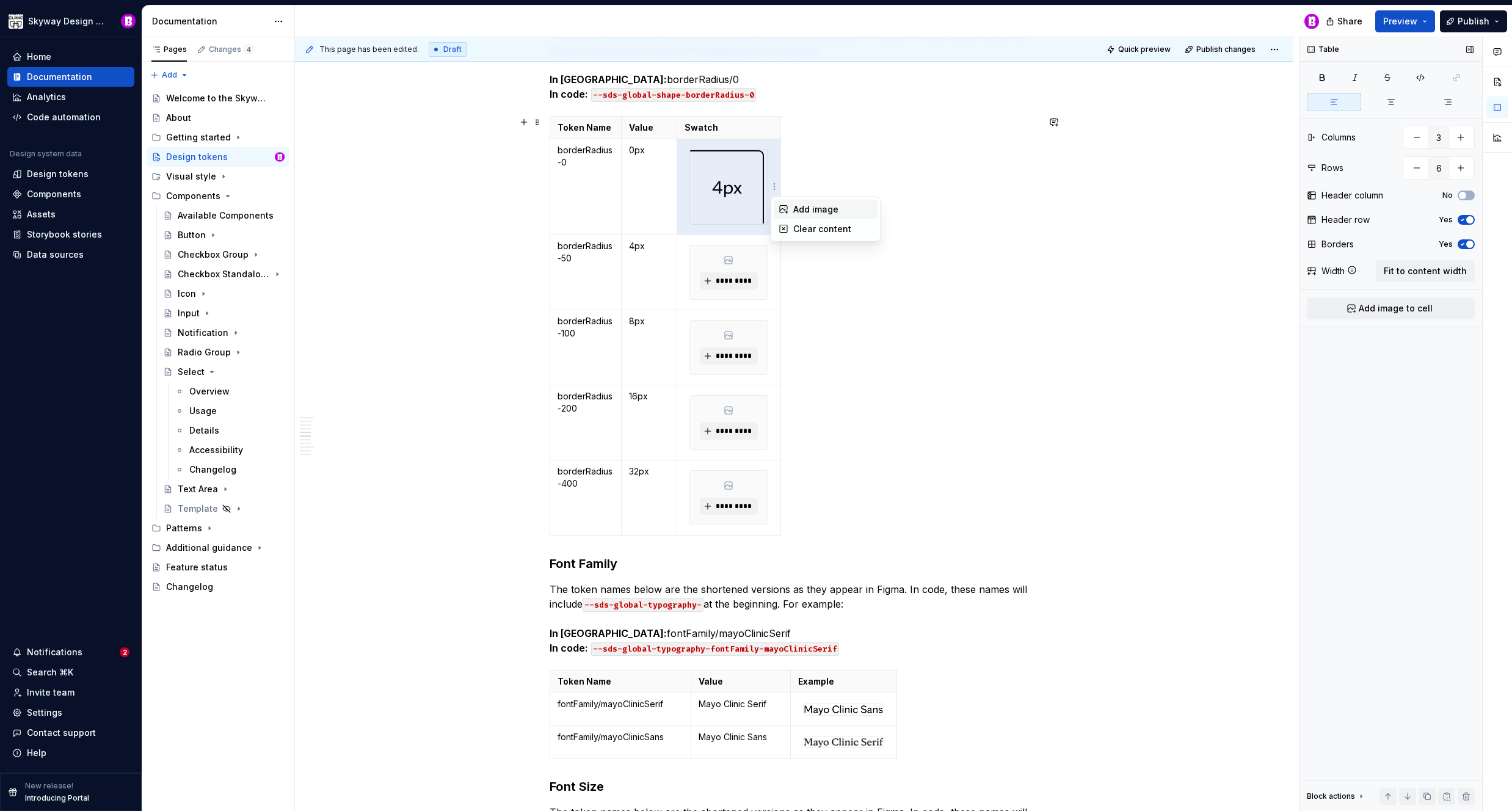
click at [826, 213] on div "Add image" at bounding box center [833, 209] width 80 height 12
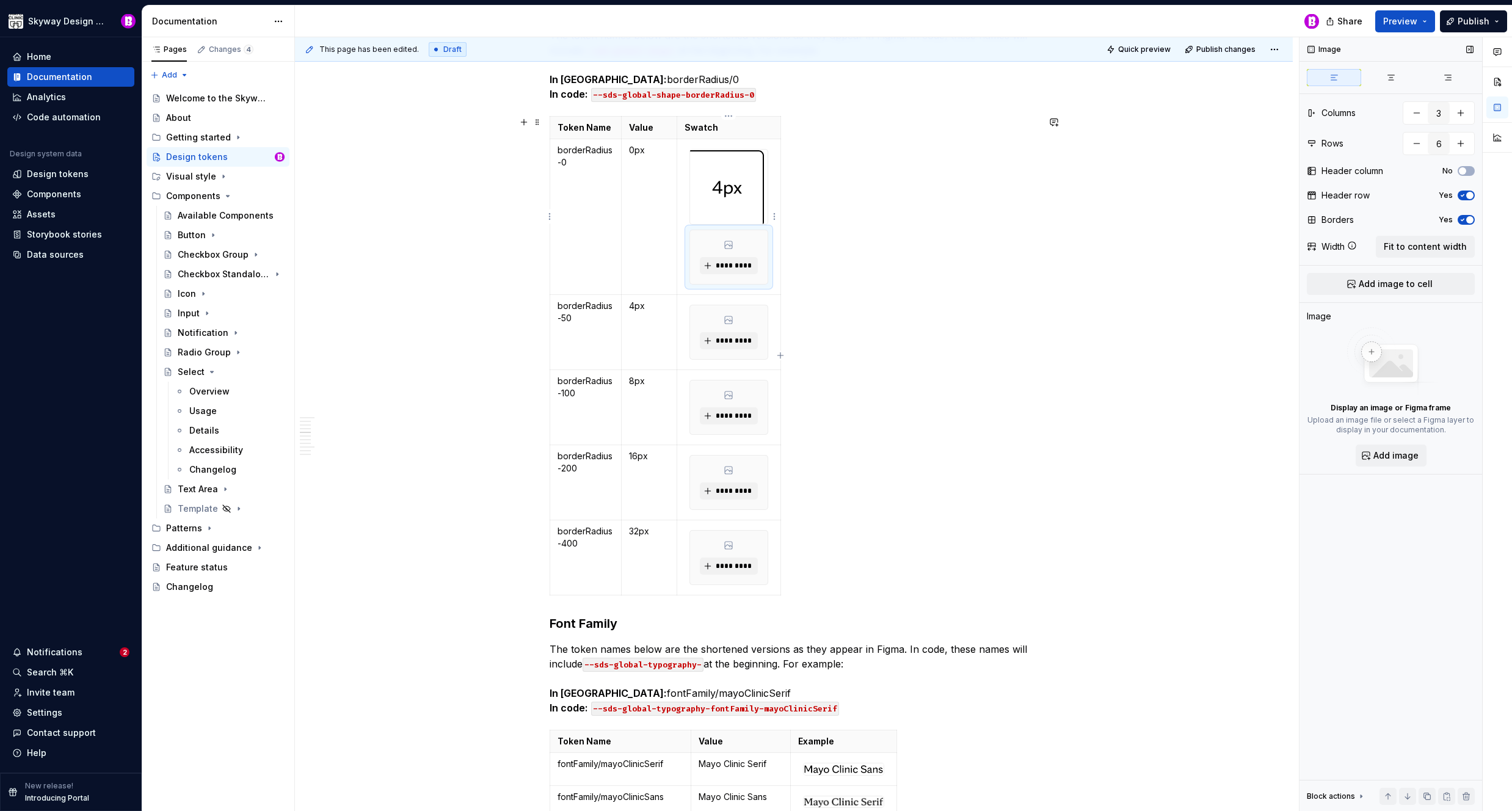
click at [753, 197] on img at bounding box center [727, 187] width 74 height 75
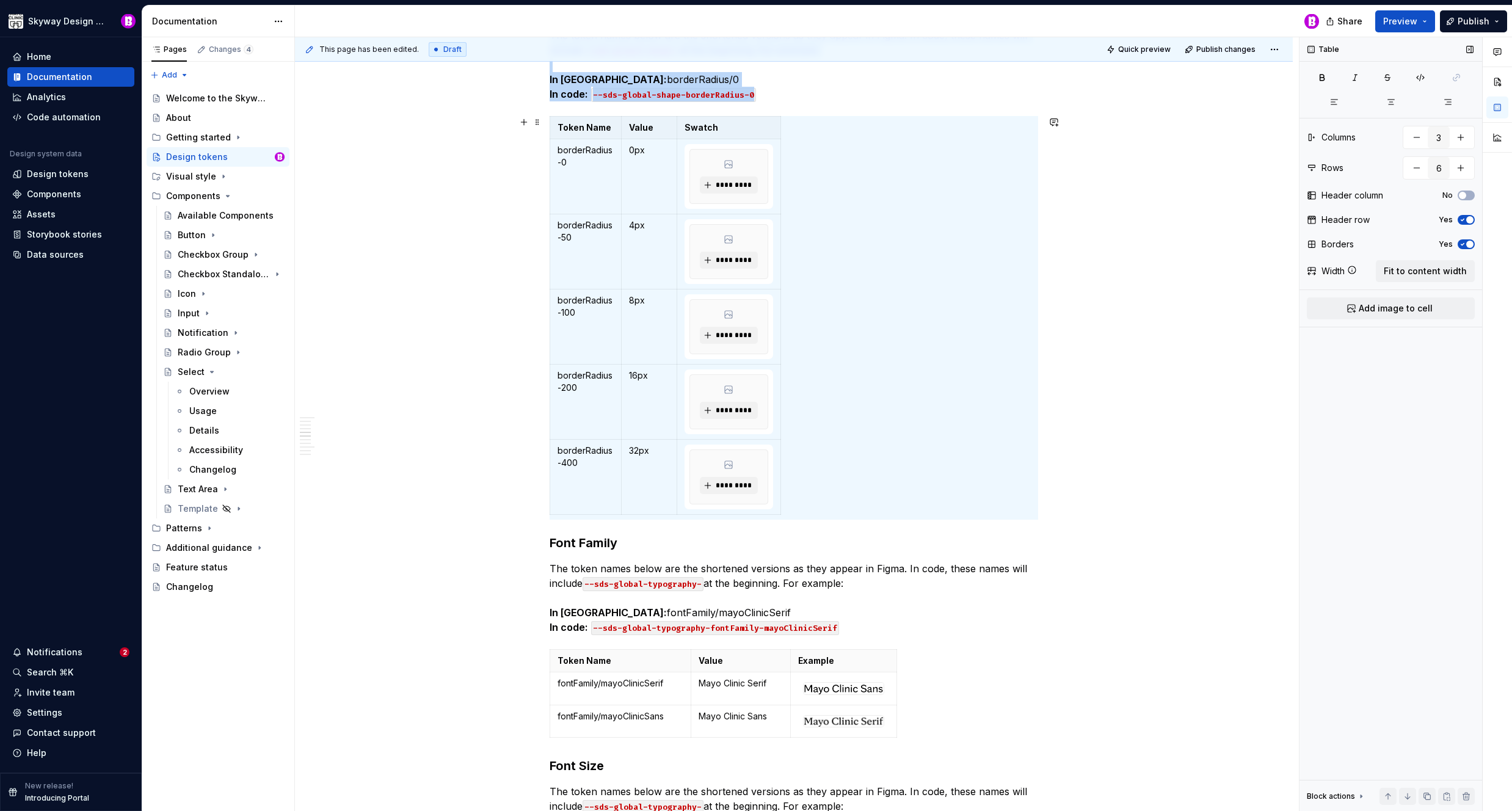
click at [980, 234] on div "Token Name Value Swatch borderRadius-0 0px ********* borderRadius-50 4px ******…" at bounding box center [793, 317] width 489 height 404
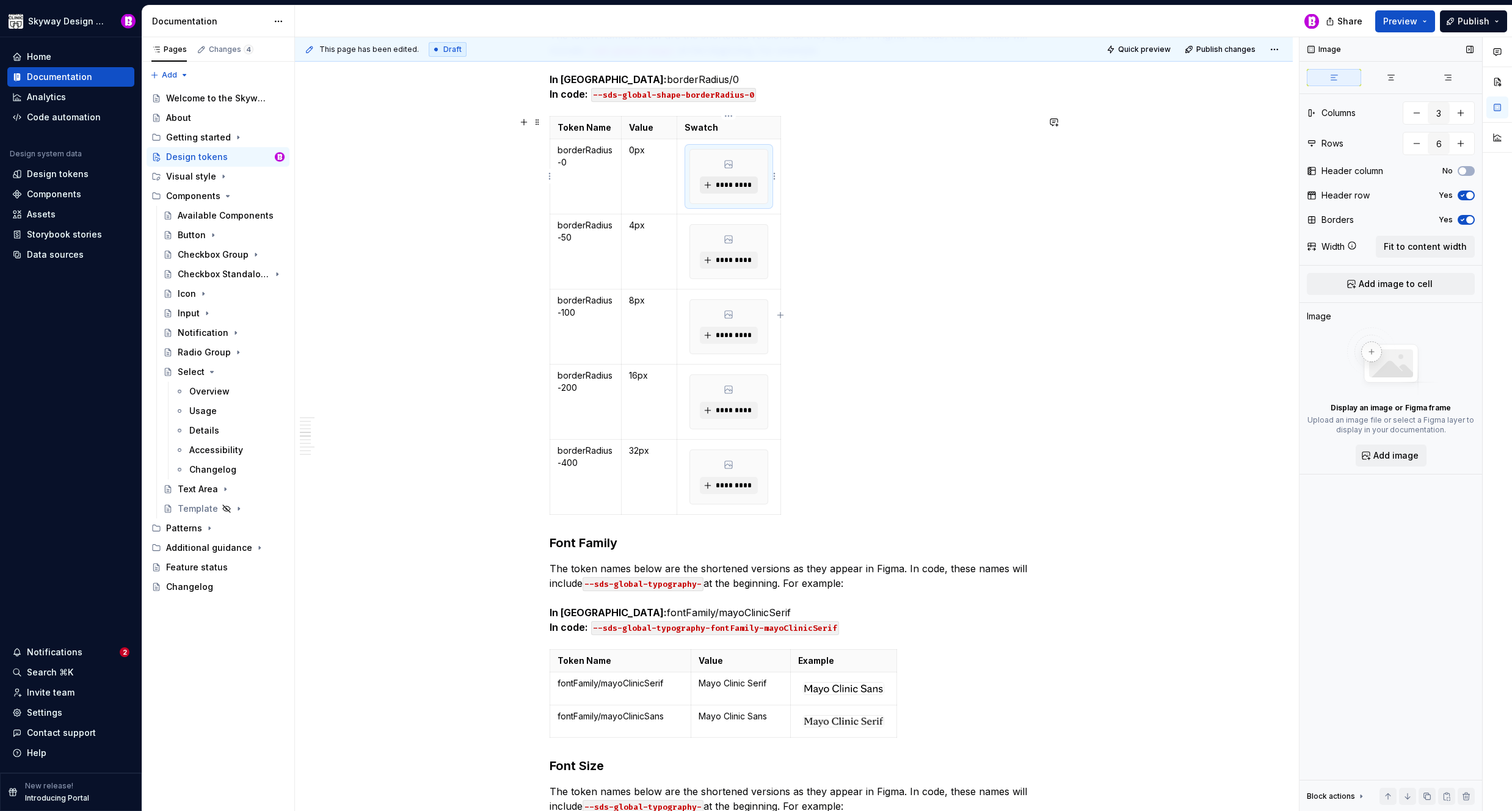
click at [731, 187] on span "*********" at bounding box center [734, 185] width 37 height 10
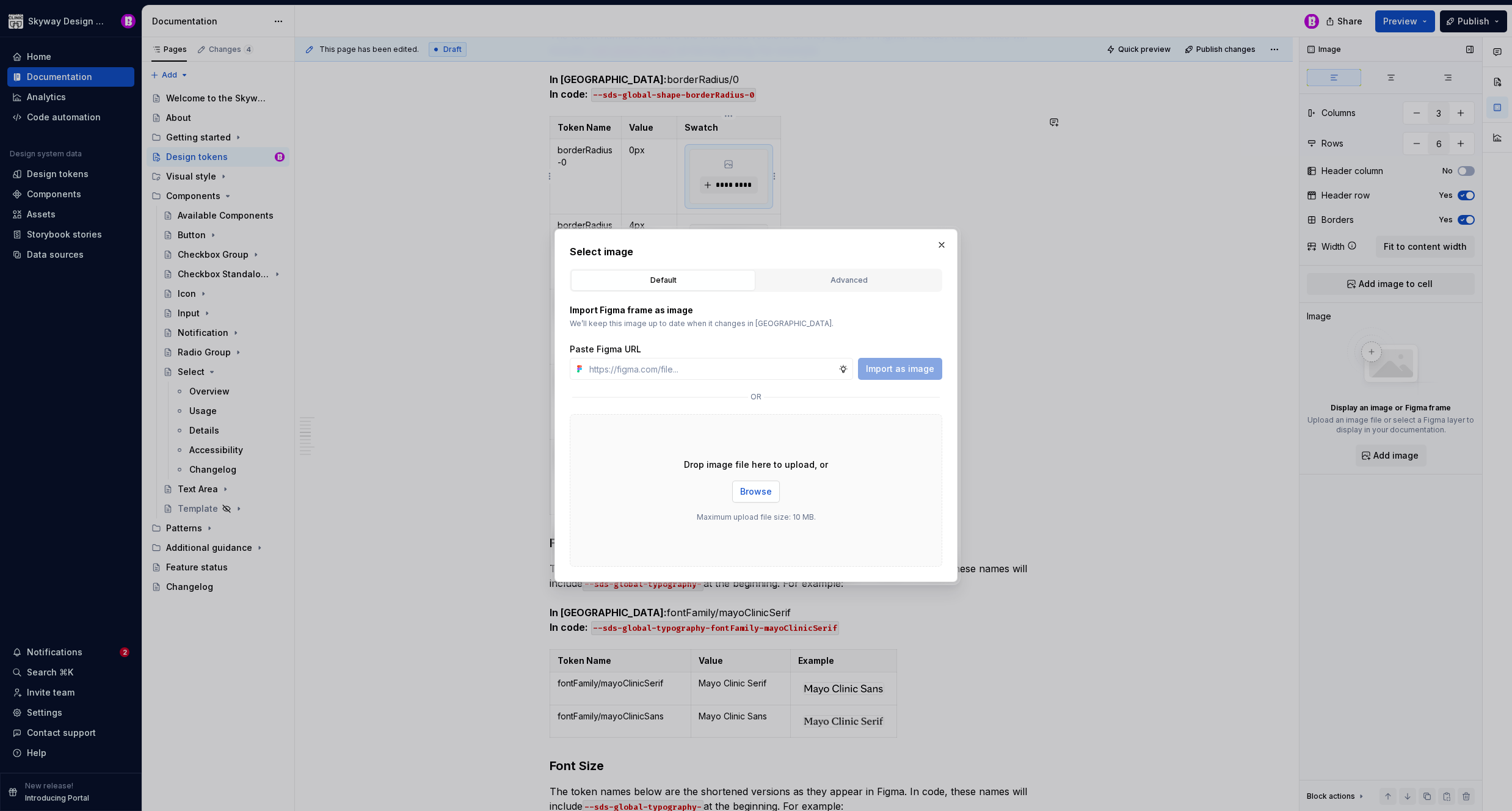
click at [763, 492] on span "Browse" at bounding box center [756, 492] width 32 height 12
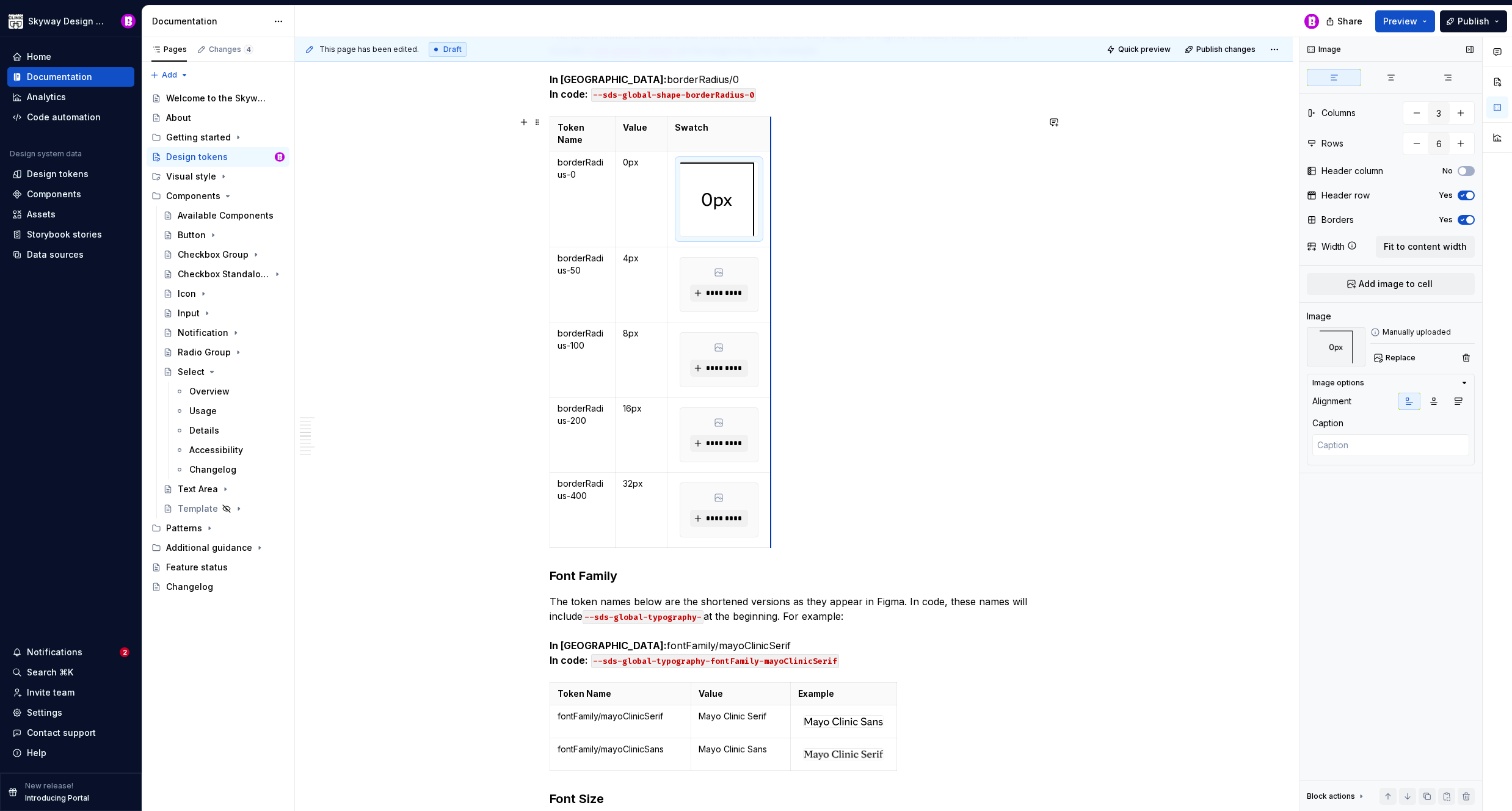
drag, startPoint x: 779, startPoint y: 186, endPoint x: 768, endPoint y: 188, distance: 11.2
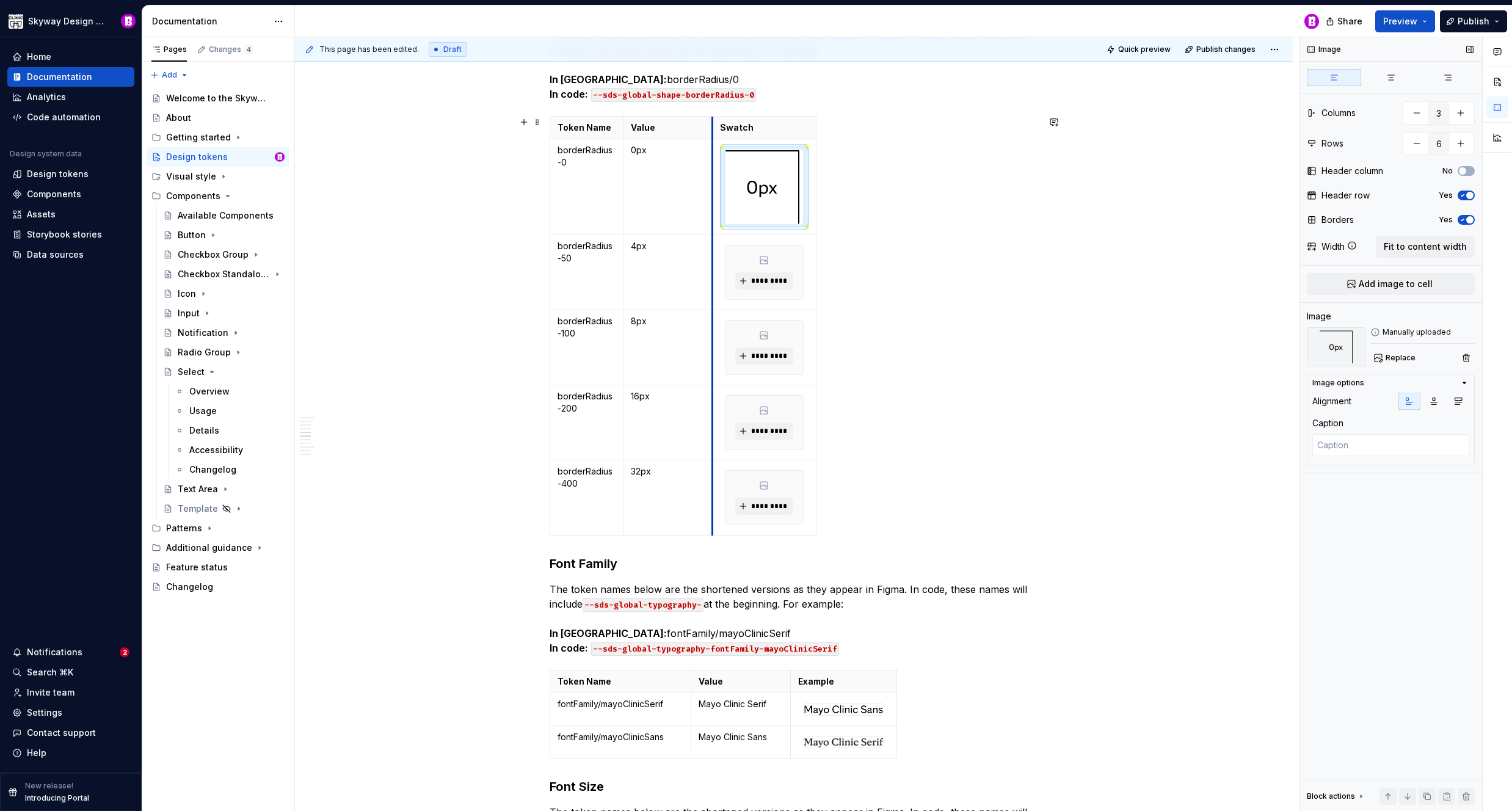
drag, startPoint x: 665, startPoint y: 175, endPoint x: 764, endPoint y: 185, distance: 99.5
click at [967, 213] on div "Token Name Value Swatch borderRadius-0 0px borderRadius-50 4px ********* border…" at bounding box center [793, 328] width 489 height 424
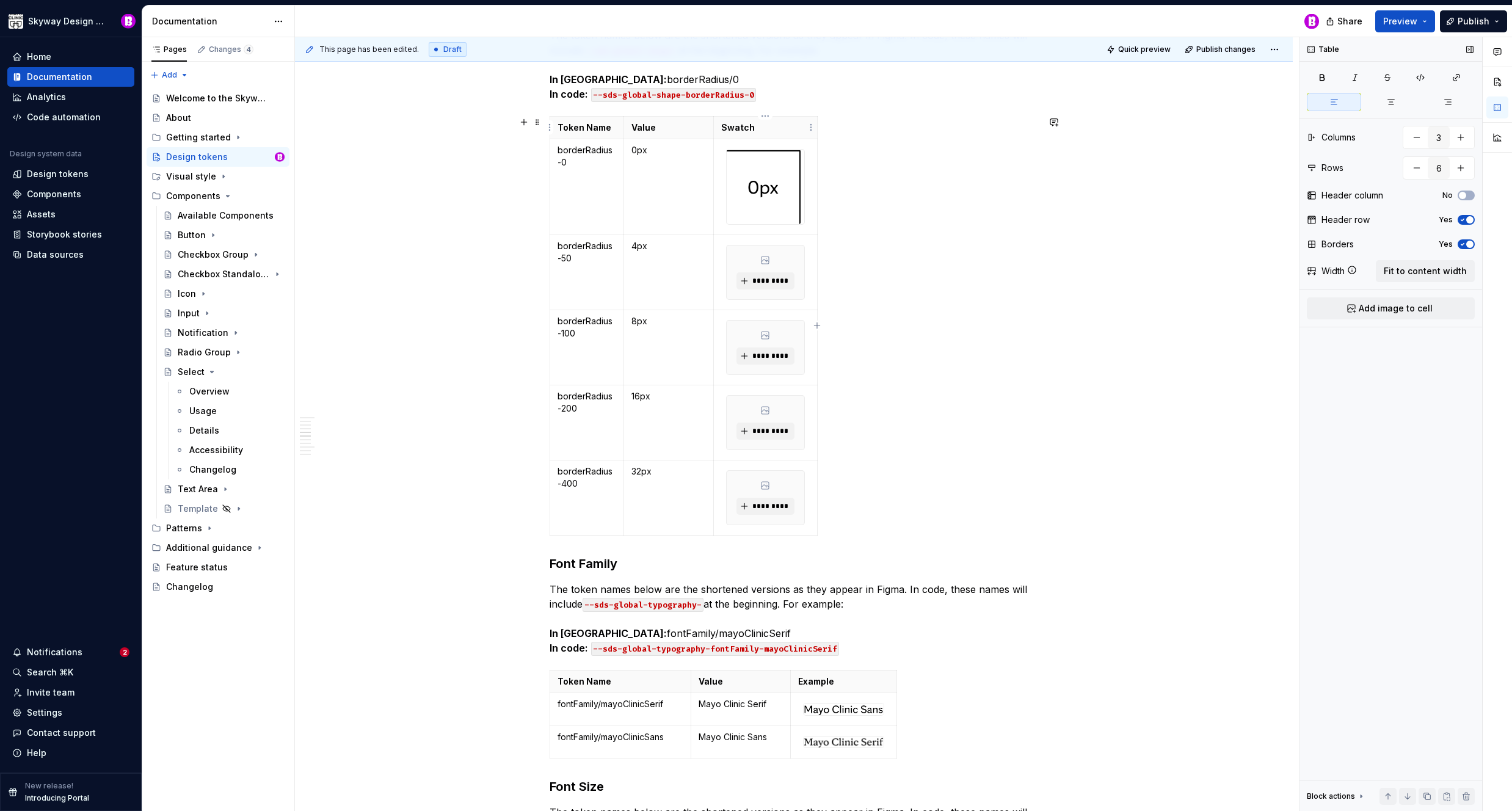
drag, startPoint x: 758, startPoint y: 129, endPoint x: 776, endPoint y: 131, distance: 18.1
click at [758, 128] on p "Swatch" at bounding box center [766, 128] width 89 height 12
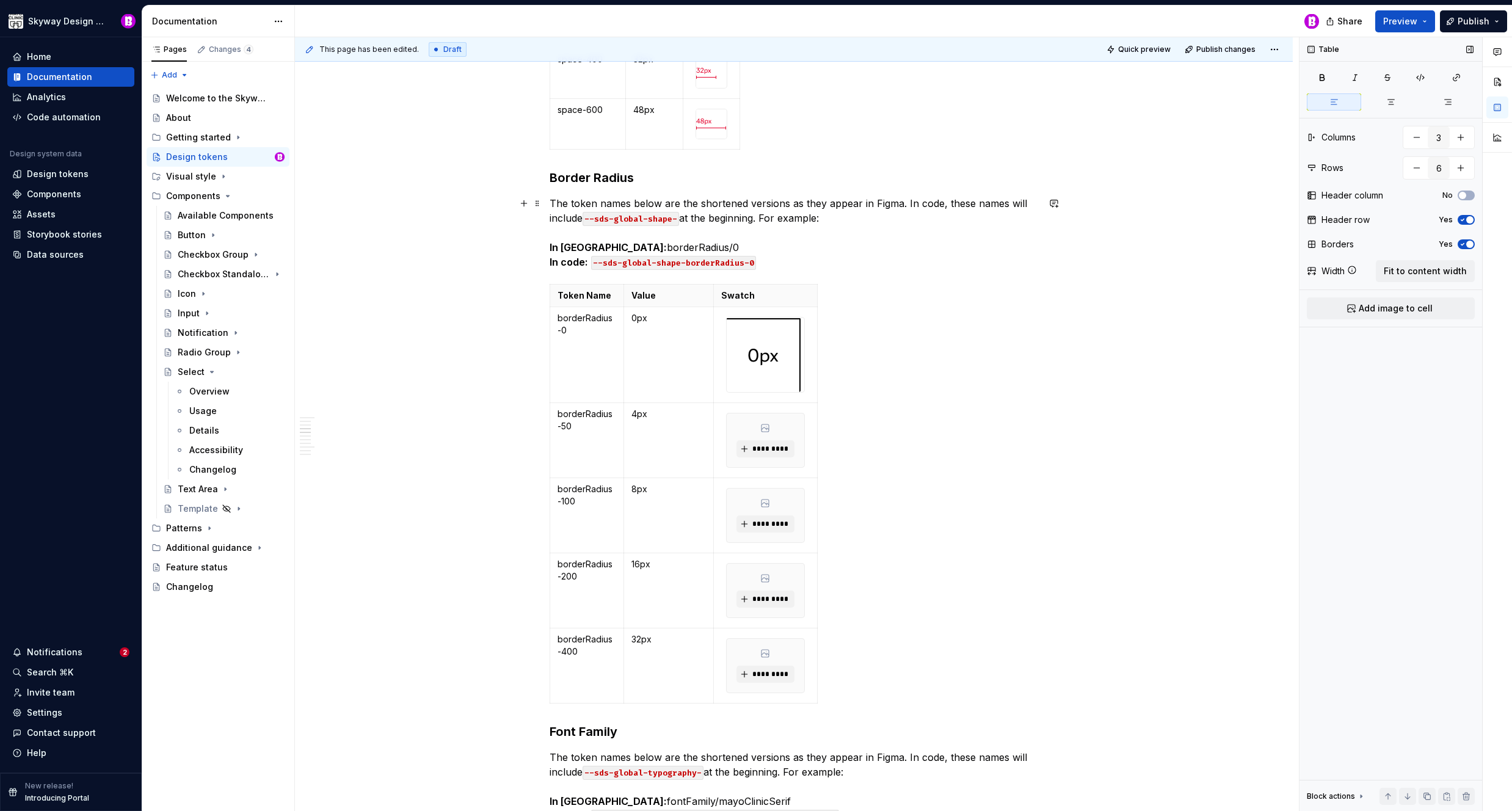
scroll to position [2404, 0]
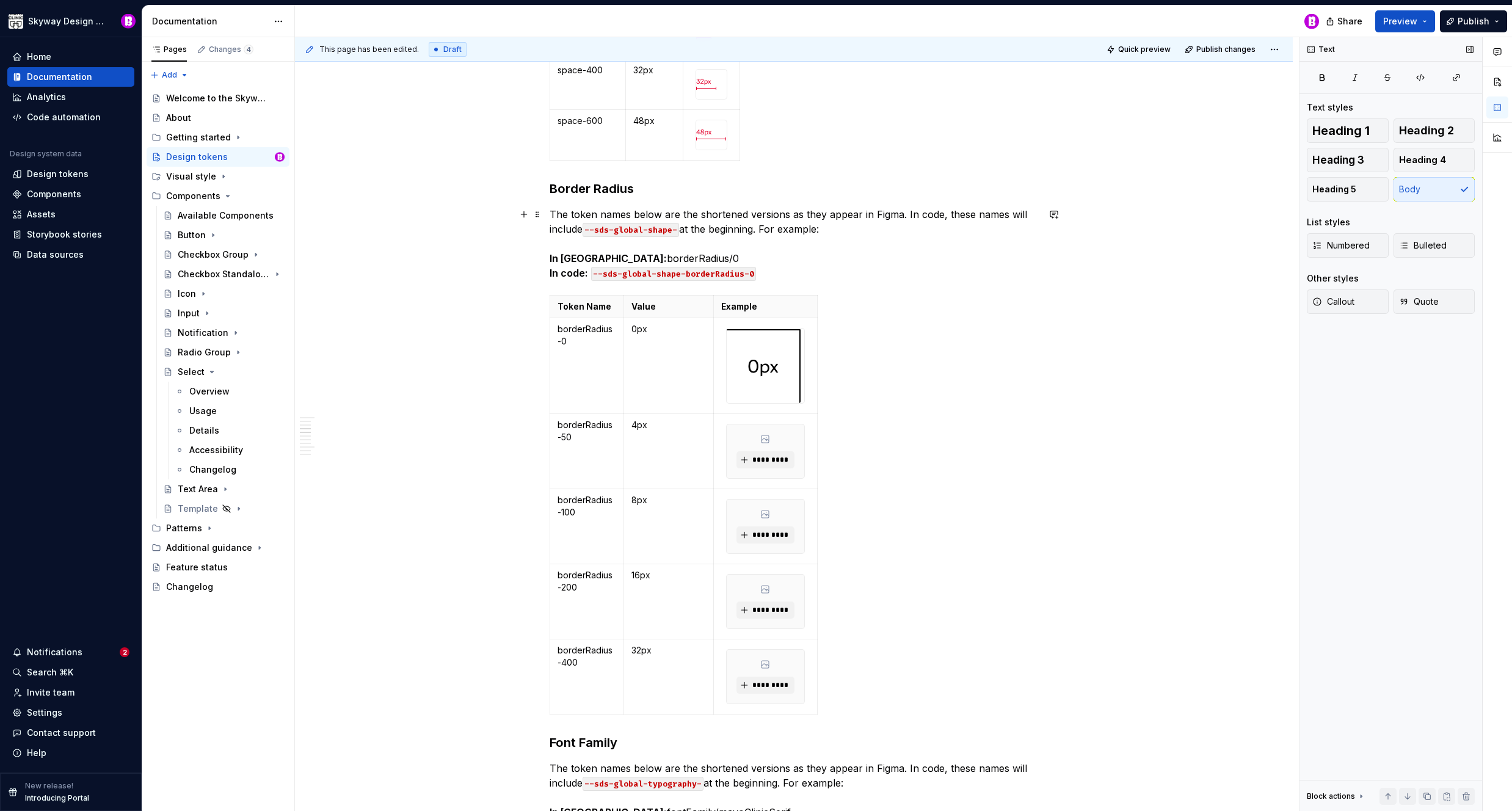
click at [915, 261] on p "The token names below are the shortened versions as they appear in Figma. In co…" at bounding box center [793, 244] width 489 height 73
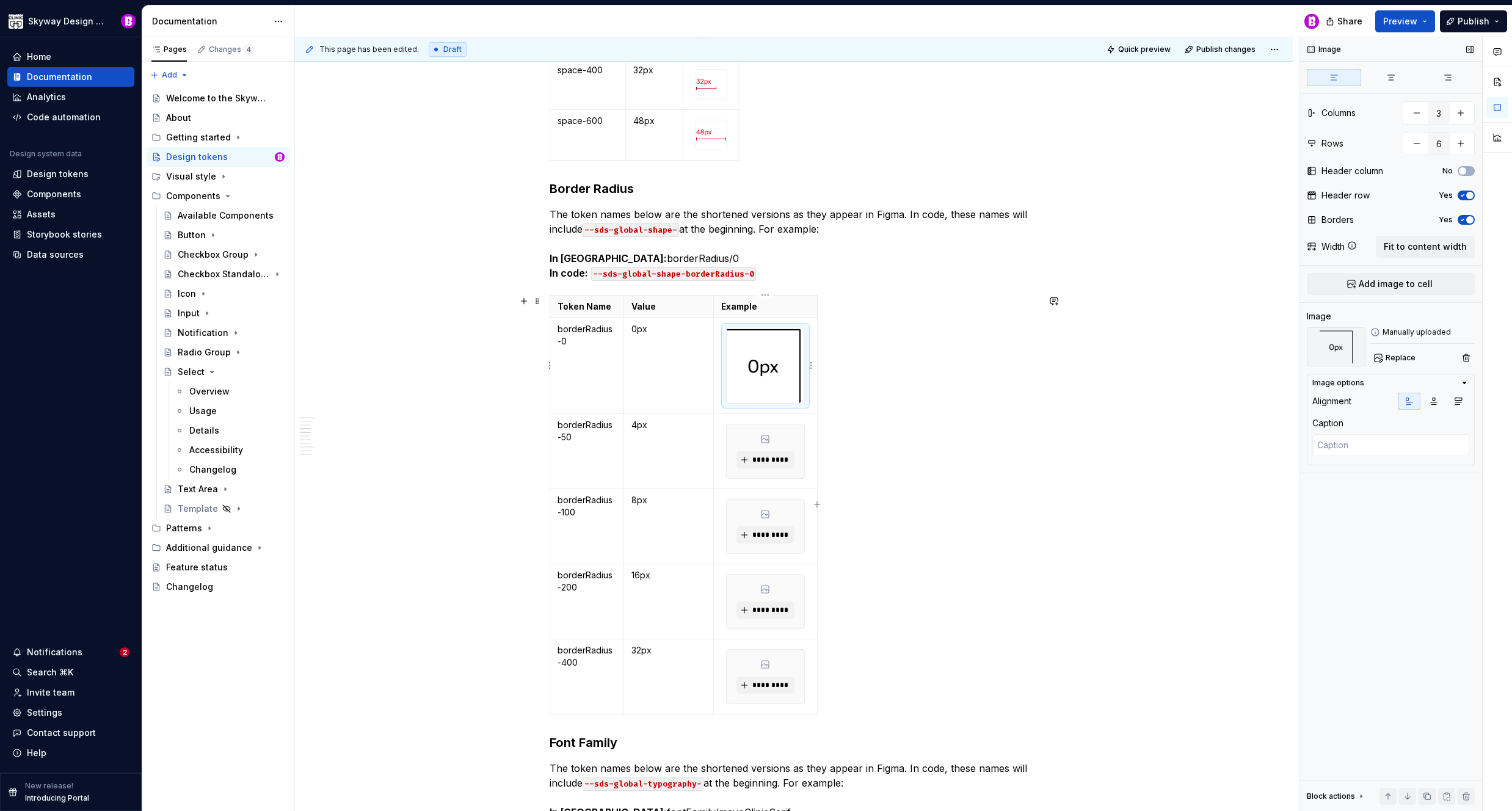
click at [771, 369] on img at bounding box center [764, 366] width 74 height 75
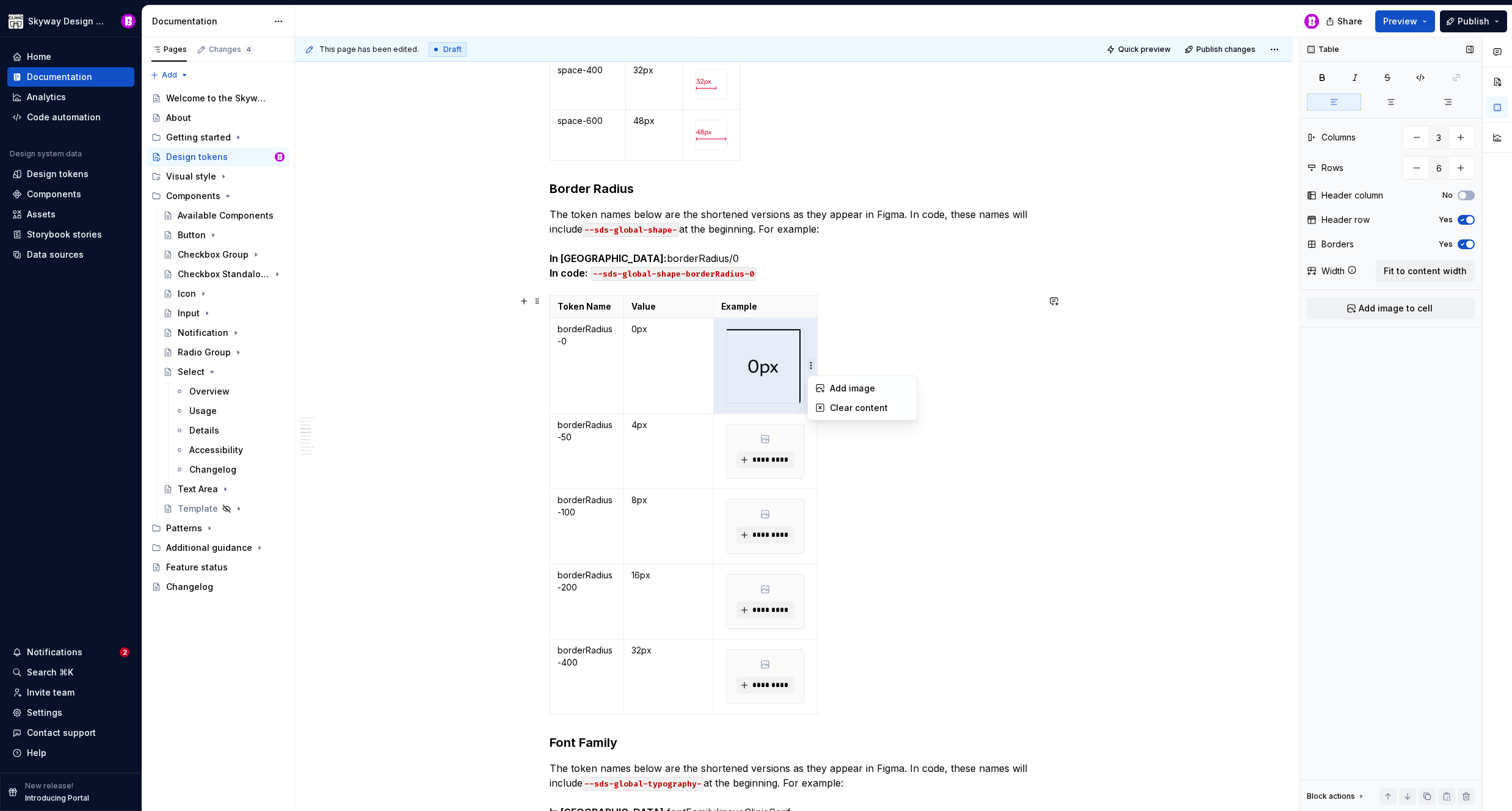
click at [792, 363] on html "Skyway Design System Home Documentation Analytics Code automation Design system…" at bounding box center [756, 406] width 1512 height 811
click at [886, 332] on html "Skyway Design System Home Documentation Analytics Code automation Design system…" at bounding box center [756, 406] width 1512 height 811
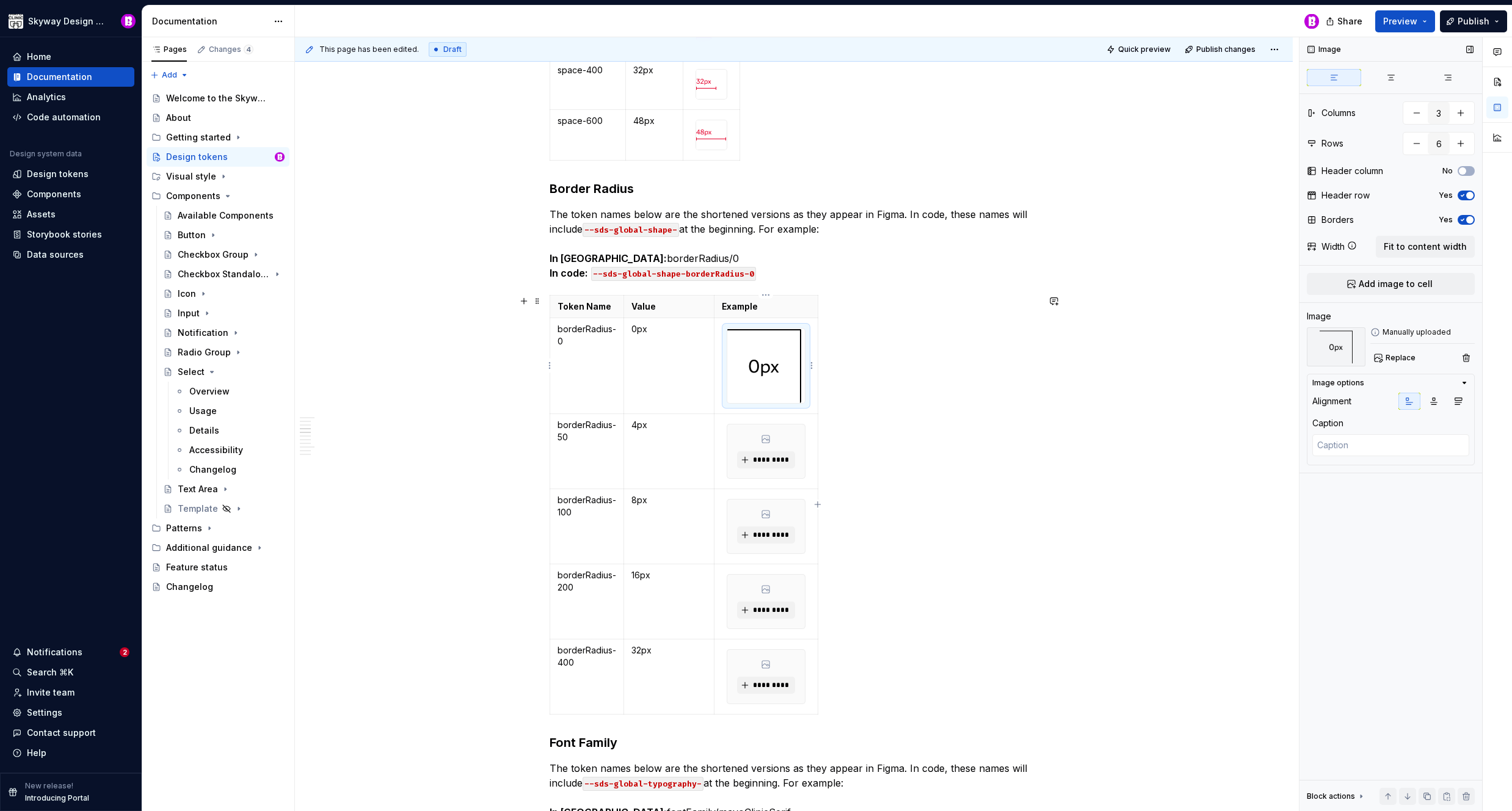
click at [764, 349] on img at bounding box center [764, 366] width 74 height 75
click at [784, 458] on span "*********" at bounding box center [771, 460] width 37 height 10
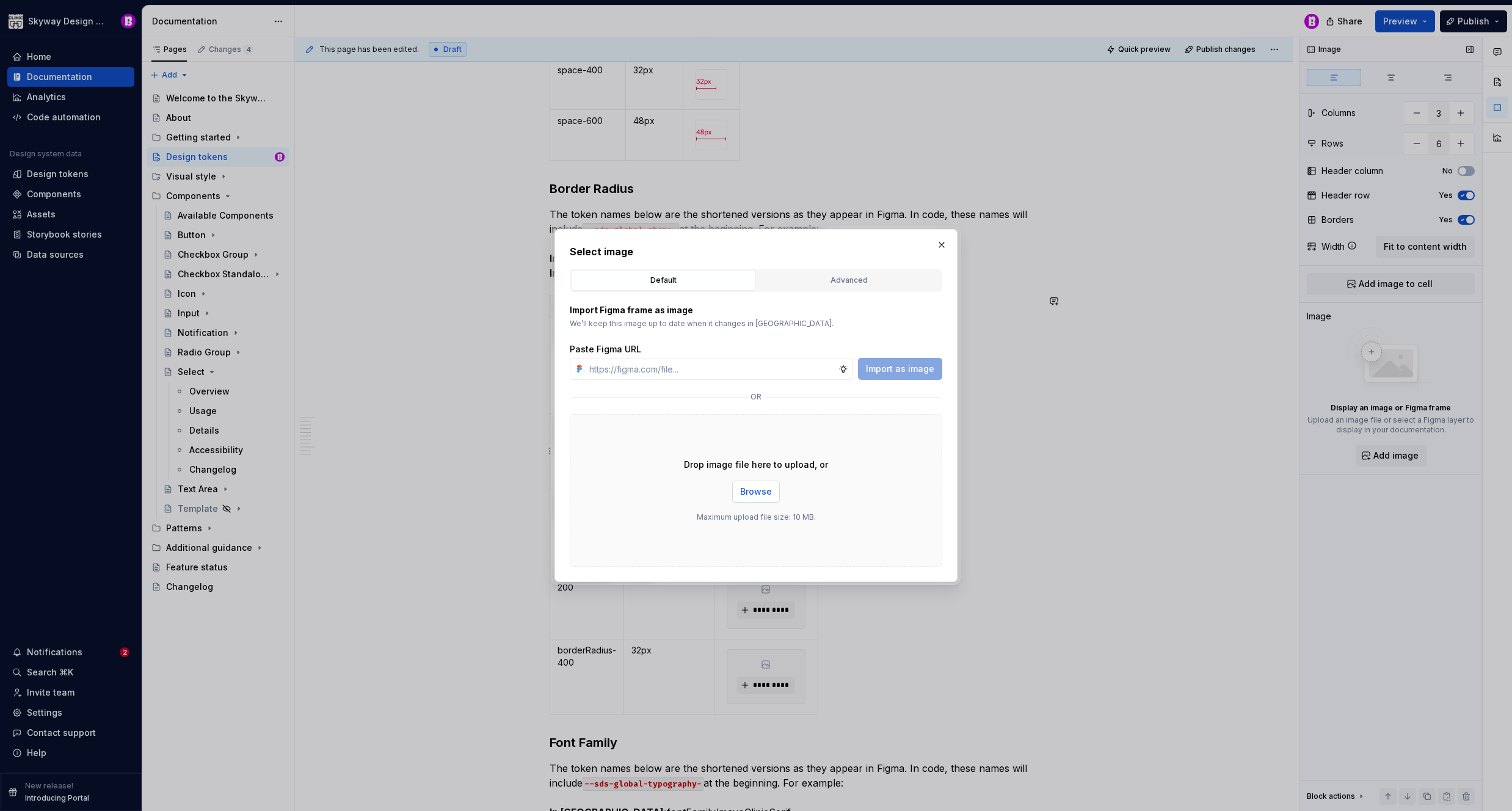
click at [766, 486] on button "Browse" at bounding box center [756, 492] width 48 height 22
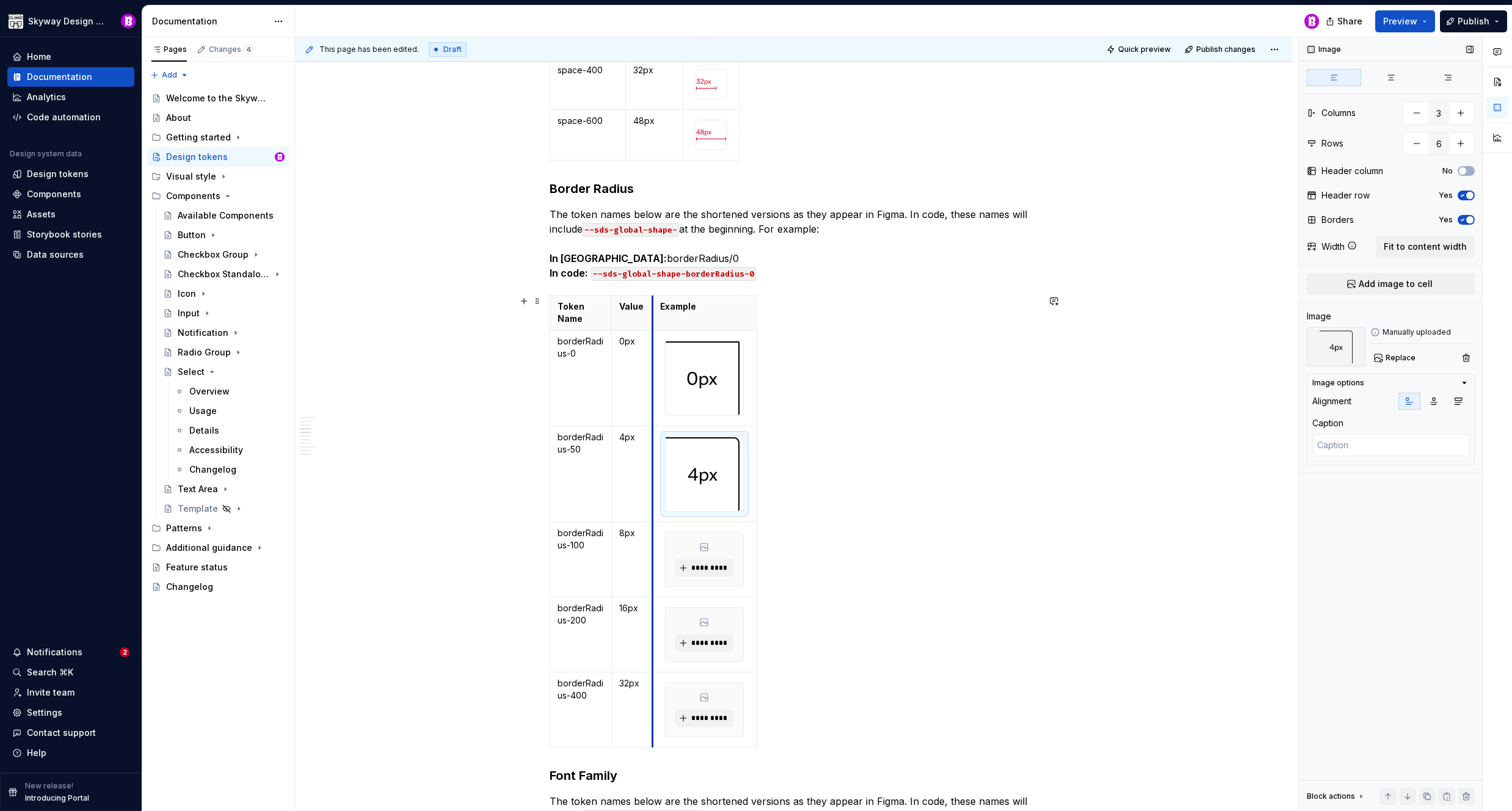
drag, startPoint x: 712, startPoint y: 353, endPoint x: 658, endPoint y: 338, distance: 56.0
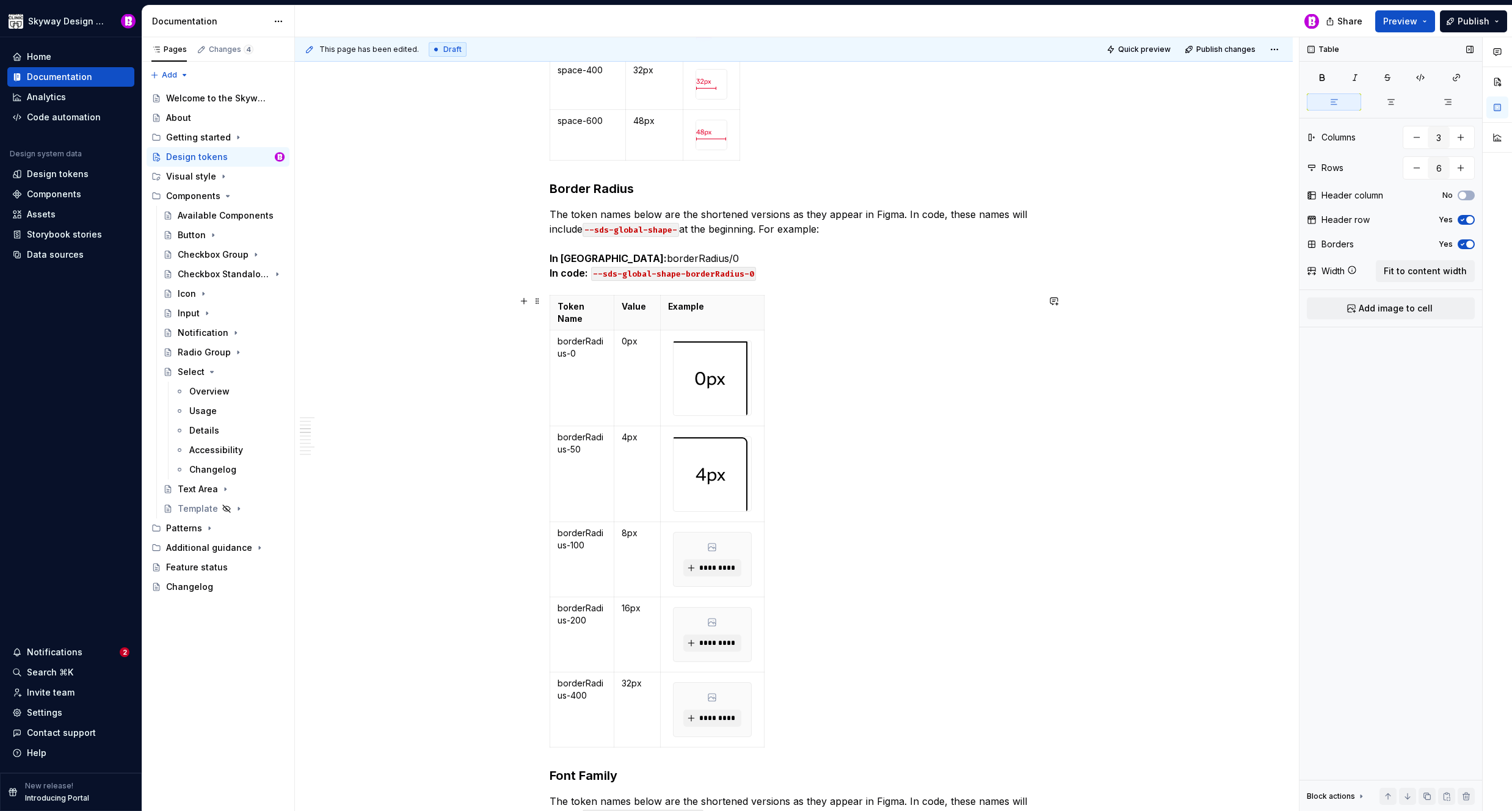
click at [764, 372] on div "Token Name Value Example borderRadius-0 0px borderRadius-50 4px borderRadius-10…" at bounding box center [793, 524] width 489 height 457
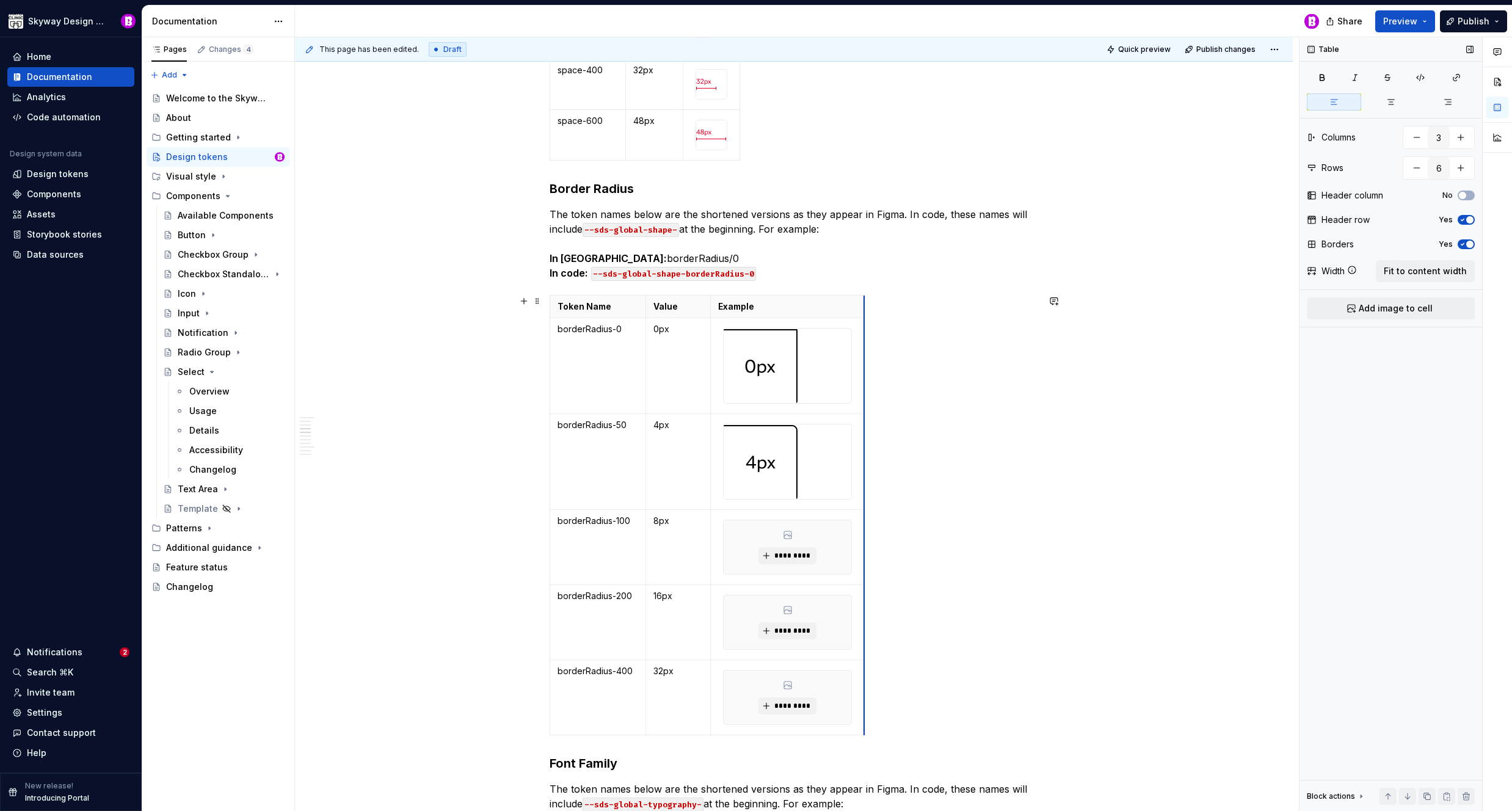
drag, startPoint x: 762, startPoint y: 372, endPoint x: 863, endPoint y: 381, distance: 101.4
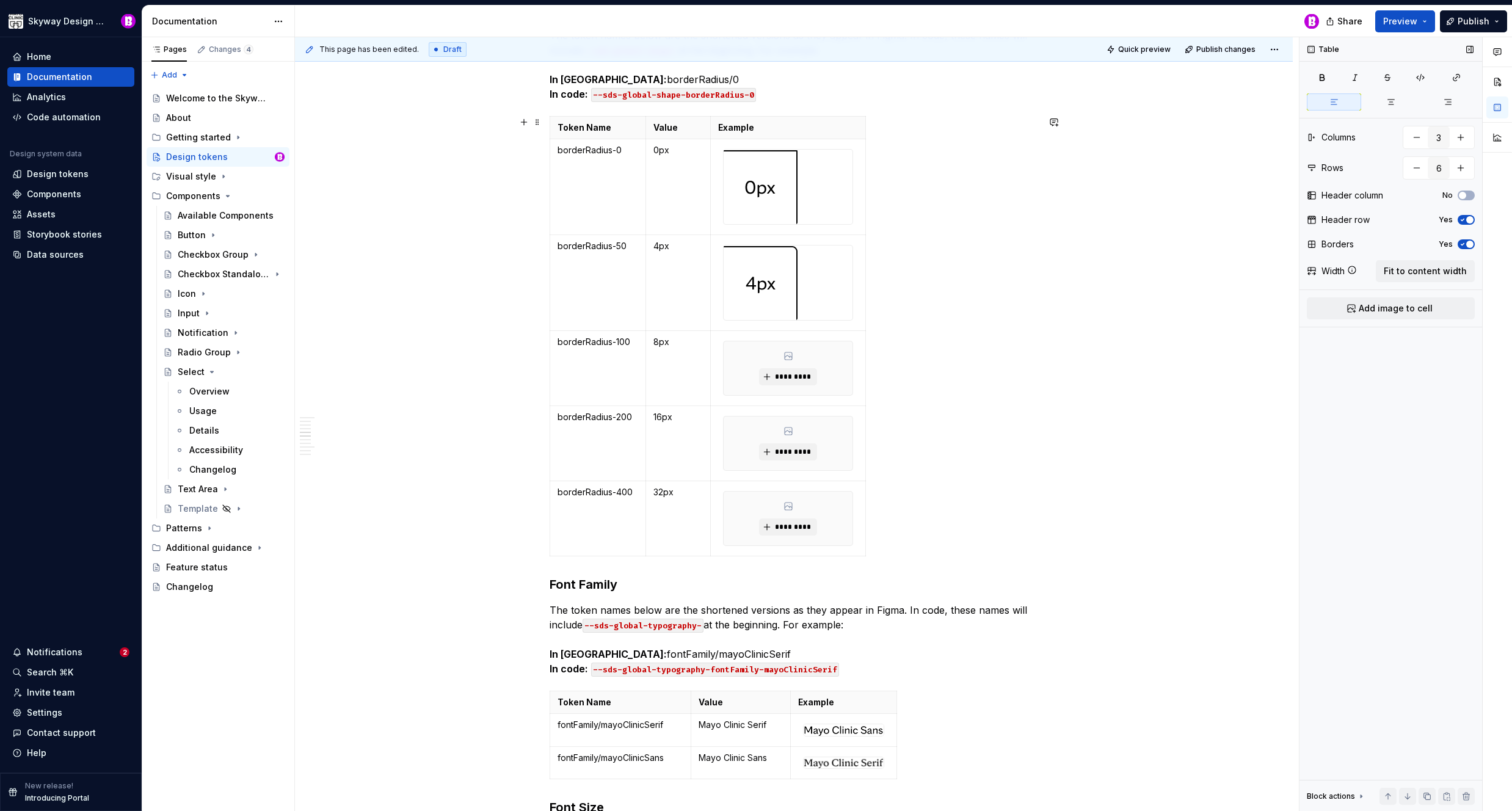
scroll to position [2582, 0]
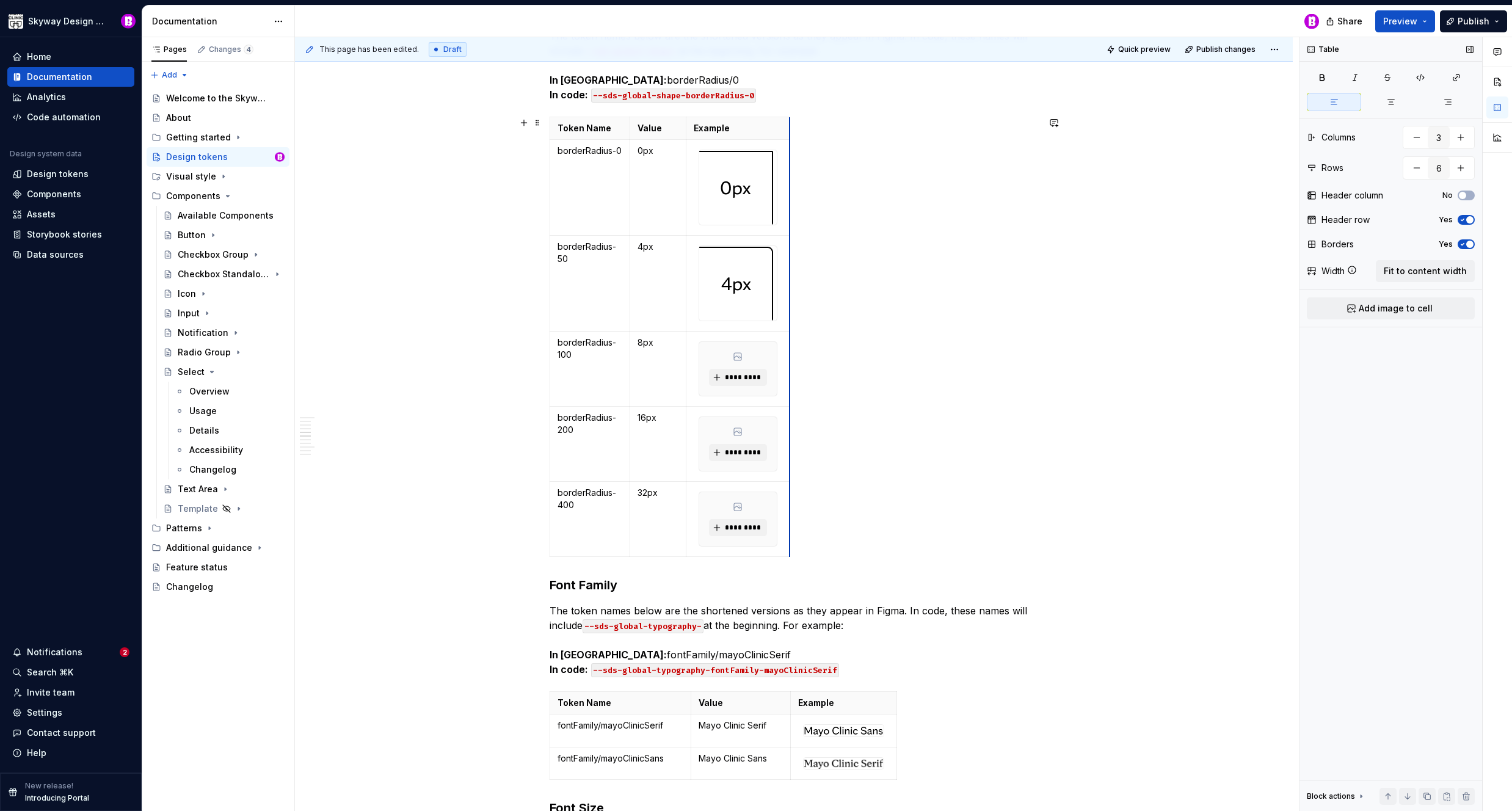
drag, startPoint x: 863, startPoint y: 171, endPoint x: 789, endPoint y: 160, distance: 74.8
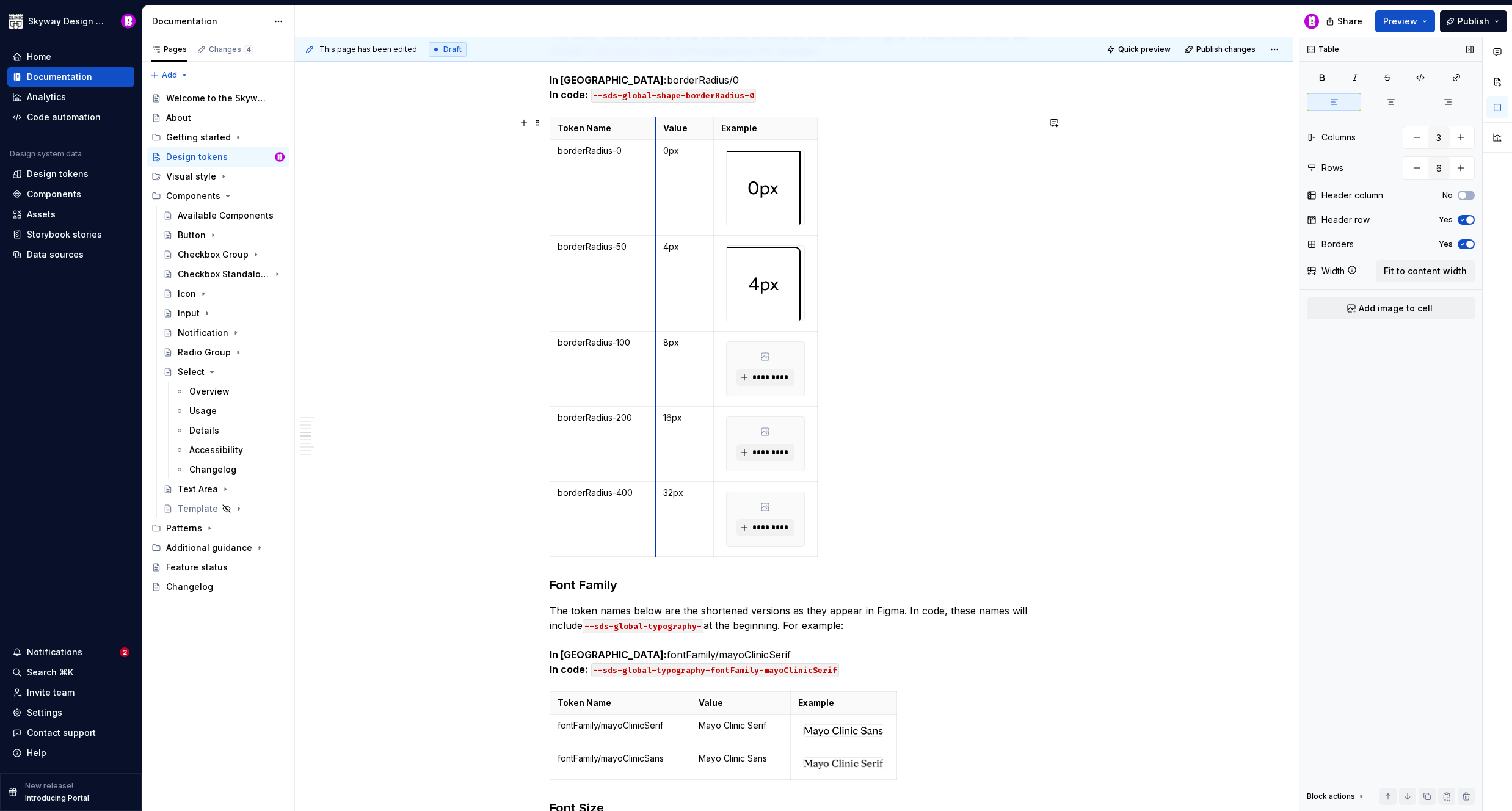
drag, startPoint x: 630, startPoint y: 158, endPoint x: 656, endPoint y: 159, distance: 26.0
click at [656, 159] on td "0px" at bounding box center [685, 188] width 58 height 96
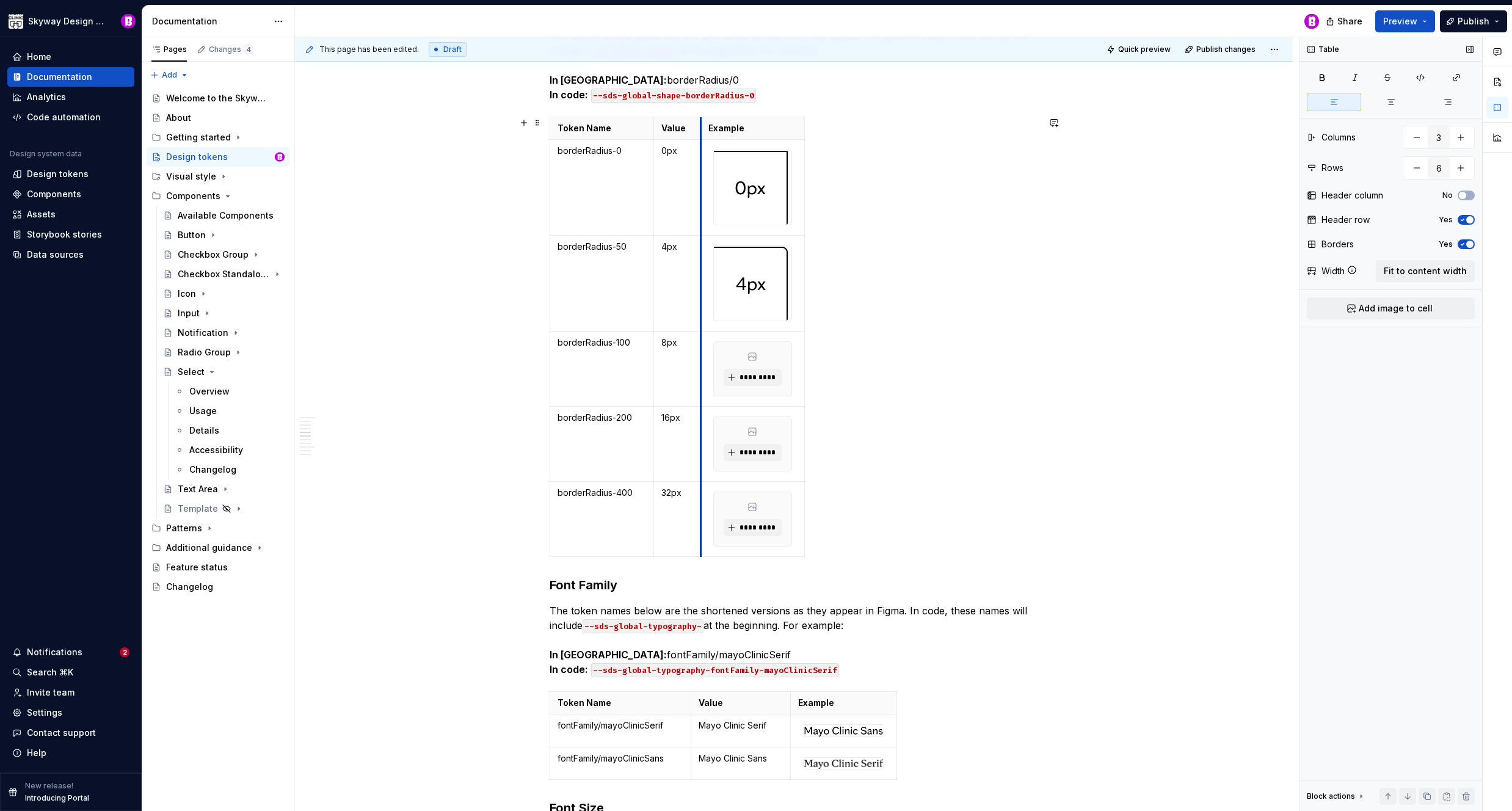
drag, startPoint x: 713, startPoint y: 153, endPoint x: 702, endPoint y: 152, distance: 11.0
click at [701, 153] on td at bounding box center [753, 188] width 104 height 96
click at [755, 381] on span "*********" at bounding box center [757, 378] width 37 height 10
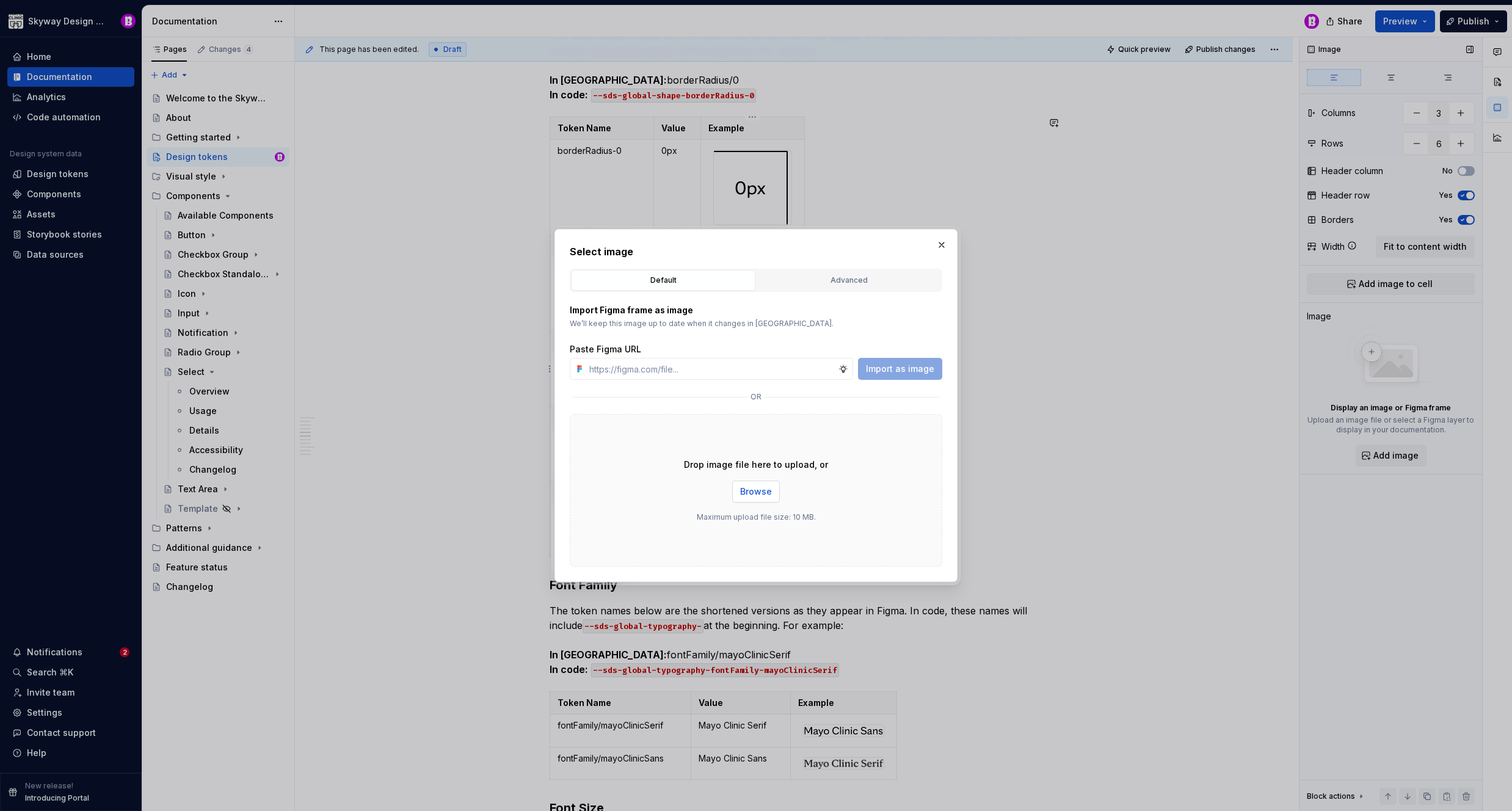
click at [753, 492] on span "Browse" at bounding box center [756, 492] width 32 height 12
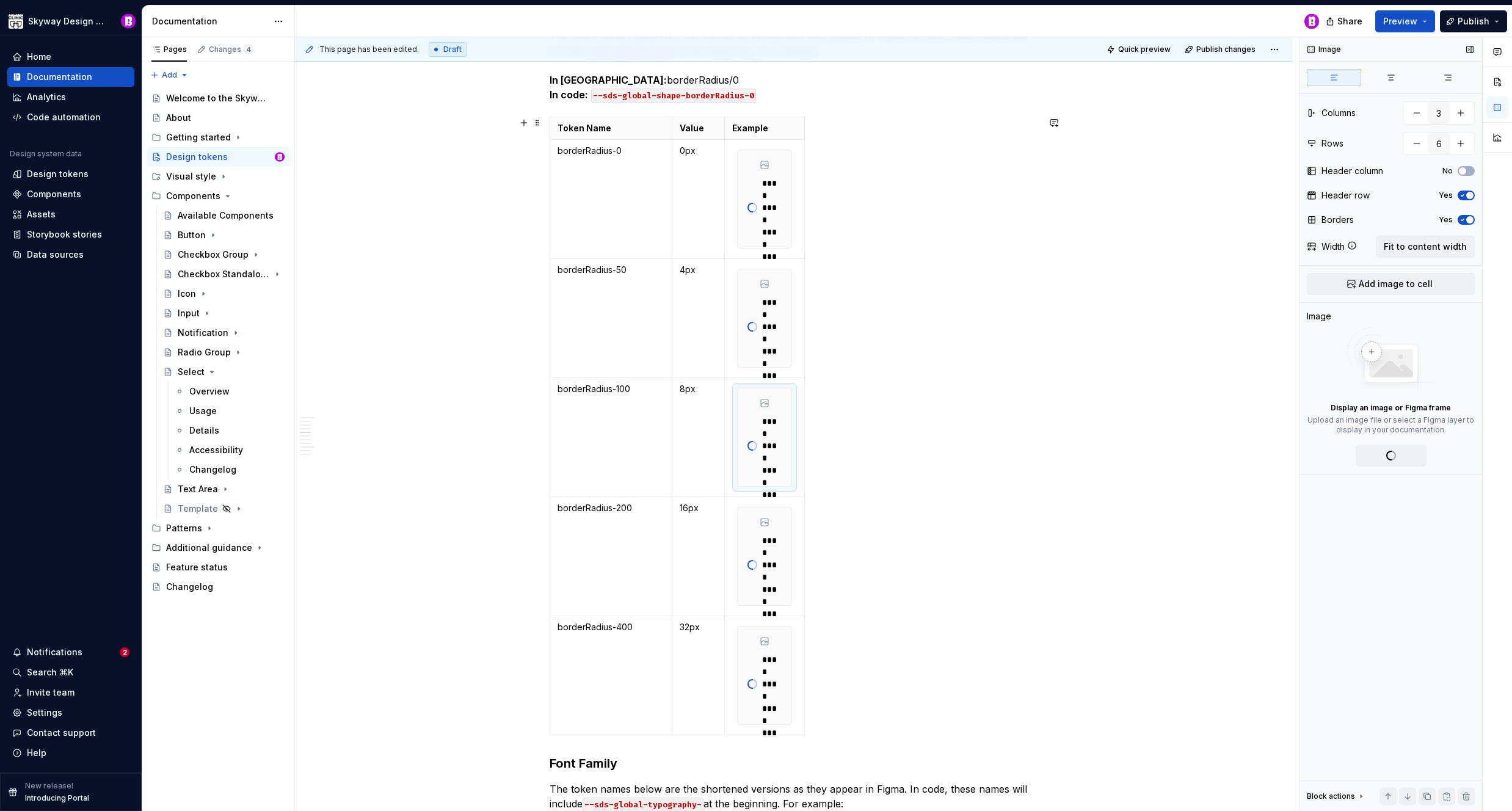
type textarea "*"
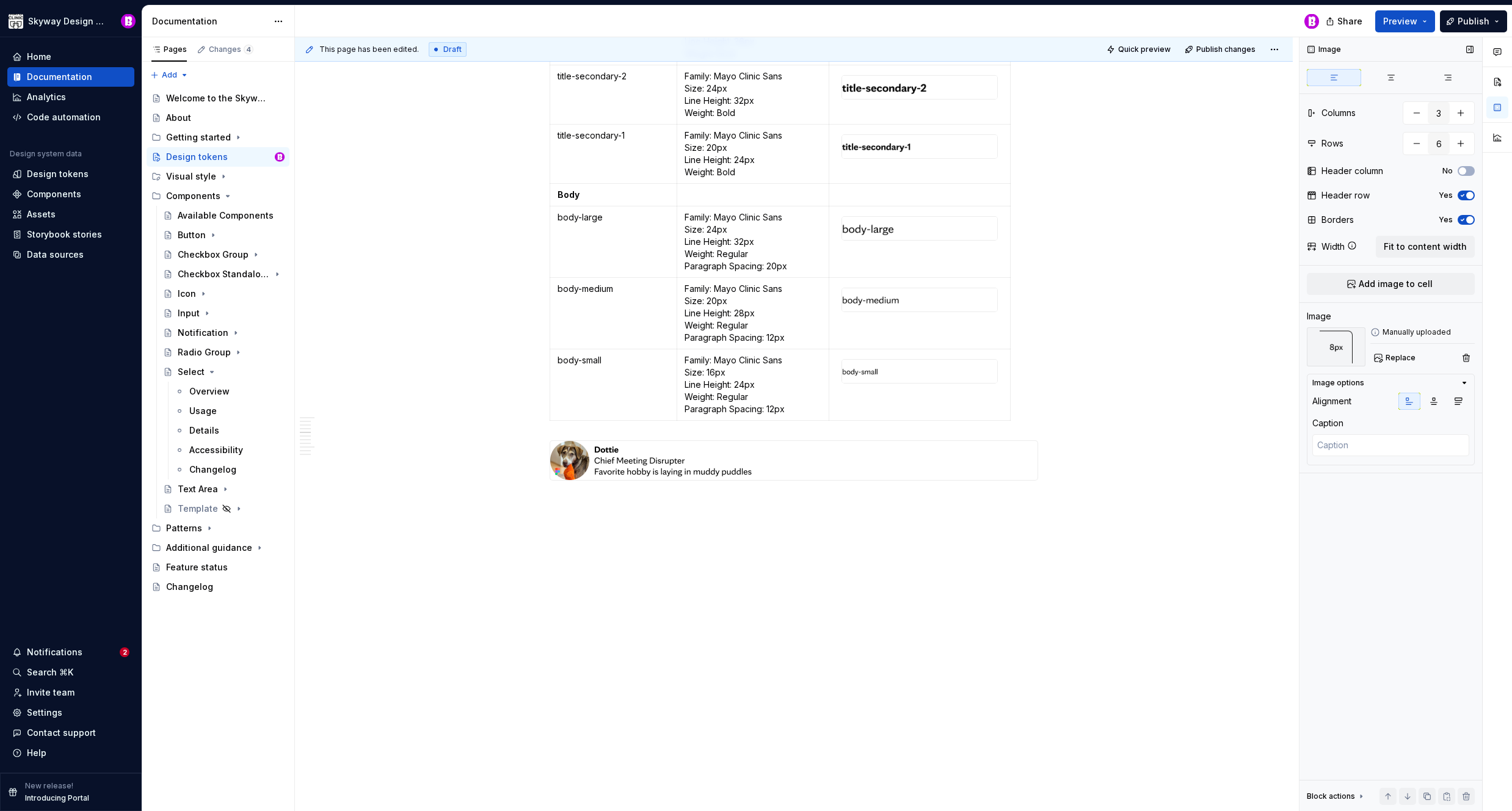
scroll to position [2582, 0]
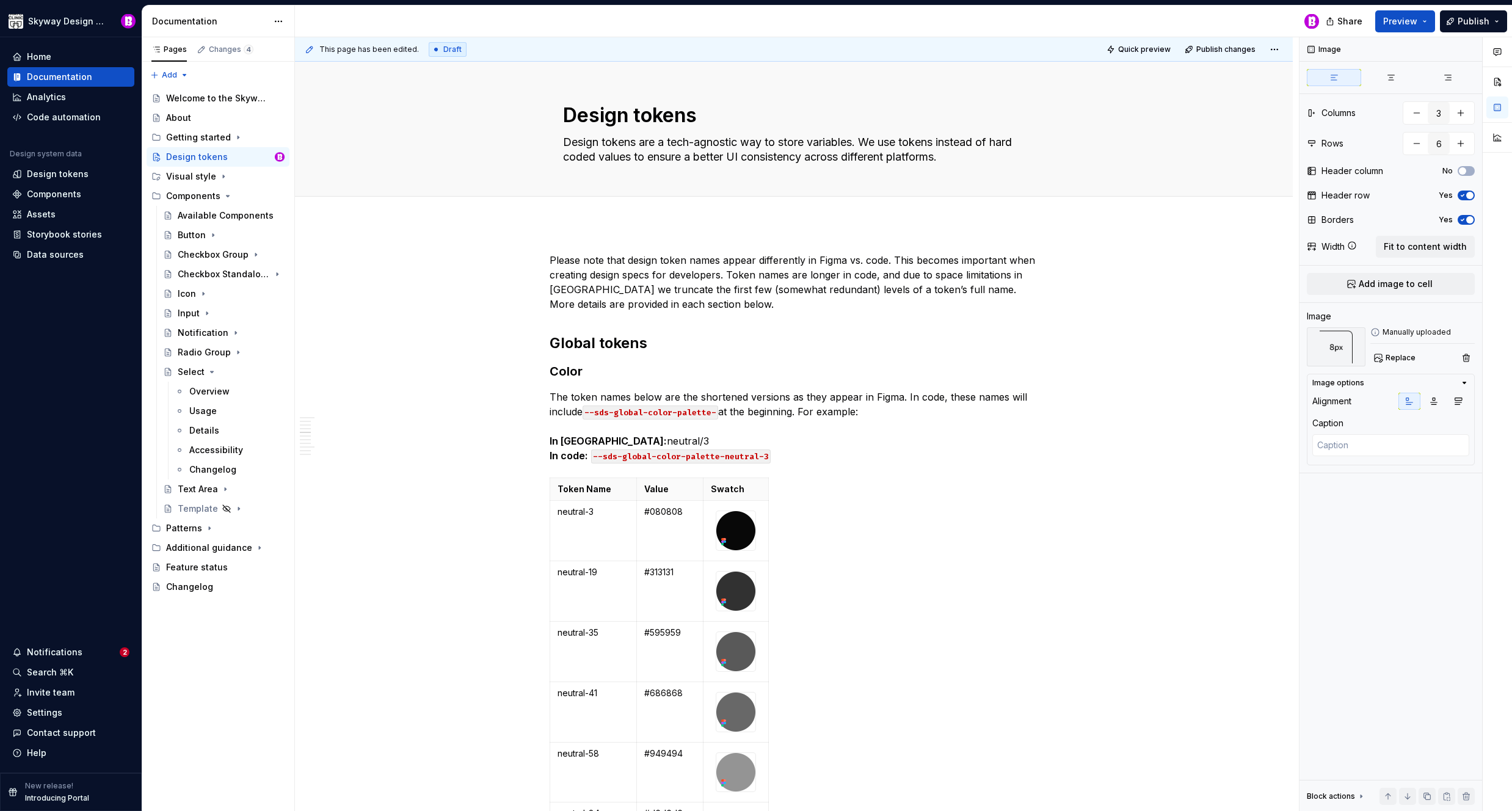
scroll to position [2582, 0]
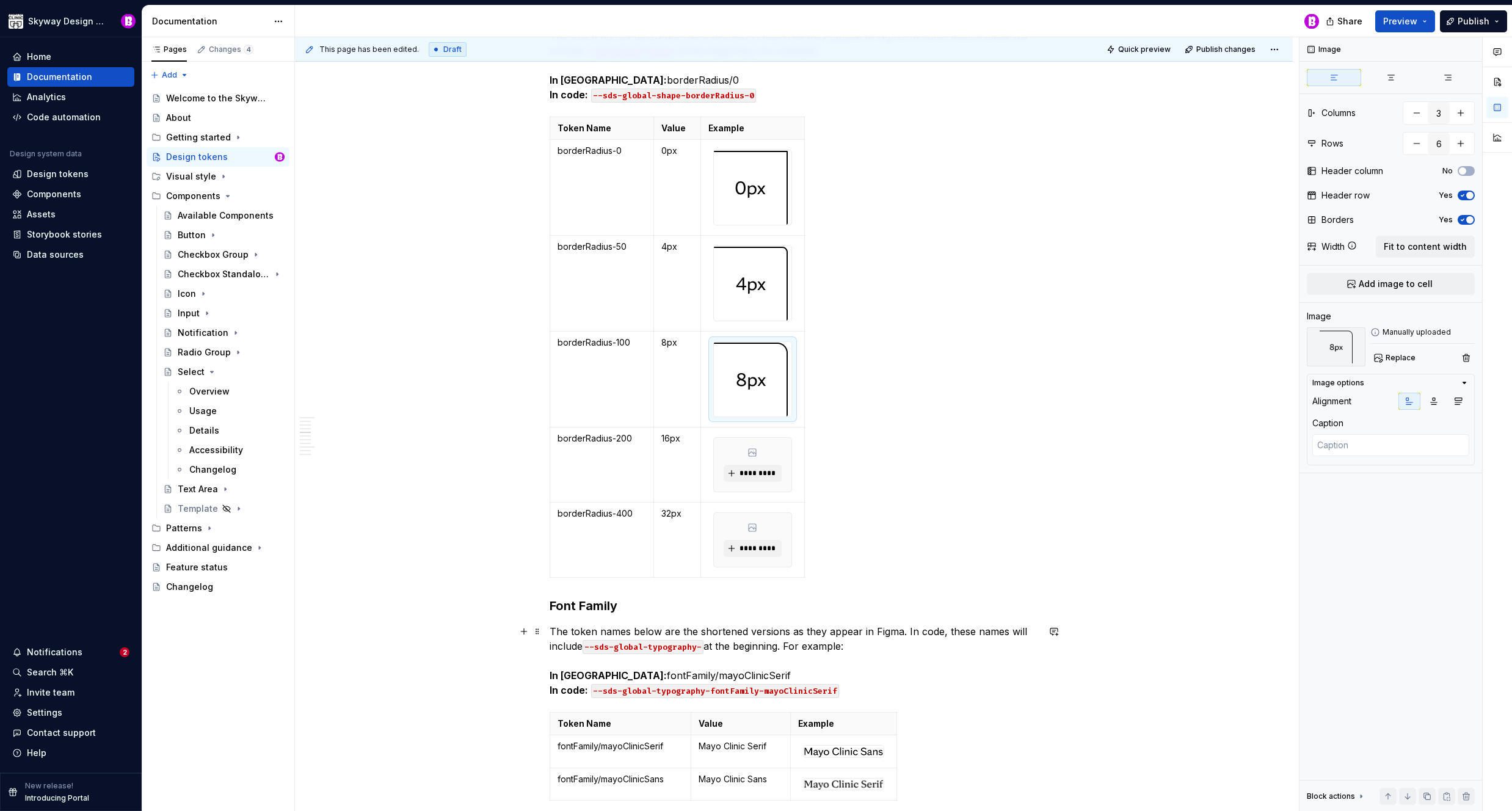
drag, startPoint x: 978, startPoint y: 652, endPoint x: 978, endPoint y: 595, distance: 57.0
click at [978, 652] on p "The token names below are the shortened versions as they appear in Figma. In co…" at bounding box center [793, 661] width 489 height 73
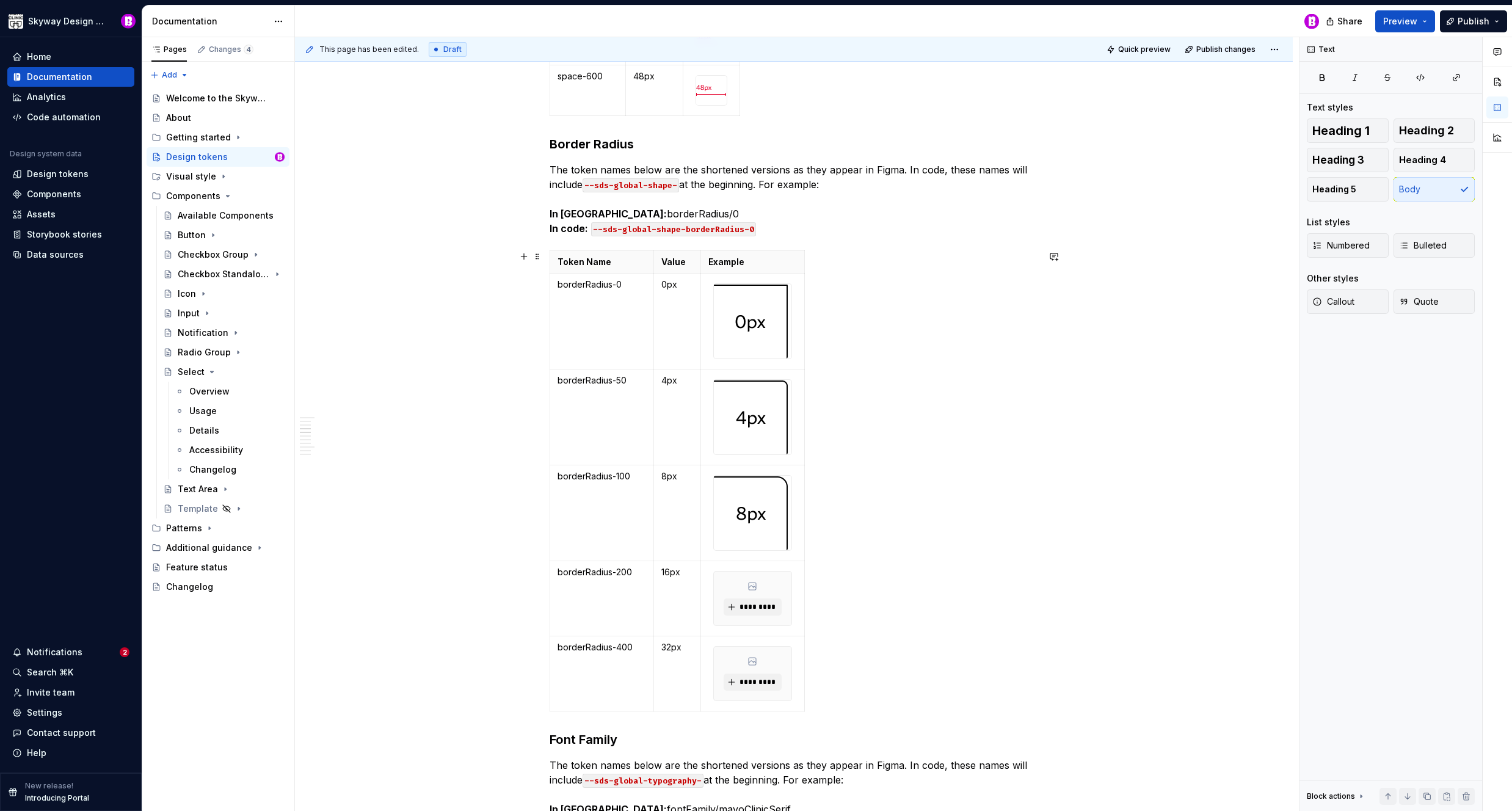
scroll to position [2507, 0]
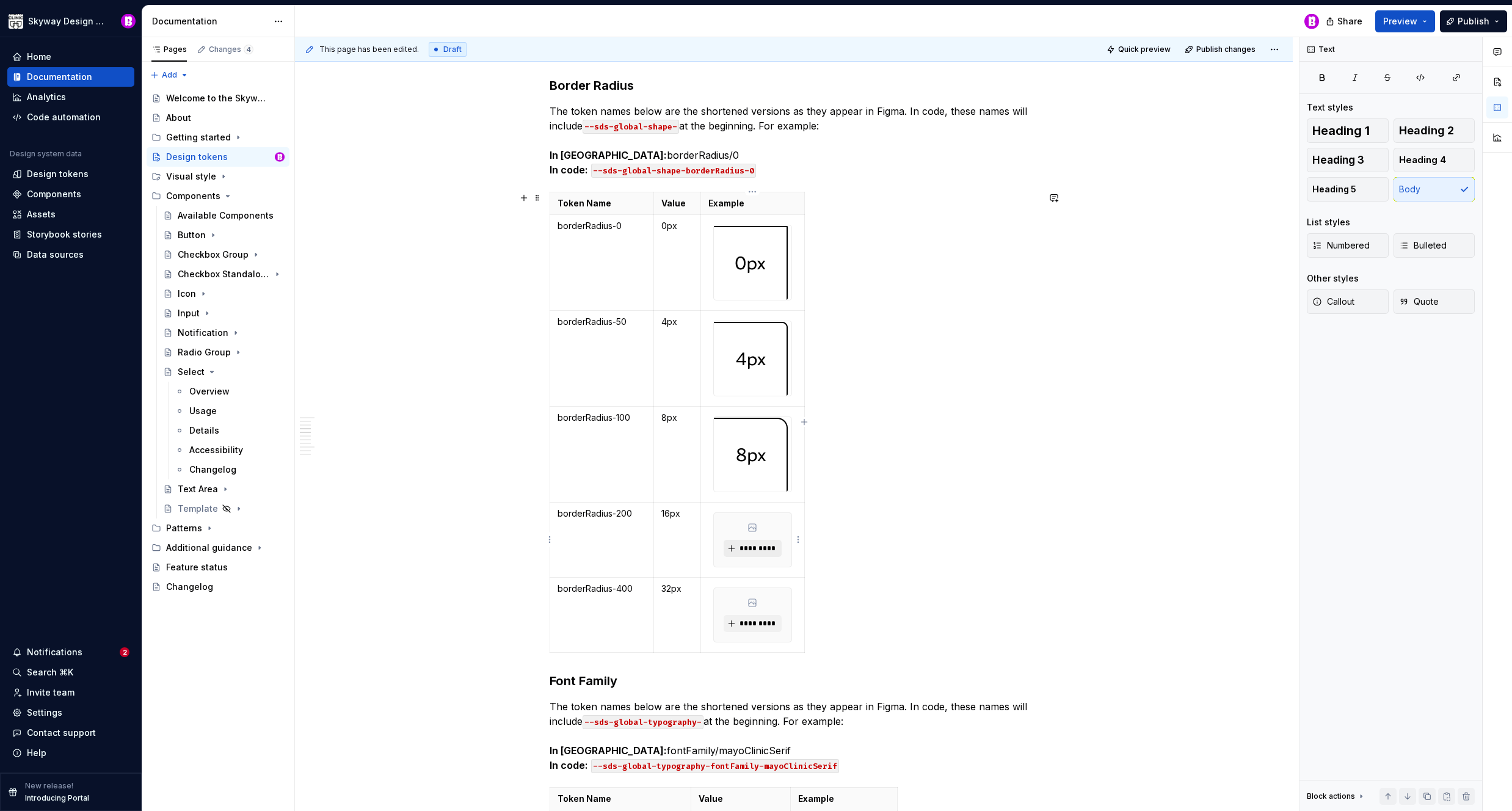
click at [753, 550] on span "*********" at bounding box center [757, 548] width 37 height 10
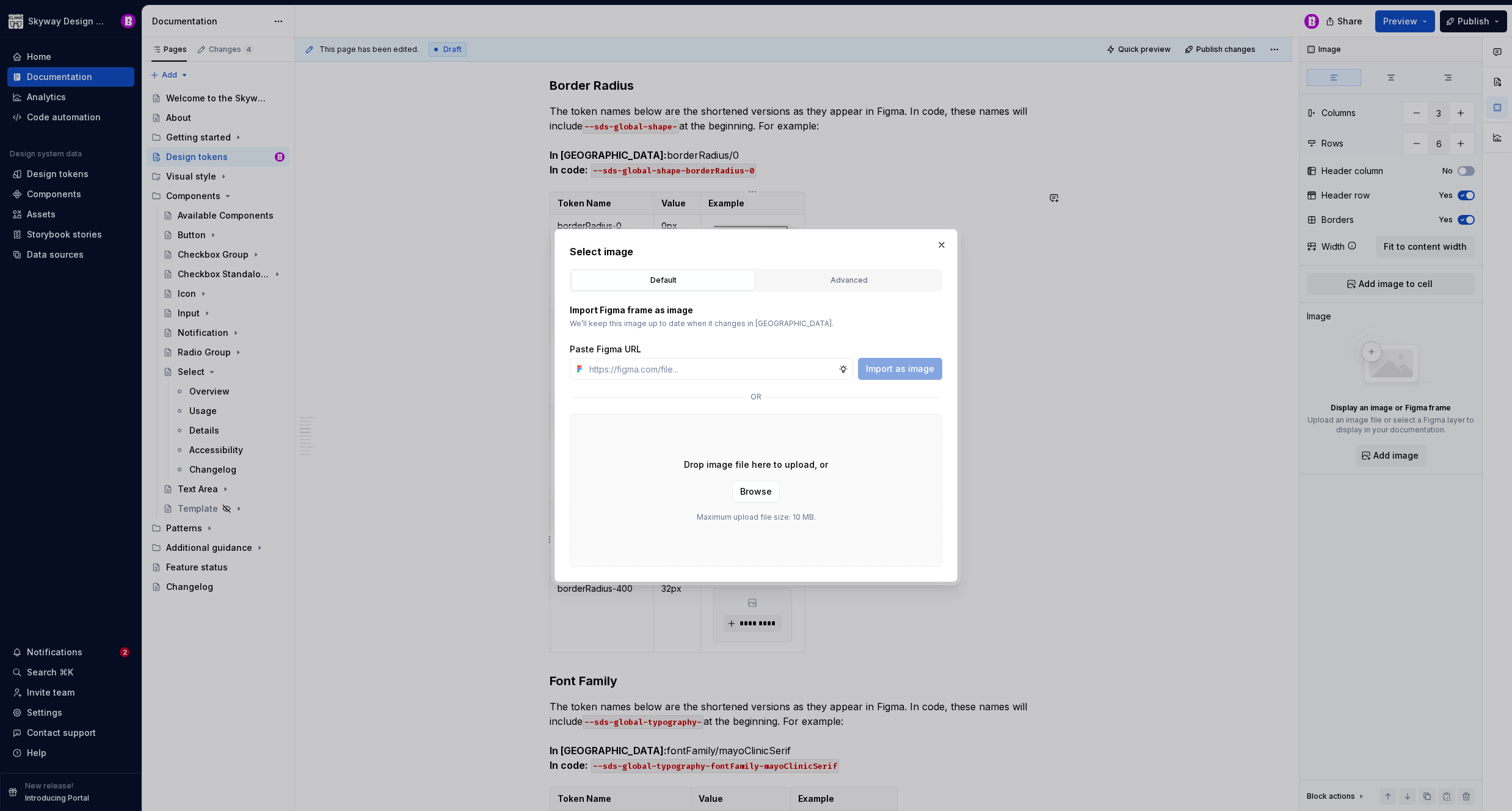
click at [759, 479] on div "Drop image file here to upload, or Browse Maximum upload file size: 10 MB." at bounding box center [756, 490] width 373 height 152
click at [759, 489] on span "Browse" at bounding box center [756, 492] width 32 height 12
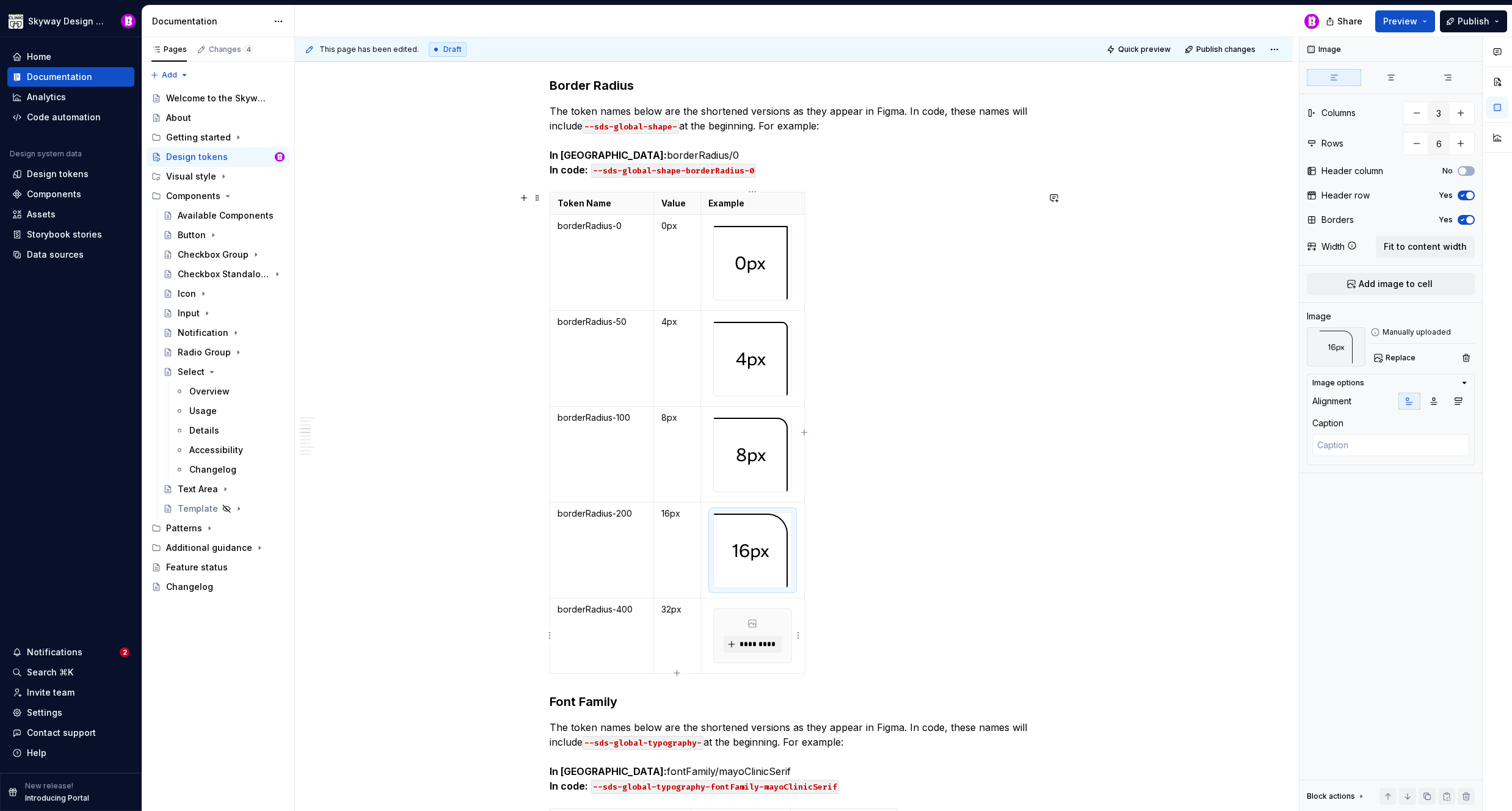
click at [753, 626] on icon at bounding box center [753, 624] width 10 height 10
click at [753, 636] on button "*********" at bounding box center [753, 644] width 58 height 17
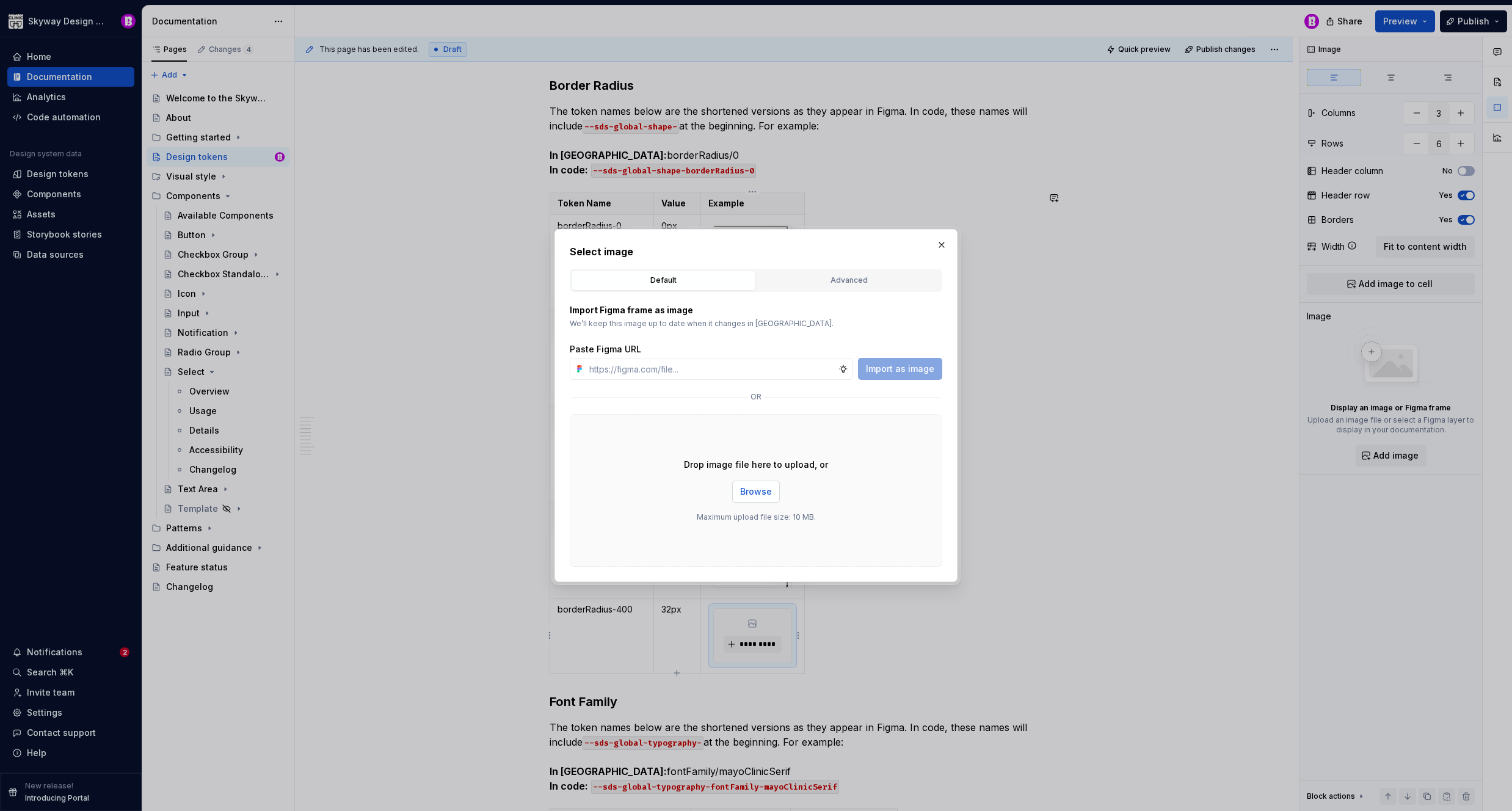
click at [766, 498] on button "Browse" at bounding box center [756, 492] width 48 height 22
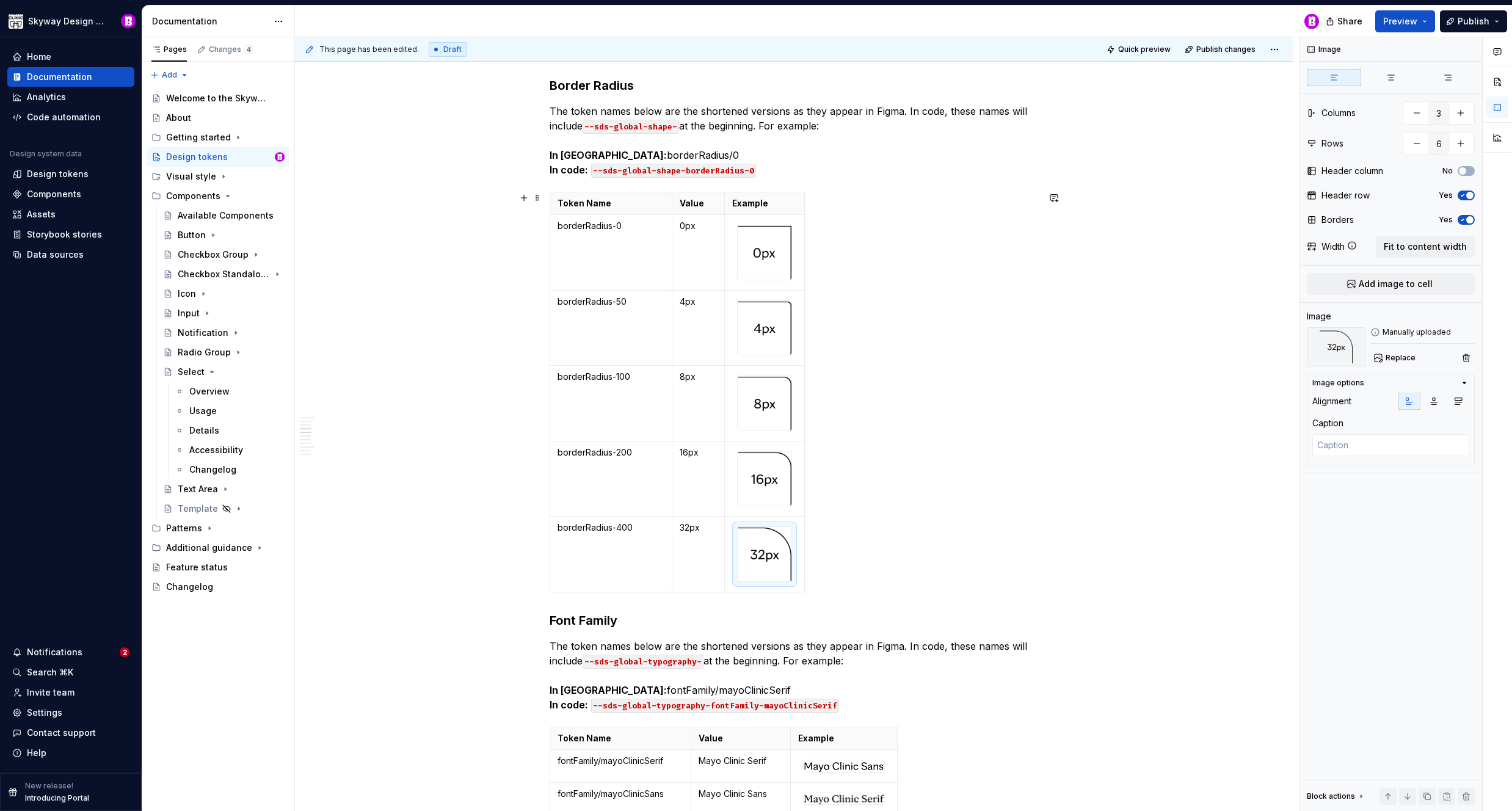
click at [943, 433] on div "Token Name Value Example borderRadius-0 0px borderRadius-50 4px borderRadius-10…" at bounding box center [793, 394] width 489 height 406
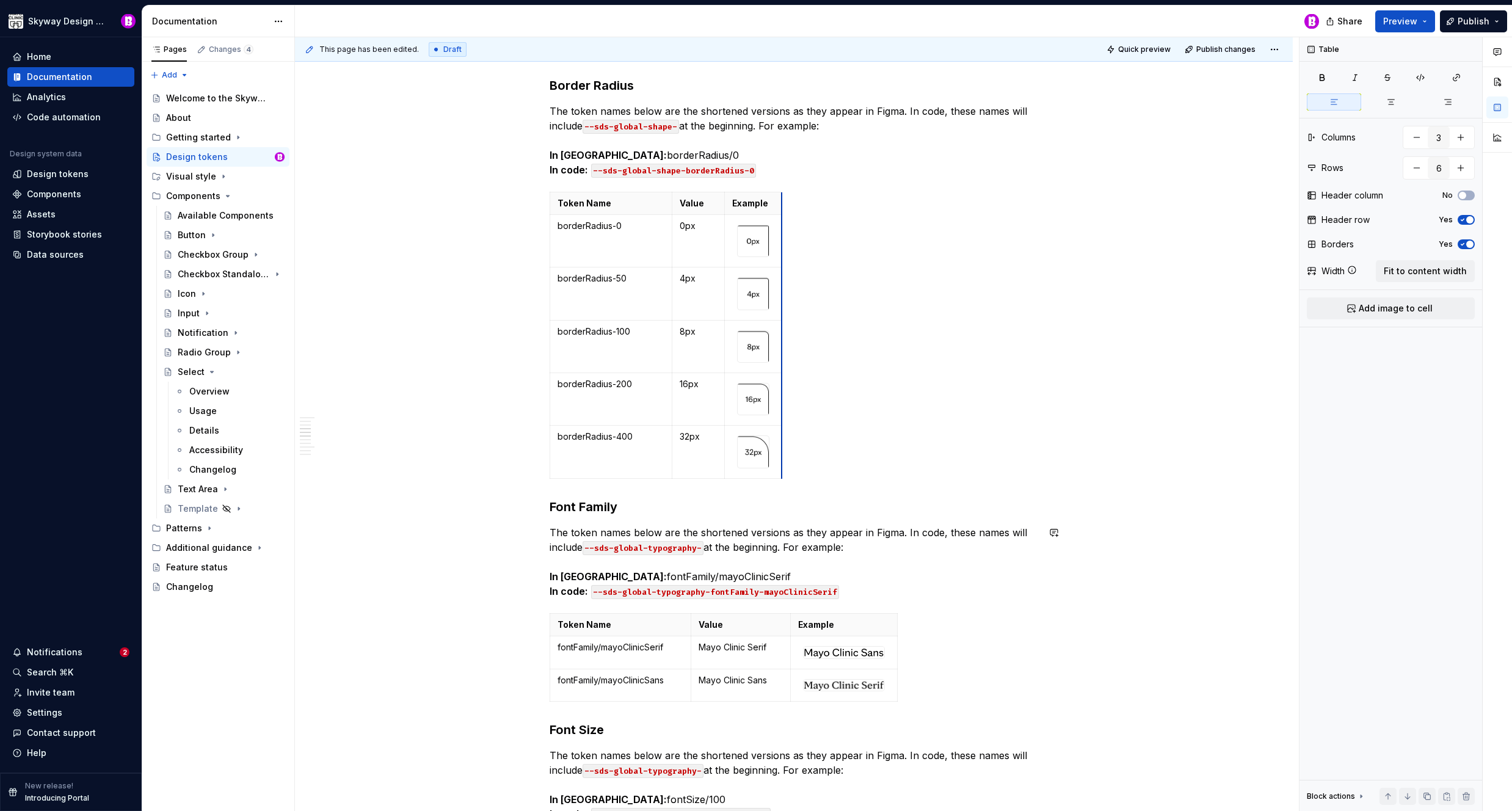
drag, startPoint x: 803, startPoint y: 522, endPoint x: 789, endPoint y: 507, distance: 20.5
click at [861, 298] on div "Token Name Value Example borderRadius-0 0px borderRadius-50 4px borderRadius-10…" at bounding box center [793, 338] width 489 height 292
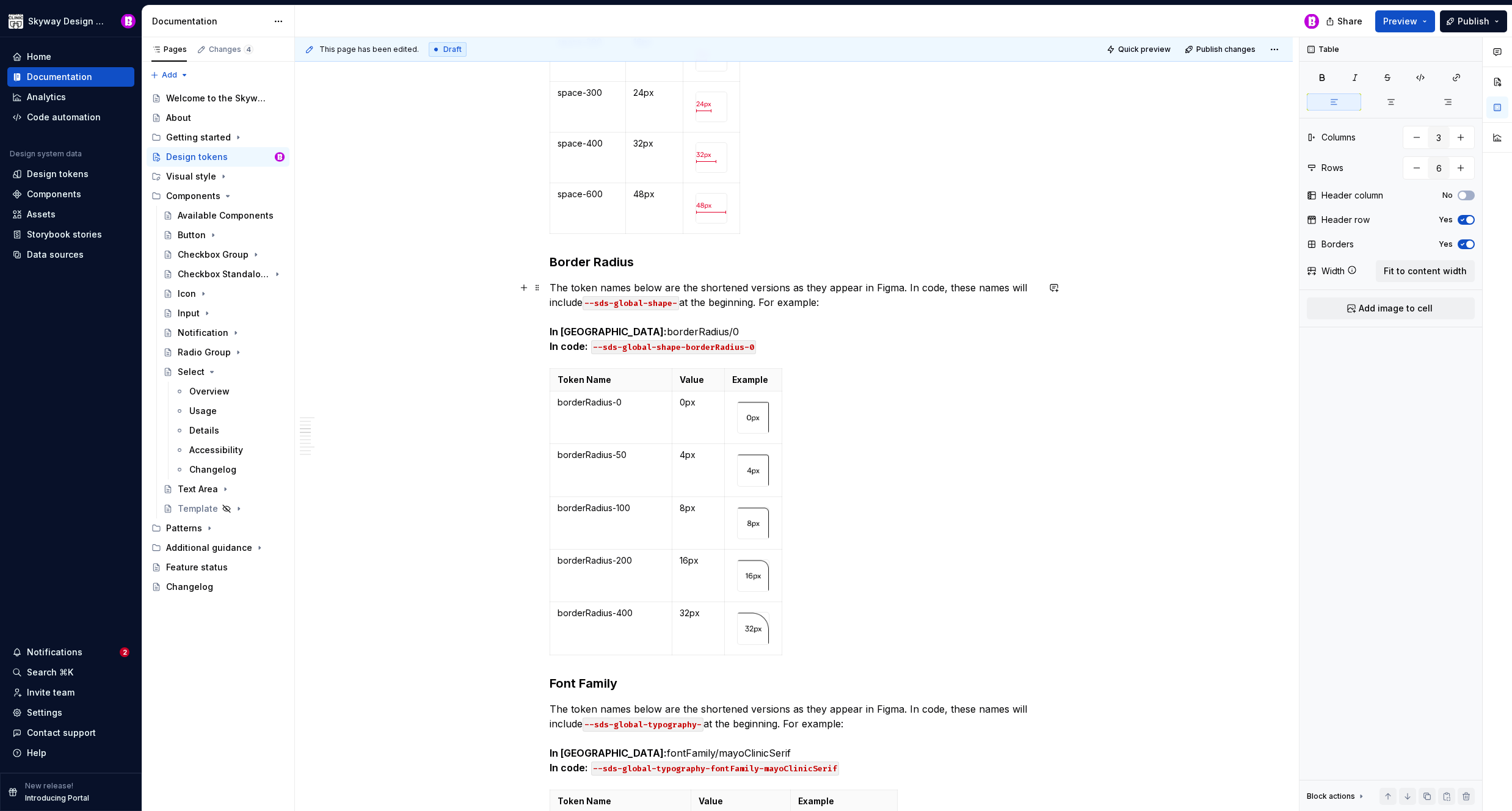
scroll to position [2288, 0]
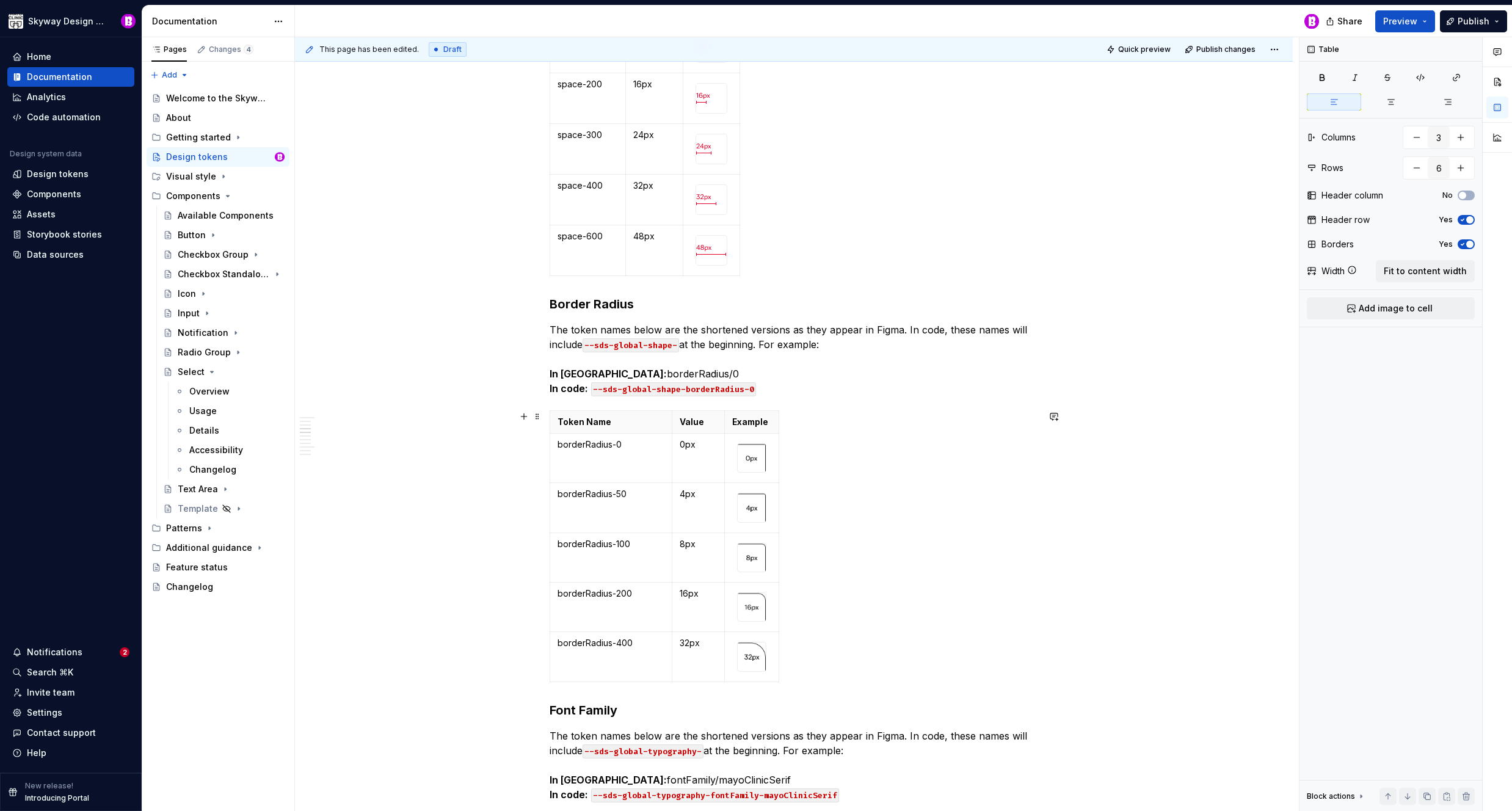
click at [815, 431] on div "Token Name Value Example borderRadius-0 0px borderRadius-50 4px borderRadius-10…" at bounding box center [793, 548] width 489 height 277
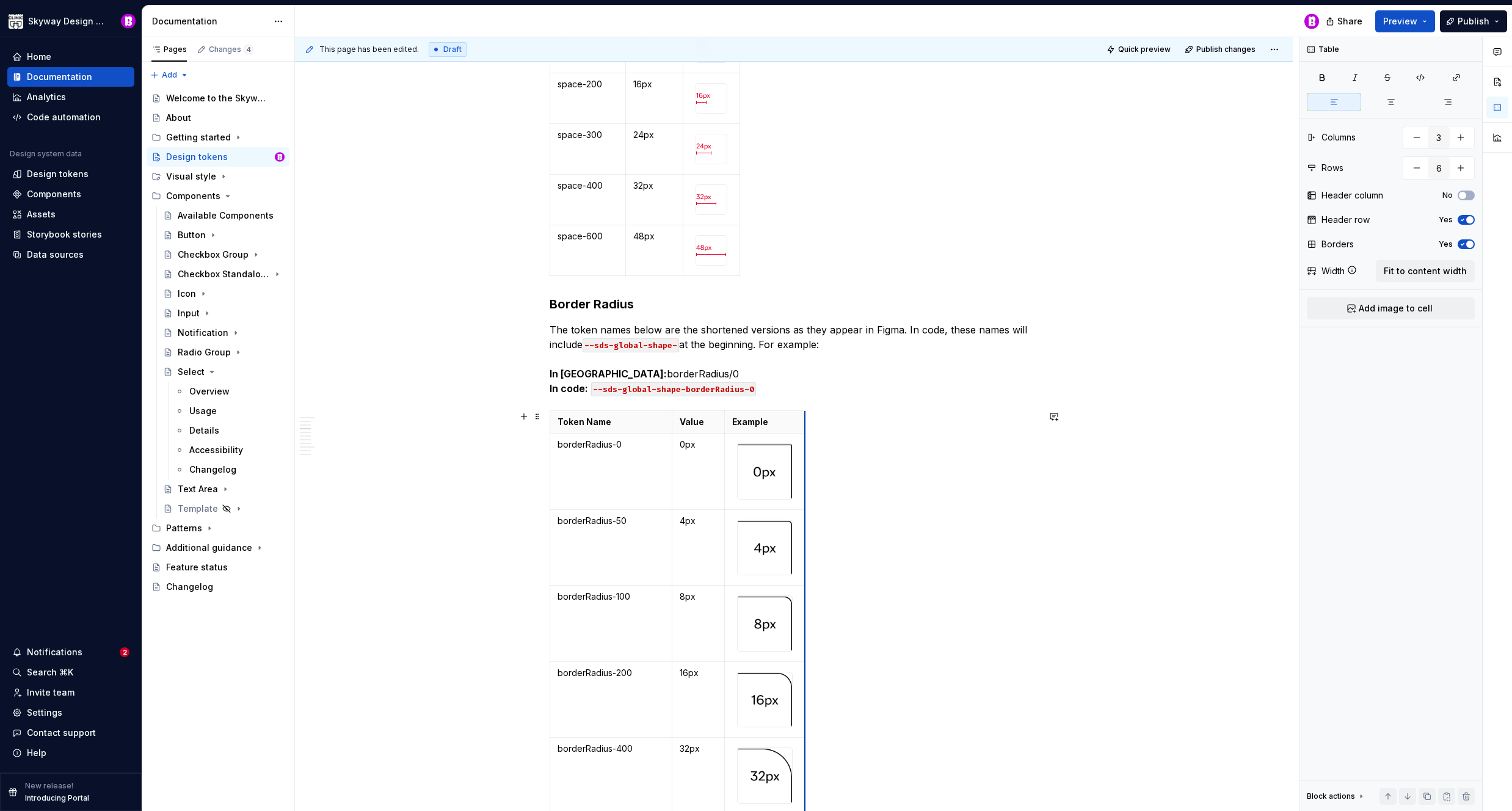
drag, startPoint x: 778, startPoint y: 474, endPoint x: 835, endPoint y: 469, distance: 57.2
click at [856, 461] on div "Token Name Value Example borderRadius-0 0px borderRadius-50 4px borderRadius-10…" at bounding box center [793, 615] width 489 height 409
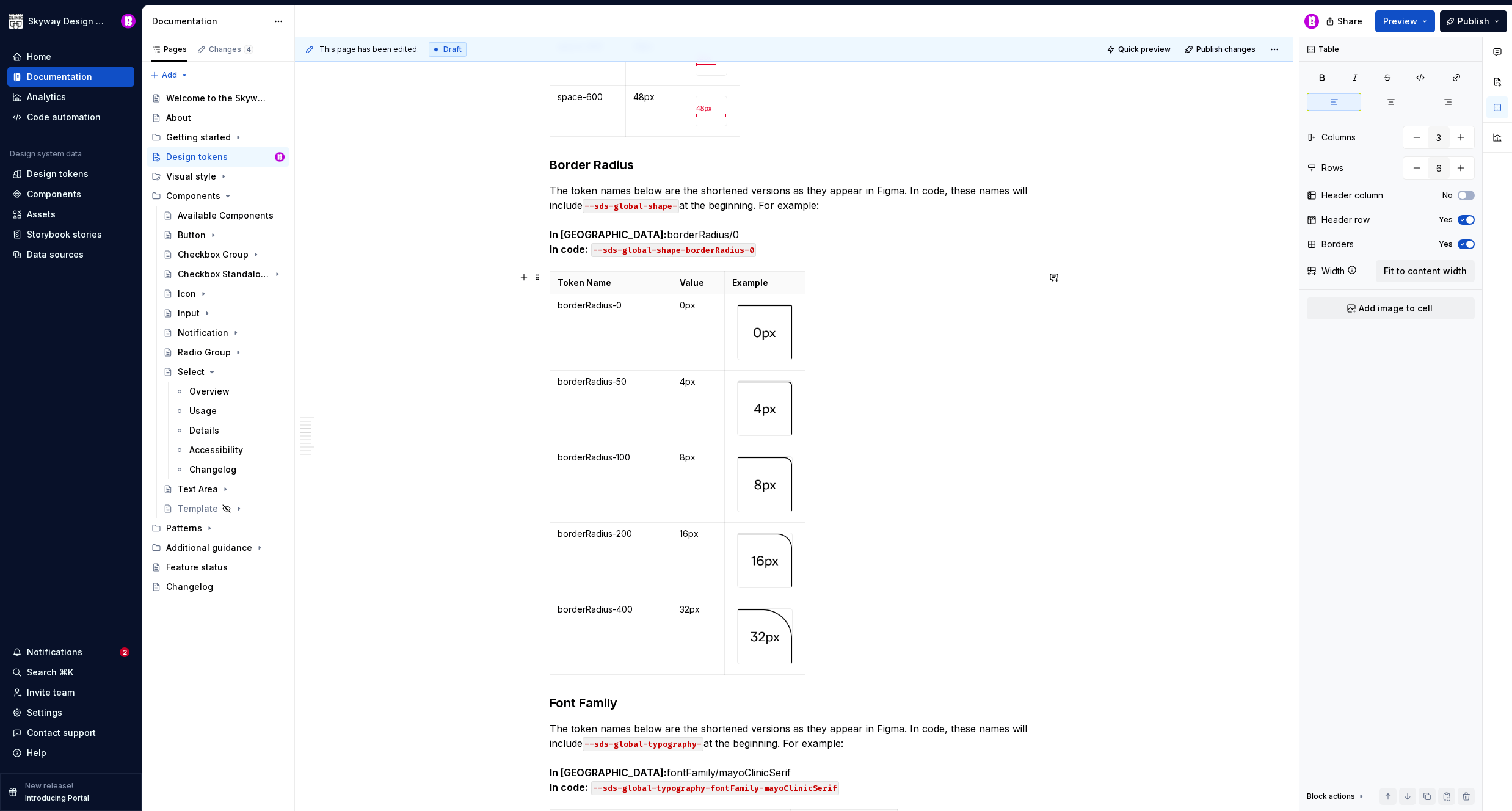
scroll to position [2511, 0]
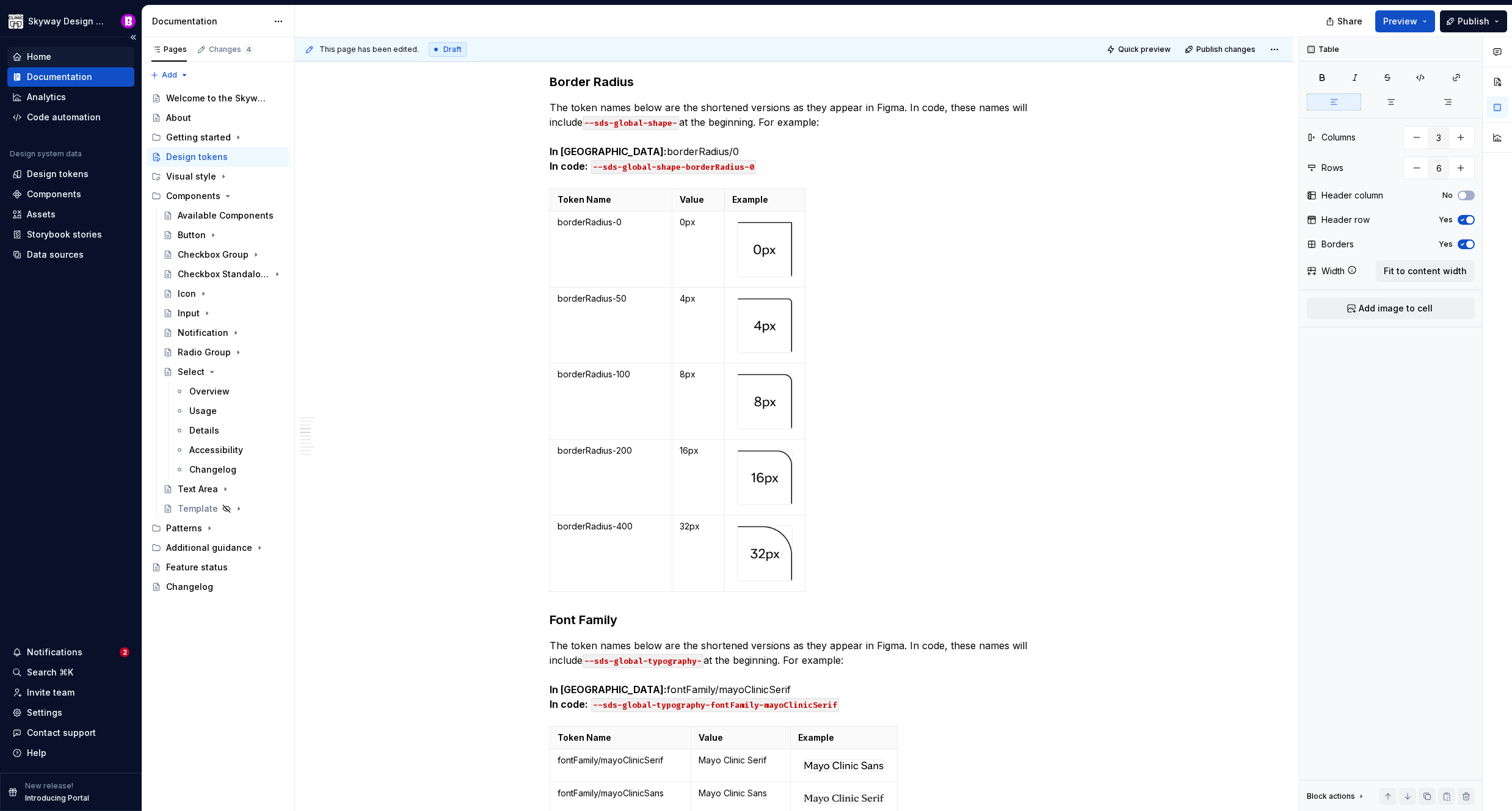
type textarea "*"
